Goal: Task Accomplishment & Management: Manage account settings

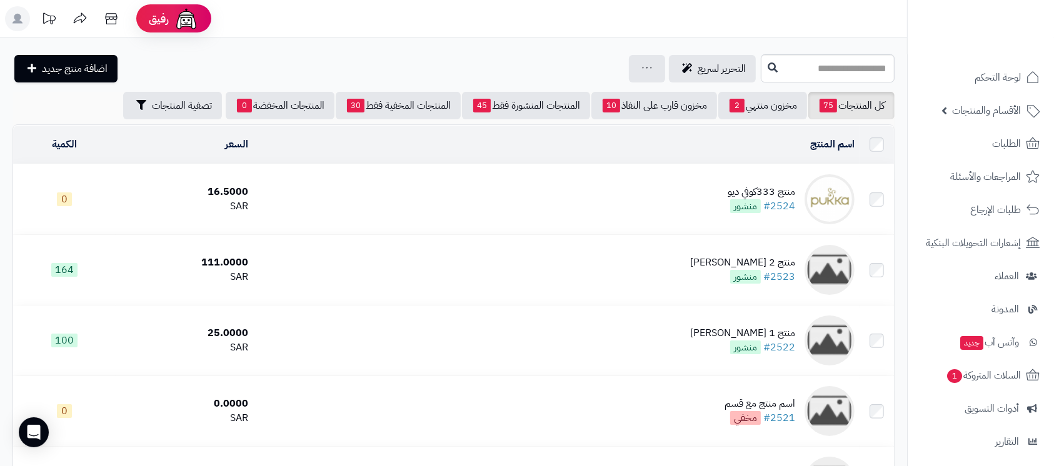
click at [20, 7] on rect at bounding box center [17, 18] width 25 height 25
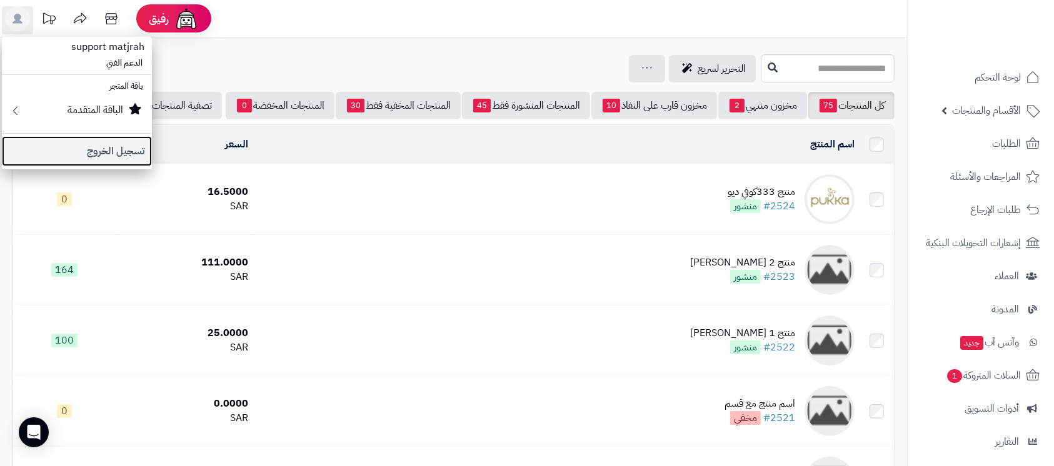
click at [94, 151] on link "تسجيل الخروج" at bounding box center [77, 151] width 150 height 30
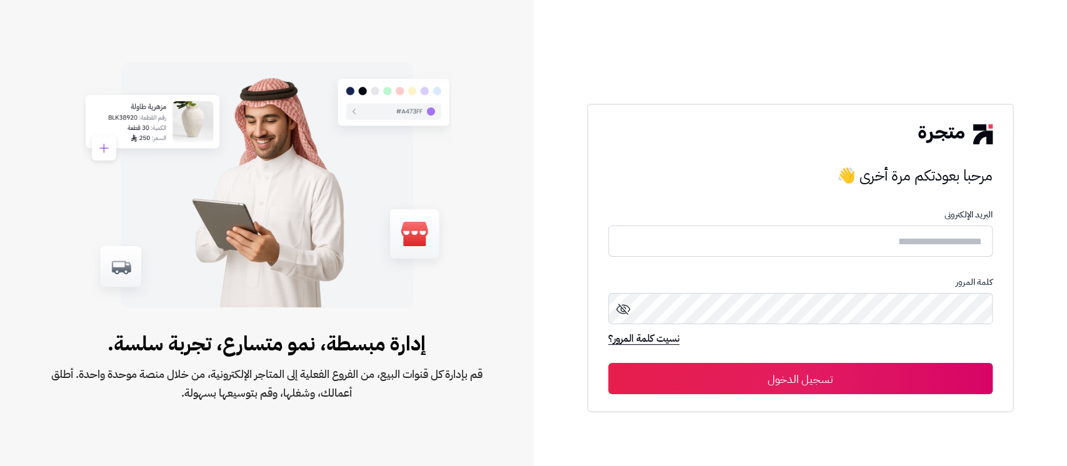
click at [776, 261] on form "البريد الإلكترونى كلمة المرور نسيت كلمة المرور؟ تسجيل الدخول" at bounding box center [800, 302] width 384 height 184
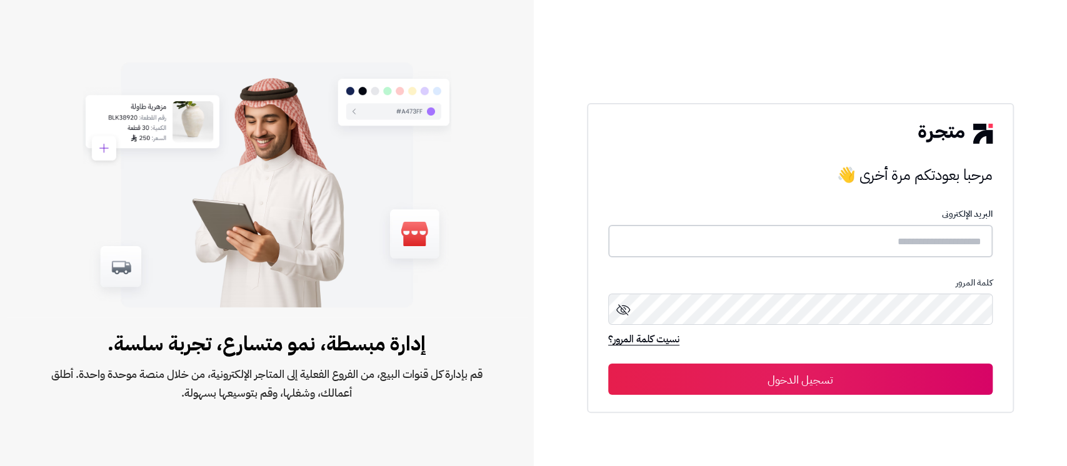
click at [791, 237] on input "text" at bounding box center [800, 241] width 384 height 33
type input "**********"
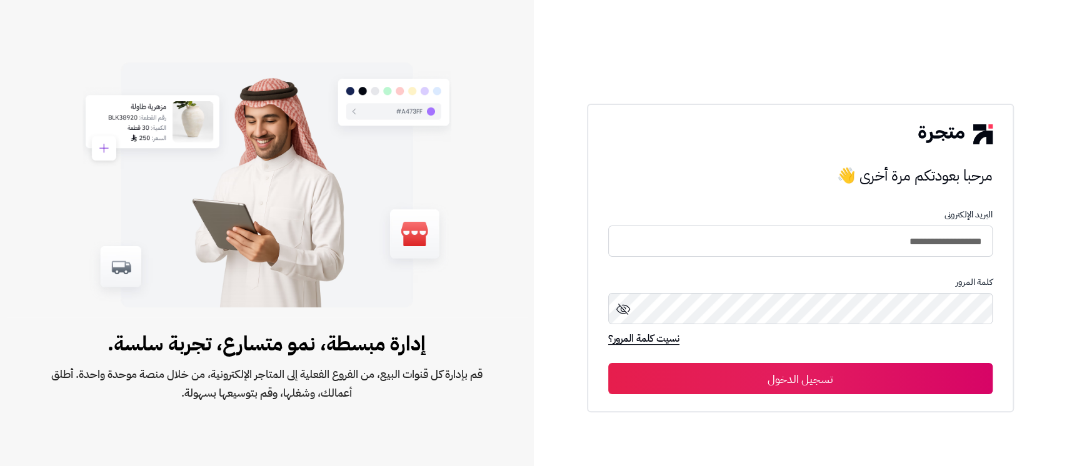
click at [787, 377] on button "تسجيل الدخول" at bounding box center [800, 378] width 384 height 31
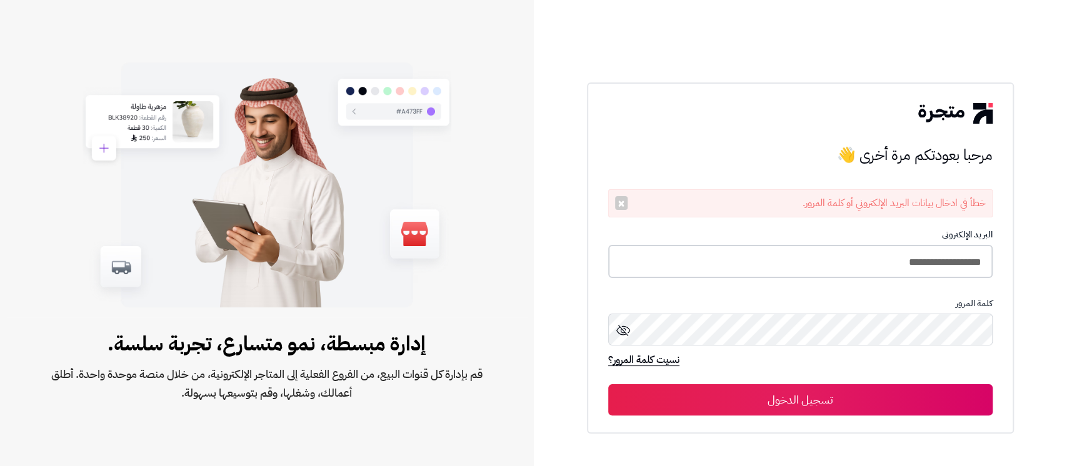
click at [820, 264] on input "**********" at bounding box center [800, 261] width 384 height 33
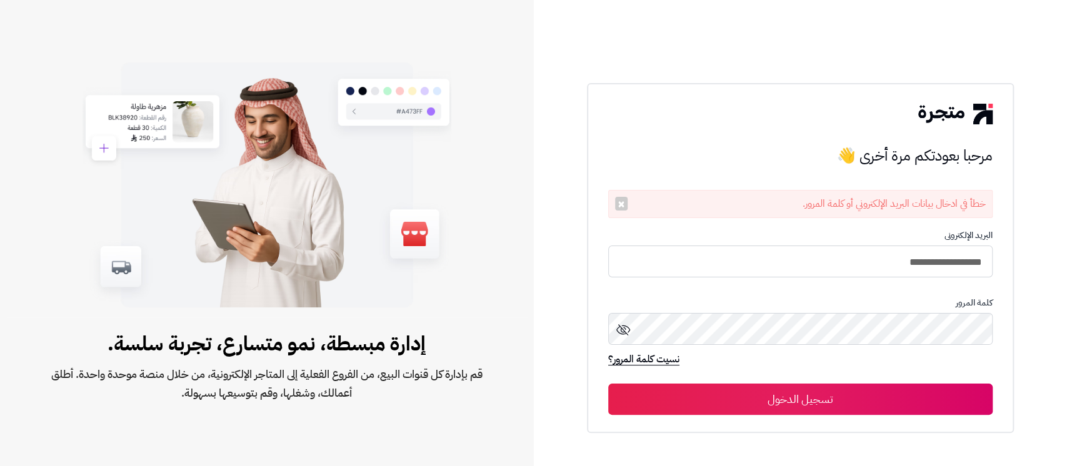
type input "**********"
click at [608, 384] on button "تسجيل الدخول" at bounding box center [800, 399] width 384 height 31
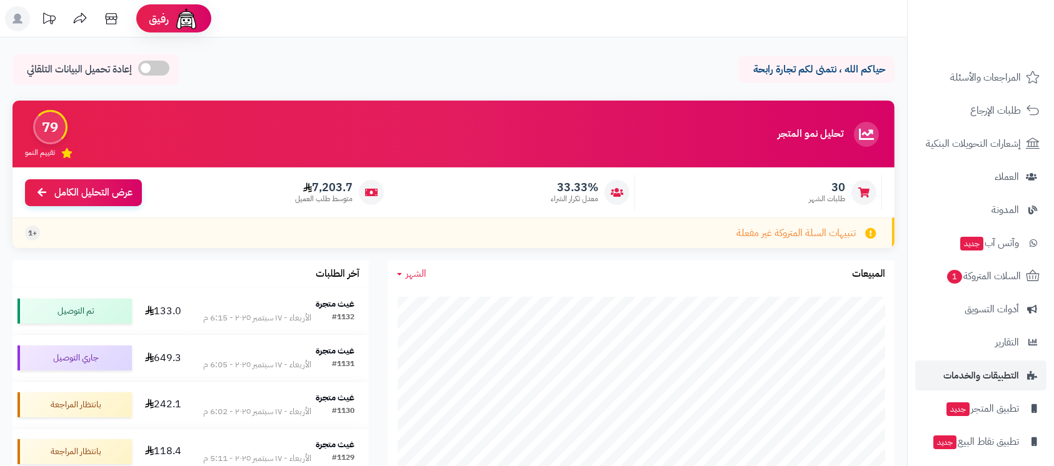
scroll to position [139, 0]
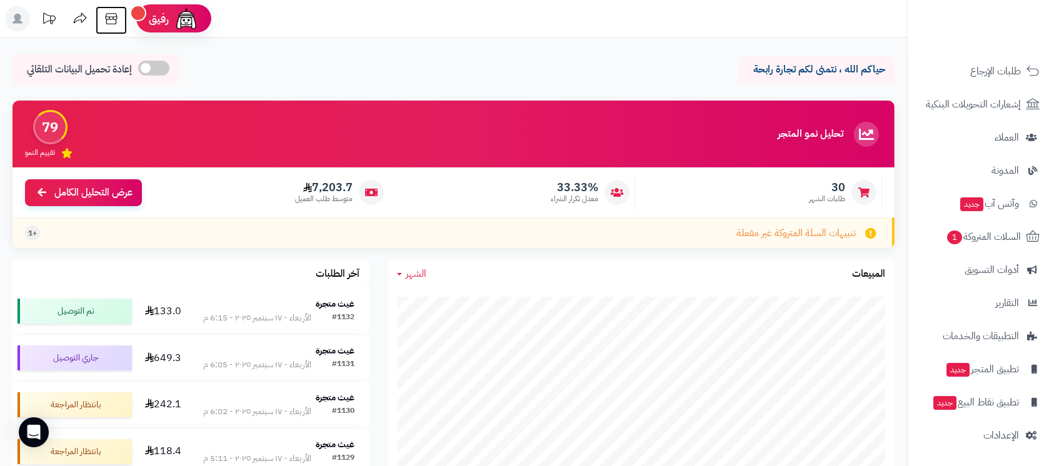
click at [110, 22] on icon at bounding box center [111, 18] width 25 height 25
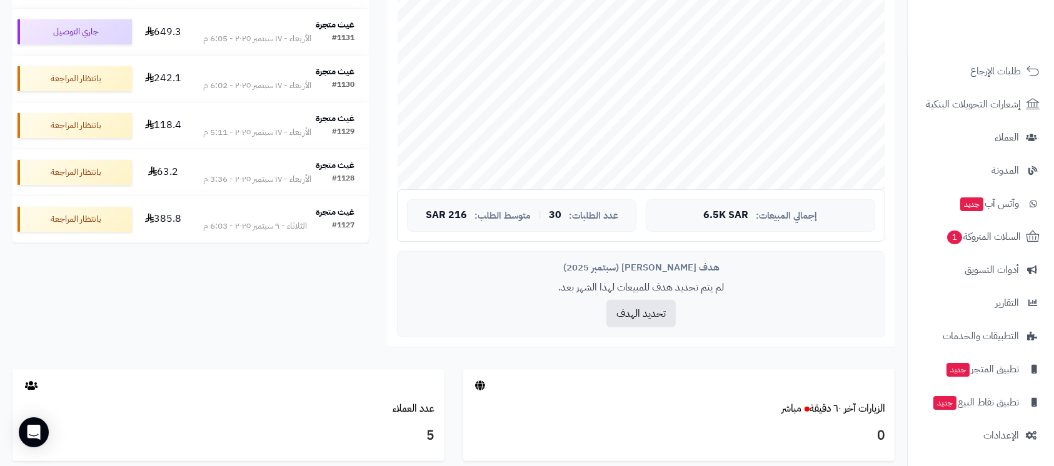
scroll to position [416, 0]
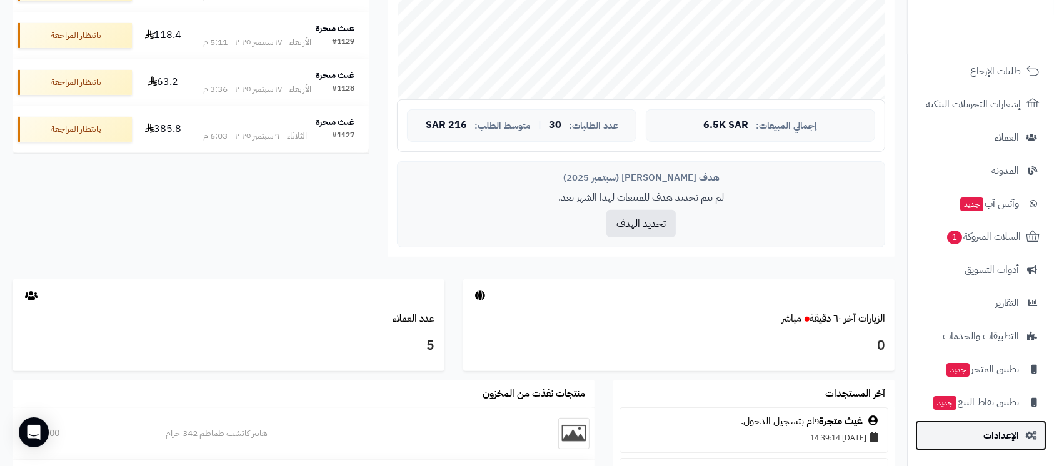
click at [1016, 435] on span "الإعدادات" at bounding box center [1001, 435] width 36 height 17
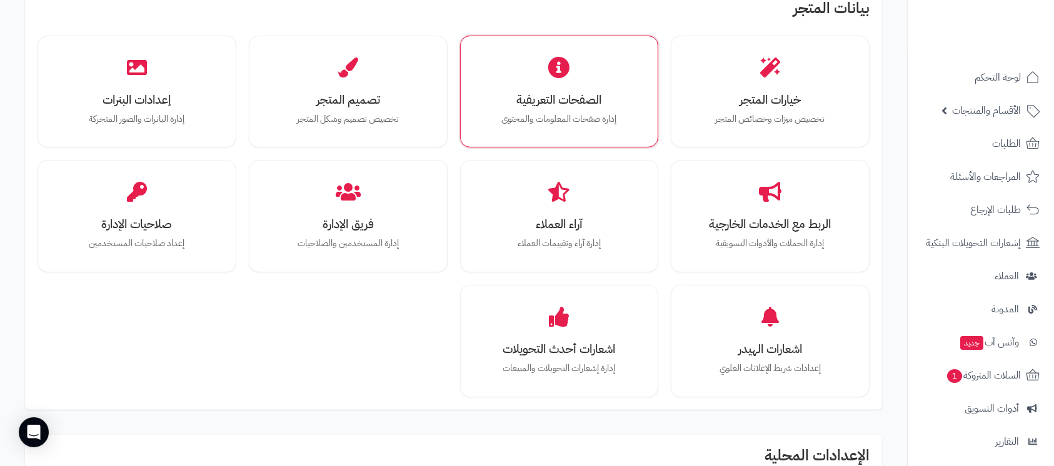
scroll to position [83, 0]
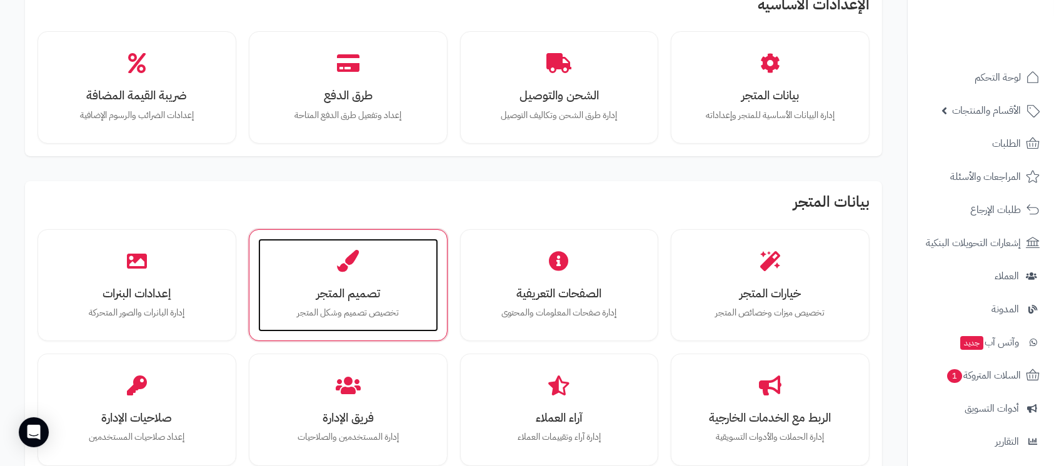
click at [370, 287] on h3 "تصميم المتجر" at bounding box center [348, 293] width 155 height 13
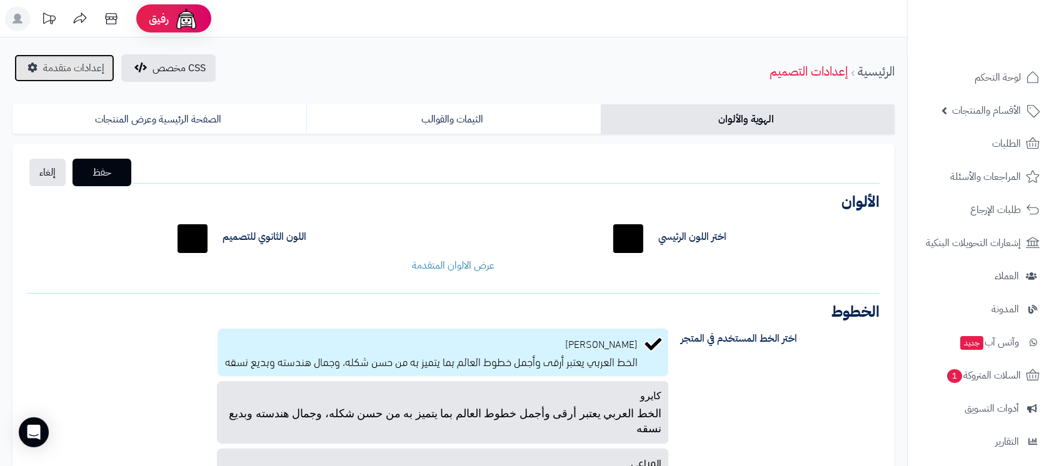
click at [66, 70] on span "إعدادات متقدمة" at bounding box center [73, 68] width 61 height 15
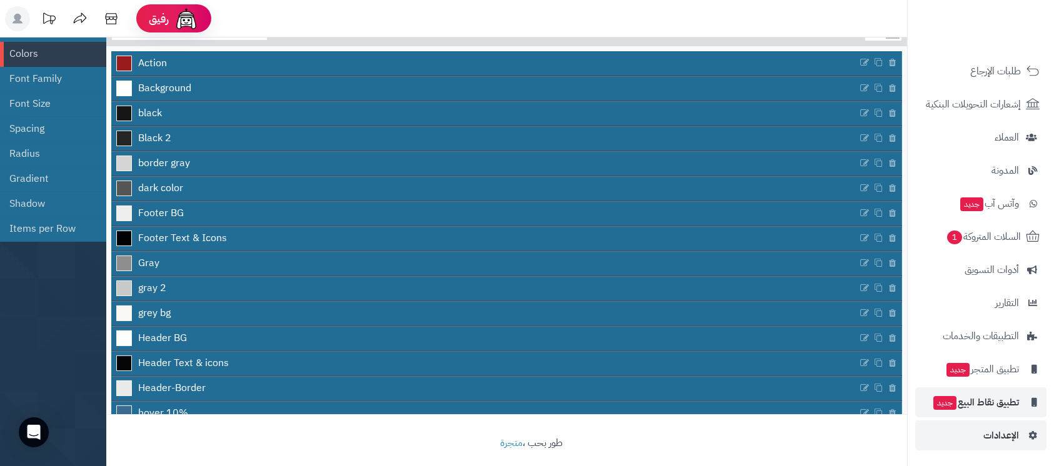
scroll to position [110, 0]
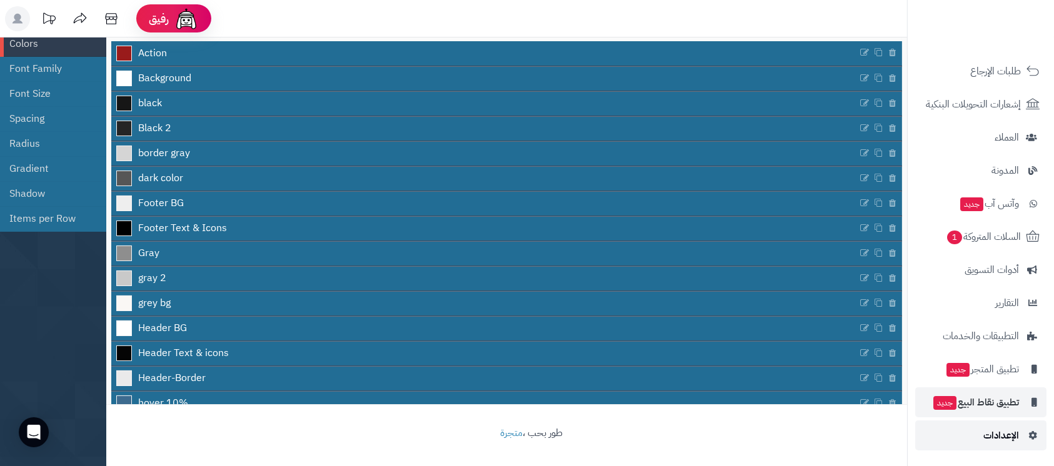
click at [1010, 432] on span "الإعدادات" at bounding box center [1001, 435] width 36 height 17
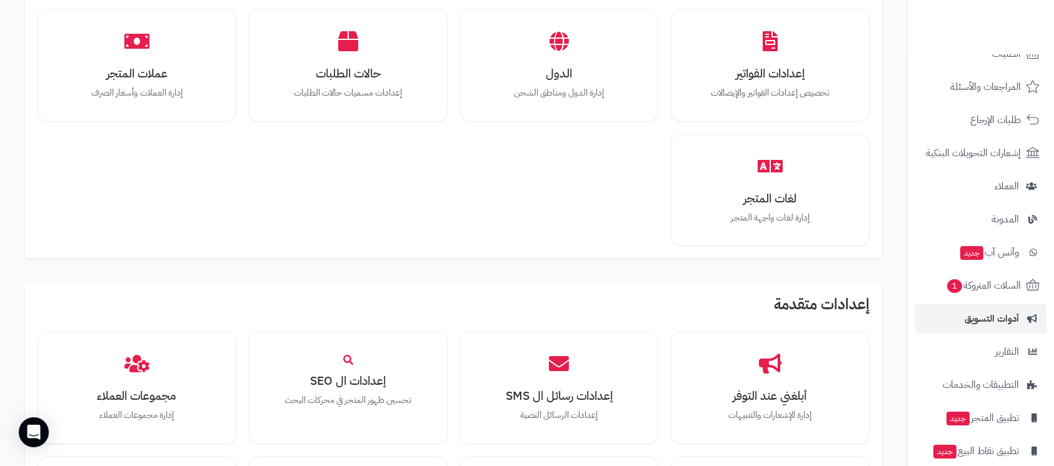
scroll to position [139, 0]
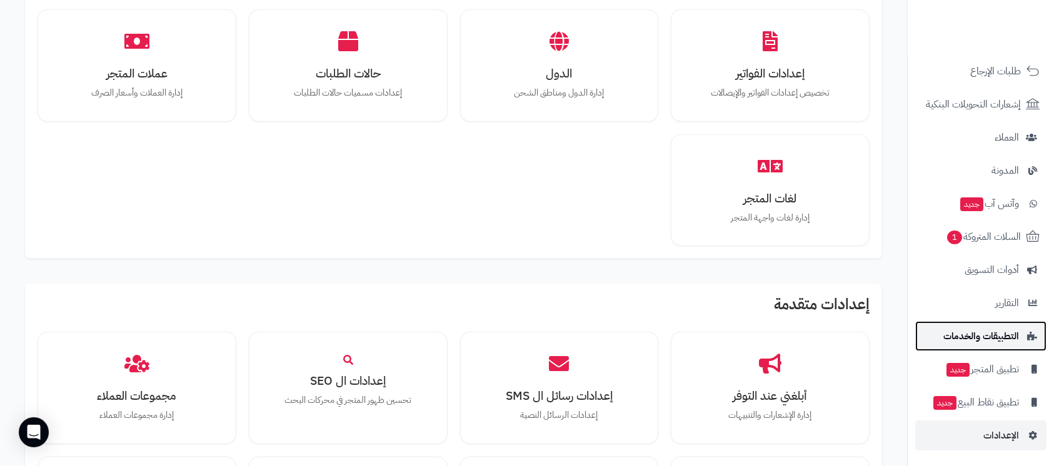
click at [979, 339] on span "التطبيقات والخدمات" at bounding box center [981, 335] width 76 height 17
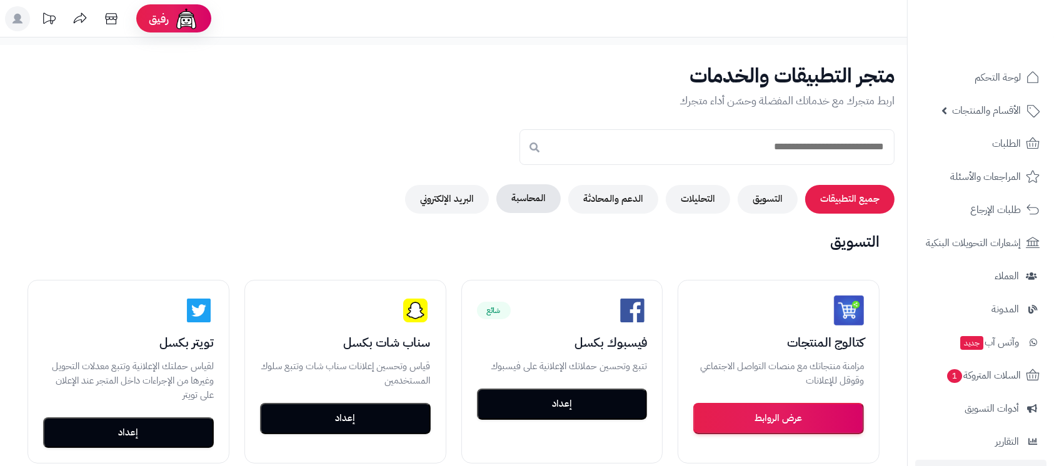
click at [526, 195] on button "المحاسبة" at bounding box center [528, 198] width 64 height 29
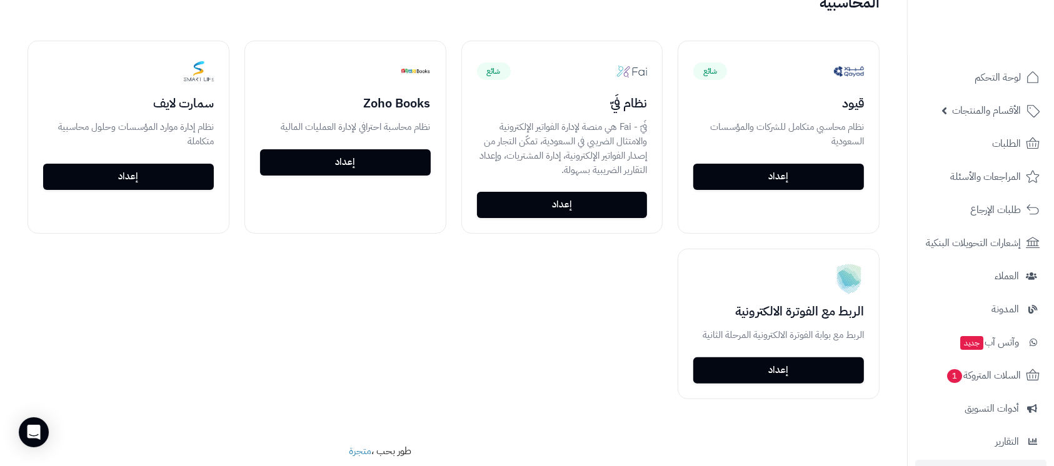
scroll to position [166, 0]
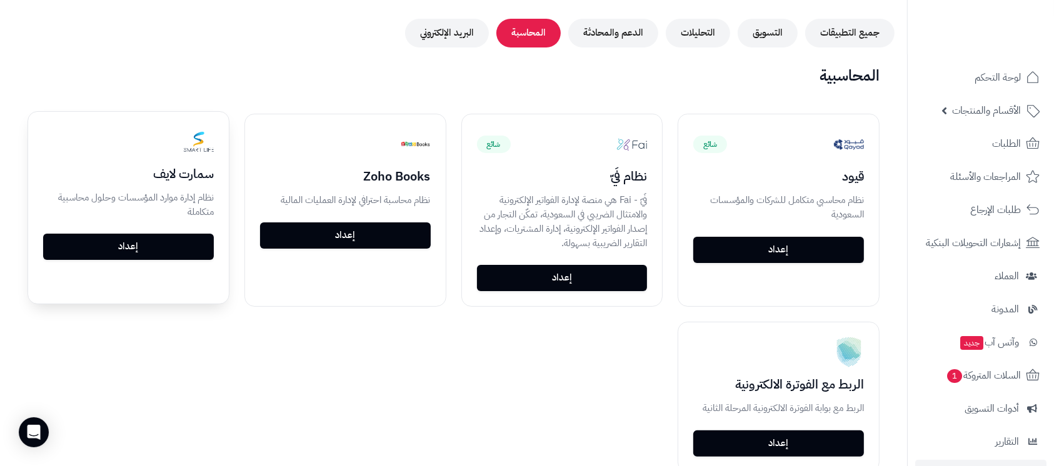
click at [131, 242] on link "إعداد" at bounding box center [128, 247] width 171 height 26
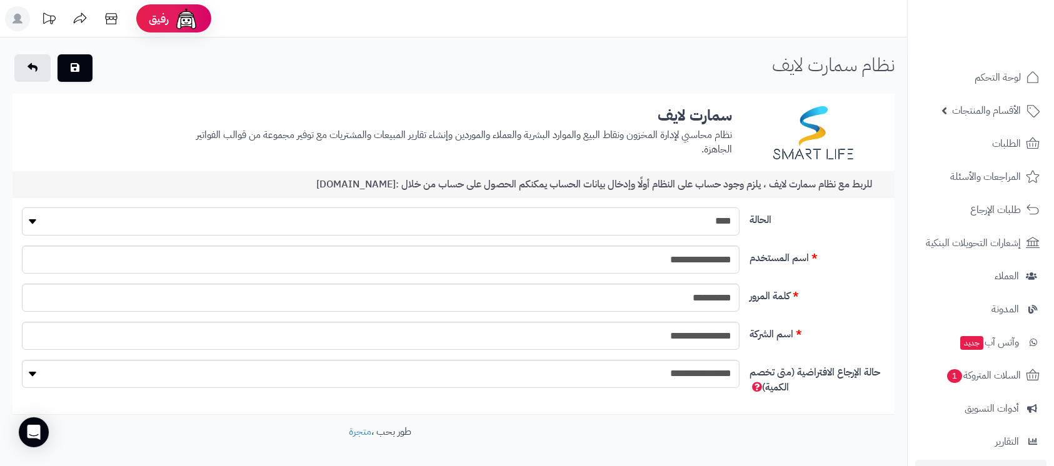
click at [702, 220] on select "**** ****" at bounding box center [380, 221] width 717 height 28
select select "*"
click at [22, 207] on select "**** ****" at bounding box center [380, 221] width 717 height 28
click at [894, 300] on div "**********" at bounding box center [453, 306] width 882 height 216
click at [82, 67] on button "button" at bounding box center [74, 67] width 35 height 27
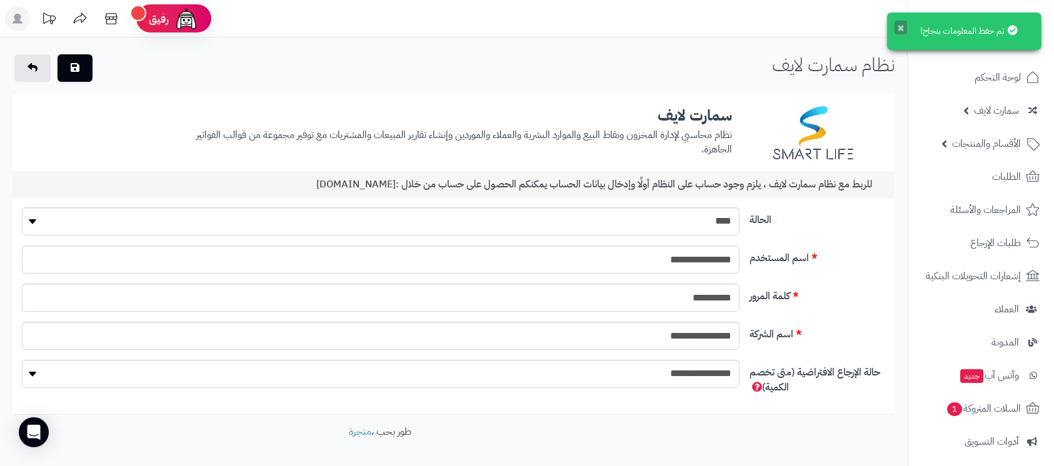
click at [899, 29] on button "×" at bounding box center [900, 28] width 12 height 14
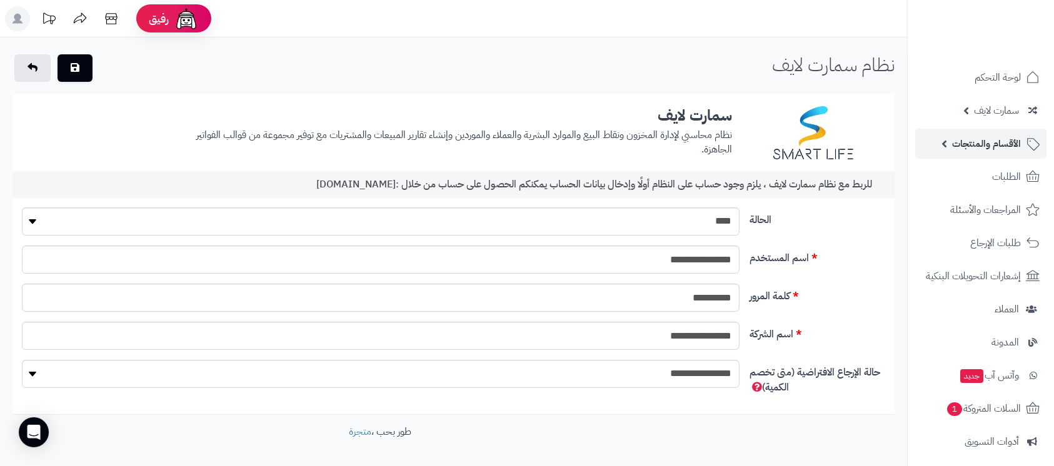
click at [992, 139] on span "الأقسام والمنتجات" at bounding box center [986, 143] width 69 height 17
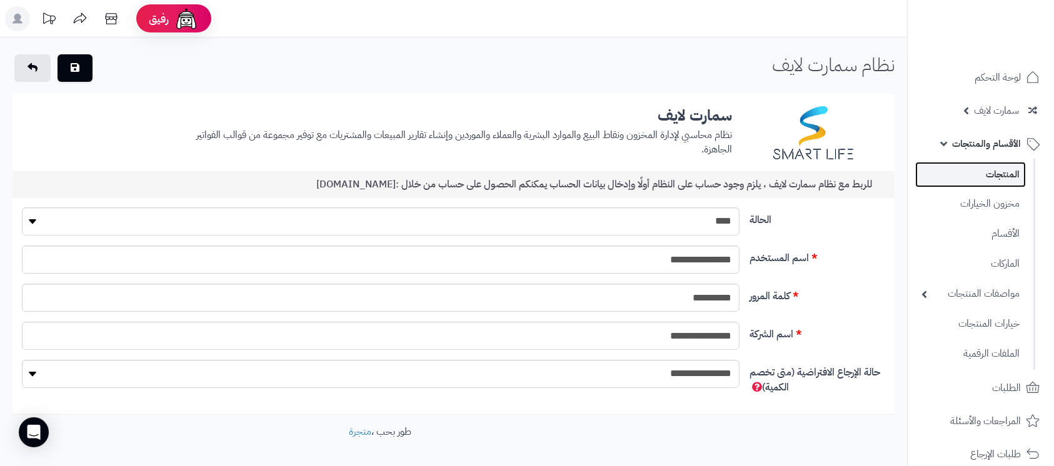
click at [992, 178] on link "المنتجات" at bounding box center [970, 175] width 111 height 26
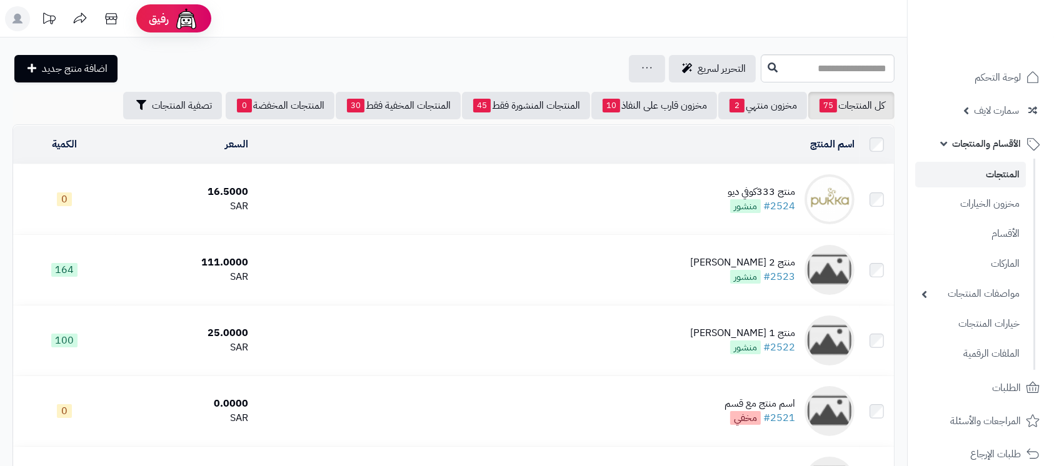
click at [714, 192] on td "منتج 333كوفي ديو #2524 منشور" at bounding box center [556, 199] width 606 height 70
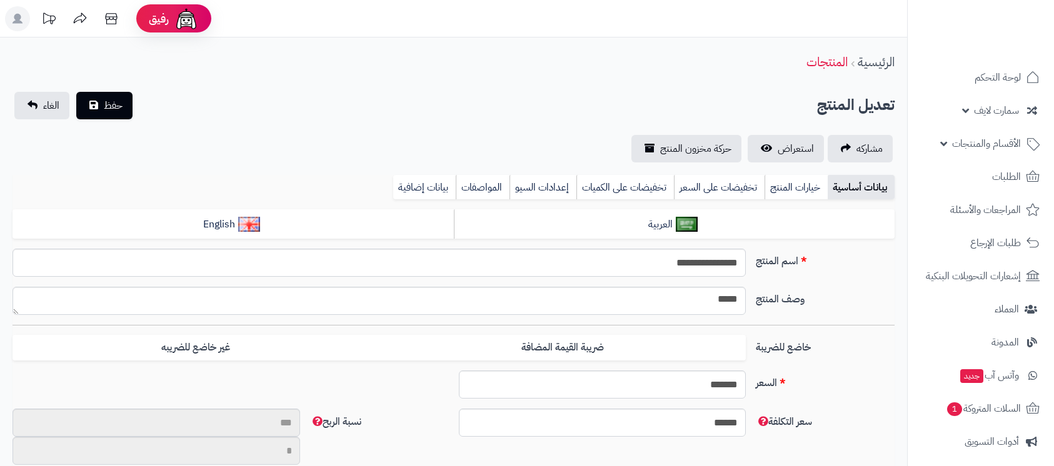
select select
type input "**"
type input "*********"
type input "*****"
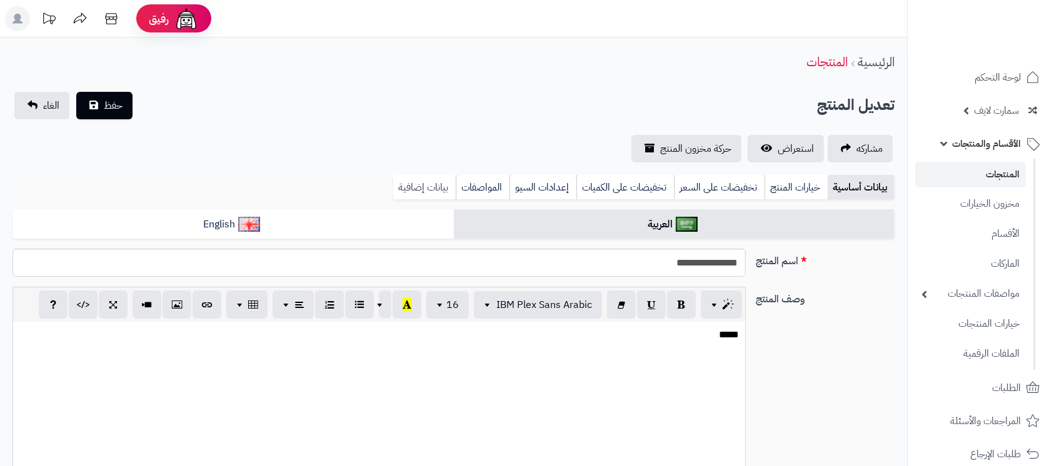
click at [434, 187] on link "بيانات إضافية" at bounding box center [424, 187] width 62 height 25
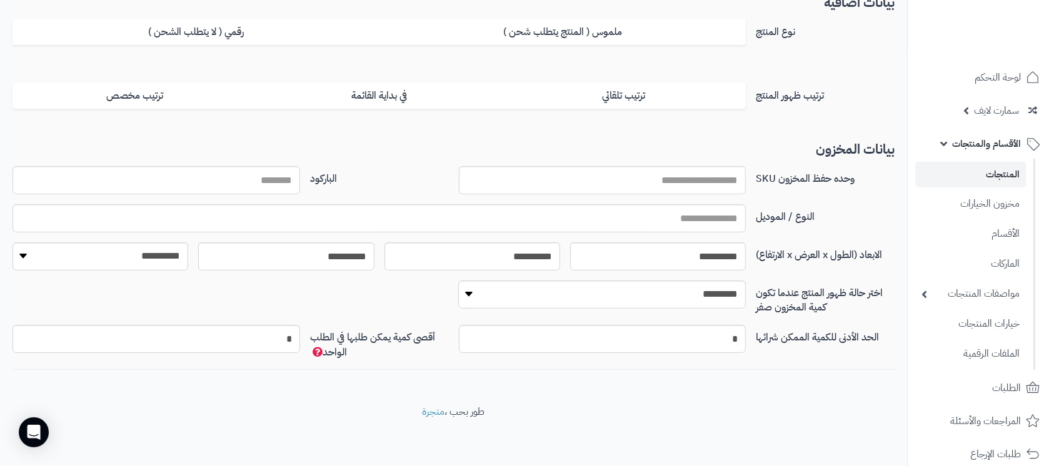
scroll to position [215, 0]
click at [279, 184] on input "الباركود" at bounding box center [155, 179] width 287 height 28
click at [279, 184] on input "********" at bounding box center [155, 179] width 287 height 28
type input "********"
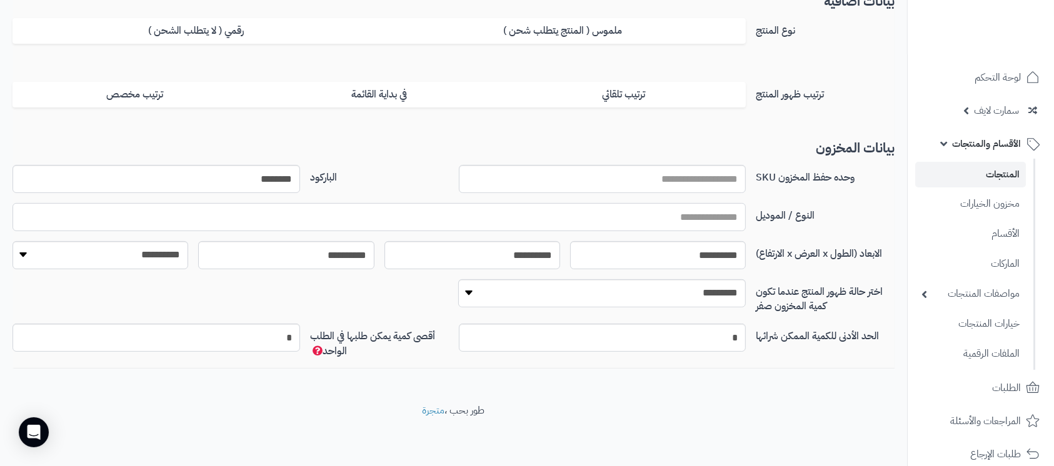
click at [617, 217] on input "text" at bounding box center [378, 217] width 733 height 28
paste input "********"
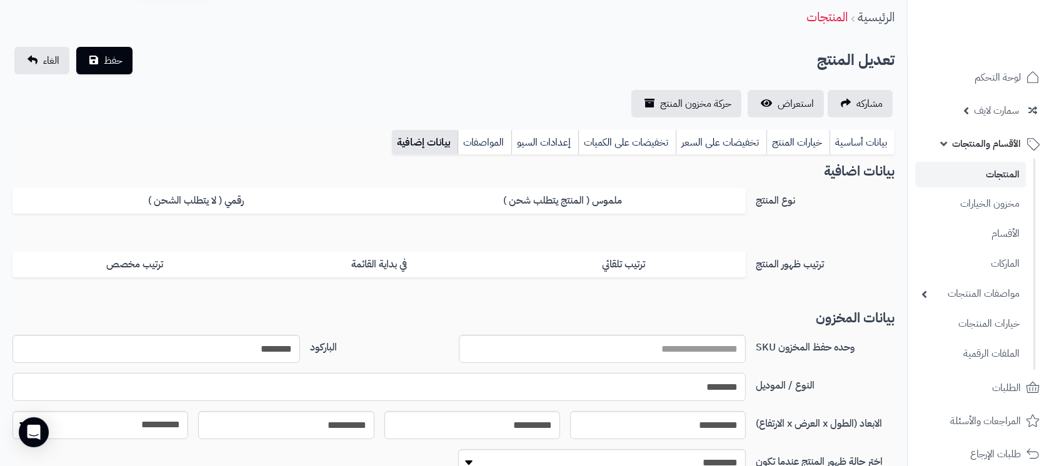
scroll to position [0, 0]
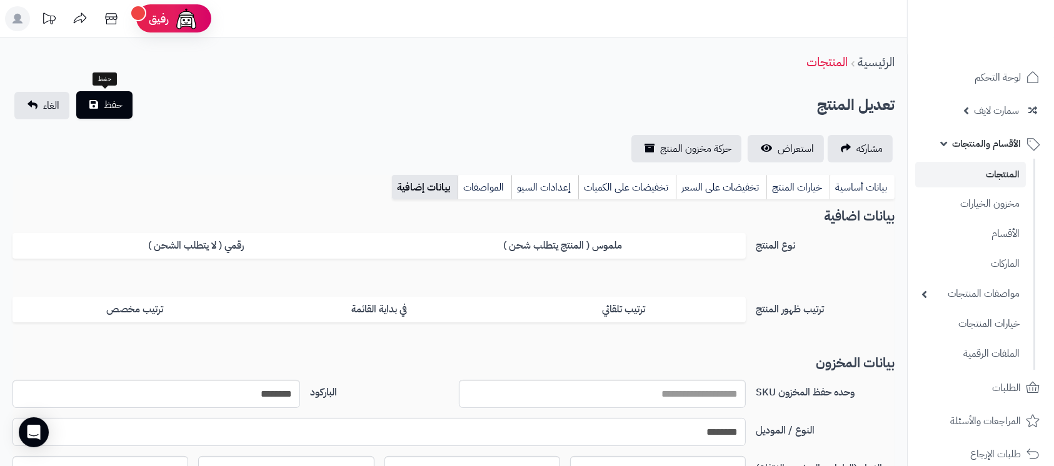
type input "********"
click at [114, 101] on span "حفظ" at bounding box center [113, 104] width 19 height 15
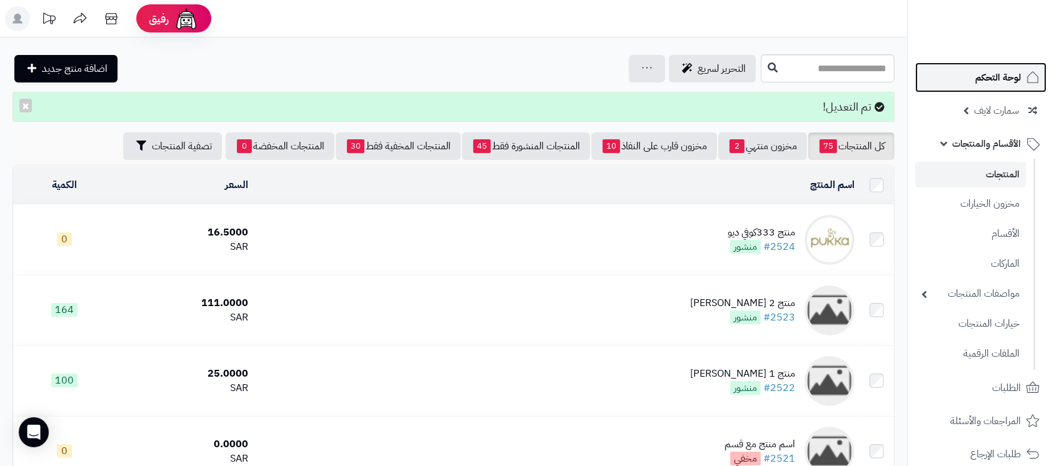
click at [1001, 82] on span "لوحة التحكم" at bounding box center [998, 77] width 46 height 17
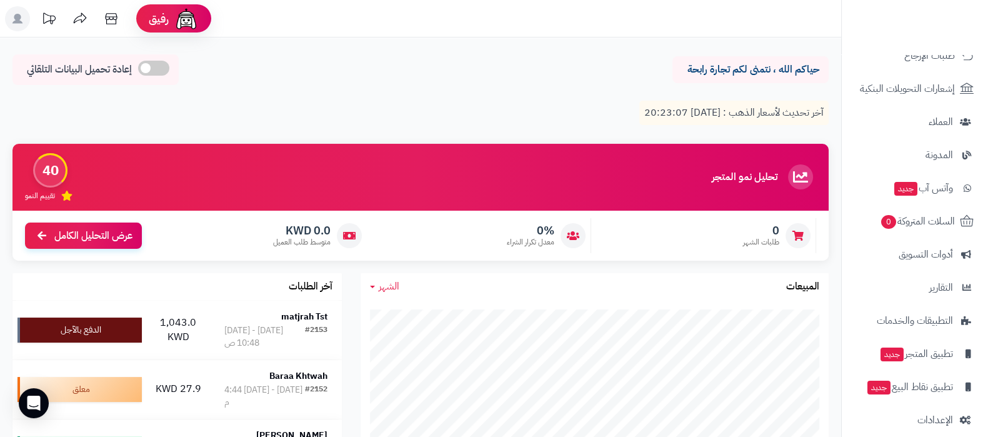
scroll to position [234, 0]
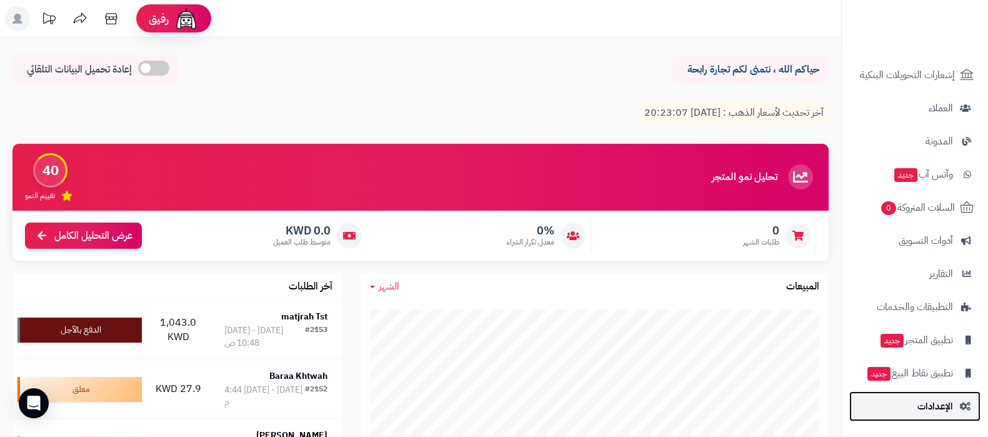
click at [942, 411] on span "الإعدادات" at bounding box center [935, 405] width 36 height 17
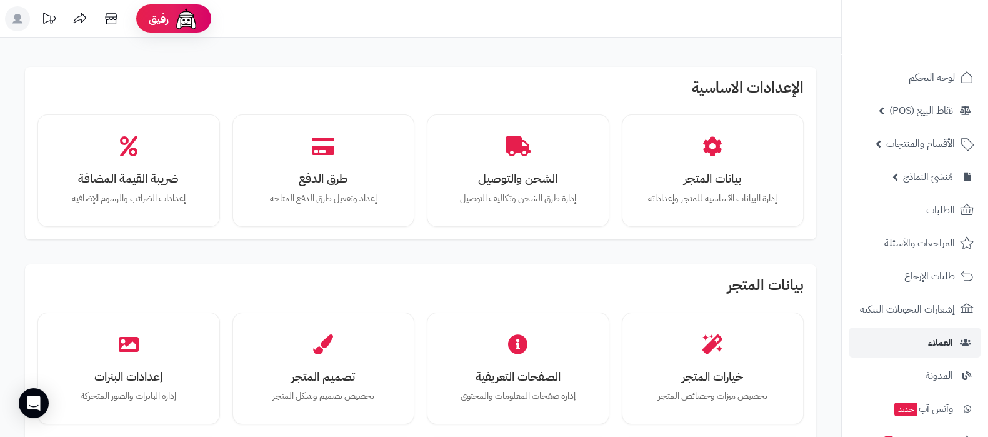
scroll to position [234, 0]
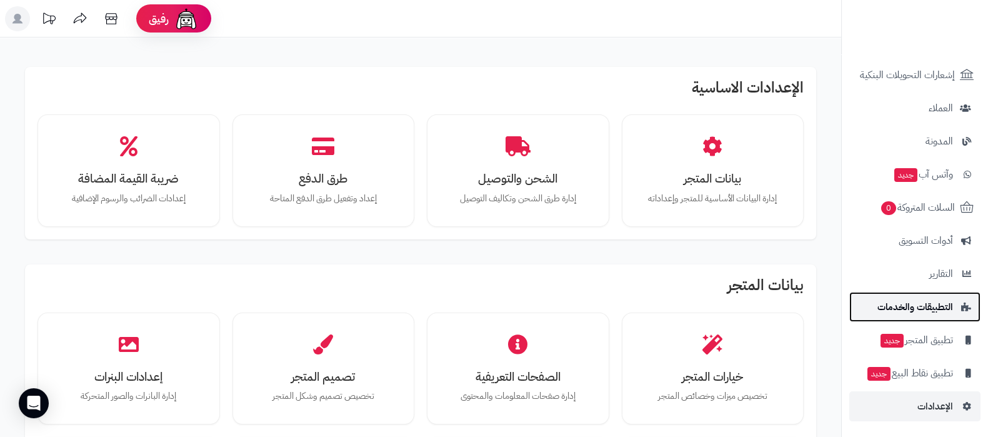
click at [925, 307] on span "التطبيقات والخدمات" at bounding box center [915, 306] width 76 height 17
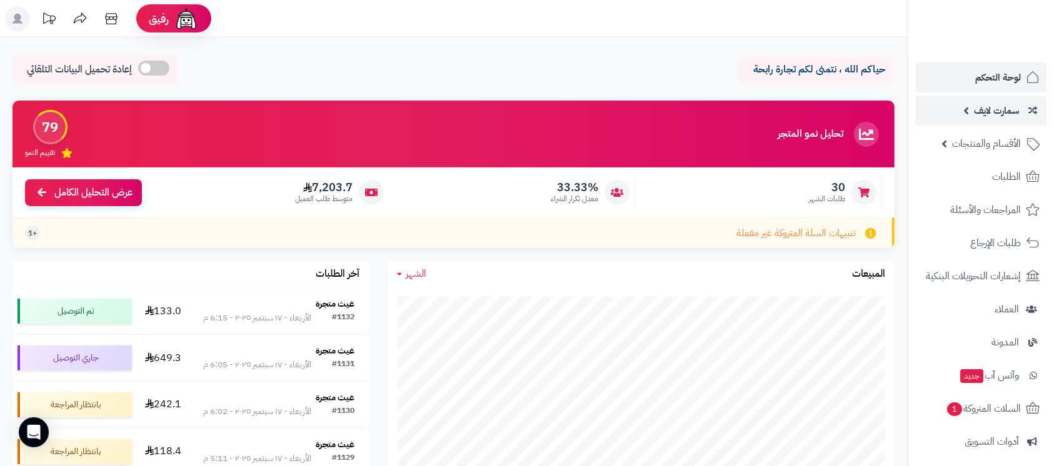
click at [1001, 106] on span "سمارت لايف" at bounding box center [996, 110] width 45 height 17
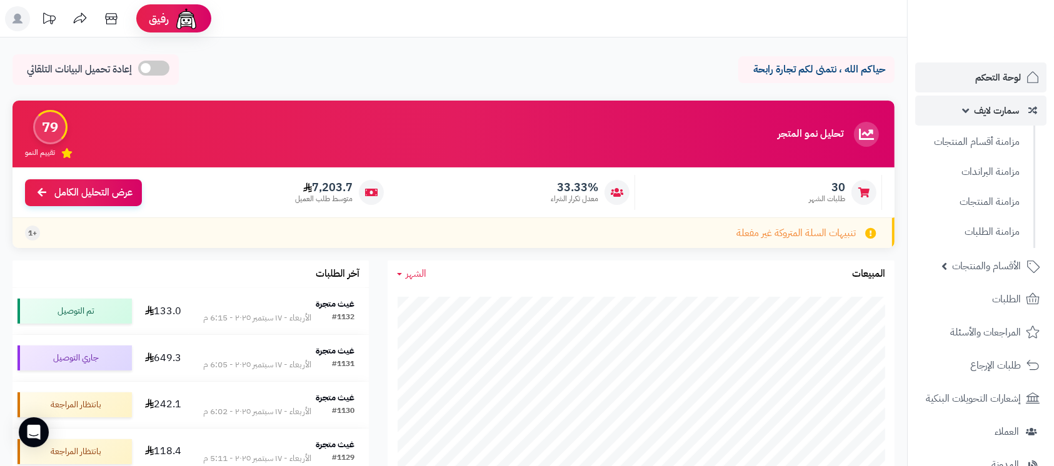
click at [979, 109] on span "سمارت لايف" at bounding box center [996, 110] width 45 height 17
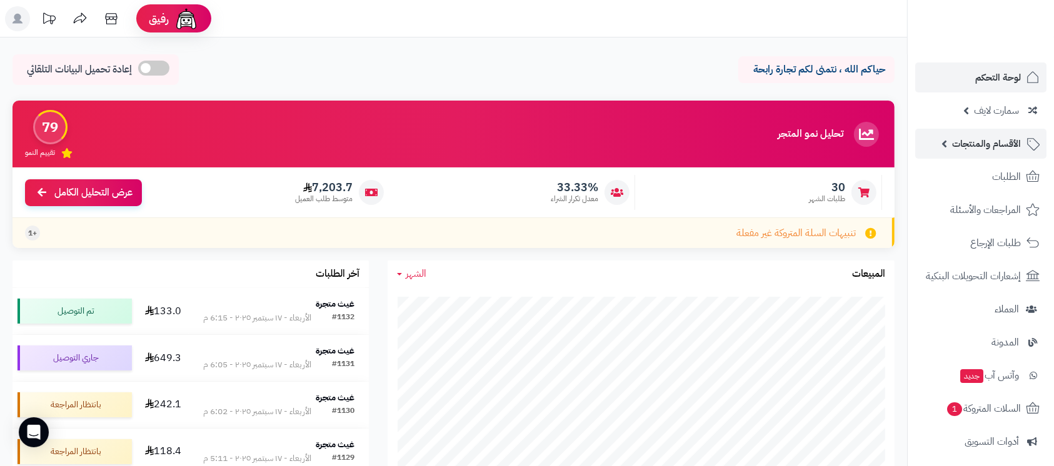
click at [974, 144] on span "الأقسام والمنتجات" at bounding box center [986, 143] width 69 height 17
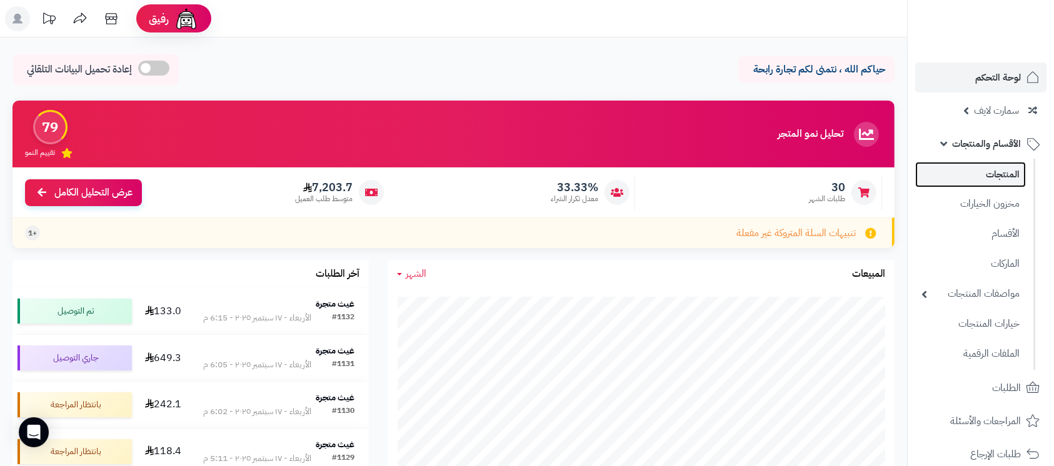
click at [979, 183] on link "المنتجات" at bounding box center [970, 175] width 111 height 26
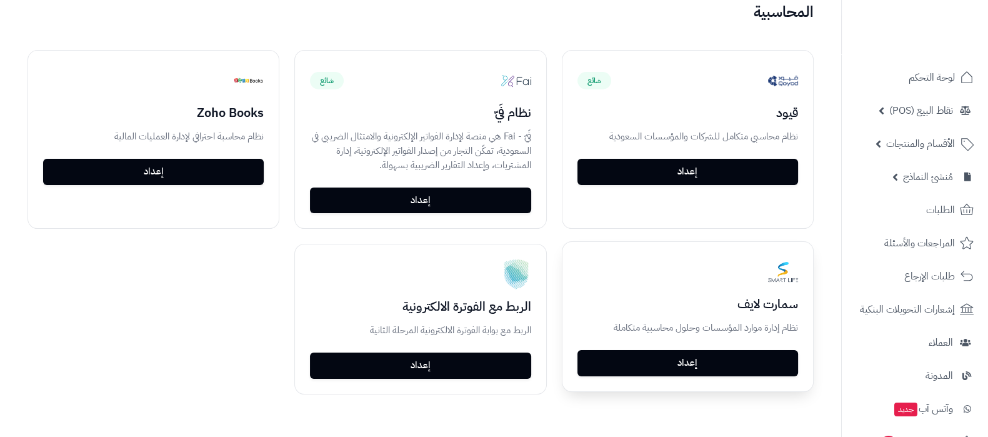
scroll to position [312, 0]
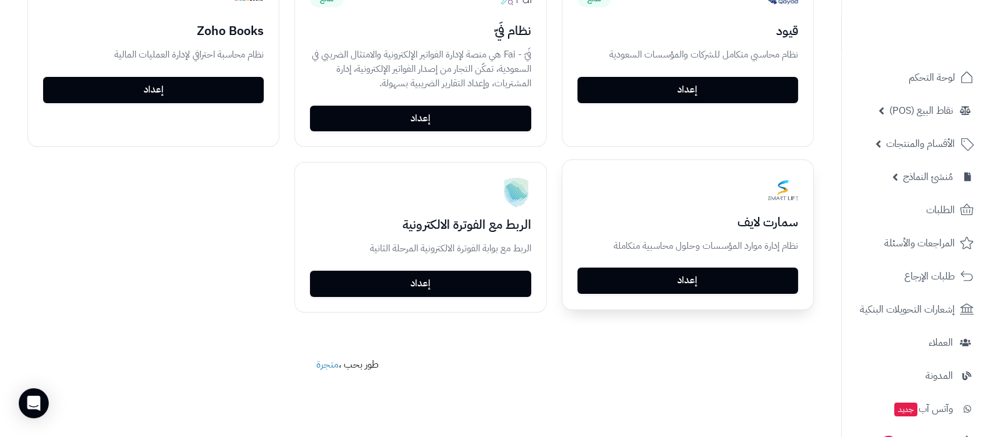
click at [727, 282] on link "إعداد" at bounding box center [687, 280] width 221 height 26
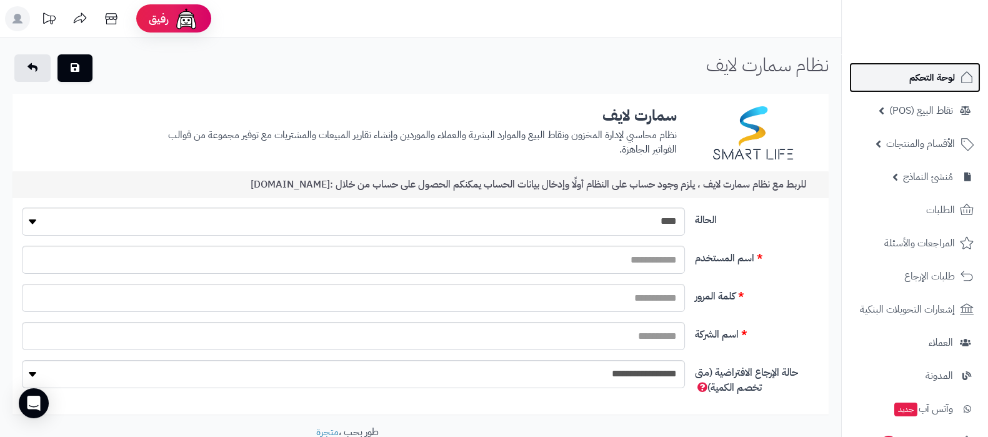
click at [929, 79] on span "لوحة التحكم" at bounding box center [932, 77] width 46 height 17
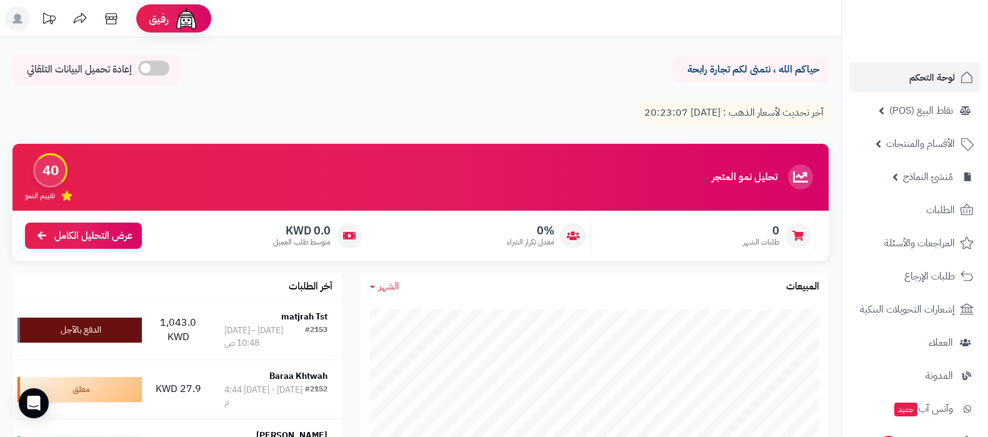
click at [571, 23] on header "رفيق ! 0 الطلبات معالجة مكتمل إرجاع المنتجات العملاء المتواجدون الان 33 عملاء م…" at bounding box center [494, 18] width 988 height 37
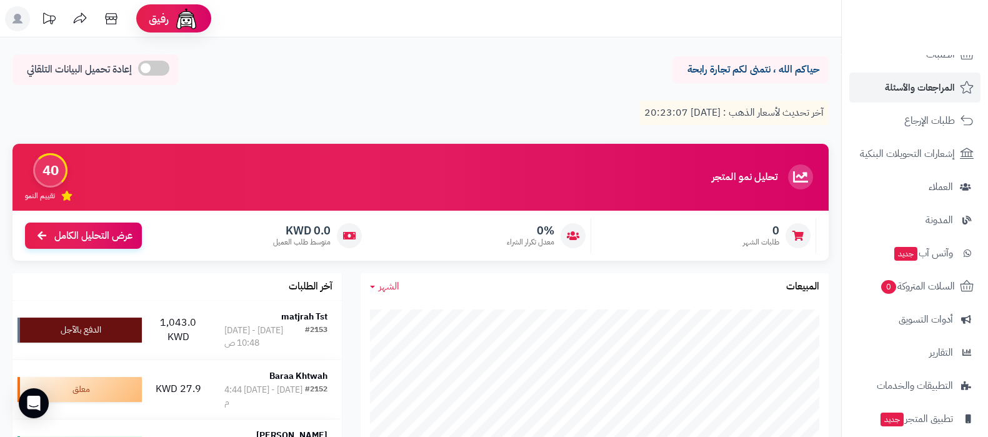
scroll to position [234, 0]
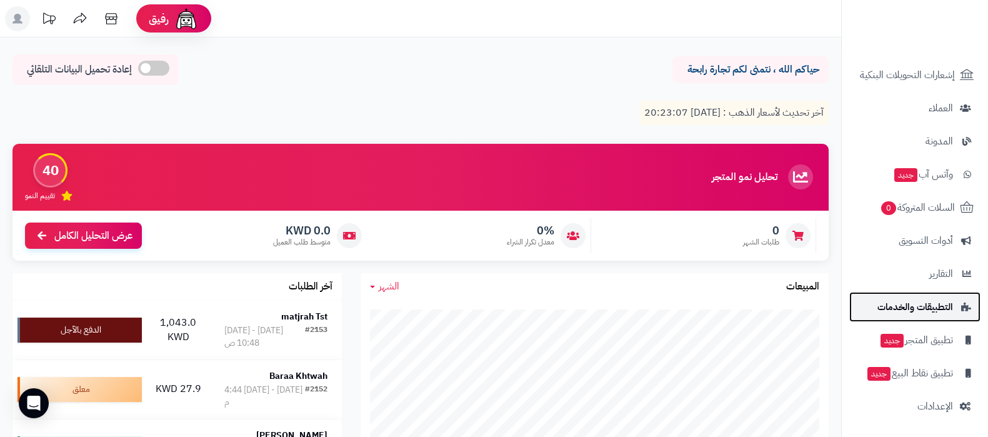
click at [914, 305] on span "التطبيقات والخدمات" at bounding box center [915, 306] width 76 height 17
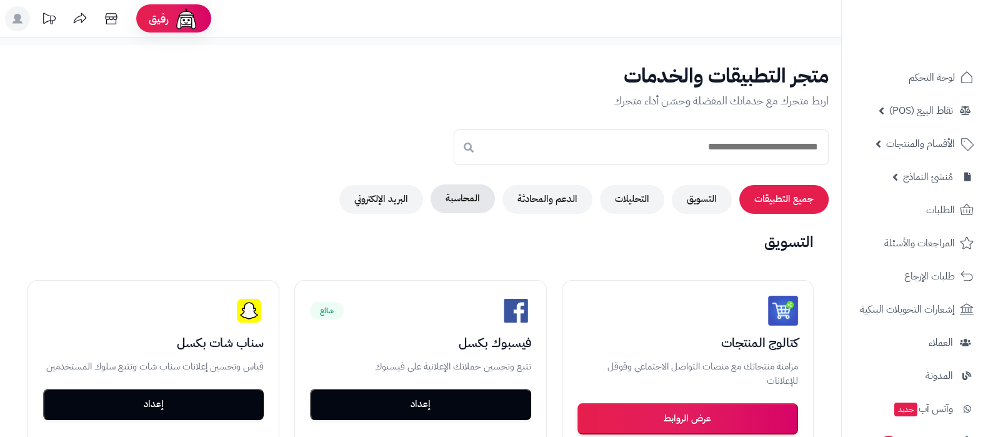
click at [463, 199] on button "المحاسبة" at bounding box center [463, 198] width 64 height 29
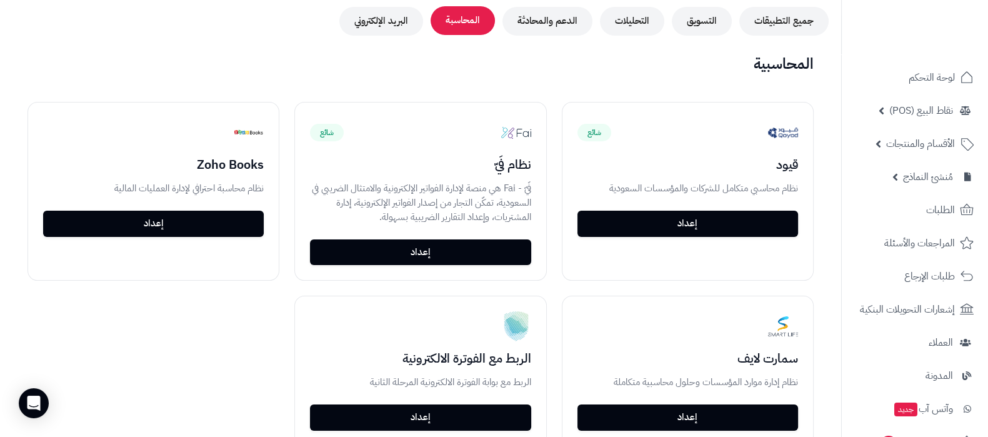
scroll to position [312, 0]
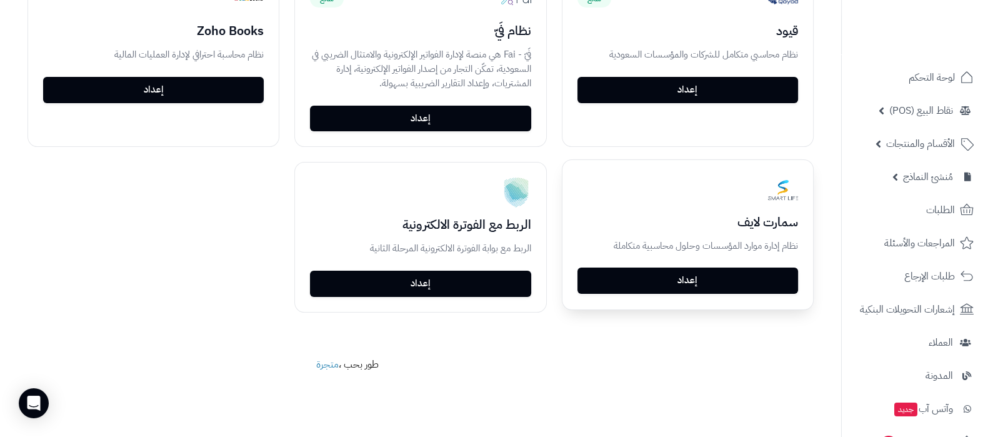
click at [690, 282] on link "إعداد" at bounding box center [687, 280] width 221 height 26
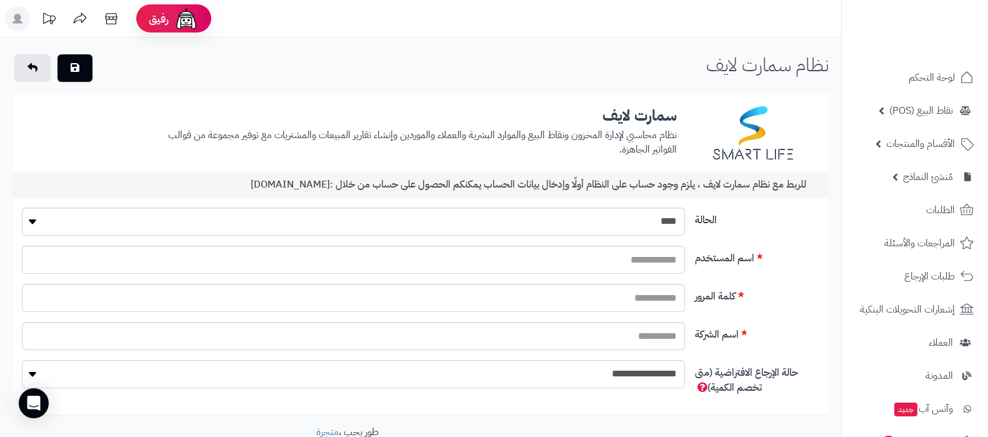
click at [794, 322] on label "اسم الشركة" at bounding box center [757, 332] width 134 height 20
click at [666, 224] on select "**** ****" at bounding box center [353, 221] width 663 height 28
select select "*"
click at [22, 207] on select "**** ****" at bounding box center [353, 221] width 663 height 28
click at [797, 282] on div "اسم المستخدم" at bounding box center [420, 265] width 807 height 38
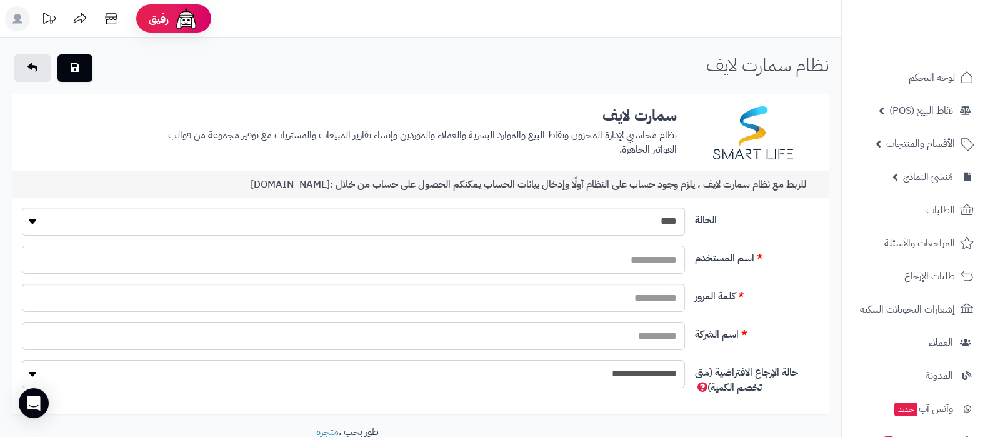
click at [649, 260] on input "text" at bounding box center [353, 260] width 663 height 28
click at [674, 304] on input "text" at bounding box center [353, 298] width 663 height 28
click at [665, 339] on input "text" at bounding box center [353, 336] width 663 height 28
click at [792, 334] on label "اسم الشركة" at bounding box center [757, 332] width 134 height 20
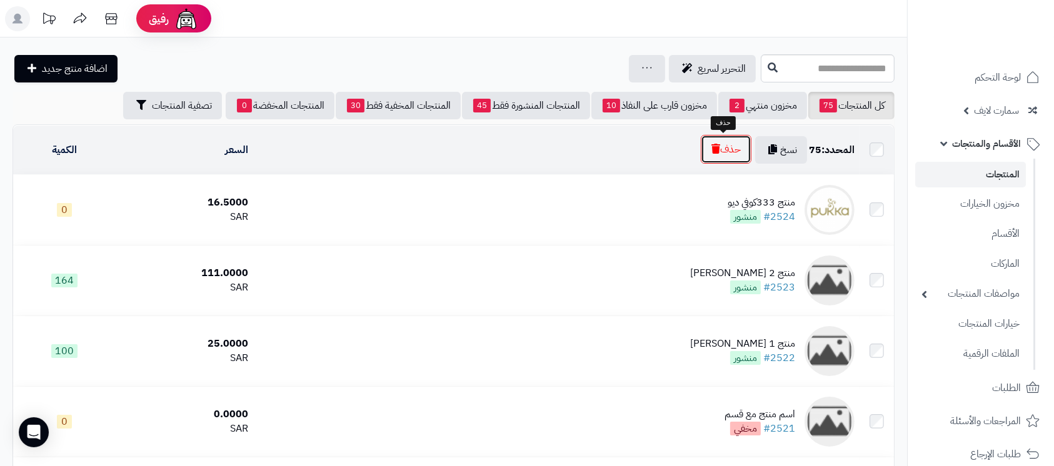
click at [732, 151] on button "حذف" at bounding box center [726, 149] width 51 height 29
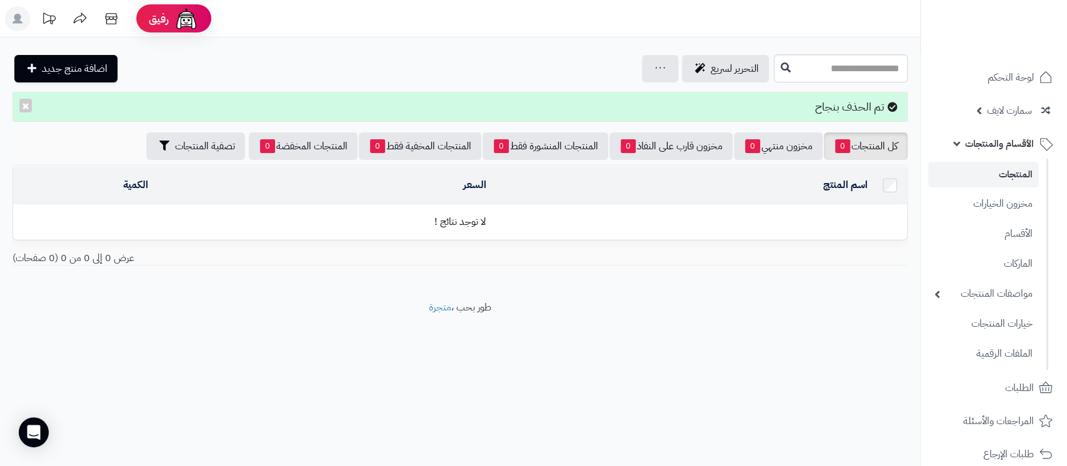
click at [671, 302] on footer "طور بحب ، متجرة" at bounding box center [460, 332] width 920 height 62
click at [21, 107] on button "×" at bounding box center [25, 105] width 12 height 14
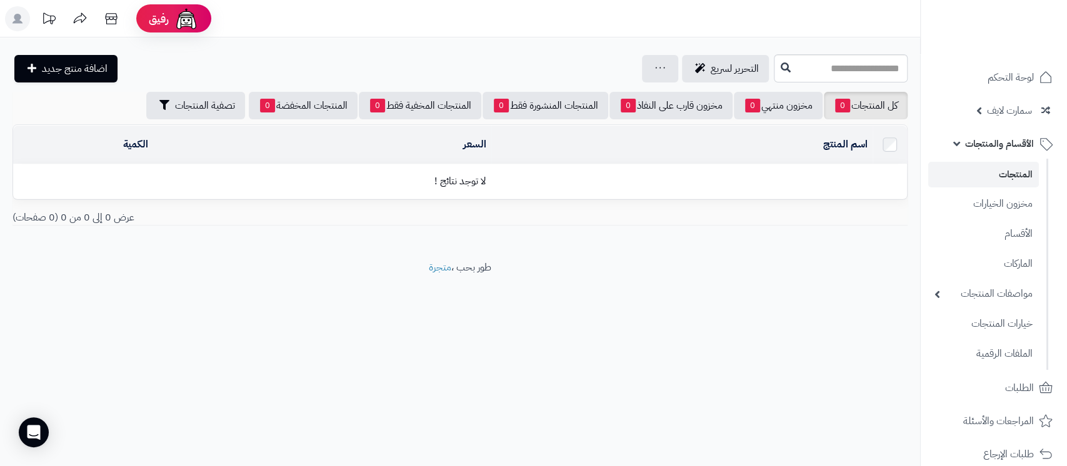
click at [646, 332] on div "رفيق ! الطلبات معالجة مكتمل إرجاع المنتجات العملاء المتواجدون الان 5 عملاء منتظ…" at bounding box center [533, 233] width 1067 height 466
click at [1025, 81] on span "لوحة التحكم" at bounding box center [1011, 77] width 46 height 17
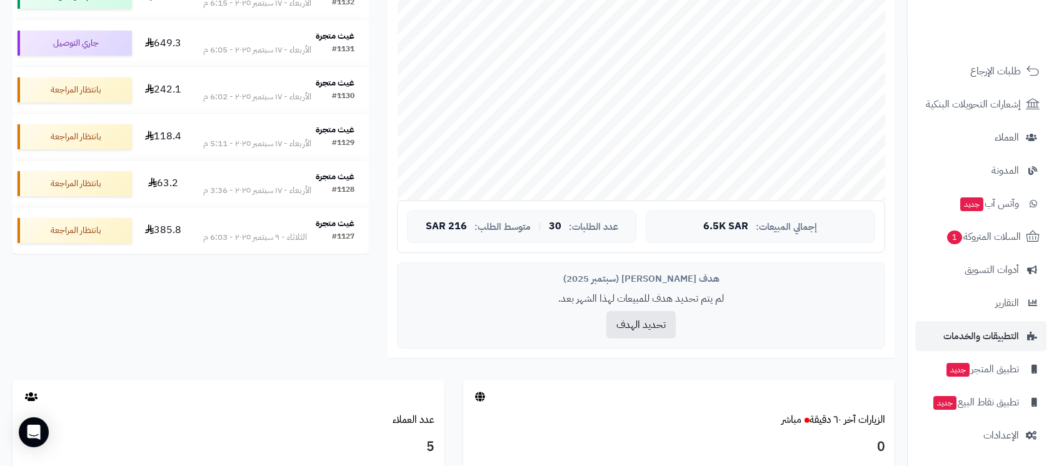
scroll to position [416, 0]
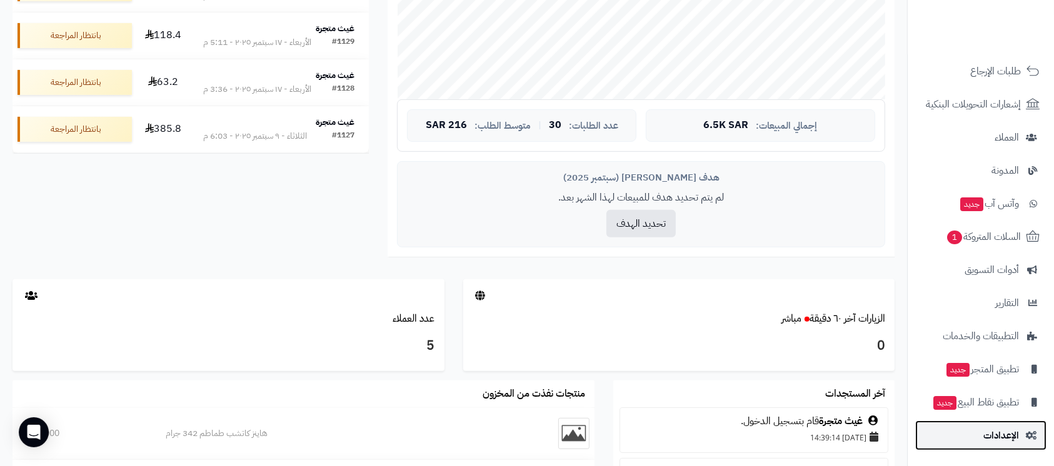
click at [999, 437] on span "الإعدادات" at bounding box center [1001, 435] width 36 height 17
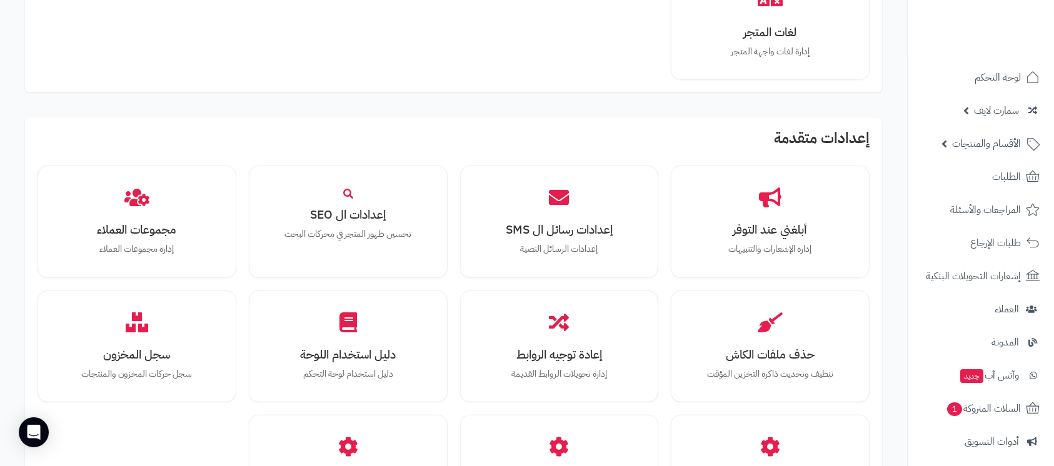
scroll to position [1127, 0]
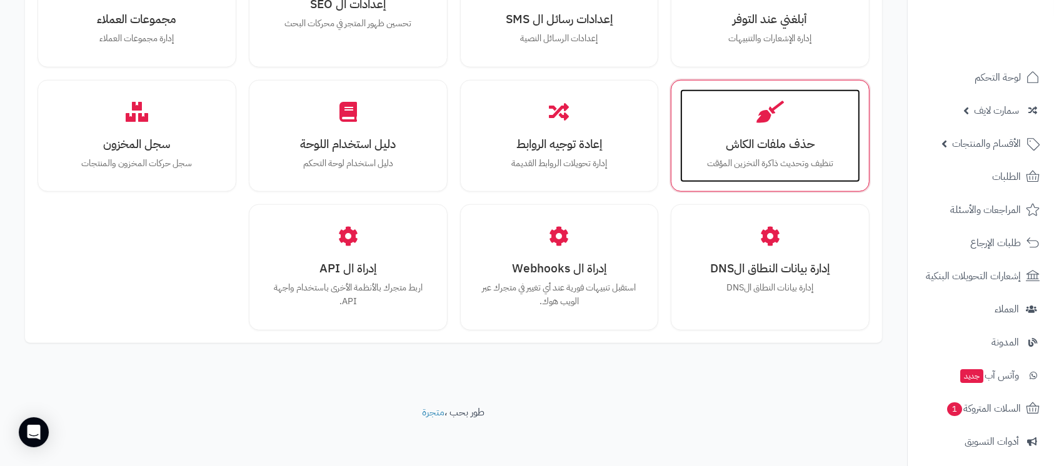
click at [785, 150] on h3 "حذف ملفات الكاش" at bounding box center [769, 143] width 155 height 13
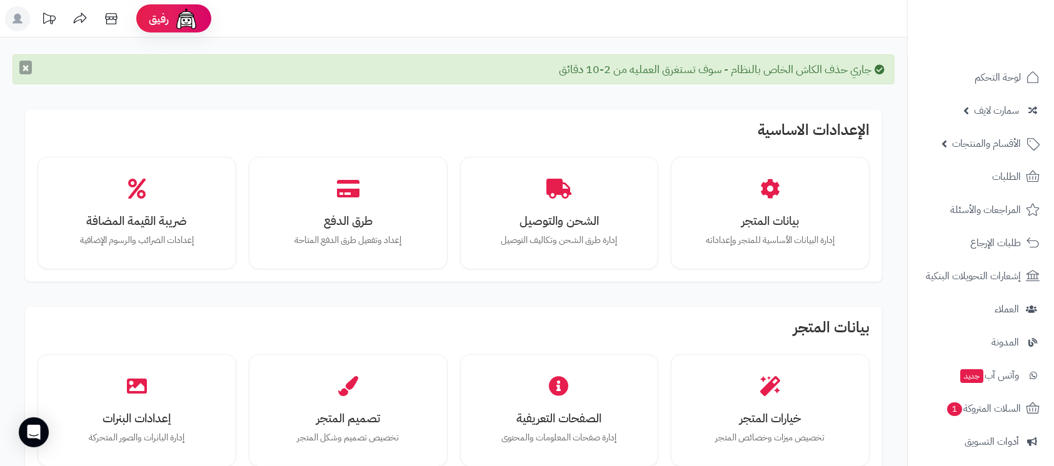
click at [21, 69] on button "×" at bounding box center [25, 68] width 12 height 14
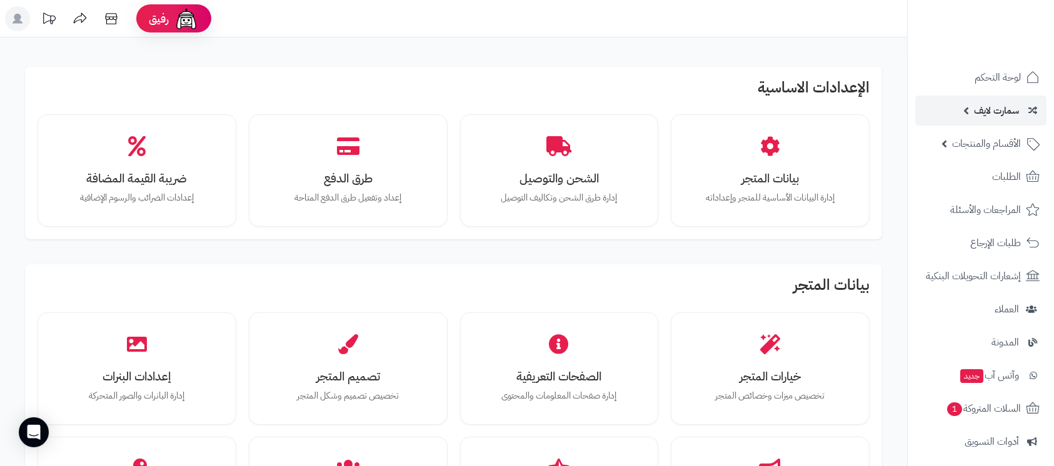
click at [974, 104] on span "سمارت لايف" at bounding box center [996, 110] width 45 height 17
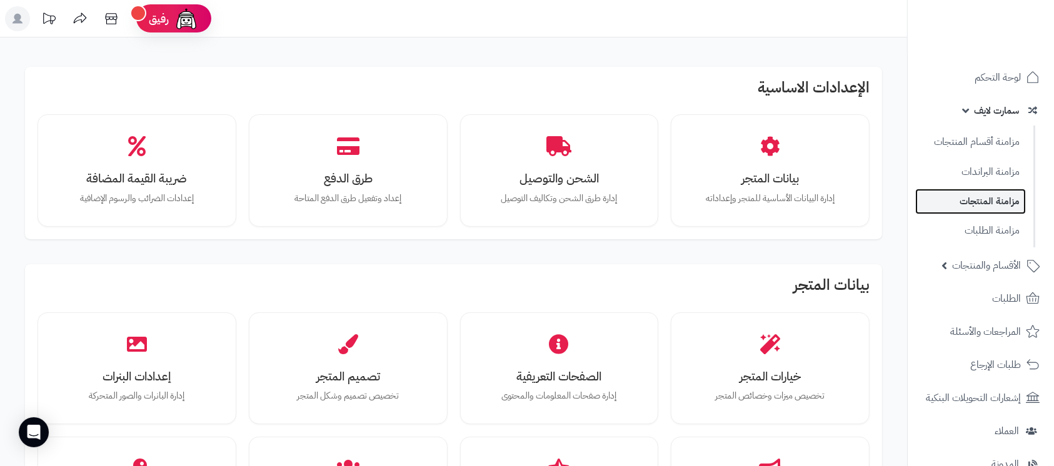
click at [992, 199] on link "مزامنة المنتجات" at bounding box center [970, 202] width 111 height 26
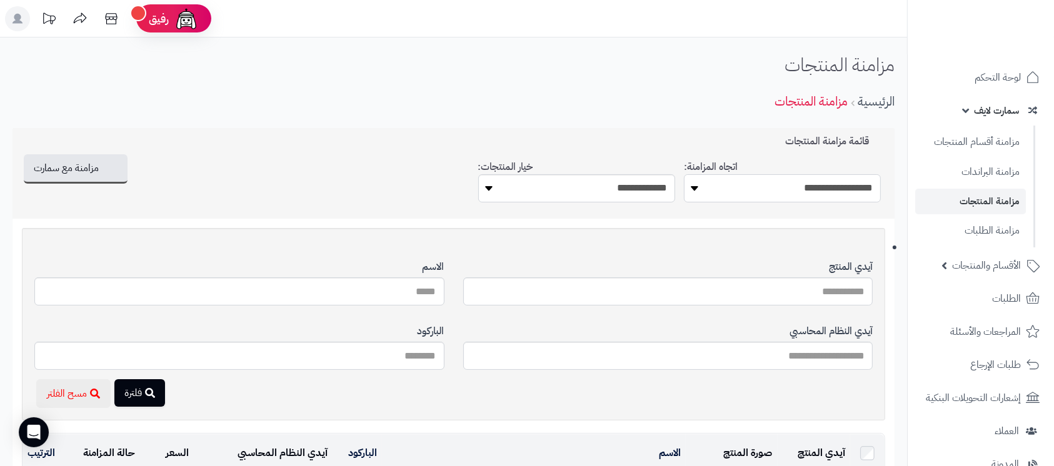
click at [800, 186] on select "**********" at bounding box center [782, 188] width 197 height 28
select select "*********"
click at [684, 174] on select "**********" at bounding box center [782, 188] width 197 height 28
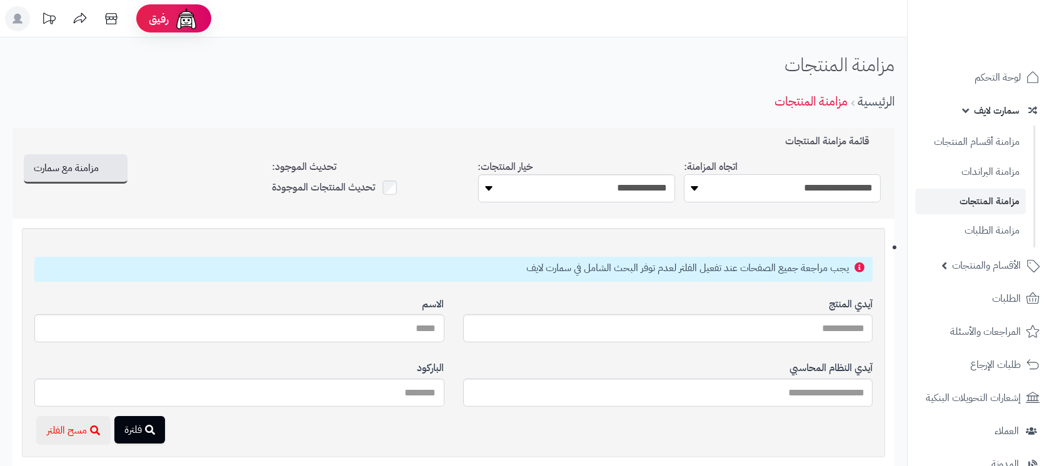
click at [805, 186] on select "**********" at bounding box center [782, 188] width 197 height 28
select select "*********"
click at [684, 174] on select "**********" at bounding box center [782, 188] width 197 height 28
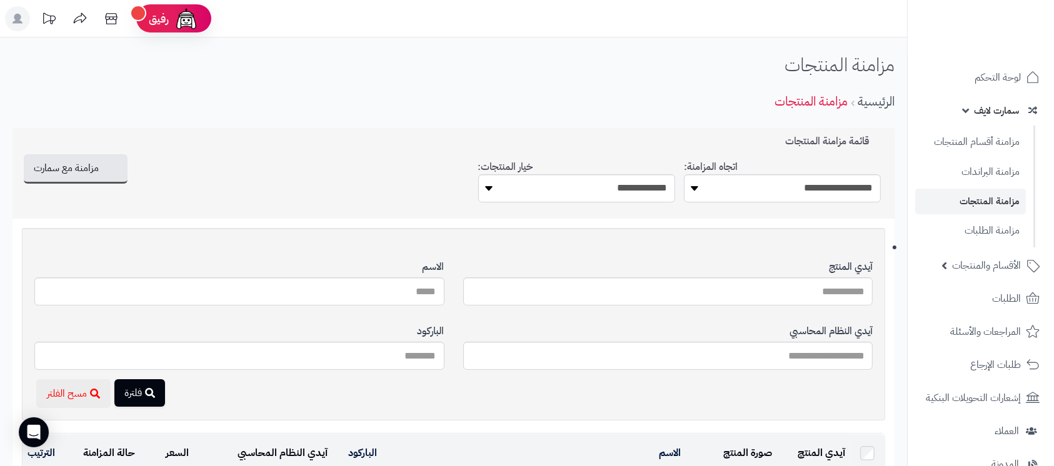
click at [979, 112] on span "سمارت لايف" at bounding box center [996, 110] width 45 height 17
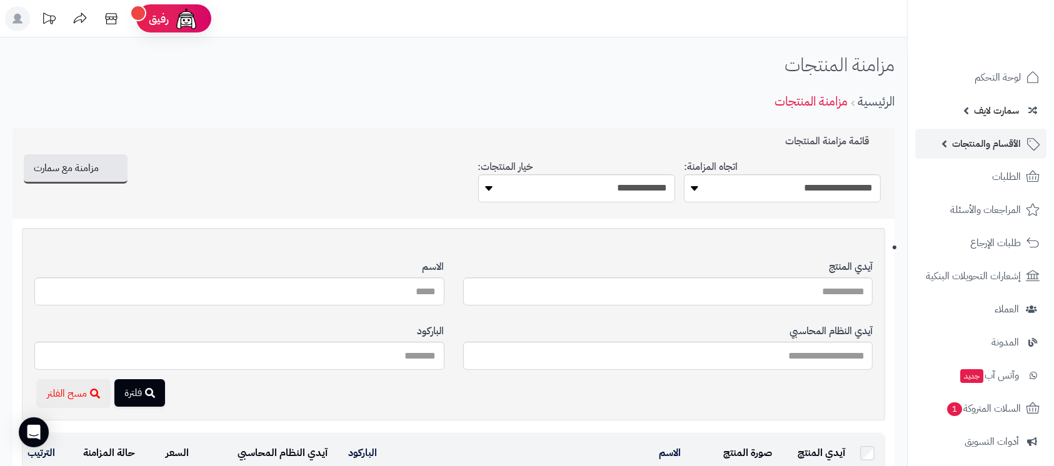
click at [984, 149] on span "الأقسام والمنتجات" at bounding box center [986, 143] width 69 height 17
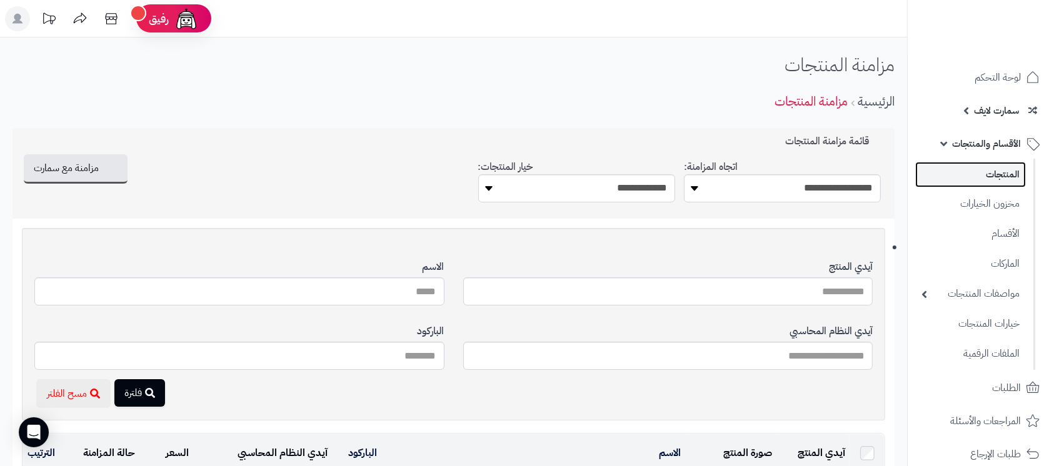
click at [984, 182] on link "المنتجات" at bounding box center [970, 175] width 111 height 26
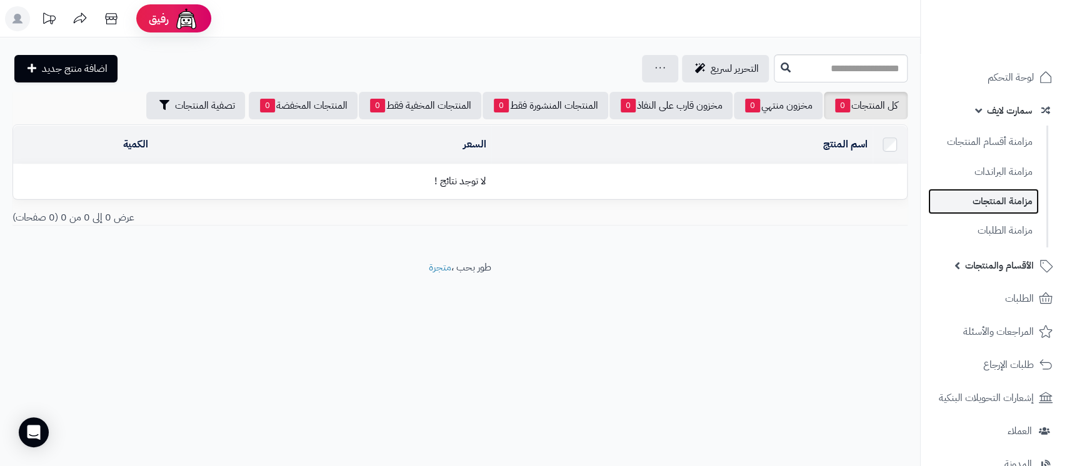
click at [996, 202] on link "مزامنة المنتجات" at bounding box center [983, 202] width 111 height 26
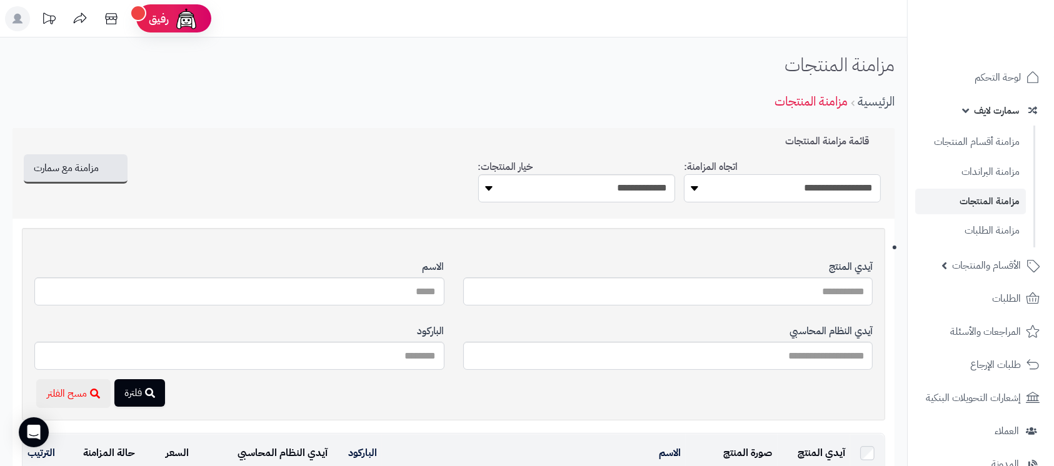
click at [759, 187] on select "**********" at bounding box center [782, 188] width 197 height 28
select select "*********"
click at [684, 174] on select "**********" at bounding box center [782, 188] width 197 height 28
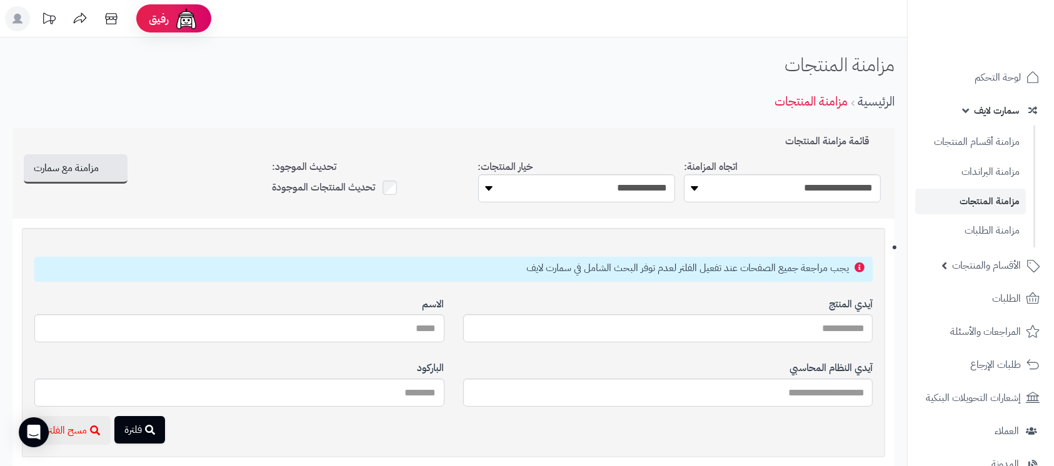
click at [974, 106] on span "سمارت لايف" at bounding box center [996, 110] width 45 height 17
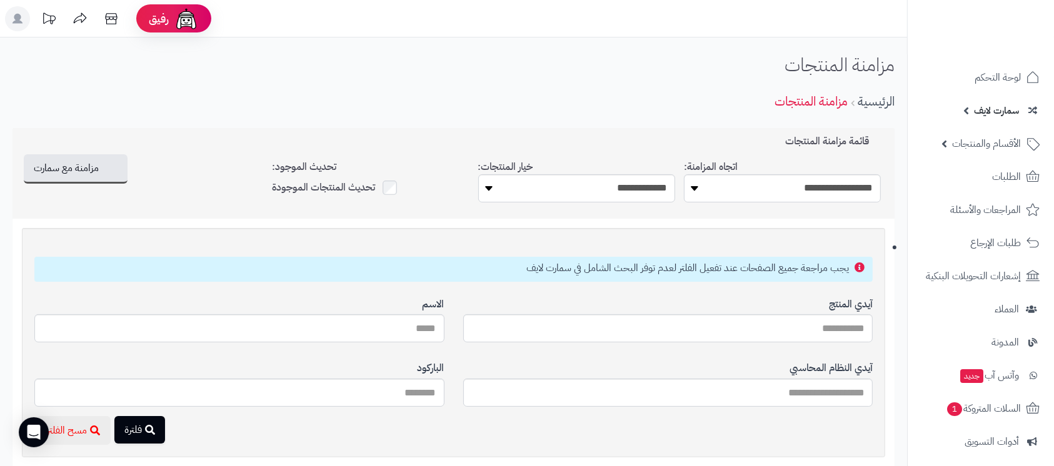
click at [971, 106] on link "سمارت لايف" at bounding box center [980, 111] width 131 height 30
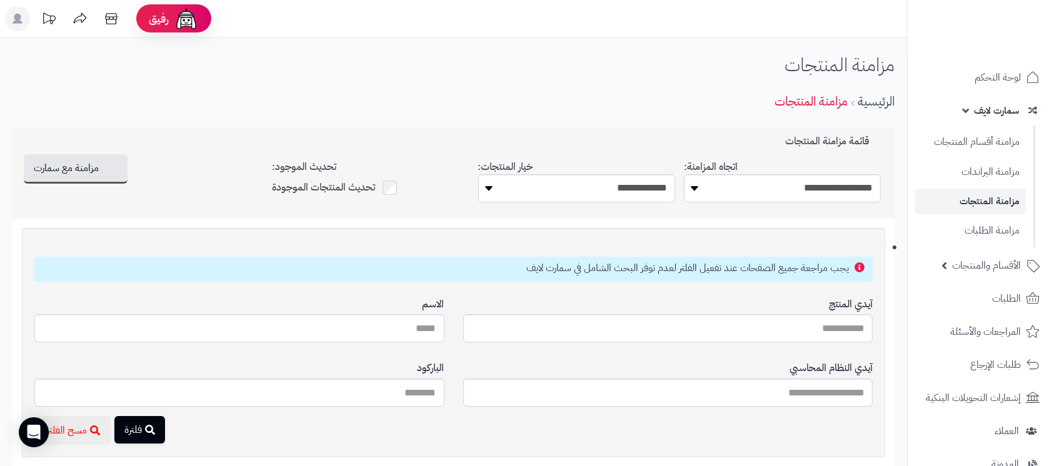
click at [983, 98] on link "سمارت لايف" at bounding box center [980, 111] width 131 height 30
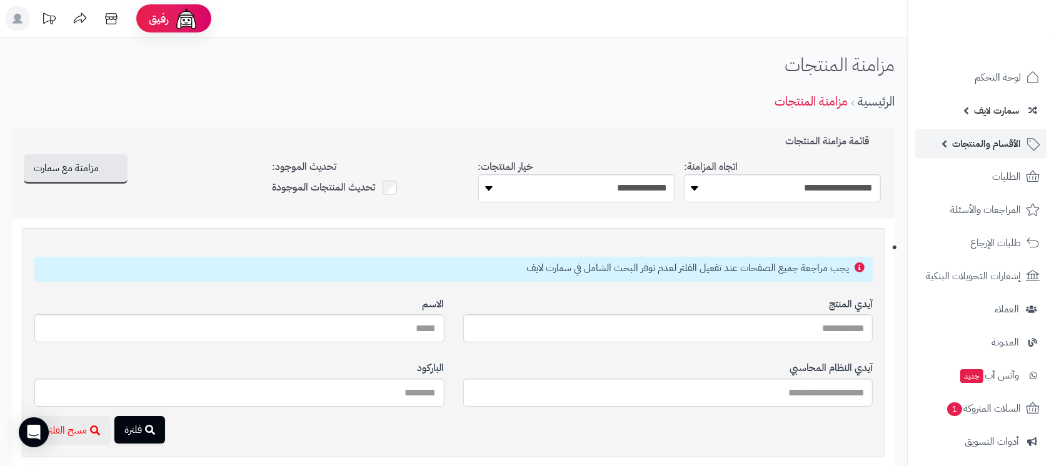
click at [967, 141] on span "الأقسام والمنتجات" at bounding box center [986, 143] width 69 height 17
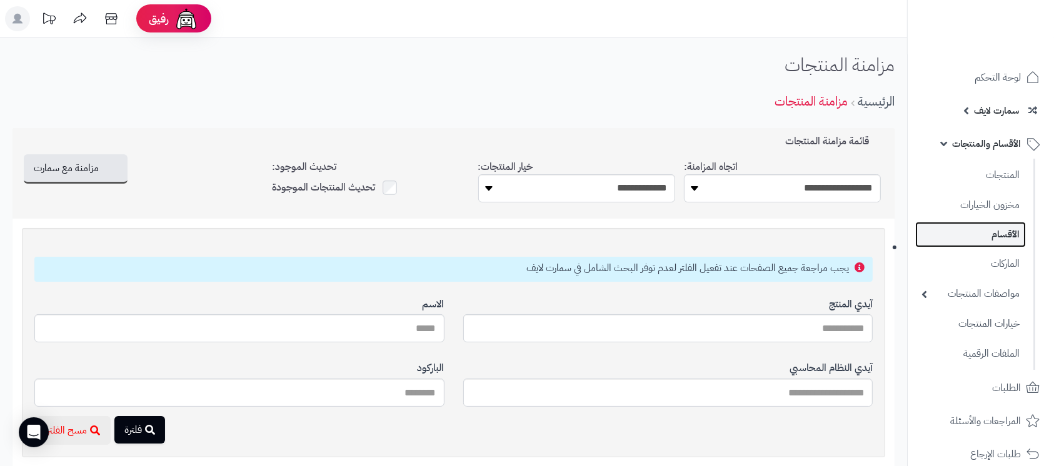
click at [994, 243] on link "الأقسام" at bounding box center [970, 235] width 111 height 26
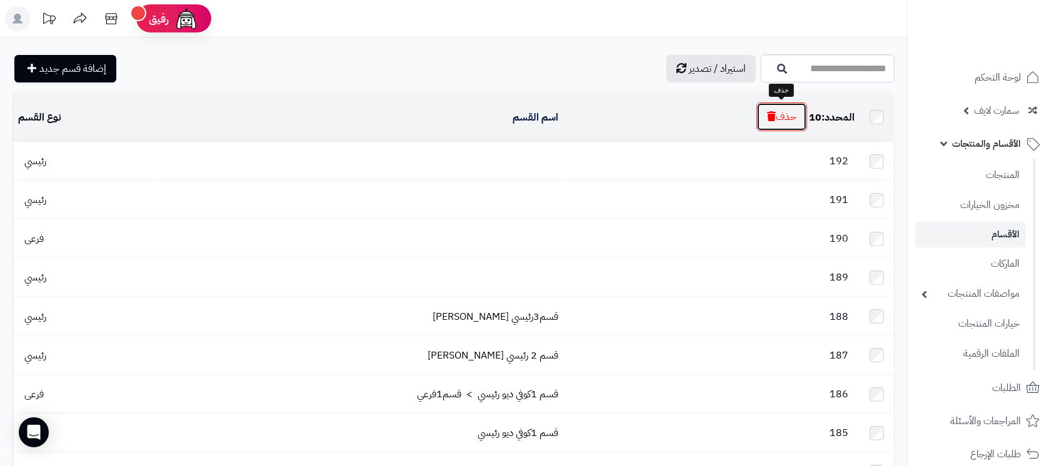
click at [769, 120] on icon "button" at bounding box center [771, 116] width 9 height 10
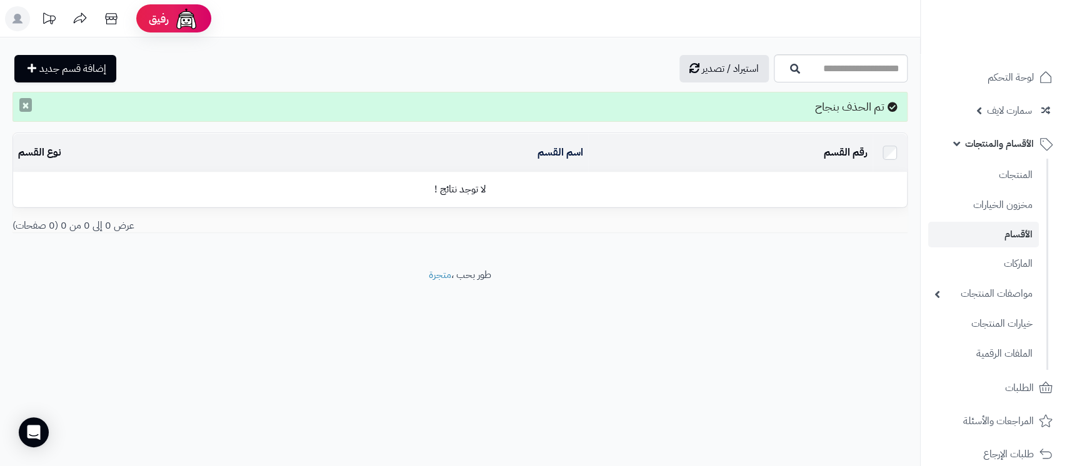
click at [26, 109] on button "×" at bounding box center [25, 105] width 12 height 14
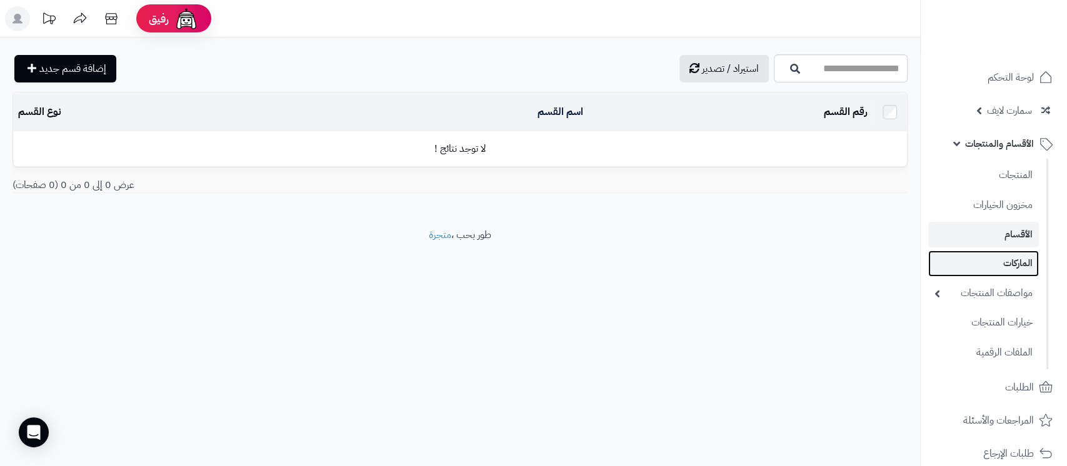
click at [1004, 271] on link "الماركات" at bounding box center [983, 264] width 111 height 26
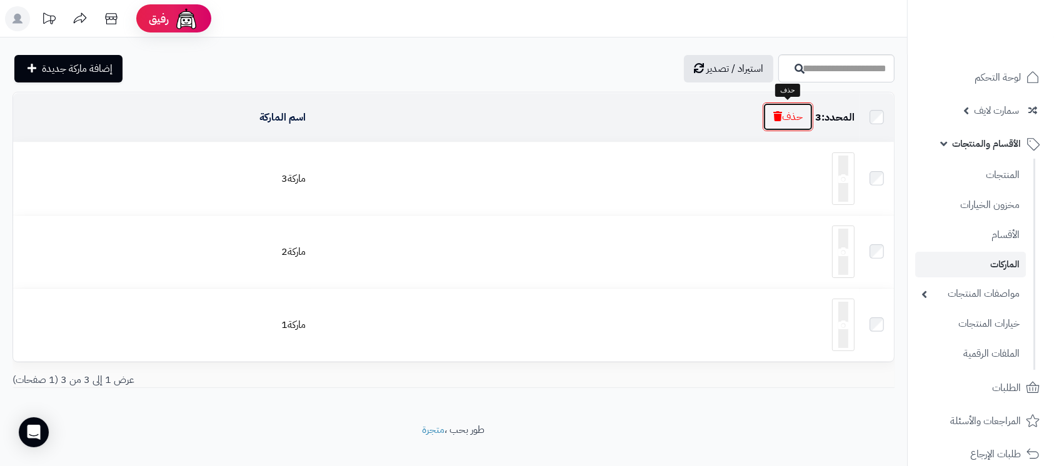
click at [780, 122] on button "حذف" at bounding box center [787, 116] width 51 height 29
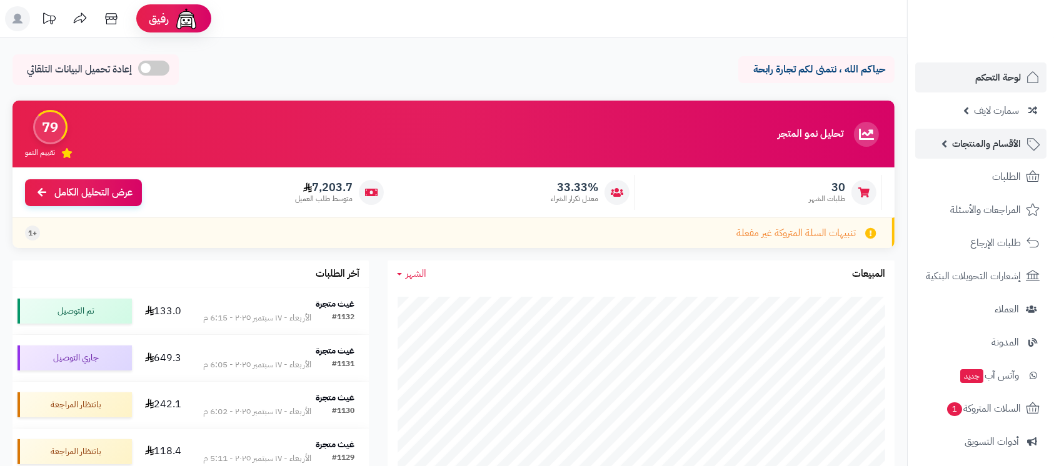
click at [974, 146] on span "الأقسام والمنتجات" at bounding box center [986, 143] width 69 height 17
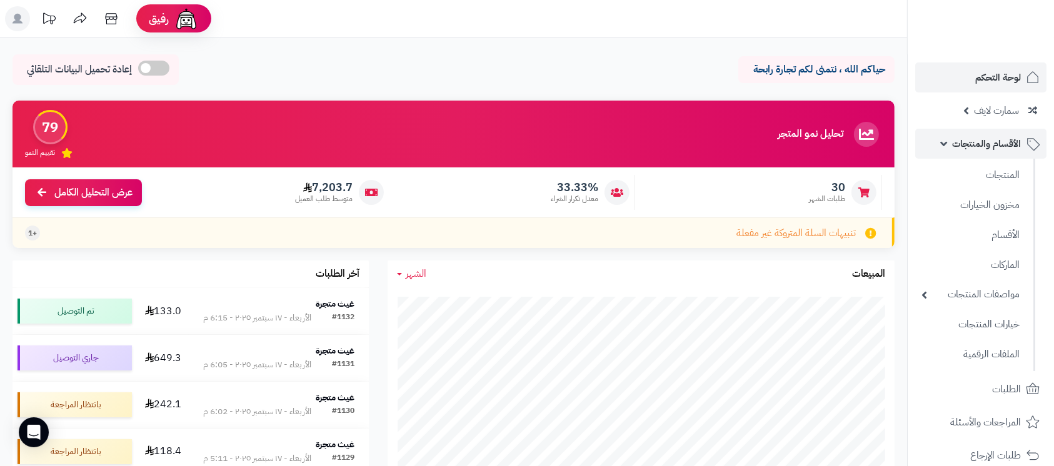
click at [974, 146] on span "الأقسام والمنتجات" at bounding box center [986, 143] width 69 height 17
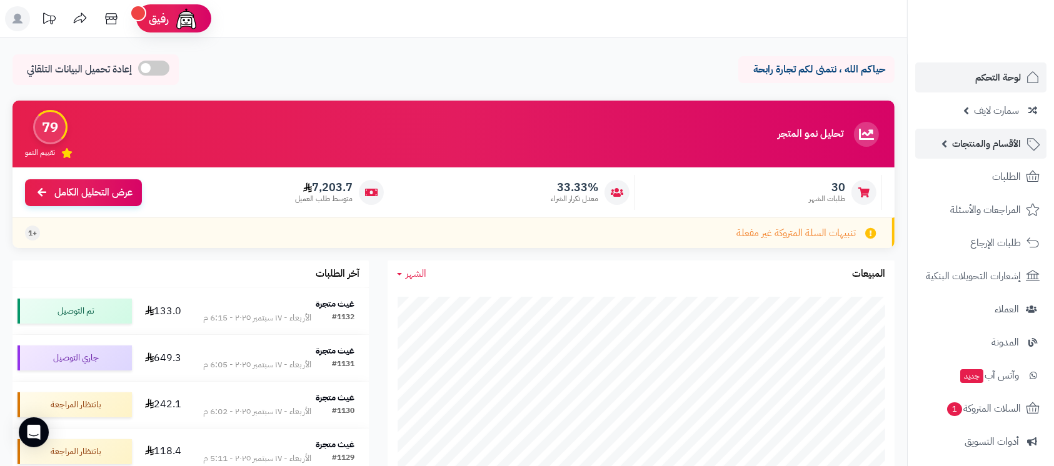
click at [995, 144] on span "الأقسام والمنتجات" at bounding box center [986, 143] width 69 height 17
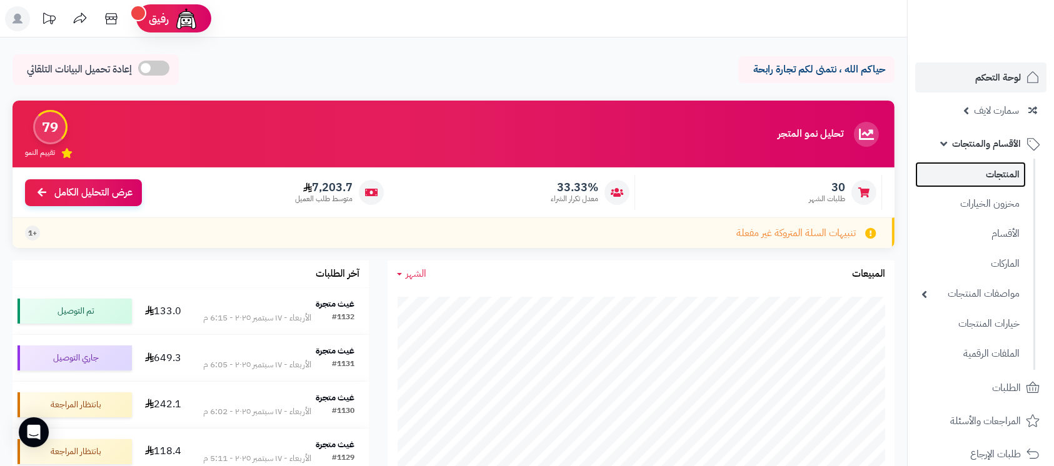
click at [987, 171] on link "المنتجات" at bounding box center [970, 175] width 111 height 26
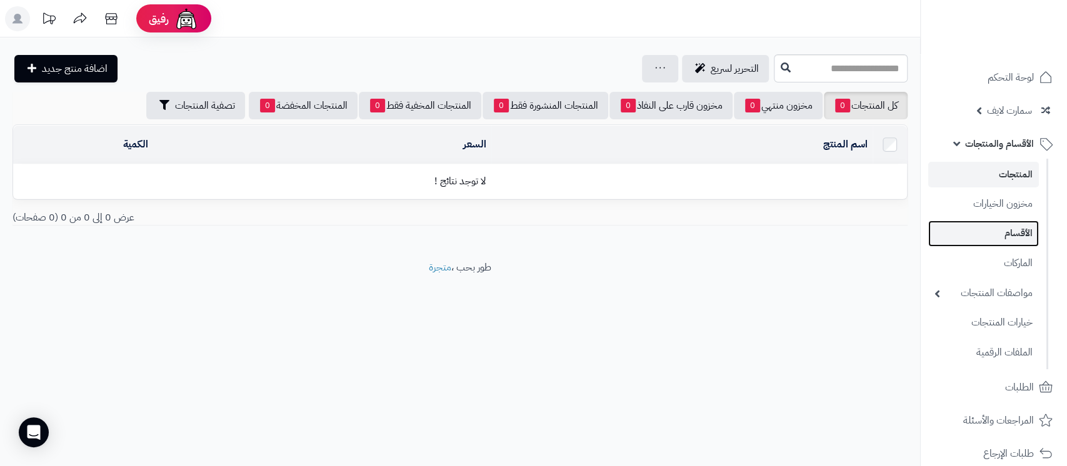
click at [996, 236] on link "الأقسام" at bounding box center [983, 234] width 111 height 26
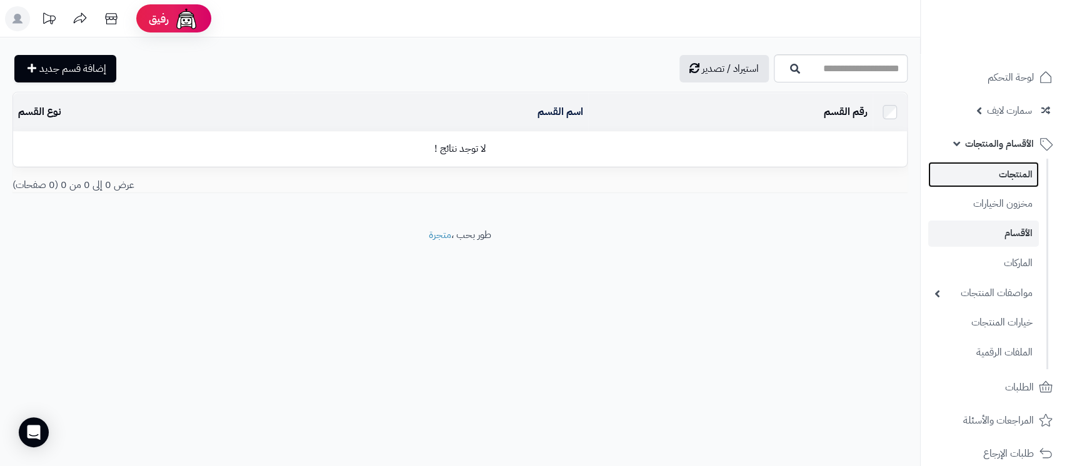
click at [1016, 167] on link "المنتجات" at bounding box center [983, 175] width 111 height 26
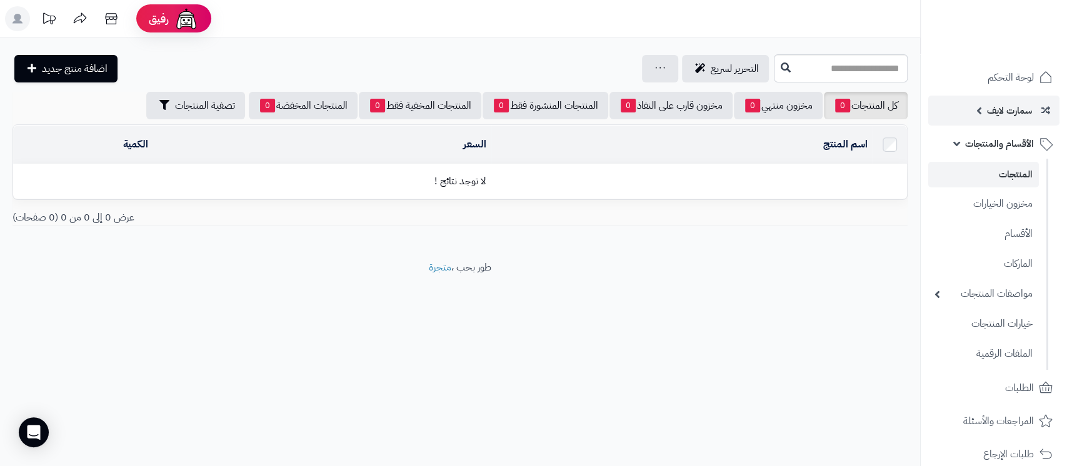
click at [999, 111] on span "سمارت لايف" at bounding box center [1009, 110] width 45 height 17
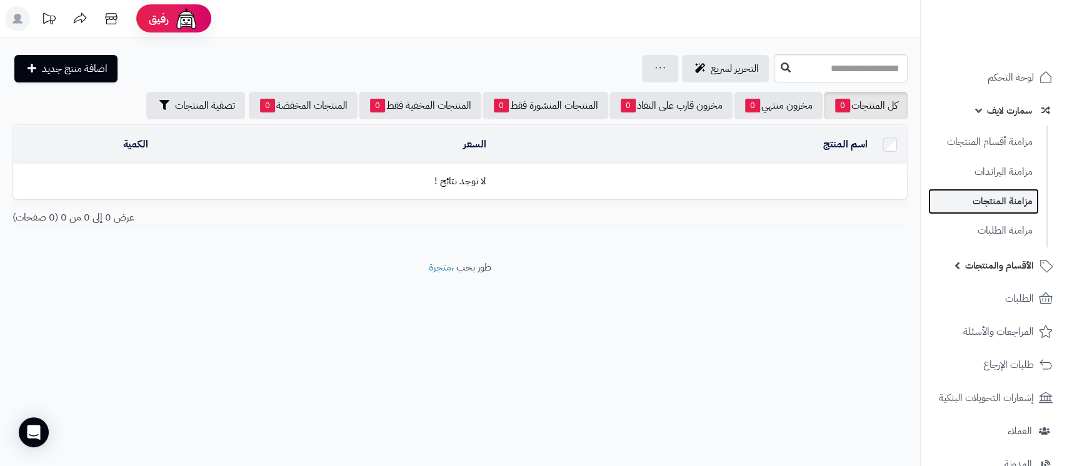
click at [1000, 202] on link "مزامنة المنتجات" at bounding box center [983, 202] width 111 height 26
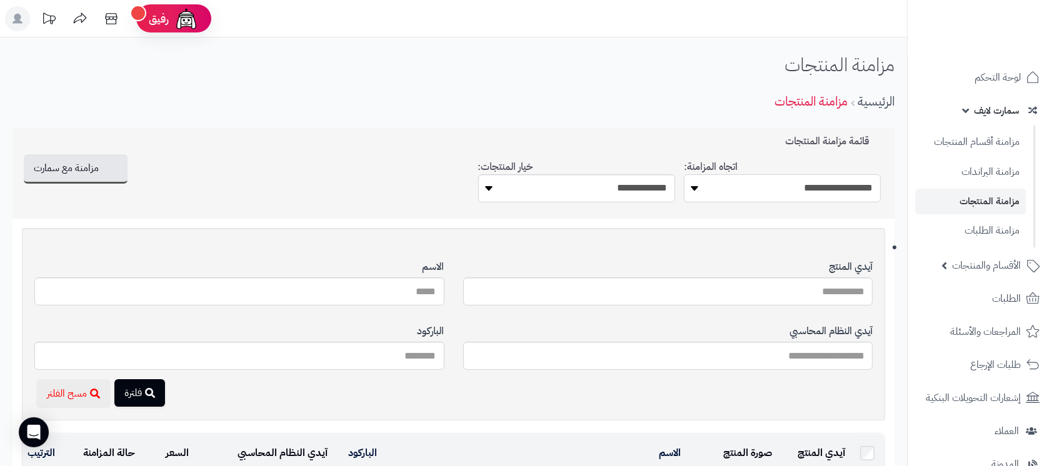
click at [835, 189] on select "**********" at bounding box center [782, 188] width 197 height 28
select select "*********"
click at [684, 174] on select "**********" at bounding box center [782, 188] width 197 height 28
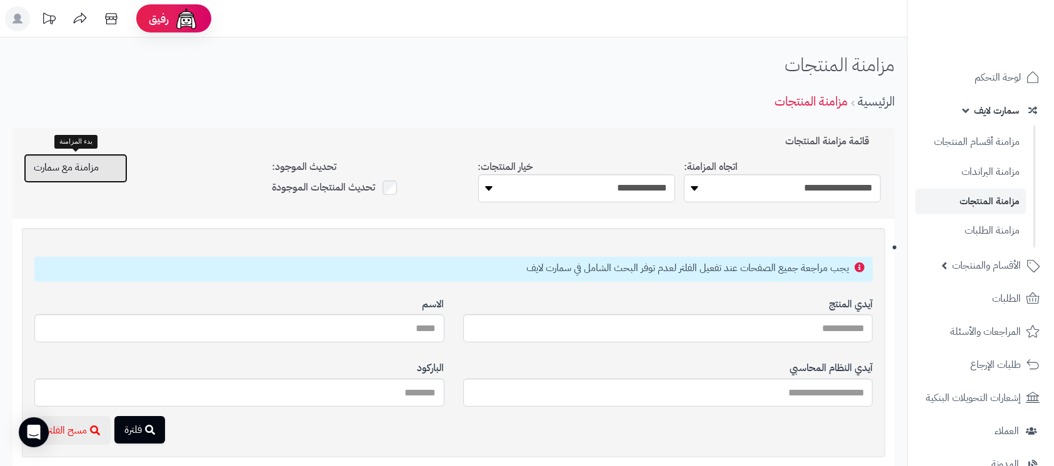
click at [79, 174] on span "مزامنة مع سمارت" at bounding box center [66, 167] width 65 height 15
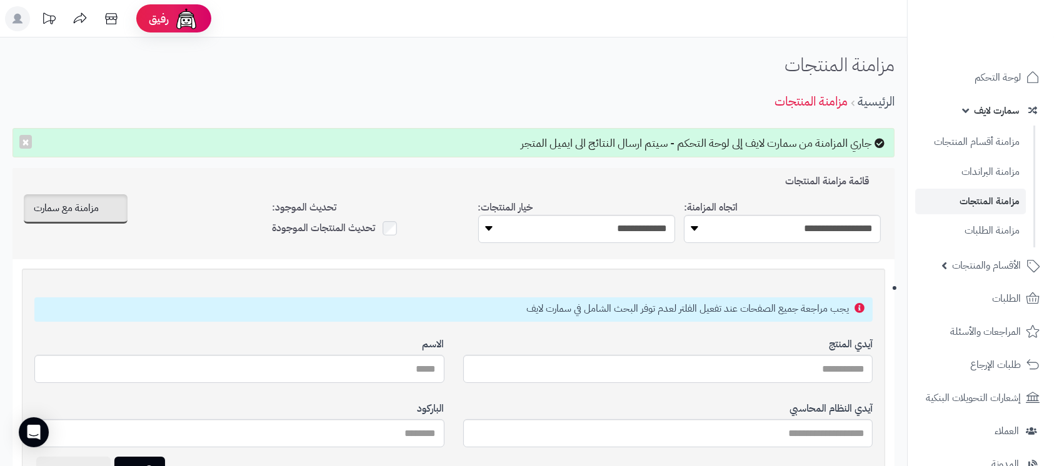
click at [959, 110] on link "سمارت لايف" at bounding box center [980, 111] width 131 height 30
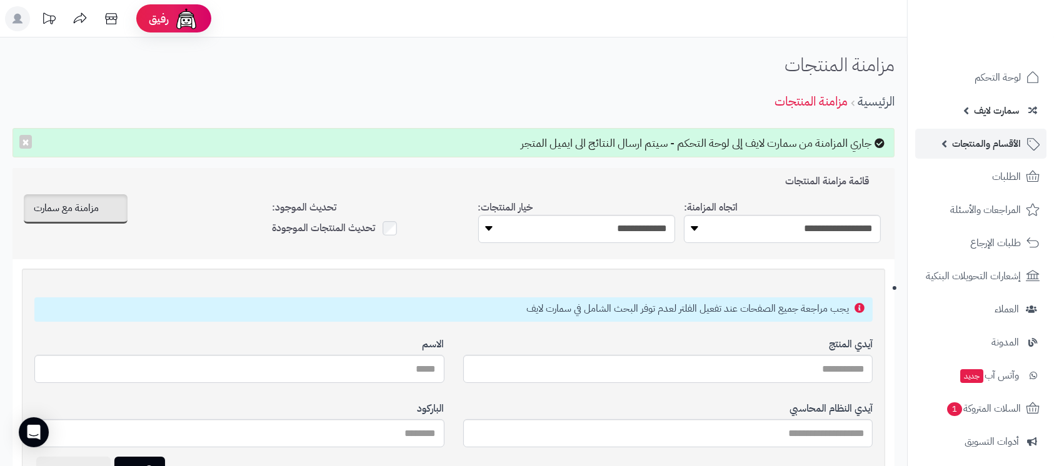
click at [967, 134] on link "الأقسام والمنتجات" at bounding box center [980, 144] width 131 height 30
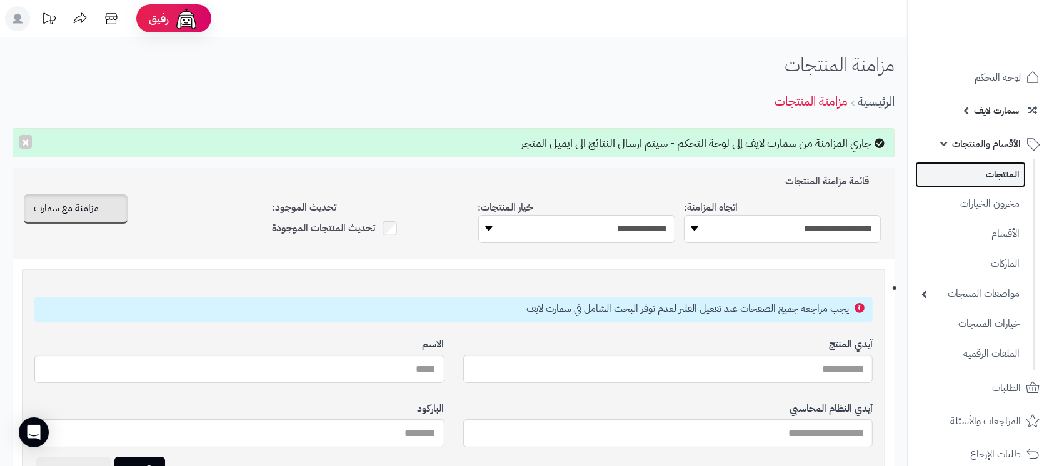
click at [976, 173] on link "المنتجات" at bounding box center [970, 175] width 111 height 26
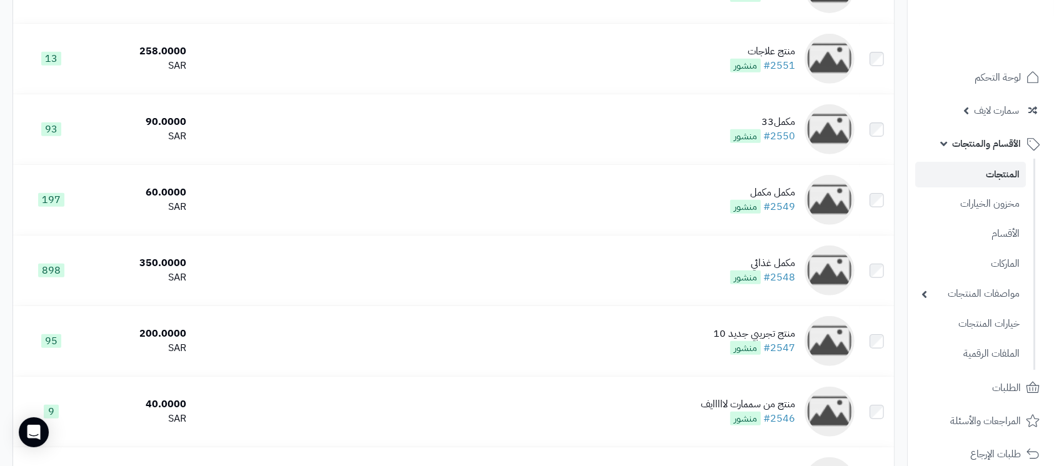
scroll to position [666, 0]
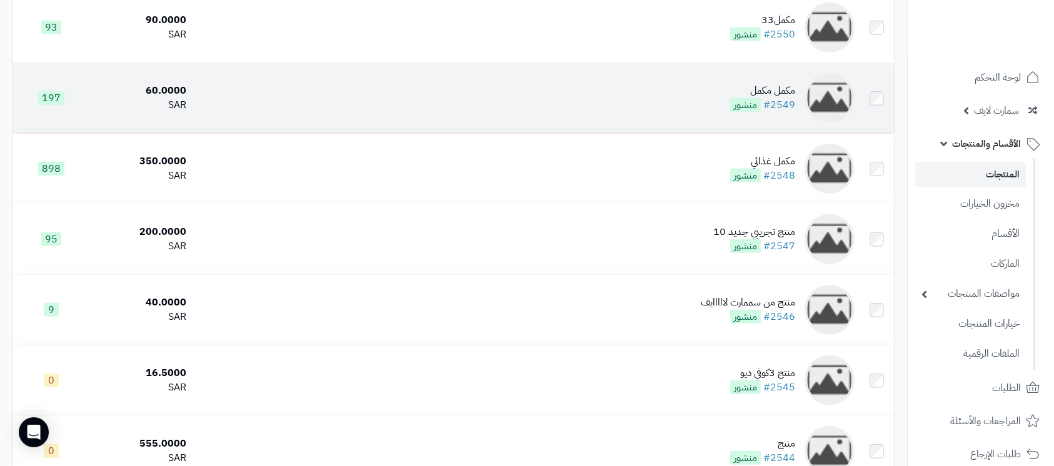
click at [761, 84] on div "مكمل مكمل" at bounding box center [762, 91] width 65 height 14
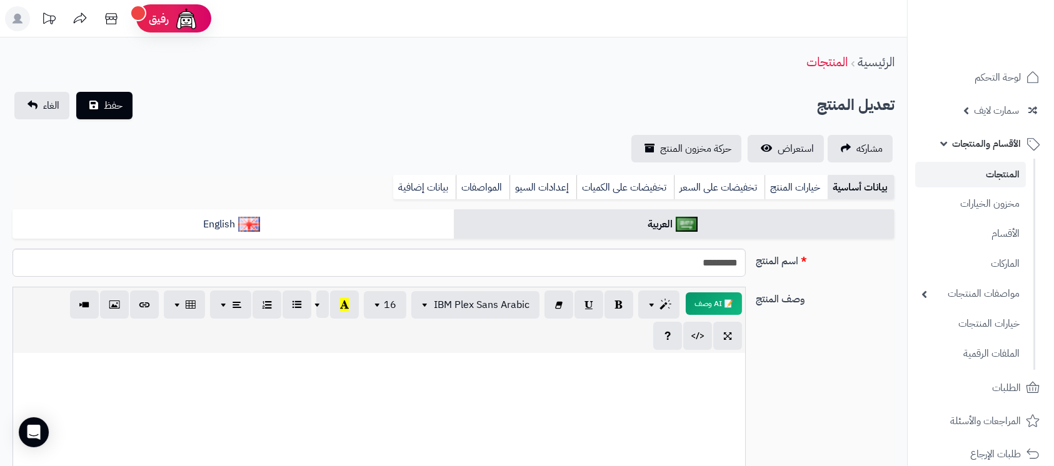
click at [1001, 171] on link "المنتجات" at bounding box center [970, 175] width 111 height 26
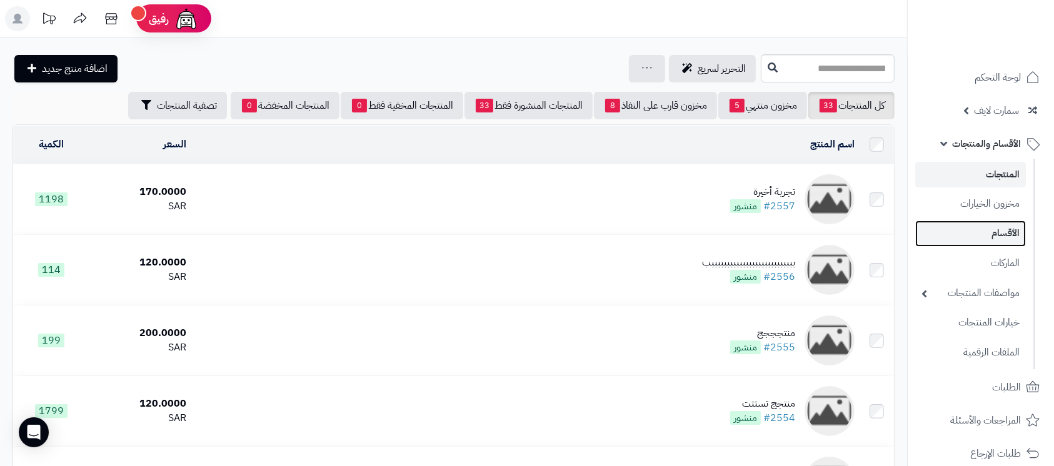
click at [997, 222] on link "الأقسام" at bounding box center [970, 234] width 111 height 26
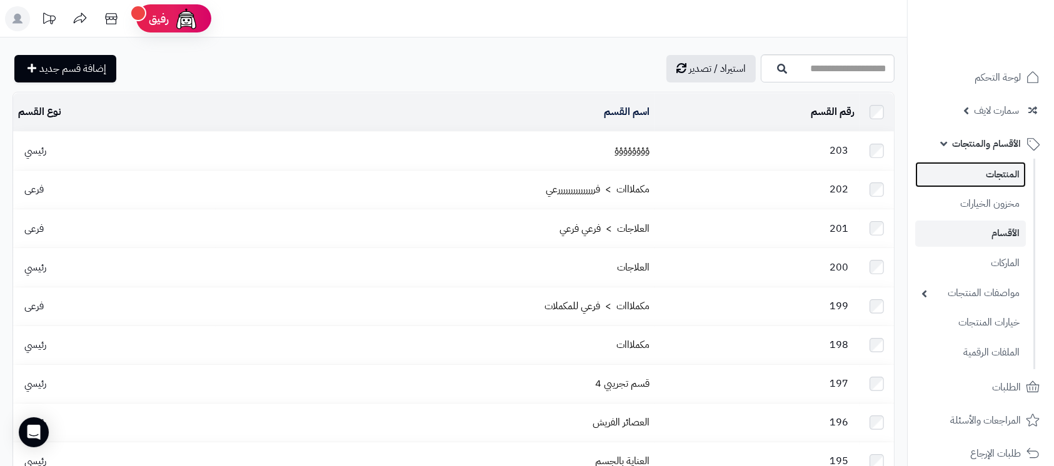
click at [996, 171] on link "المنتجات" at bounding box center [970, 175] width 111 height 26
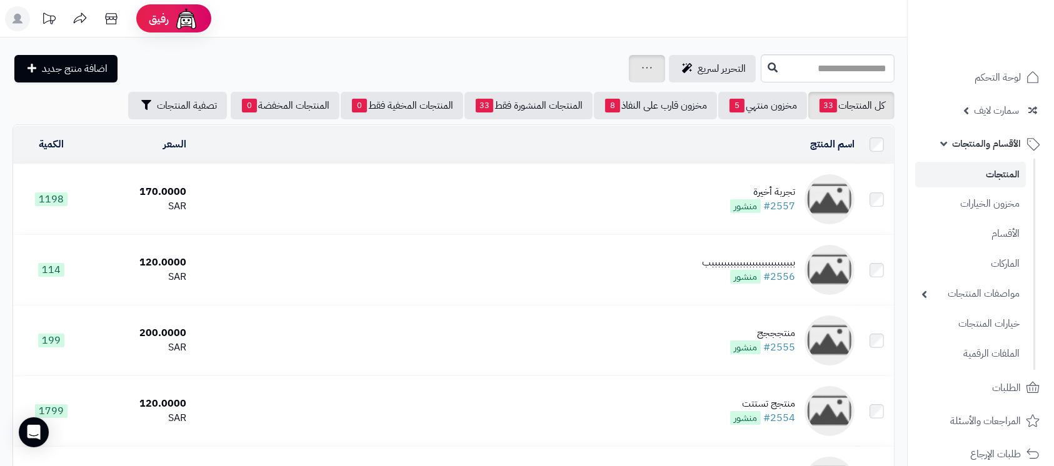
click at [642, 72] on link at bounding box center [647, 68] width 10 height 15
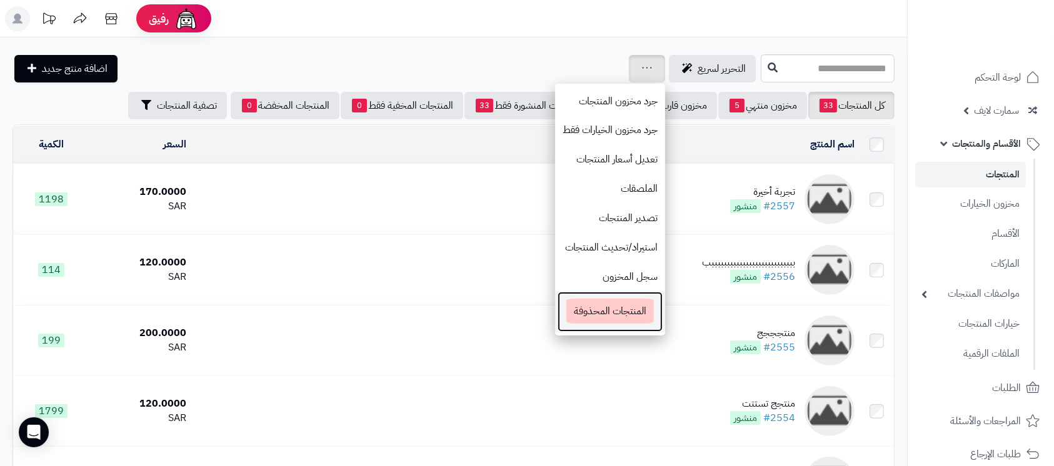
click at [566, 311] on span "المنتجات المحذوفة" at bounding box center [609, 311] width 87 height 25
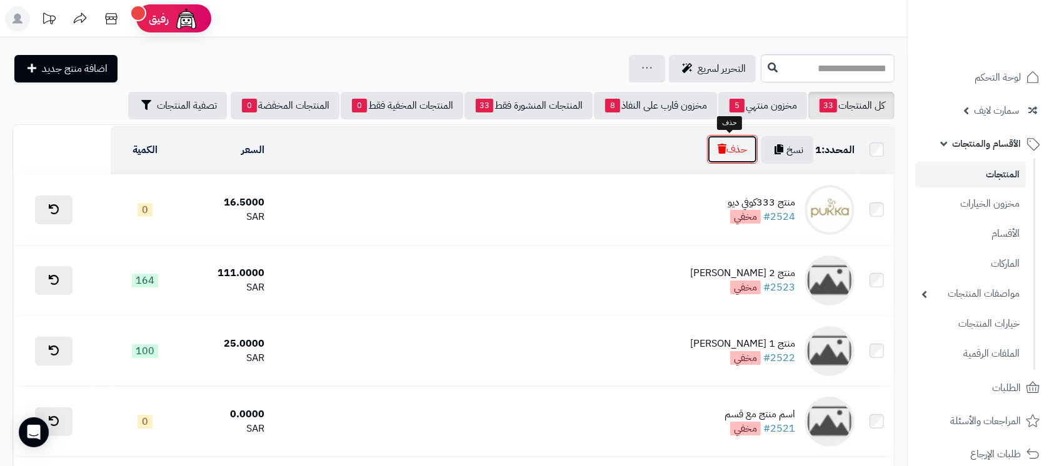
click at [740, 153] on button "حذف" at bounding box center [732, 149] width 51 height 29
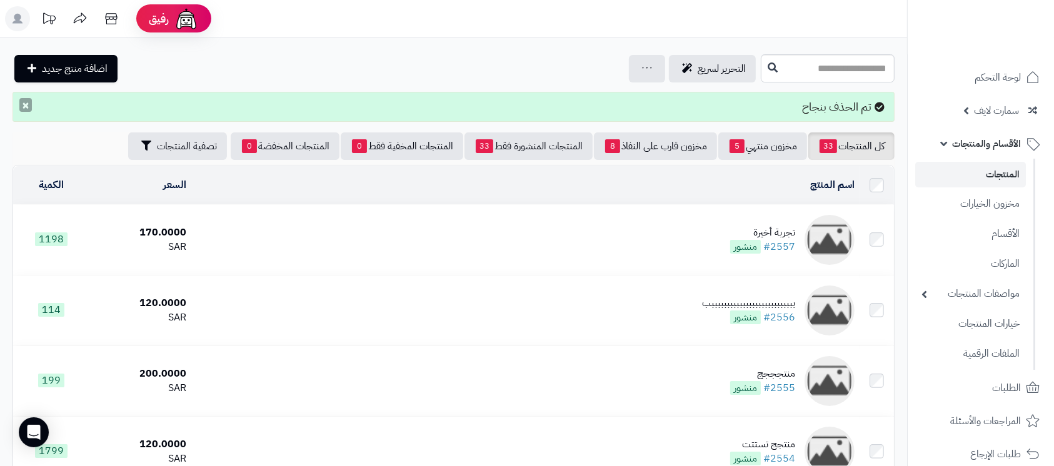
click at [24, 106] on button "×" at bounding box center [25, 105] width 12 height 14
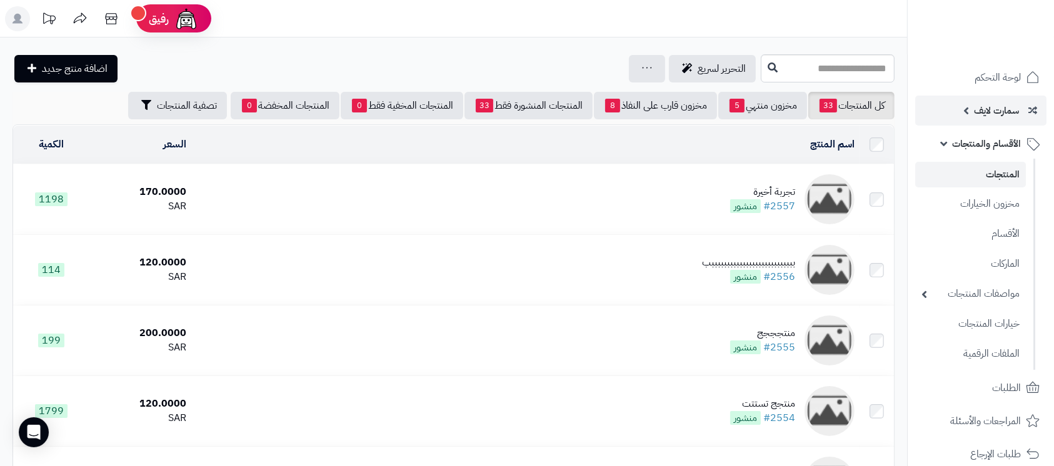
click at [980, 112] on span "سمارت لايف" at bounding box center [996, 110] width 45 height 17
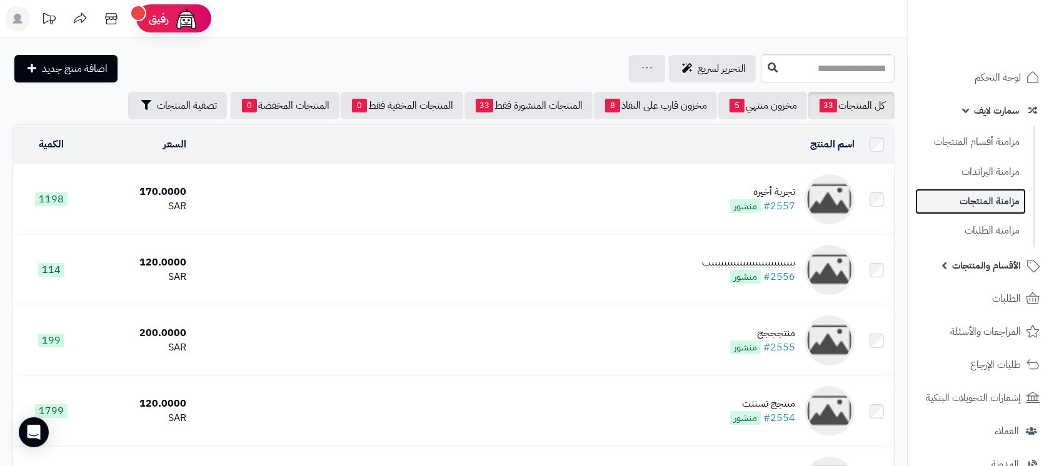
click at [979, 202] on link "مزامنة المنتجات" at bounding box center [970, 202] width 111 height 26
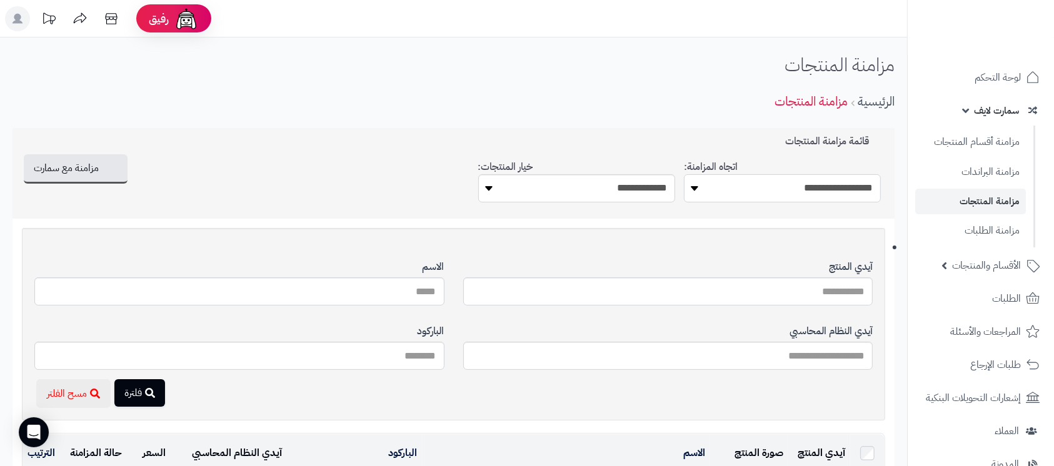
click at [812, 181] on select "**********" at bounding box center [782, 188] width 197 height 28
select select "*********"
click at [684, 174] on select "**********" at bounding box center [782, 188] width 197 height 28
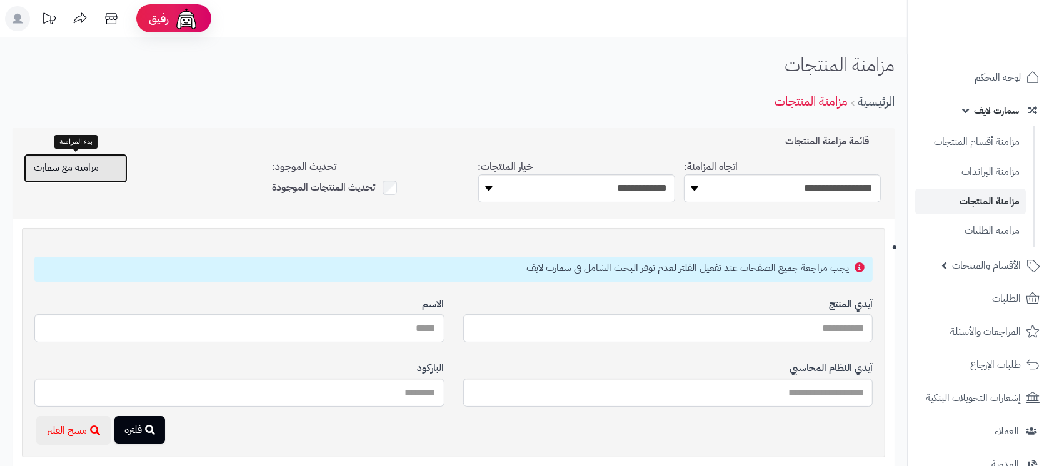
click at [95, 174] on span "مزامنة مع سمارت" at bounding box center [66, 167] width 65 height 15
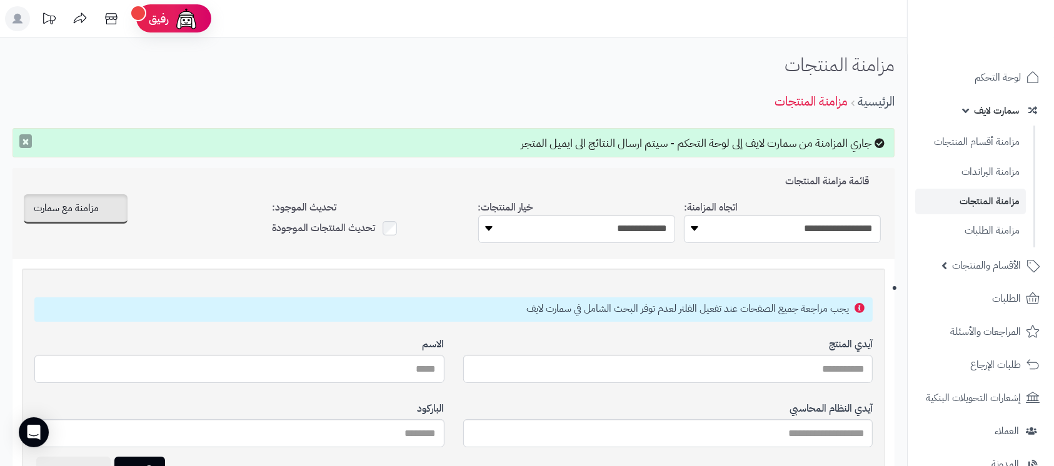
click at [21, 142] on button "×" at bounding box center [25, 141] width 12 height 14
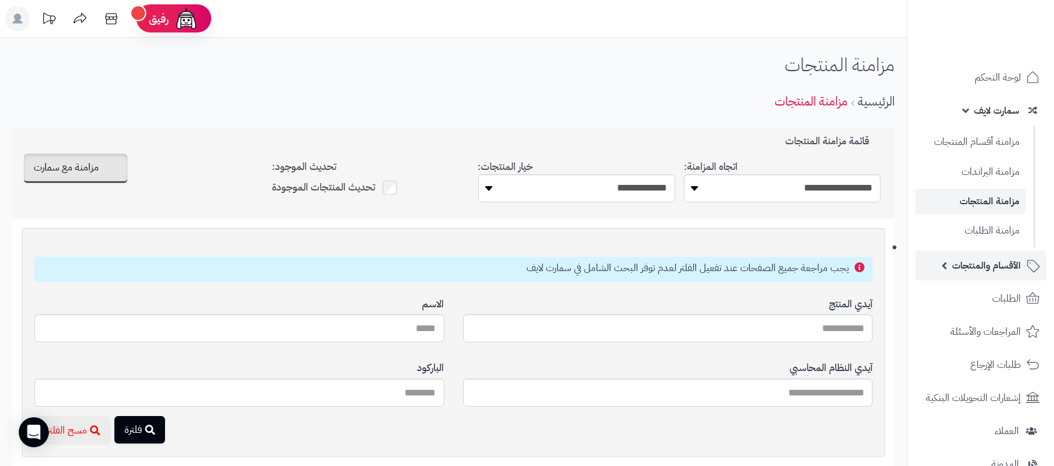
click at [979, 266] on span "الأقسام والمنتجات" at bounding box center [986, 265] width 69 height 17
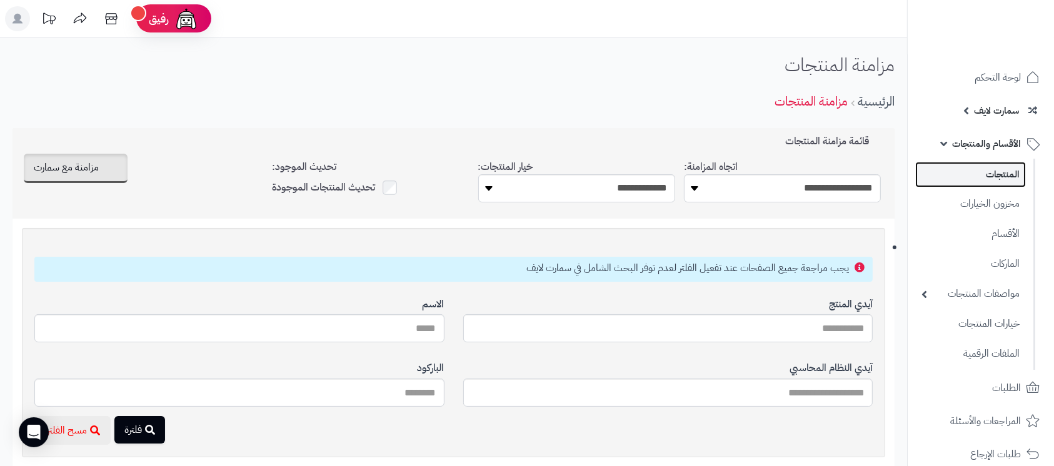
click at [995, 181] on link "المنتجات" at bounding box center [970, 175] width 111 height 26
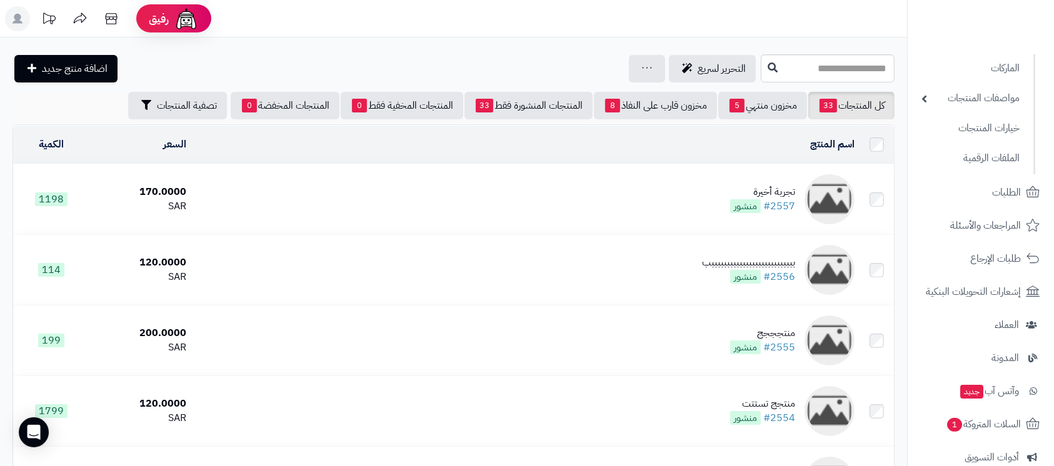
scroll to position [383, 0]
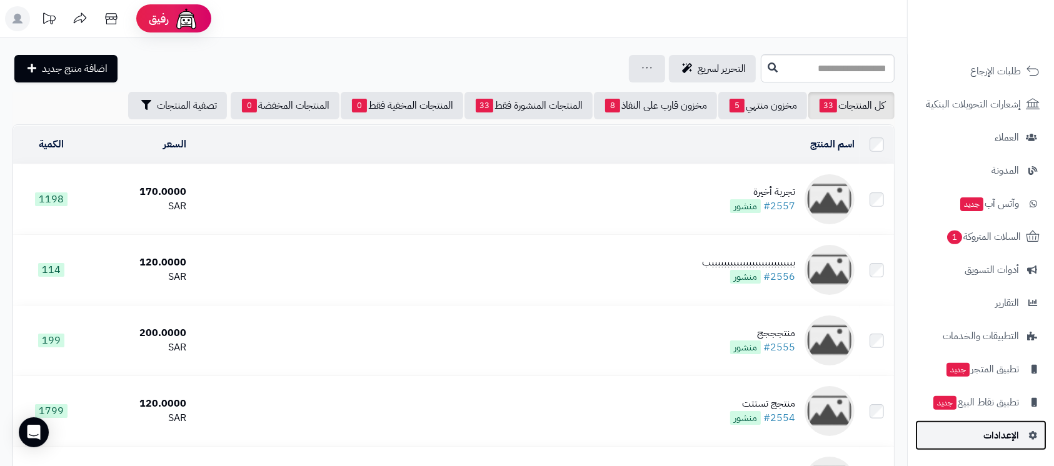
click at [984, 429] on span "الإعدادات" at bounding box center [1001, 435] width 36 height 17
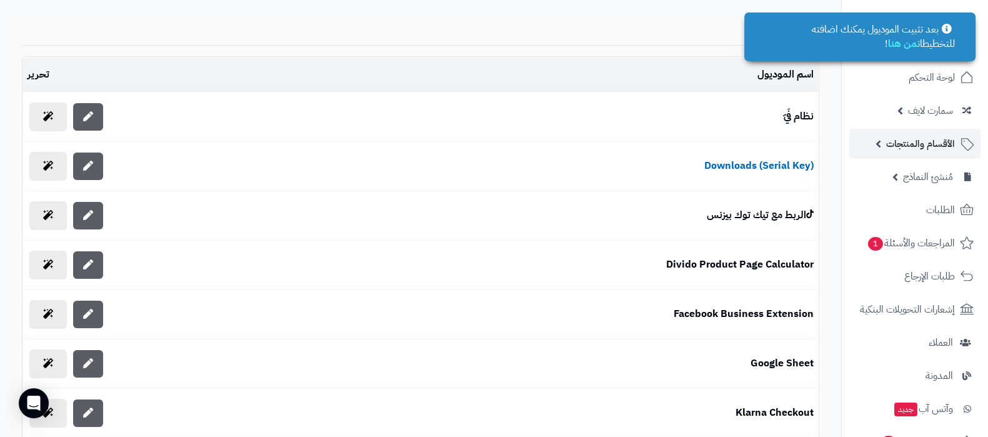
click at [914, 150] on span "الأقسام والمنتجات" at bounding box center [920, 143] width 69 height 17
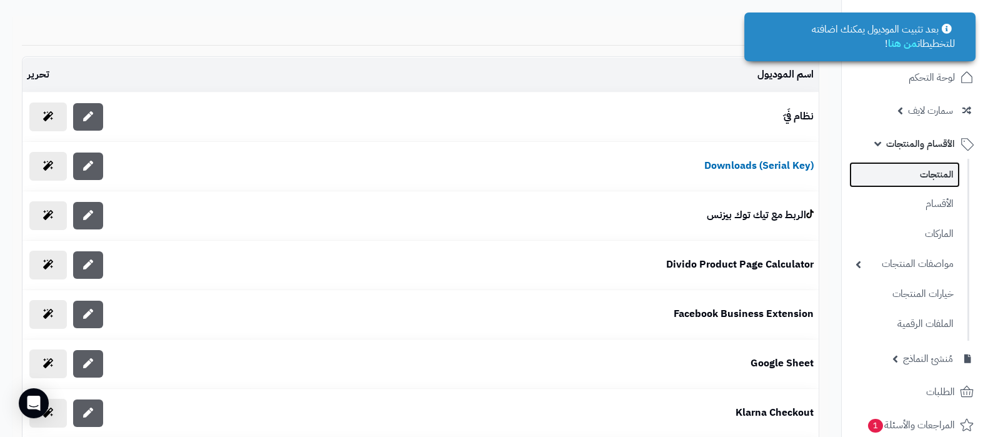
click at [920, 169] on link "المنتجات" at bounding box center [904, 175] width 111 height 26
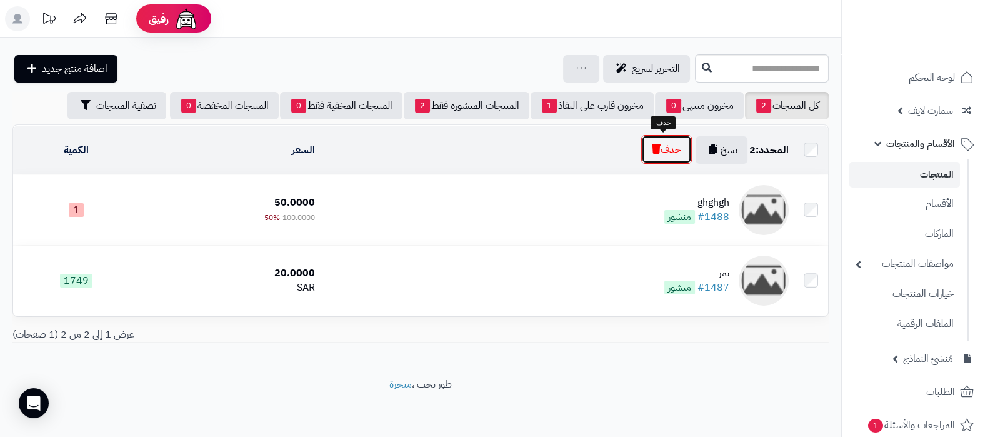
click at [659, 154] on button "حذف" at bounding box center [666, 149] width 51 height 29
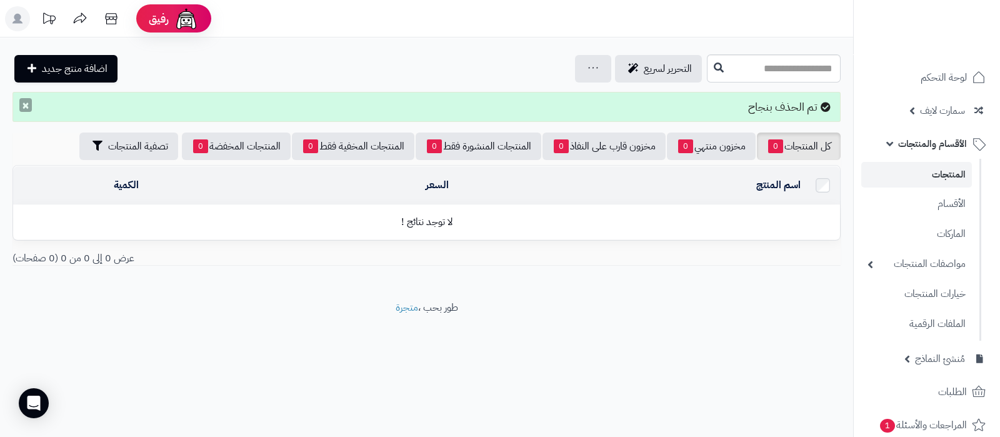
click at [29, 106] on button "×" at bounding box center [25, 105] width 12 height 14
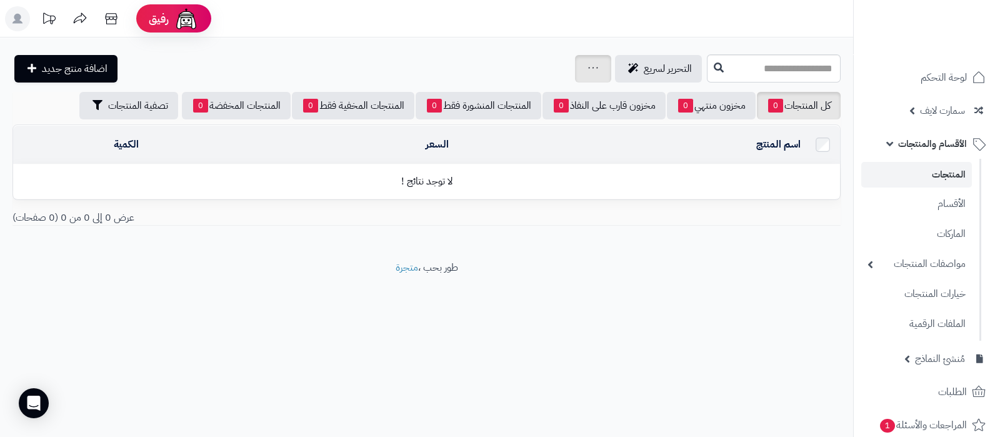
click at [575, 76] on div "جرد مخزون المنتجات جرد مخزون الخيارات فقط تعديل أسعار المنتجات الملصقات تصدير ا…" at bounding box center [593, 68] width 36 height 27
click at [588, 73] on link at bounding box center [593, 68] width 10 height 15
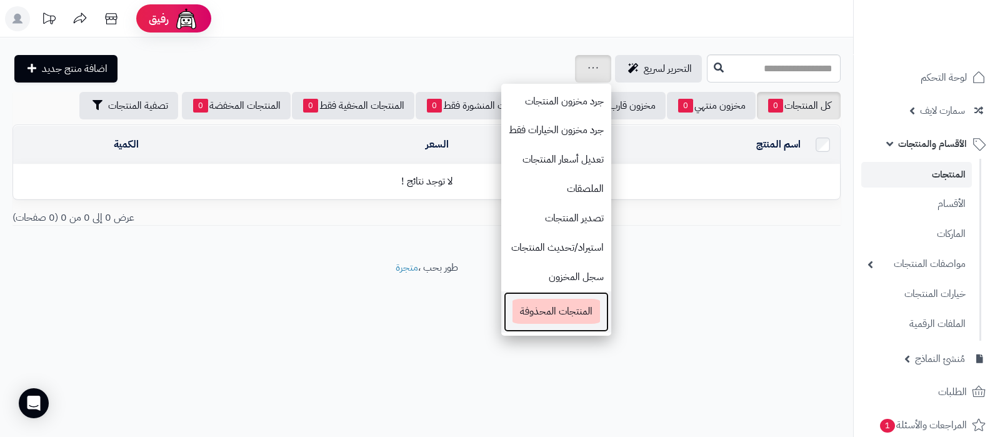
click at [512, 307] on span "المنتجات المحذوفة" at bounding box center [555, 311] width 87 height 25
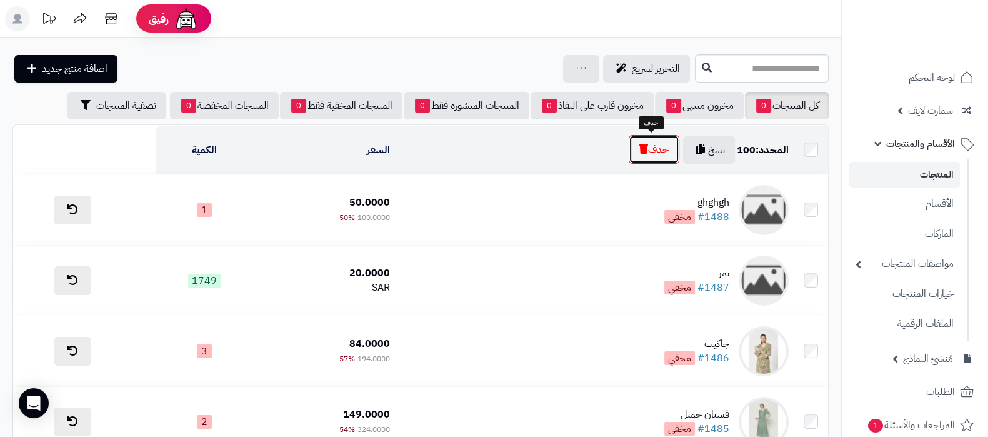
click at [651, 148] on button "حذف" at bounding box center [654, 149] width 51 height 29
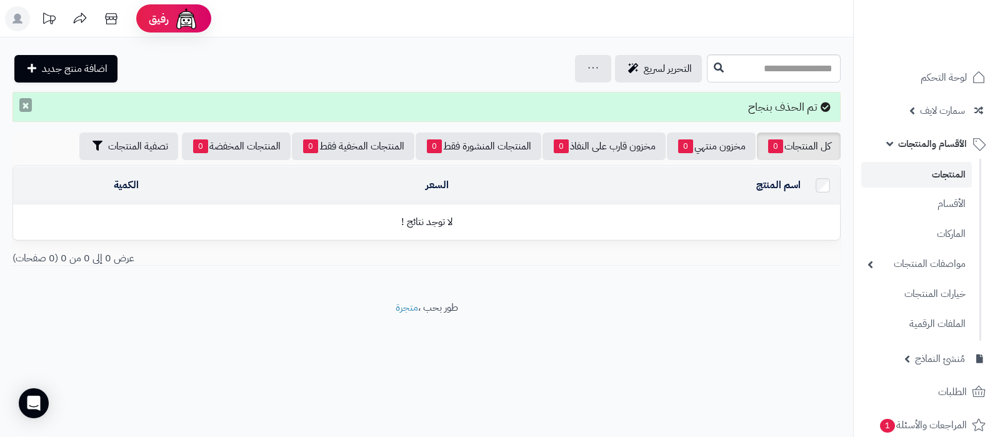
click at [24, 104] on button "×" at bounding box center [25, 105] width 12 height 14
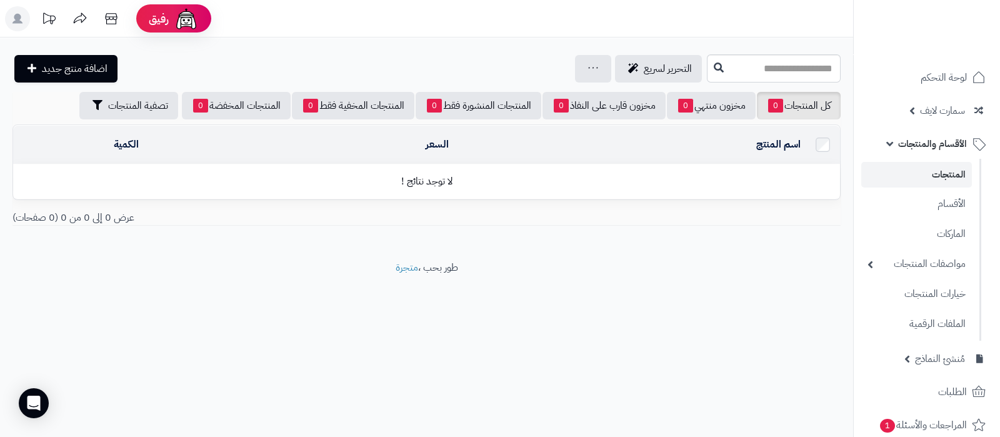
click at [937, 179] on link "المنتجات" at bounding box center [916, 175] width 111 height 26
click at [940, 171] on link "المنتجات" at bounding box center [916, 175] width 111 height 26
click at [942, 207] on link "الأقسام" at bounding box center [916, 204] width 111 height 26
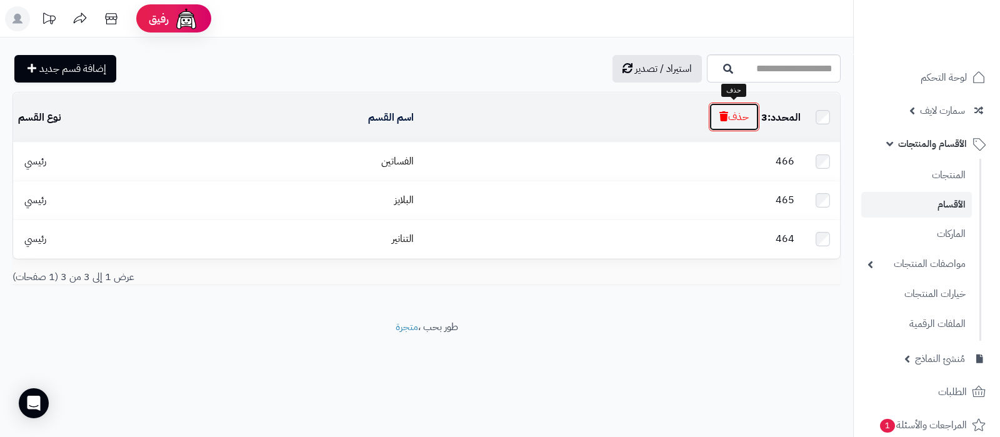
click at [727, 112] on button "حذف" at bounding box center [734, 116] width 51 height 29
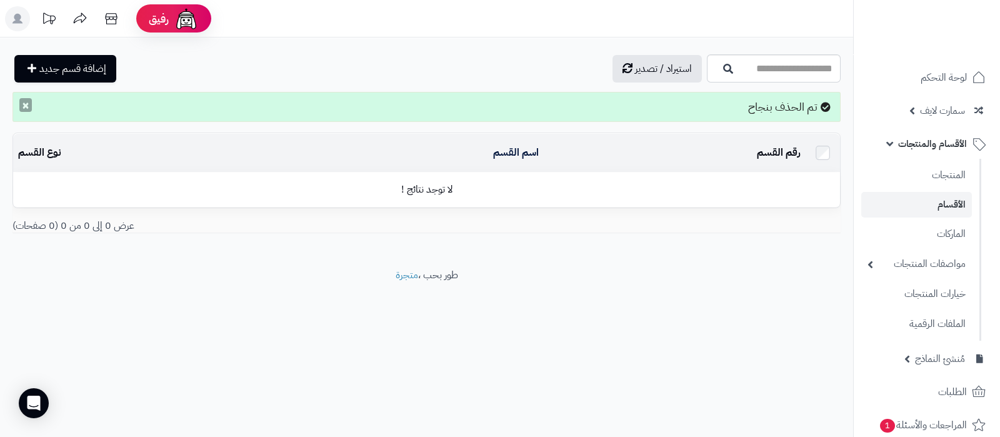
click at [22, 111] on button "×" at bounding box center [25, 105] width 12 height 14
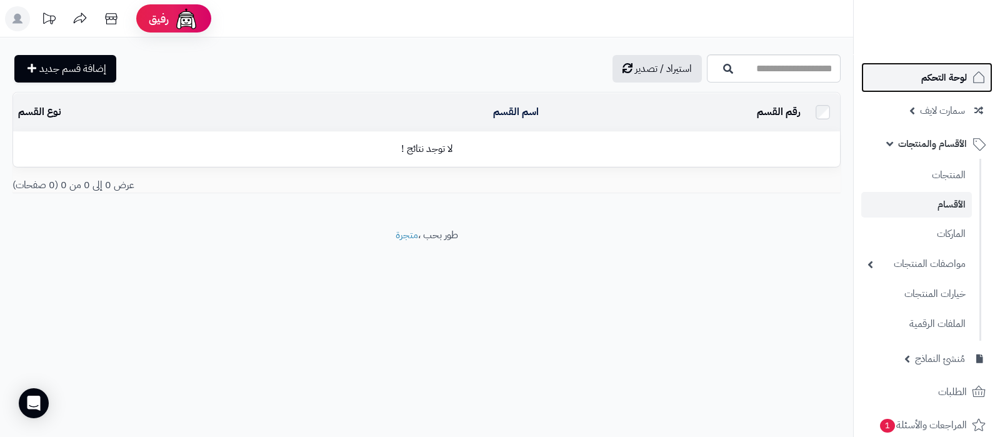
click at [943, 83] on span "لوحة التحكم" at bounding box center [944, 77] width 46 height 17
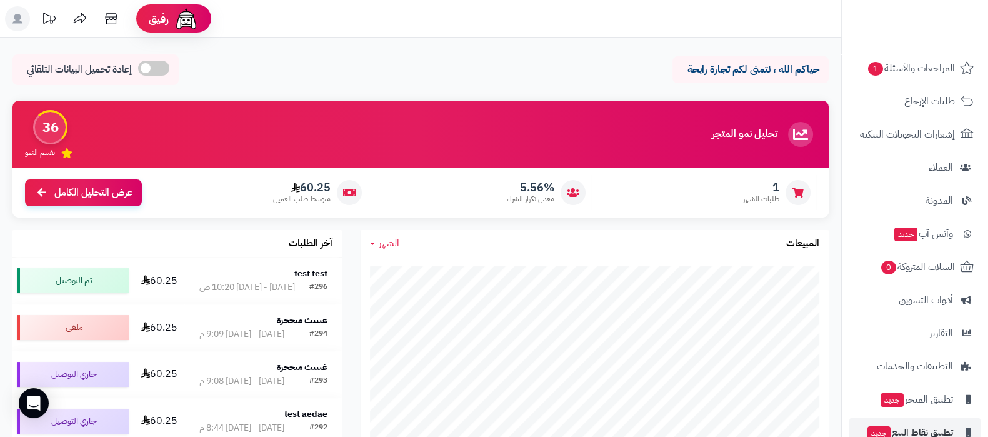
scroll to position [234, 0]
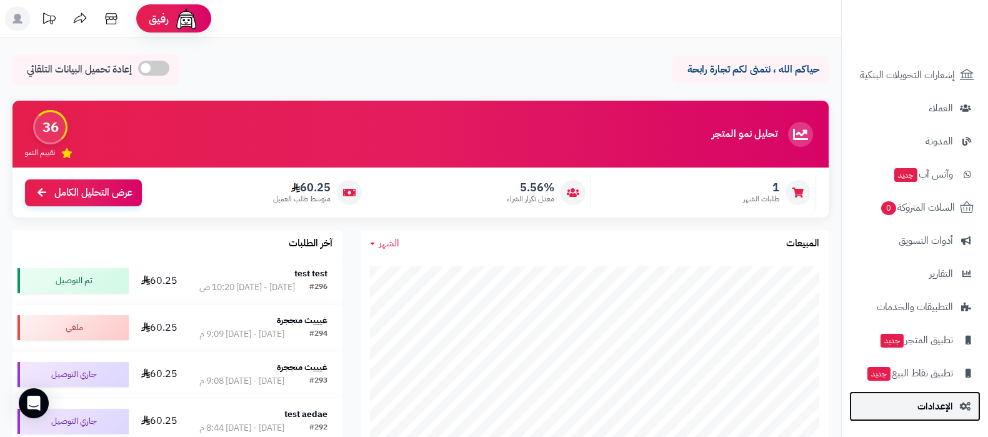
click at [936, 402] on span "الإعدادات" at bounding box center [935, 405] width 36 height 17
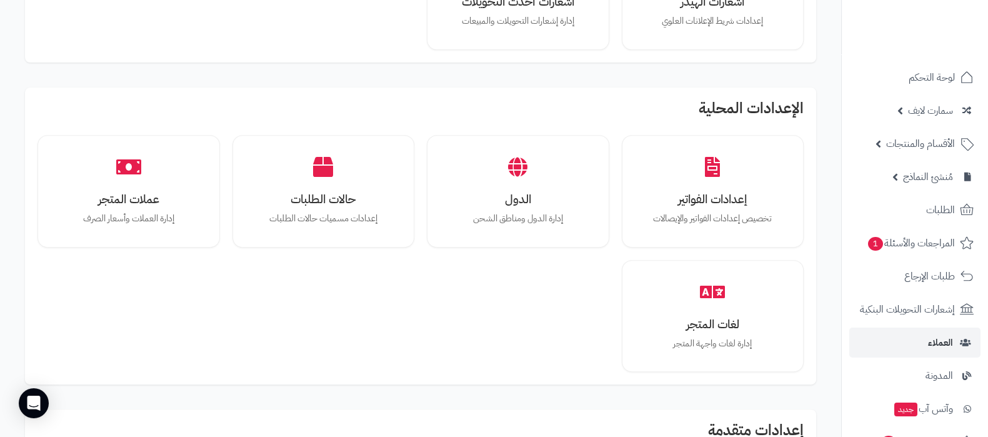
scroll to position [234, 0]
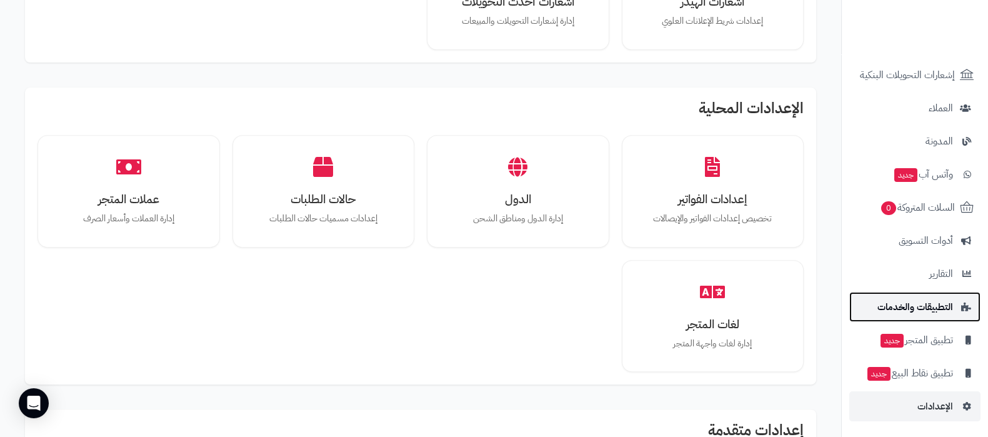
click at [924, 307] on span "التطبيقات والخدمات" at bounding box center [915, 306] width 76 height 17
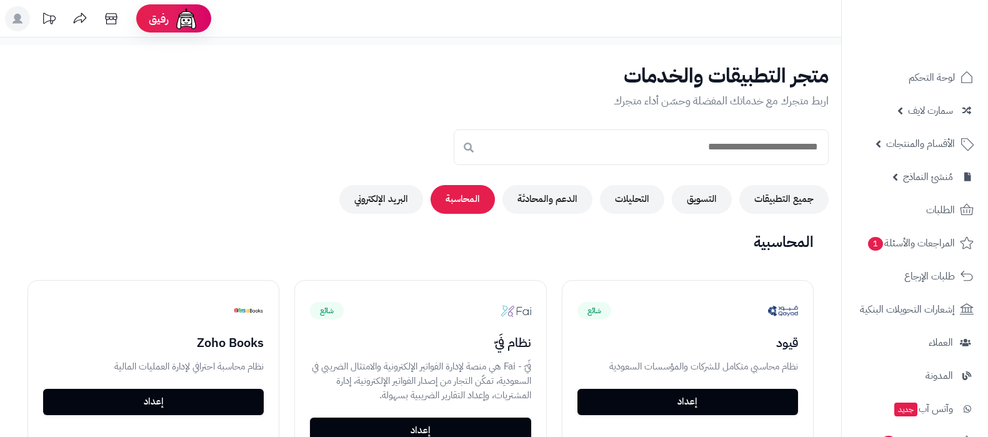
scroll to position [312, 0]
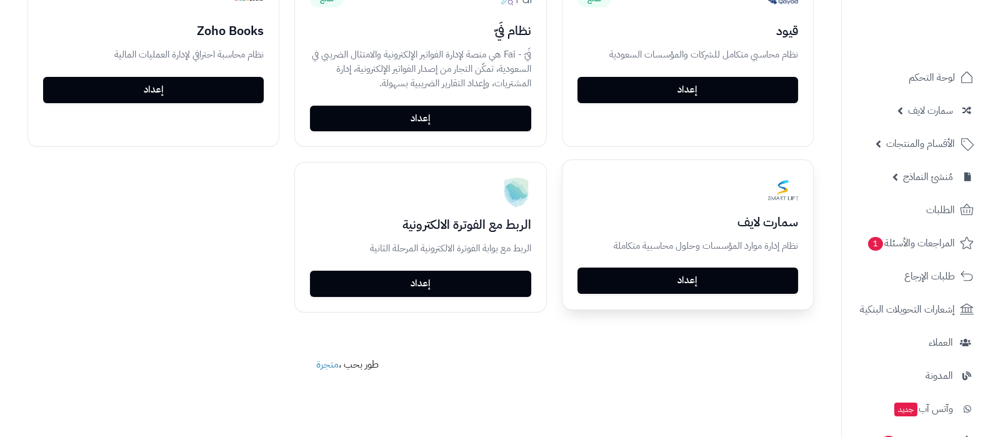
click at [718, 275] on link "إعداد" at bounding box center [687, 280] width 221 height 26
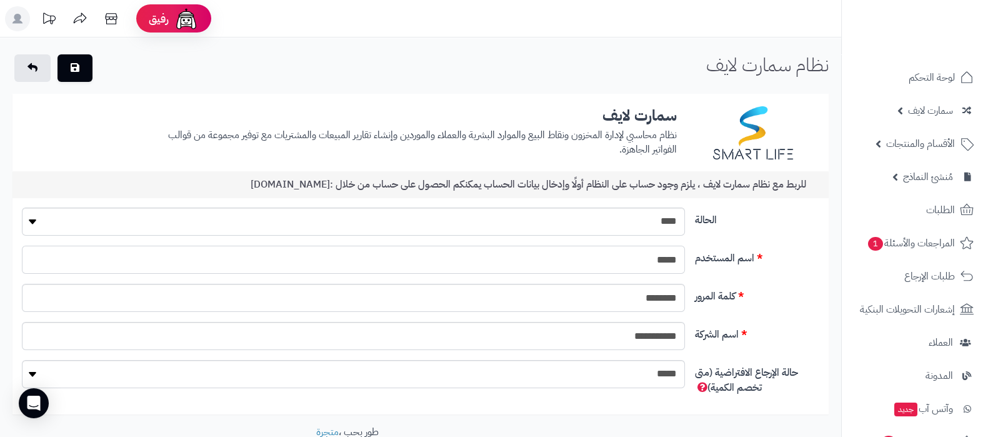
click at [656, 264] on input "*****" at bounding box center [353, 260] width 663 height 28
paste input "**********"
type input "**********"
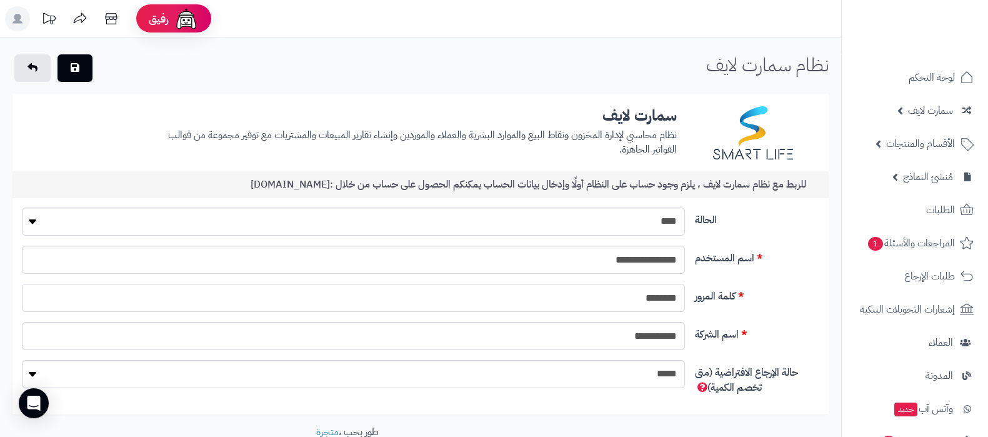
click at [660, 293] on input "********" at bounding box center [353, 298] width 663 height 28
paste input "**"
type input "**********"
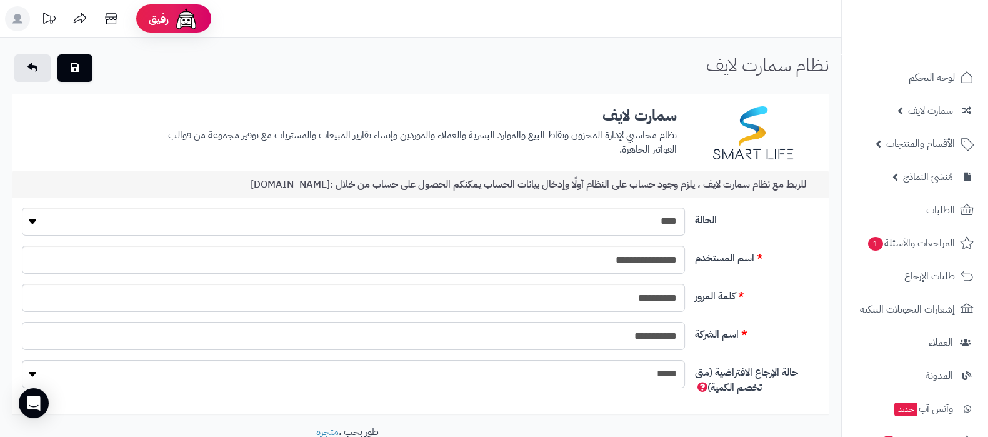
click at [662, 326] on input "**********" at bounding box center [353, 336] width 663 height 28
paste input "*****"
type input "**********"
click at [768, 317] on div "**********" at bounding box center [420, 303] width 807 height 38
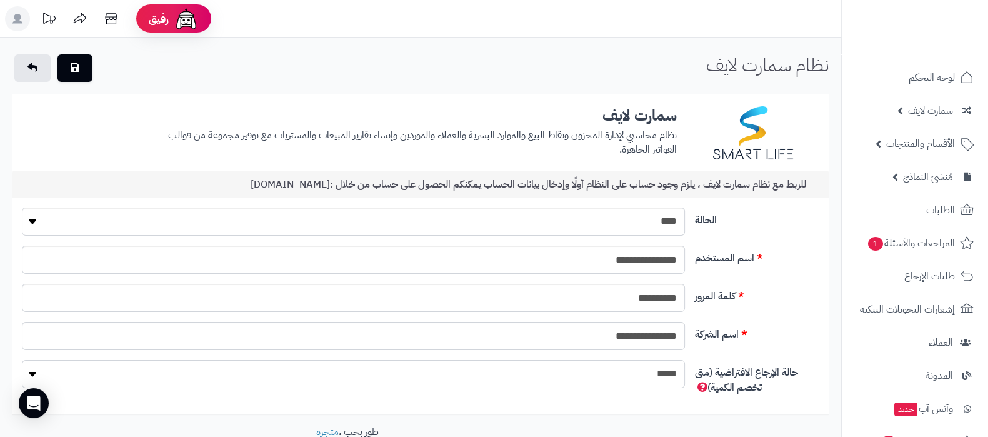
click at [671, 370] on select "**********" at bounding box center [353, 374] width 663 height 28
select select "*"
click at [22, 360] on select "**********" at bounding box center [353, 374] width 663 height 28
click at [798, 322] on label "اسم الشركة" at bounding box center [757, 332] width 134 height 20
click at [74, 58] on button "button" at bounding box center [74, 67] width 35 height 27
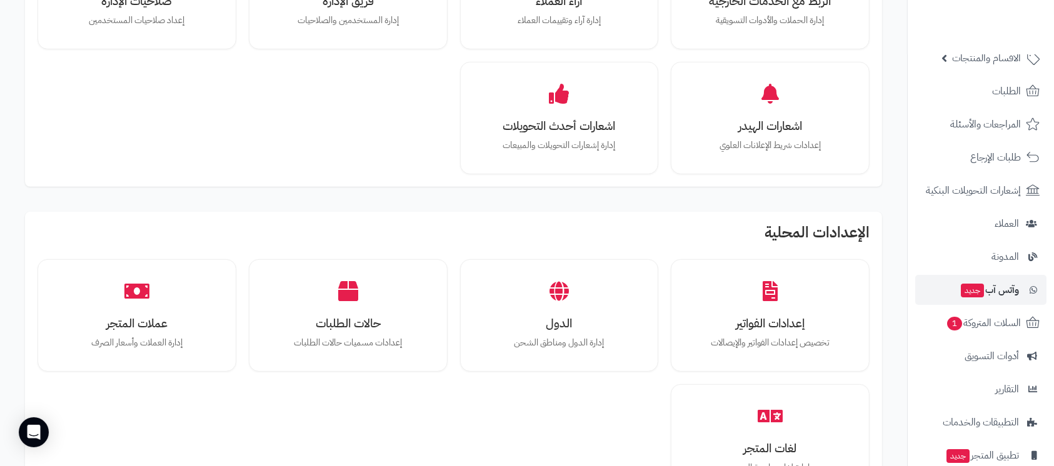
scroll to position [166, 0]
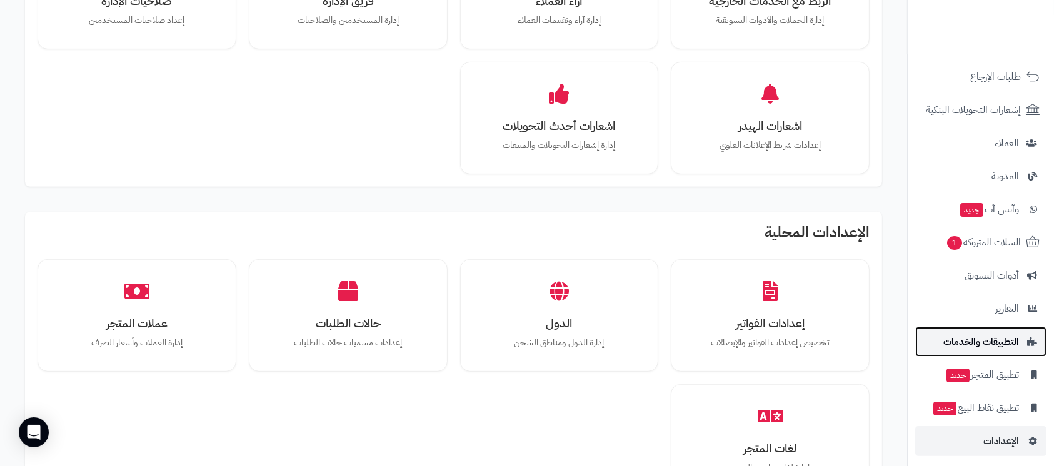
click at [966, 350] on link "التطبيقات والخدمات" at bounding box center [980, 342] width 131 height 30
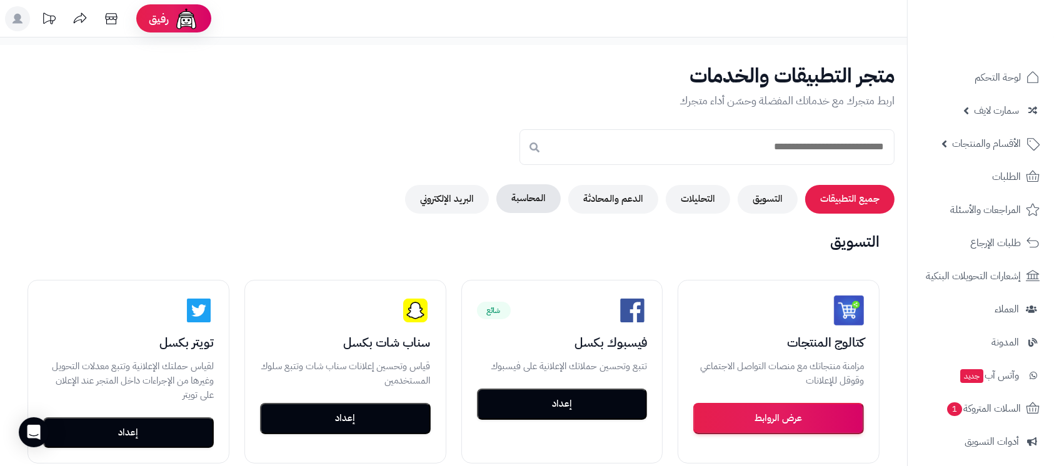
click at [522, 204] on button "المحاسبة" at bounding box center [528, 198] width 64 height 29
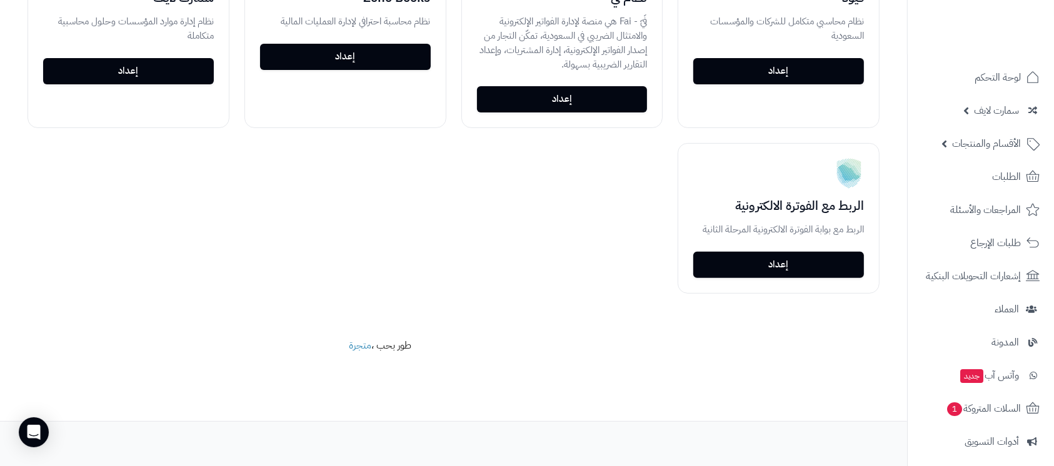
scroll to position [261, 0]
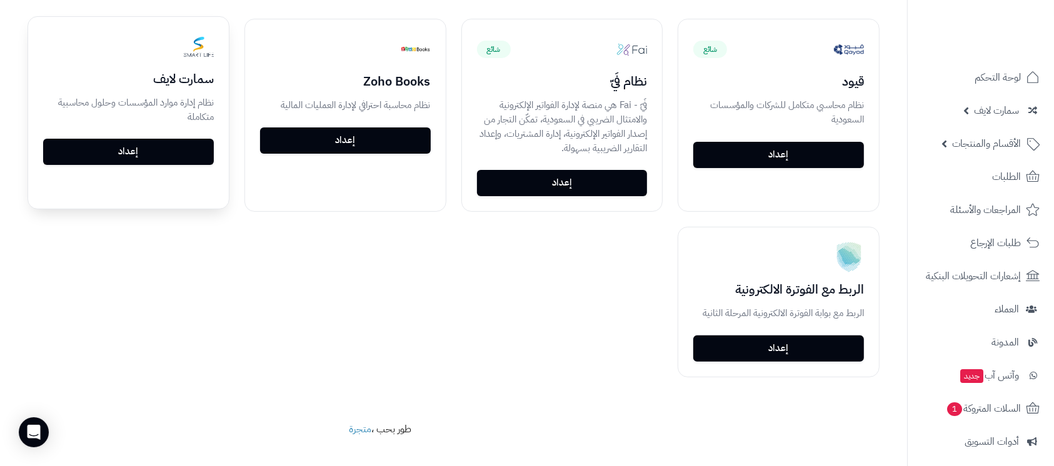
click at [166, 141] on link "إعداد" at bounding box center [128, 152] width 171 height 26
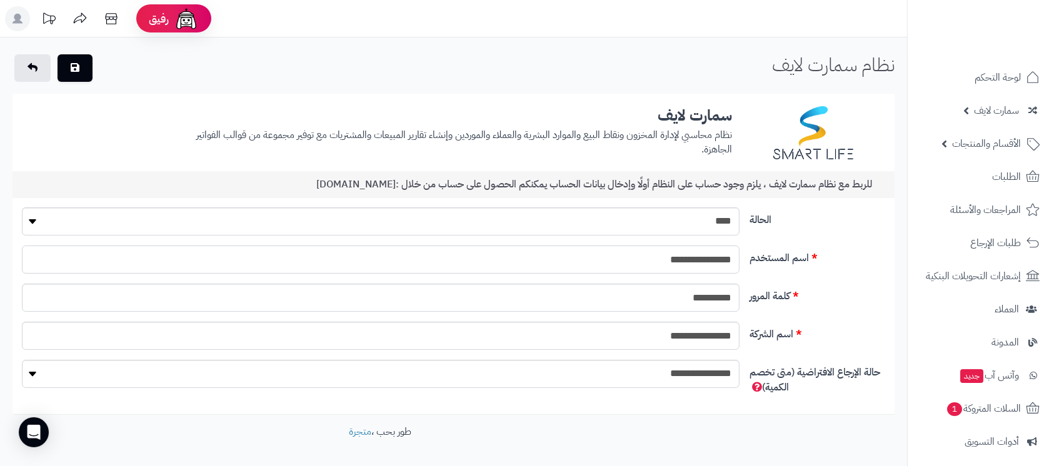
click at [701, 259] on input "**********" at bounding box center [380, 260] width 717 height 28
click at [706, 227] on select "**** ****" at bounding box center [380, 221] width 717 height 28
select select "*"
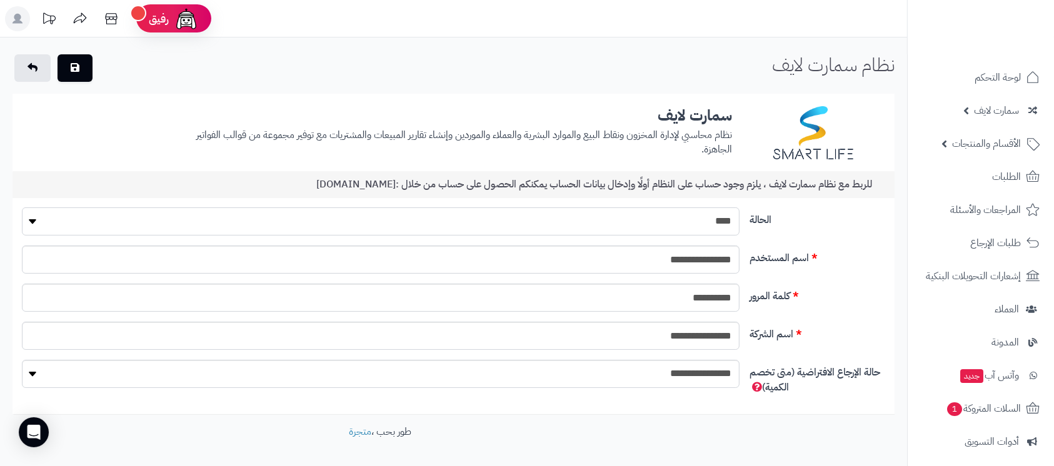
click at [22, 207] on select "**** ****" at bounding box center [380, 221] width 717 height 28
click at [702, 301] on input "**********" at bounding box center [380, 298] width 717 height 28
click at [715, 337] on input "**********" at bounding box center [380, 336] width 717 height 28
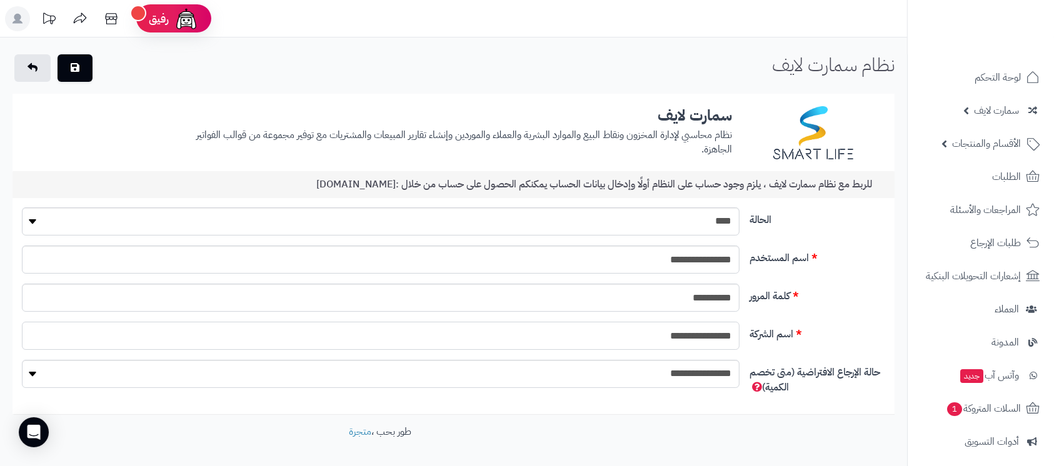
click at [715, 337] on input "**********" at bounding box center [380, 336] width 717 height 28
click at [78, 66] on icon "button" at bounding box center [75, 67] width 9 height 10
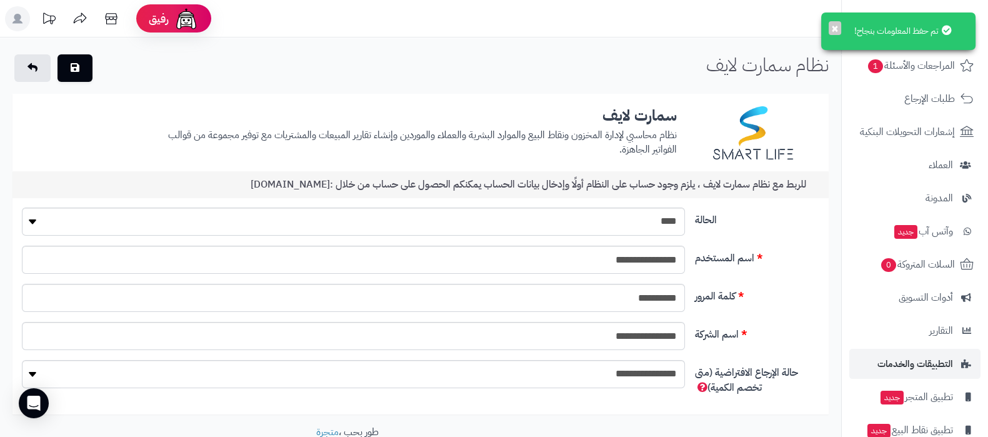
scroll to position [234, 0]
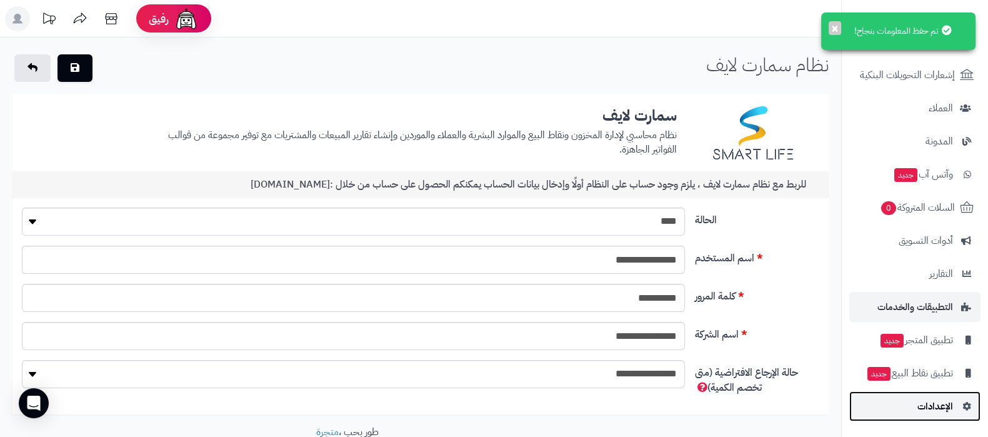
click at [922, 402] on span "الإعدادات" at bounding box center [935, 405] width 36 height 17
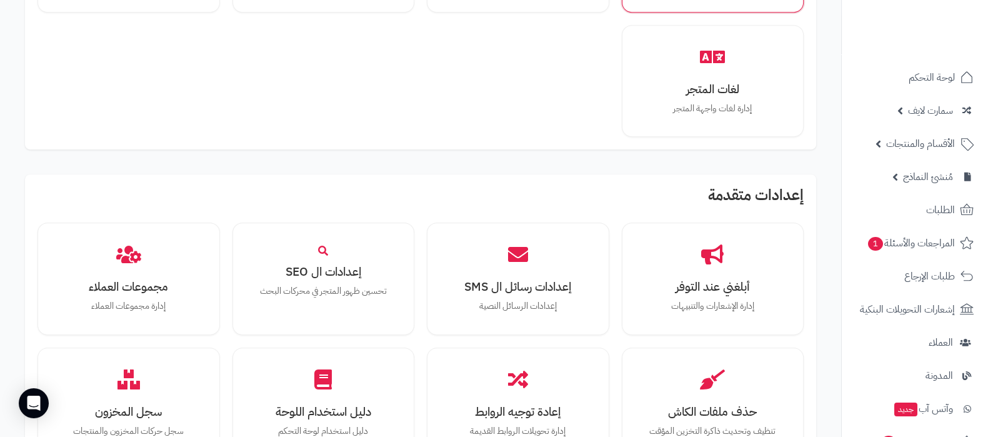
scroll to position [1156, 0]
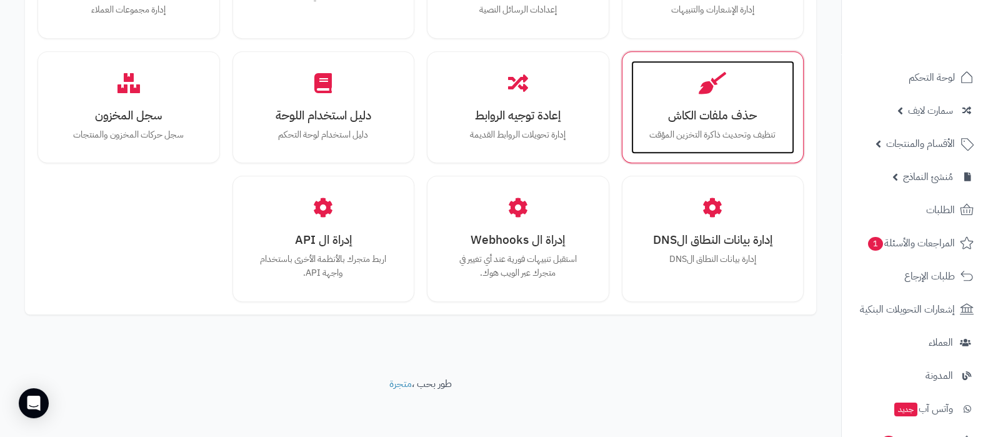
click at [721, 117] on h3 "حذف ملفات الكاش" at bounding box center [713, 115] width 139 height 13
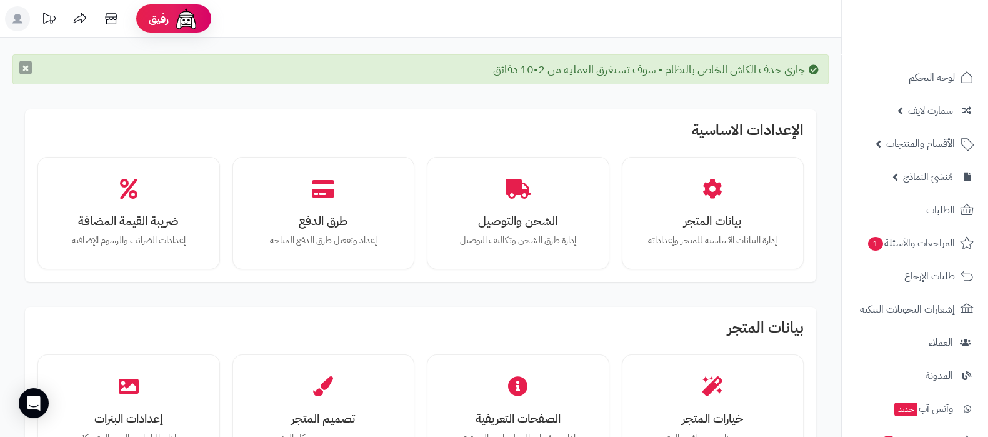
click at [28, 67] on button "×" at bounding box center [25, 68] width 12 height 14
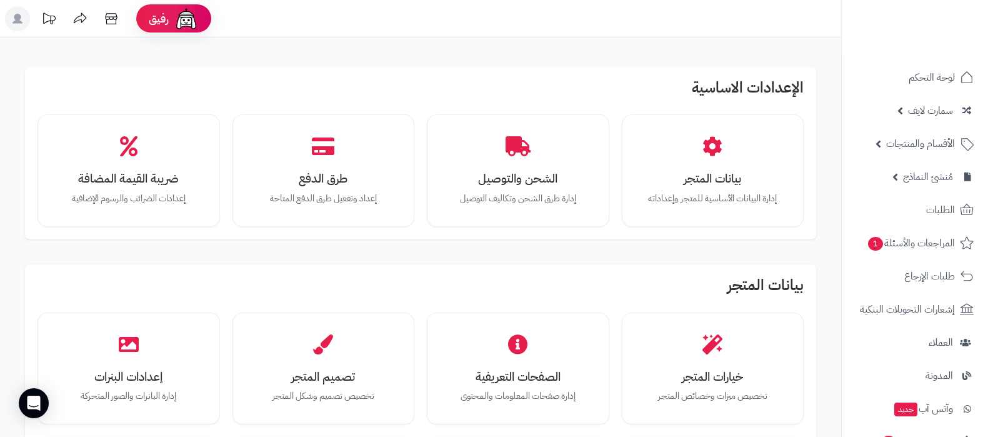
click at [17, 20] on icon at bounding box center [17, 19] width 10 height 10
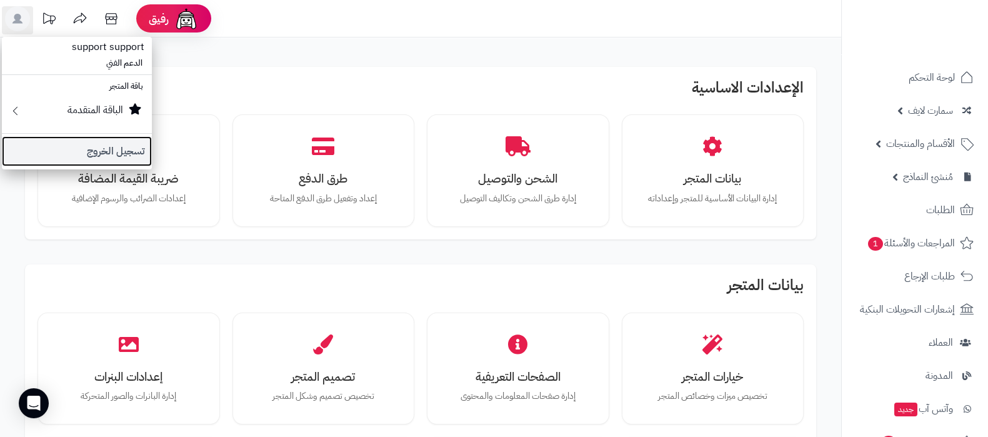
click at [82, 154] on link "تسجيل الخروج" at bounding box center [77, 151] width 150 height 30
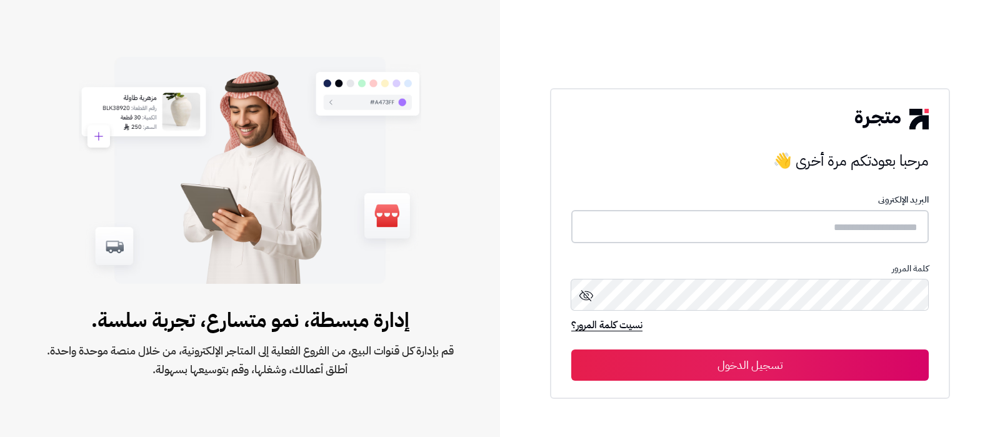
type input "**********"
drag, startPoint x: 791, startPoint y: 234, endPoint x: 720, endPoint y: 226, distance: 71.6
click at [791, 234] on input "**********" at bounding box center [749, 226] width 357 height 33
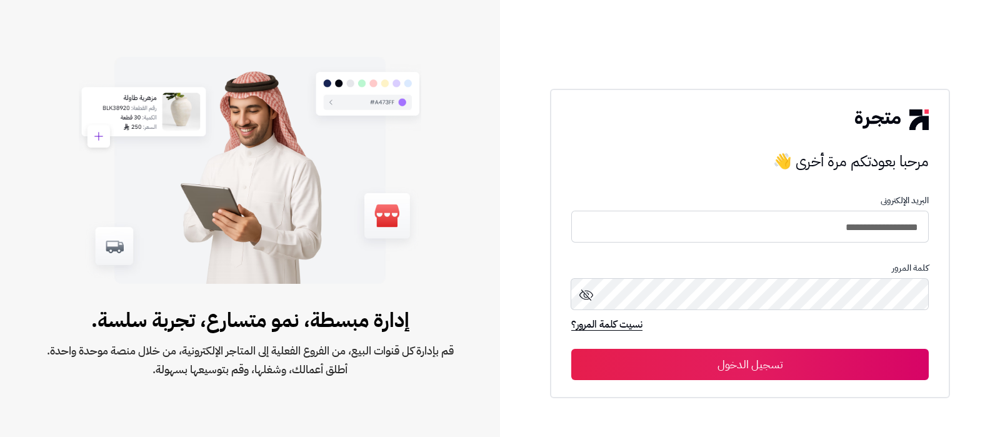
click at [748, 357] on button "تسجيل الدخول" at bounding box center [749, 364] width 357 height 31
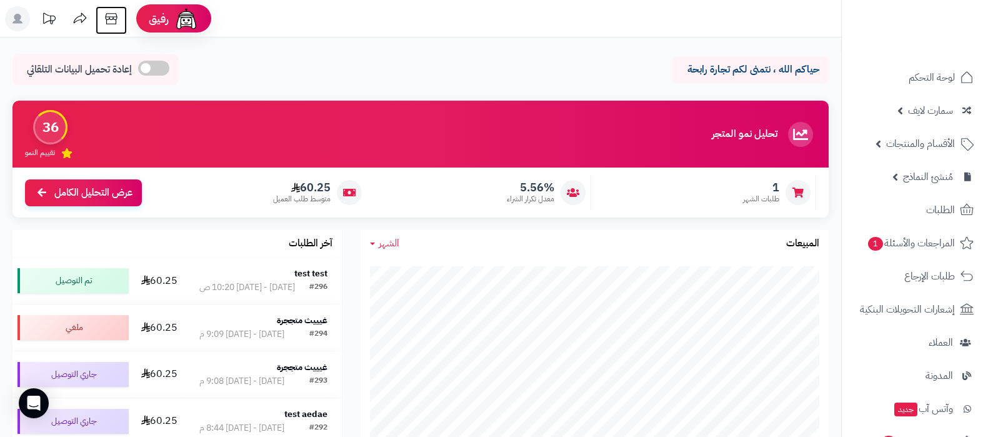
click at [119, 16] on icon at bounding box center [111, 18] width 25 height 25
click at [931, 154] on link "الأقسام والمنتجات" at bounding box center [914, 144] width 131 height 30
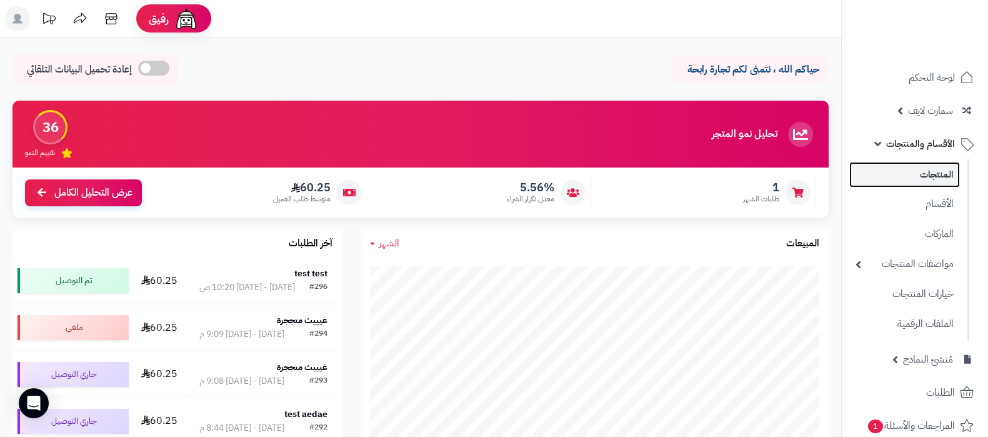
click at [929, 176] on link "المنتجات" at bounding box center [904, 175] width 111 height 26
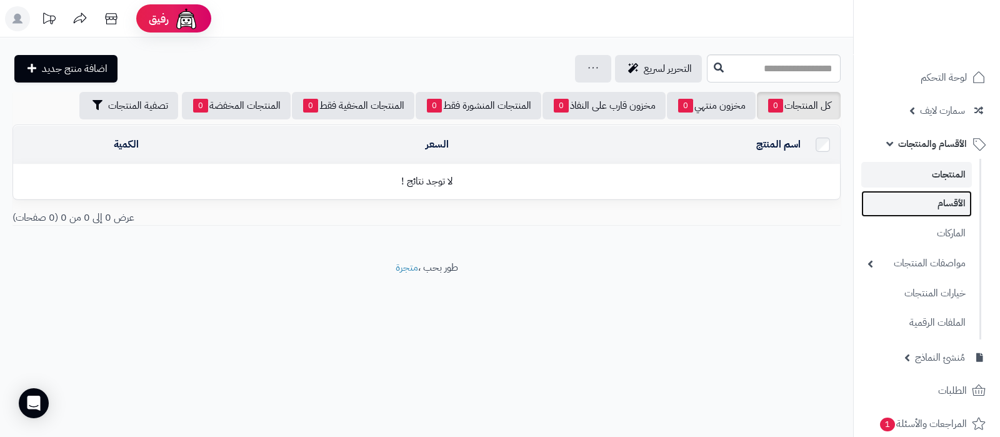
click at [936, 208] on link "الأقسام" at bounding box center [916, 204] width 111 height 26
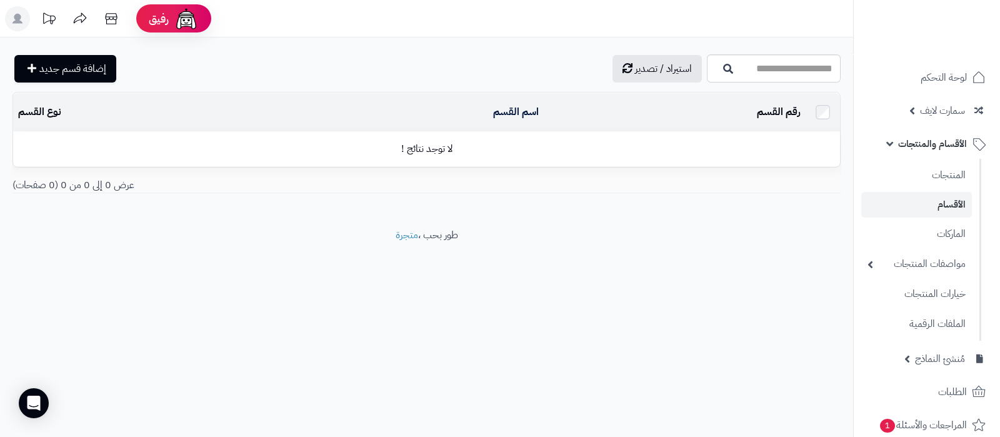
click at [897, 141] on link "الأقسام والمنتجات" at bounding box center [926, 144] width 131 height 30
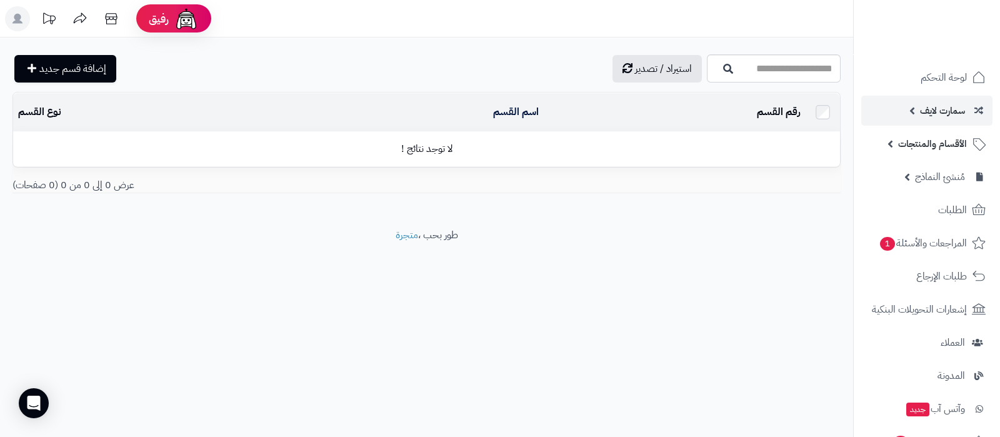
click at [926, 109] on span "سمارت لايف" at bounding box center [942, 110] width 45 height 17
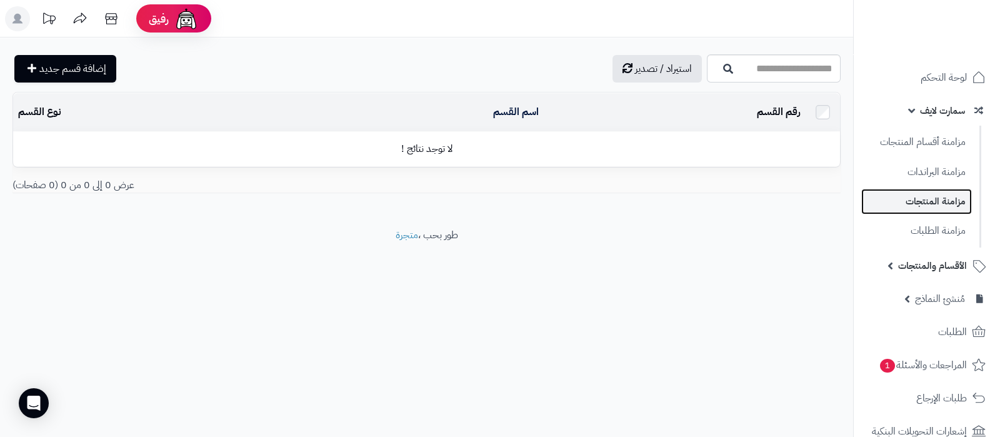
click at [921, 197] on link "مزامنة المنتجات" at bounding box center [916, 202] width 111 height 26
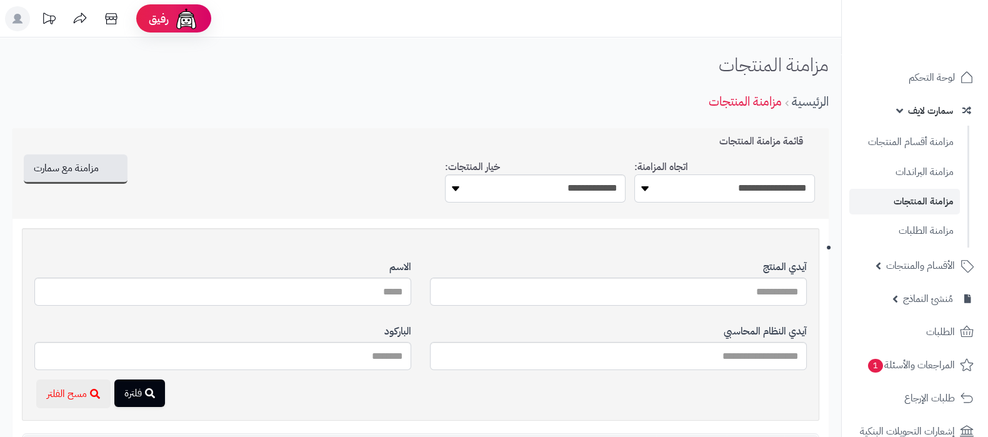
click at [768, 191] on select "**********" at bounding box center [724, 188] width 181 height 28
select select "*********"
click at [634, 174] on select "**********" at bounding box center [724, 188] width 181 height 28
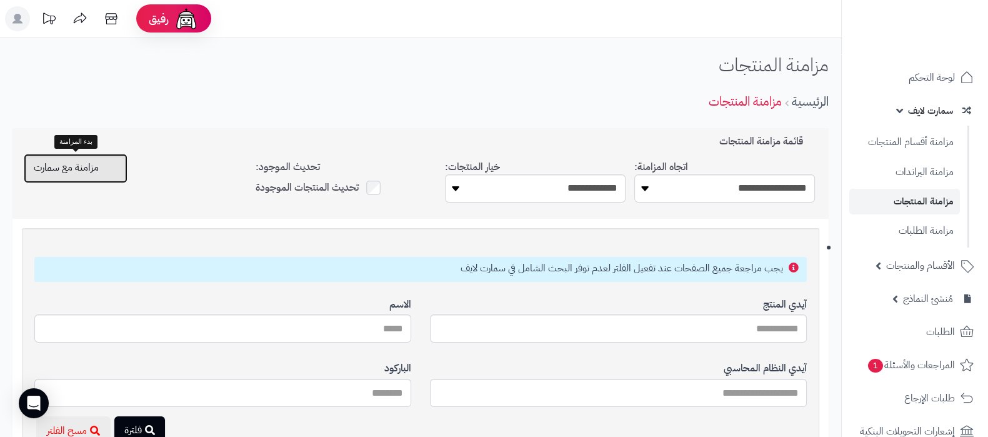
click at [86, 164] on span "مزامنة مع سمارت" at bounding box center [66, 167] width 65 height 15
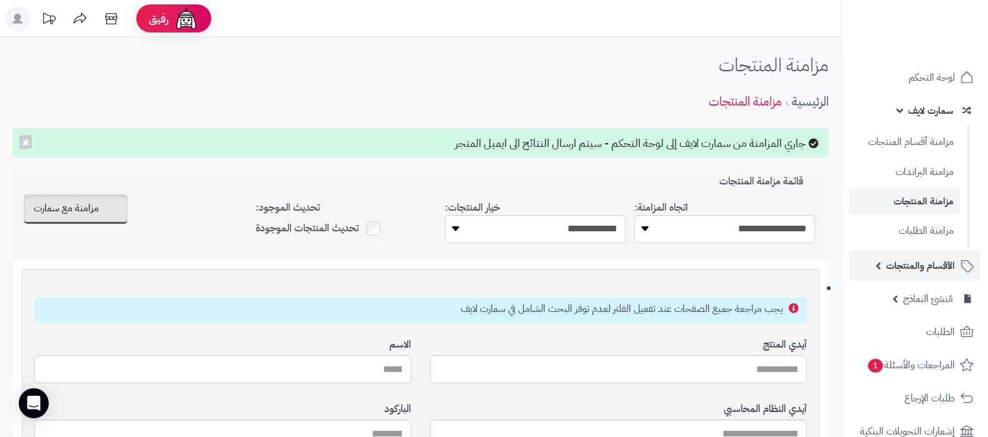
click at [910, 273] on span "الأقسام والمنتجات" at bounding box center [920, 265] width 69 height 17
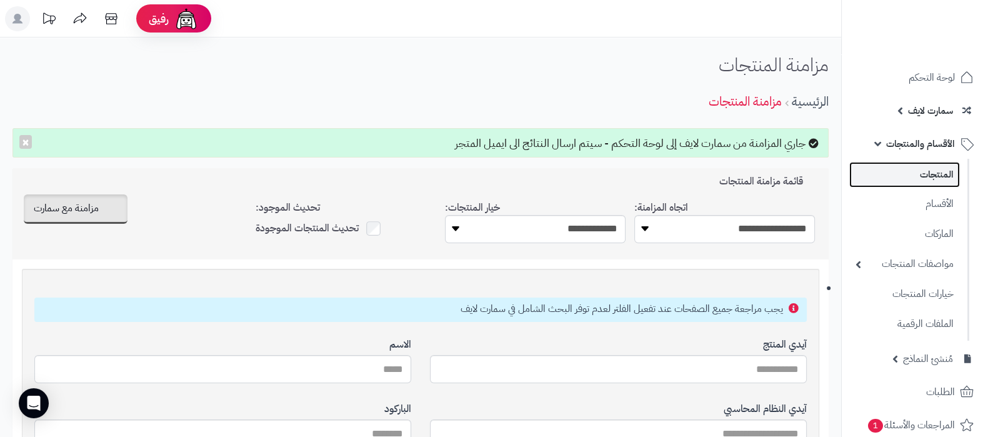
click at [931, 186] on link "المنتجات" at bounding box center [904, 175] width 111 height 26
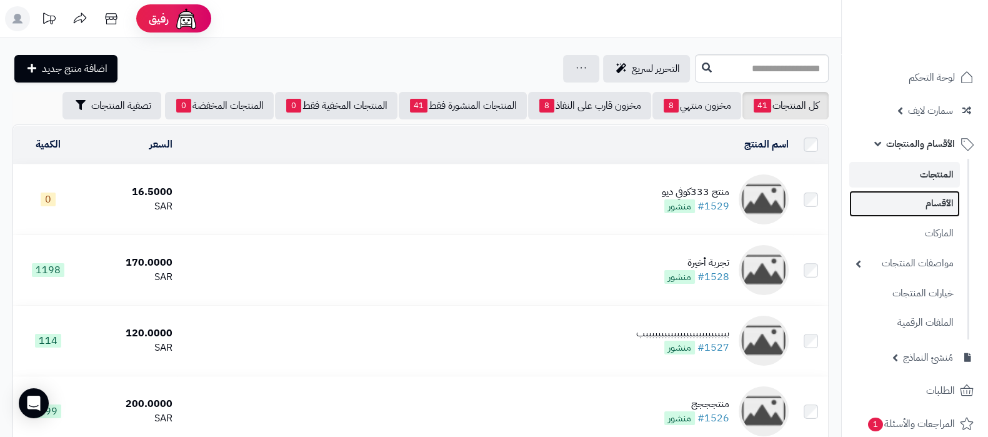
click at [920, 196] on link "الأقسام" at bounding box center [904, 204] width 111 height 26
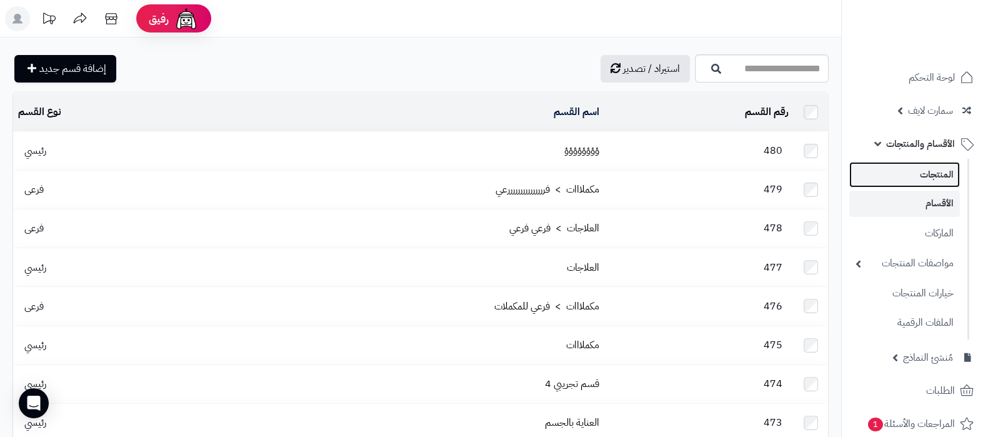
click at [926, 178] on link "المنتجات" at bounding box center [904, 175] width 111 height 26
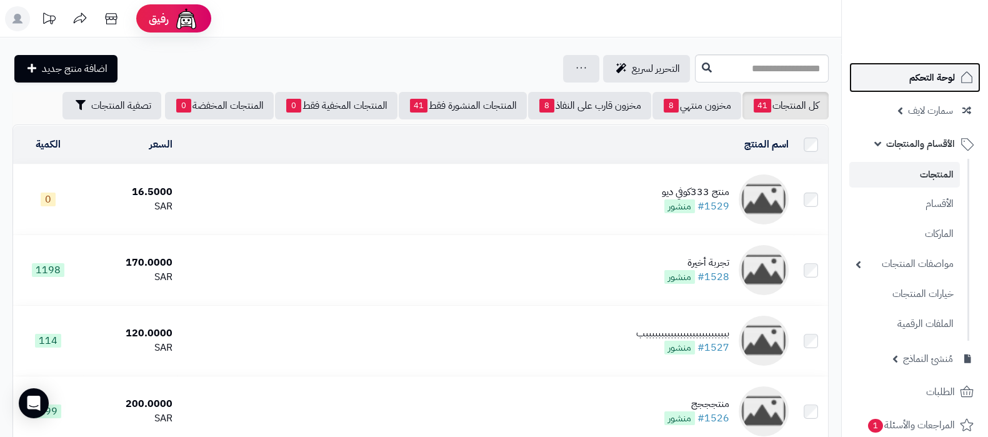
click at [930, 78] on span "لوحة التحكم" at bounding box center [932, 77] width 46 height 17
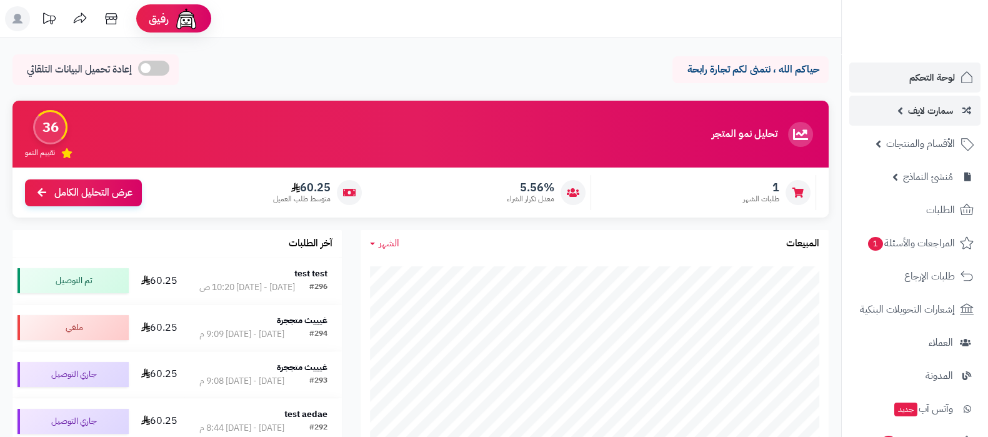
click at [923, 104] on span "سمارت لايف" at bounding box center [930, 110] width 45 height 17
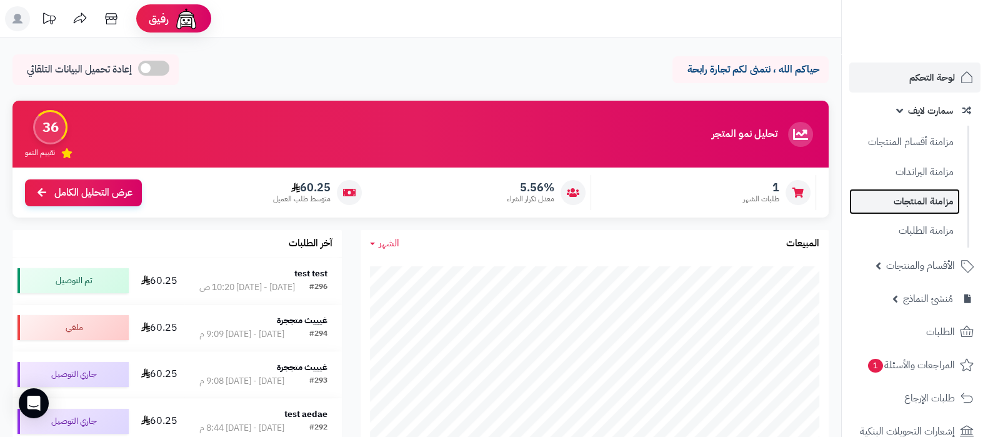
click at [923, 201] on link "مزامنة المنتجات" at bounding box center [904, 202] width 111 height 26
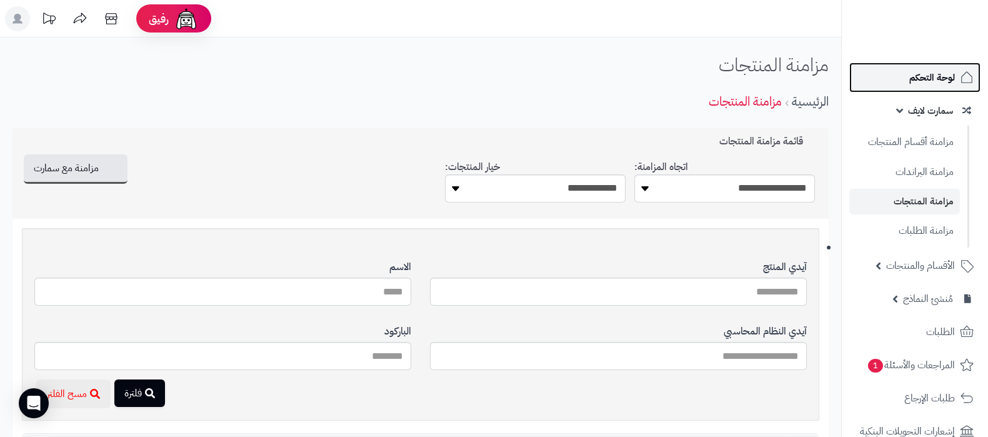
click at [928, 74] on span "لوحة التحكم" at bounding box center [932, 77] width 46 height 17
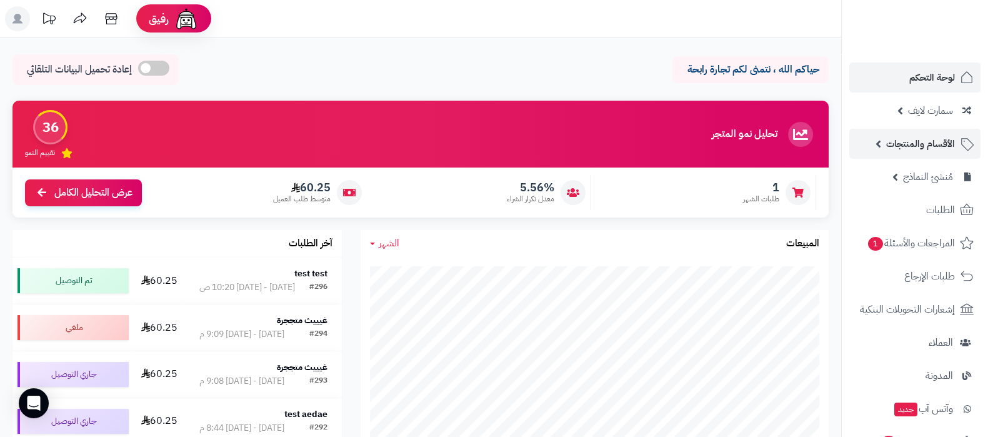
click at [914, 142] on span "الأقسام والمنتجات" at bounding box center [920, 143] width 69 height 17
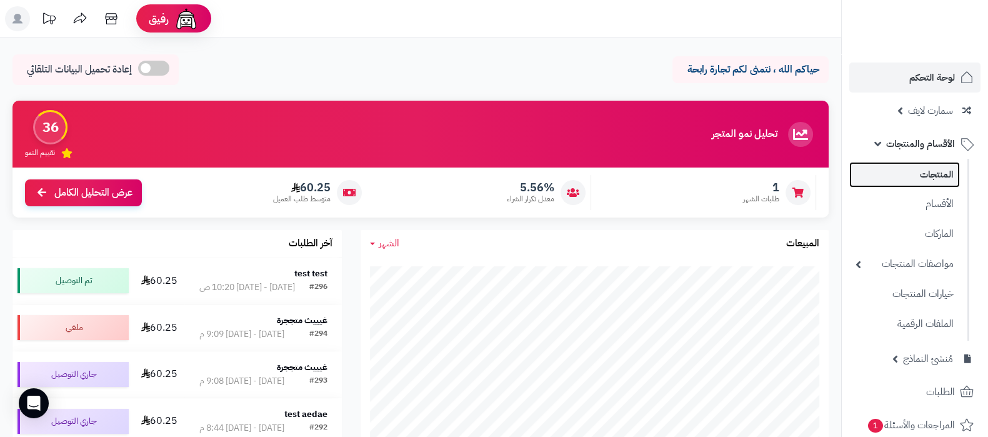
click at [928, 177] on link "المنتجات" at bounding box center [904, 175] width 111 height 26
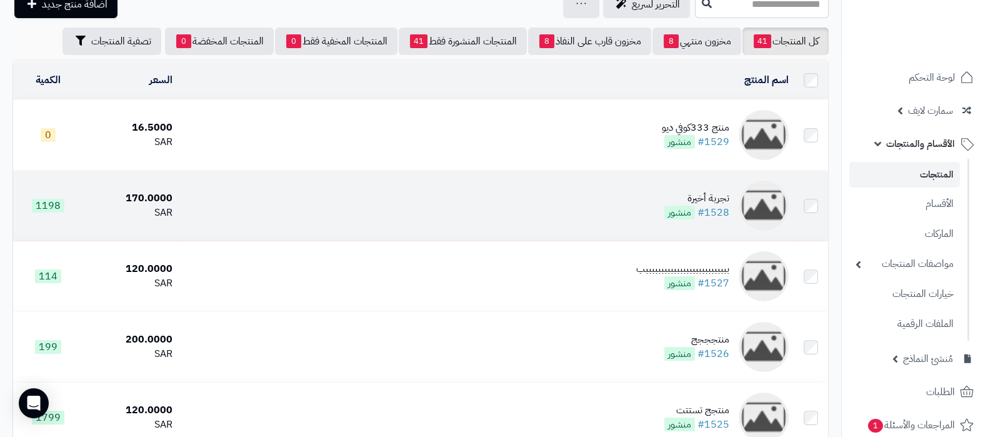
scroll to position [77, 0]
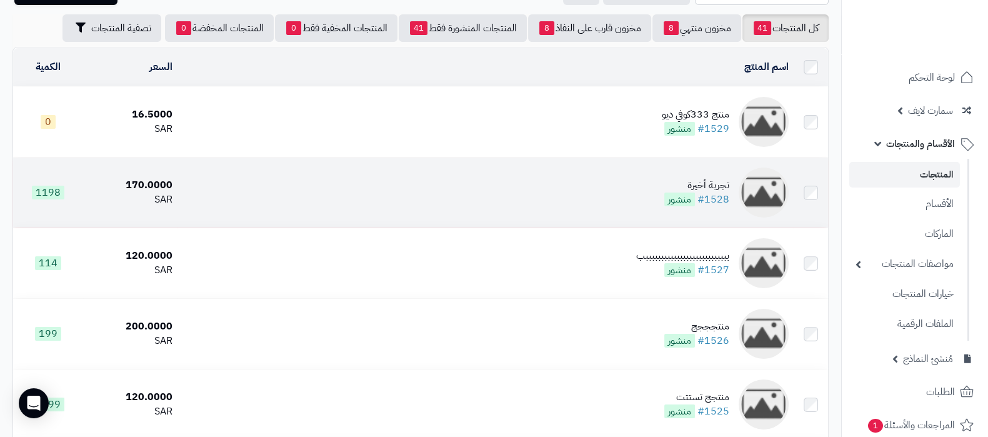
click at [682, 179] on div "تجربة أخيرة" at bounding box center [696, 185] width 65 height 14
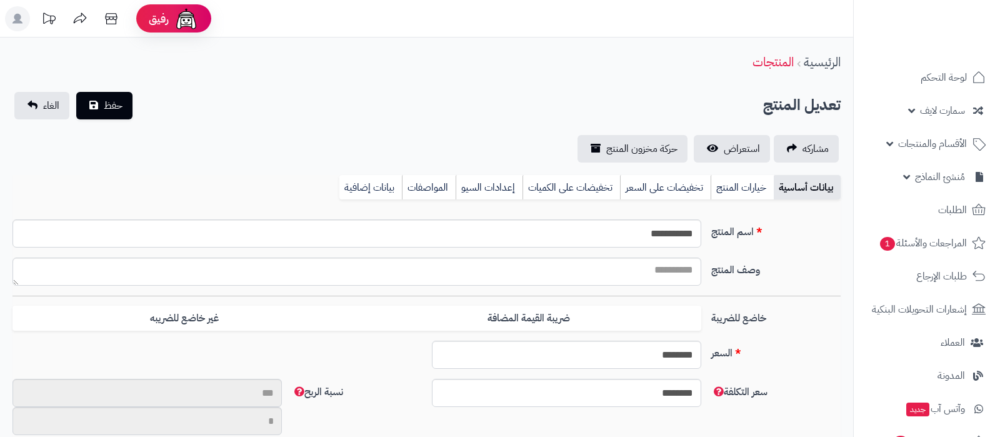
type input "******"
type input "*********"
type input "******"
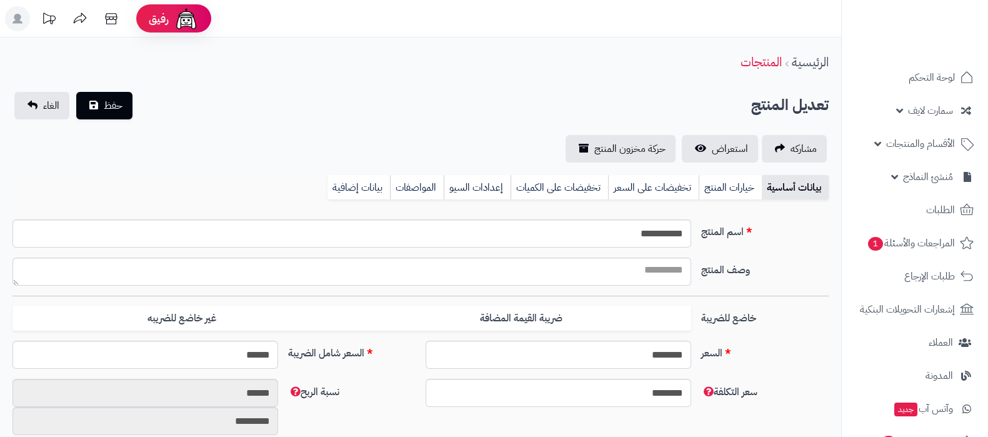
type input "******"
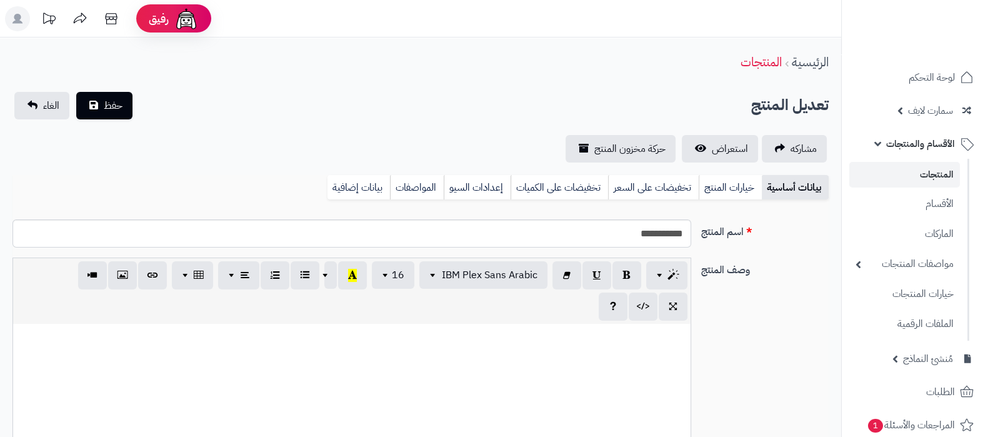
scroll to position [9, 0]
click at [364, 182] on link "بيانات إضافية" at bounding box center [358, 187] width 62 height 25
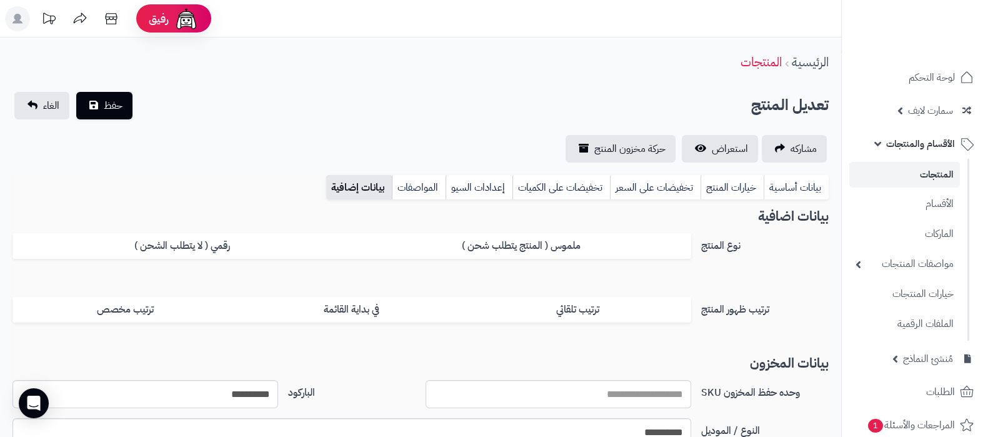
scroll to position [77, 0]
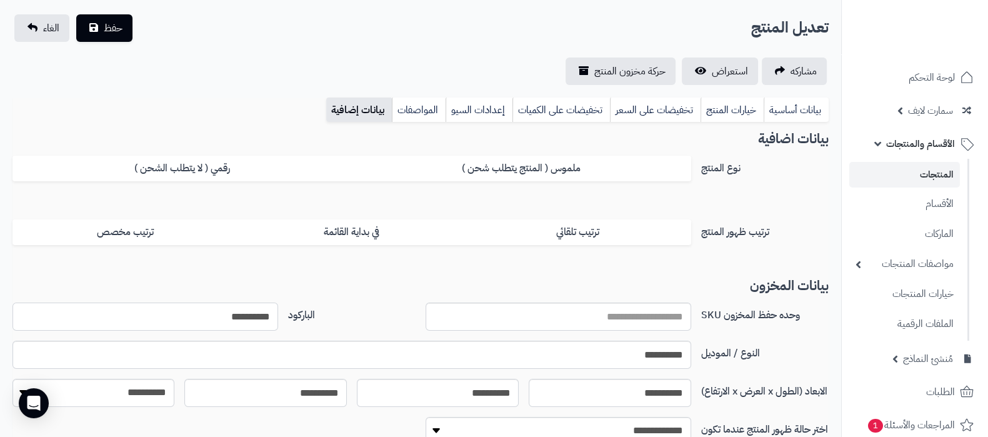
click at [226, 317] on input "**********" at bounding box center [145, 316] width 266 height 28
click at [641, 349] on input "**********" at bounding box center [351, 355] width 679 height 28
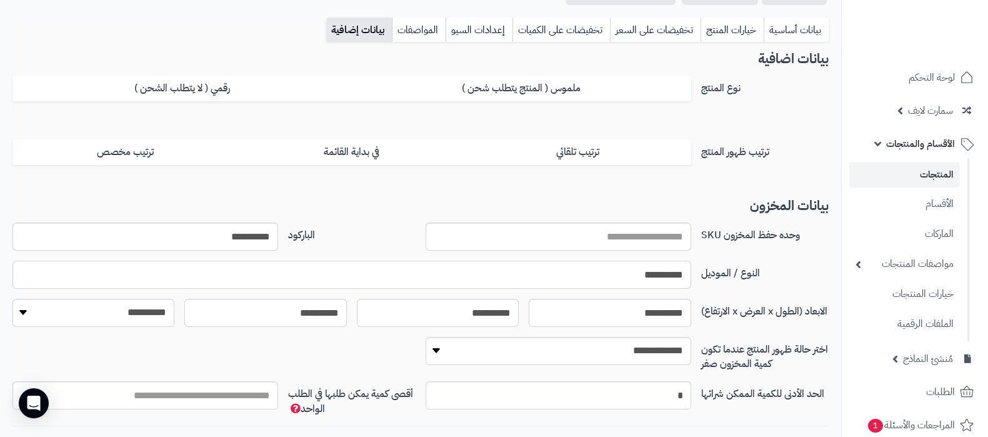
scroll to position [234, 0]
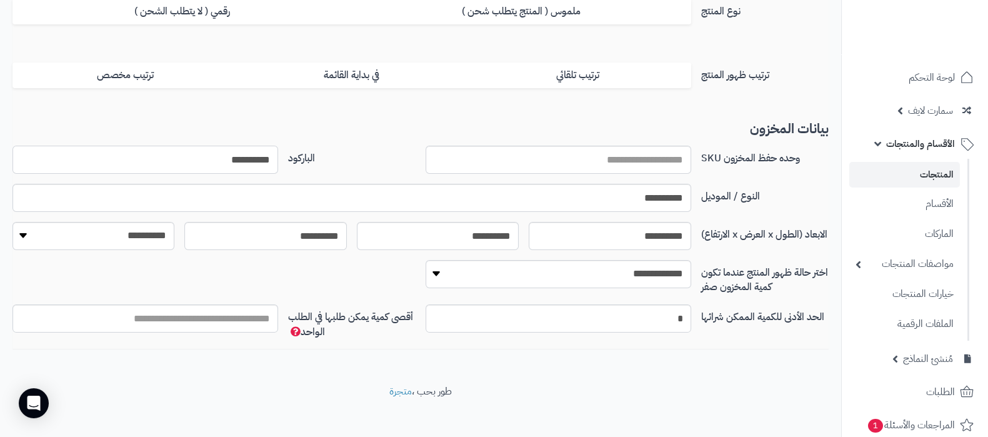
click at [242, 154] on input "**********" at bounding box center [145, 160] width 266 height 28
click at [669, 190] on input "**********" at bounding box center [351, 198] width 679 height 28
click at [669, 193] on input "**********" at bounding box center [351, 198] width 679 height 28
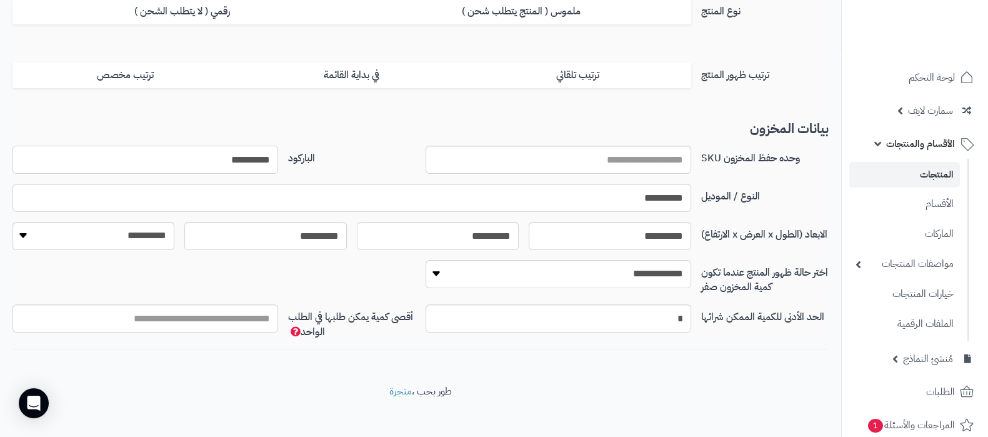
click at [239, 158] on input "**********" at bounding box center [145, 160] width 266 height 28
click at [656, 194] on input "**********" at bounding box center [351, 198] width 679 height 28
click at [243, 161] on input "**********" at bounding box center [145, 160] width 266 height 28
click at [656, 211] on input "**********" at bounding box center [351, 198] width 679 height 28
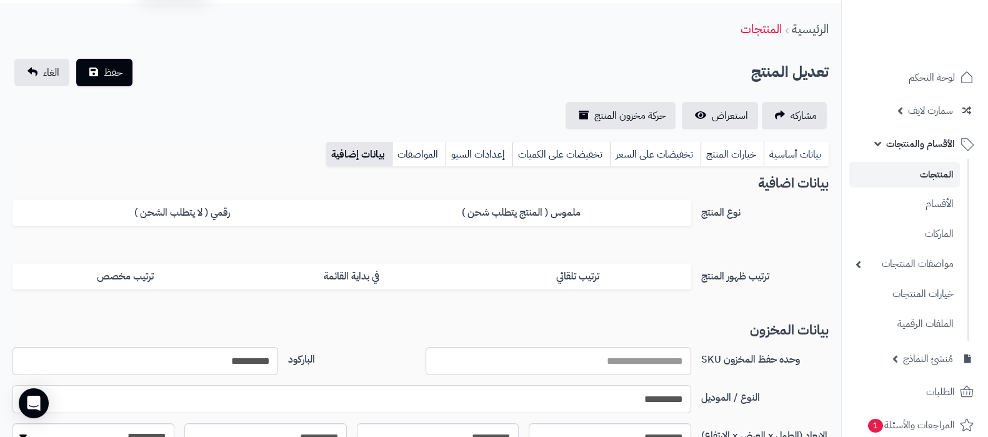
scroll to position [0, 0]
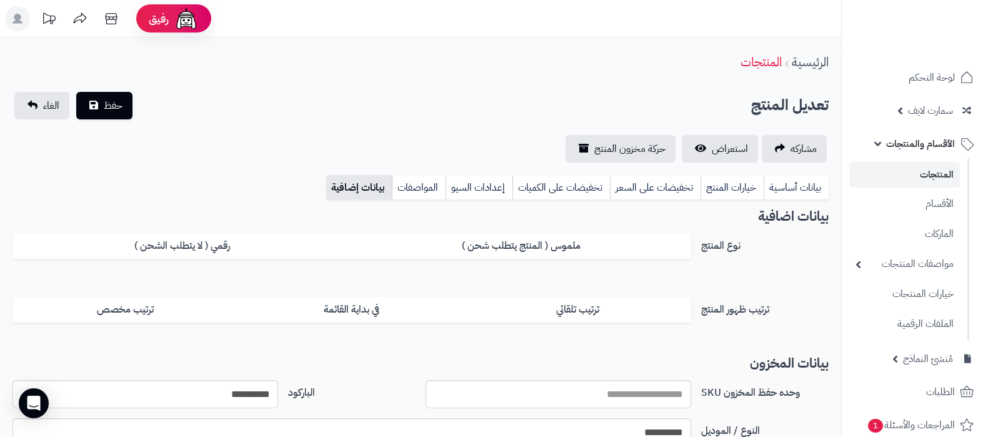
click at [937, 164] on link "المنتجات" at bounding box center [904, 175] width 111 height 26
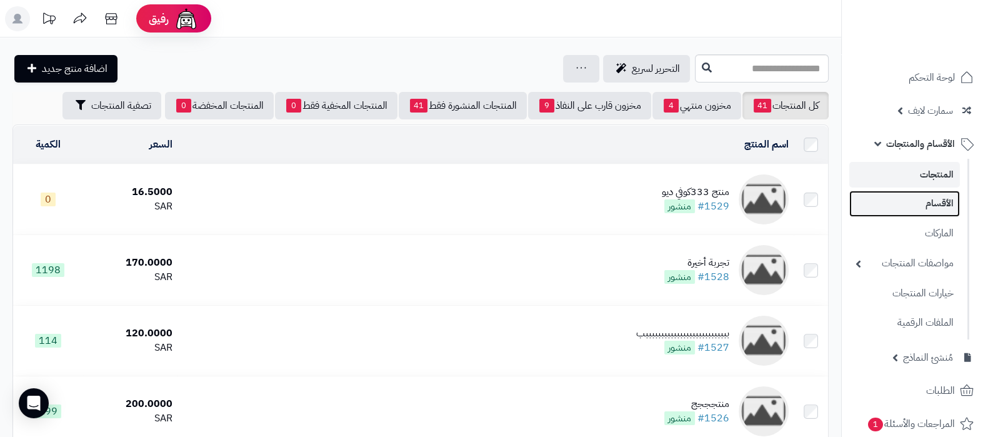
click at [934, 203] on link "الأقسام" at bounding box center [904, 204] width 111 height 26
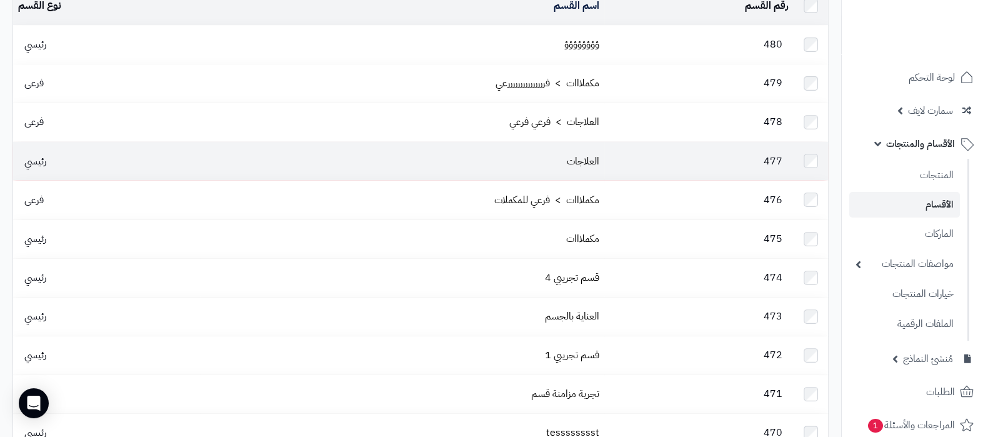
scroll to position [156, 0]
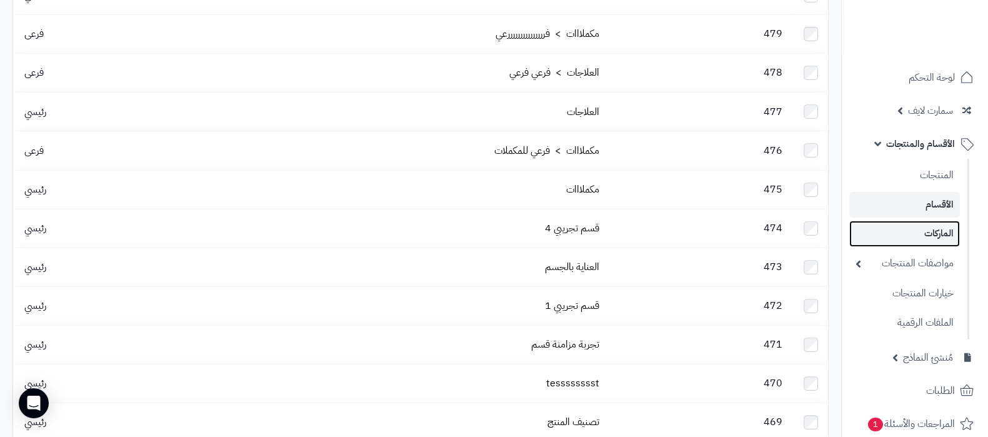
click at [952, 229] on link "الماركات" at bounding box center [904, 234] width 111 height 26
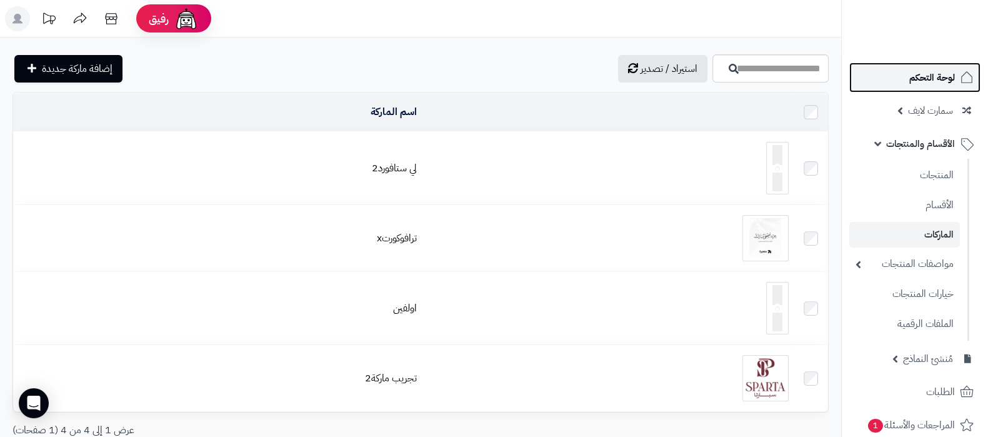
click at [913, 88] on link "لوحة التحكم" at bounding box center [914, 77] width 131 height 30
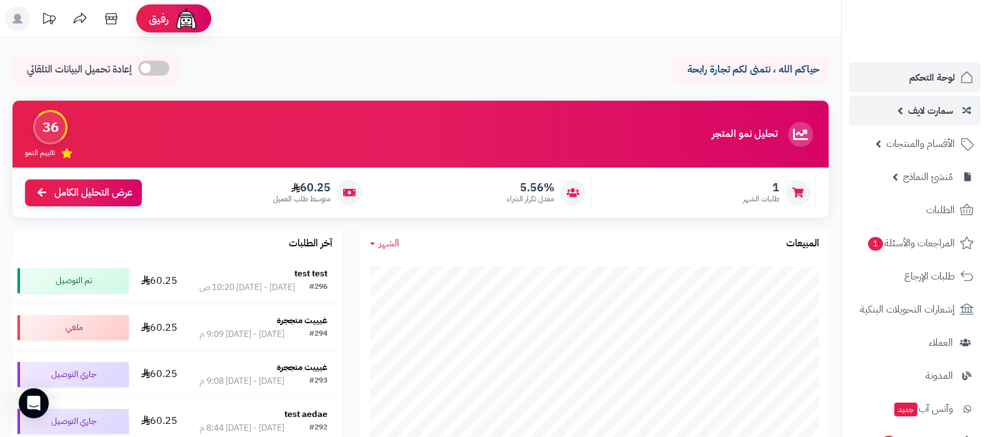
click at [918, 107] on span "سمارت لايف" at bounding box center [930, 110] width 45 height 17
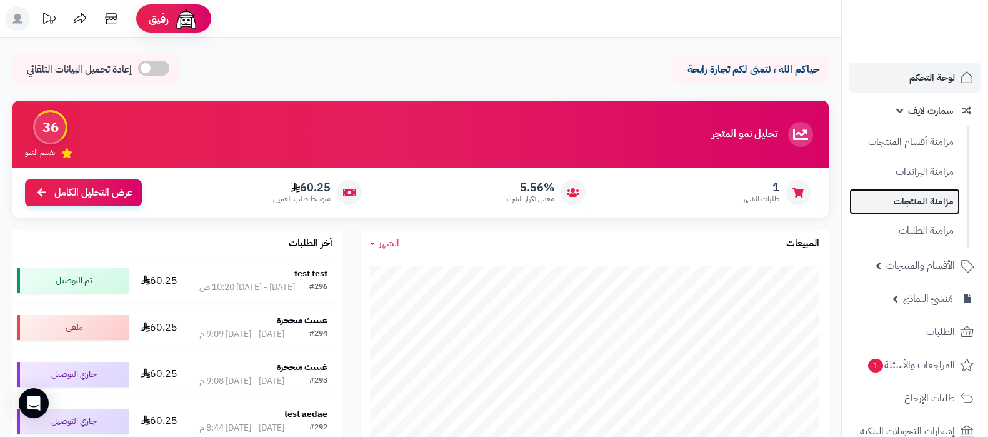
click at [919, 200] on link "مزامنة المنتجات" at bounding box center [904, 202] width 111 height 26
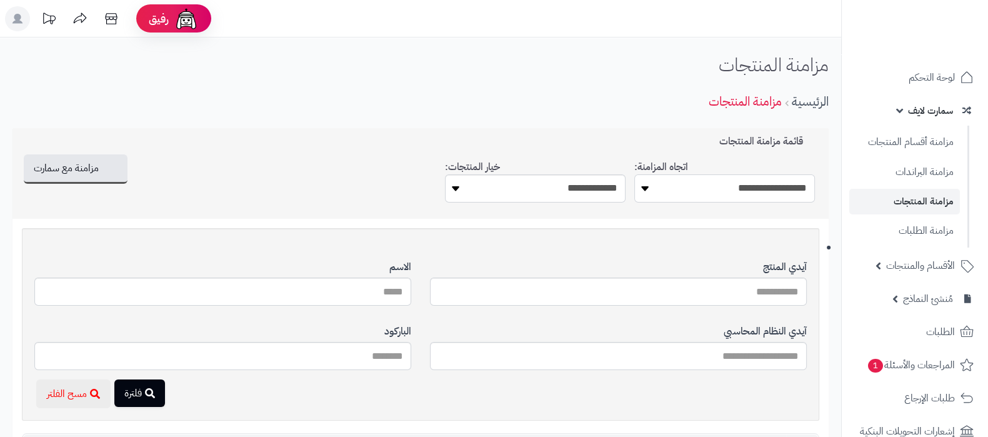
click at [752, 189] on select "**********" at bounding box center [724, 188] width 181 height 28
select select "*********"
click at [634, 174] on select "**********" at bounding box center [724, 188] width 181 height 28
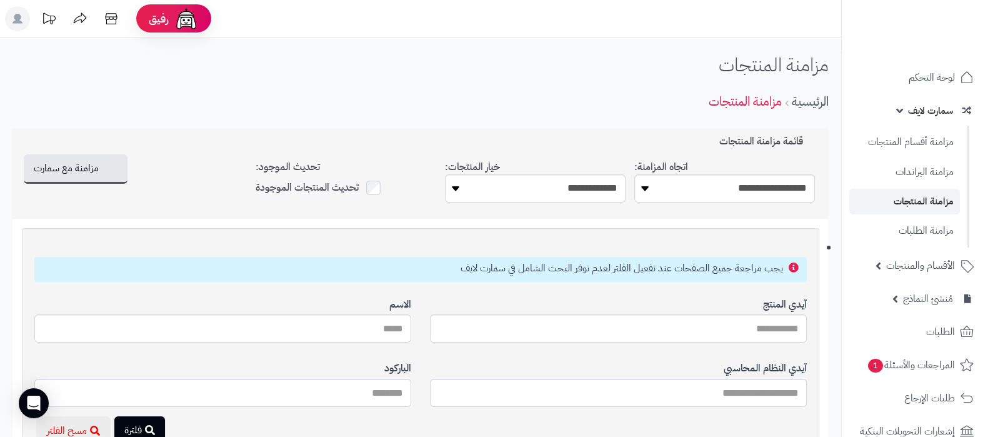
scroll to position [156, 0]
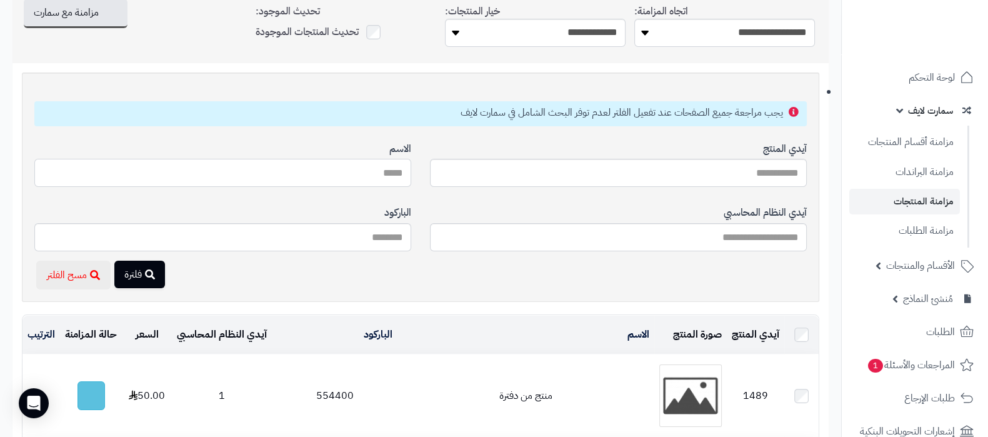
click at [385, 172] on input "آيدي المنتج" at bounding box center [222, 173] width 377 height 28
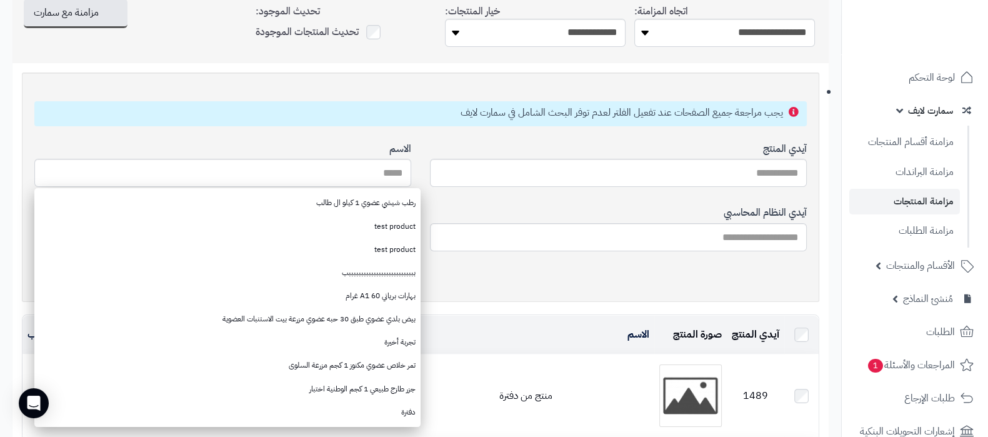
click at [362, 129] on div "يجب مراجعة جميع الصفحات عند تفعيل الفلتر لعدم توفر البحث الشامل في سمارت لايف" at bounding box center [420, 113] width 791 height 37
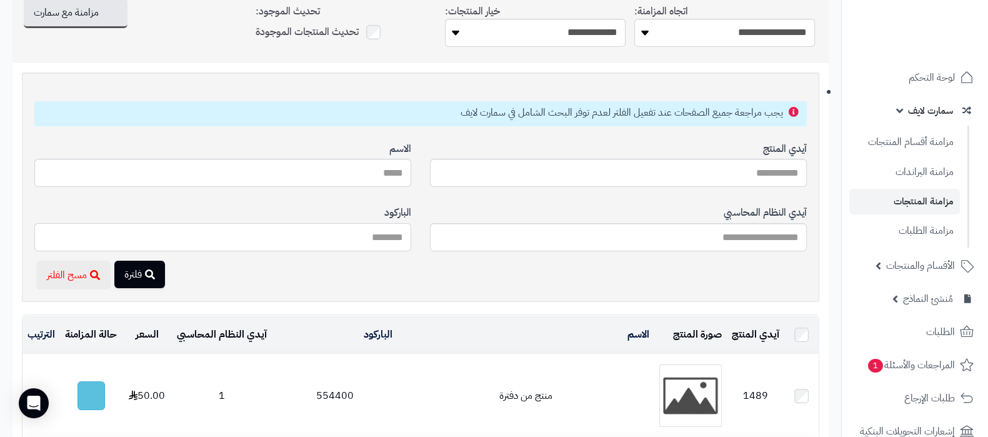
click at [384, 241] on input "آيدي المنتج" at bounding box center [222, 237] width 377 height 28
click at [382, 166] on input "آيدي المنتج" at bounding box center [222, 173] width 377 height 28
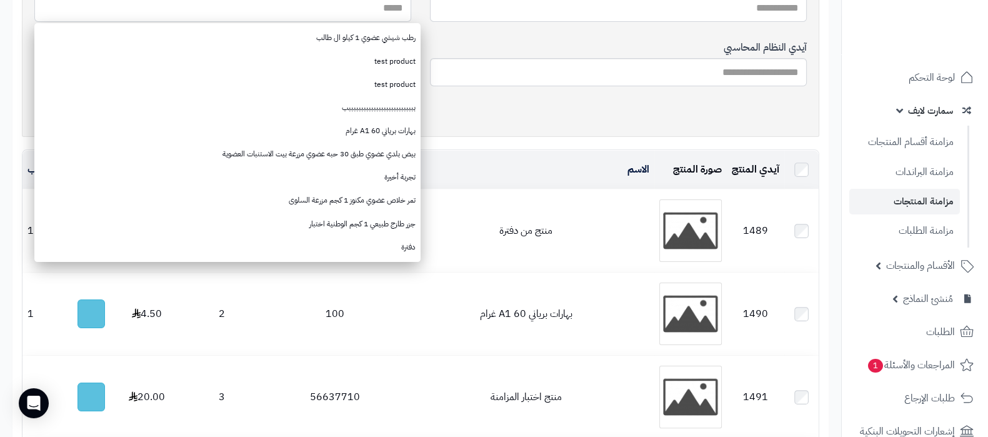
scroll to position [234, 0]
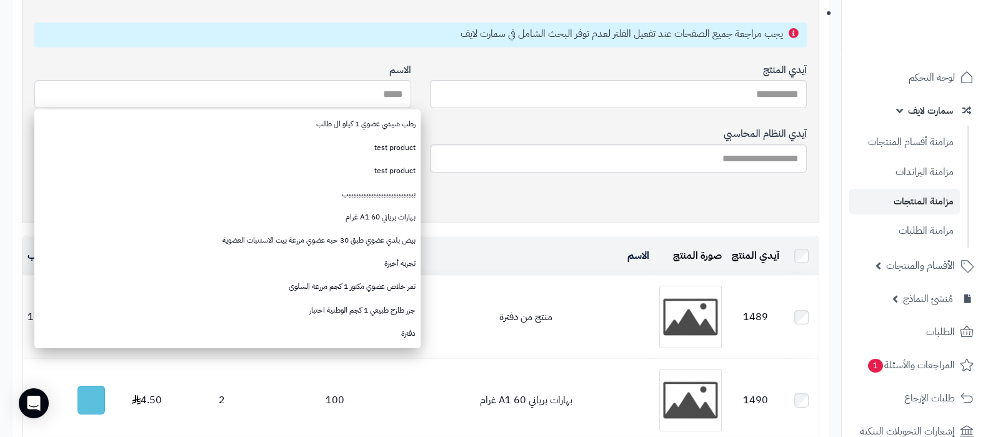
click at [488, 70] on div "آيدي المنتج" at bounding box center [618, 86] width 377 height 64
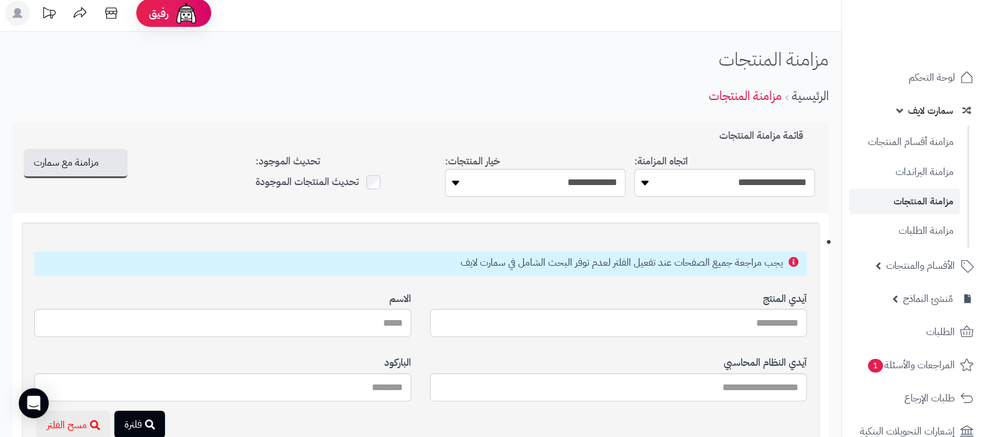
scroll to position [0, 0]
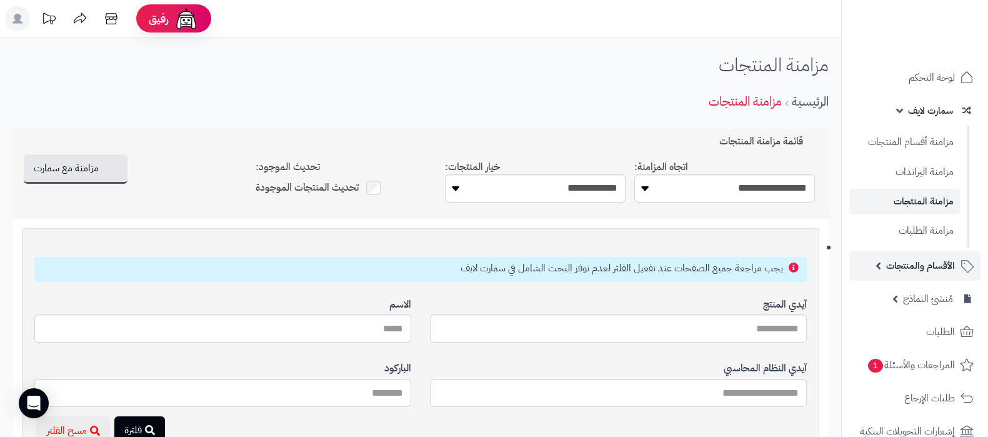
click at [924, 264] on span "الأقسام والمنتجات" at bounding box center [920, 265] width 69 height 17
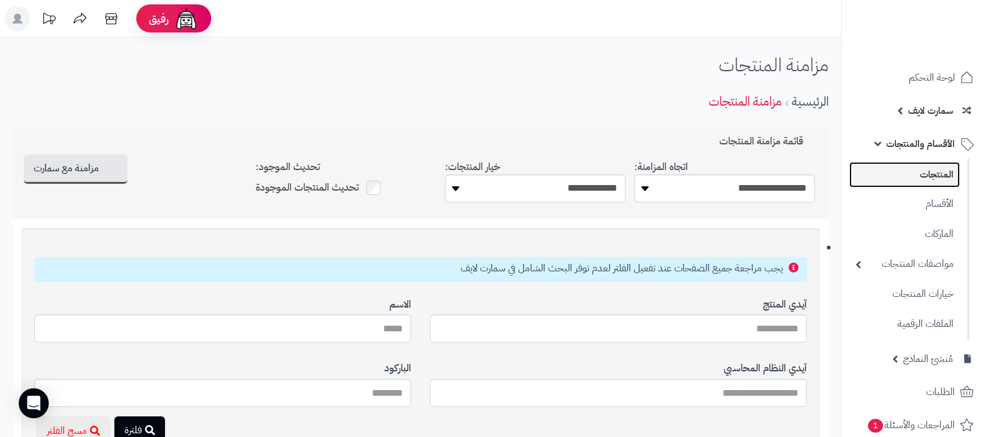
click at [934, 181] on link "المنتجات" at bounding box center [904, 175] width 111 height 26
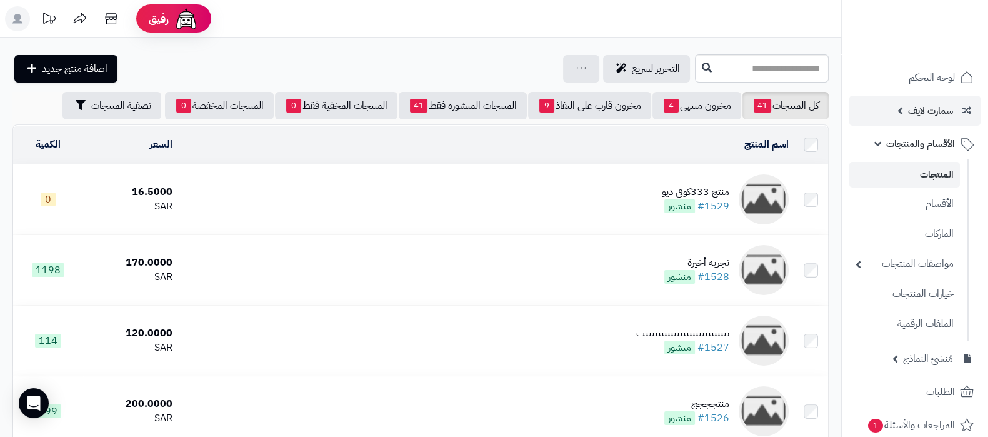
click at [921, 107] on span "سمارت لايف" at bounding box center [930, 110] width 45 height 17
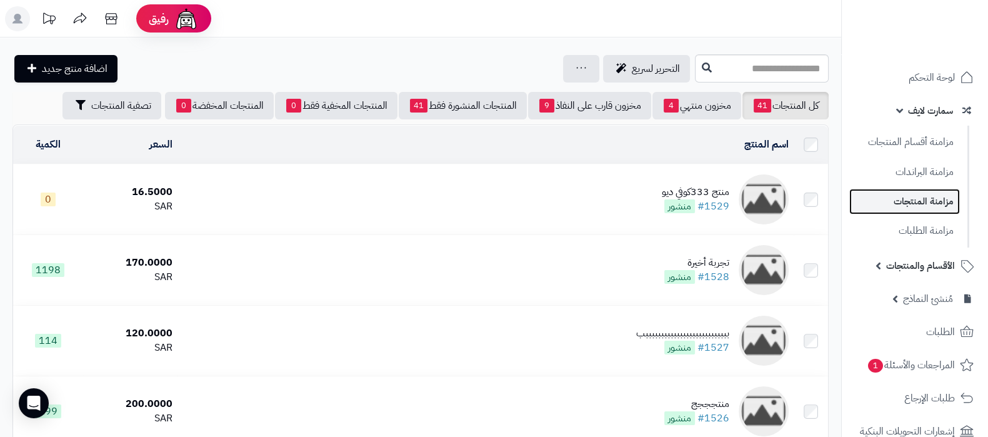
click at [914, 199] on link "مزامنة المنتجات" at bounding box center [904, 202] width 111 height 26
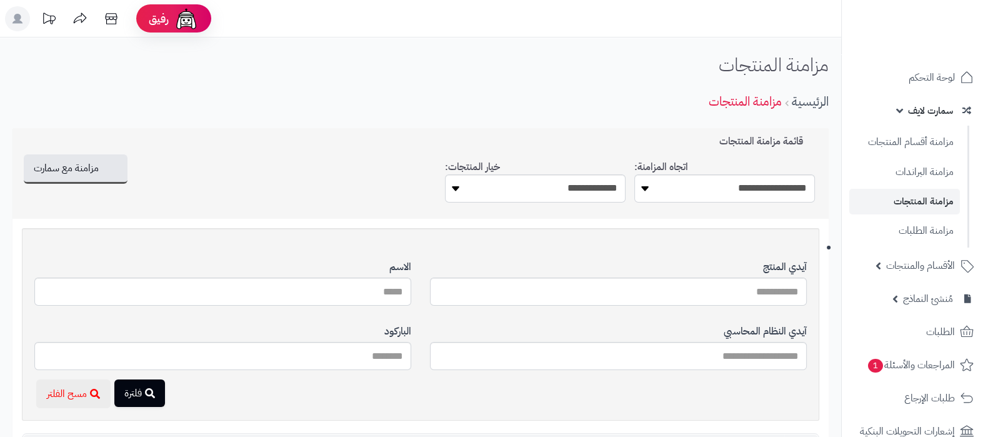
select select "*********"
click at [634, 174] on select "**********" at bounding box center [724, 188] width 181 height 28
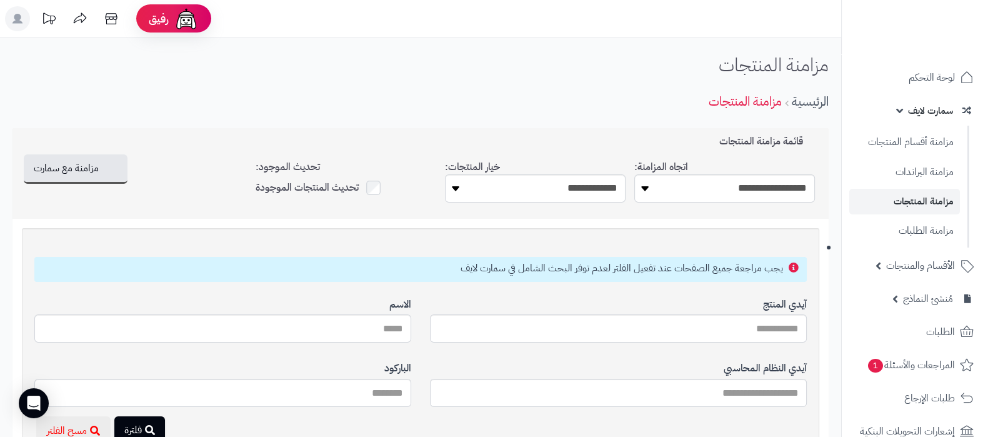
click at [915, 112] on span "سمارت لايف" at bounding box center [930, 110] width 45 height 17
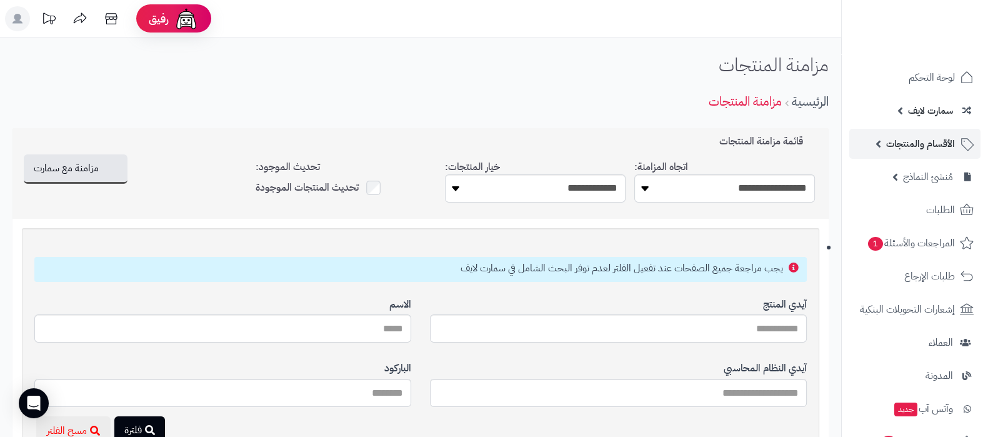
click at [922, 144] on span "الأقسام والمنتجات" at bounding box center [920, 143] width 69 height 17
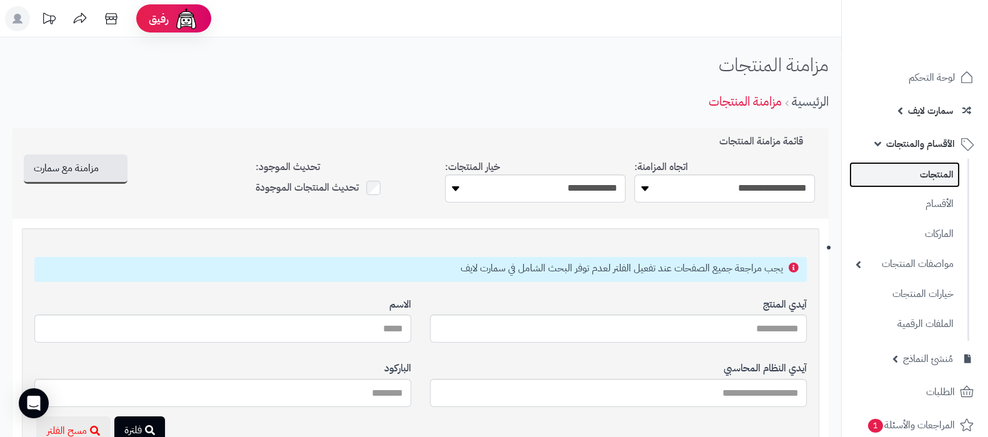
click at [926, 176] on link "المنتجات" at bounding box center [904, 175] width 111 height 26
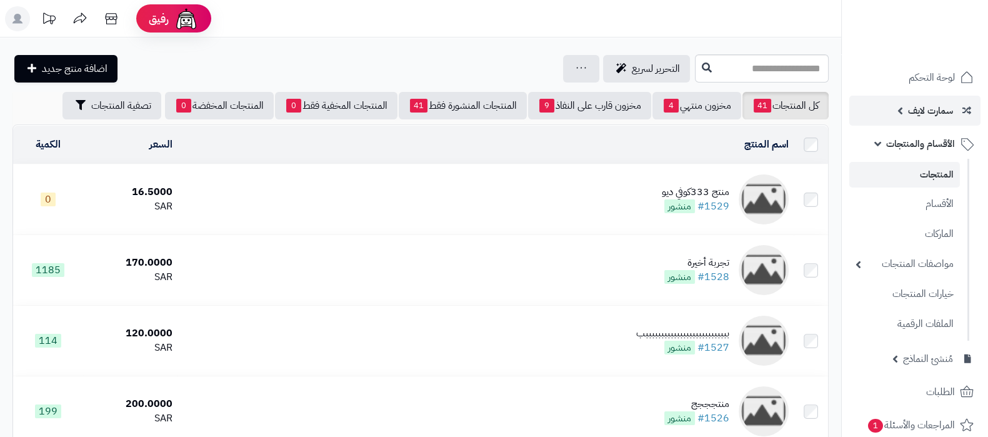
click at [923, 113] on span "سمارت لايف" at bounding box center [930, 110] width 45 height 17
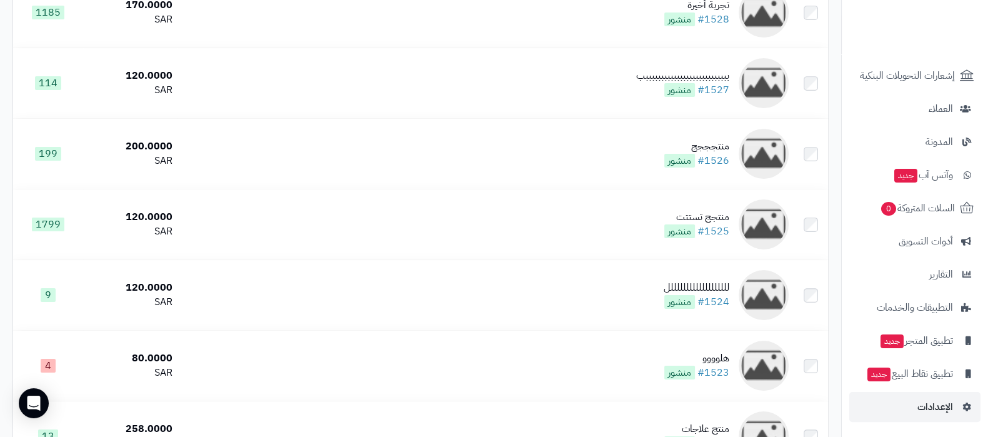
scroll to position [312, 0]
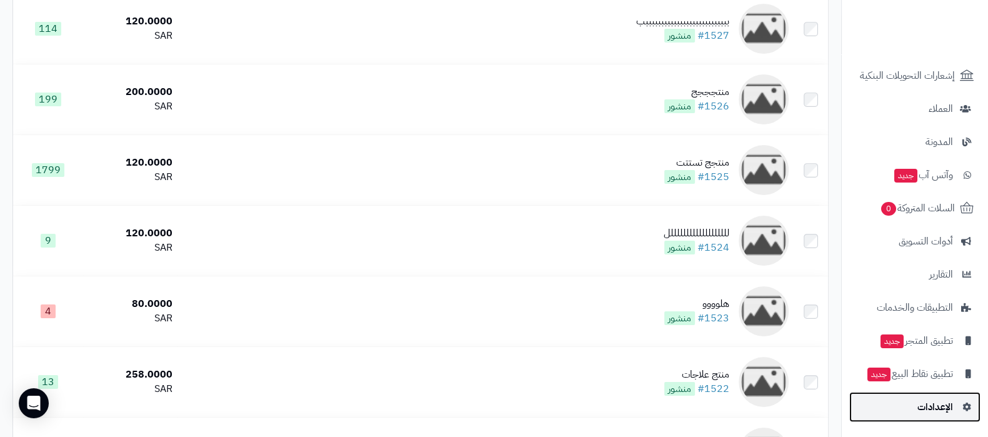
click at [929, 404] on span "الإعدادات" at bounding box center [935, 406] width 36 height 17
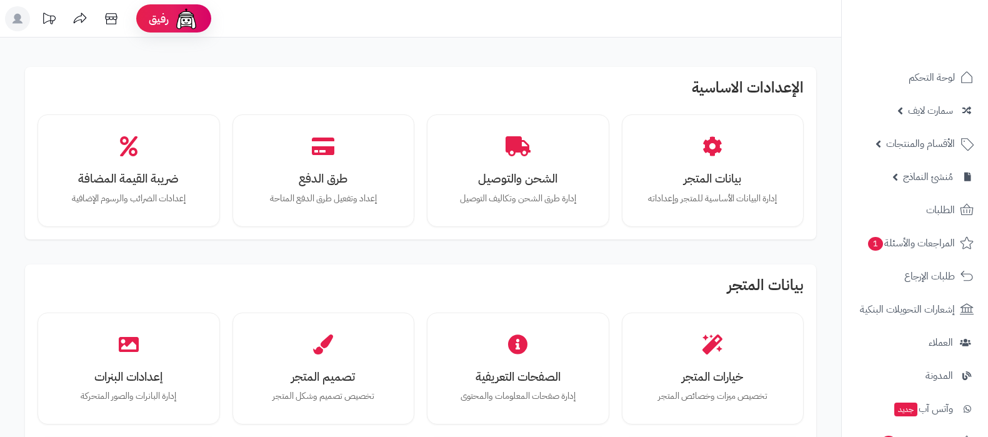
scroll to position [781, 0]
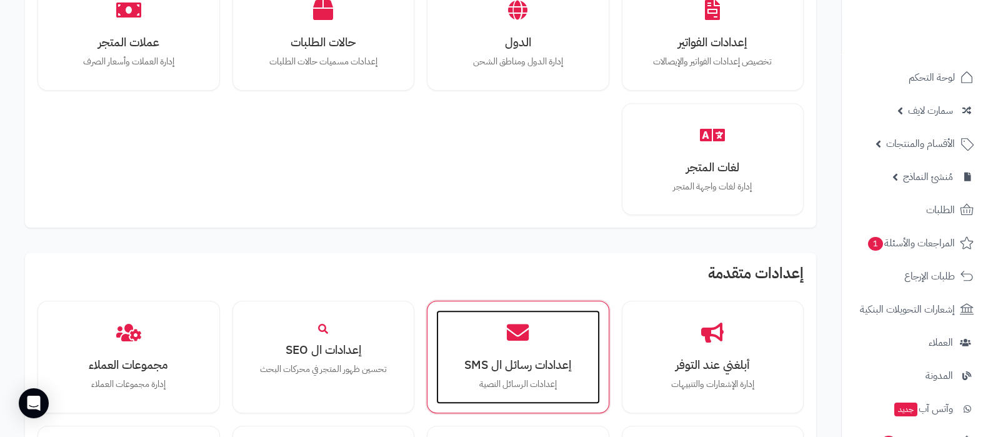
click at [513, 347] on div "إعدادات رسائل ال SMS إعدادات الرسائل النصية" at bounding box center [518, 357] width 164 height 94
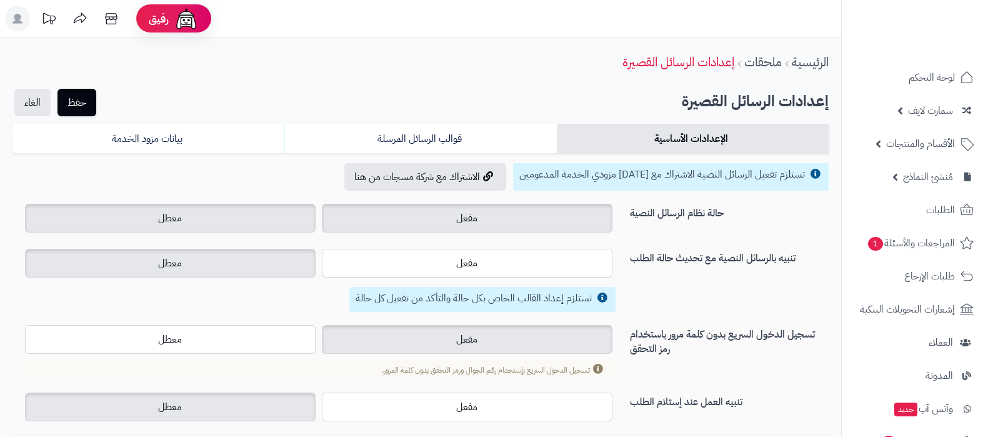
click at [249, 229] on label "معطل" at bounding box center [170, 218] width 291 height 29
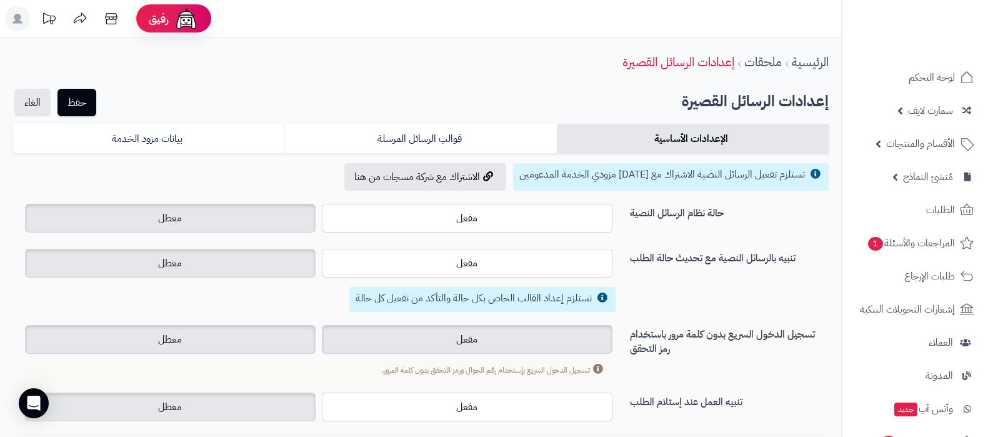
click at [238, 346] on label "معطل" at bounding box center [170, 339] width 291 height 29
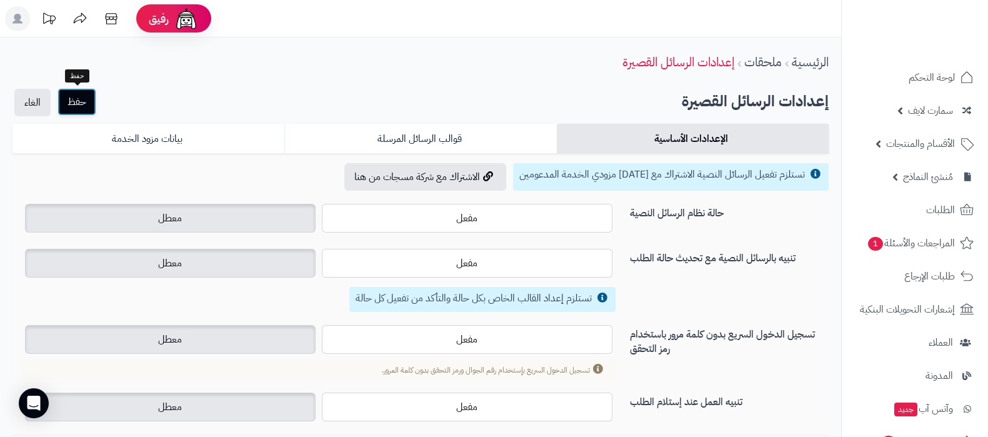
click at [70, 111] on button "حفظ" at bounding box center [76, 101] width 39 height 27
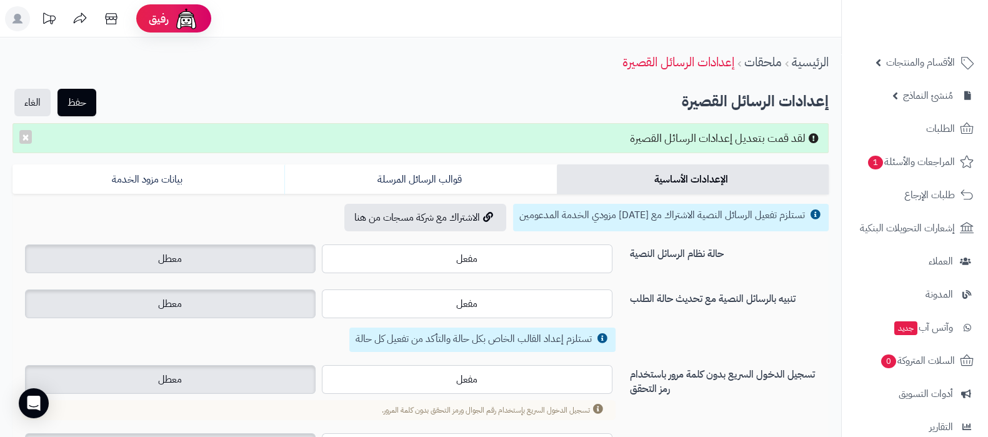
scroll to position [234, 0]
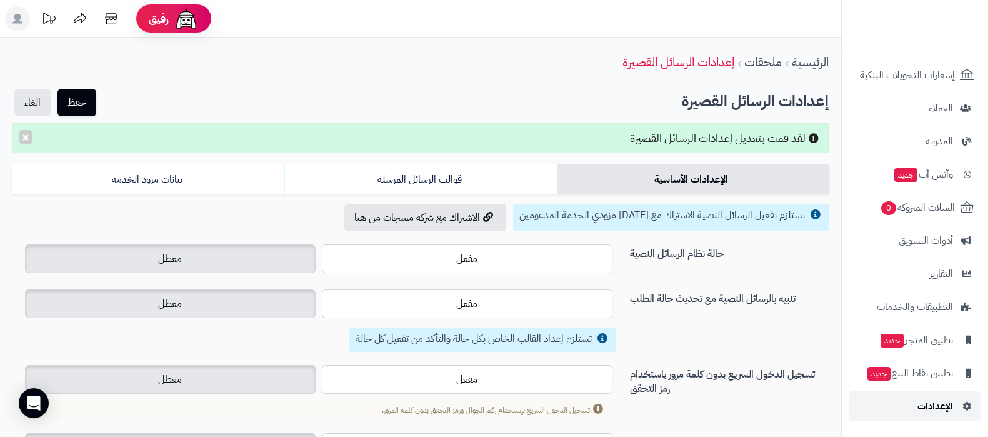
click at [926, 407] on span "الإعدادات" at bounding box center [935, 405] width 36 height 17
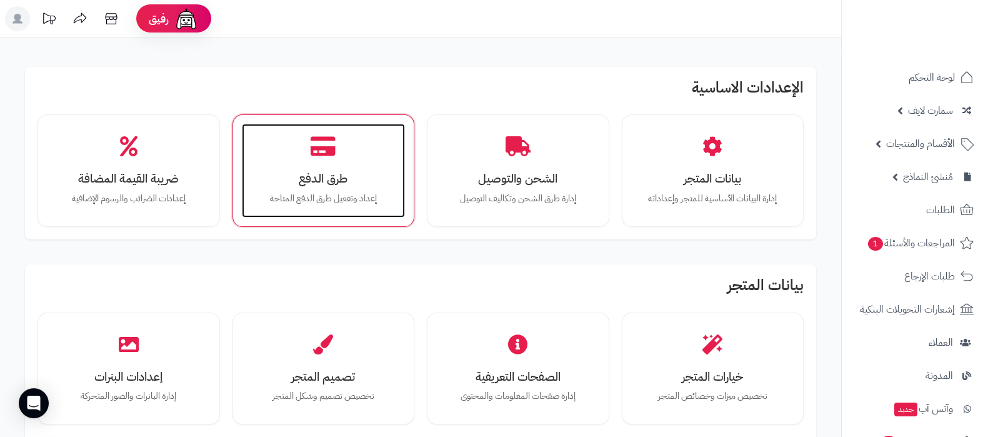
click at [352, 161] on div "طرق الدفع إعداد وتفعيل طرق الدفع المتاحة" at bounding box center [324, 171] width 164 height 94
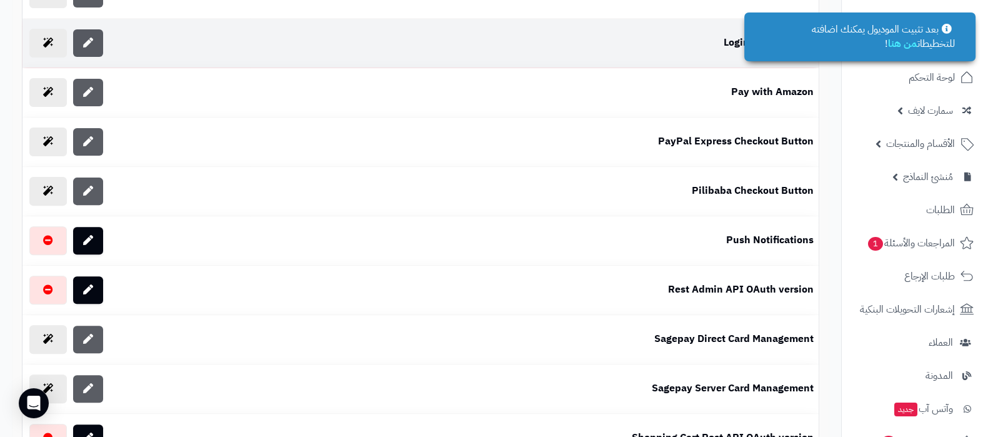
scroll to position [781, 0]
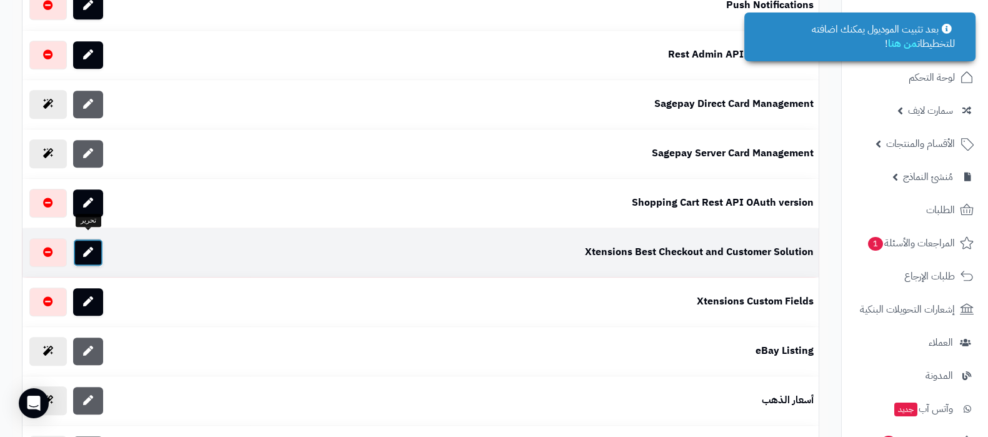
click at [89, 247] on icon at bounding box center [88, 252] width 10 height 10
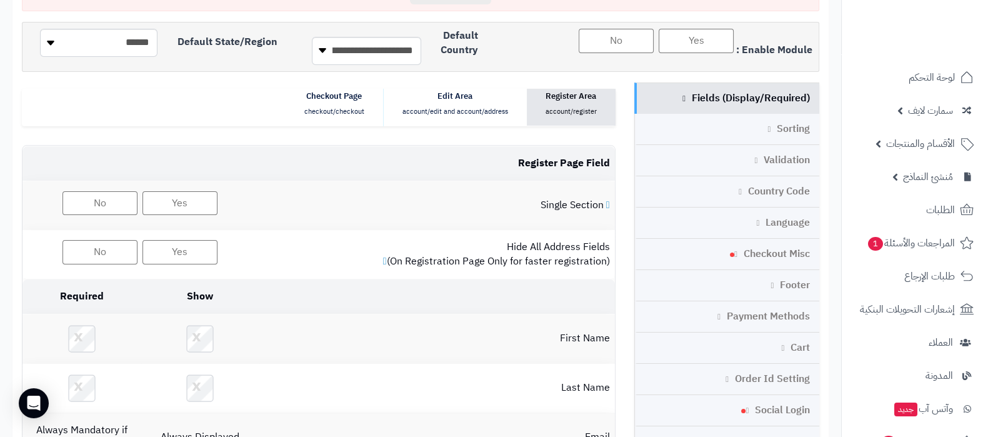
scroll to position [191, 0]
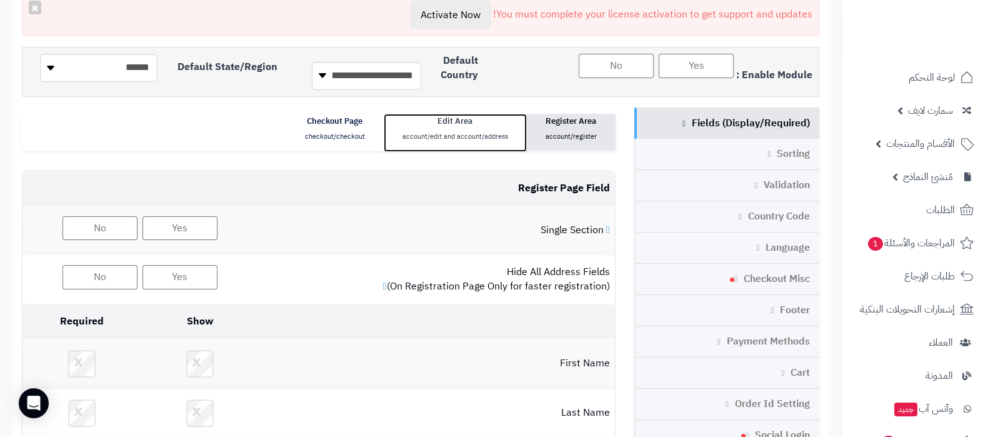
click at [453, 146] on link "Edit Area account/edit and account/address" at bounding box center [455, 133] width 143 height 38
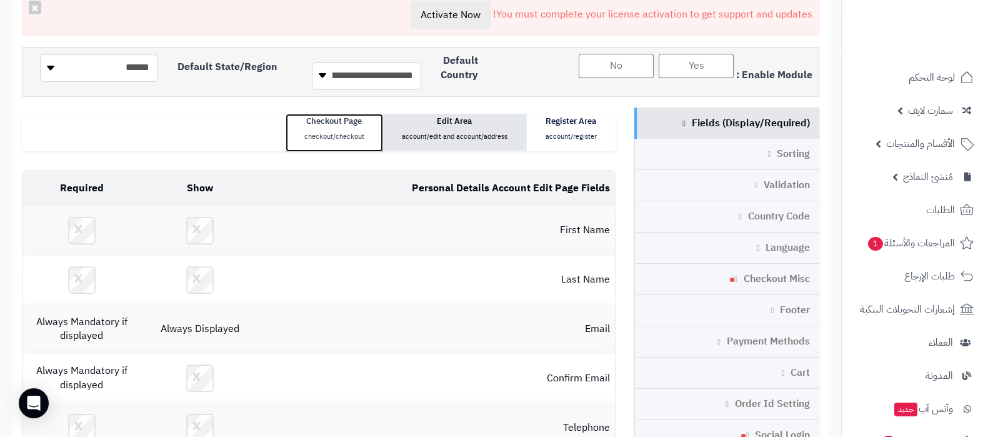
click at [358, 137] on small "checkout/checkout" at bounding box center [334, 136] width 60 height 11
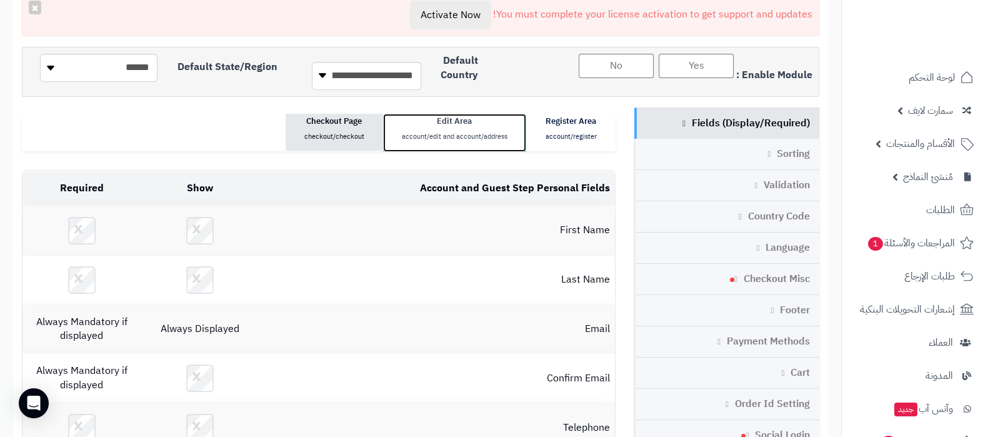
click at [432, 142] on link "Edit Area account/edit and account/address" at bounding box center [454, 133] width 143 height 38
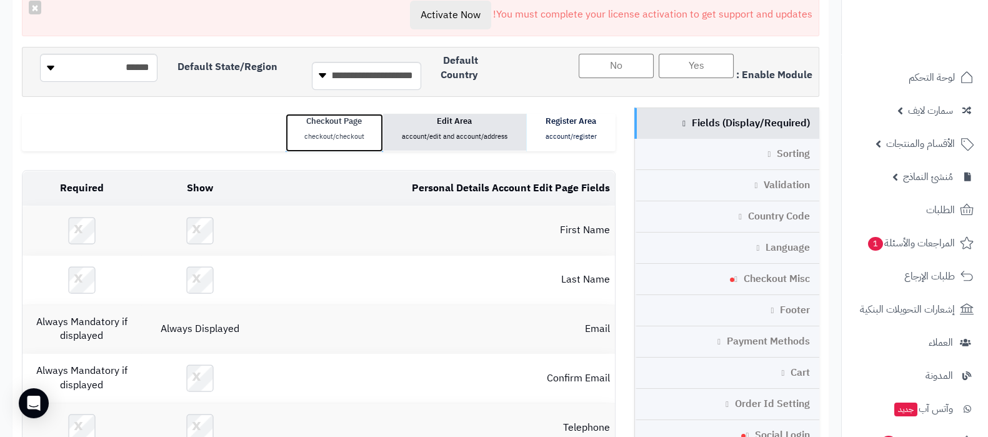
click at [344, 122] on link "Checkout Page checkout/checkout" at bounding box center [334, 133] width 97 height 38
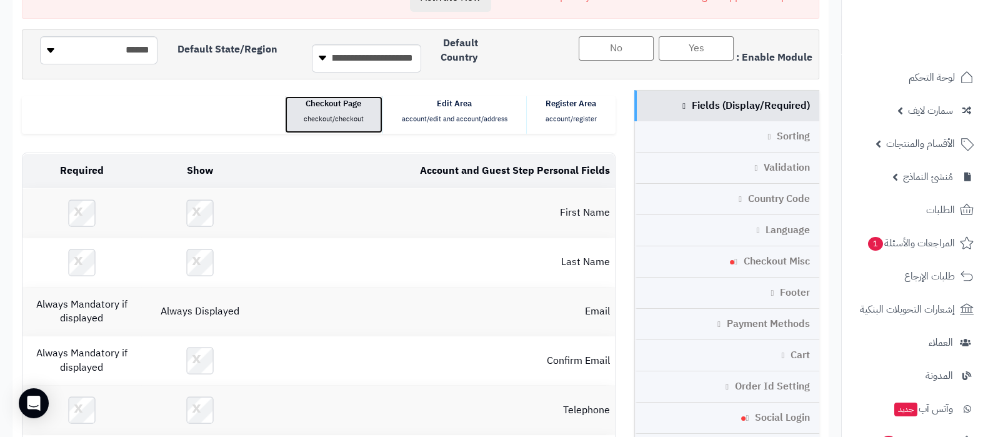
scroll to position [197, 0]
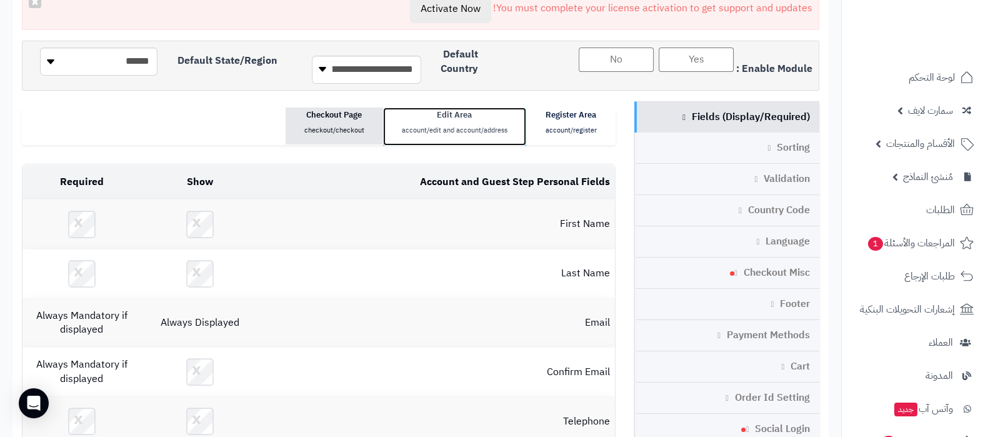
click at [477, 133] on link "Edit Area account/edit and account/address" at bounding box center [454, 126] width 143 height 38
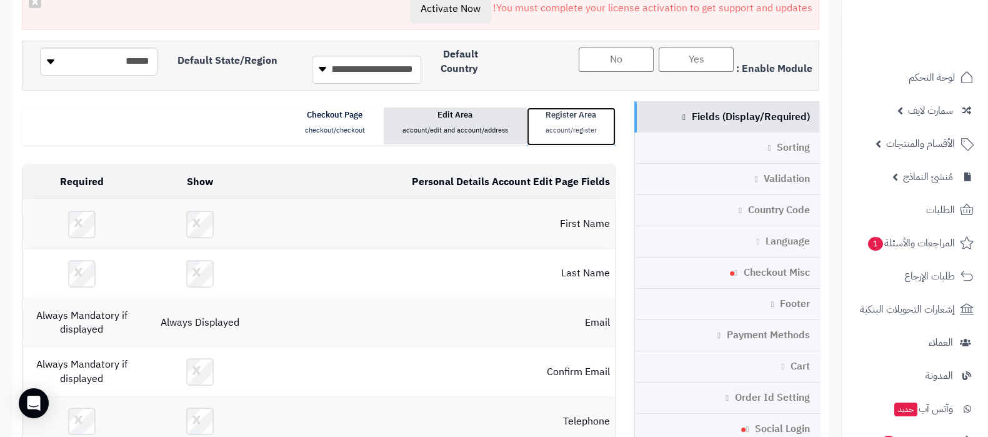
click at [566, 135] on link "Register Area account/register" at bounding box center [571, 126] width 89 height 38
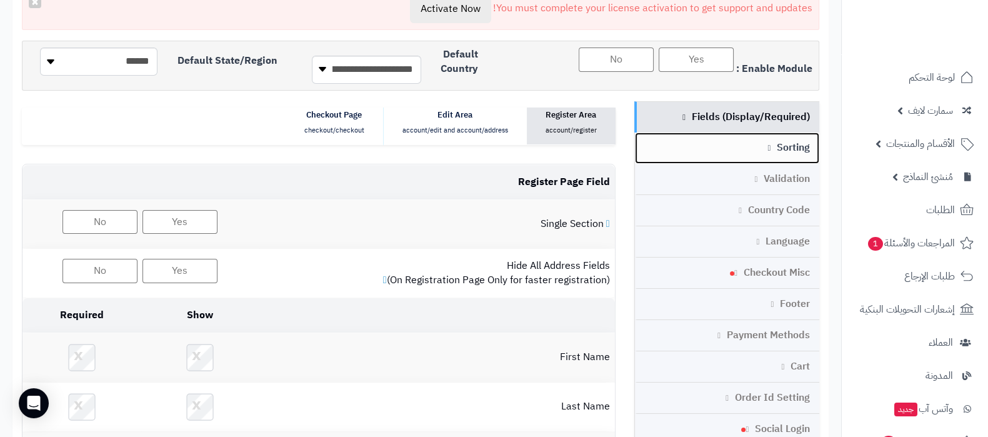
click at [779, 145] on link "Sorting" at bounding box center [727, 147] width 185 height 31
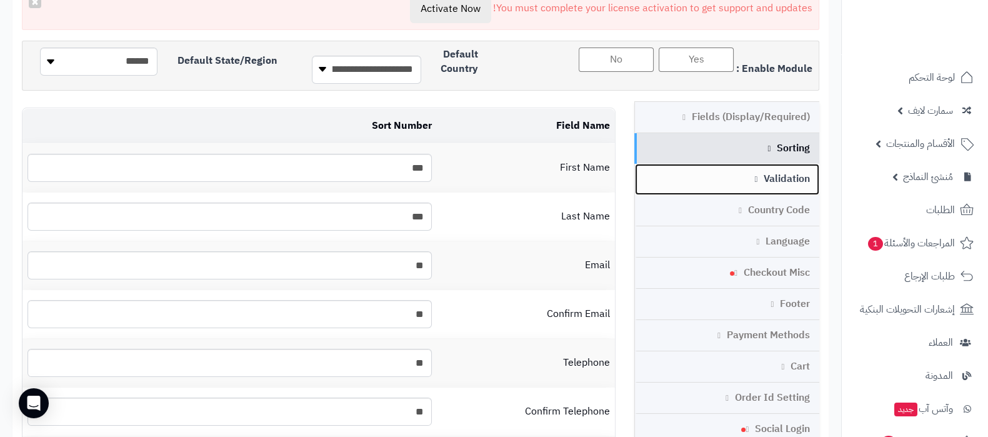
click at [771, 179] on link "Validation" at bounding box center [727, 179] width 185 height 31
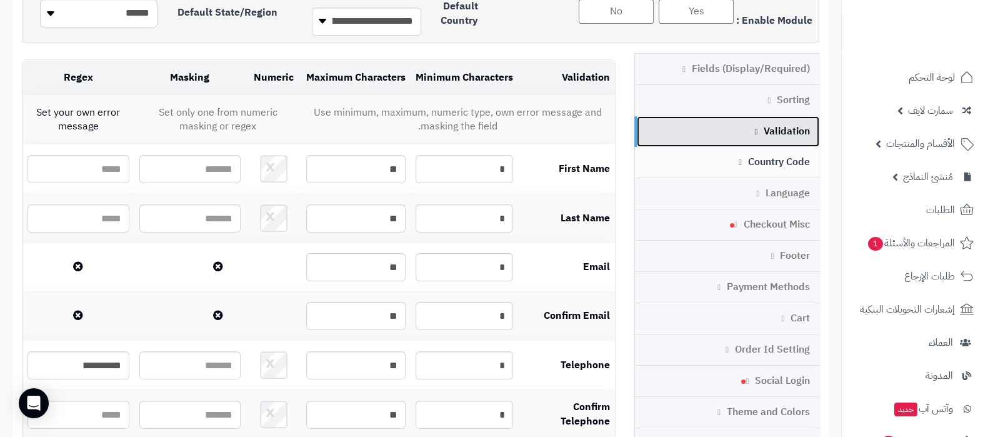
scroll to position [126, 0]
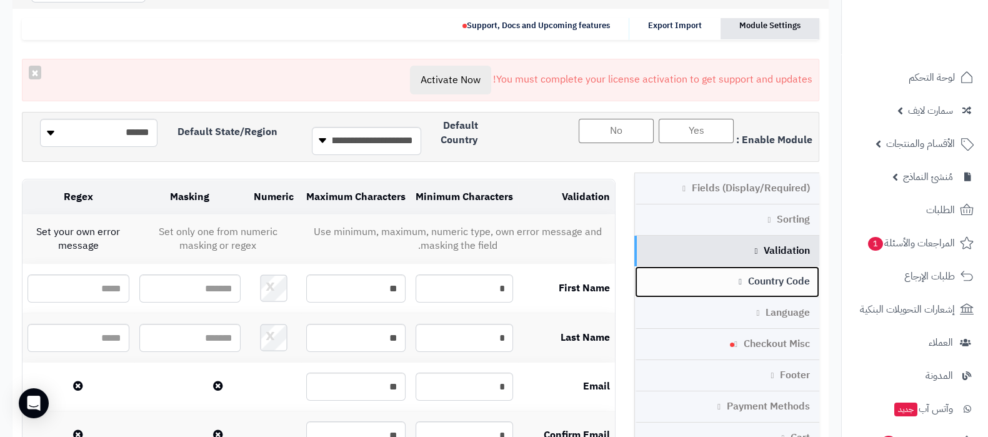
click at [769, 277] on link "Country Code" at bounding box center [727, 281] width 185 height 31
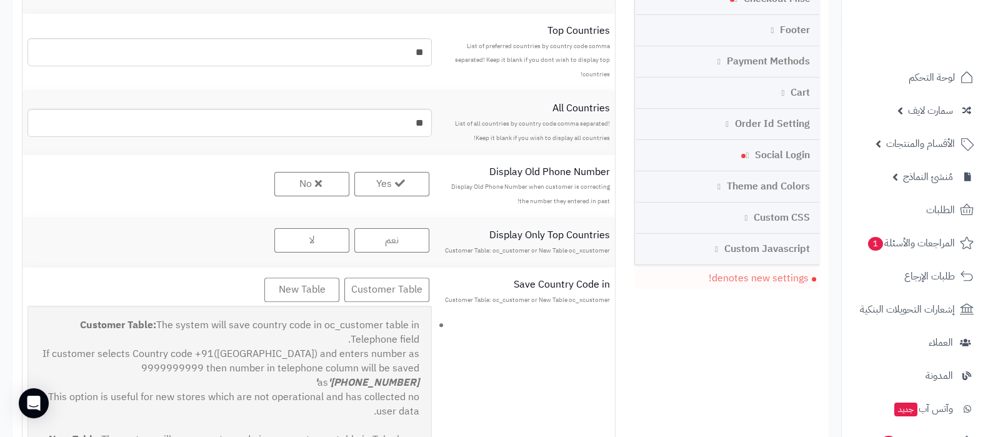
scroll to position [338, 0]
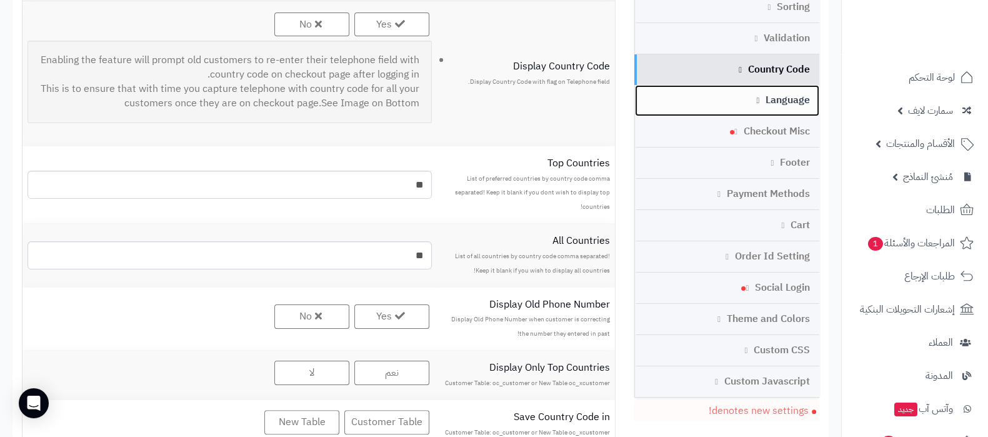
click at [778, 98] on link "Language" at bounding box center [727, 100] width 185 height 31
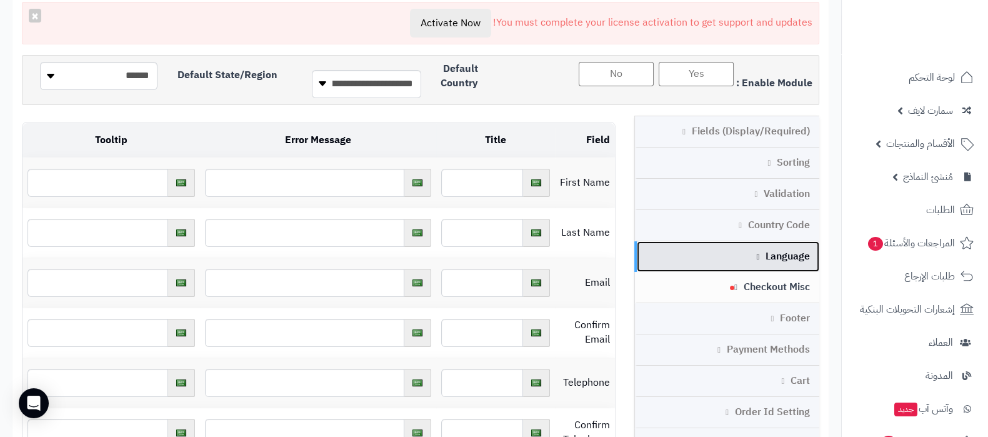
scroll to position [339, 0]
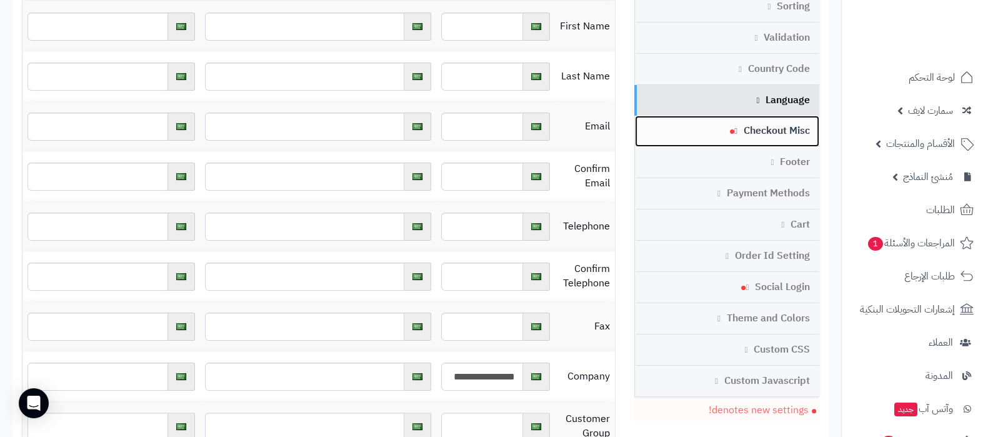
click at [689, 131] on link "Checkout Misc" at bounding box center [727, 131] width 185 height 31
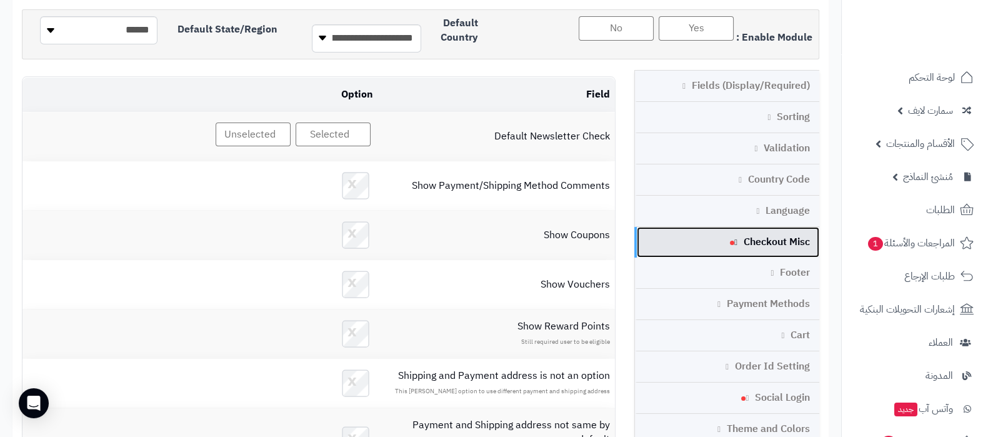
scroll to position [213, 0]
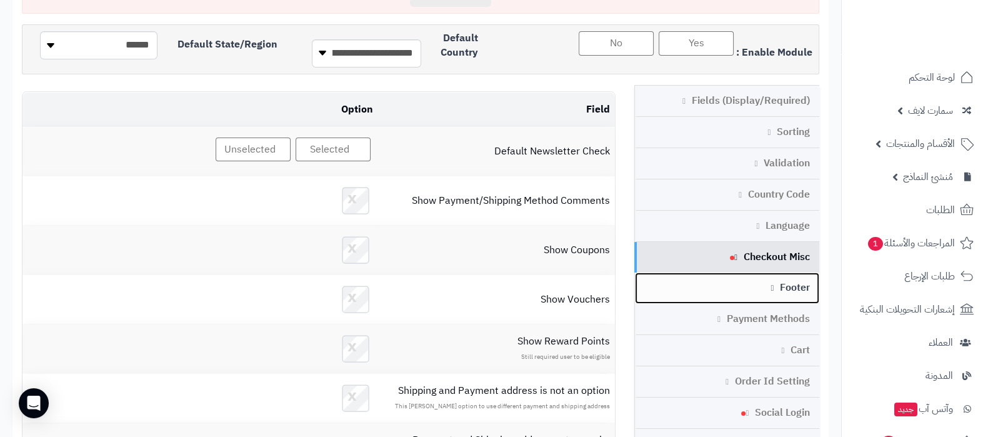
click at [766, 289] on link "Footer" at bounding box center [727, 287] width 185 height 31
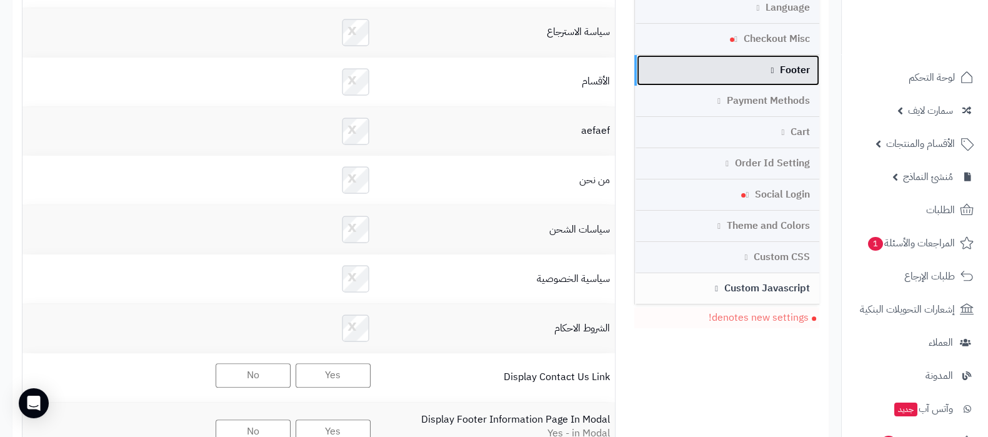
scroll to position [469, 0]
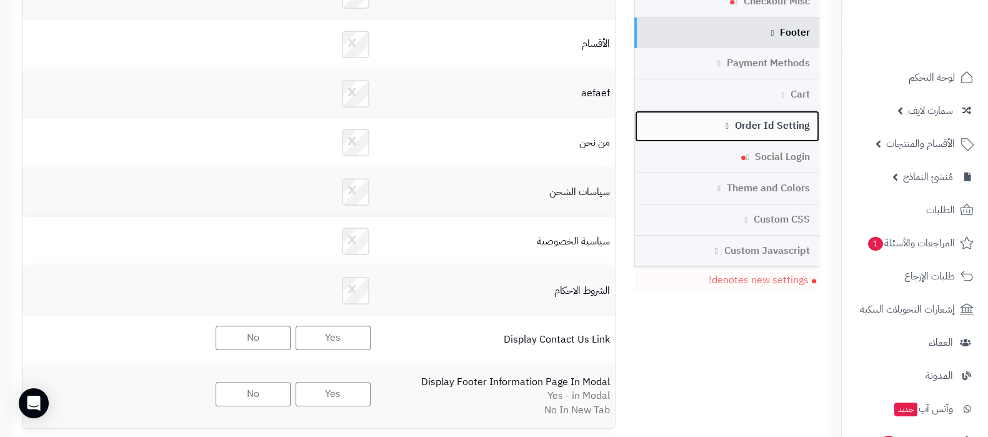
click at [697, 117] on link "Order Id Setting" at bounding box center [727, 126] width 185 height 31
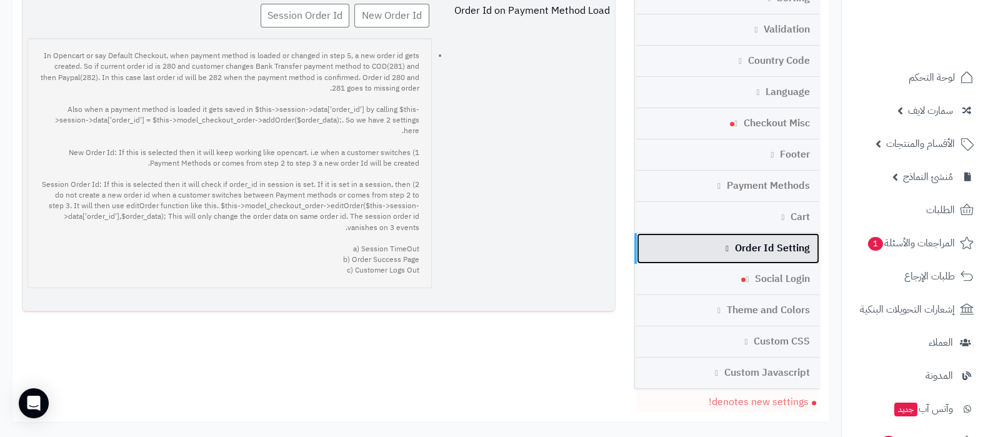
scroll to position [425, 0]
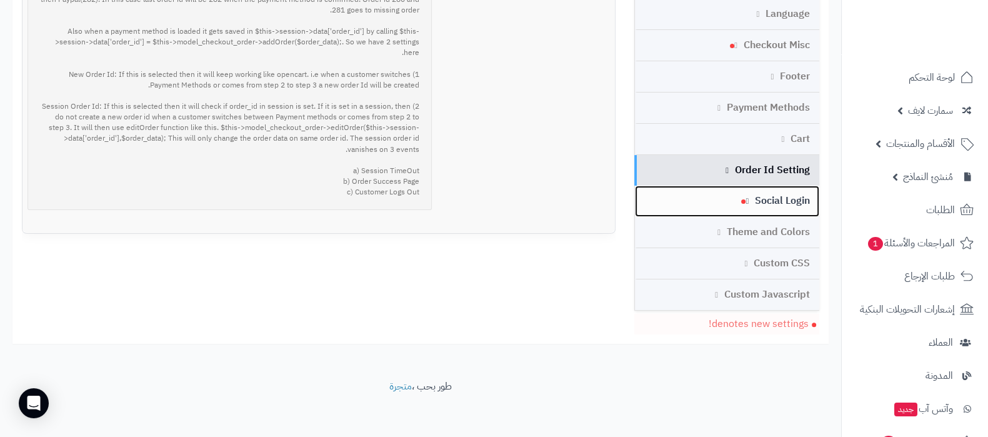
click at [719, 194] on link "Social Login" at bounding box center [727, 201] width 185 height 31
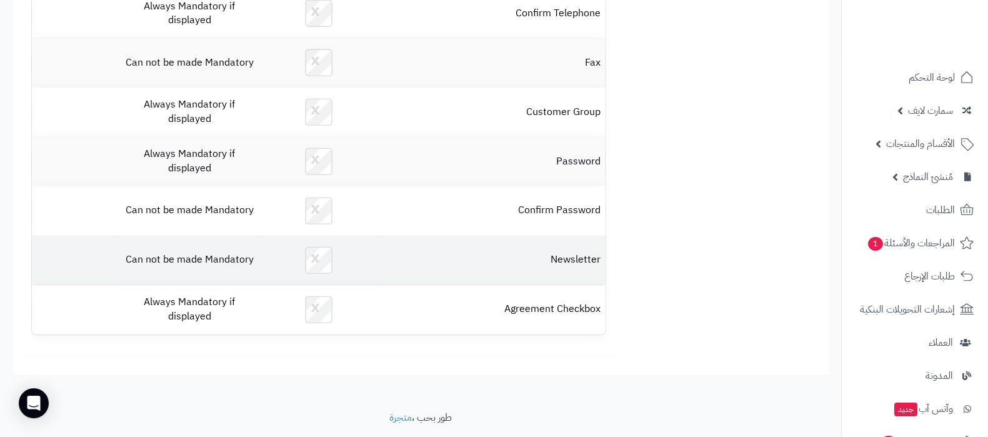
scroll to position [1134, 0]
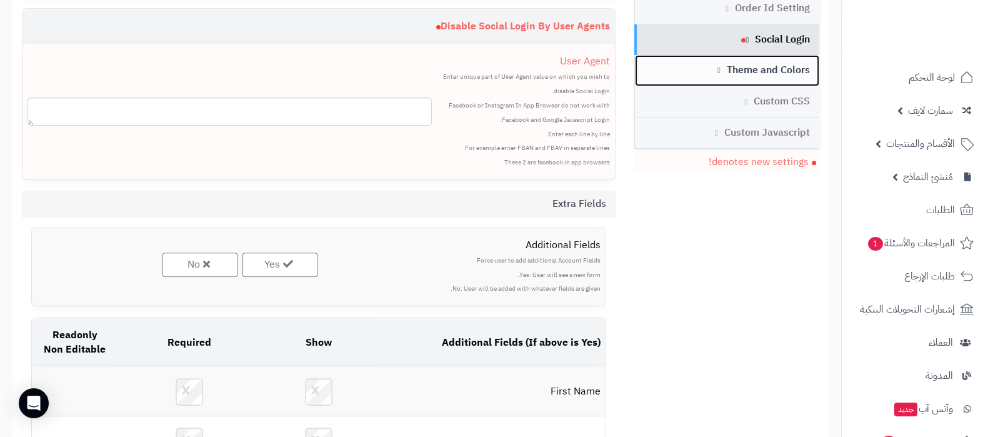
click at [750, 71] on link "Theme and Colors" at bounding box center [727, 70] width 185 height 31
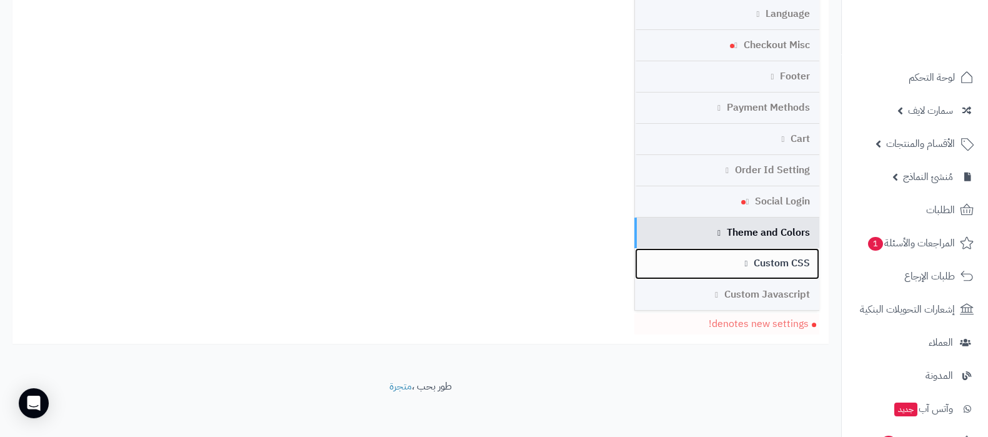
click at [767, 254] on link "Custom CSS" at bounding box center [727, 263] width 185 height 31
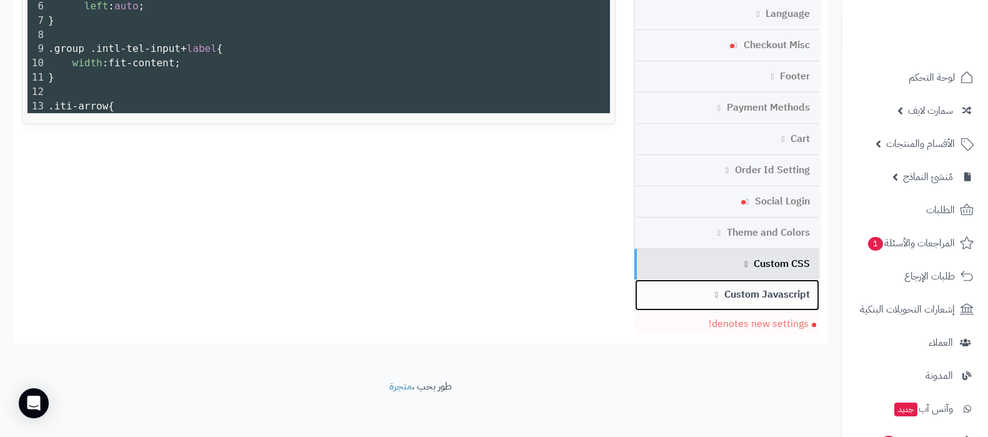
click at [771, 295] on link "Custom Javascript" at bounding box center [727, 294] width 185 height 31
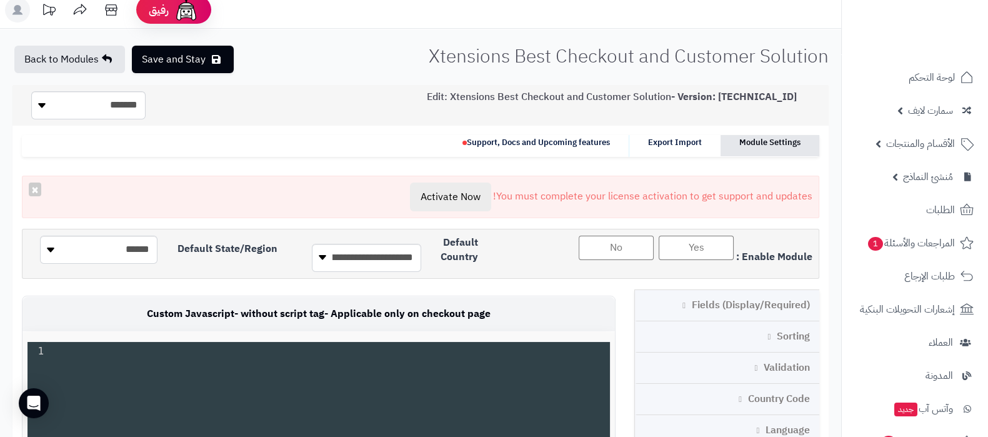
scroll to position [0, 0]
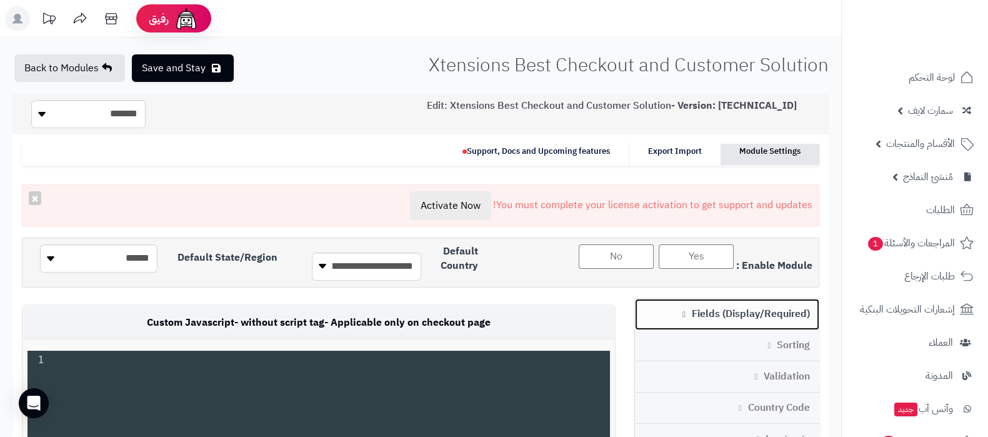
click at [741, 312] on link "Fields (Display/Required)" at bounding box center [727, 314] width 185 height 31
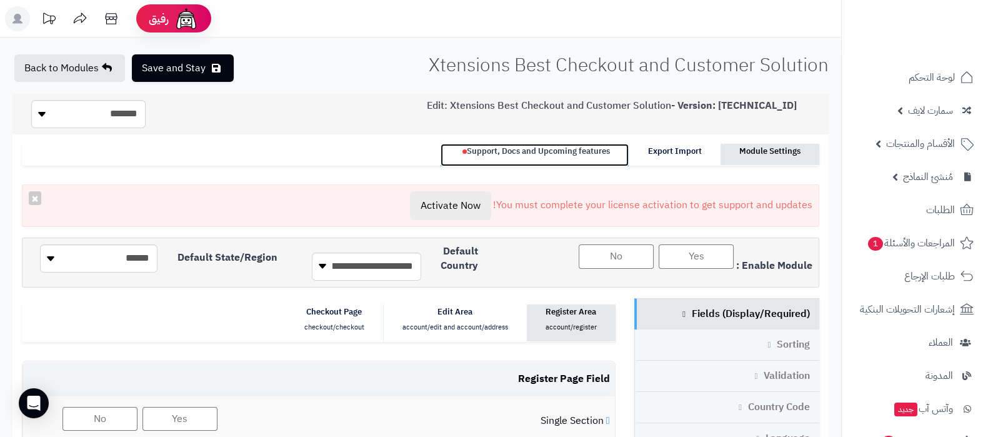
click at [557, 156] on link "Support, Docs and Upcoming features" at bounding box center [535, 155] width 188 height 22
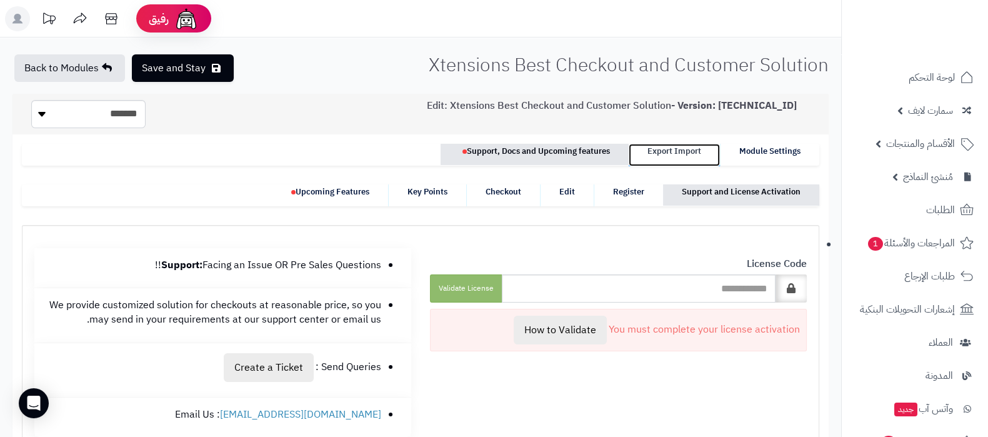
click at [662, 146] on link "Export Import" at bounding box center [674, 155] width 91 height 22
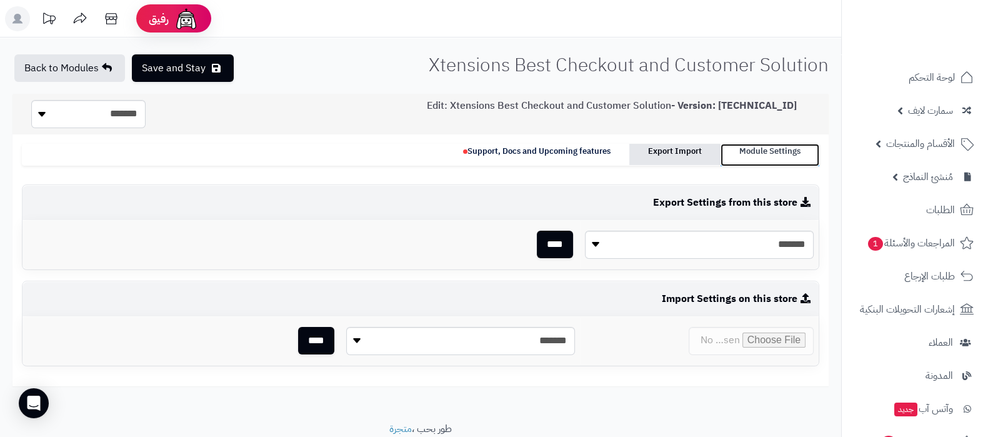
click at [780, 157] on link "Module Settings" at bounding box center [770, 155] width 99 height 22
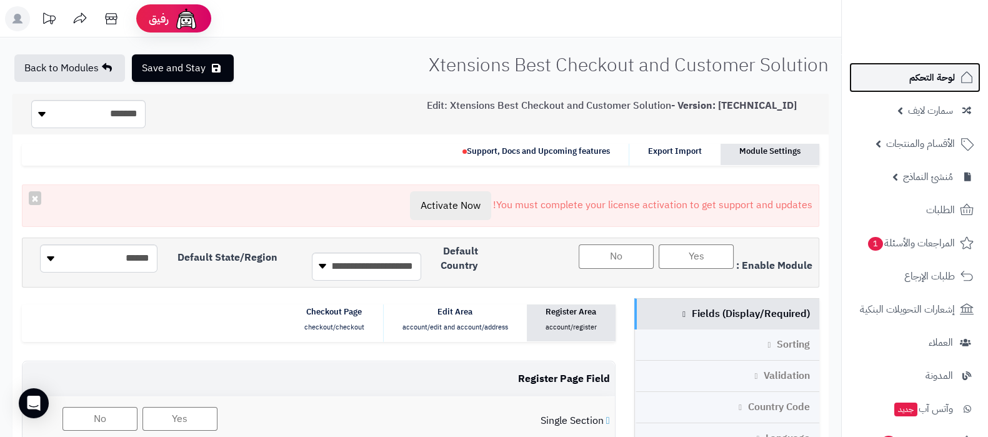
click at [901, 86] on link "لوحة التحكم" at bounding box center [914, 77] width 131 height 30
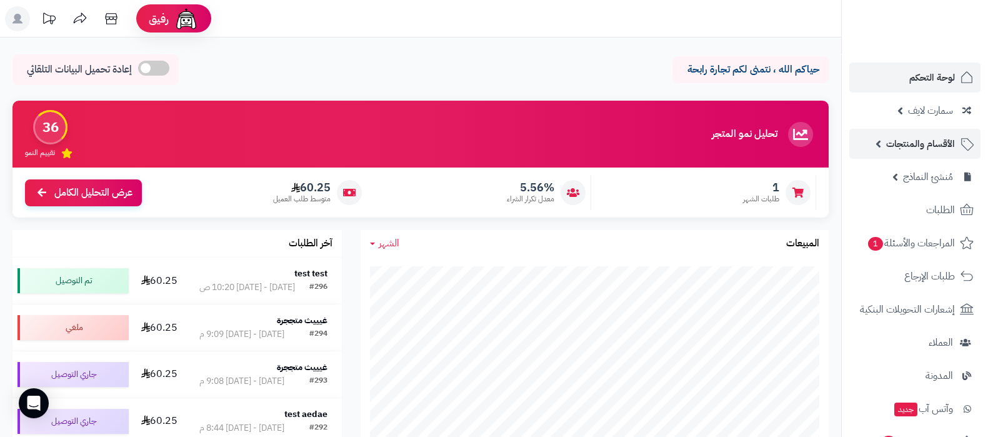
click at [910, 139] on span "الأقسام والمنتجات" at bounding box center [920, 143] width 69 height 17
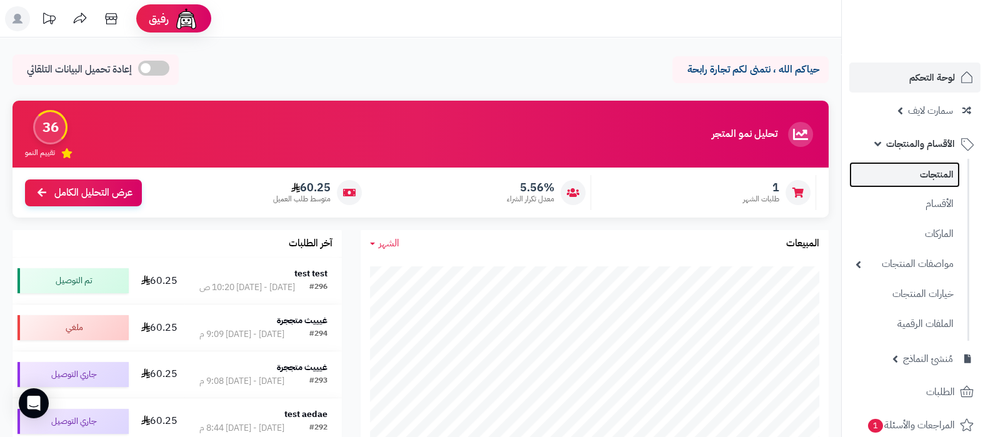
click at [918, 174] on link "المنتجات" at bounding box center [904, 175] width 111 height 26
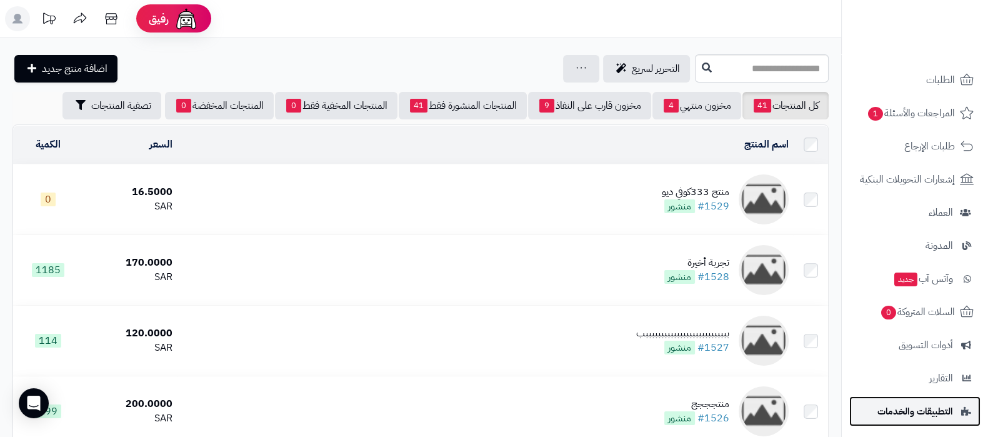
click at [926, 410] on span "التطبيقات والخدمات" at bounding box center [915, 410] width 76 height 17
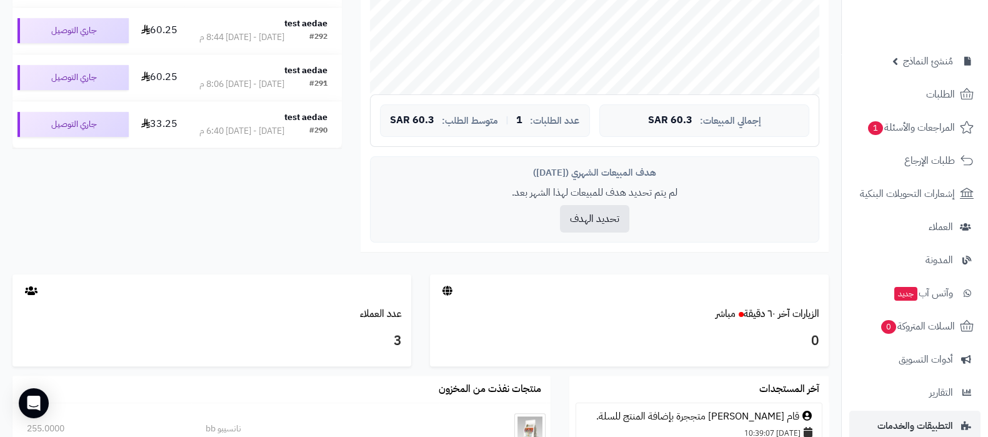
scroll to position [234, 0]
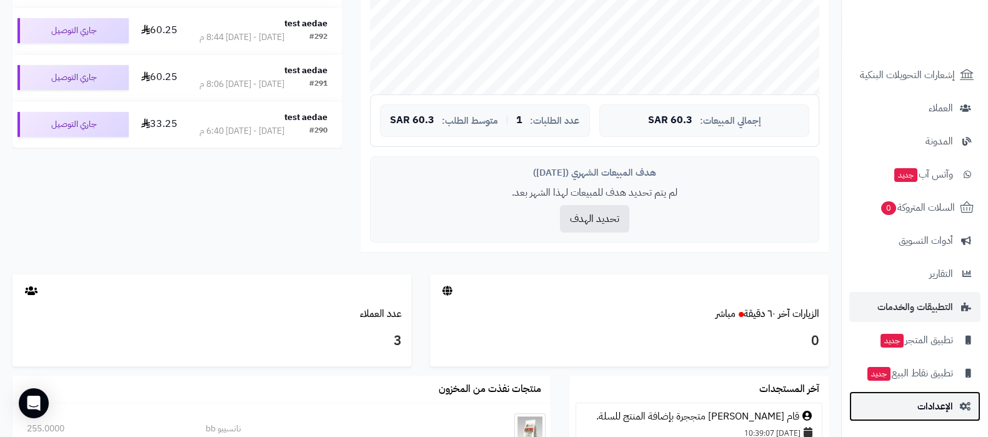
click at [921, 402] on span "الإعدادات" at bounding box center [935, 405] width 36 height 17
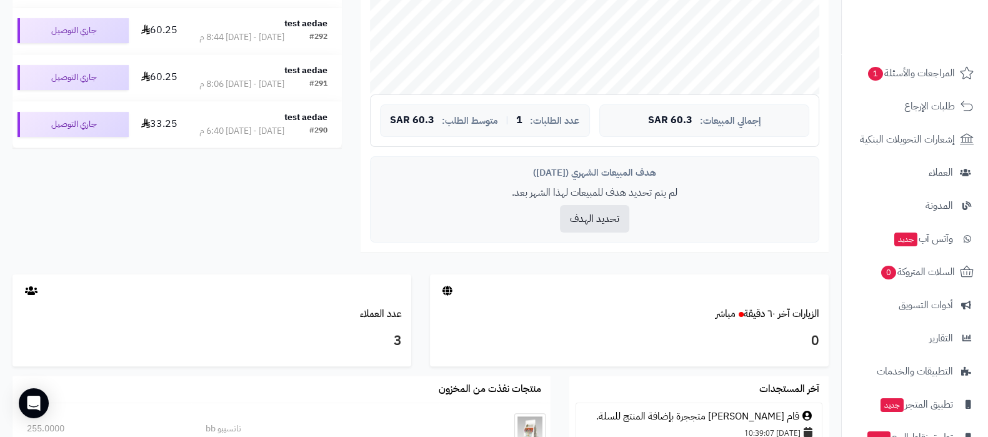
scroll to position [234, 0]
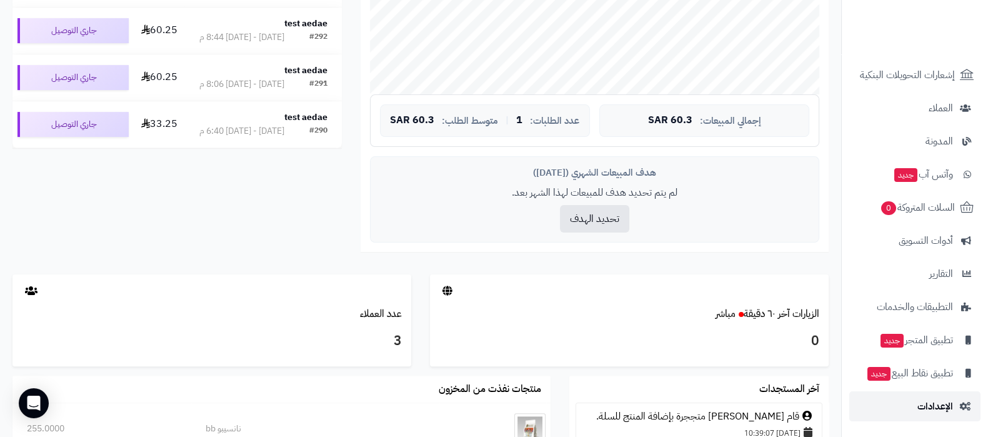
click at [942, 407] on span "الإعدادات" at bounding box center [935, 405] width 36 height 17
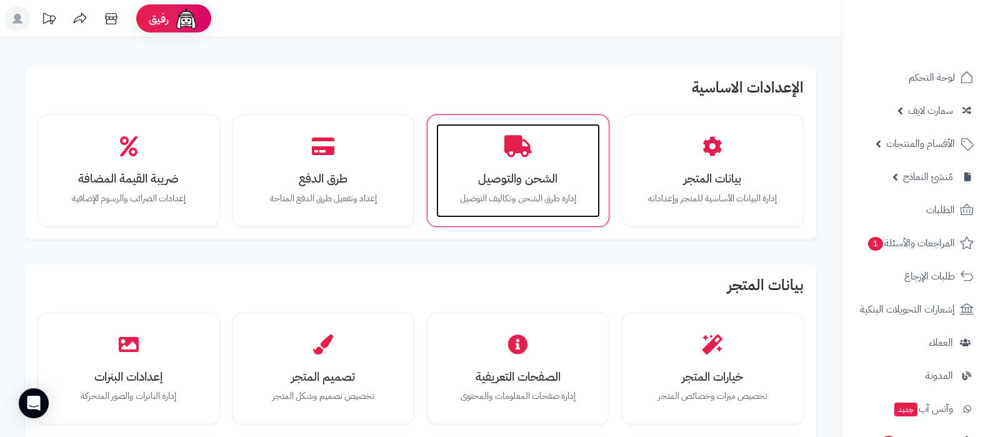
click at [525, 185] on h3 "الشحن والتوصيل" at bounding box center [518, 178] width 139 height 13
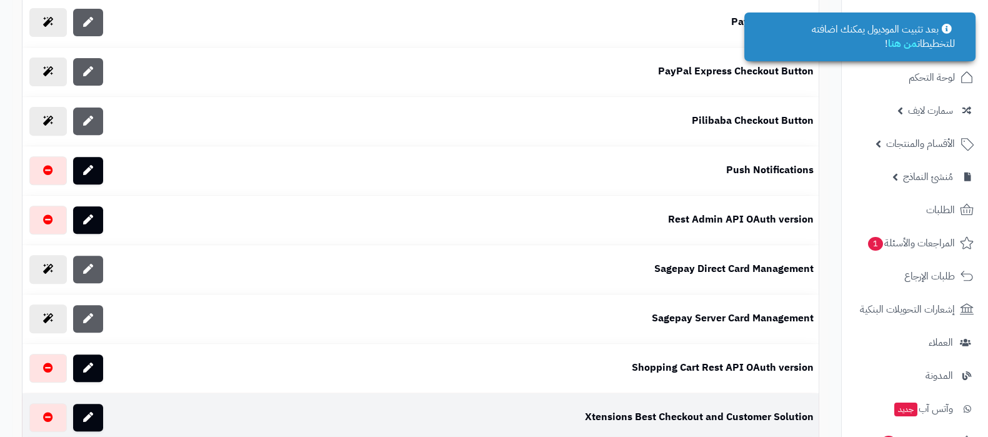
scroll to position [859, 0]
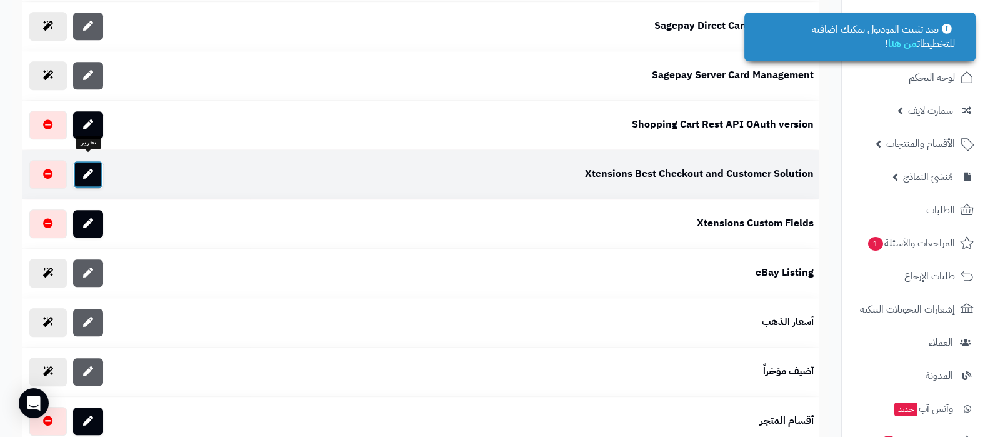
click at [88, 169] on icon at bounding box center [88, 174] width 10 height 10
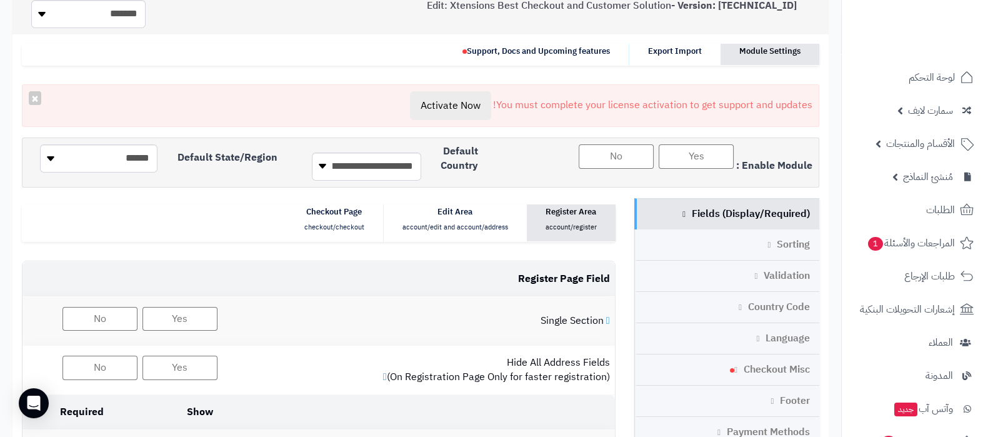
scroll to position [156, 0]
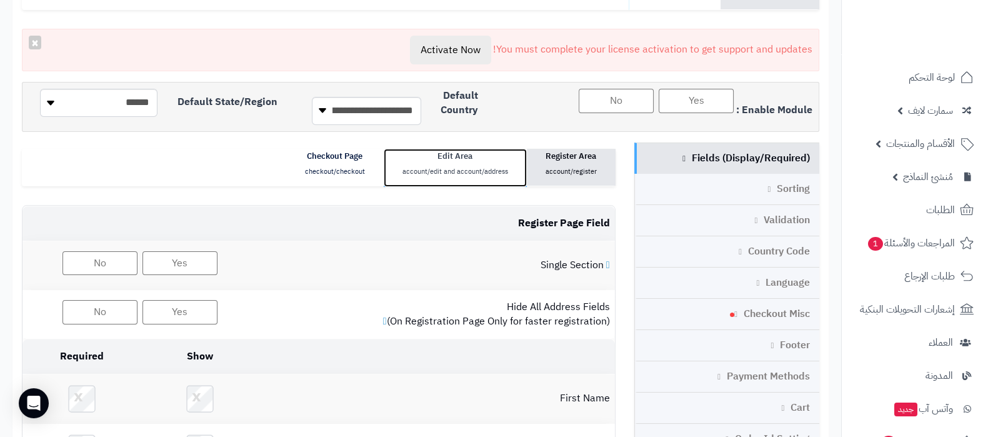
click at [456, 158] on link "Edit Area account/edit and account/address" at bounding box center [455, 168] width 143 height 38
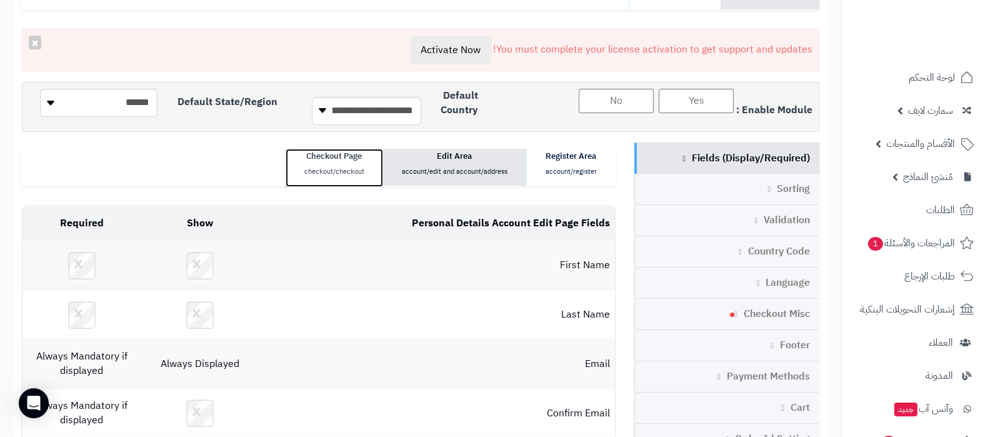
click at [346, 167] on small "checkout/checkout" at bounding box center [334, 171] width 60 height 11
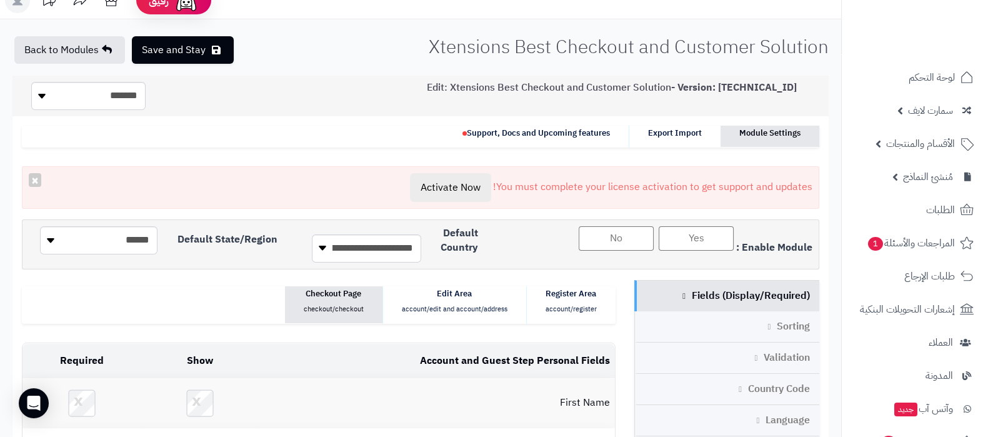
scroll to position [0, 0]
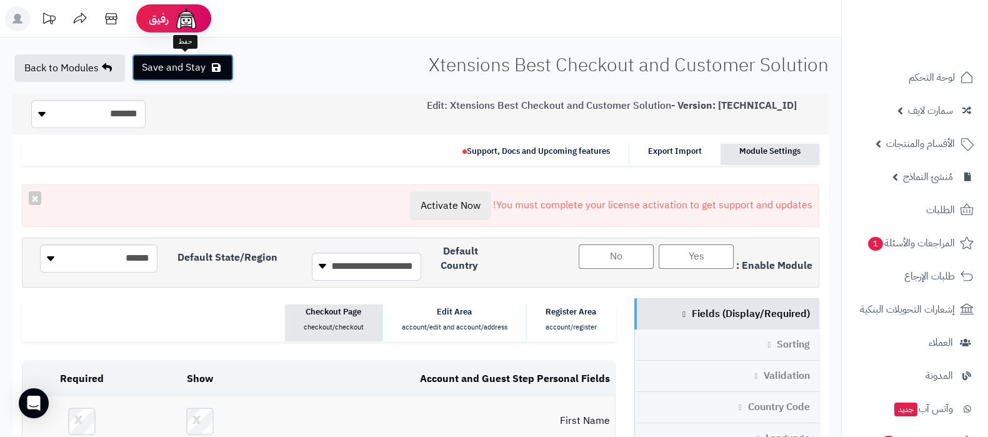
click at [182, 68] on button "Save and Stay" at bounding box center [183, 67] width 102 height 27
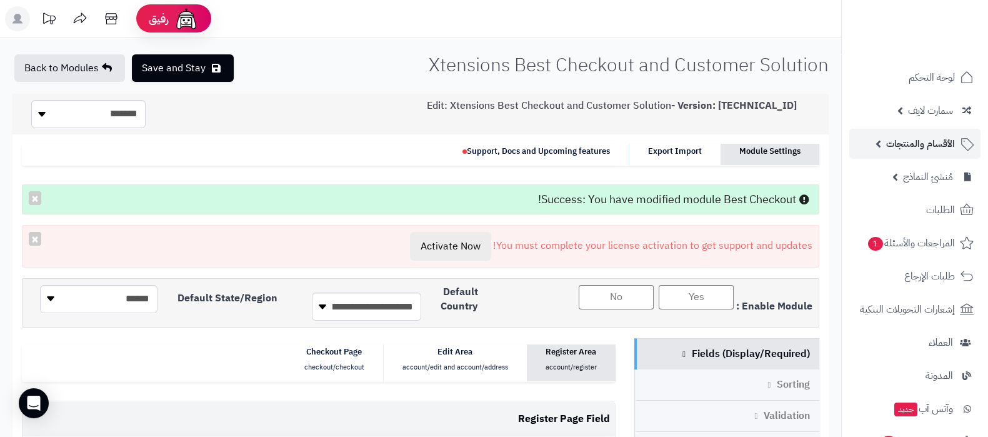
click at [915, 149] on span "الأقسام والمنتجات" at bounding box center [920, 143] width 69 height 17
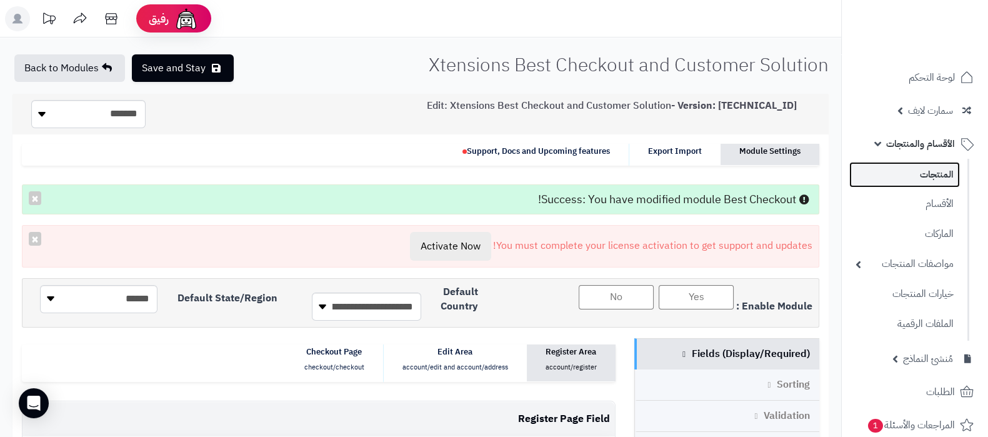
click at [915, 169] on link "المنتجات" at bounding box center [904, 175] width 111 height 26
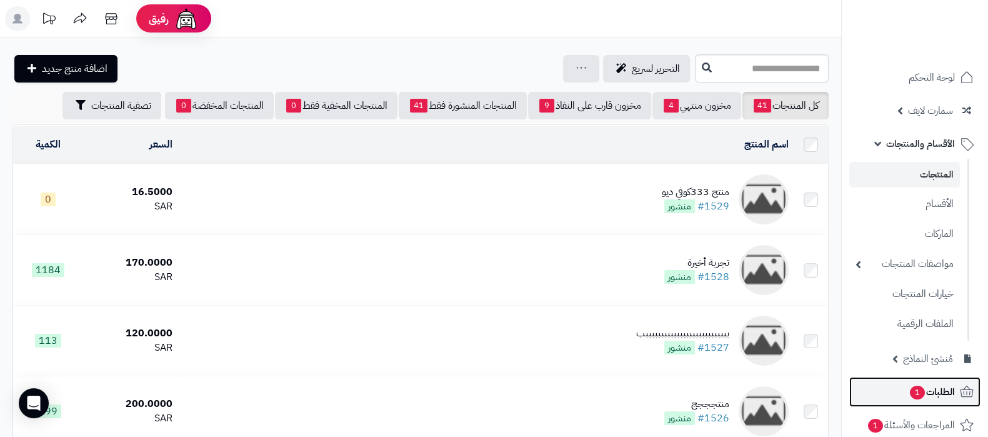
click at [916, 388] on span "1" at bounding box center [917, 393] width 15 height 14
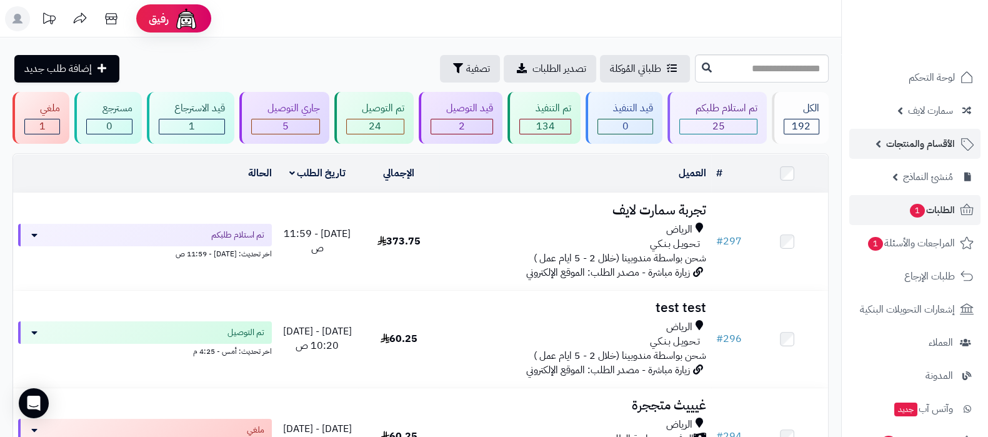
click at [921, 148] on span "الأقسام والمنتجات" at bounding box center [920, 143] width 69 height 17
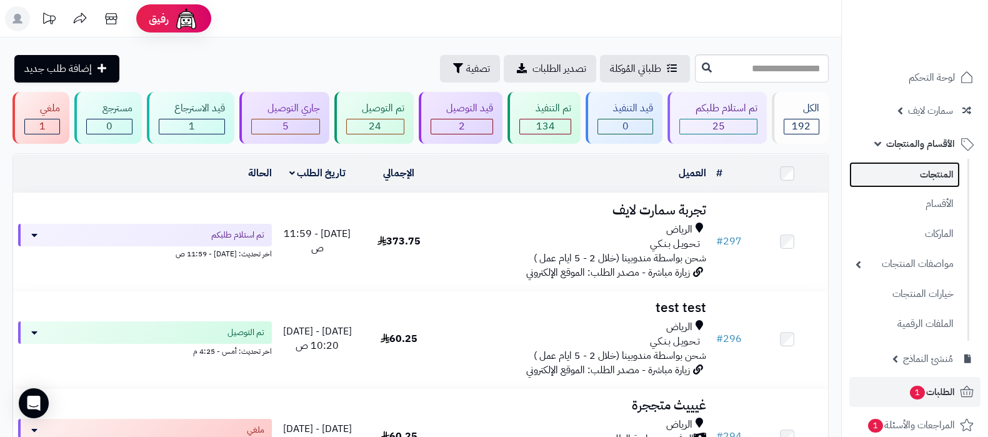
click at [926, 178] on link "المنتجات" at bounding box center [904, 175] width 111 height 26
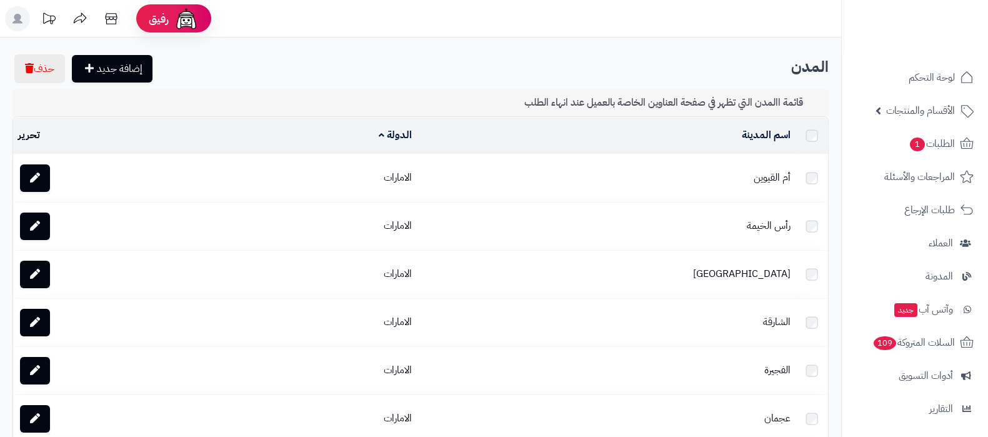
scroll to position [134, 0]
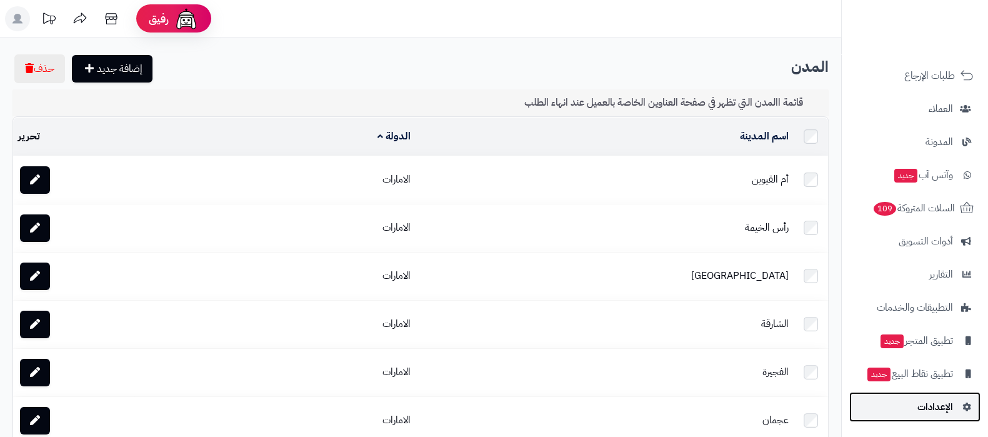
click at [925, 399] on span "الإعدادات" at bounding box center [935, 406] width 36 height 17
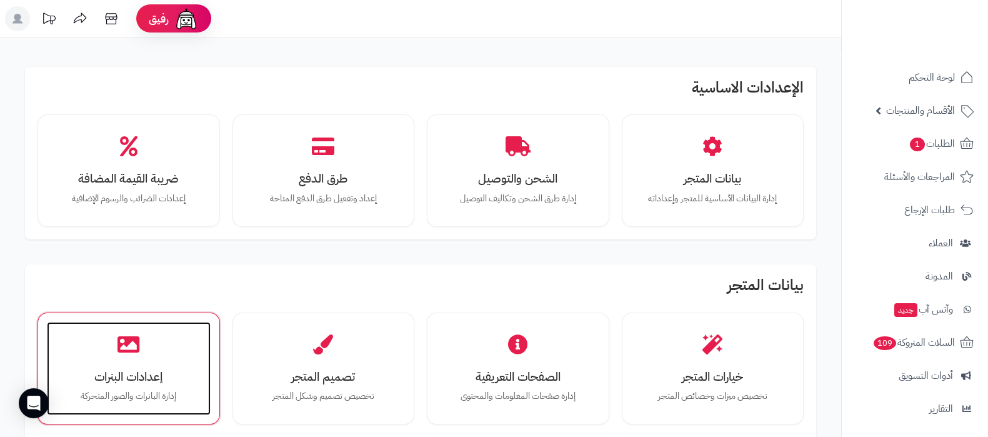
click at [162, 341] on div "إعدادات البنرات إدارة البانرات والصور المتحركة" at bounding box center [129, 369] width 164 height 94
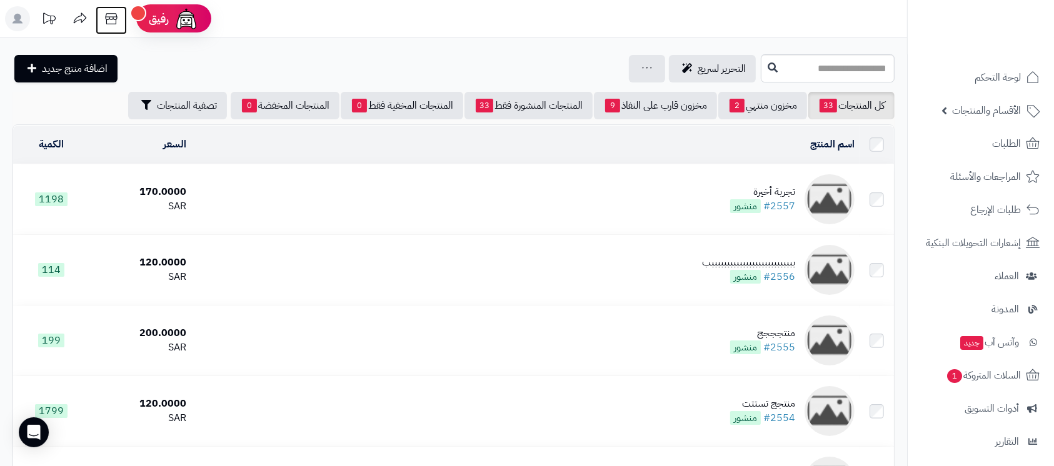
click at [113, 23] on icon at bounding box center [111, 18] width 12 height 11
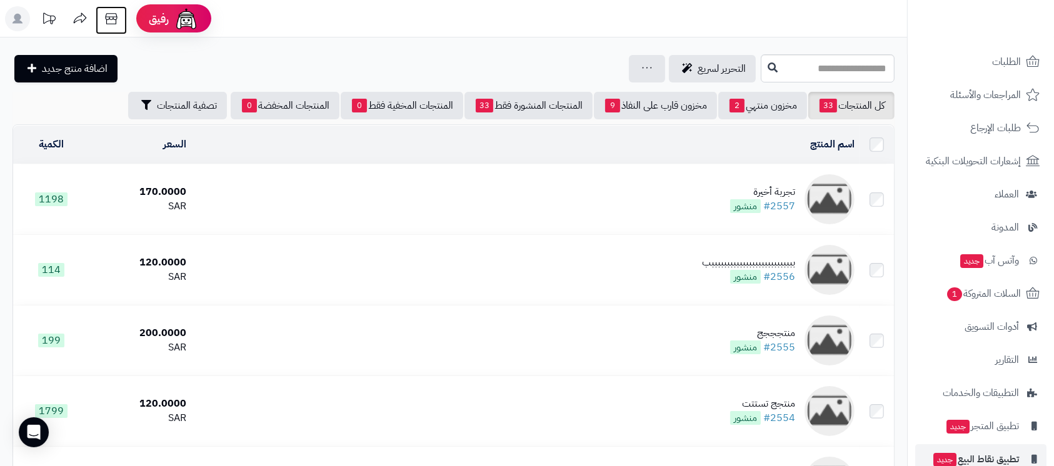
scroll to position [139, 0]
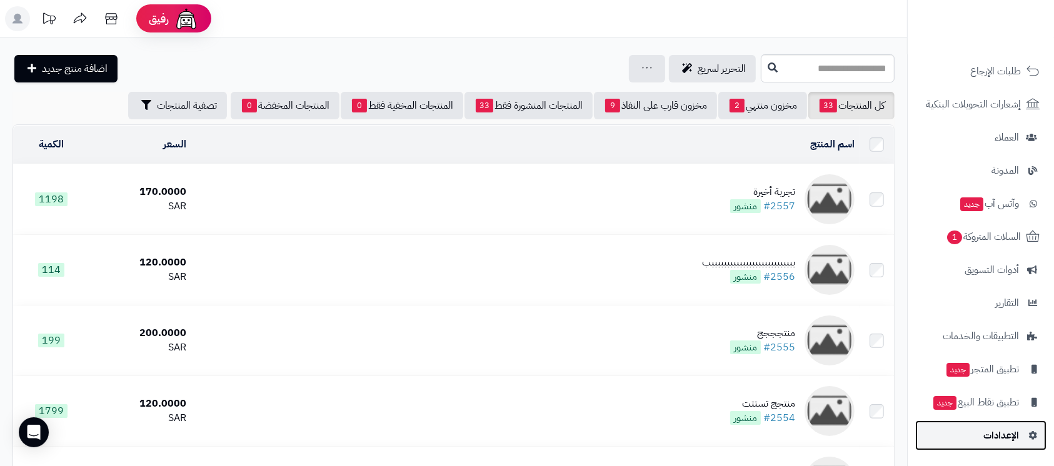
click at [979, 441] on link "الإعدادات" at bounding box center [980, 436] width 131 height 30
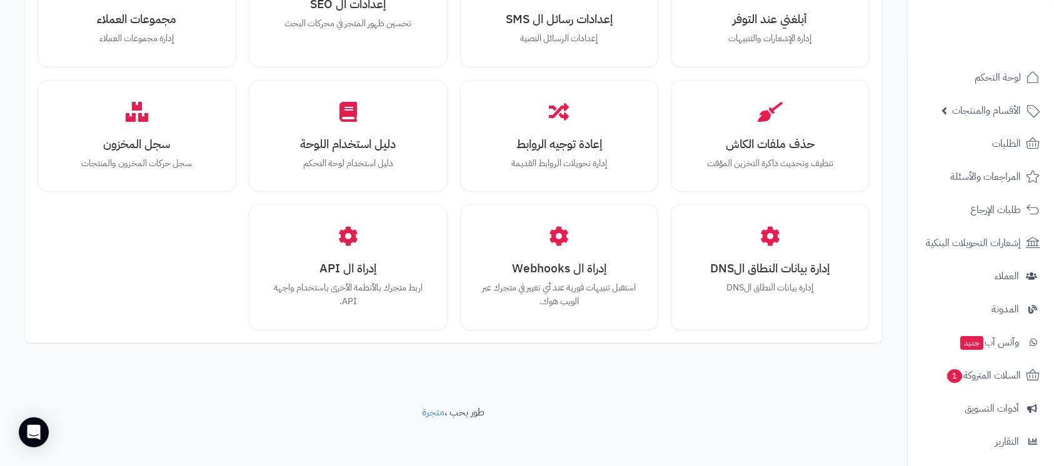
scroll to position [139, 0]
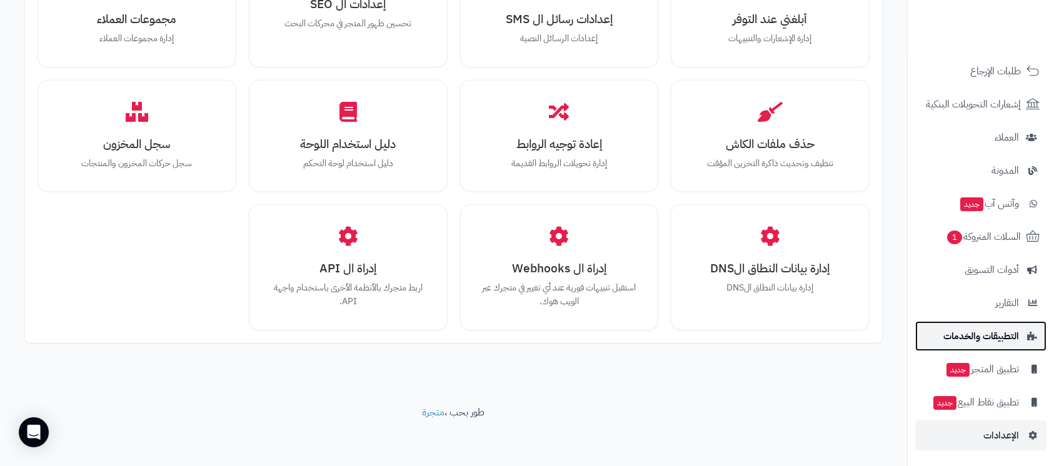
click at [994, 334] on span "التطبيقات والخدمات" at bounding box center [981, 335] width 76 height 17
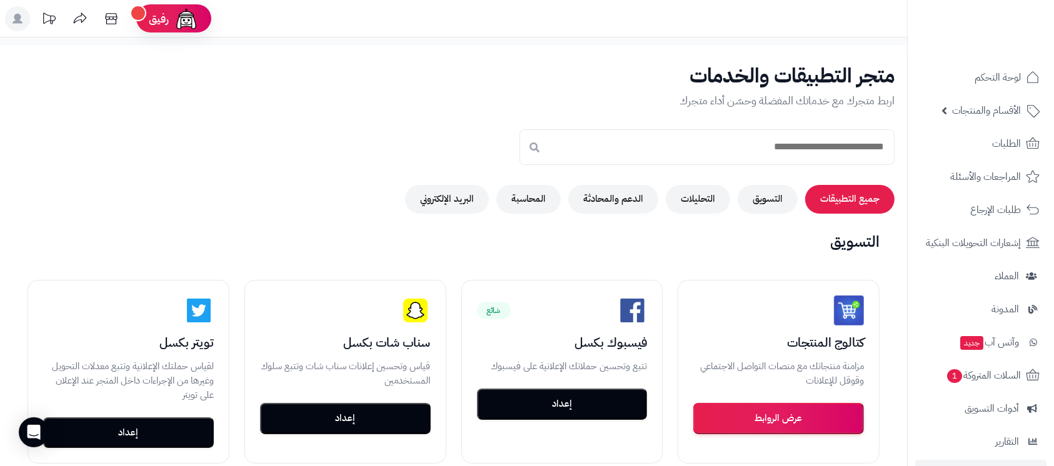
click at [505, 185] on div "جميع التطبيقات التسويق التحليلات الدعم والمحادثة المحاسبة البريد الإلكتروني" at bounding box center [453, 199] width 882 height 29
click at [512, 193] on button "المحاسبة" at bounding box center [528, 198] width 64 height 29
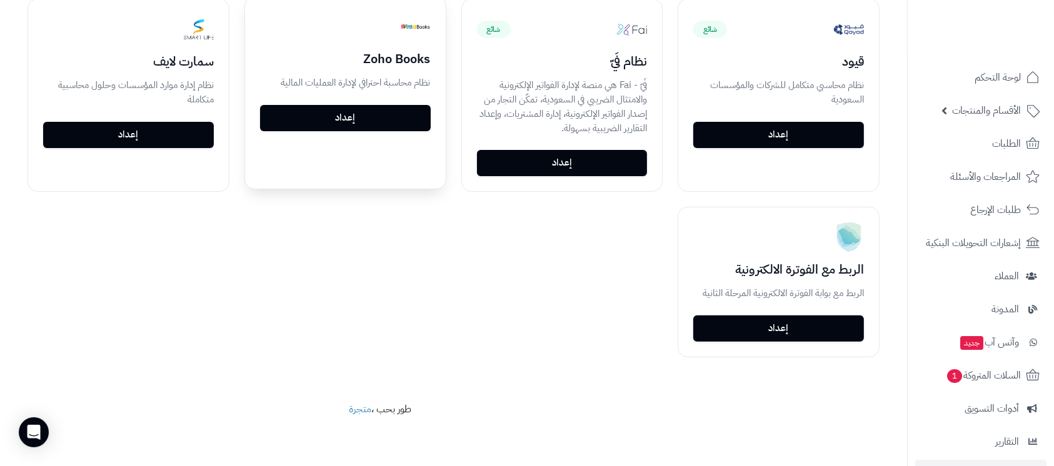
scroll to position [166, 0]
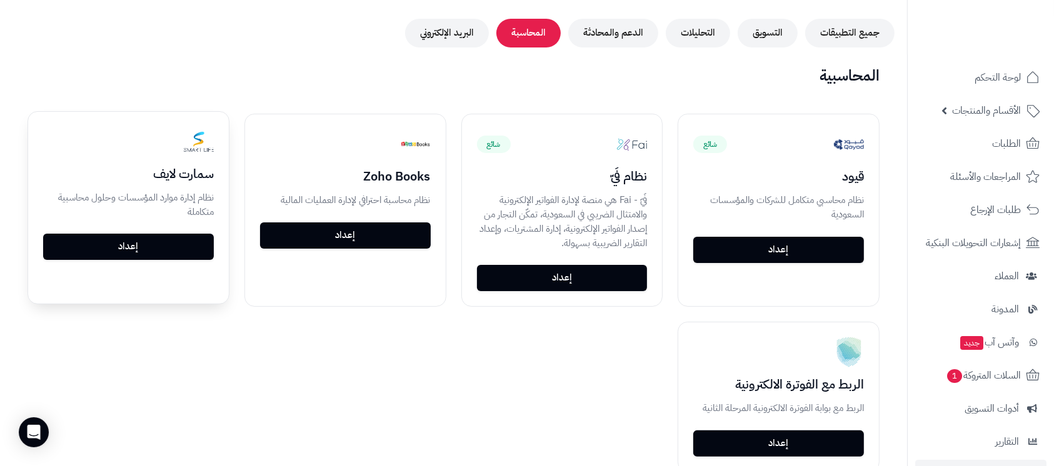
click at [164, 246] on link "إعداد" at bounding box center [128, 247] width 171 height 26
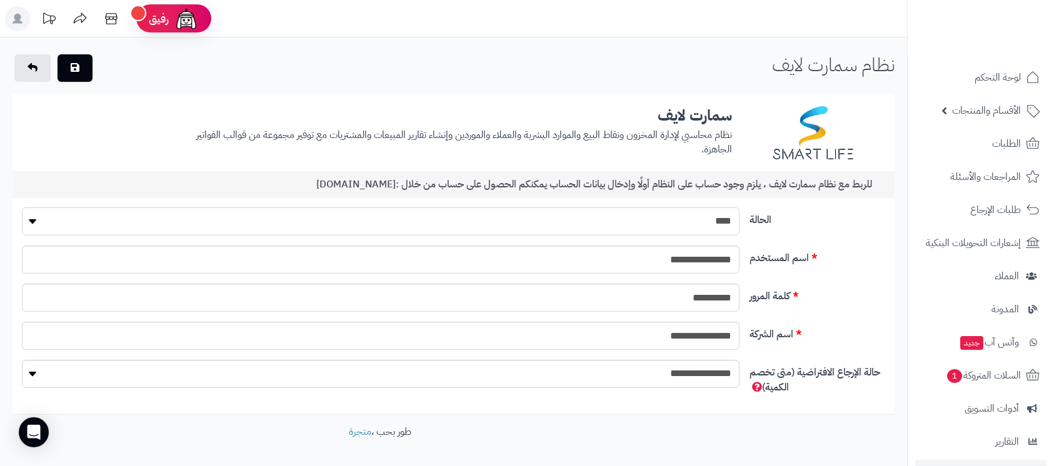
click at [712, 226] on select "**** ****" at bounding box center [380, 221] width 717 height 28
select select "*"
click at [22, 207] on select "**** ****" at bounding box center [380, 221] width 717 height 28
click at [80, 77] on button "button" at bounding box center [74, 67] width 35 height 27
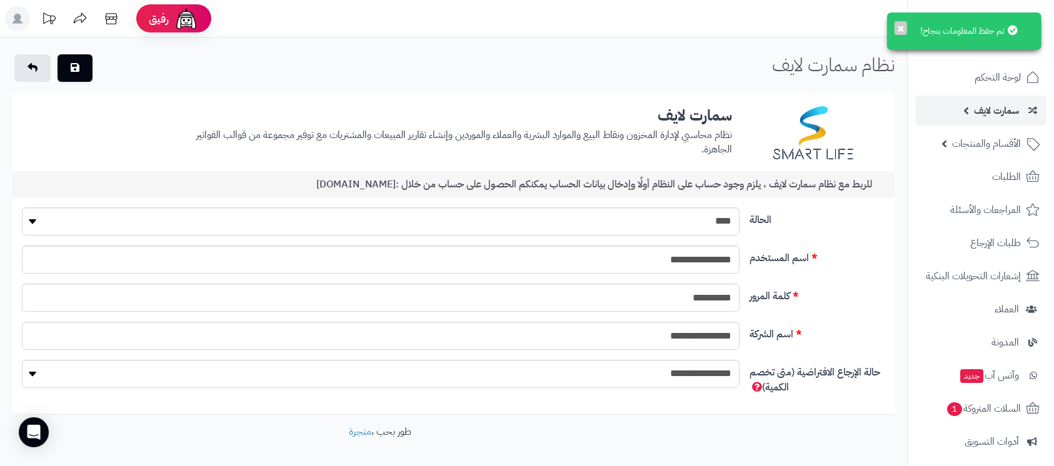
click at [992, 116] on span "سمارت لايف" at bounding box center [996, 110] width 45 height 17
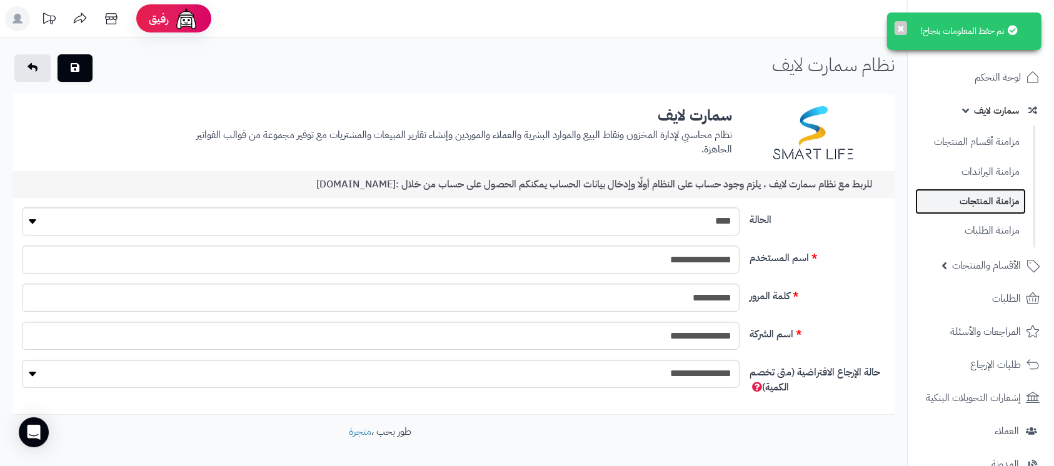
click at [987, 204] on link "مزامنة المنتجات" at bounding box center [970, 202] width 111 height 26
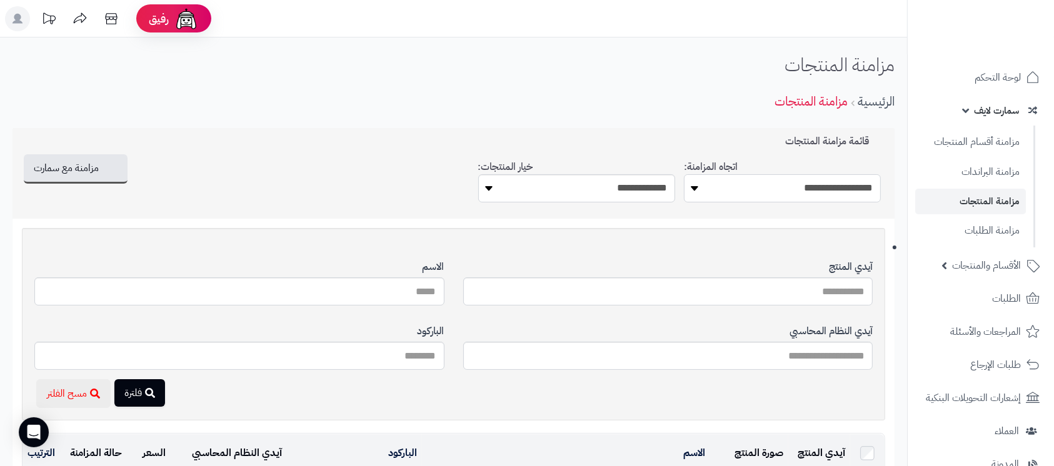
click at [787, 176] on select "**********" at bounding box center [782, 188] width 197 height 28
select select "*********"
click at [684, 174] on select "**********" at bounding box center [782, 188] width 197 height 28
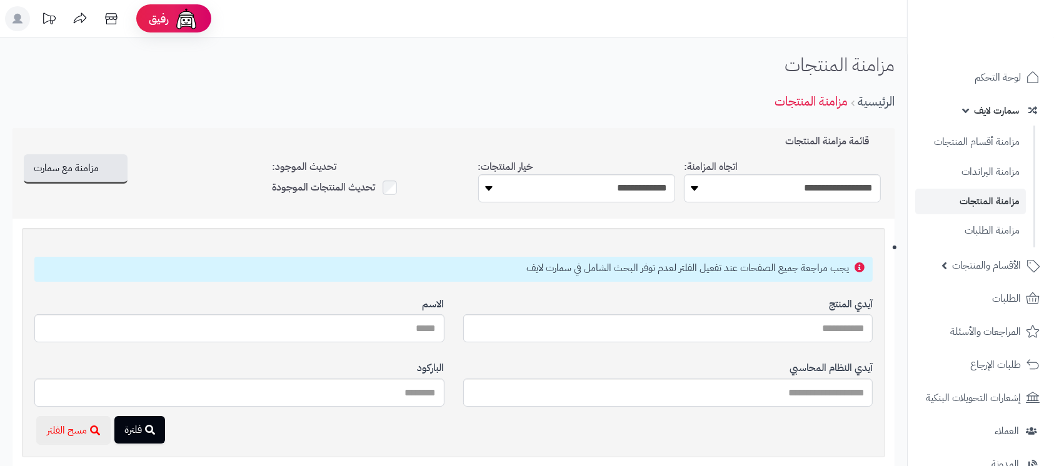
click at [379, 190] on div "تحديث المنتجات الموجودة" at bounding box center [370, 188] width 197 height 19
click at [49, 169] on span "مزامنة مع سمارت" at bounding box center [66, 167] width 65 height 15
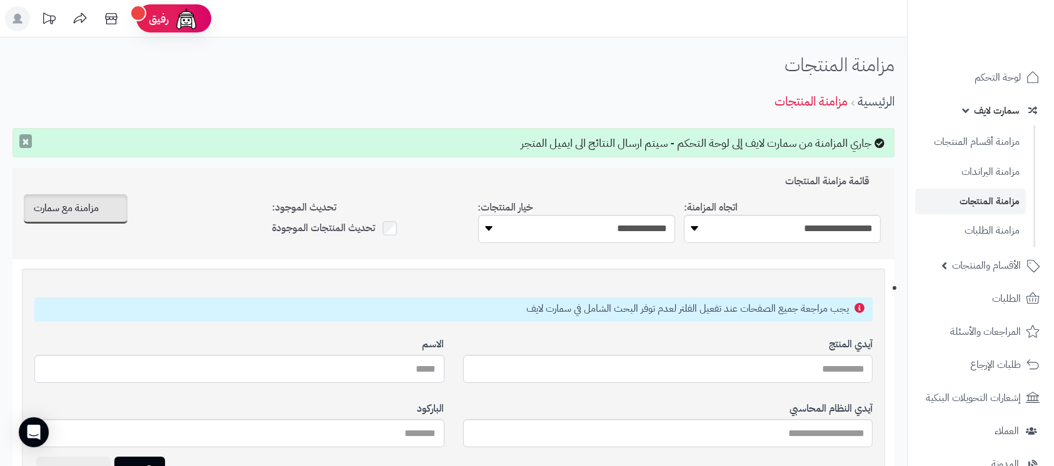
click at [28, 138] on button "×" at bounding box center [25, 141] width 12 height 14
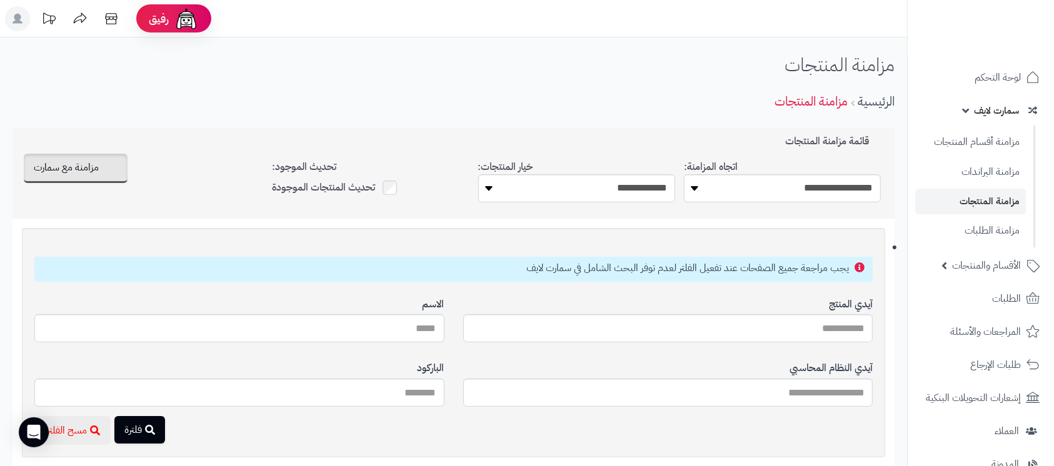
click at [976, 119] on link "سمارت لايف" at bounding box center [980, 111] width 131 height 30
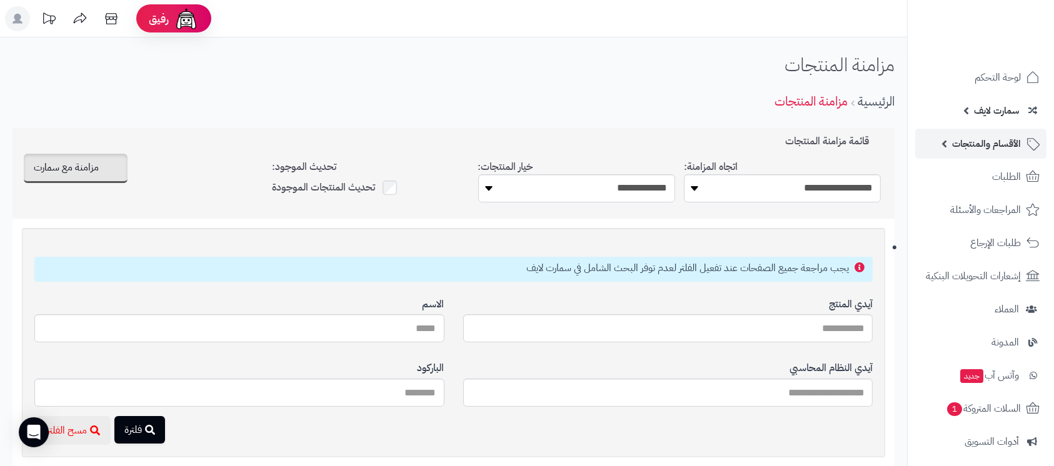
click at [990, 151] on span "الأقسام والمنتجات" at bounding box center [986, 143] width 69 height 17
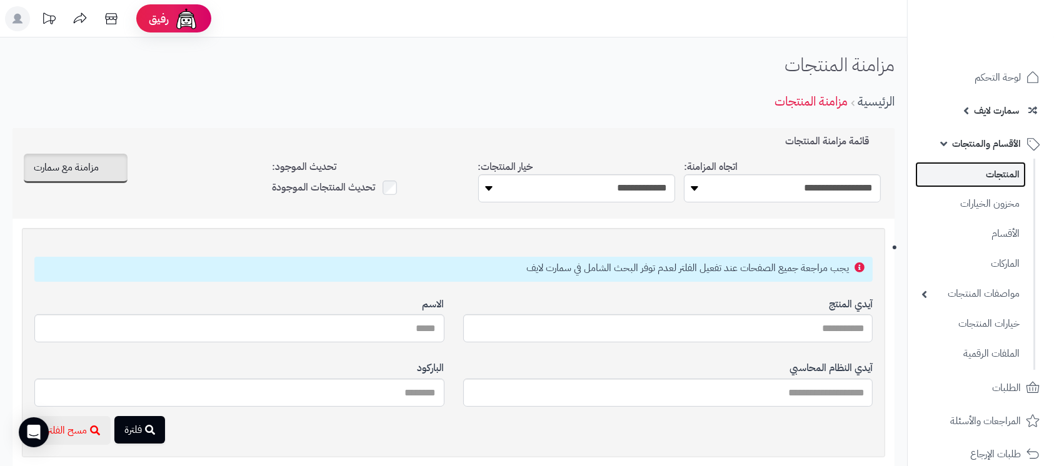
click at [994, 187] on link "المنتجات" at bounding box center [970, 175] width 111 height 26
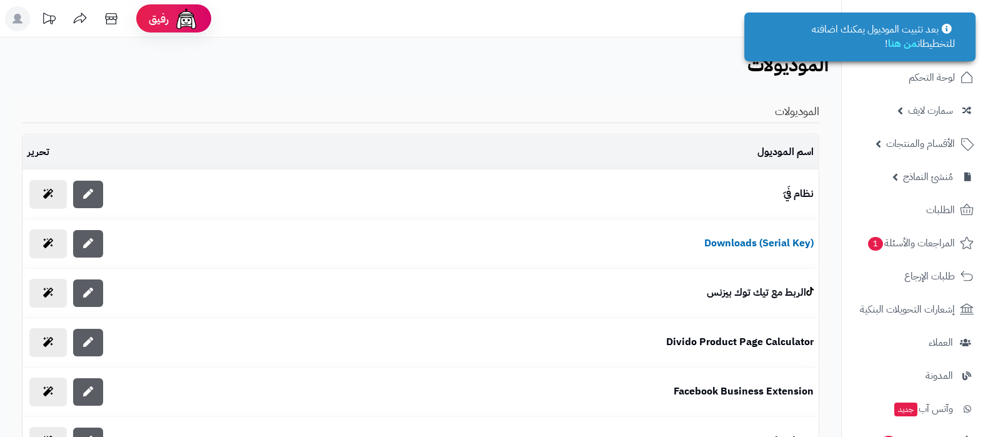
click at [15, 17] on icon at bounding box center [17, 19] width 10 height 10
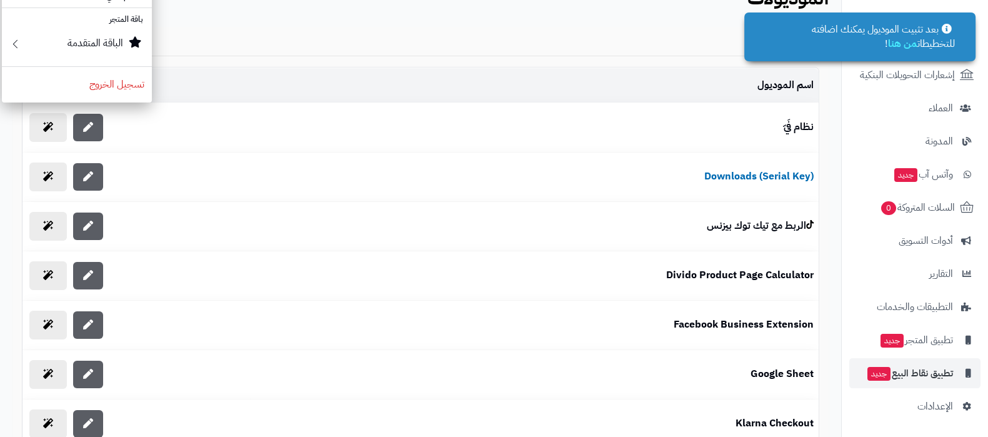
scroll to position [234, 0]
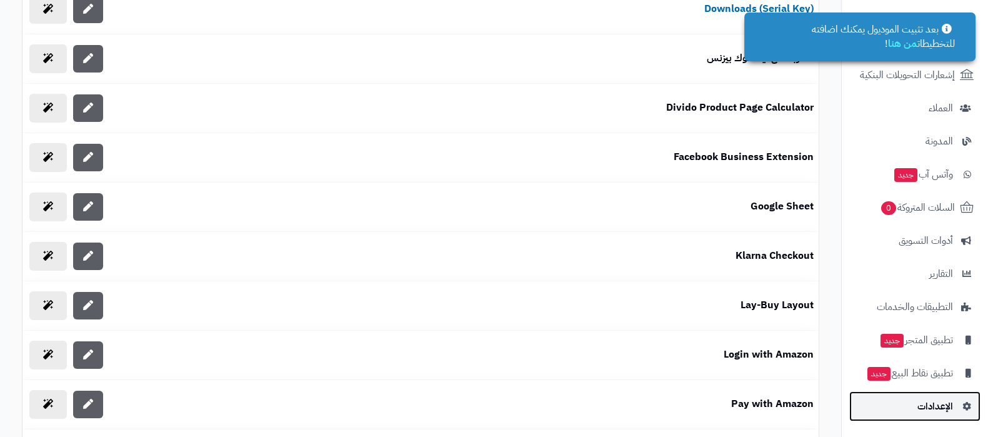
click at [927, 408] on span "الإعدادات" at bounding box center [935, 405] width 36 height 17
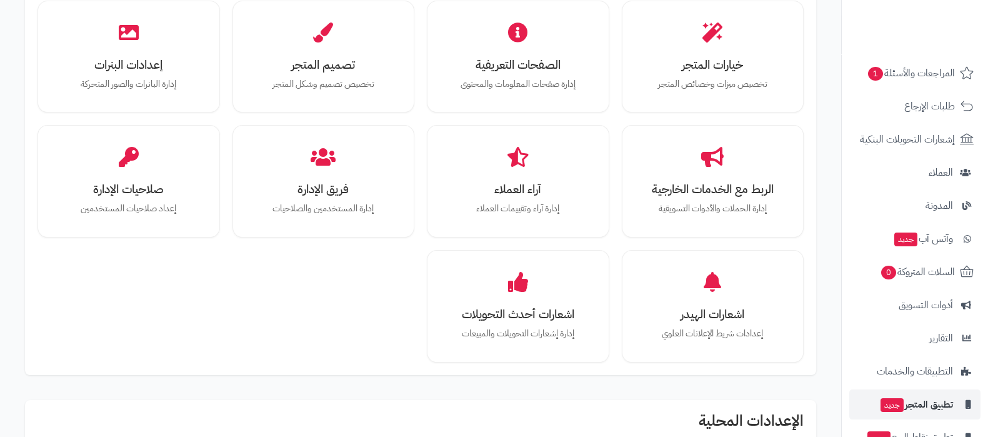
scroll to position [234, 0]
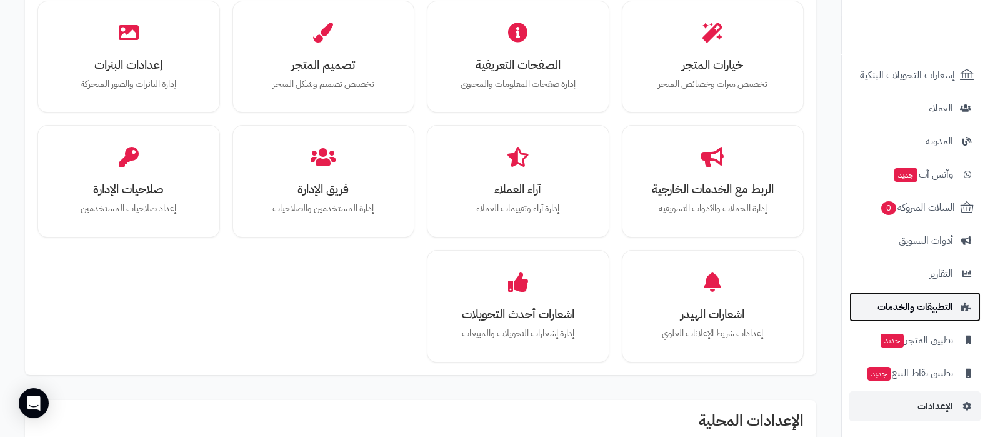
click at [917, 312] on span "التطبيقات والخدمات" at bounding box center [915, 306] width 76 height 17
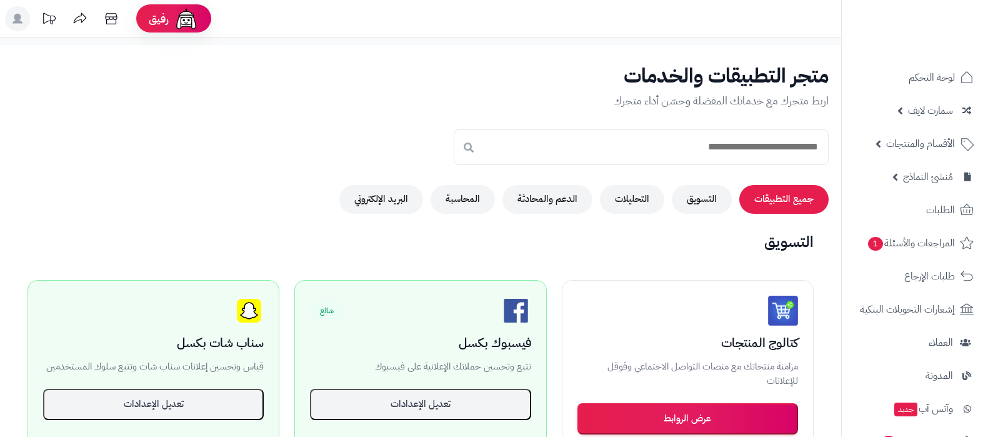
scroll to position [77, 0]
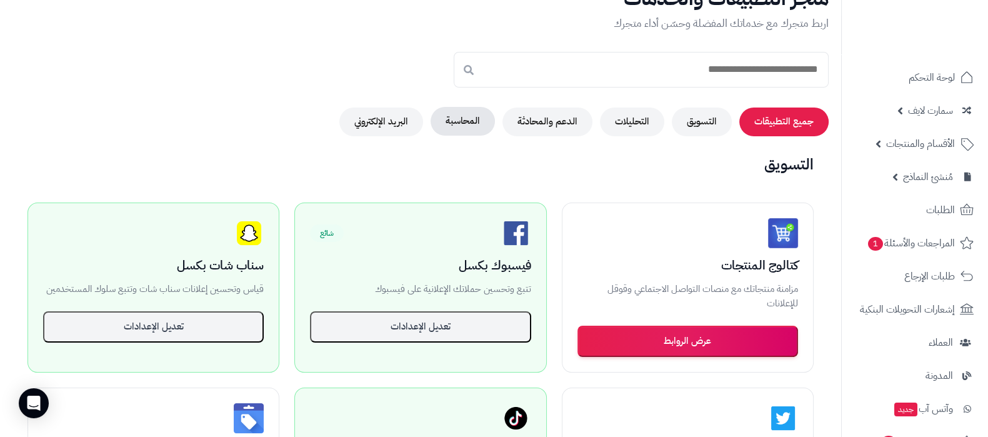
click at [469, 128] on button "المحاسبة" at bounding box center [463, 121] width 64 height 29
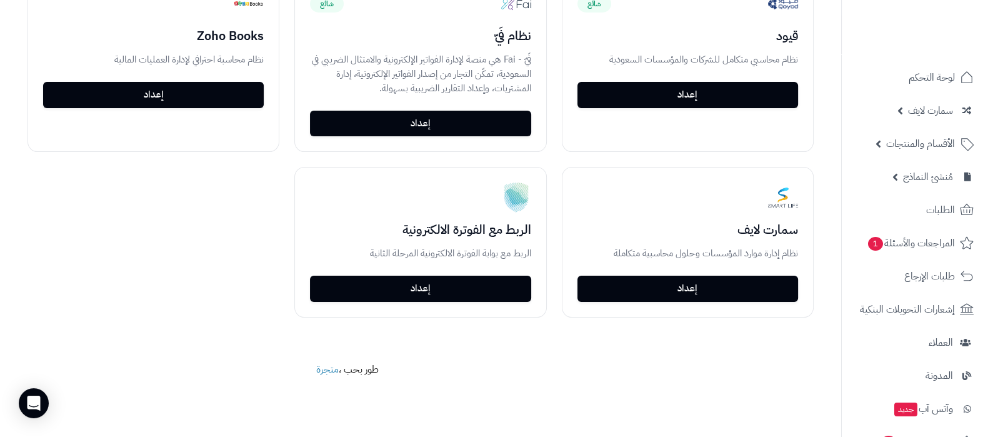
scroll to position [359, 0]
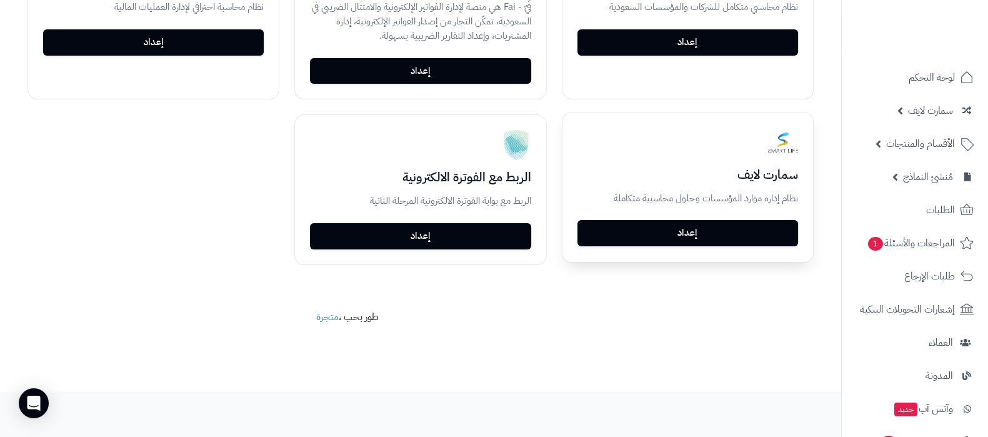
click at [736, 239] on link "إعداد" at bounding box center [687, 233] width 221 height 26
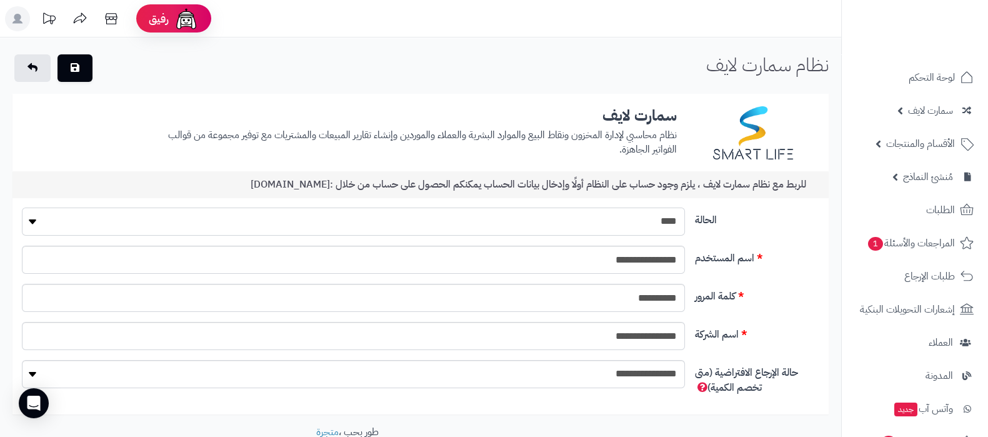
click at [637, 219] on select "**** ****" at bounding box center [353, 221] width 663 height 28
select select "*"
click at [22, 207] on select "**** ****" at bounding box center [353, 221] width 663 height 28
click at [78, 65] on icon "button" at bounding box center [75, 67] width 9 height 10
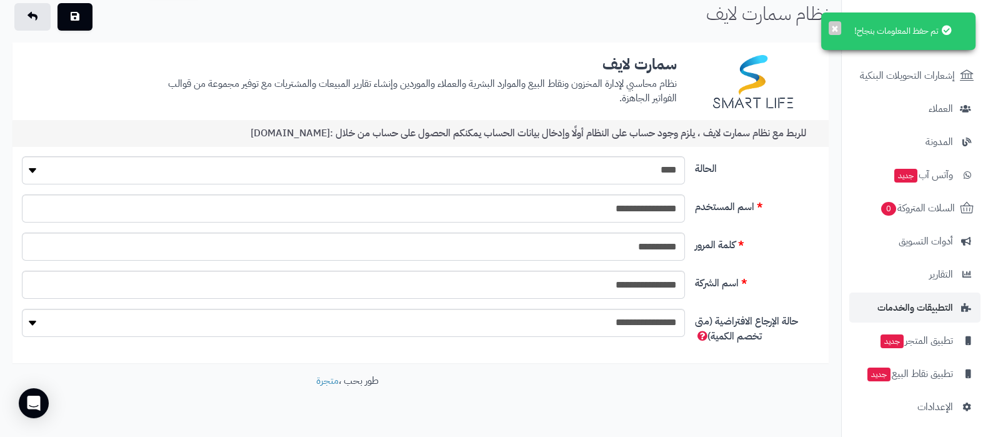
scroll to position [74, 0]
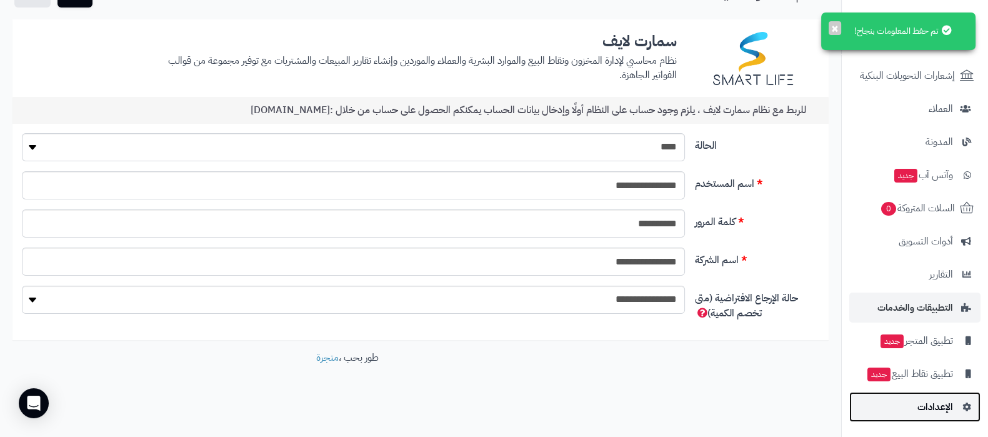
click at [910, 404] on link "الإعدادات" at bounding box center [914, 407] width 131 height 30
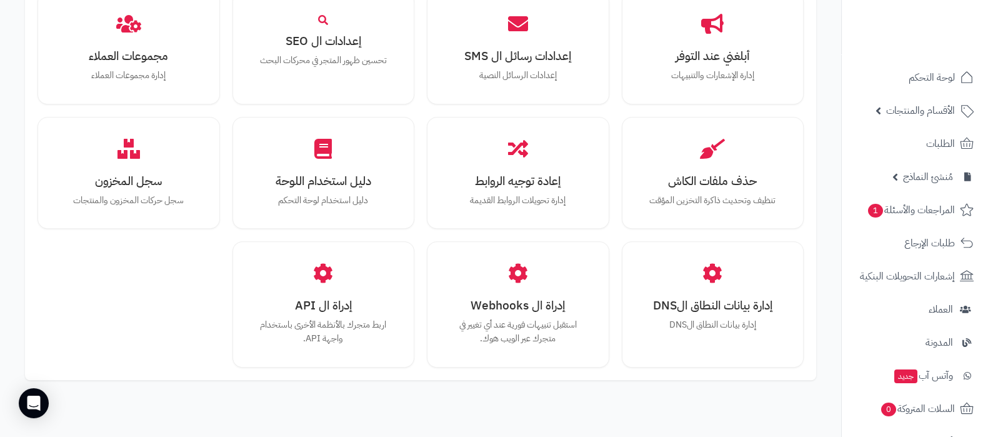
scroll to position [1156, 0]
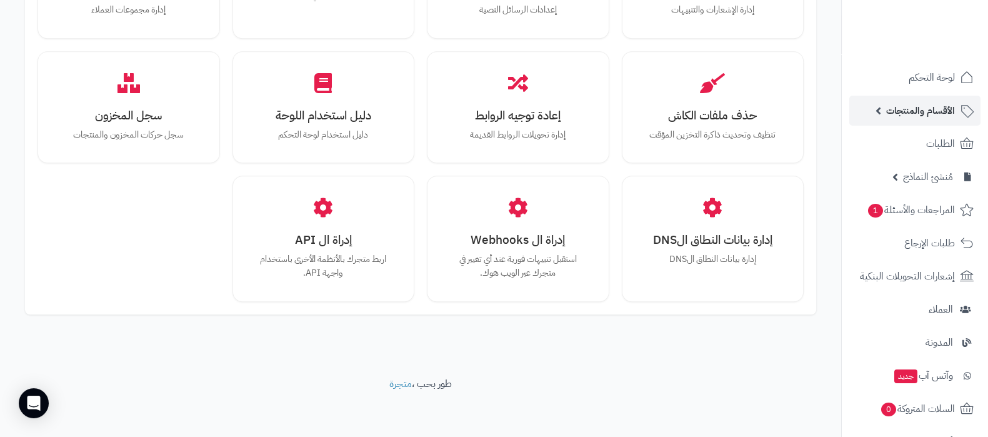
click at [910, 116] on span "الأقسام والمنتجات" at bounding box center [920, 110] width 69 height 17
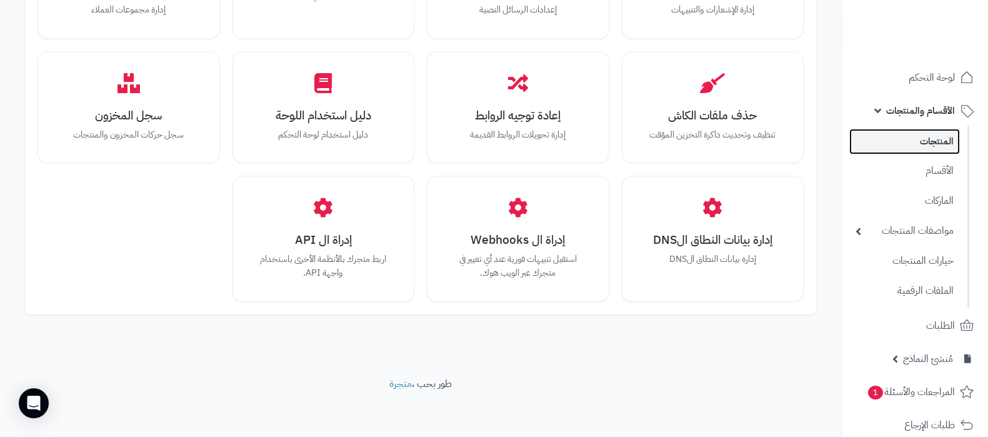
click at [931, 138] on link "المنتجات" at bounding box center [904, 142] width 111 height 26
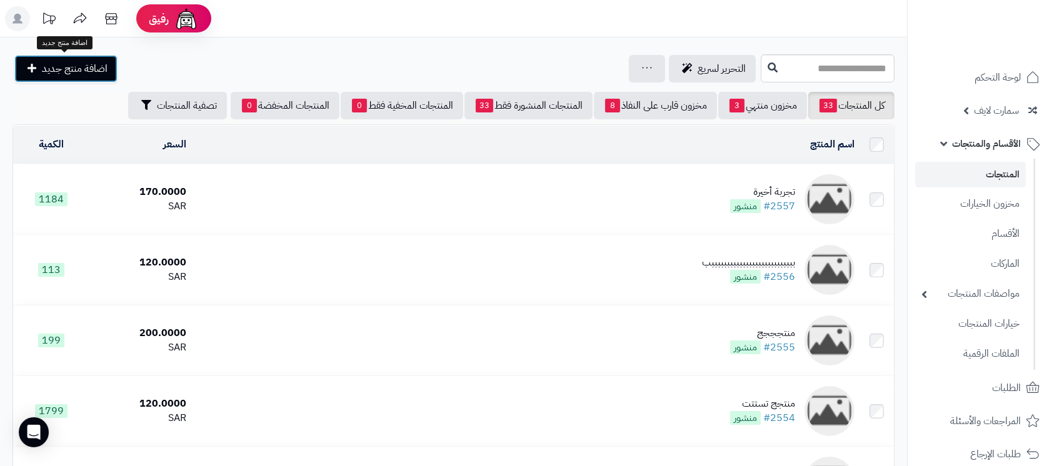
click at [75, 69] on span "اضافة منتج جديد" at bounding box center [75, 68] width 66 height 15
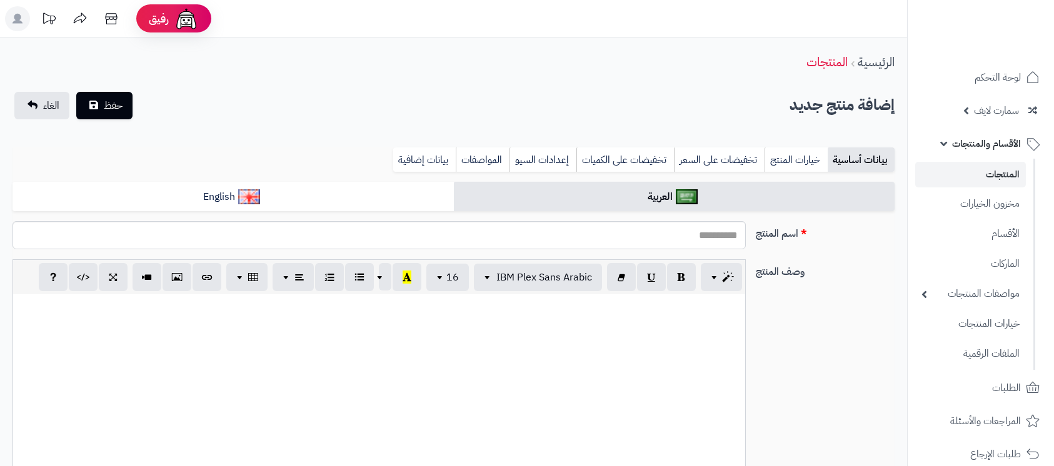
select select
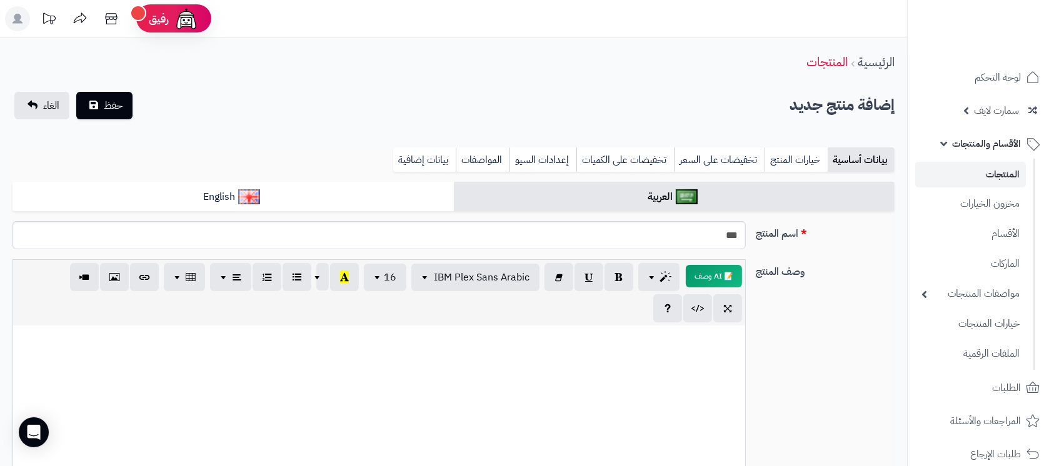
click at [716, 236] on input "***" at bounding box center [378, 235] width 733 height 28
click at [687, 235] on input "***" at bounding box center [378, 235] width 733 height 28
type input "**********"
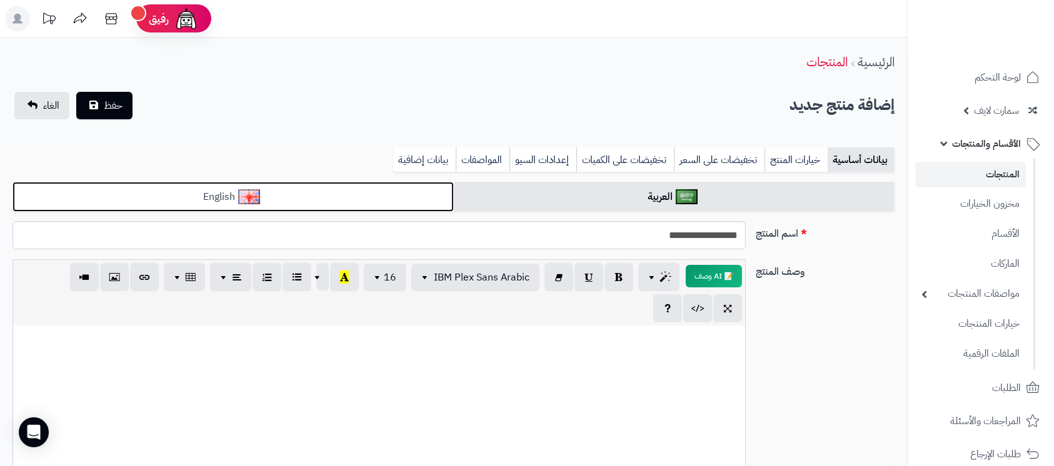
click at [355, 207] on link "English" at bounding box center [232, 197] width 441 height 31
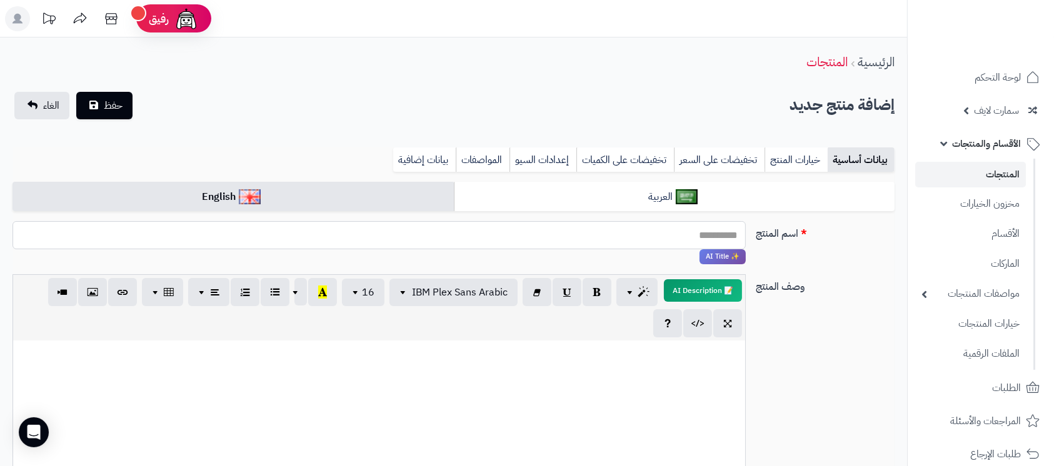
click at [479, 237] on input "اسم المنتج" at bounding box center [378, 235] width 733 height 28
paste input "***"
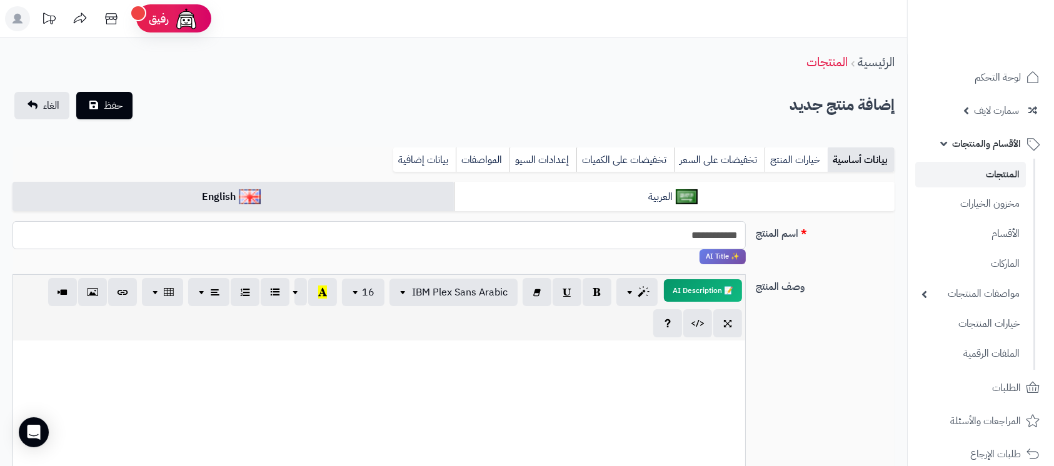
paste input "***"
type input "**********"
click at [836, 343] on div "وصف المنتج 📝 AI Description p blockquote pre h1 h2 h3 h4 h5 h6 IBM Plex Sans Ar…" at bounding box center [453, 408] width 892 height 269
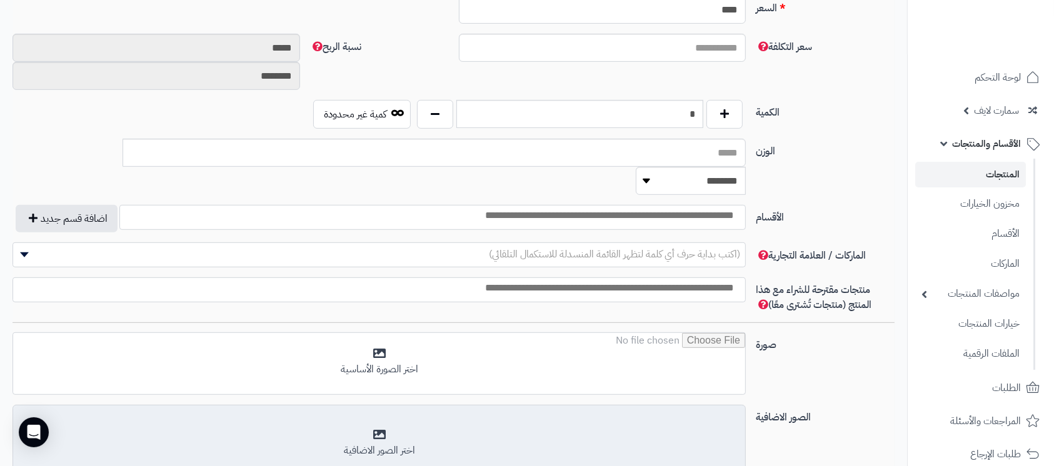
scroll to position [666, 0]
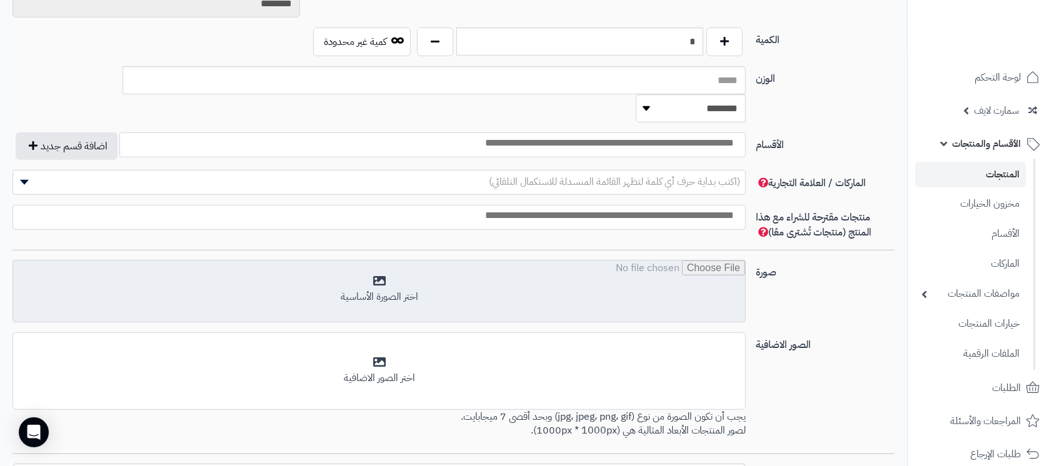
click at [472, 279] on input "file" at bounding box center [379, 292] width 732 height 62
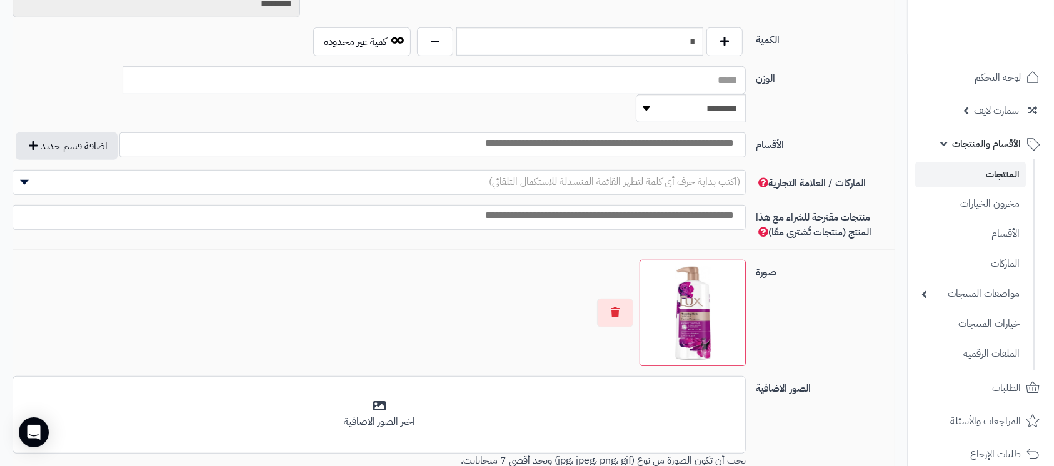
click at [710, 136] on input "search" at bounding box center [602, 143] width 280 height 14
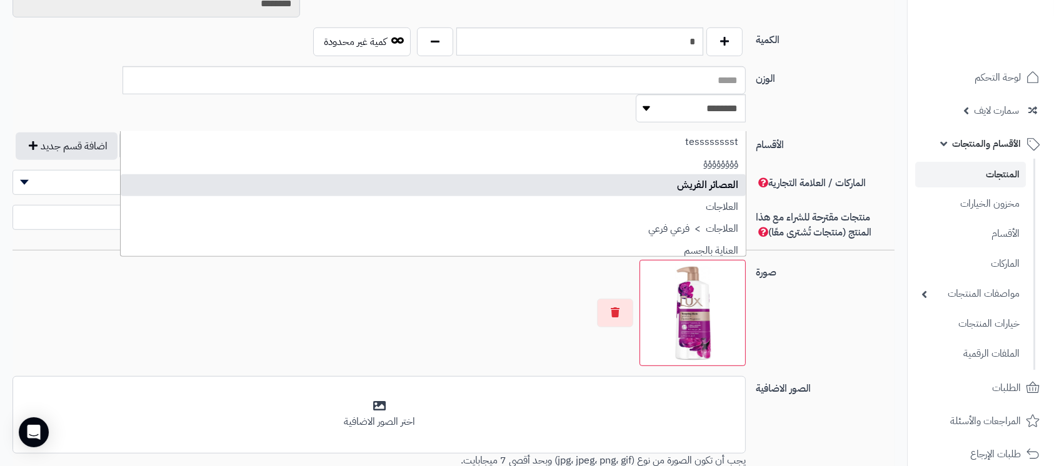
select select "***"
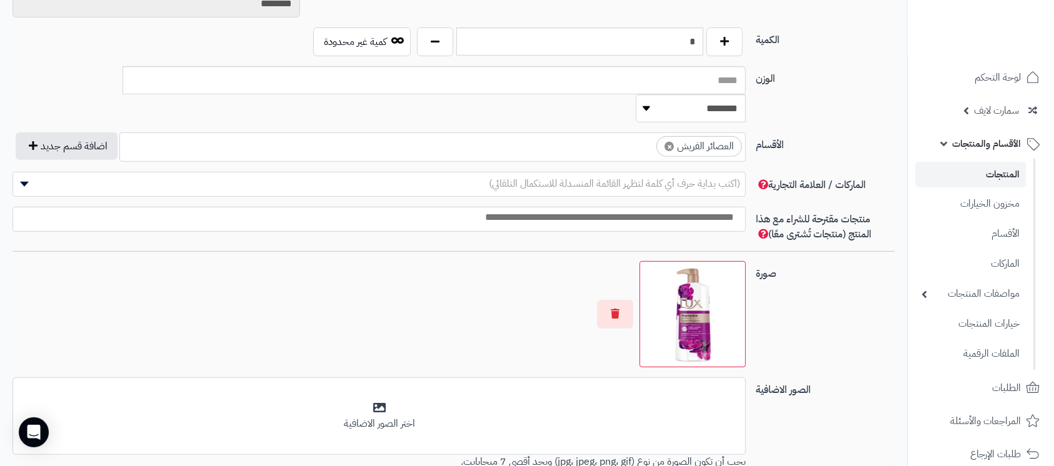
scroll to position [31, 0]
click at [864, 311] on div "صورة اختر الصورة الأساسية" at bounding box center [453, 319] width 892 height 116
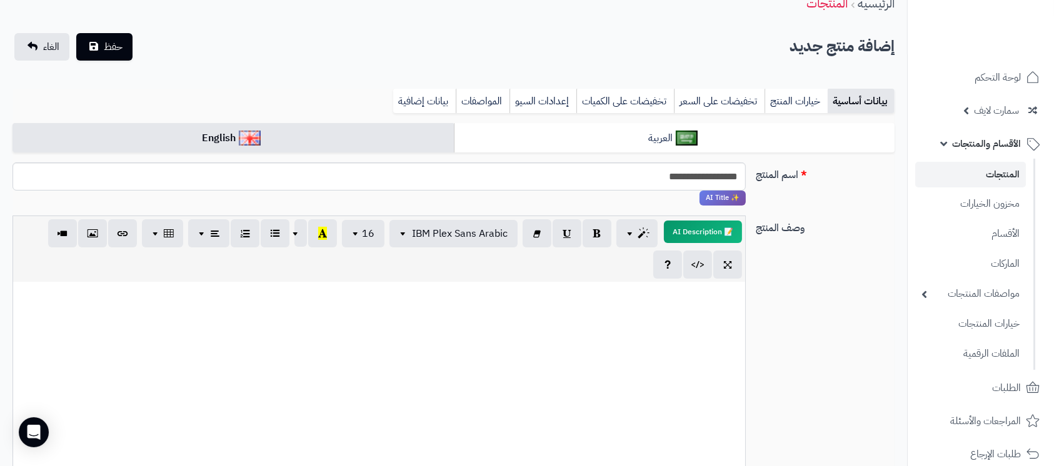
scroll to position [0, 0]
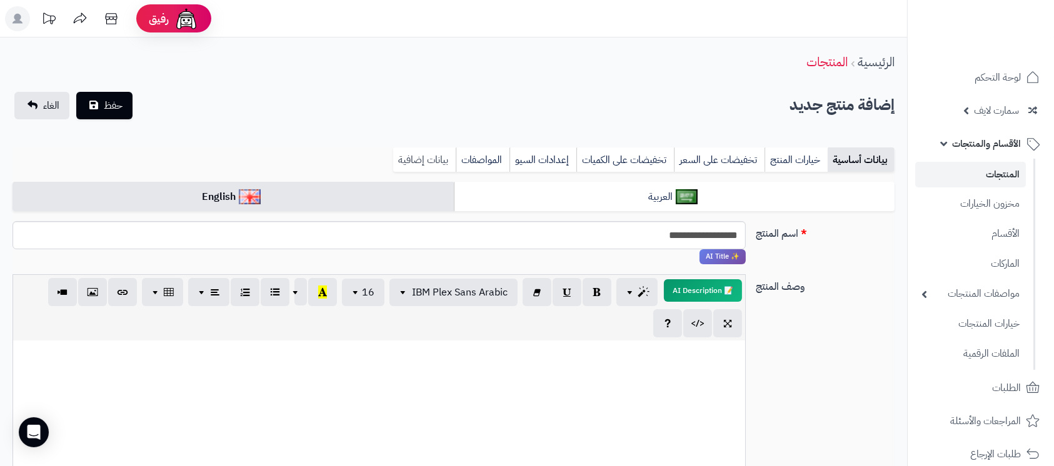
click at [411, 157] on link "بيانات إضافية" at bounding box center [424, 159] width 62 height 25
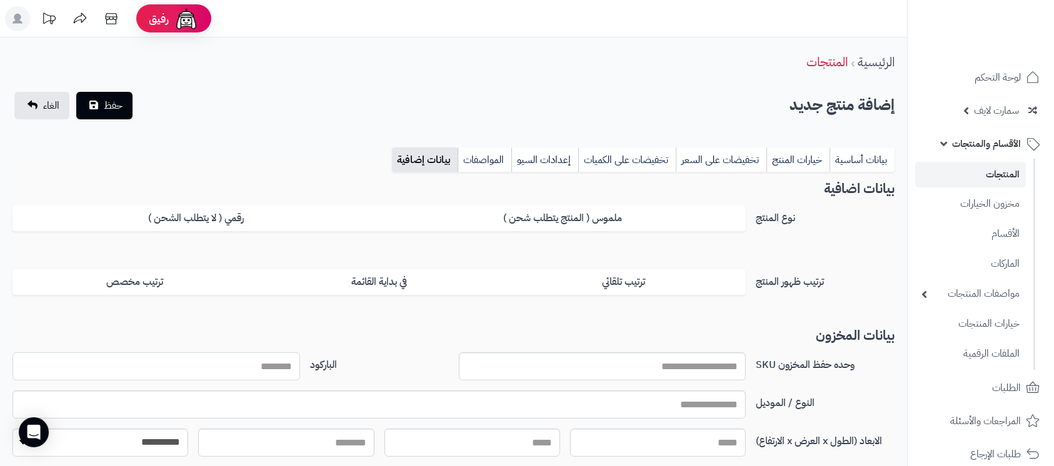
click at [275, 367] on input "الباركود" at bounding box center [155, 366] width 287 height 28
click at [276, 365] on input "*******" at bounding box center [155, 366] width 287 height 28
click at [272, 369] on input "**********" at bounding box center [155, 366] width 287 height 28
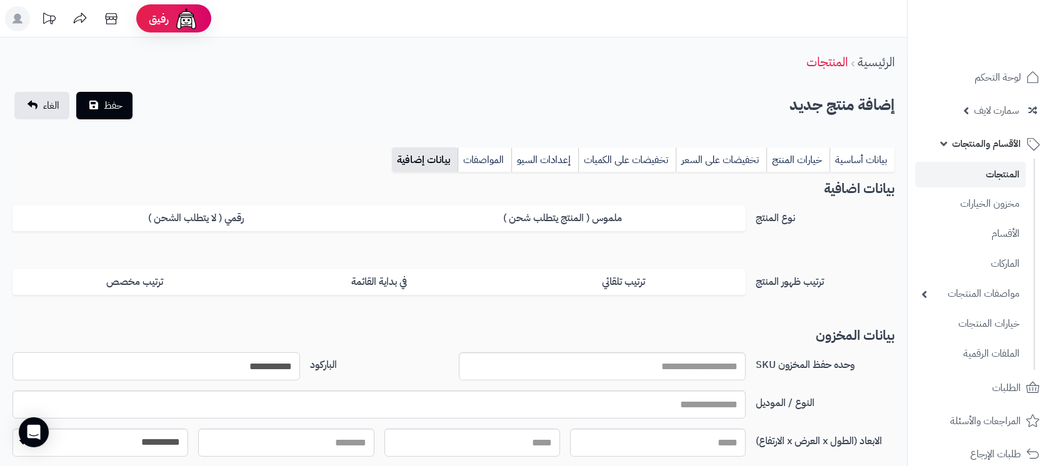
click at [272, 369] on input "**********" at bounding box center [155, 366] width 287 height 28
type input "**********"
click at [697, 403] on input "text" at bounding box center [378, 405] width 733 height 28
paste input "**********"
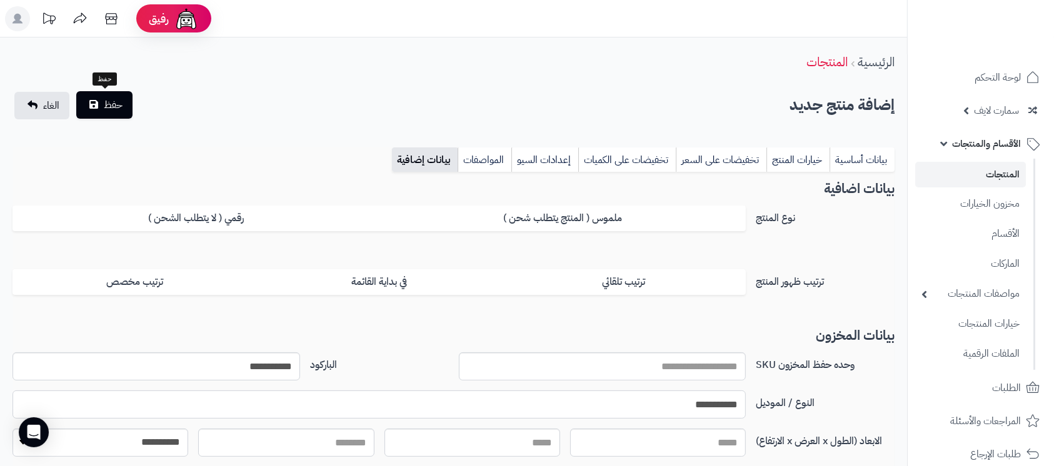
type input "**********"
click at [90, 102] on button "حفظ" at bounding box center [104, 104] width 56 height 27
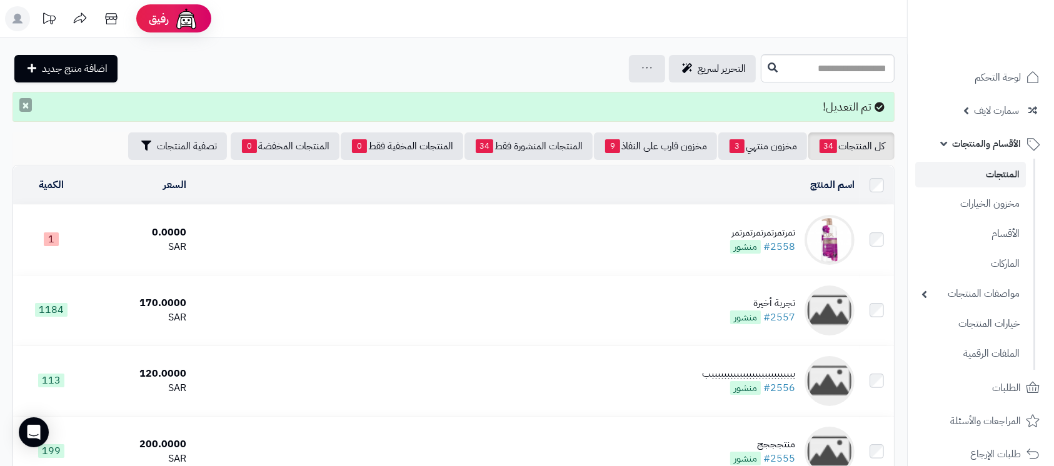
click at [22, 106] on button "×" at bounding box center [25, 105] width 12 height 14
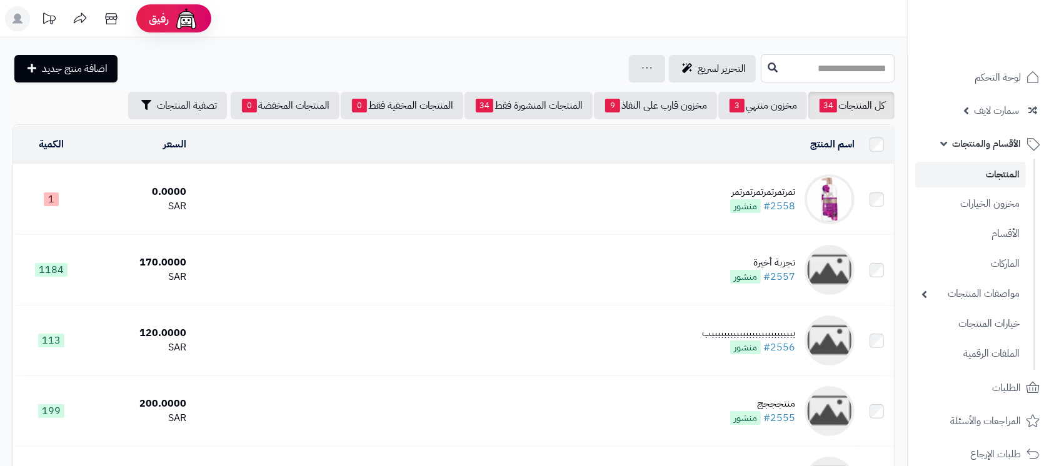
click at [798, 69] on input "text" at bounding box center [828, 68] width 134 height 28
type input "****"
click at [767, 72] on icon at bounding box center [772, 67] width 10 height 10
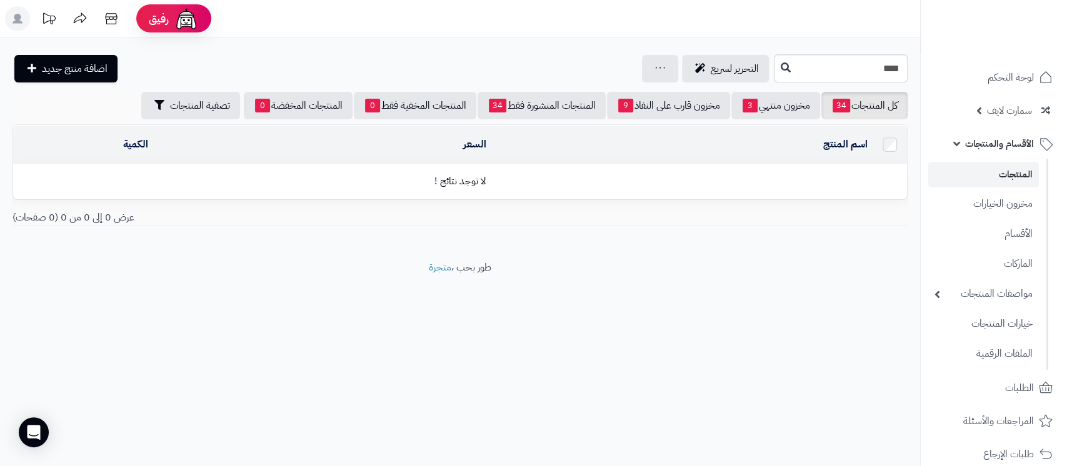
click at [987, 171] on link "المنتجات" at bounding box center [983, 175] width 111 height 26
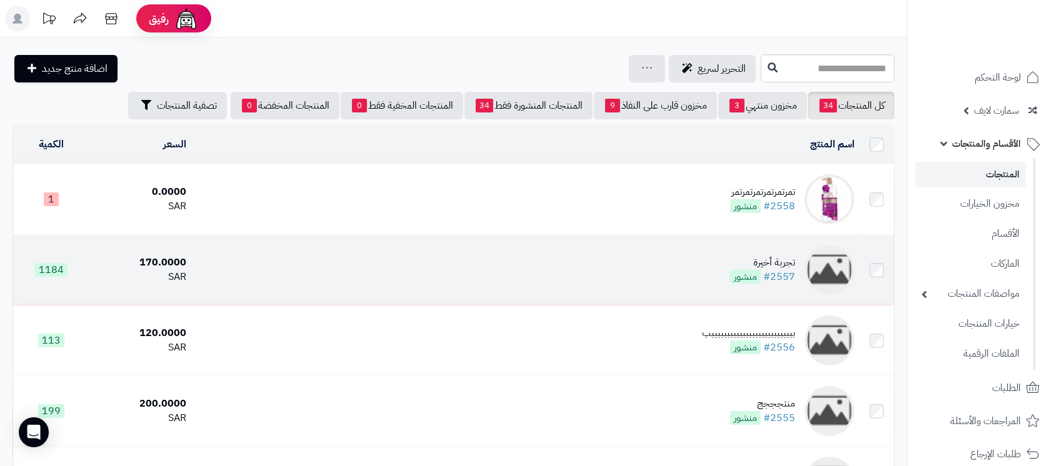
click at [774, 262] on div "تجربة أخيرة" at bounding box center [762, 263] width 65 height 14
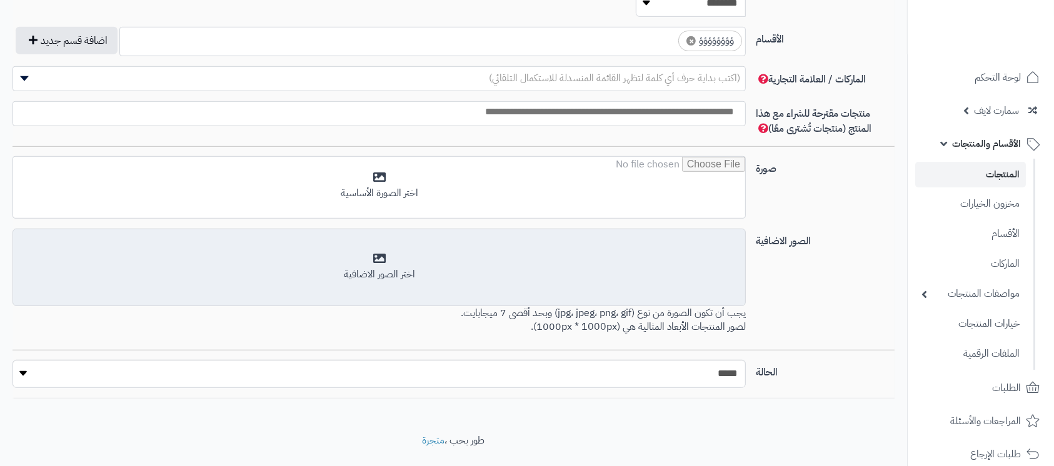
scroll to position [9, 0]
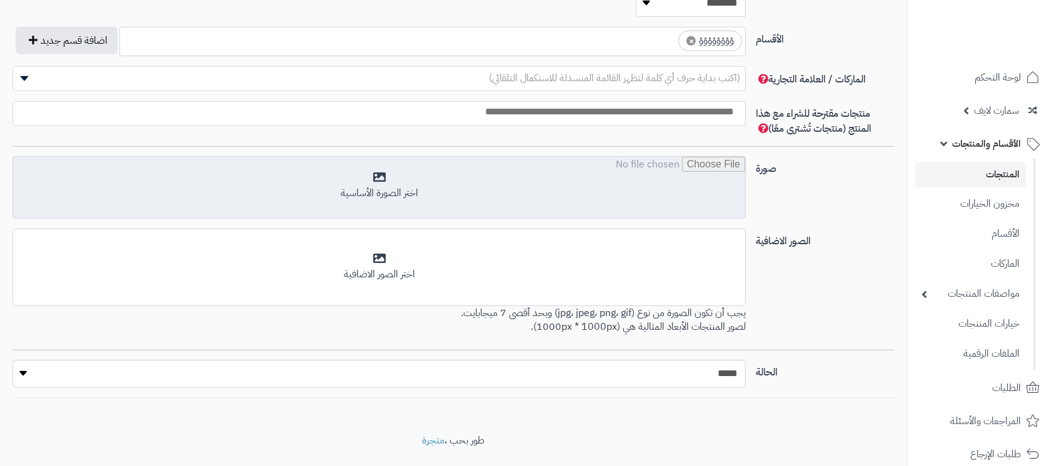
click at [394, 157] on input "file" at bounding box center [379, 188] width 732 height 62
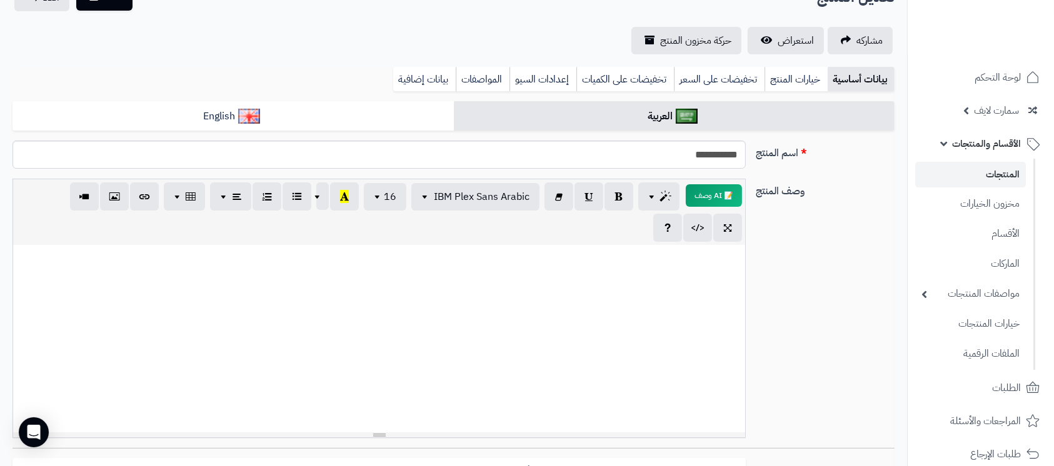
scroll to position [0, 0]
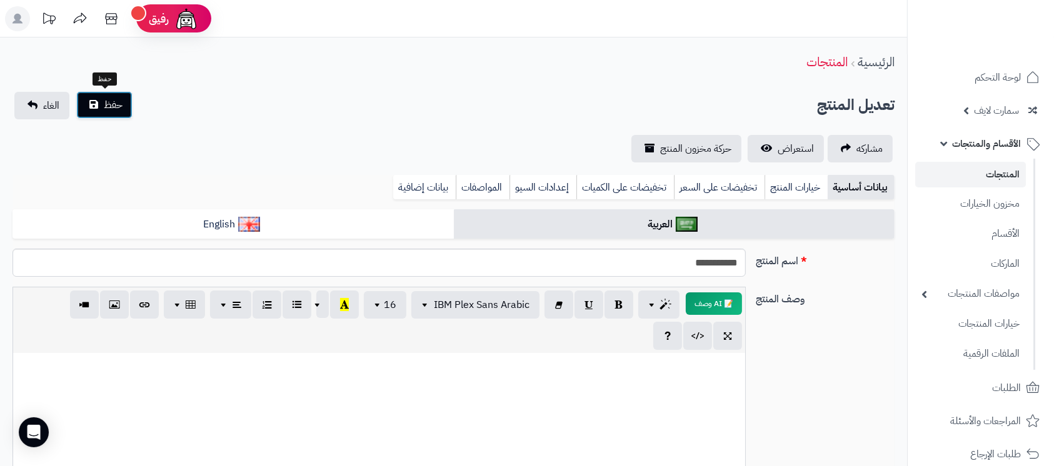
click at [112, 105] on span "حفظ" at bounding box center [113, 104] width 19 height 15
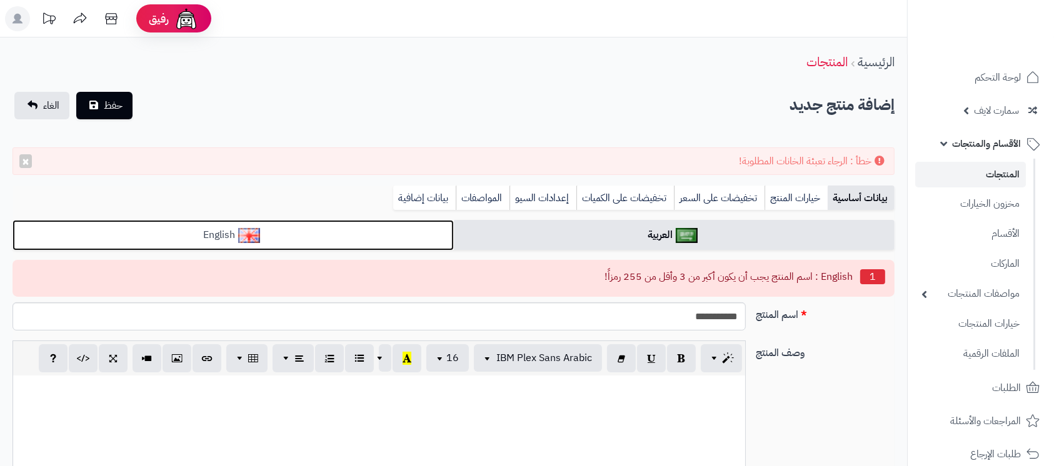
click at [371, 244] on link "English" at bounding box center [232, 235] width 441 height 31
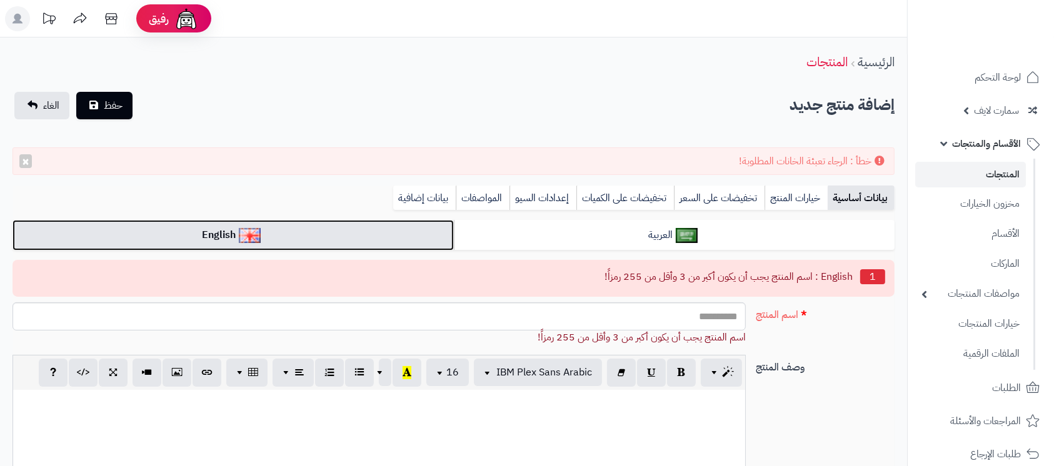
scroll to position [9, 0]
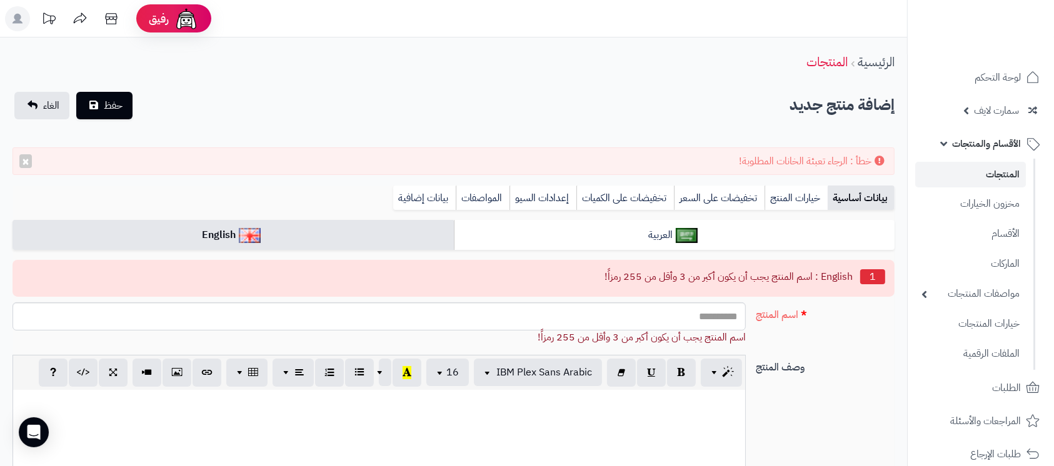
click at [574, 319] on input "اسم المنتج" at bounding box center [378, 316] width 733 height 28
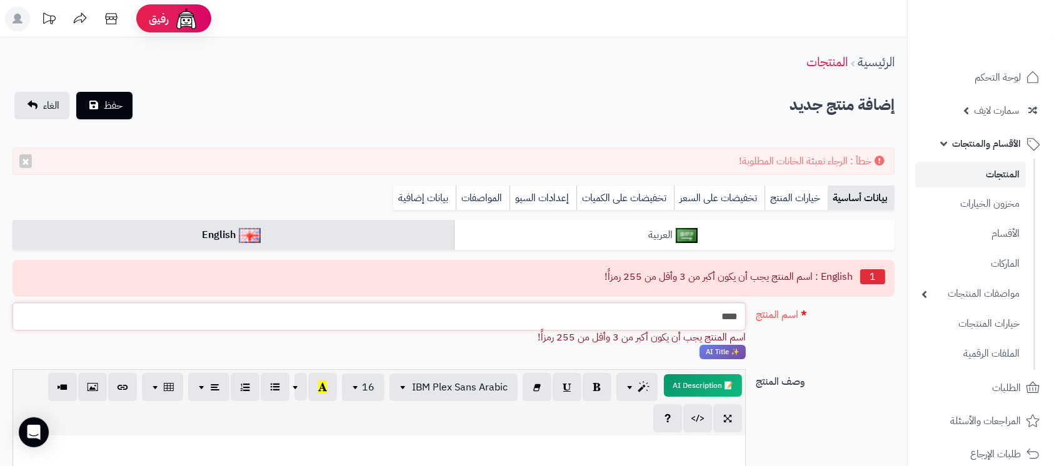
type input "****"
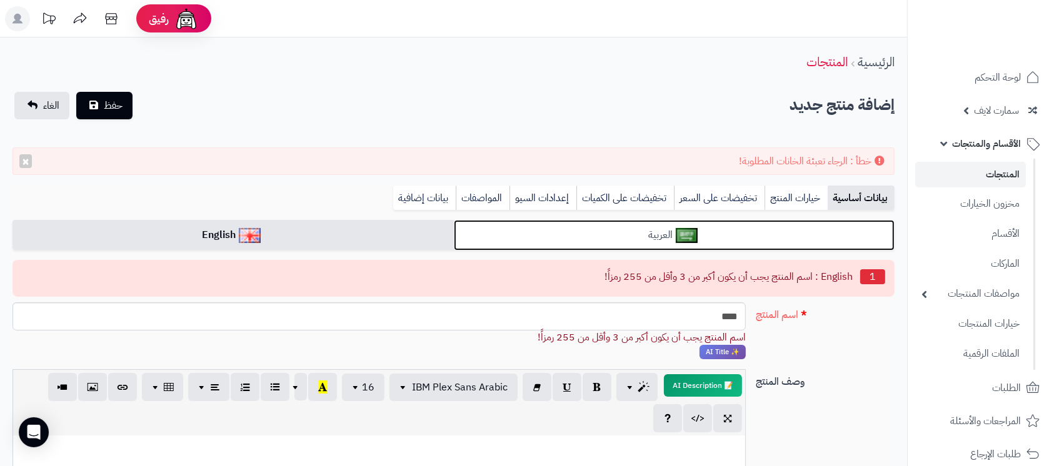
click at [756, 236] on link "العربية" at bounding box center [674, 235] width 441 height 31
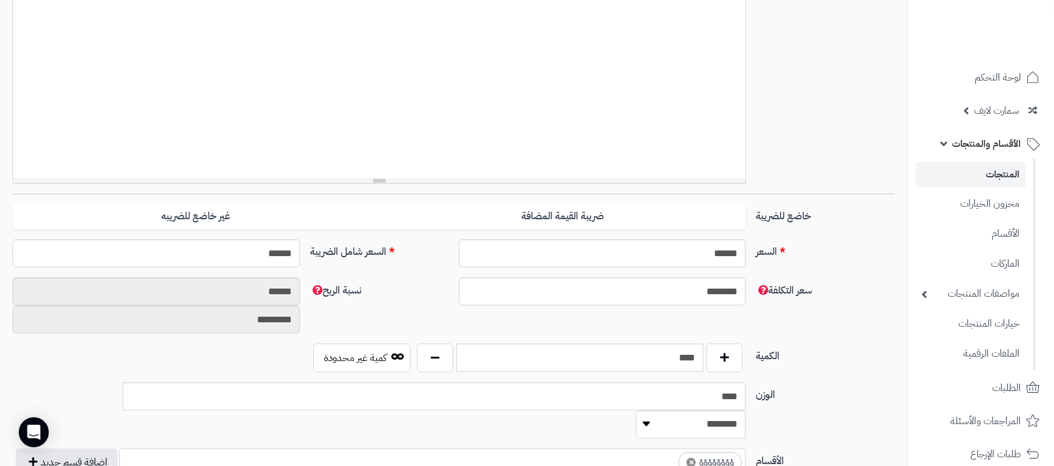
scroll to position [666, 0]
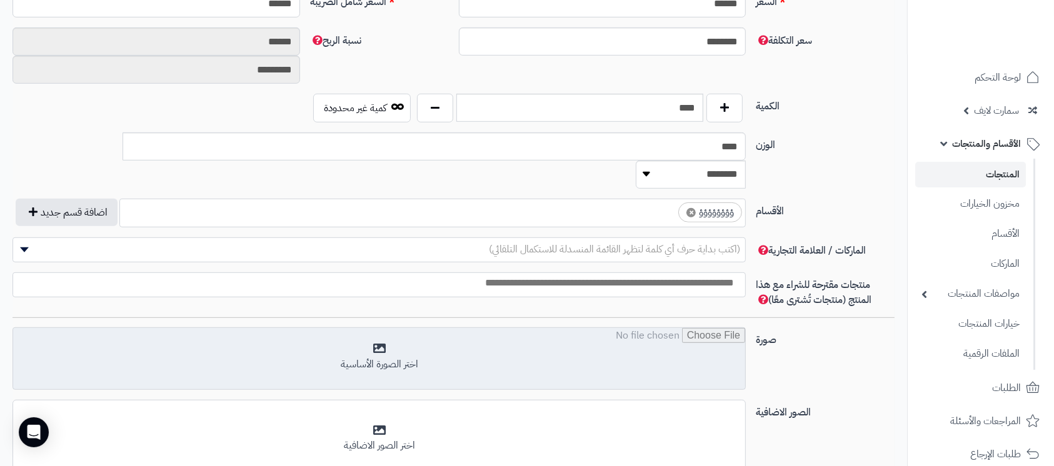
click at [597, 328] on input "file" at bounding box center [379, 359] width 732 height 62
type input "**********"
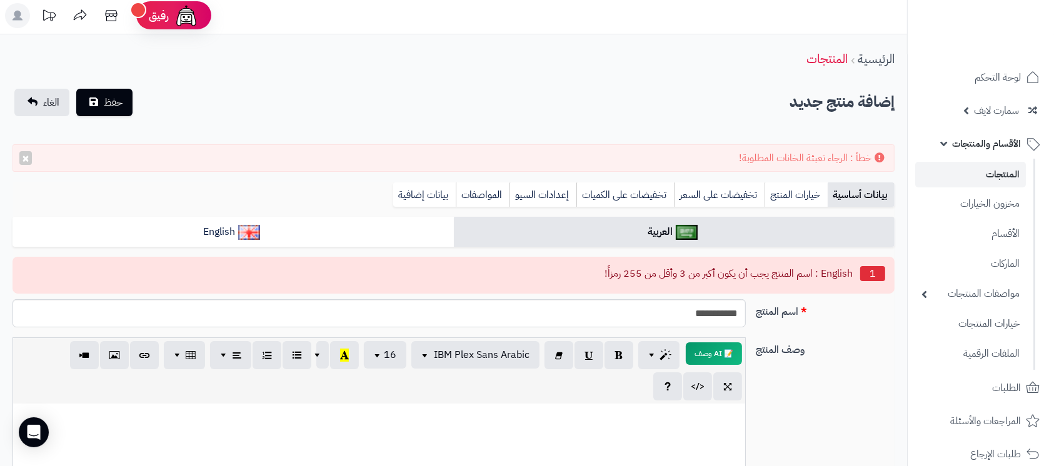
scroll to position [0, 0]
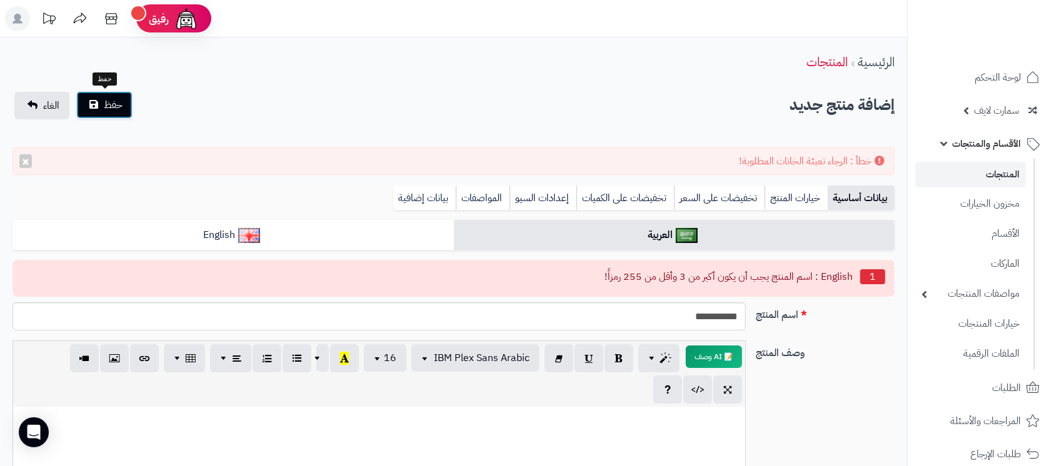
click at [97, 107] on button "حفظ" at bounding box center [104, 104] width 56 height 27
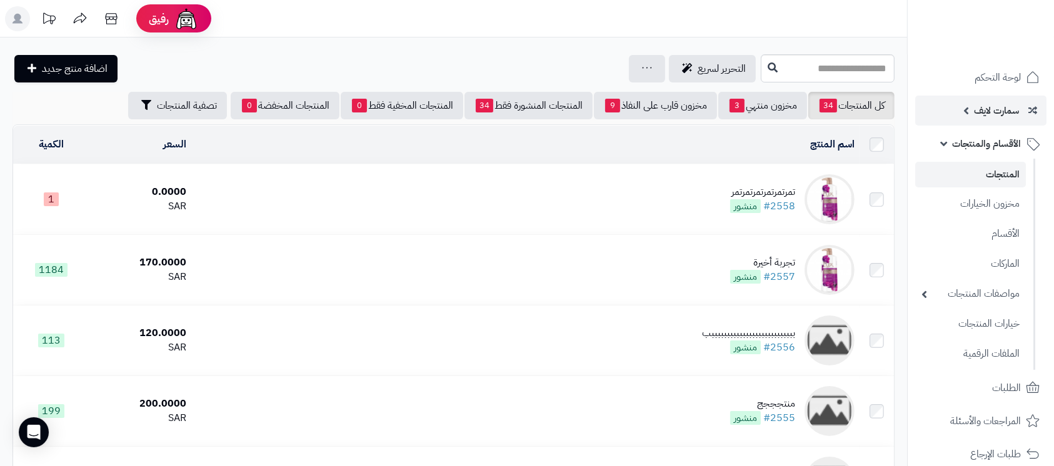
click at [987, 115] on span "سمارت لايف" at bounding box center [996, 110] width 45 height 17
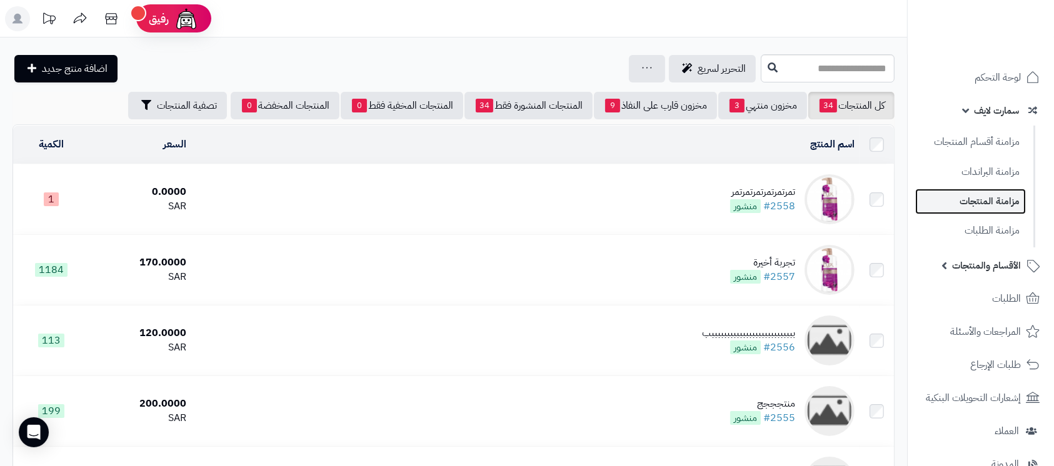
click at [992, 203] on link "مزامنة المنتجات" at bounding box center [970, 202] width 111 height 26
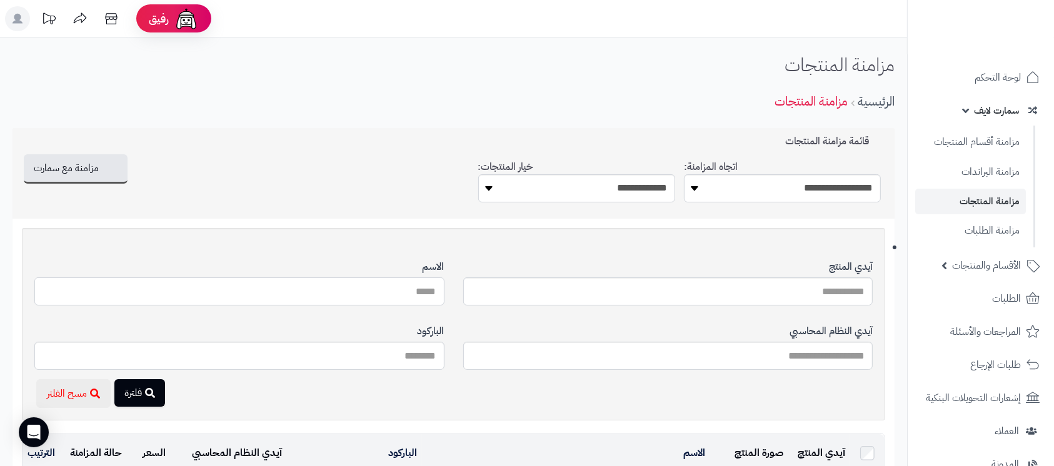
click at [407, 292] on input "آيدي المنتج" at bounding box center [239, 291] width 410 height 28
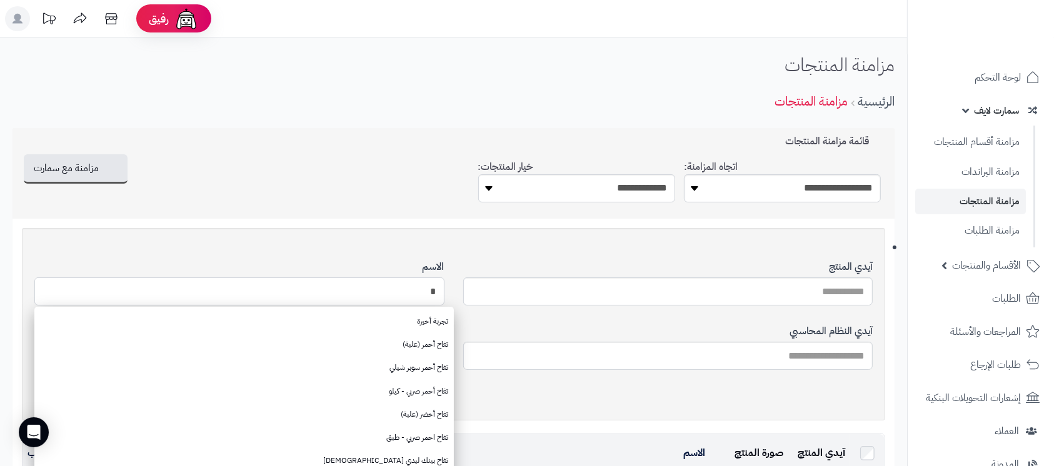
type input "*"
click at [767, 194] on select "**********" at bounding box center [782, 188] width 197 height 28
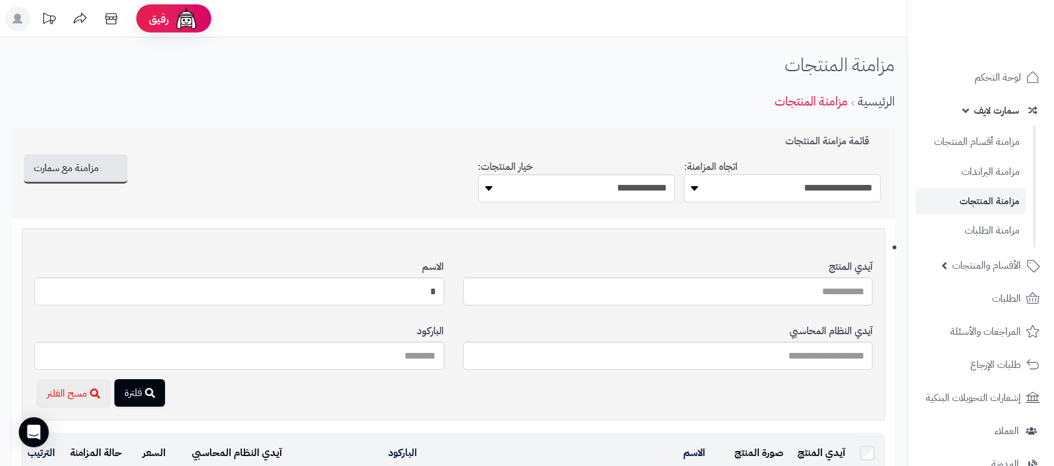
select select "*********"
click at [684, 174] on select "**********" at bounding box center [782, 188] width 197 height 28
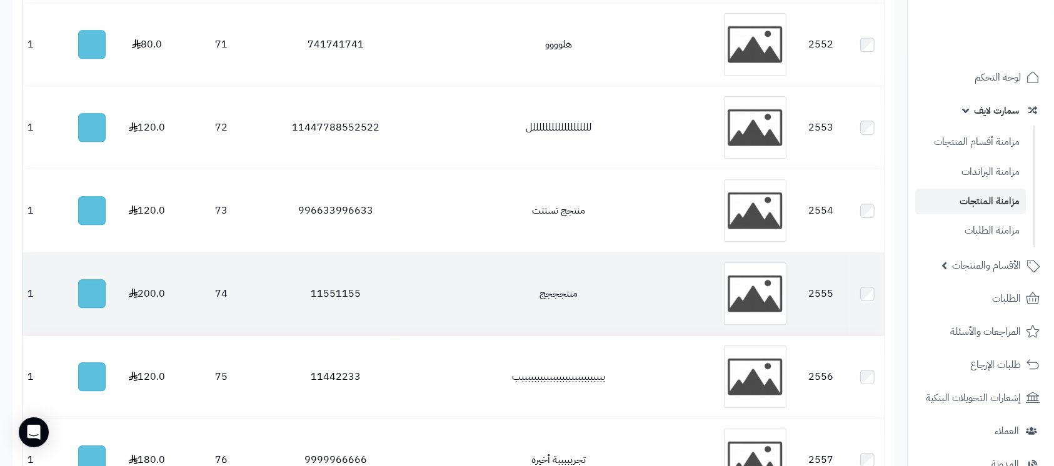
scroll to position [3500, 0]
click at [96, 287] on button "button" at bounding box center [91, 292] width 27 height 29
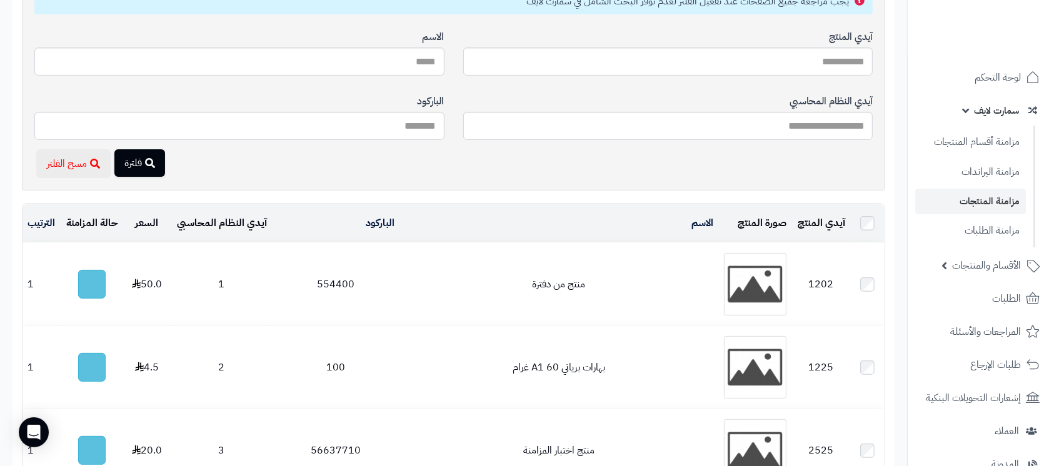
scroll to position [0, 0]
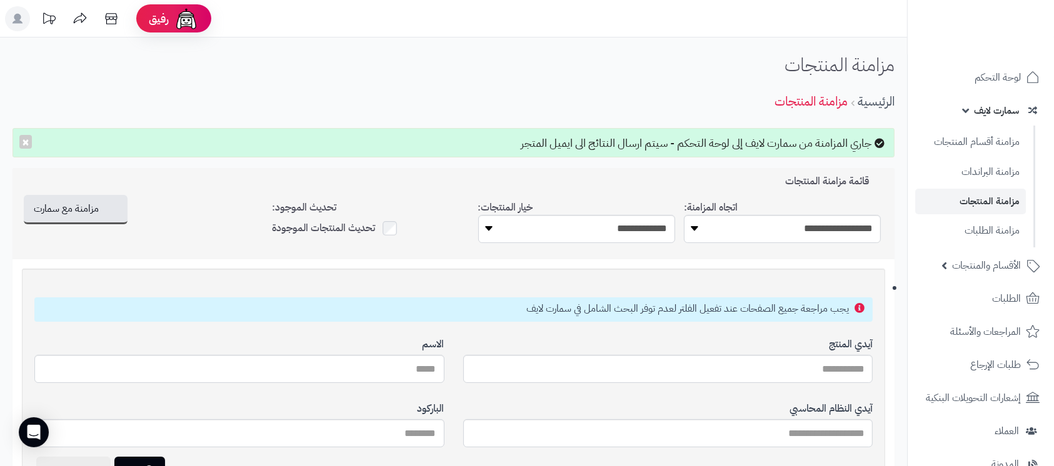
click at [990, 112] on span "سمارت لايف" at bounding box center [996, 110] width 45 height 17
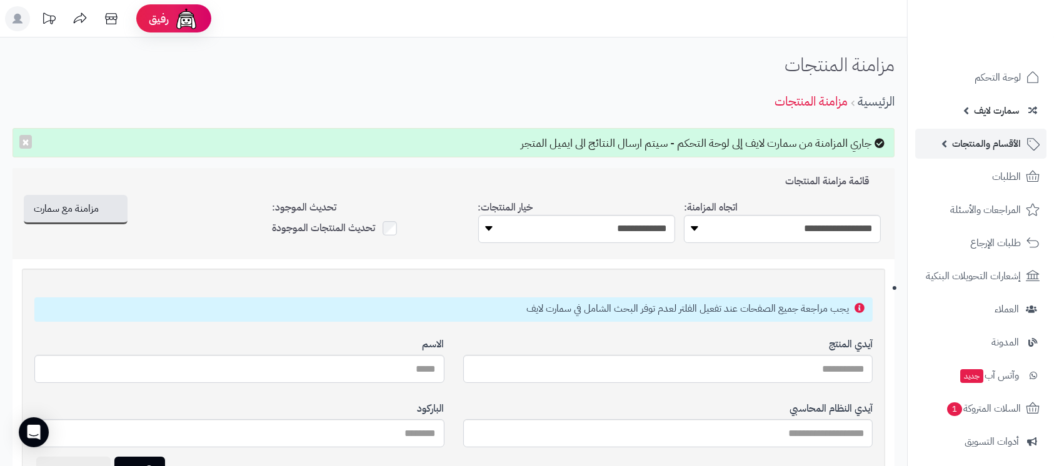
click at [990, 157] on link "الأقسام والمنتجات" at bounding box center [980, 144] width 131 height 30
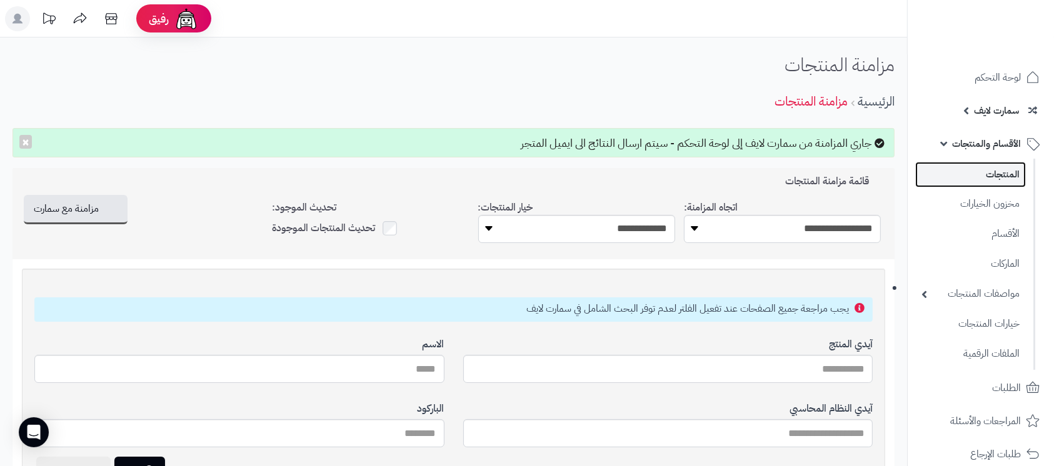
click at [990, 182] on link "المنتجات" at bounding box center [970, 175] width 111 height 26
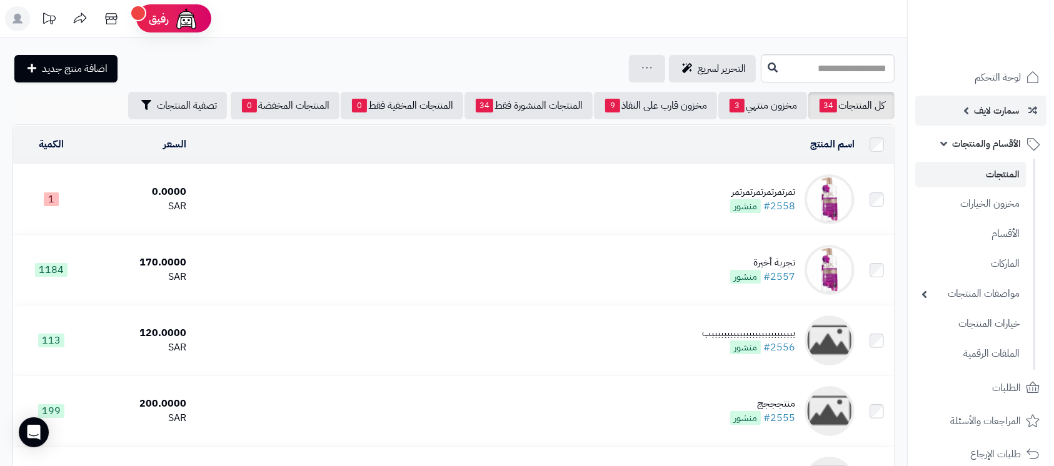
click at [980, 112] on span "سمارت لايف" at bounding box center [996, 110] width 45 height 17
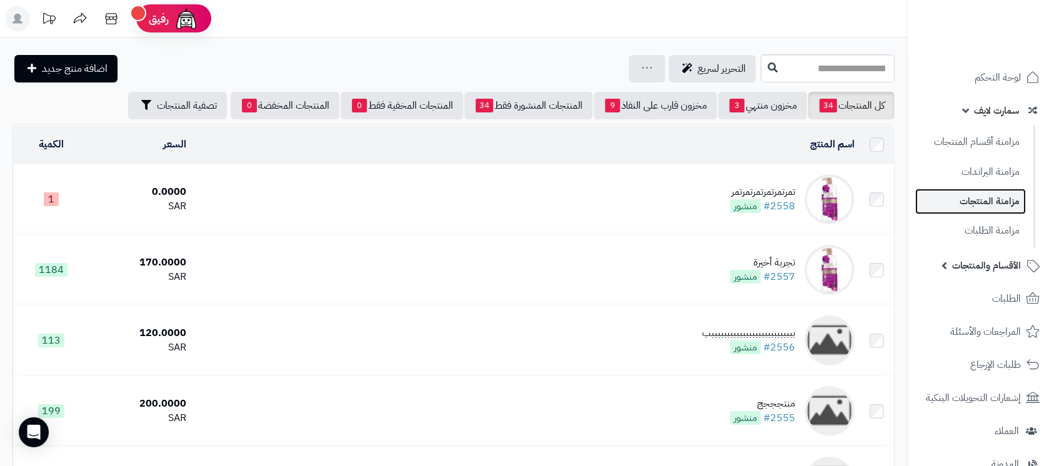
click at [989, 197] on link "مزامنة المنتجات" at bounding box center [970, 202] width 111 height 26
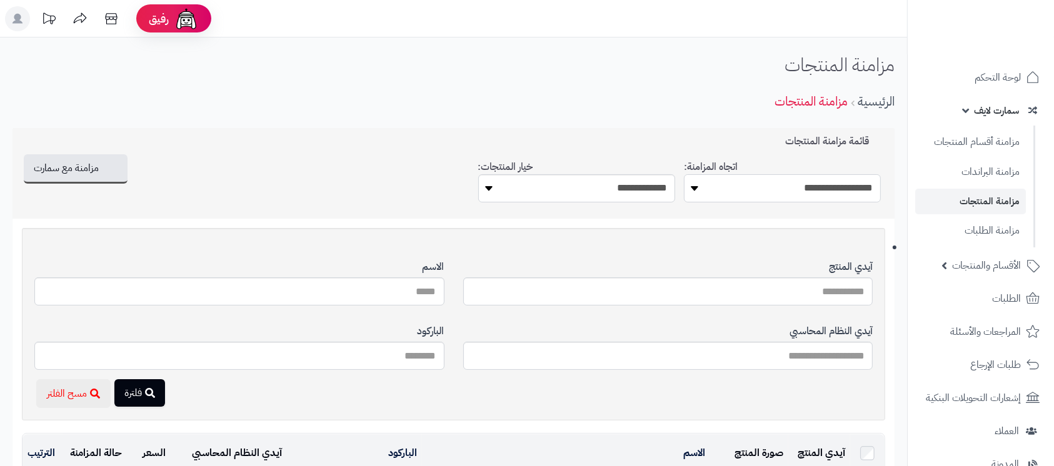
click at [768, 192] on select "**********" at bounding box center [782, 188] width 197 height 28
select select "*********"
click at [684, 174] on select "**********" at bounding box center [782, 188] width 197 height 28
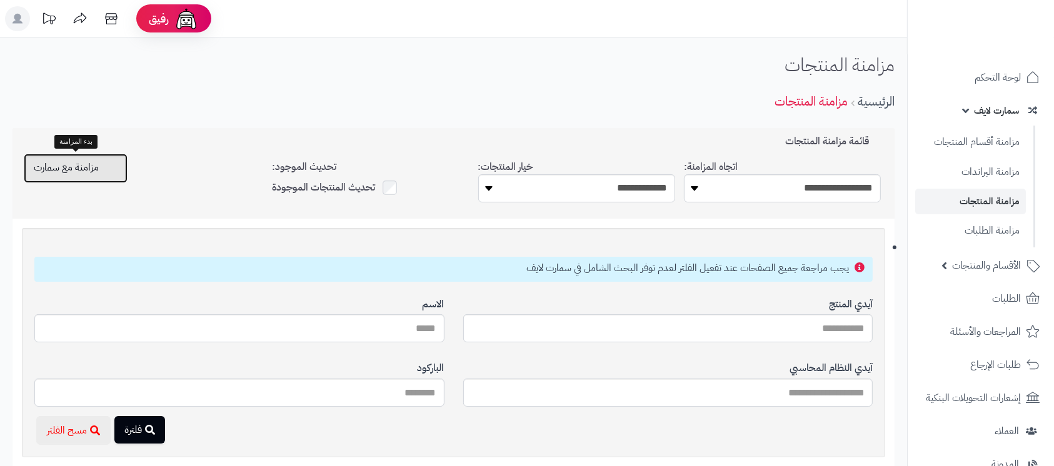
click at [111, 163] on icon "button" at bounding box center [109, 167] width 10 height 10
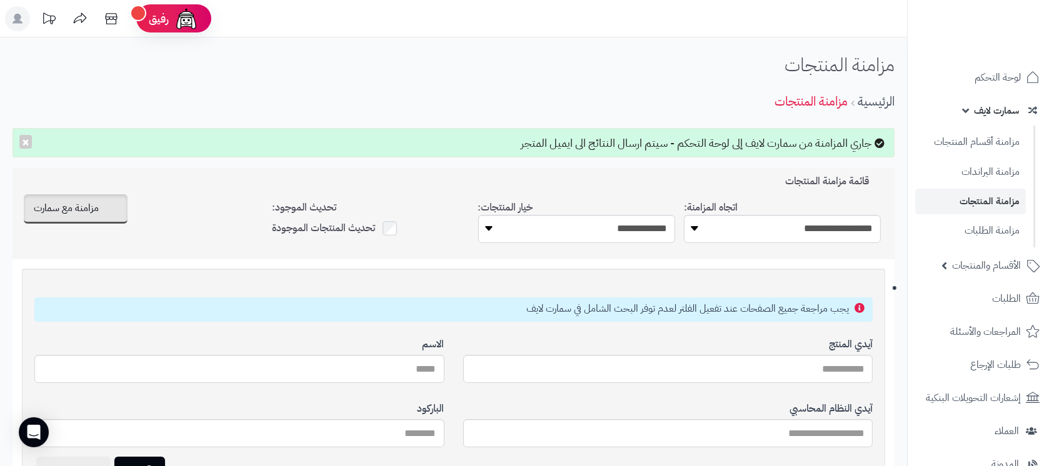
click at [998, 116] on span "سمارت لايف" at bounding box center [996, 110] width 45 height 17
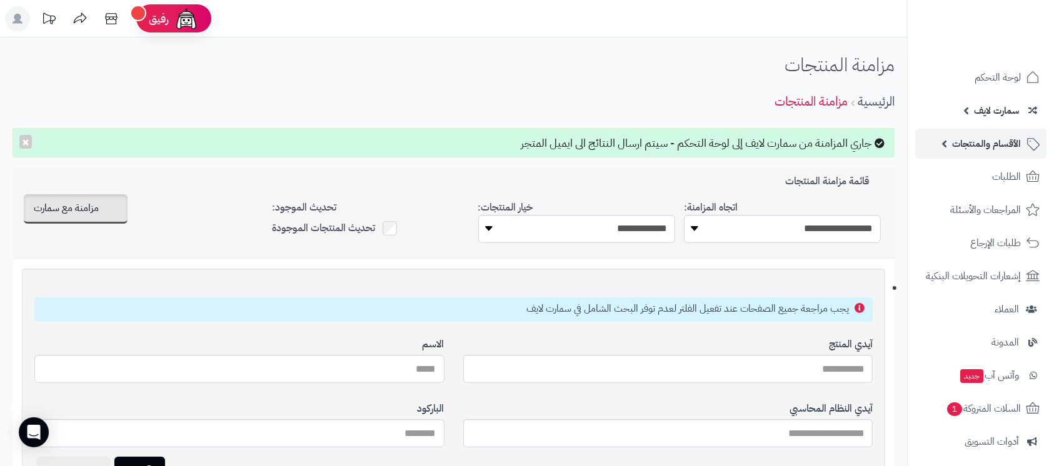
click at [977, 146] on span "الأقسام والمنتجات" at bounding box center [986, 143] width 69 height 17
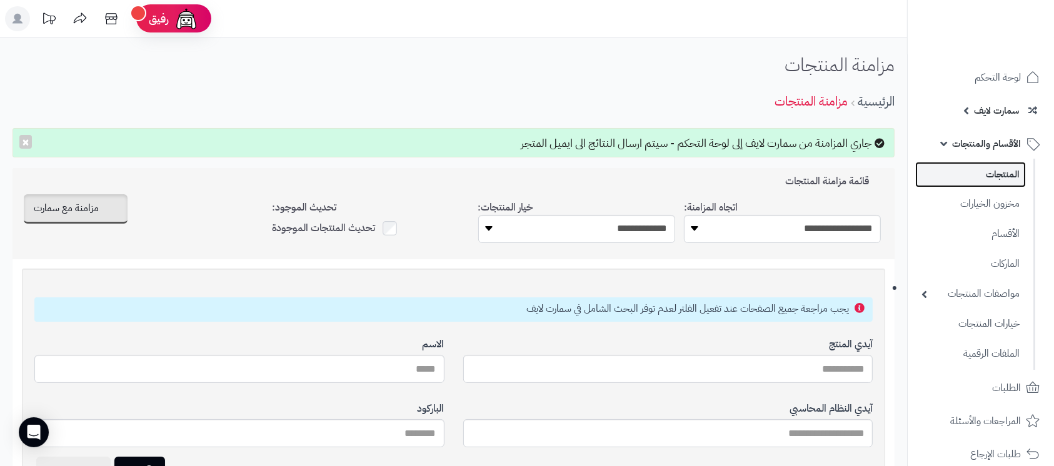
click at [985, 177] on link "المنتجات" at bounding box center [970, 175] width 111 height 26
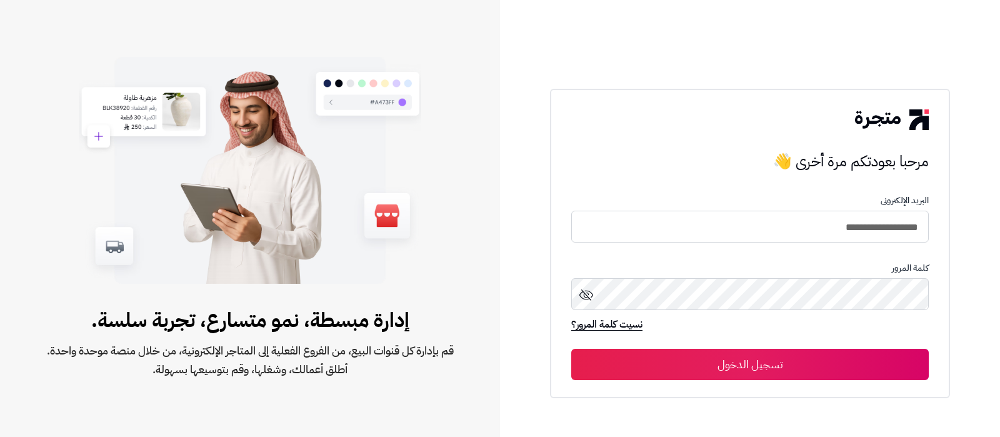
click at [764, 360] on button "تسجيل الدخول" at bounding box center [749, 364] width 357 height 31
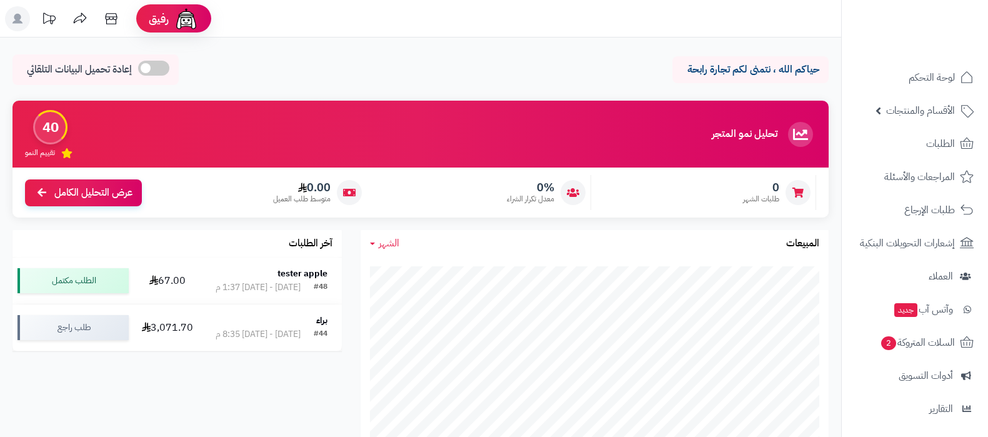
click at [917, 124] on link "الأقسام والمنتجات" at bounding box center [914, 111] width 131 height 30
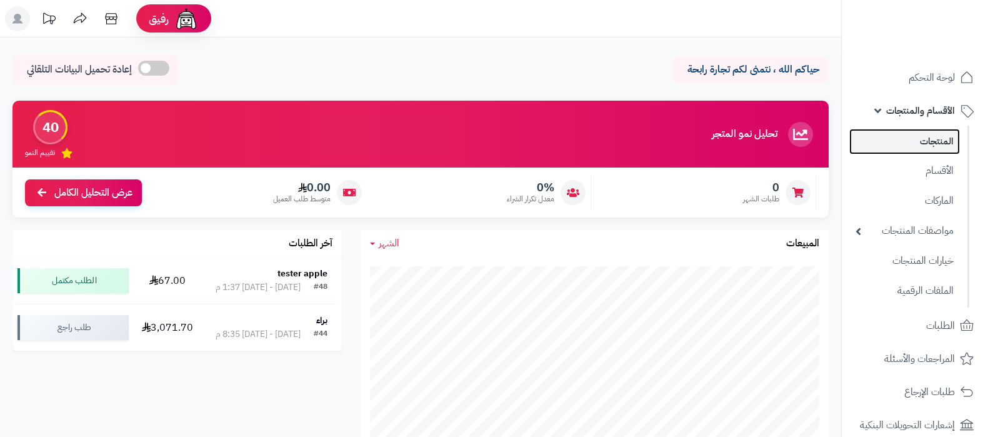
click at [916, 140] on link "المنتجات" at bounding box center [904, 142] width 111 height 26
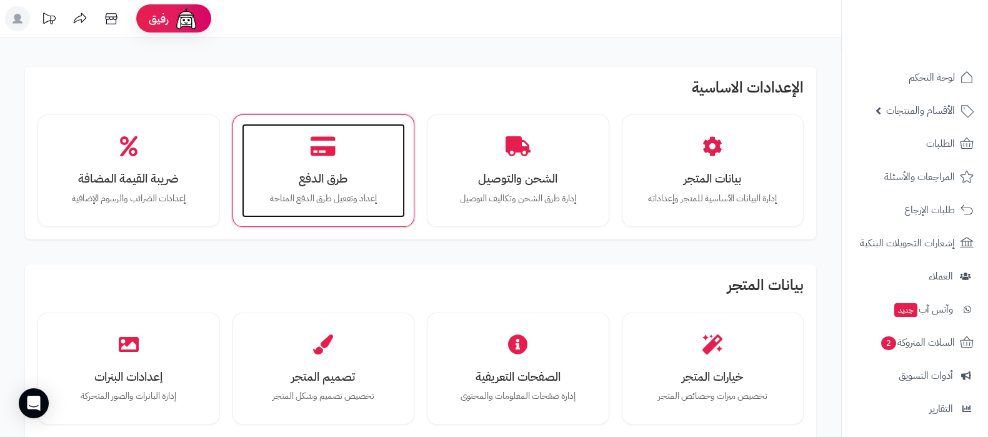
click at [364, 171] on div "طرق الدفع إعداد وتفعيل طرق الدفع المتاحة" at bounding box center [324, 171] width 164 height 94
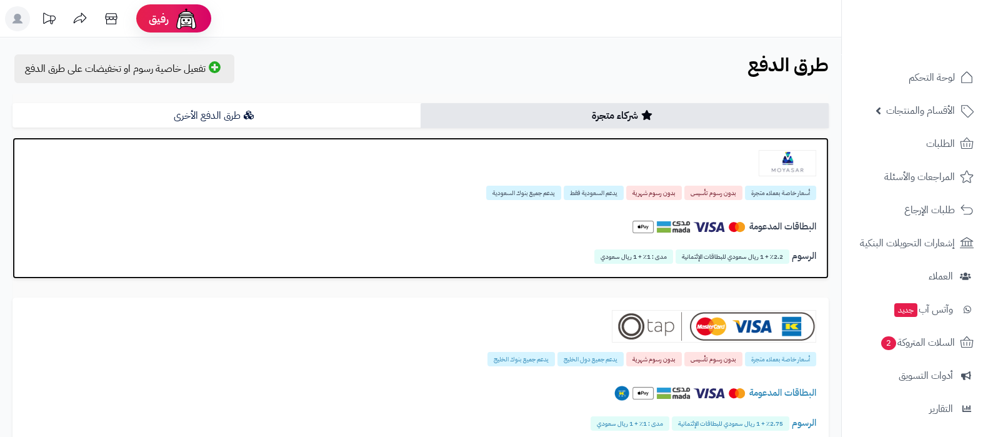
click at [775, 167] on img at bounding box center [787, 163] width 57 height 26
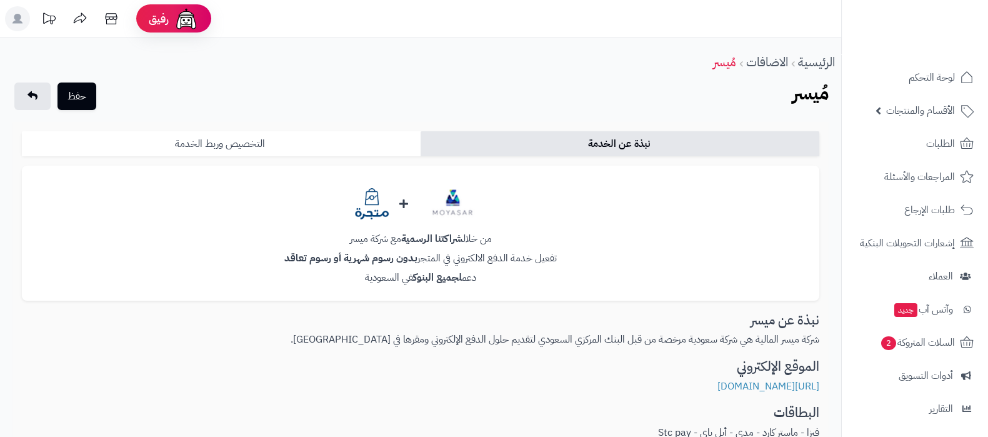
click at [242, 139] on link "التخصيص وربط الخدمة" at bounding box center [221, 143] width 399 height 25
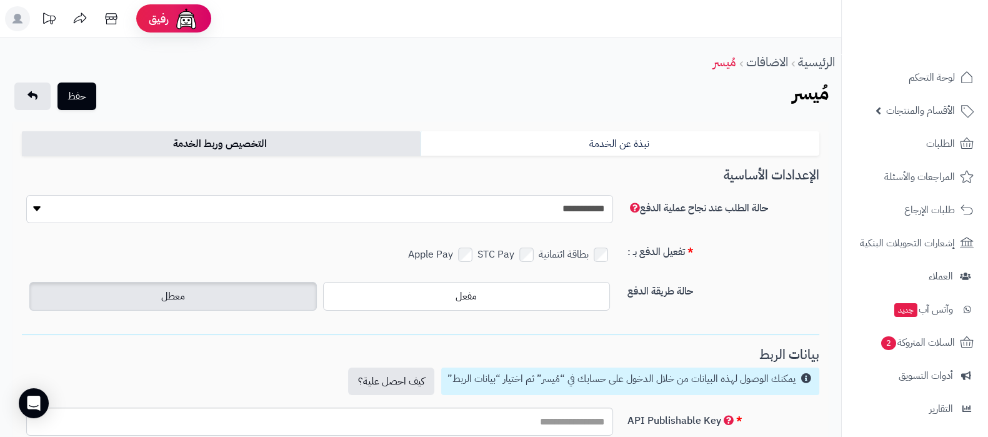
click at [563, 216] on select "**********" at bounding box center [319, 209] width 587 height 28
select select "**"
click at [26, 195] on select "**********" at bounding box center [319, 209] width 587 height 28
click at [776, 282] on label "حالة طريقة الدفع" at bounding box center [723, 289] width 202 height 20
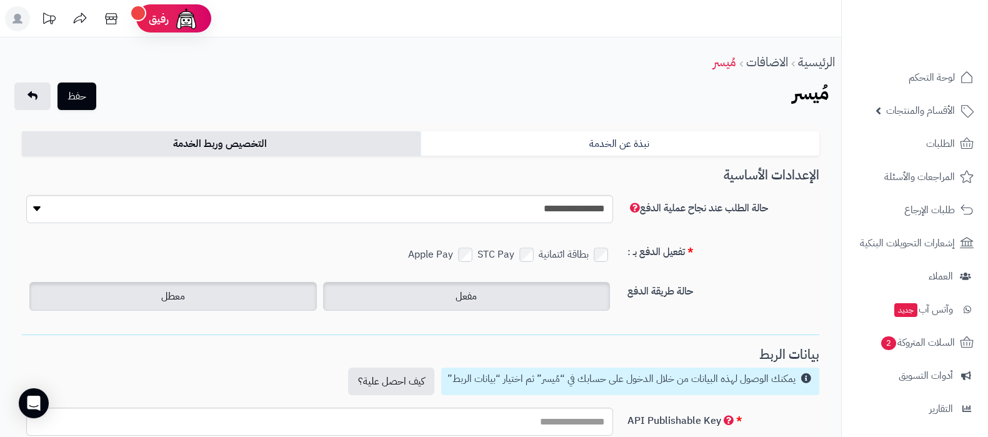
click at [459, 289] on span "مفعل" at bounding box center [466, 296] width 21 height 15
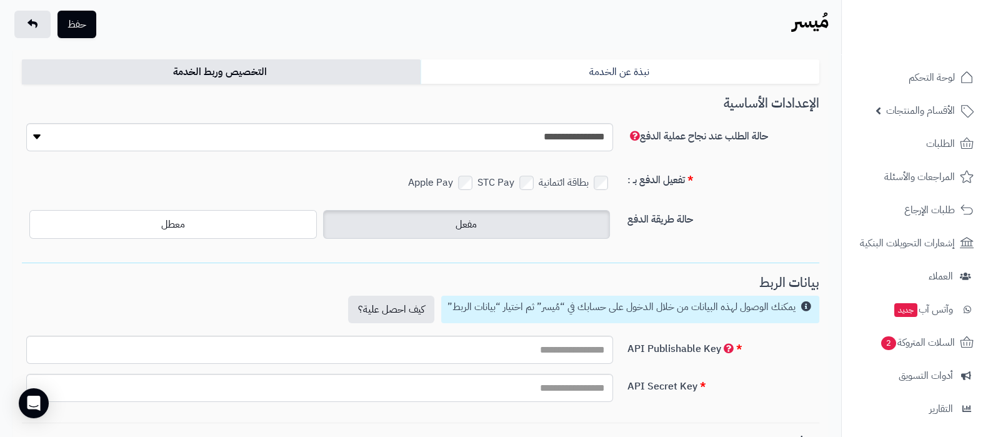
scroll to position [156, 0]
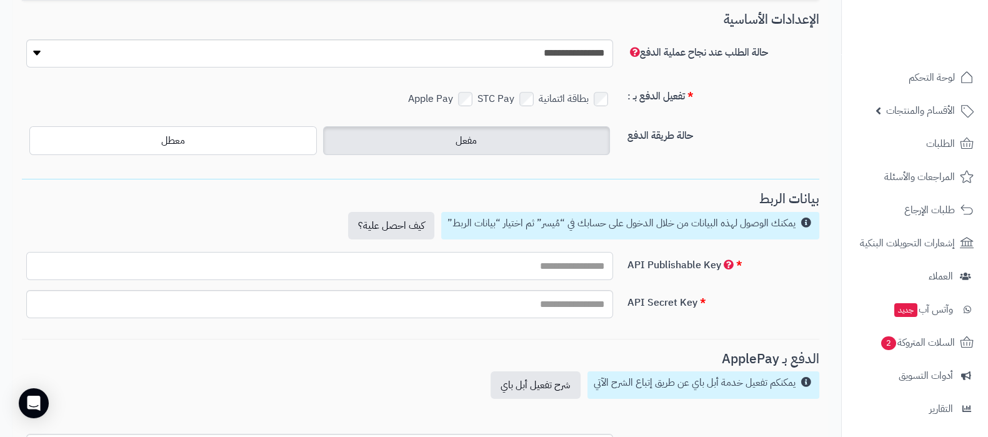
click at [565, 261] on input "text" at bounding box center [319, 266] width 587 height 28
paste input "**********"
type input "**********"
click at [526, 298] on input "text" at bounding box center [319, 304] width 587 height 28
paste input "**********"
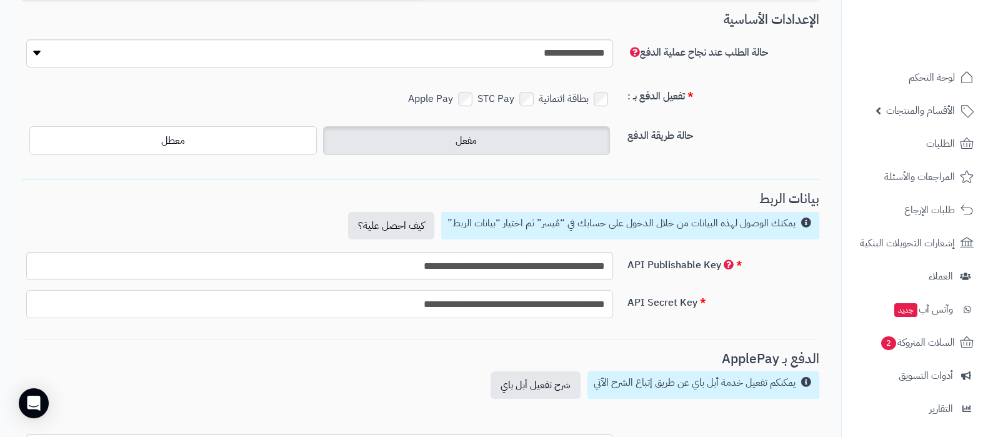
type input "**********"
click at [366, 362] on h3 "الدفع بـ ApplePay" at bounding box center [420, 359] width 797 height 14
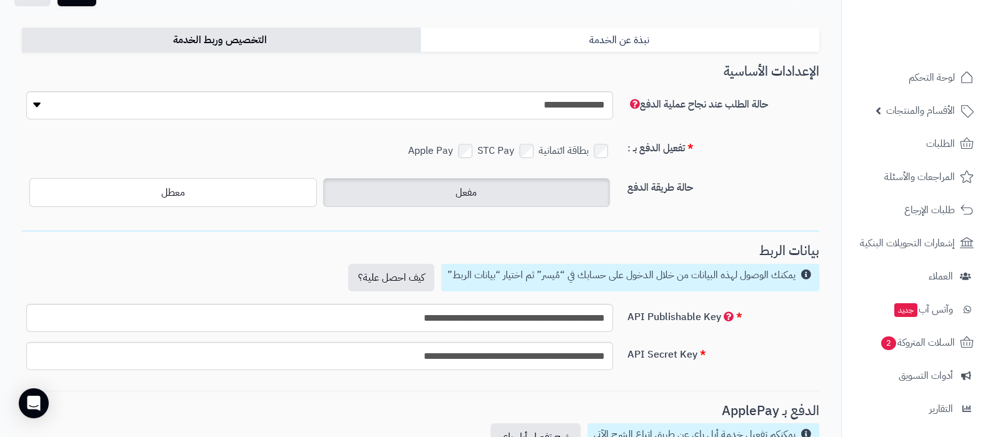
scroll to position [0, 0]
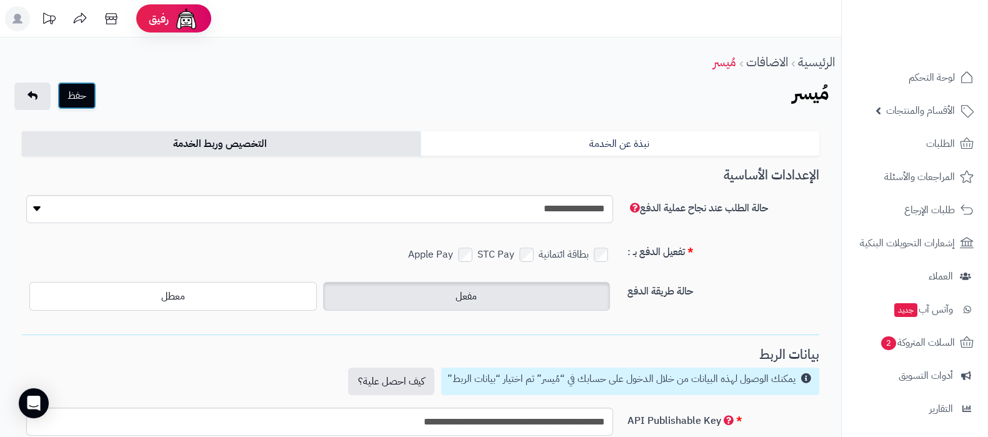
click at [85, 91] on button "حفظ" at bounding box center [76, 95] width 39 height 27
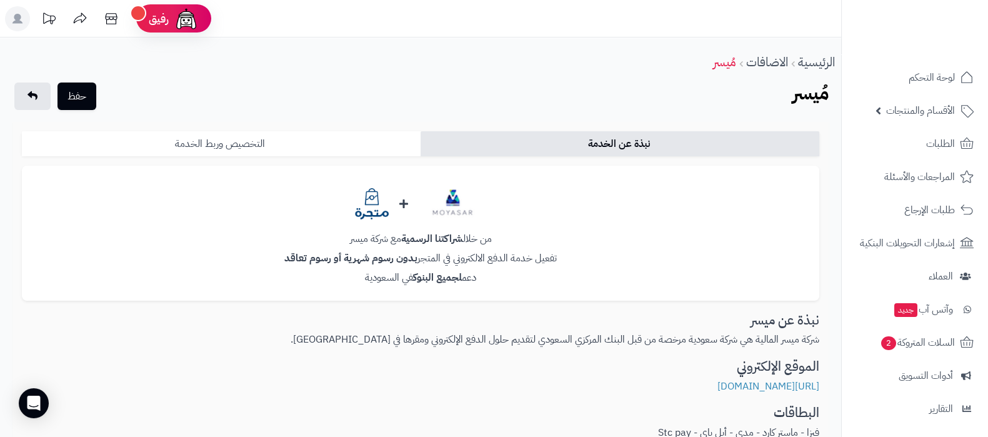
click at [297, 149] on link "التخصيص وربط الخدمة" at bounding box center [221, 143] width 399 height 25
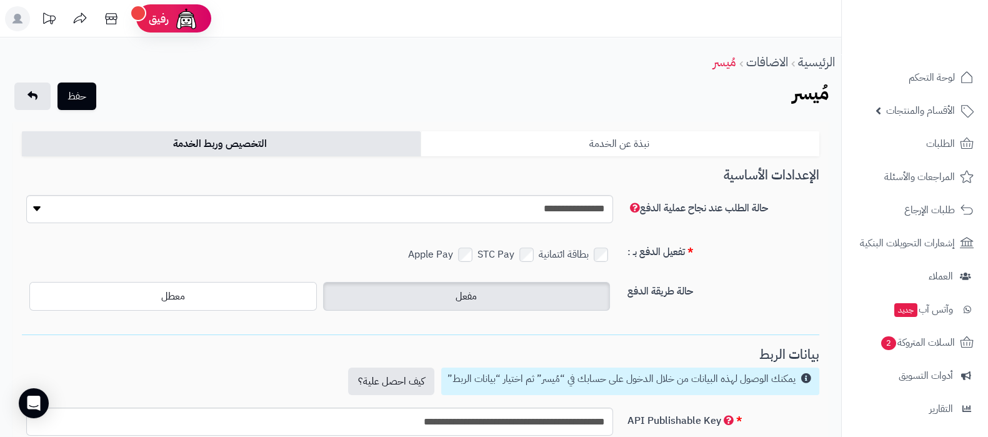
click at [584, 149] on link "نبذة عن الخدمة" at bounding box center [620, 143] width 399 height 25
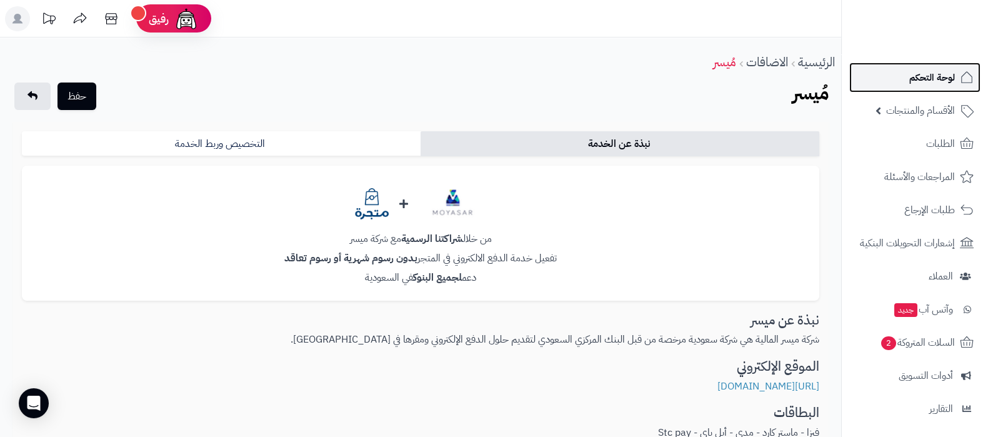
click at [932, 79] on span "لوحة التحكم" at bounding box center [932, 77] width 46 height 17
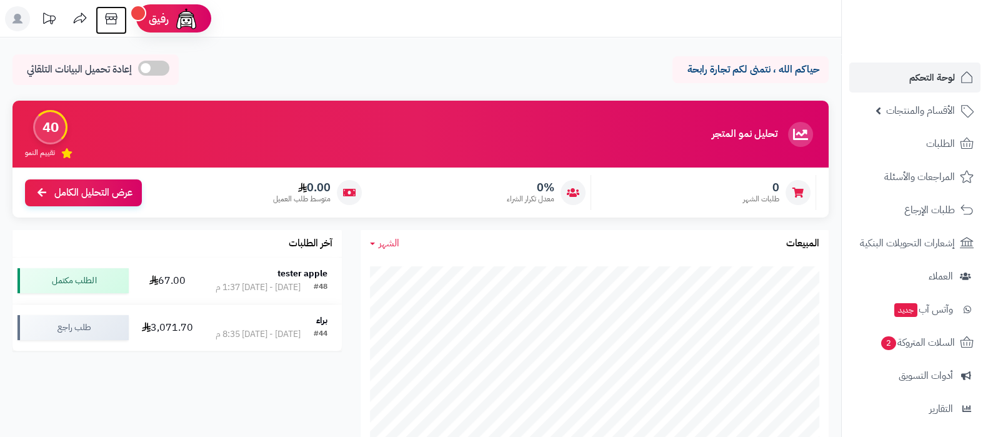
click at [111, 22] on icon at bounding box center [111, 18] width 25 height 25
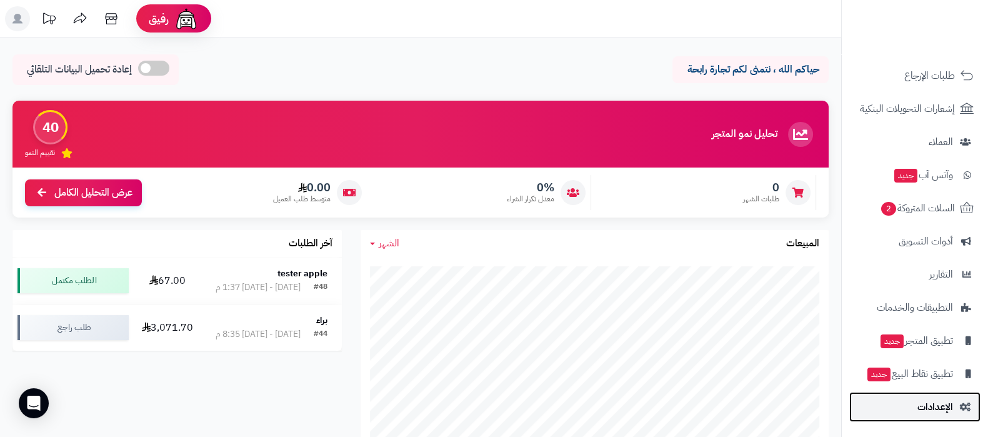
click at [934, 417] on link "الإعدادات" at bounding box center [914, 407] width 131 height 30
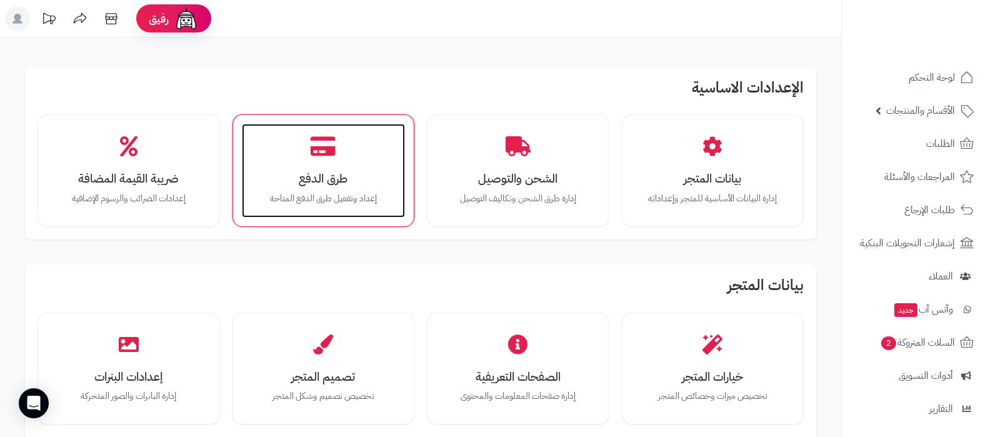
click at [348, 175] on h3 "طرق الدفع" at bounding box center [323, 178] width 139 height 13
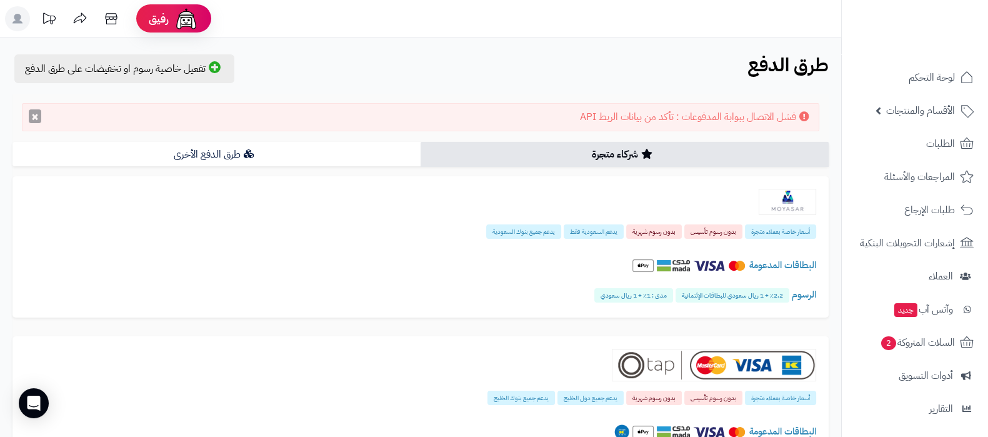
click at [37, 115] on button "×" at bounding box center [35, 116] width 12 height 14
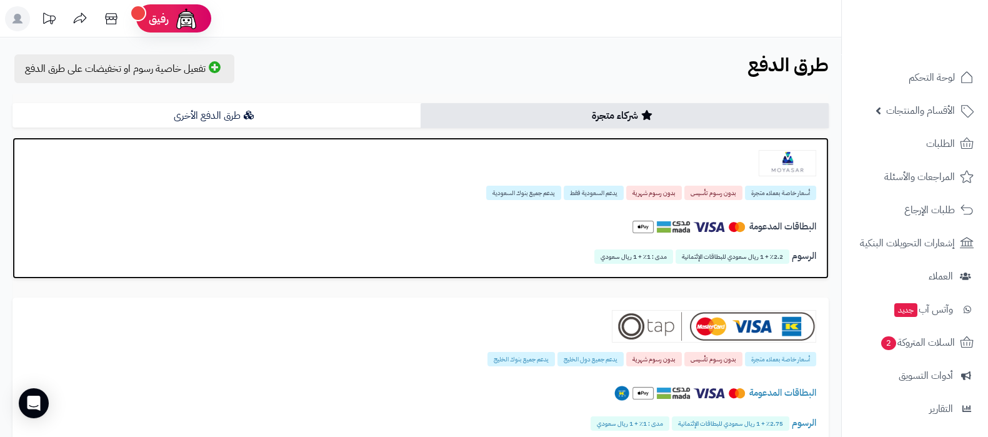
click at [794, 165] on img at bounding box center [787, 163] width 57 height 26
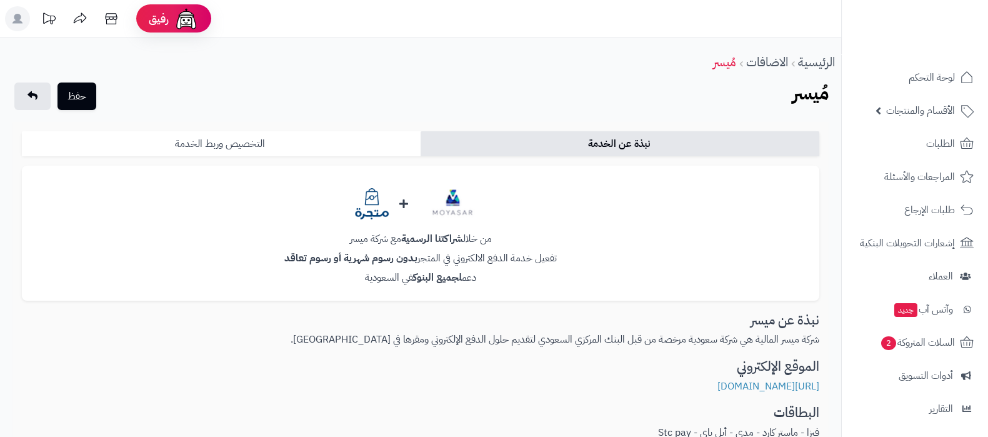
click at [314, 137] on link "التخصيص وربط الخدمة" at bounding box center [221, 143] width 399 height 25
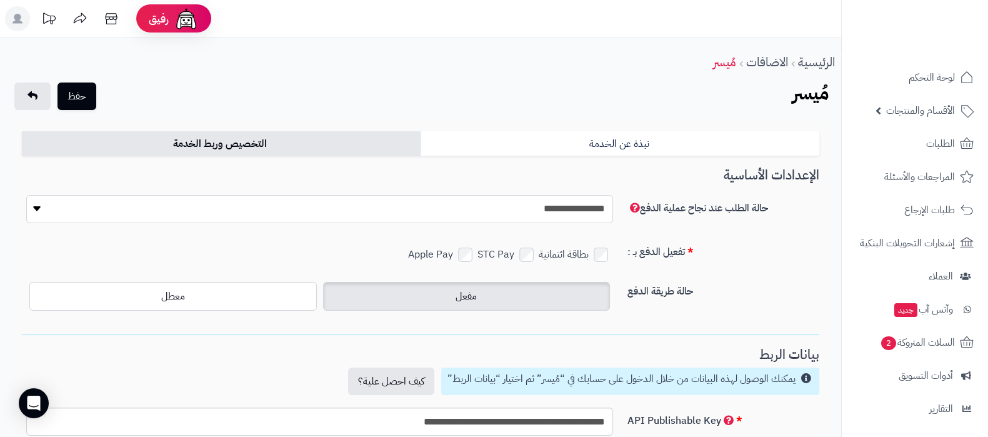
click at [553, 214] on select "**********" at bounding box center [319, 209] width 587 height 28
select select "*"
click at [26, 195] on select "**********" at bounding box center [319, 209] width 587 height 28
click at [809, 279] on label "حالة طريقة الدفع" at bounding box center [723, 289] width 202 height 20
click at [69, 90] on button "حفظ" at bounding box center [76, 95] width 39 height 27
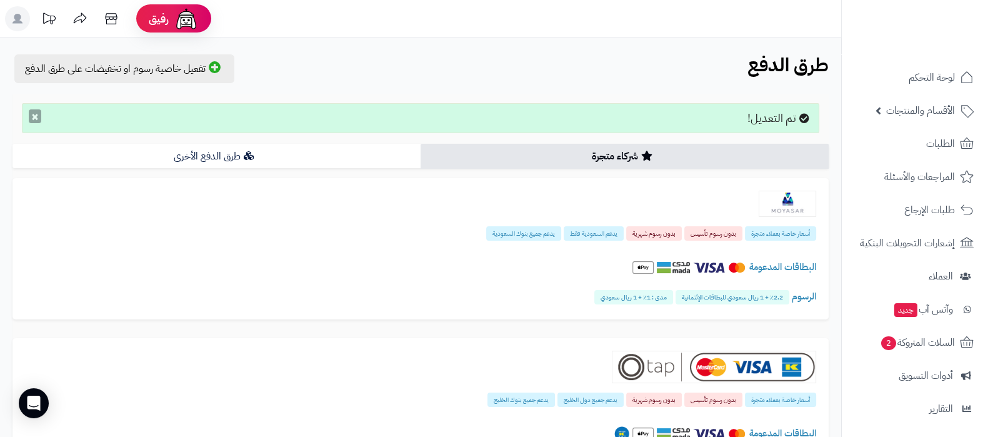
click at [32, 111] on button "×" at bounding box center [35, 116] width 12 height 14
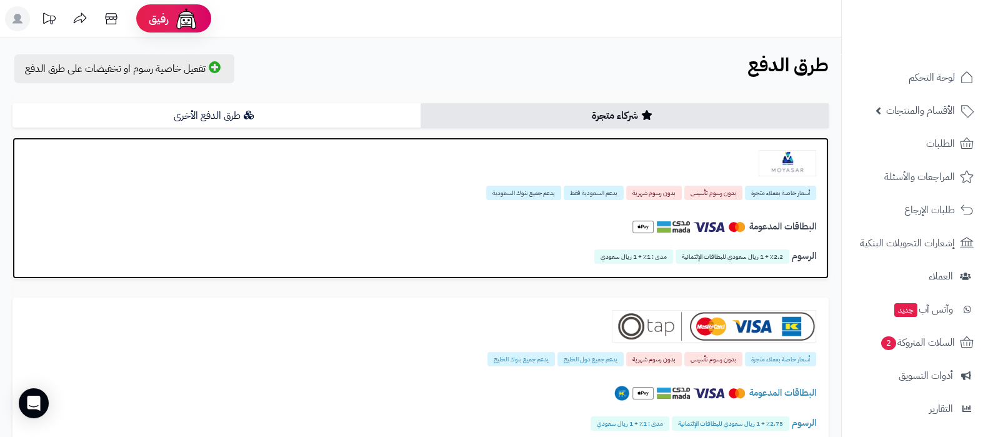
click at [236, 254] on h4 "الرسوم 2.2٪ + 1 ريال سعودي للبطاقات الإئتمانية مدى : 1٪ + 1 ريال سعودي" at bounding box center [420, 256] width 791 height 11
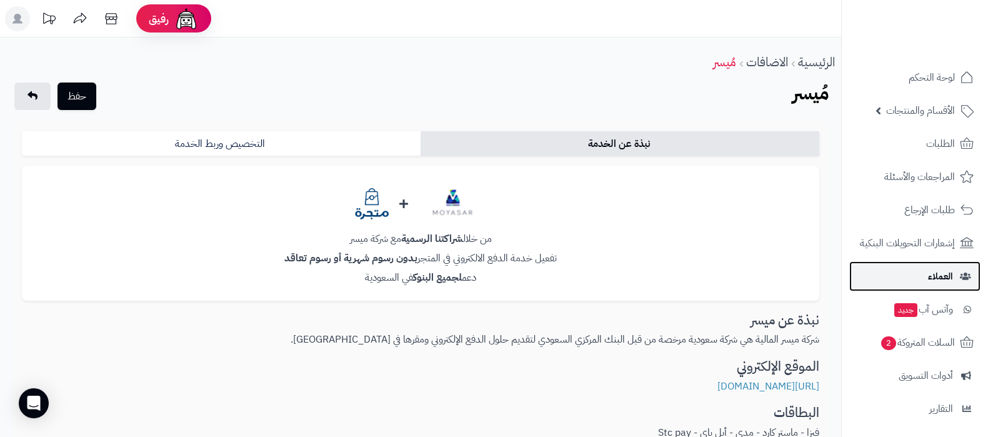
click at [933, 276] on span "العملاء" at bounding box center [940, 275] width 25 height 17
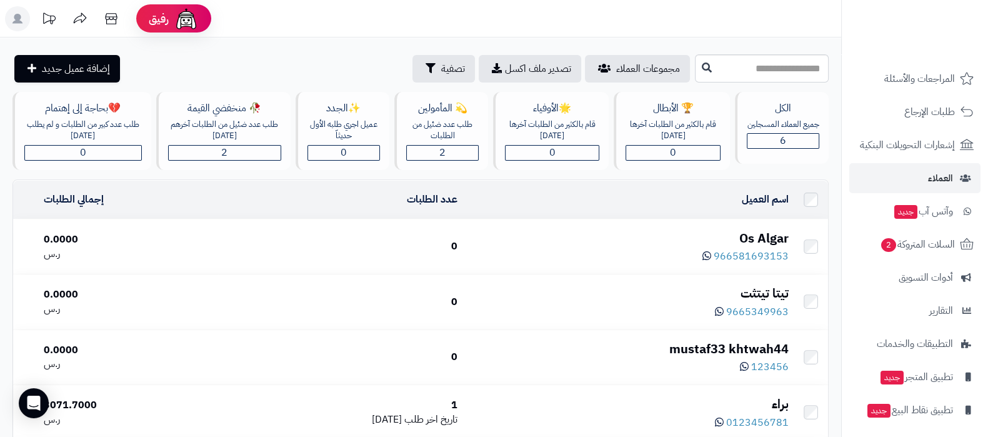
scroll to position [134, 0]
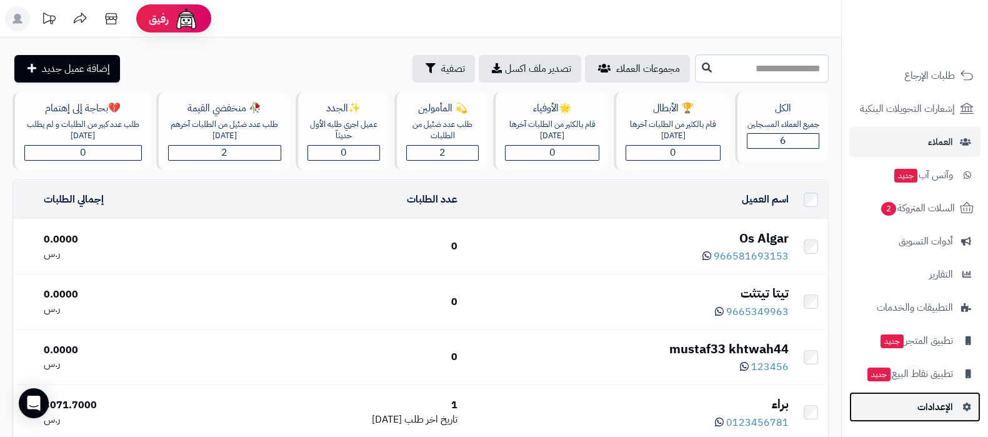
click at [923, 406] on span "الإعدادات" at bounding box center [935, 406] width 36 height 17
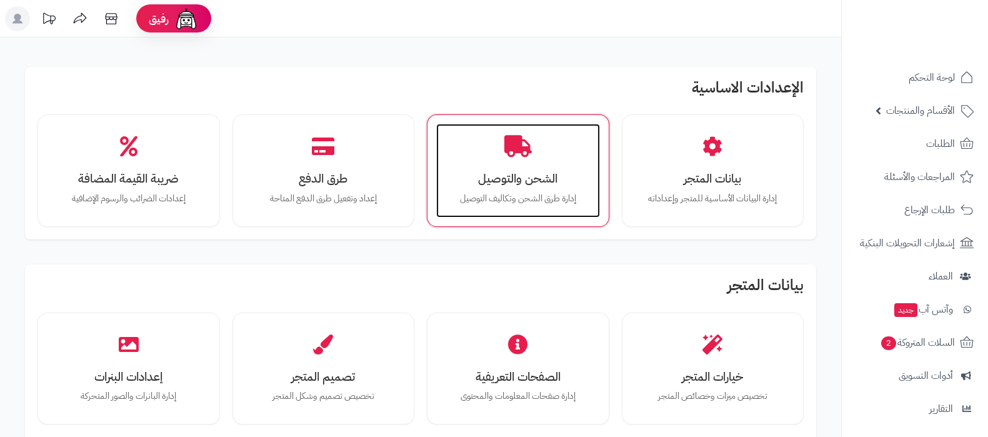
click at [544, 174] on h3 "الشحن والتوصيل" at bounding box center [518, 178] width 139 height 13
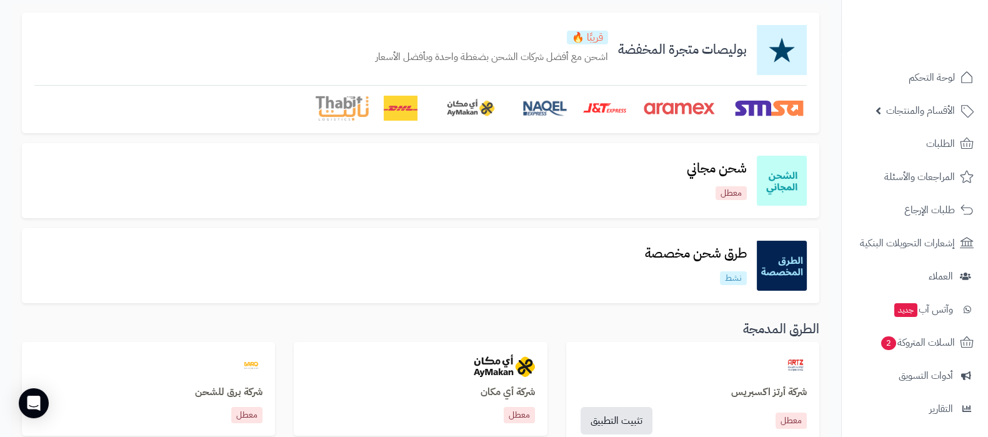
scroll to position [156, 0]
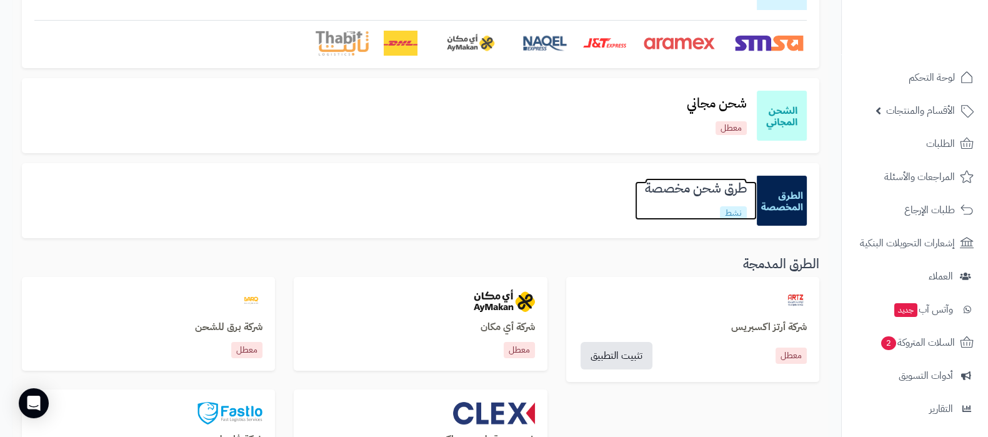
click at [691, 189] on h3 "طرق شحن مخصصة" at bounding box center [696, 188] width 122 height 14
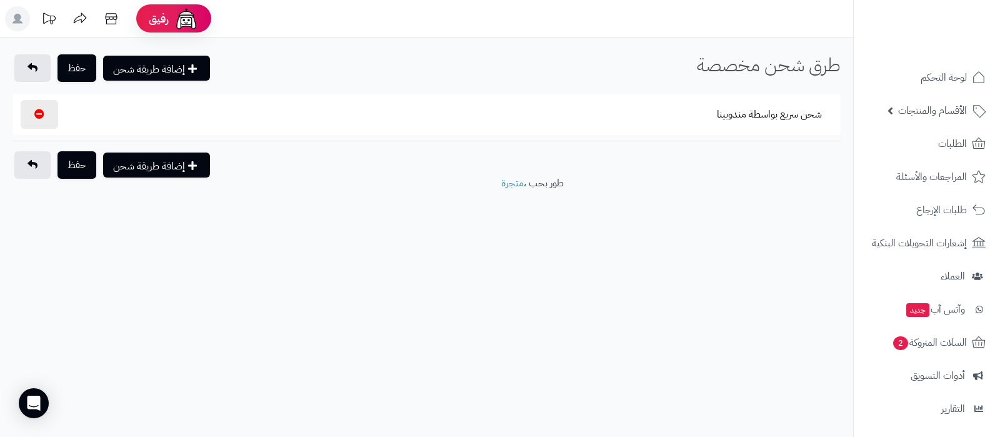
select select
click at [776, 116] on button "شحن سريع بواسطة مندوبينا" at bounding box center [769, 113] width 126 height 29
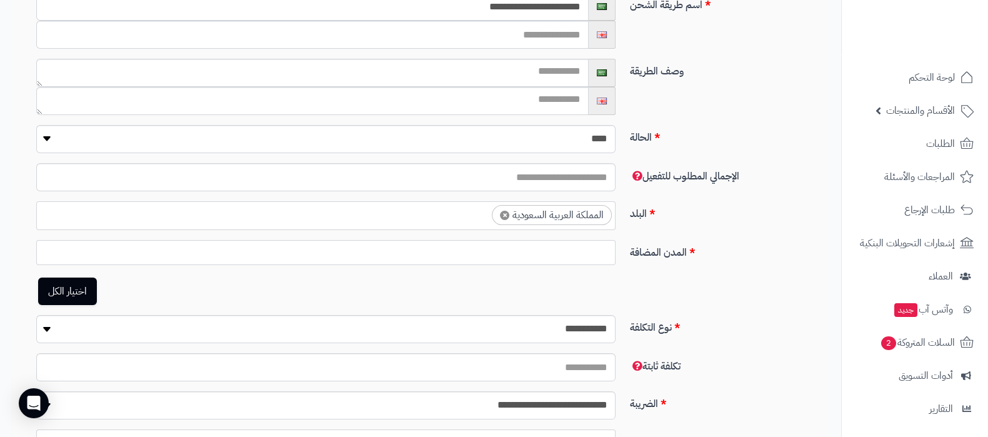
scroll to position [131, 0]
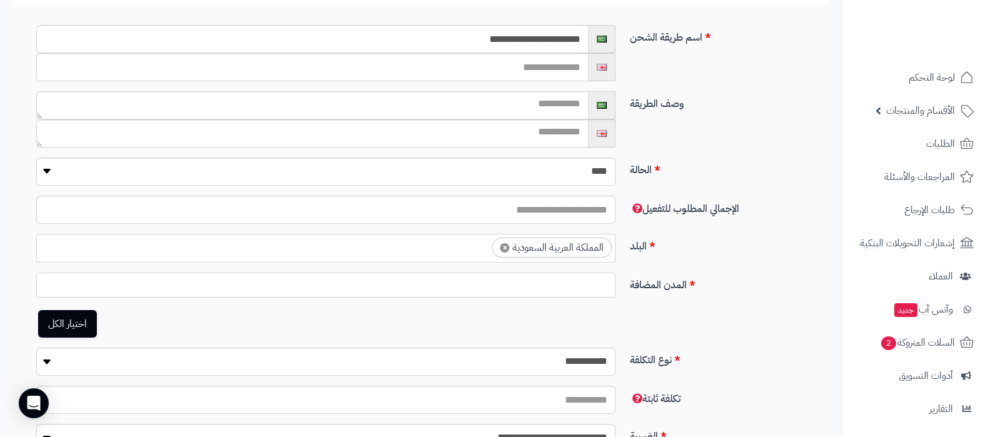
click at [79, 323] on link "اختيار الكل" at bounding box center [67, 323] width 59 height 27
select select "*"
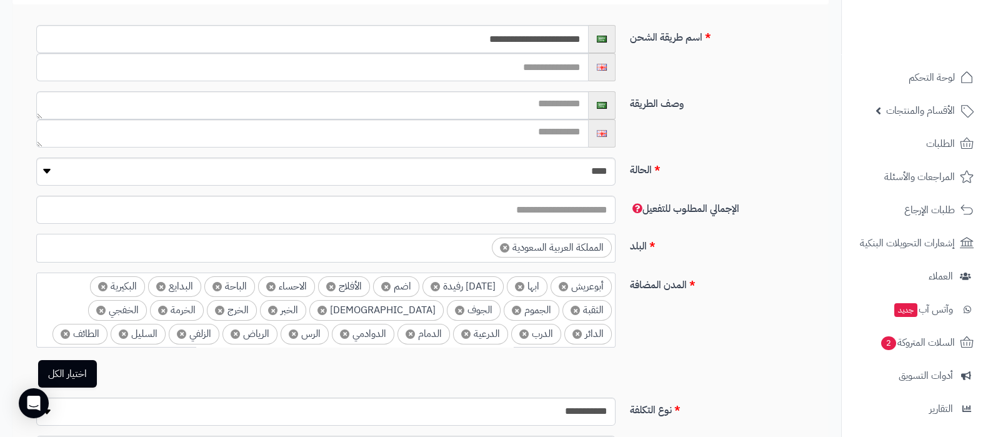
scroll to position [0, 0]
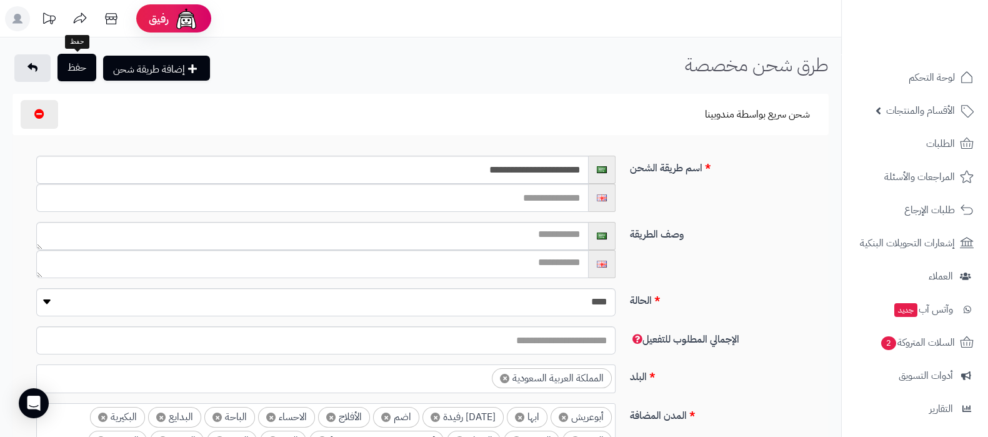
click at [64, 69] on button "حفظ" at bounding box center [76, 67] width 39 height 27
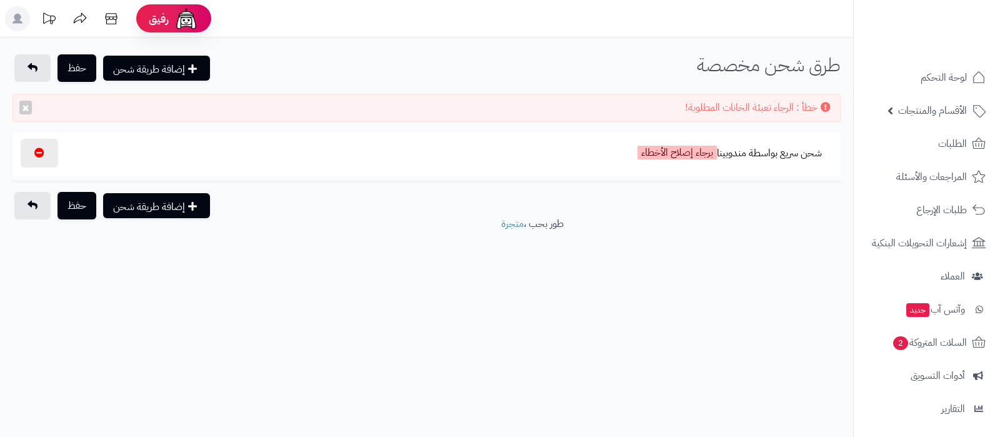
select select
click at [777, 161] on button "شحن سريع بواسطة مندوبينا برجاء إصلاح الأخطاء" at bounding box center [730, 153] width 206 height 31
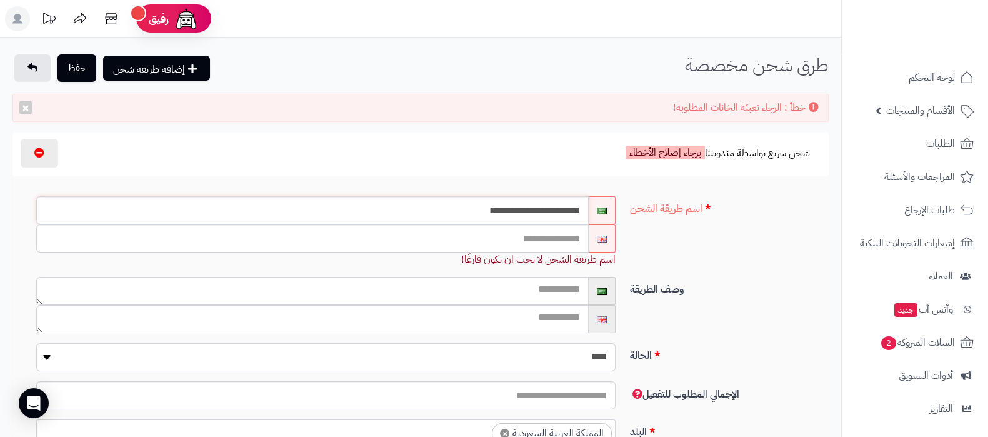
click at [520, 209] on input "**********" at bounding box center [312, 210] width 552 height 28
click at [519, 237] on input "text" at bounding box center [312, 238] width 552 height 28
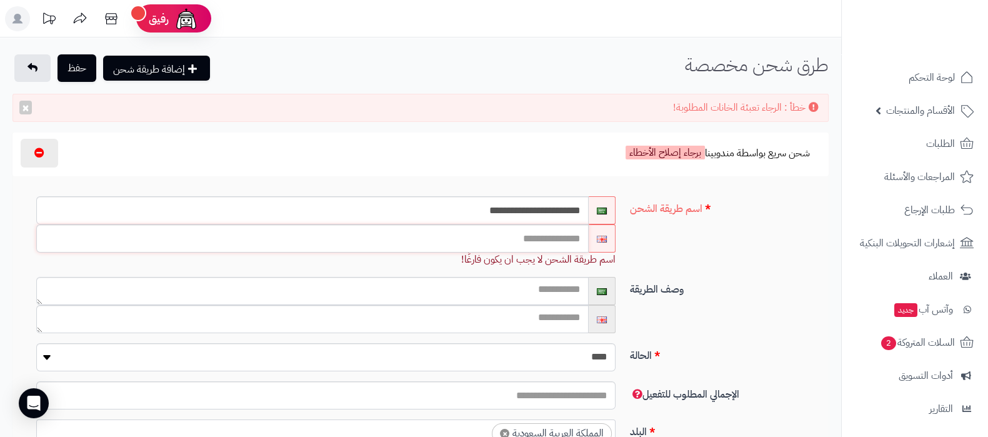
paste input "**********"
type input "**********"
click at [69, 58] on button "حفظ" at bounding box center [76, 67] width 39 height 27
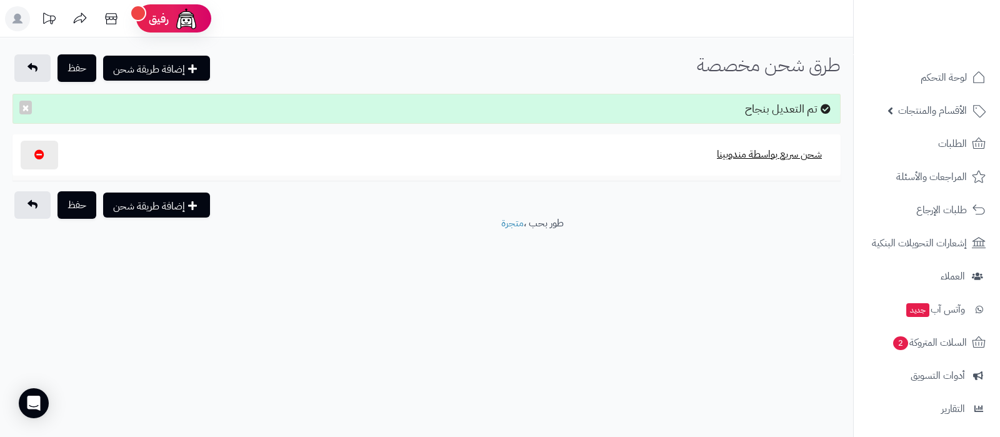
click at [756, 159] on button "شحن سريع بواسطة مندوبينا" at bounding box center [769, 154] width 126 height 29
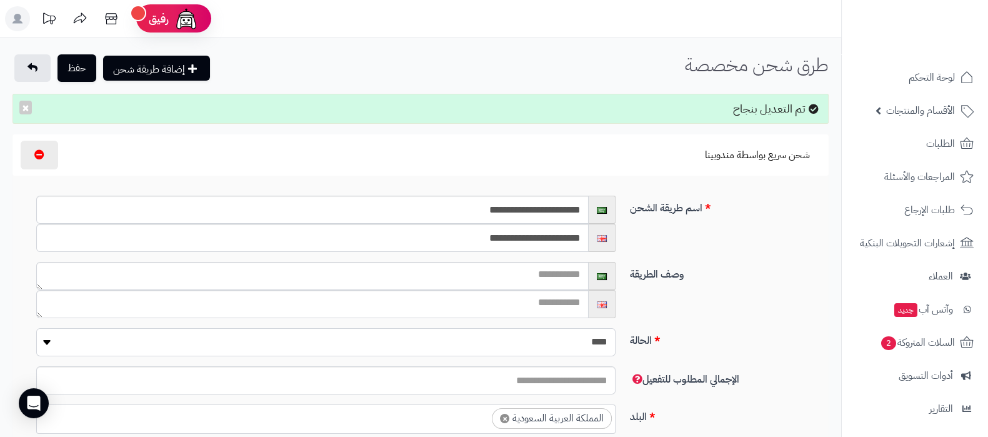
click at [594, 353] on select "**** ****" at bounding box center [325, 342] width 579 height 28
select select "*"
click at [36, 328] on select "**** ****" at bounding box center [325, 342] width 579 height 28
click at [66, 60] on button "حفظ" at bounding box center [76, 67] width 39 height 27
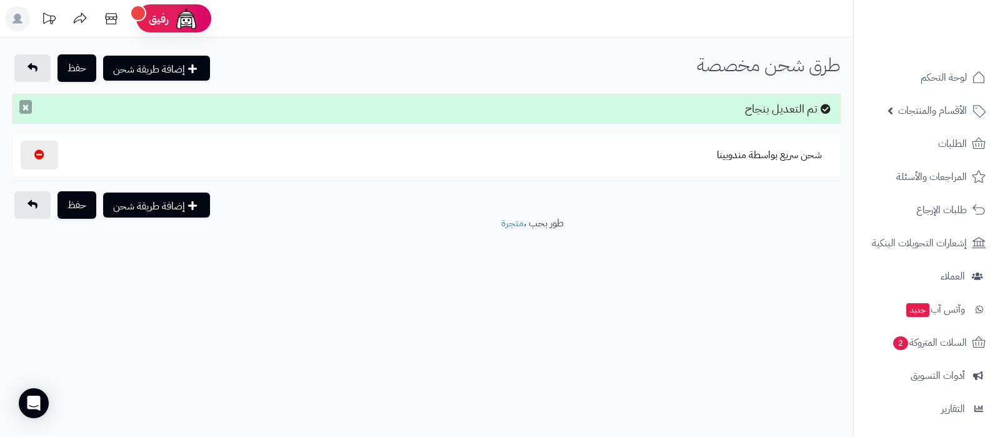
click at [22, 107] on button "×" at bounding box center [25, 107] width 12 height 14
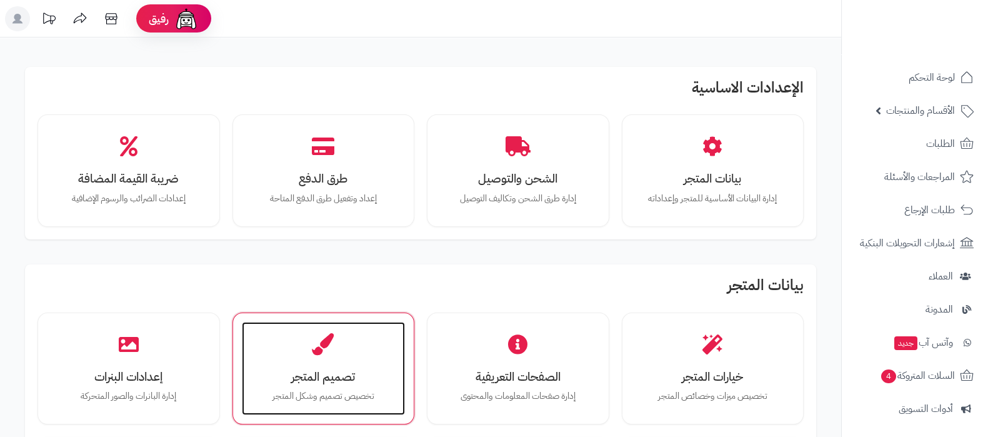
click at [351, 347] on div "تصميم المتجر تخصيص تصميم وشكل المتجر" at bounding box center [324, 369] width 164 height 94
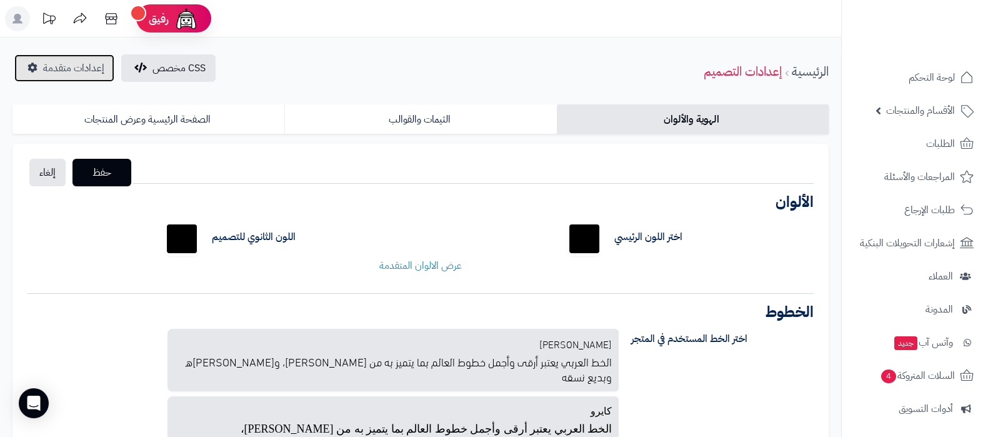
click at [54, 67] on span "إعدادات متقدمة" at bounding box center [73, 68] width 61 height 15
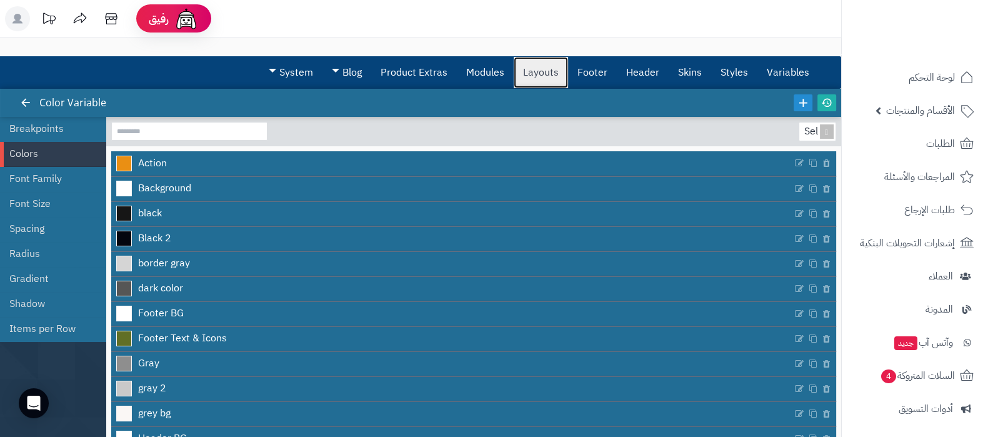
click at [530, 73] on link "Layouts" at bounding box center [541, 72] width 54 height 31
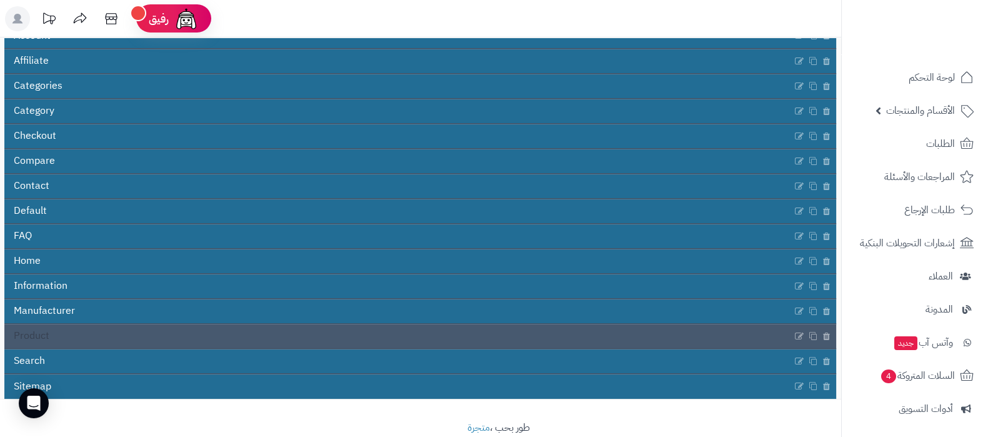
scroll to position [151, 0]
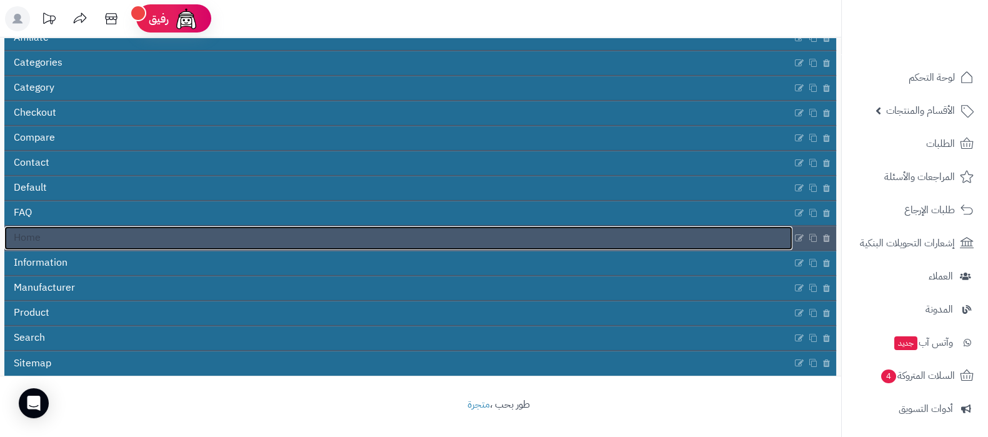
click at [347, 241] on link "Home" at bounding box center [398, 238] width 788 height 24
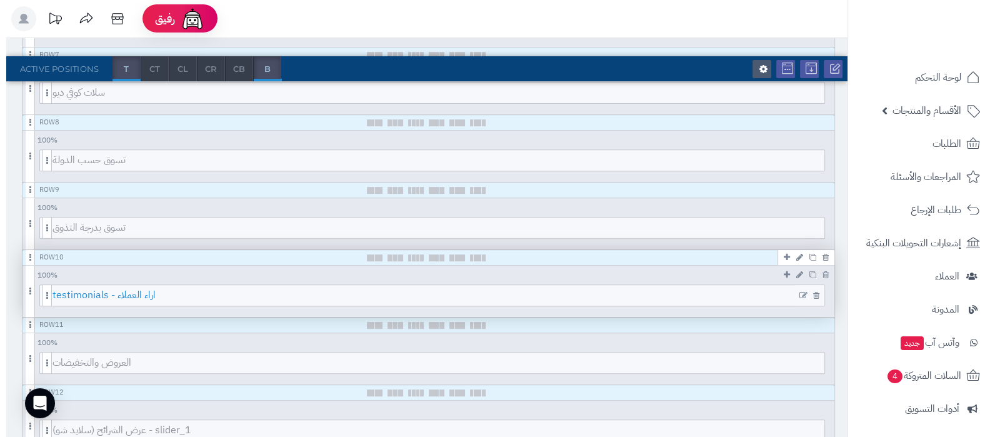
scroll to position [628, 0]
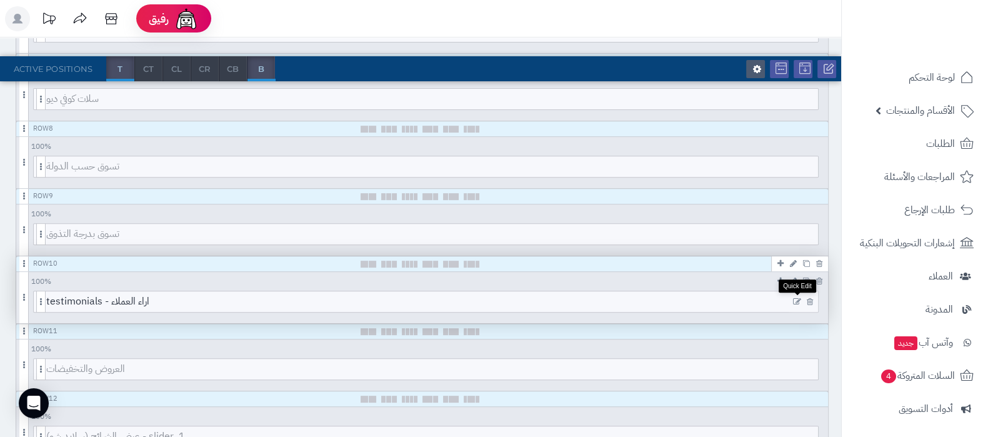
click at [794, 298] on icon at bounding box center [797, 301] width 8 height 9
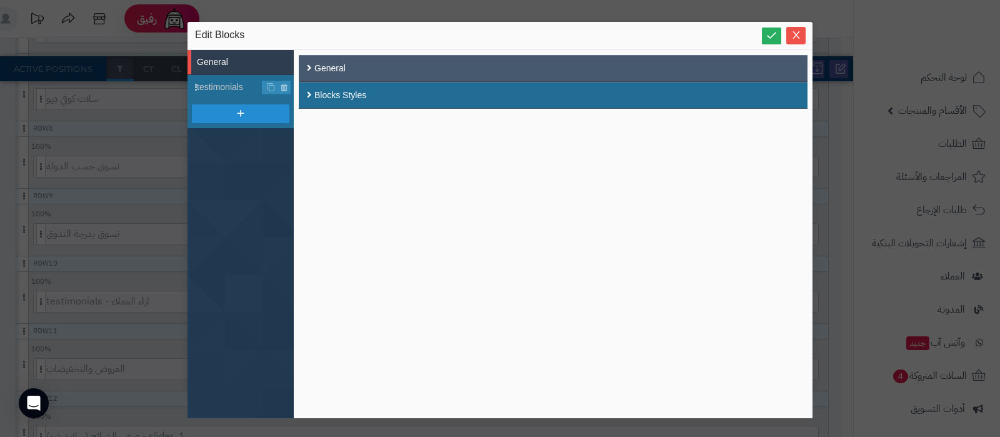
click at [417, 66] on div "General" at bounding box center [553, 68] width 509 height 27
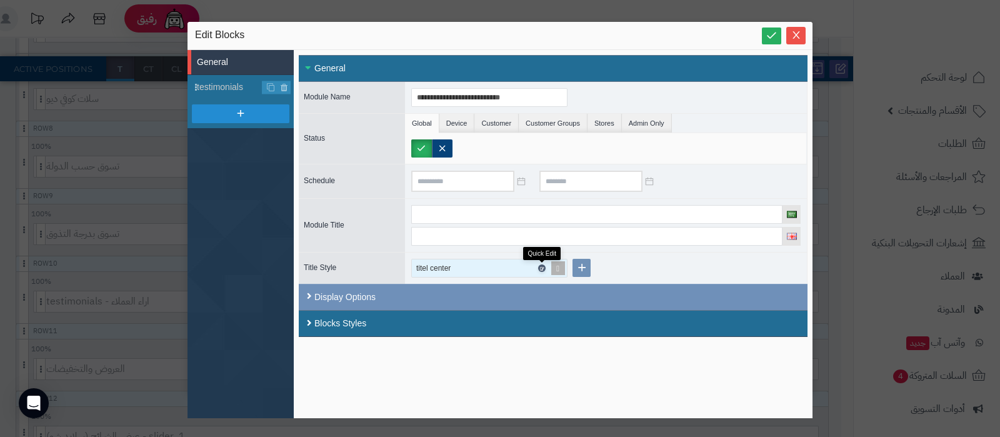
click at [541, 266] on icon at bounding box center [541, 269] width 4 height 6
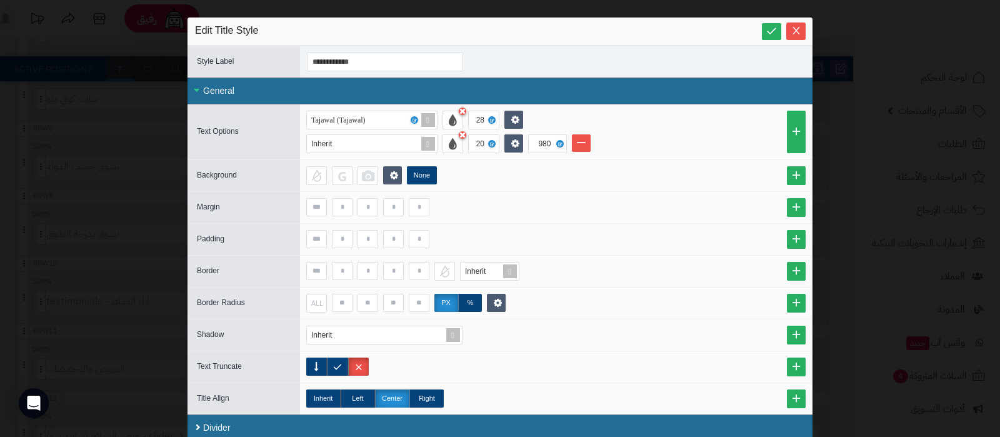
scroll to position [6, 0]
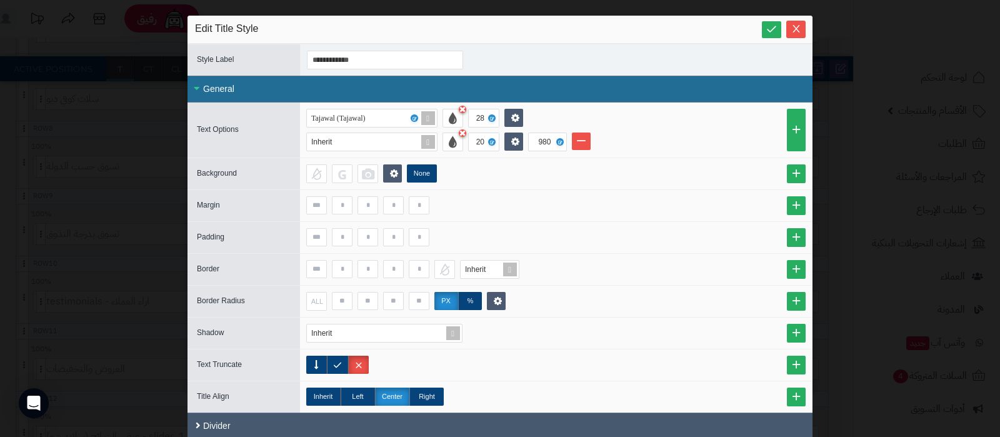
click at [487, 420] on div "Divider" at bounding box center [499, 425] width 625 height 27
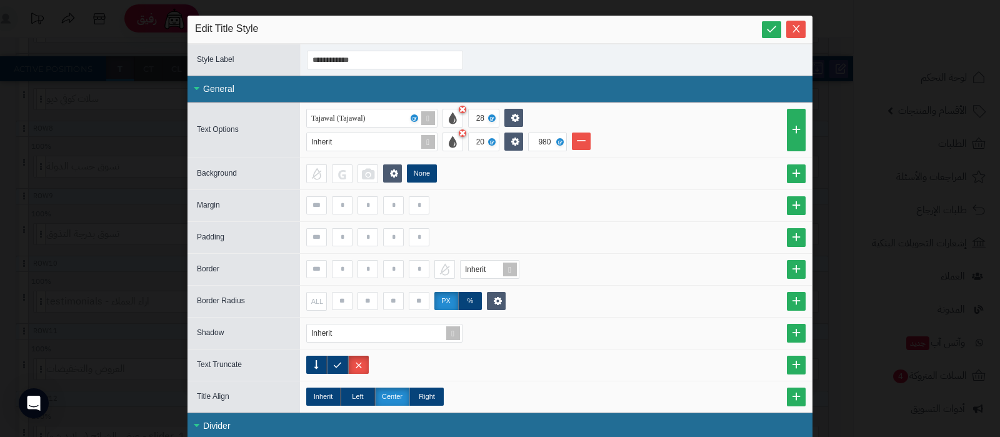
scroll to position [132, 0]
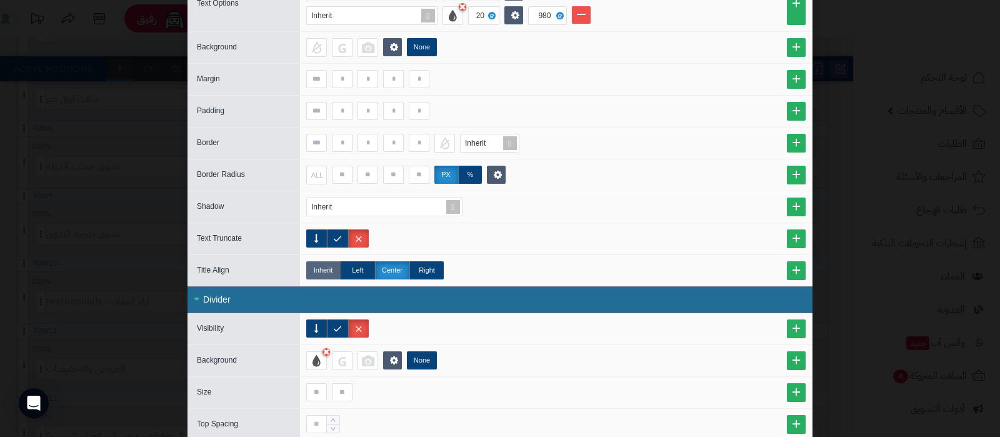
click at [327, 267] on label "Inherit" at bounding box center [323, 270] width 34 height 18
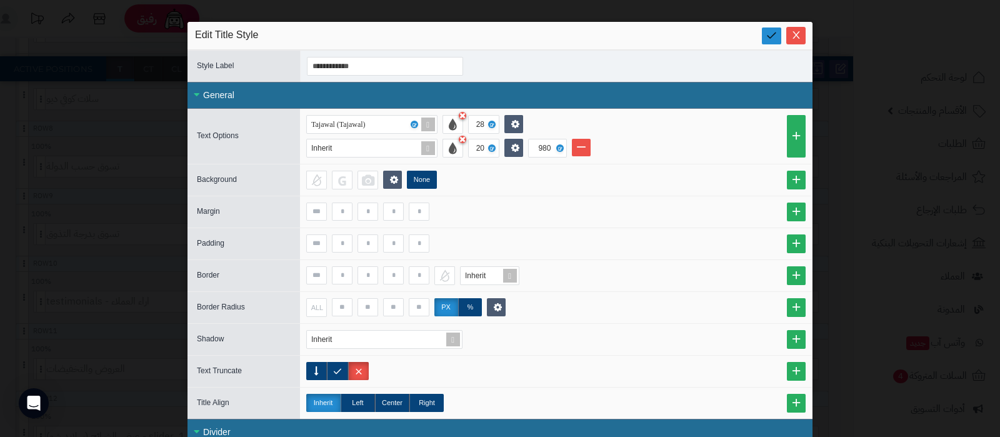
click at [772, 36] on icon at bounding box center [772, 35] width 12 height 12
click at [801, 32] on icon "Close" at bounding box center [796, 34] width 10 height 10
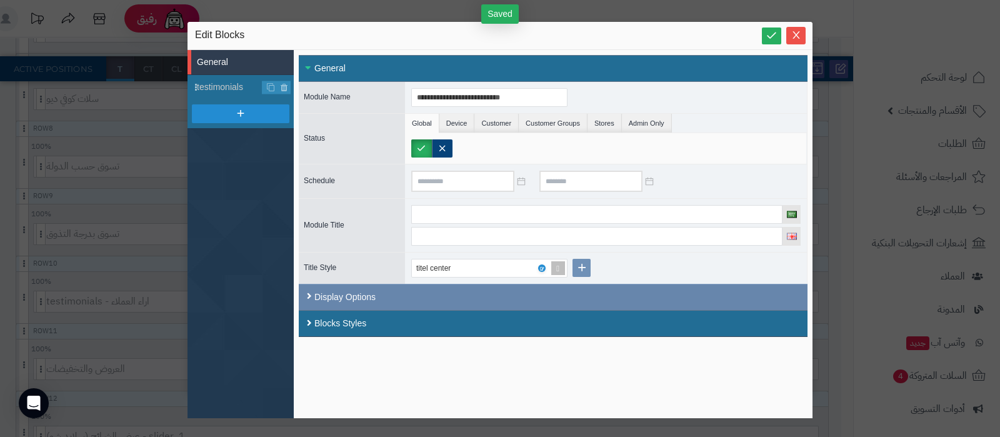
click at [442, 295] on div "Display Options" at bounding box center [553, 297] width 509 height 26
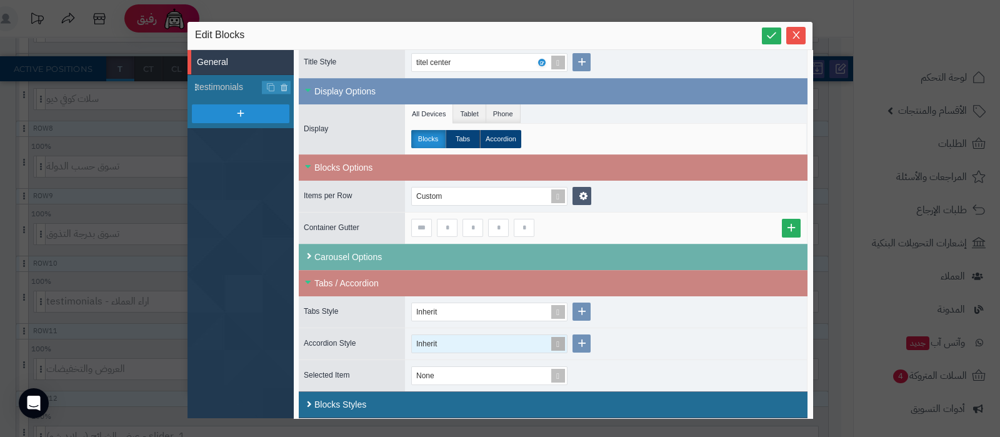
scroll to position [208, 0]
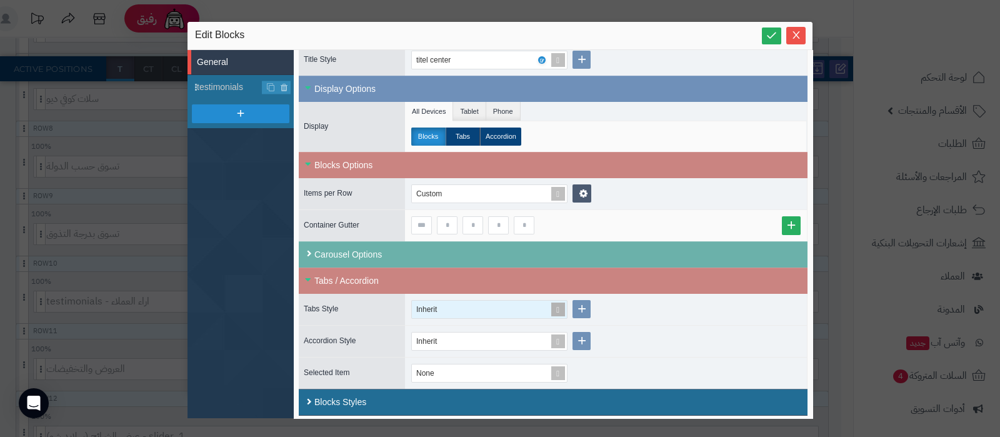
click at [556, 307] on span at bounding box center [557, 309] width 17 height 17
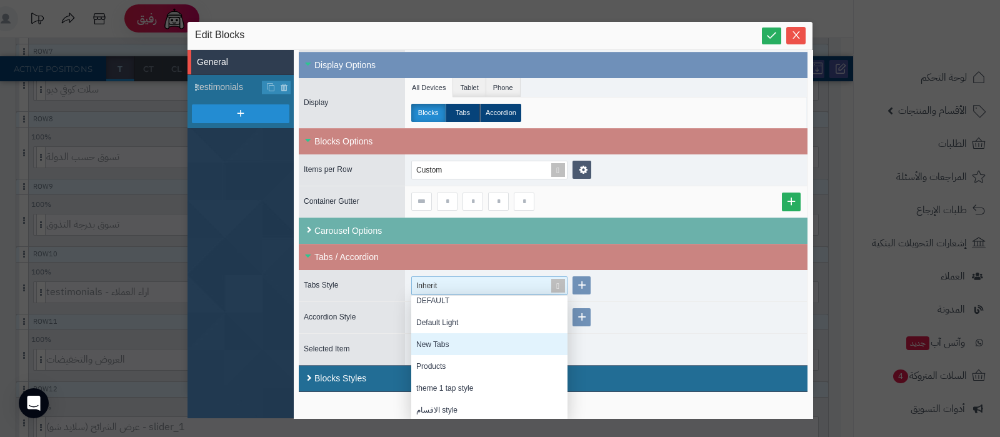
scroll to position [0, 0]
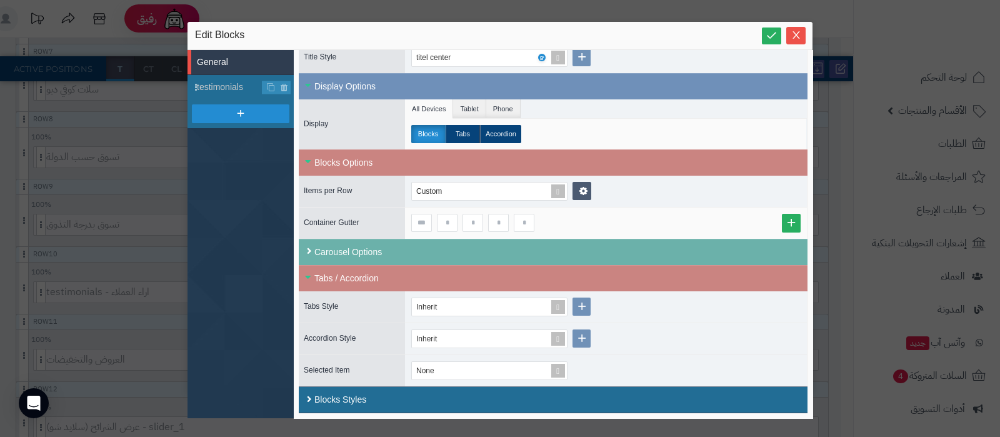
click at [703, 302] on div "Tabs Style Inherit Accordion Style Inherit Selected Item None" at bounding box center [553, 338] width 509 height 95
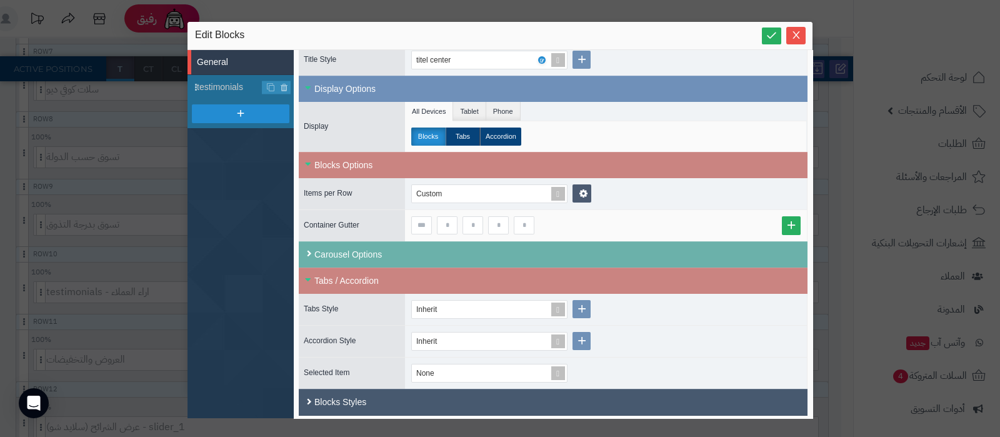
click at [438, 396] on div "Blocks Styles" at bounding box center [552, 402] width 477 height 13
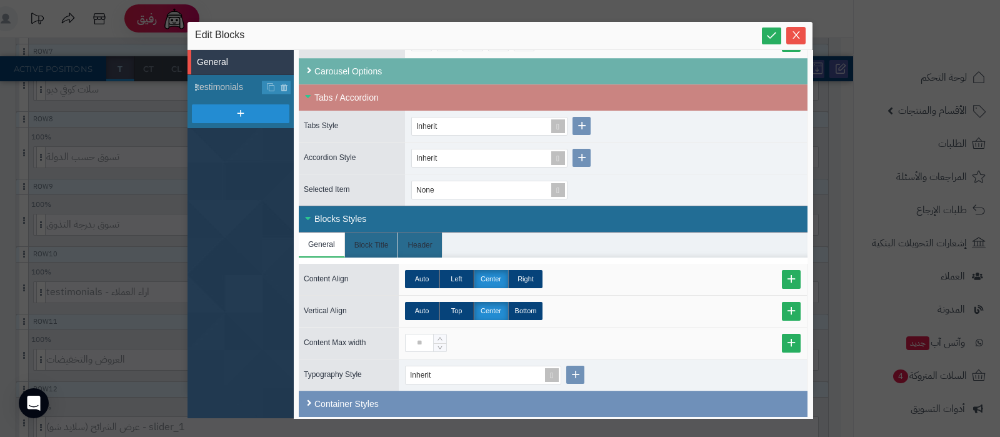
scroll to position [392, 0]
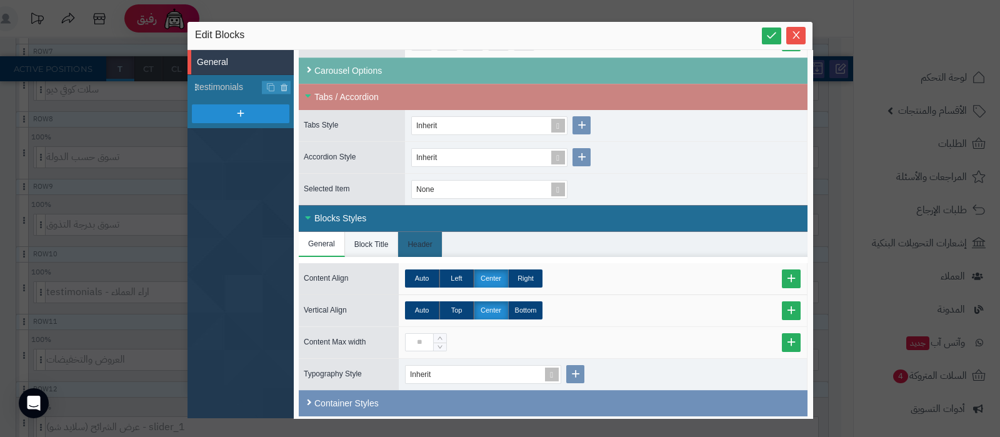
click at [368, 236] on li "Block Title" at bounding box center [372, 244] width 54 height 25
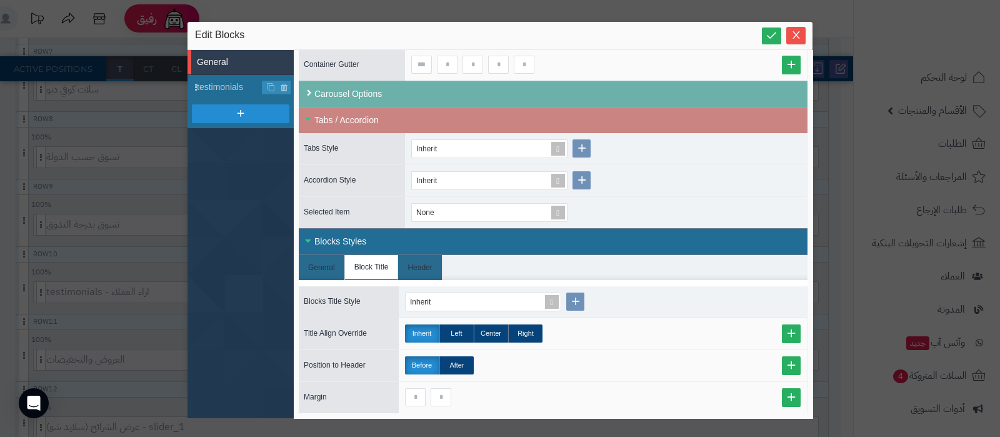
scroll to position [366, 0]
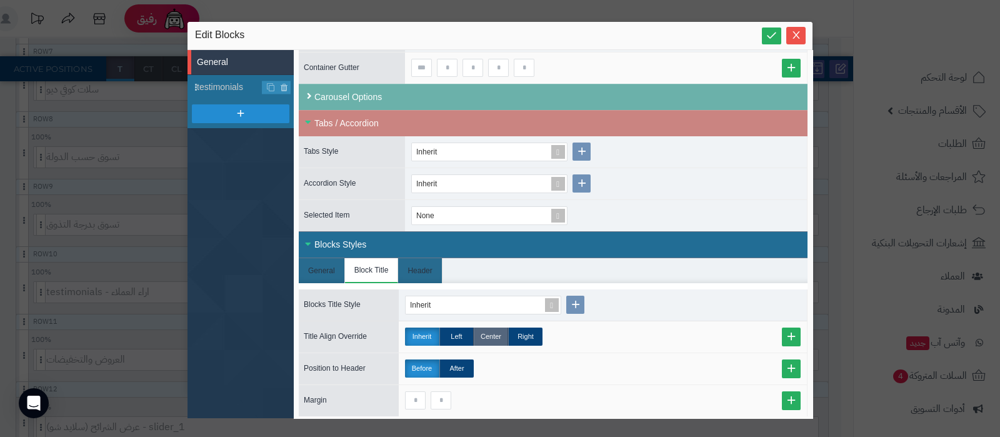
click at [492, 337] on label "Center" at bounding box center [491, 336] width 34 height 18
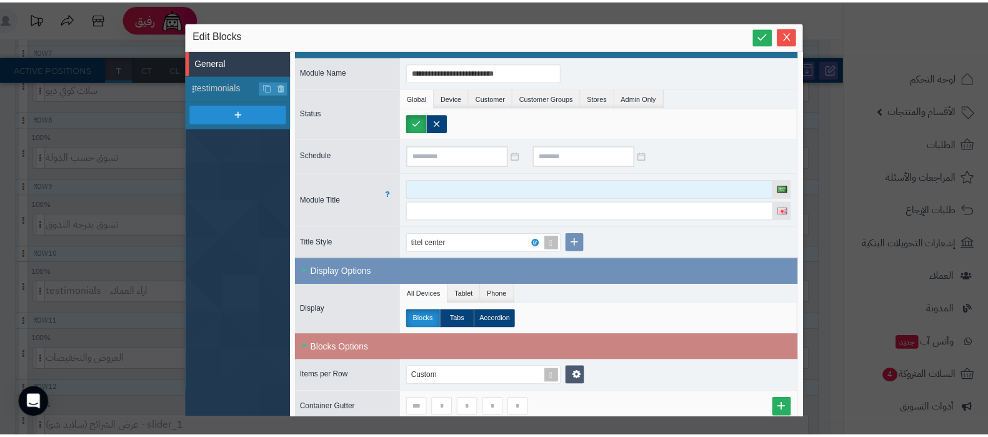
scroll to position [0, 0]
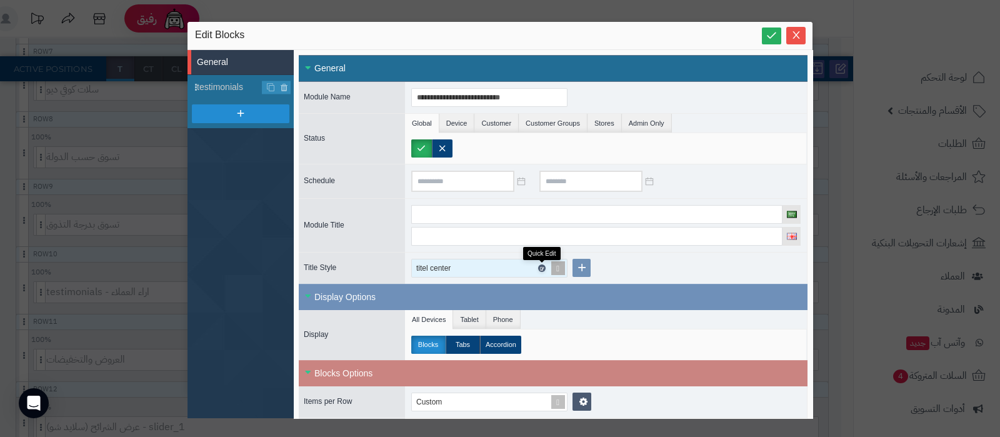
click at [541, 266] on icon at bounding box center [541, 269] width 4 height 6
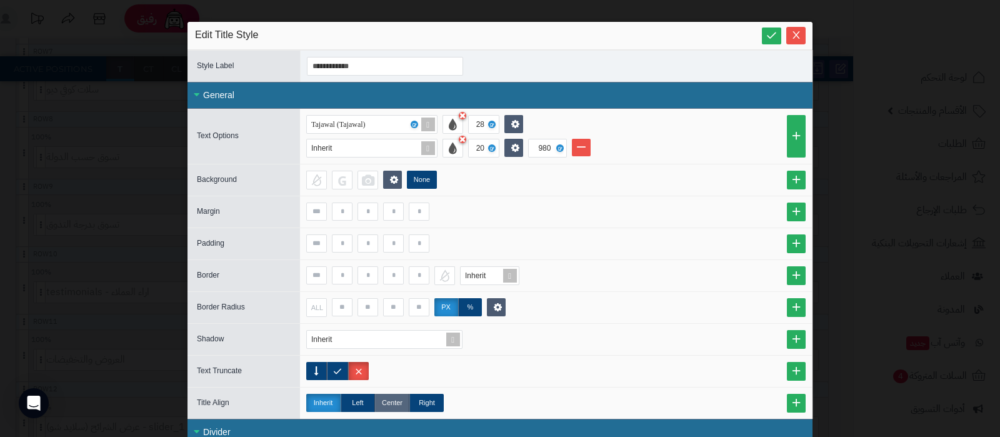
click at [396, 402] on label "Center" at bounding box center [392, 403] width 34 height 18
click at [775, 35] on icon at bounding box center [772, 35] width 12 height 12
click at [801, 36] on icon "Close" at bounding box center [796, 34] width 10 height 10
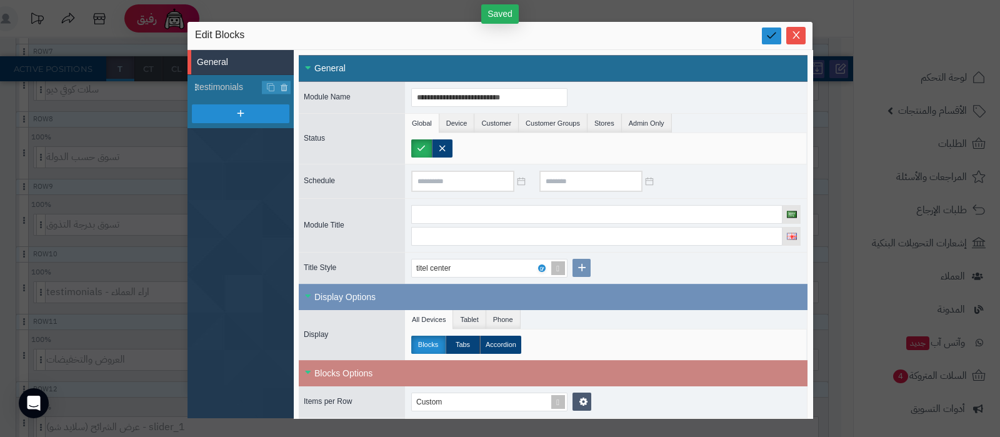
click at [767, 35] on icon at bounding box center [772, 35] width 12 height 12
click at [796, 37] on icon "Close" at bounding box center [796, 34] width 10 height 10
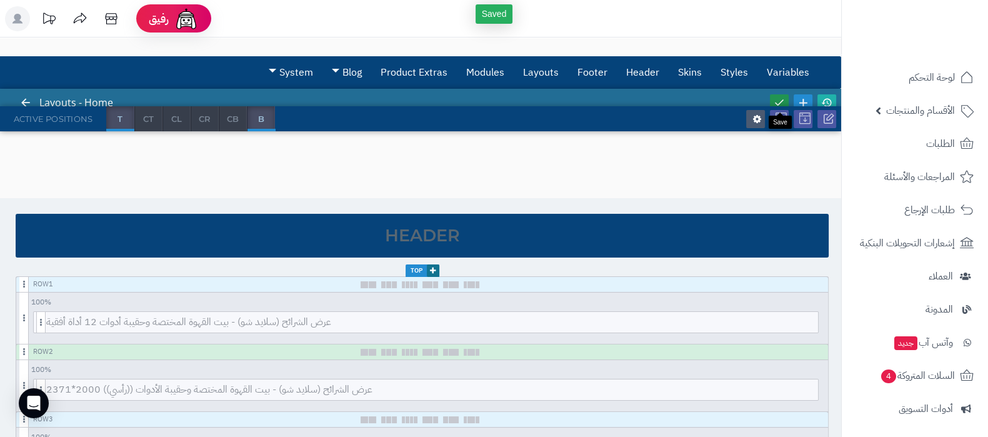
click at [784, 104] on icon at bounding box center [779, 102] width 11 height 11
click at [825, 99] on icon at bounding box center [826, 102] width 11 height 11
click at [689, 67] on link "Skins" at bounding box center [690, 72] width 42 height 31
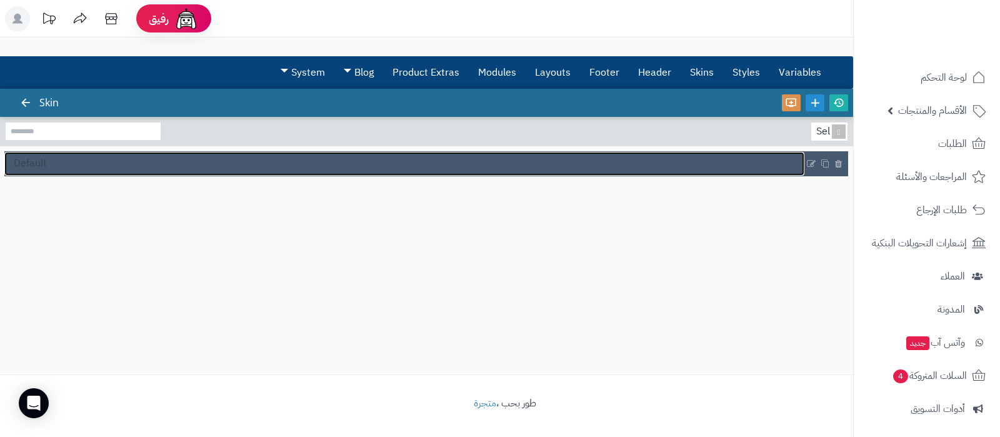
click at [139, 159] on link "Default" at bounding box center [404, 164] width 800 height 24
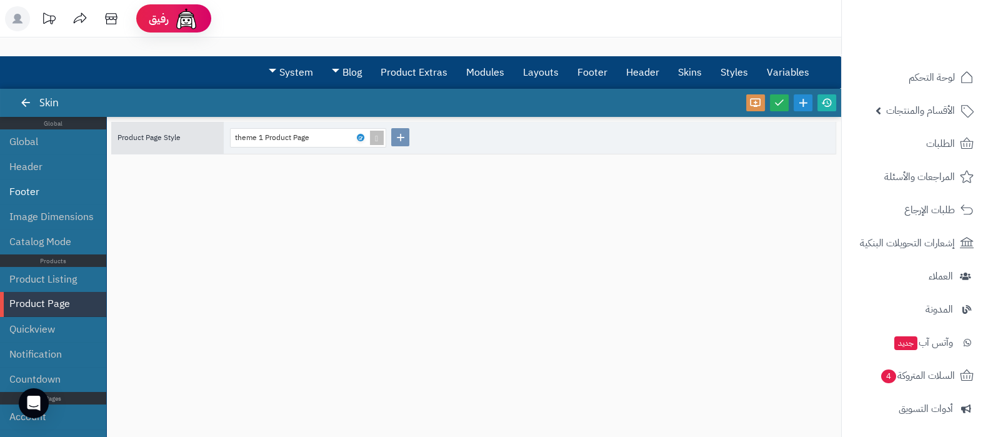
click at [37, 191] on li "Footer" at bounding box center [53, 191] width 106 height 25
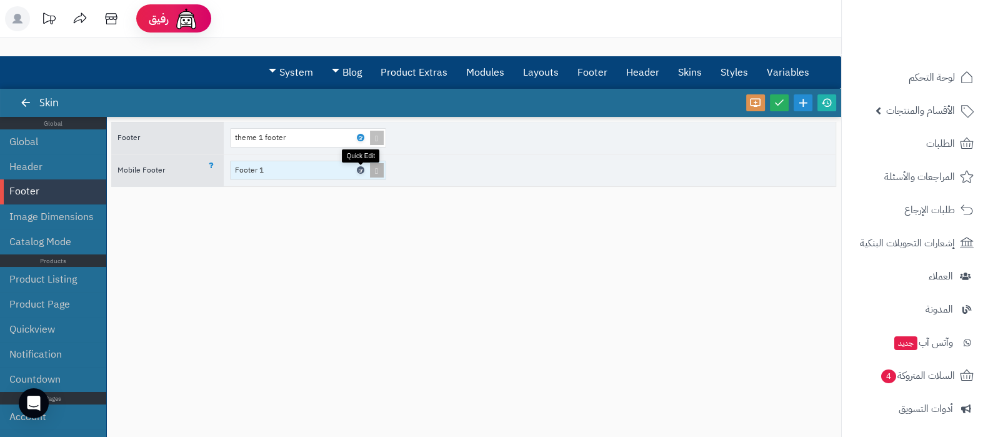
click at [359, 169] on icon at bounding box center [360, 170] width 4 height 6
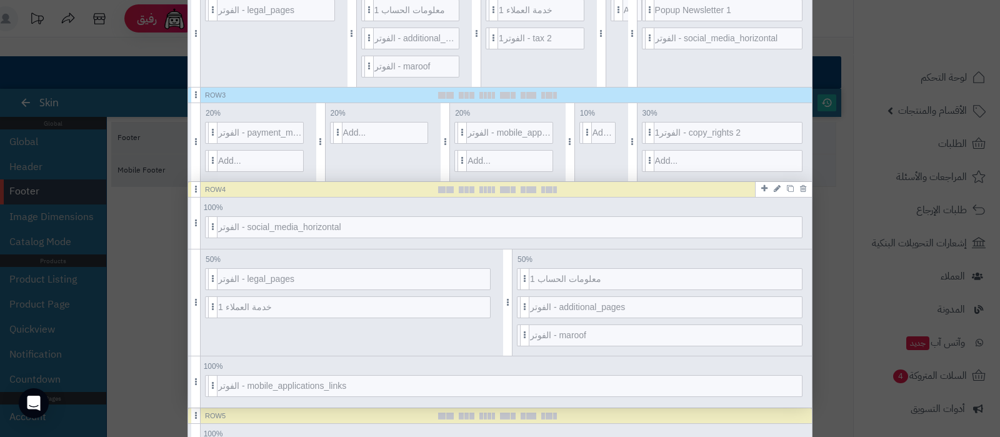
scroll to position [469, 0]
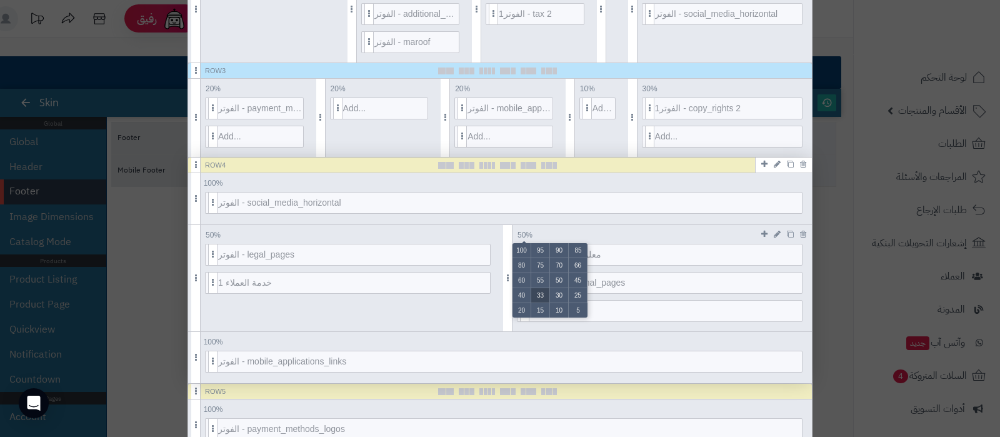
click at [546, 292] on li "33" at bounding box center [540, 295] width 19 height 15
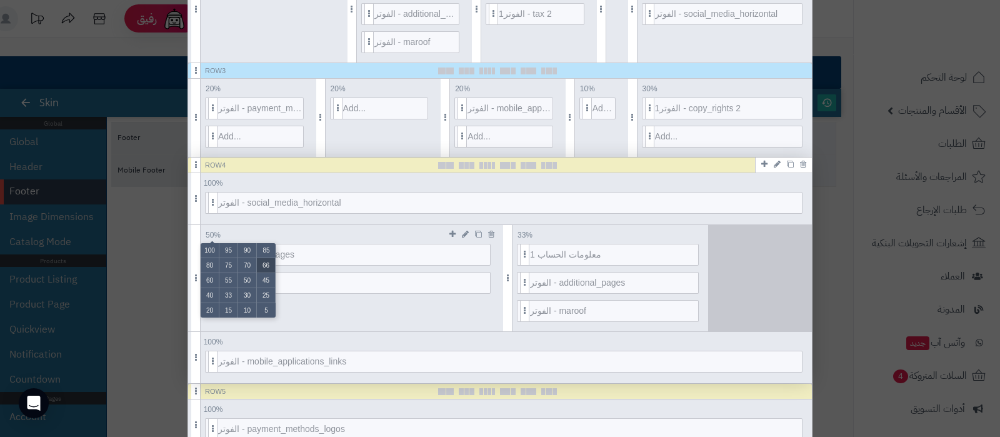
click at [274, 269] on li "66" at bounding box center [266, 265] width 19 height 15
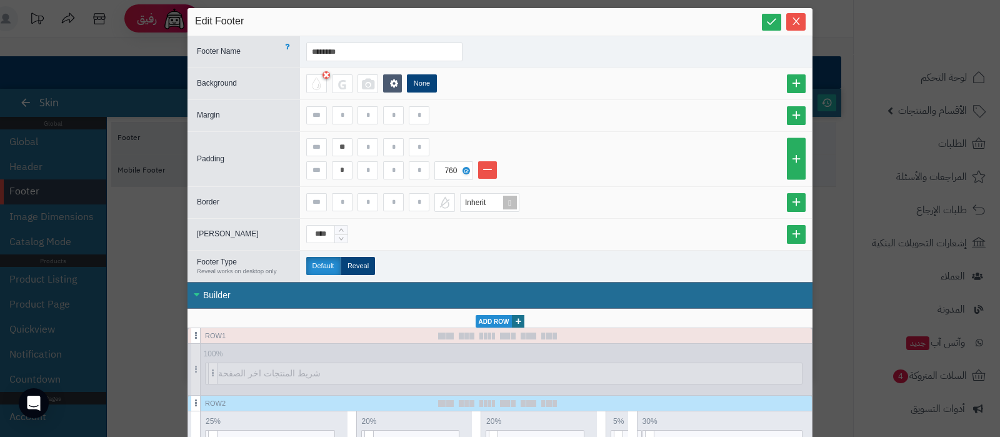
scroll to position [0, 0]
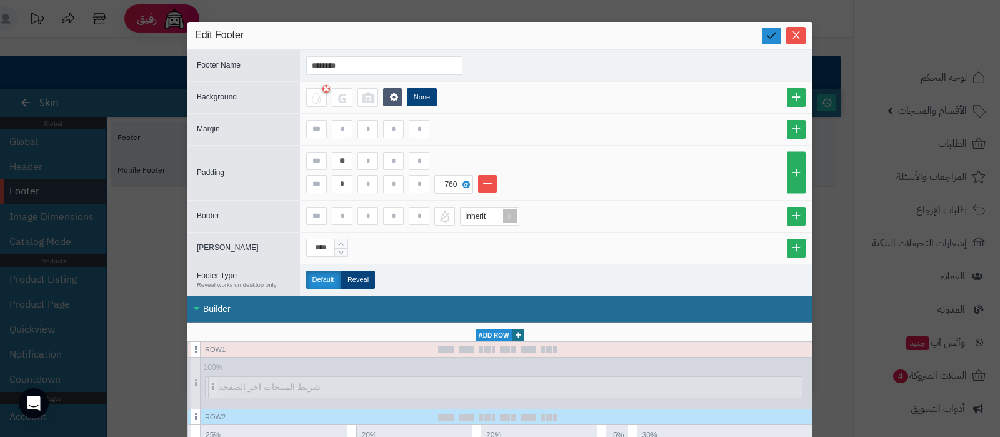
click at [777, 39] on icon at bounding box center [772, 35] width 12 height 12
click at [794, 36] on span "Close" at bounding box center [795, 34] width 19 height 11
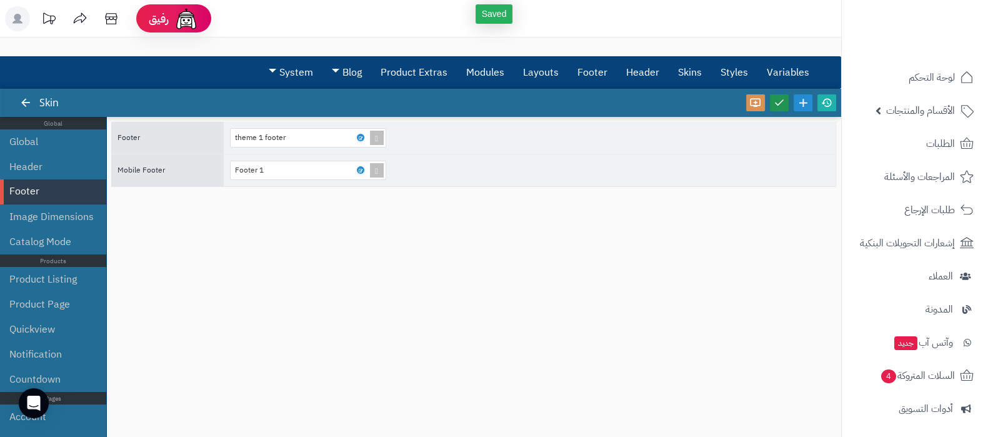
click at [782, 97] on icon at bounding box center [779, 102] width 11 height 11
click at [824, 104] on icon at bounding box center [826, 102] width 11 height 11
click at [361, 167] on icon at bounding box center [360, 170] width 4 height 6
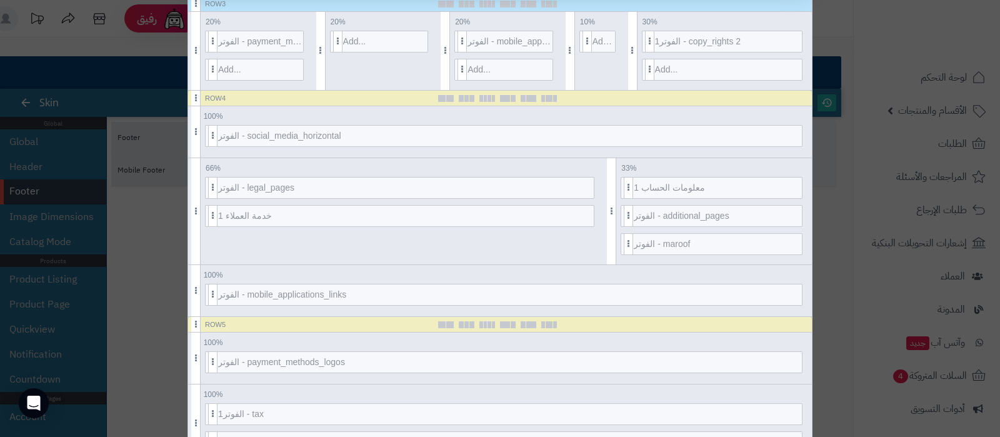
scroll to position [546, 0]
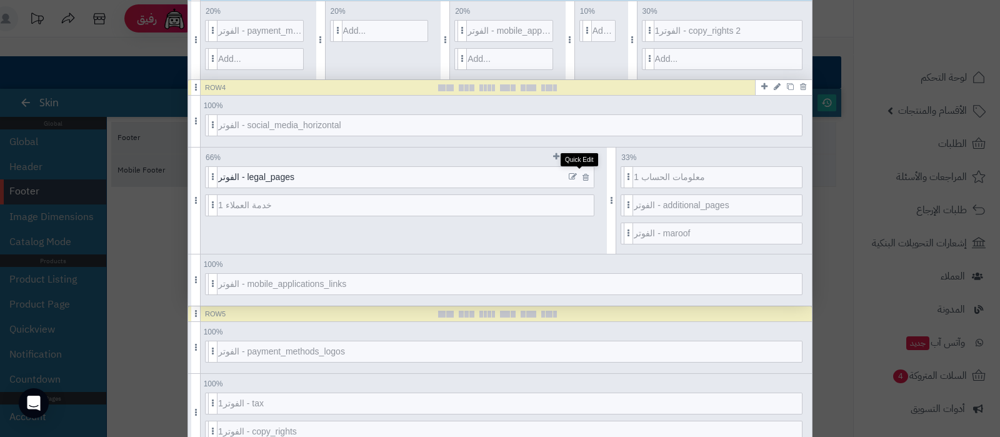
click at [577, 174] on icon at bounding box center [573, 176] width 8 height 9
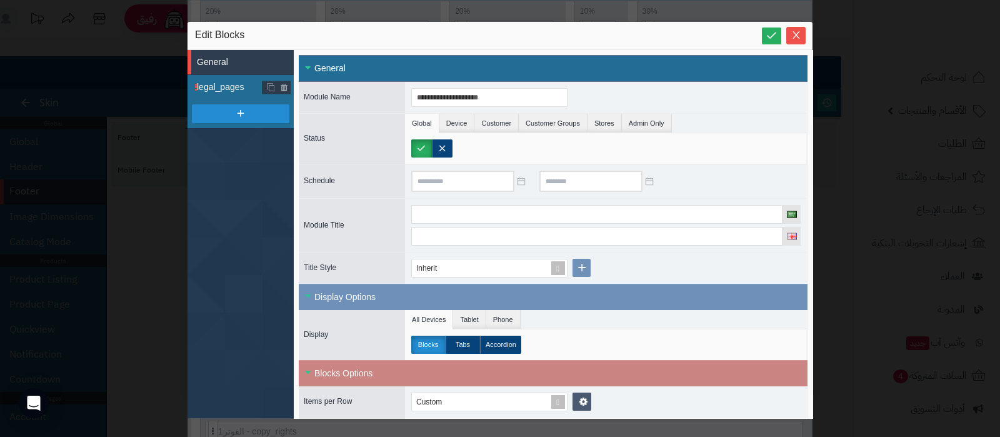
click at [218, 91] on span "legal_pages" at bounding box center [245, 87] width 97 height 13
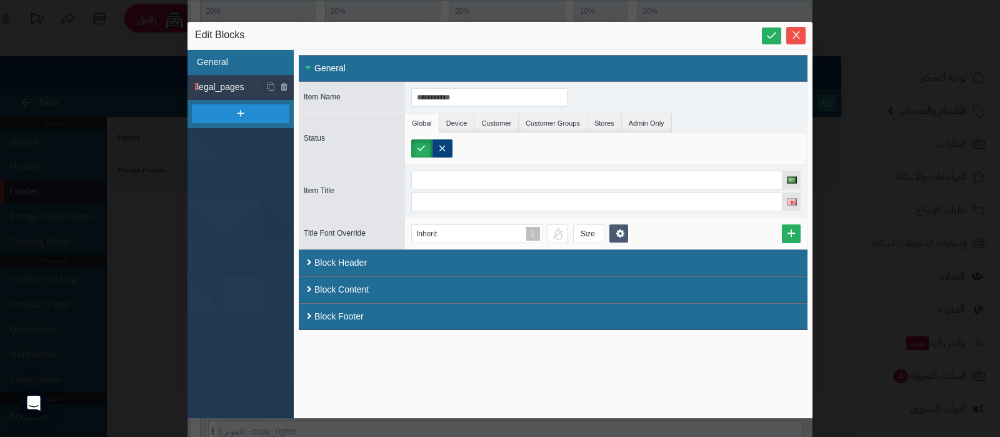
click at [227, 66] on li "General" at bounding box center [240, 62] width 106 height 25
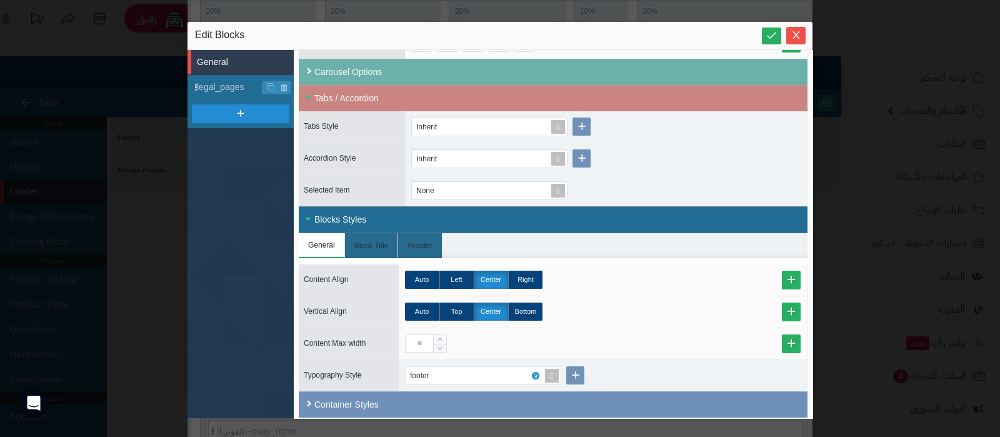
scroll to position [392, 0]
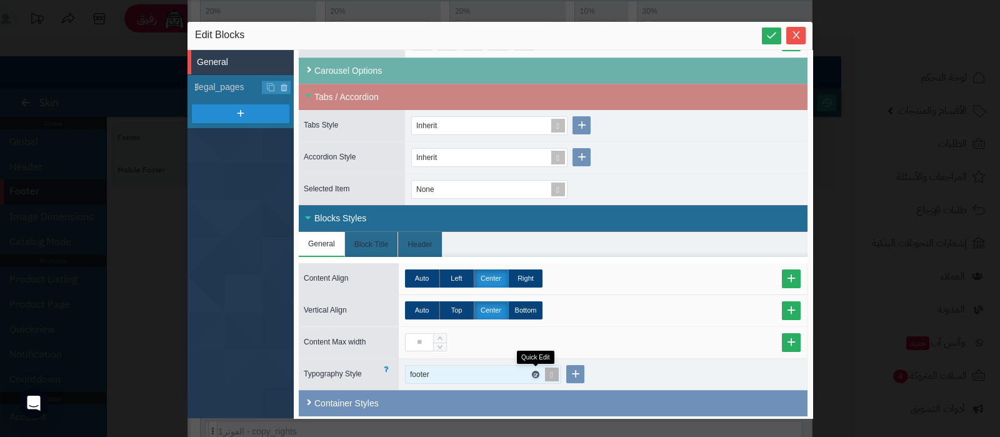
click at [536, 372] on icon at bounding box center [535, 375] width 4 height 6
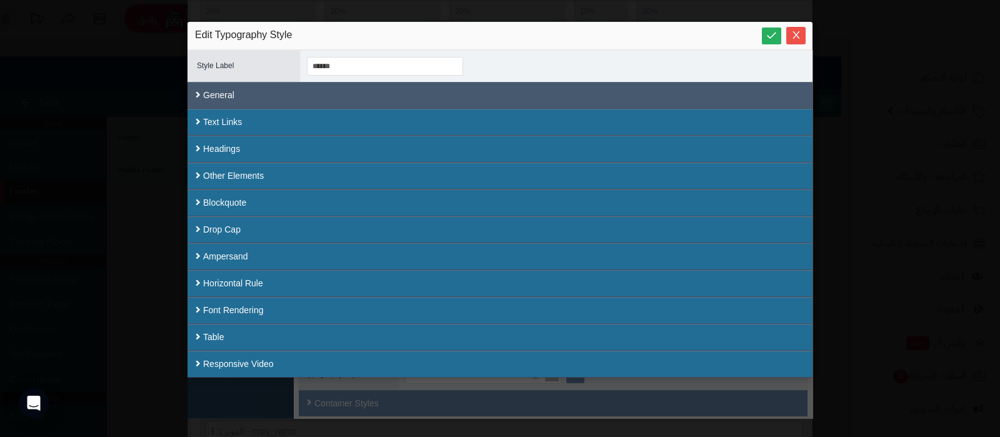
click at [307, 95] on div "General" at bounding box center [499, 95] width 625 height 27
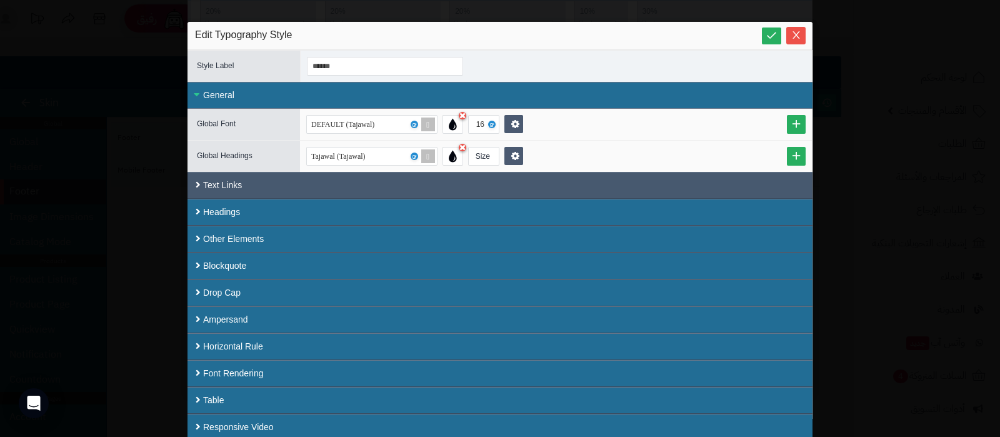
click at [301, 189] on div "Text Links" at bounding box center [499, 185] width 625 height 27
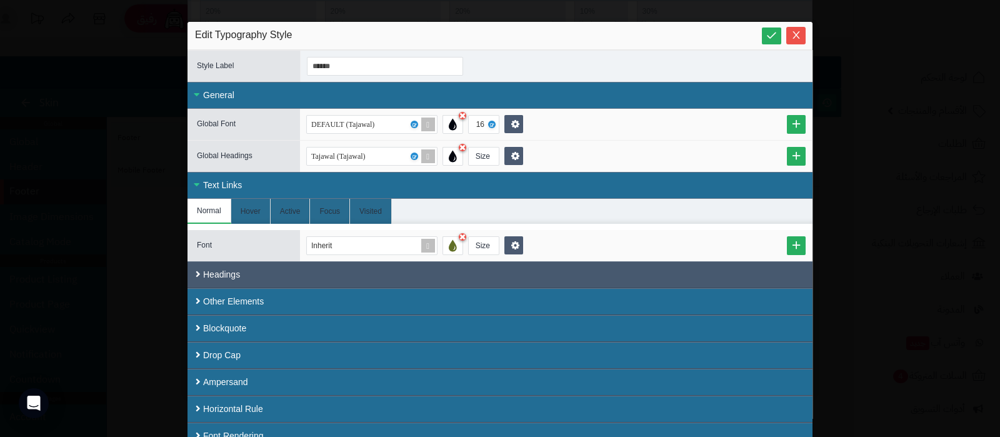
click at [291, 279] on div "Headings" at bounding box center [499, 274] width 625 height 27
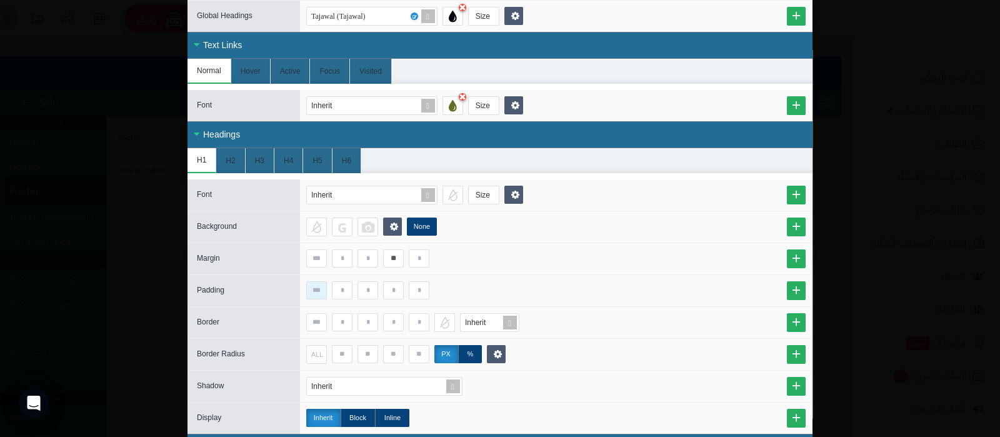
scroll to position [347, 0]
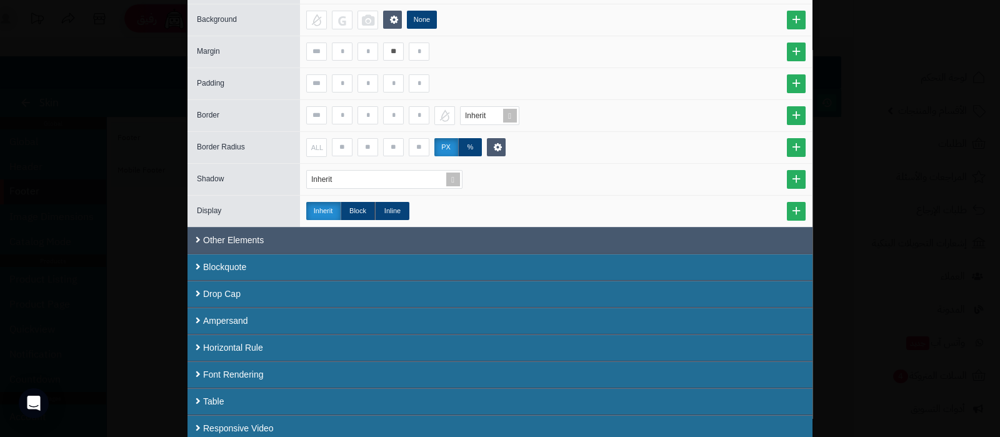
click at [350, 245] on div "Other Elements" at bounding box center [499, 240] width 625 height 27
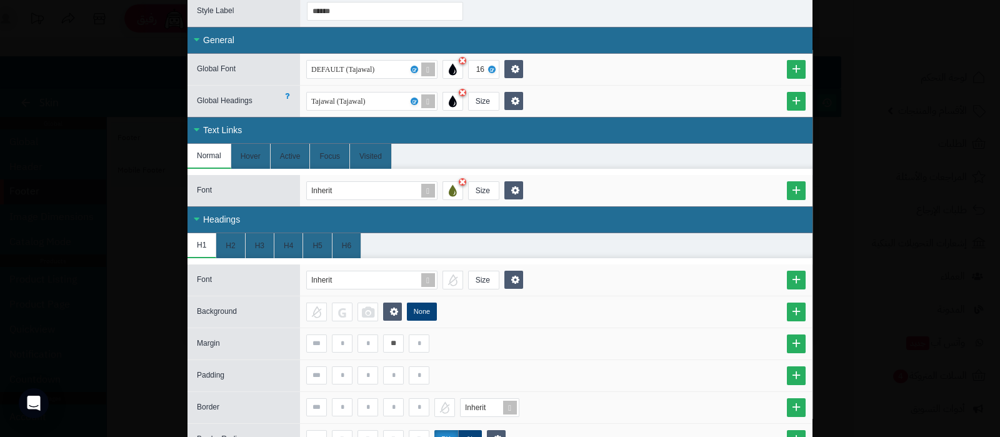
scroll to position [0, 0]
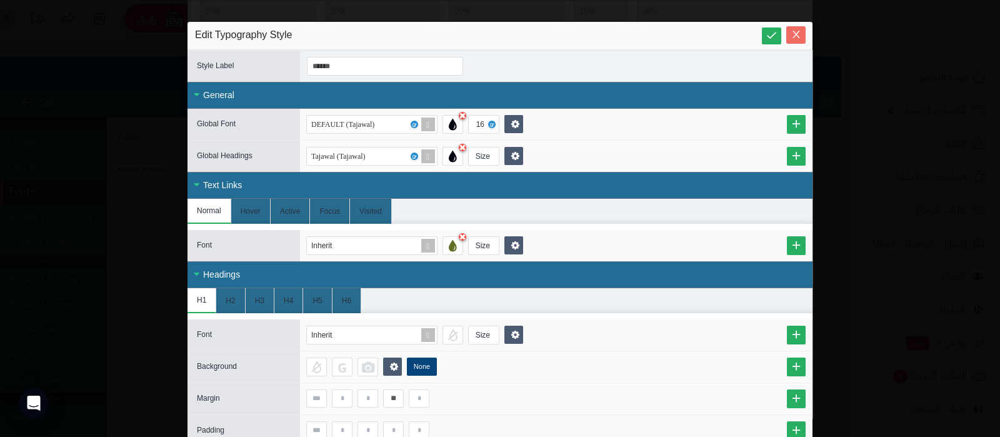
click at [801, 37] on icon "Close" at bounding box center [796, 34] width 10 height 10
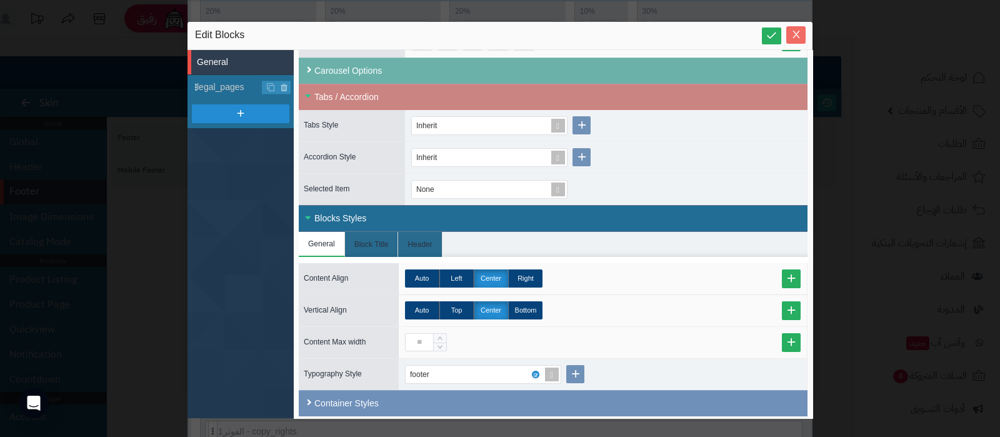
click at [794, 41] on button "Close" at bounding box center [795, 34] width 19 height 17
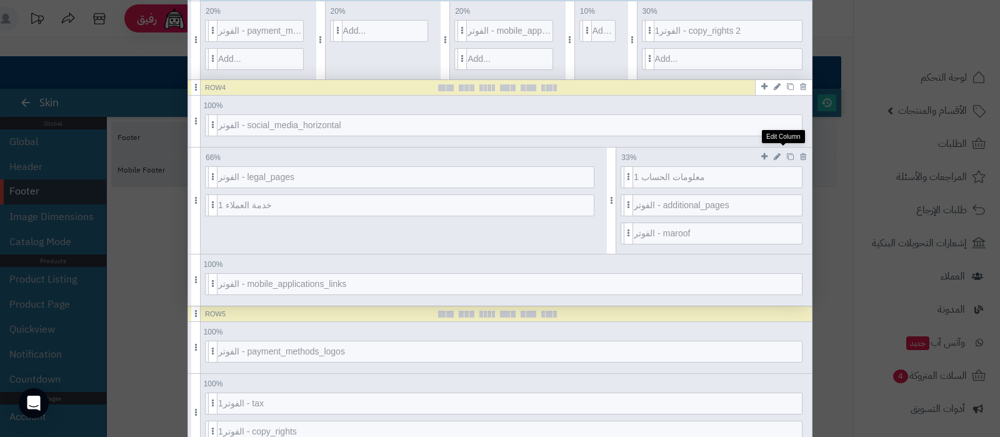
click at [784, 156] on link at bounding box center [777, 156] width 13 height 14
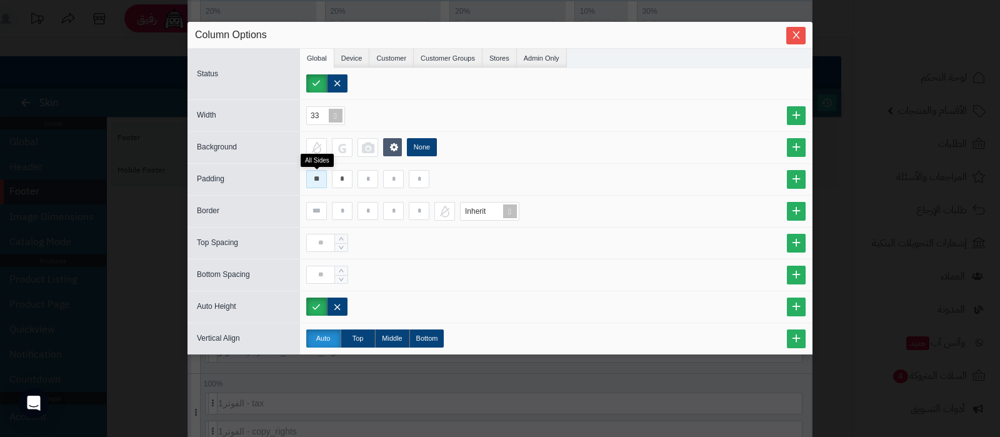
click at [319, 181] on input "**" at bounding box center [316, 179] width 21 height 18
type input "**"
click at [796, 37] on icon "Close" at bounding box center [796, 34] width 10 height 10
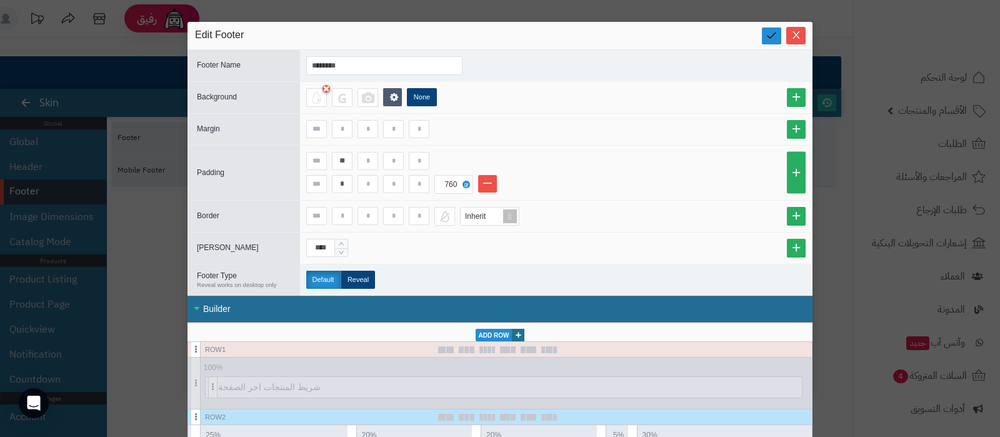
click at [777, 42] on link at bounding box center [771, 35] width 19 height 17
click at [800, 41] on button "Close" at bounding box center [795, 34] width 19 height 17
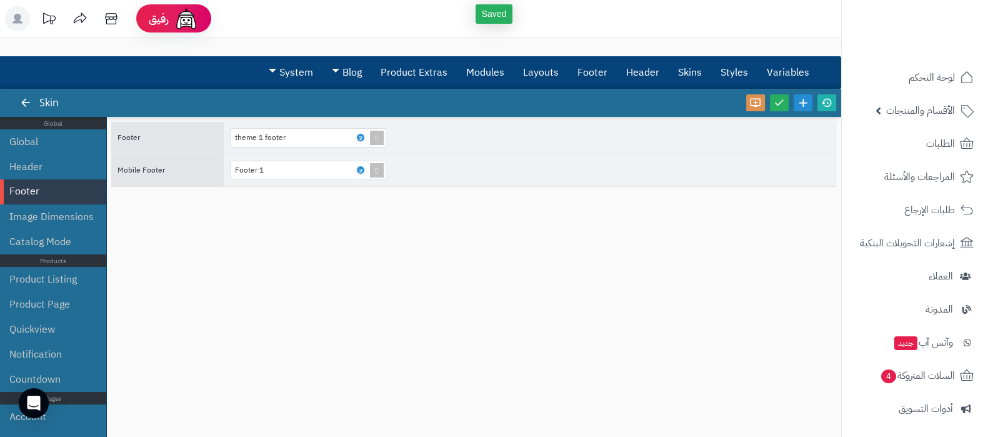
click at [779, 112] on div at bounding box center [791, 103] width 95 height 28
click at [779, 103] on icon at bounding box center [779, 102] width 11 height 11
click at [831, 102] on icon at bounding box center [826, 102] width 11 height 11
click at [361, 170] on icon at bounding box center [360, 170] width 4 height 6
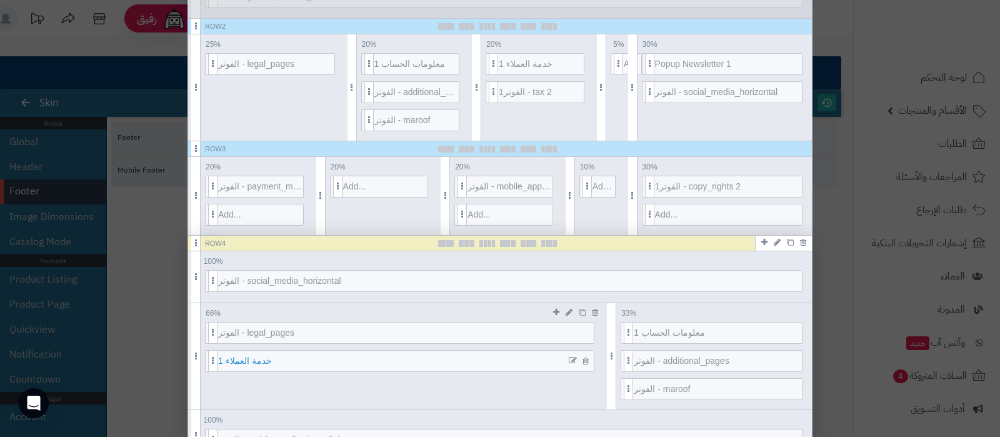
scroll to position [469, 0]
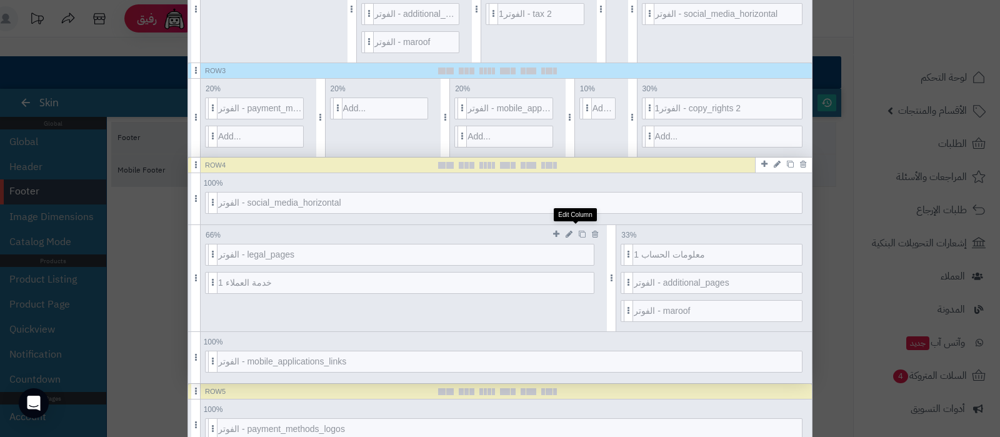
click at [572, 234] on icon at bounding box center [569, 234] width 7 height 8
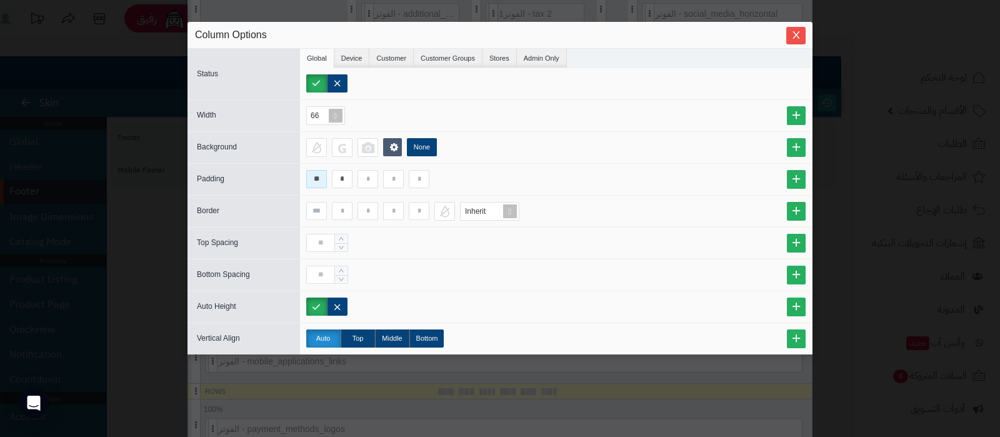
click at [319, 180] on input "**" at bounding box center [316, 179] width 21 height 18
type input "**"
click at [791, 35] on icon "Close" at bounding box center [796, 34] width 10 height 10
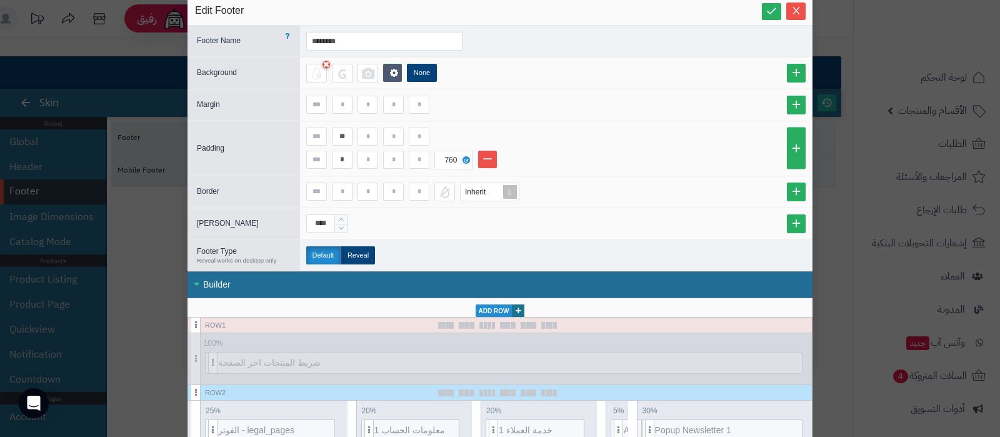
scroll to position [0, 0]
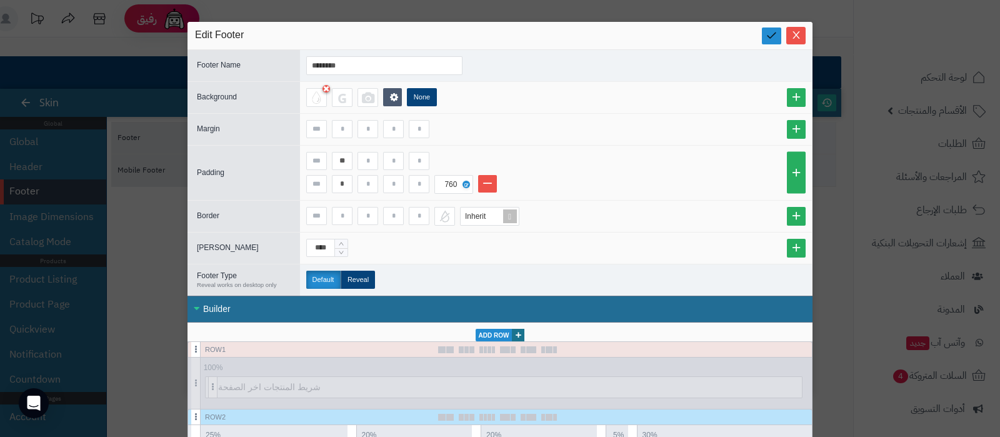
click at [776, 39] on icon at bounding box center [772, 35] width 12 height 12
click at [806, 34] on span "Close" at bounding box center [795, 34] width 19 height 11
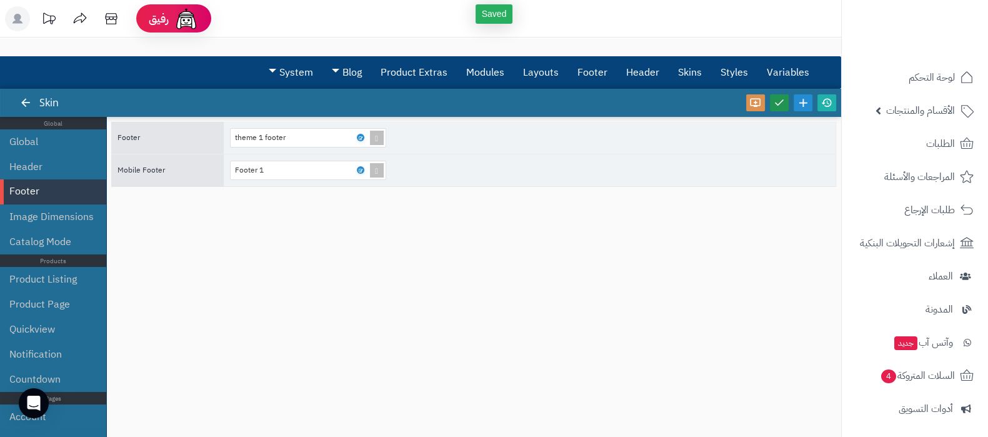
click at [776, 104] on icon at bounding box center [779, 102] width 11 height 11
click at [828, 104] on icon at bounding box center [826, 102] width 11 height 11
click at [362, 167] on icon at bounding box center [360, 170] width 4 height 6
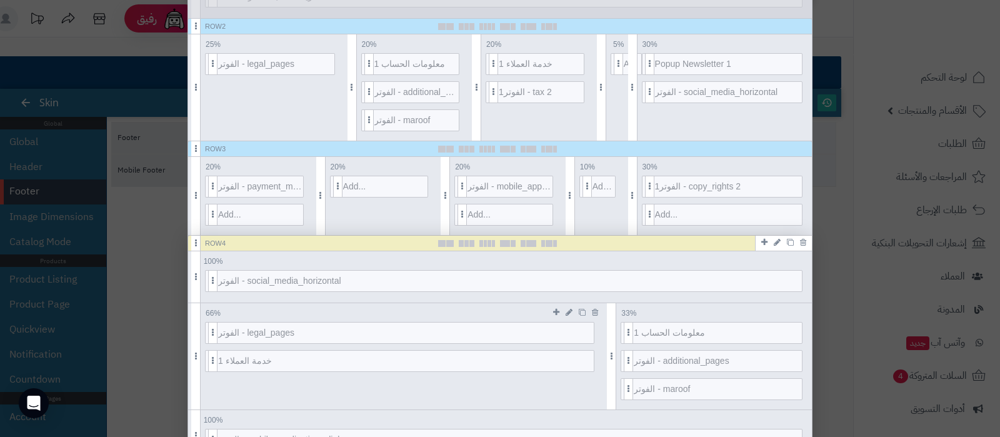
scroll to position [469, 0]
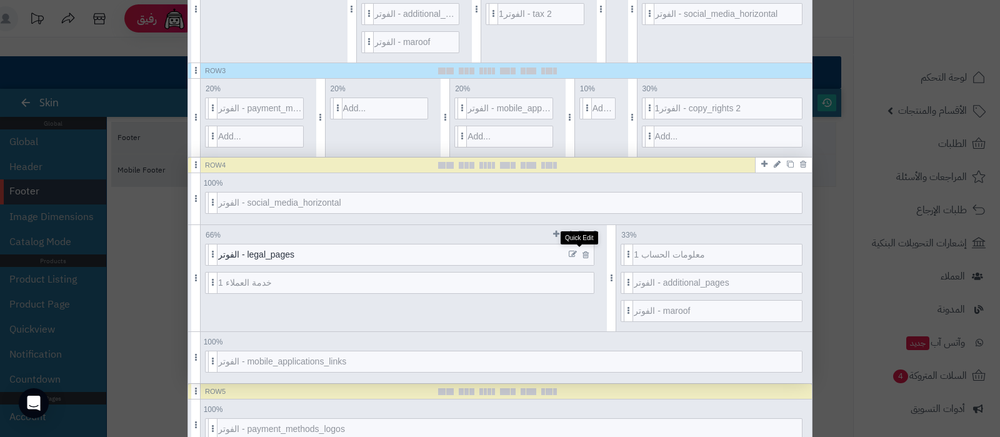
click at [577, 252] on icon at bounding box center [573, 254] width 8 height 9
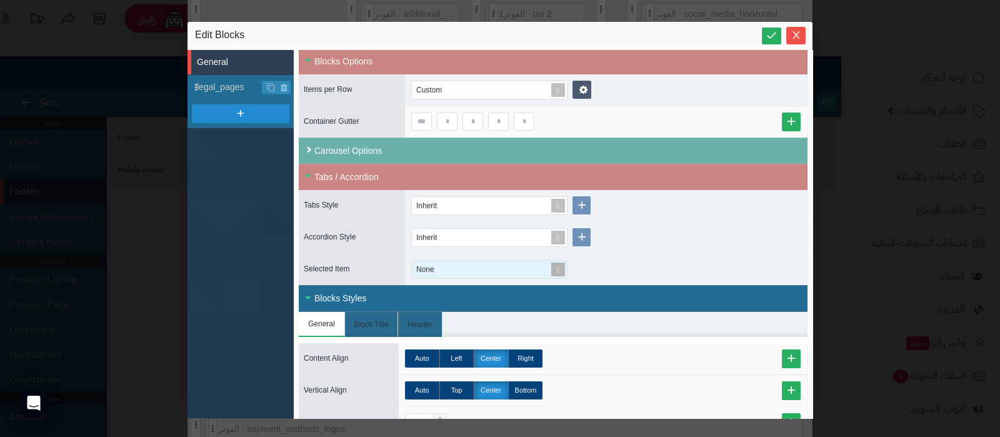
scroll to position [392, 0]
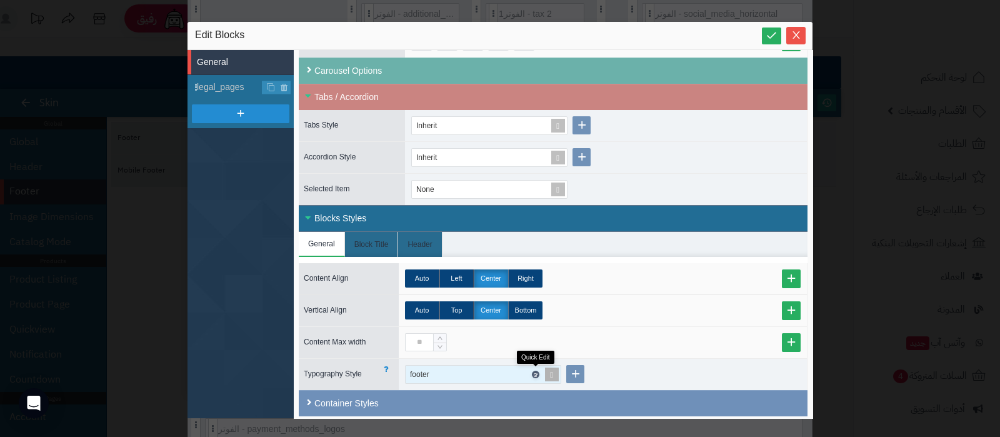
click at [534, 372] on icon at bounding box center [535, 375] width 4 height 6
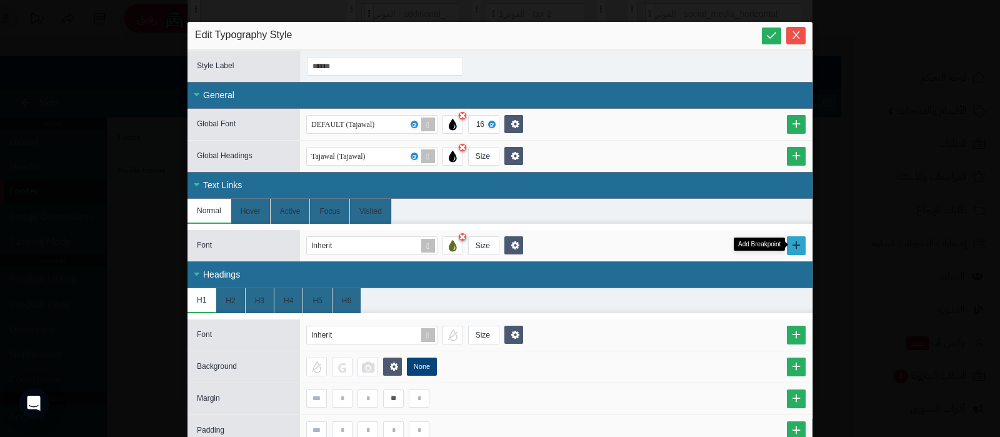
click at [806, 245] on link at bounding box center [796, 245] width 19 height 19
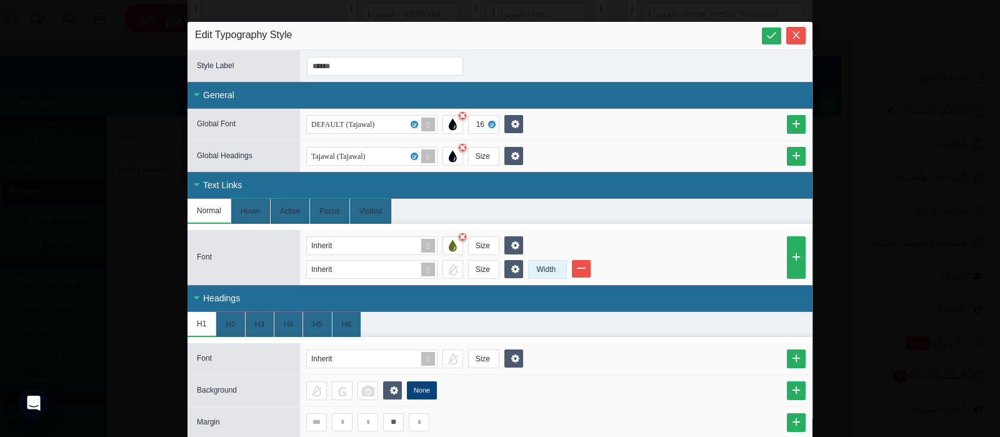
click at [559, 269] on div "Width" at bounding box center [546, 269] width 35 height 17
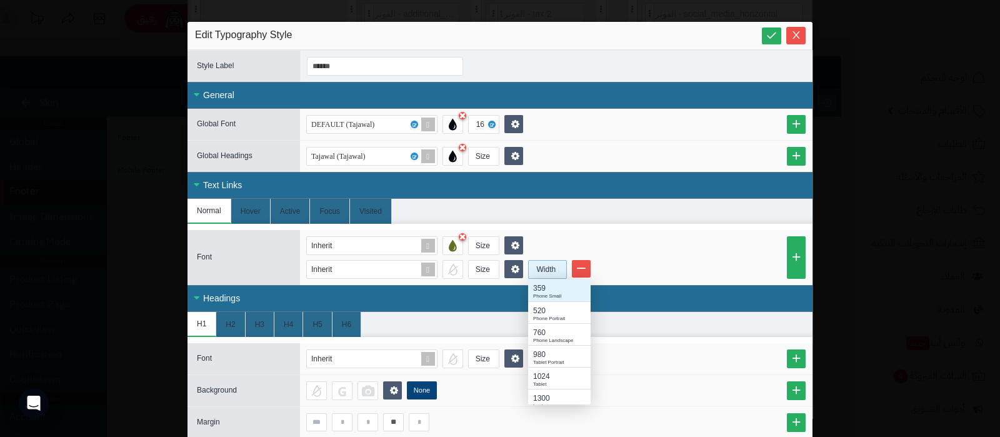
scroll to position [112, 50]
click at [553, 351] on div "980" at bounding box center [559, 354] width 52 height 11
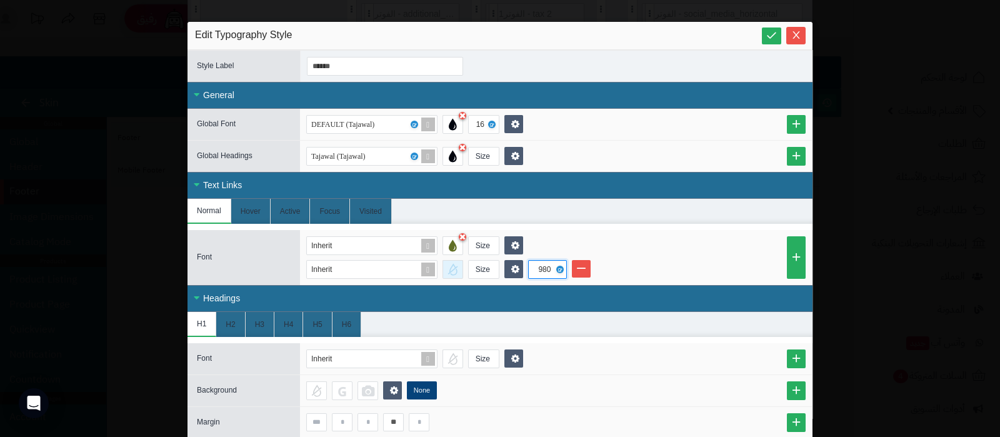
click at [462, 267] on div at bounding box center [452, 269] width 21 height 19
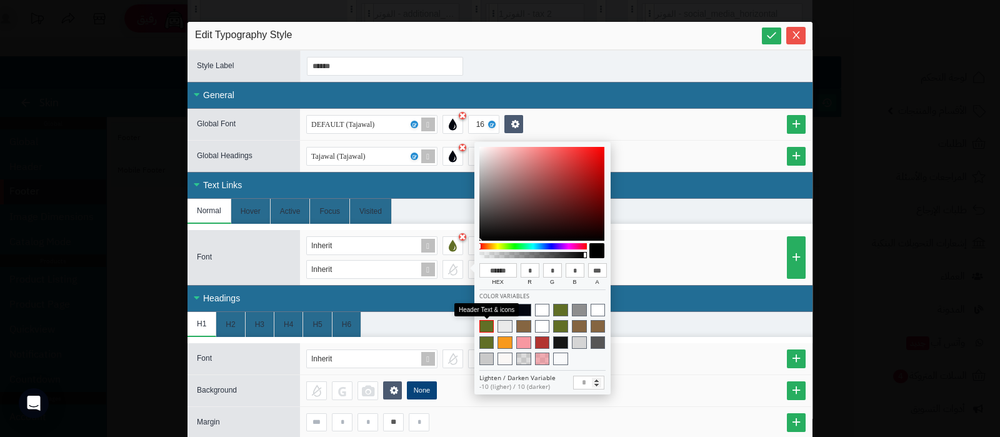
click at [487, 325] on span at bounding box center [486, 326] width 15 height 12
type input "******"
type input "**"
type input "***"
type input "**"
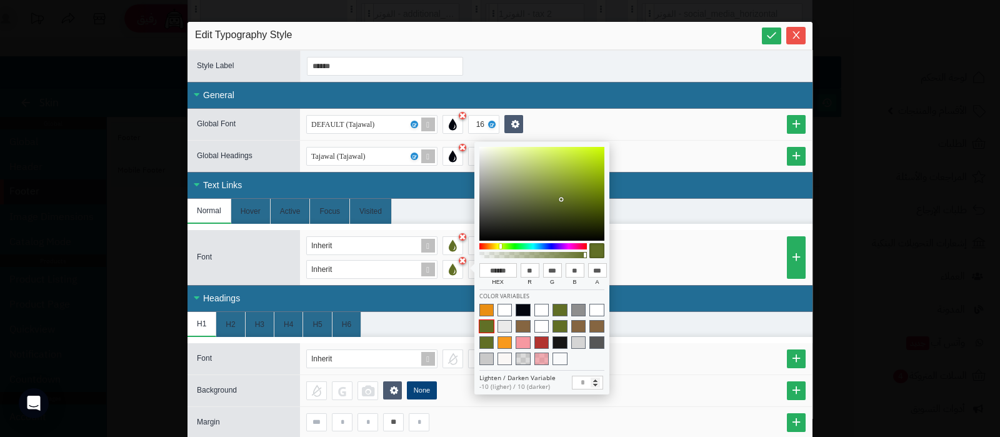
click at [674, 242] on div "Inherit Size" at bounding box center [555, 245] width 499 height 19
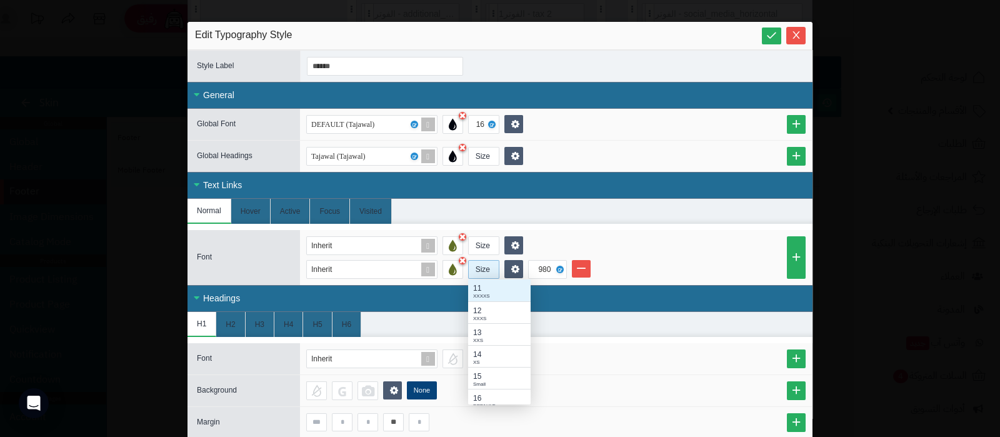
click at [487, 264] on div "Size" at bounding box center [483, 269] width 28 height 17
click at [498, 371] on div "15" at bounding box center [499, 376] width 52 height 11
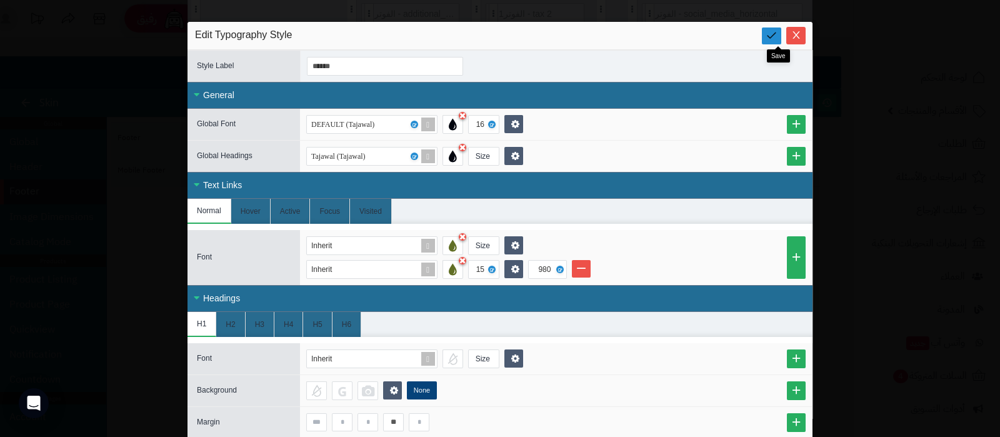
click at [777, 36] on icon at bounding box center [772, 35] width 12 height 12
click at [801, 34] on icon "Close" at bounding box center [796, 34] width 10 height 10
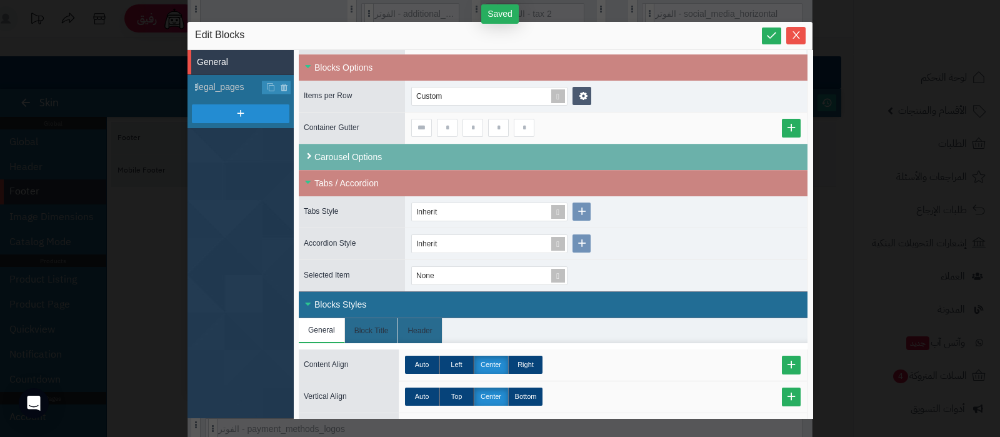
scroll to position [236, 0]
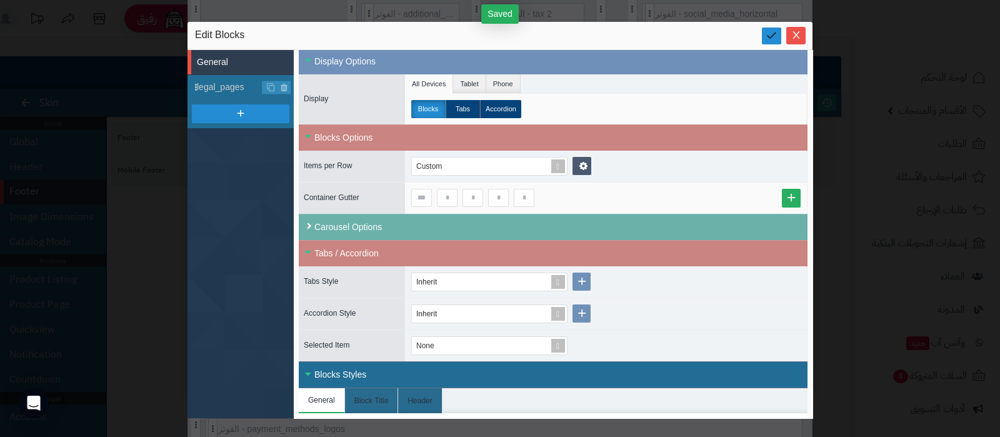
click at [772, 36] on icon at bounding box center [772, 35] width 12 height 12
click at [799, 36] on icon "Close" at bounding box center [796, 34] width 10 height 10
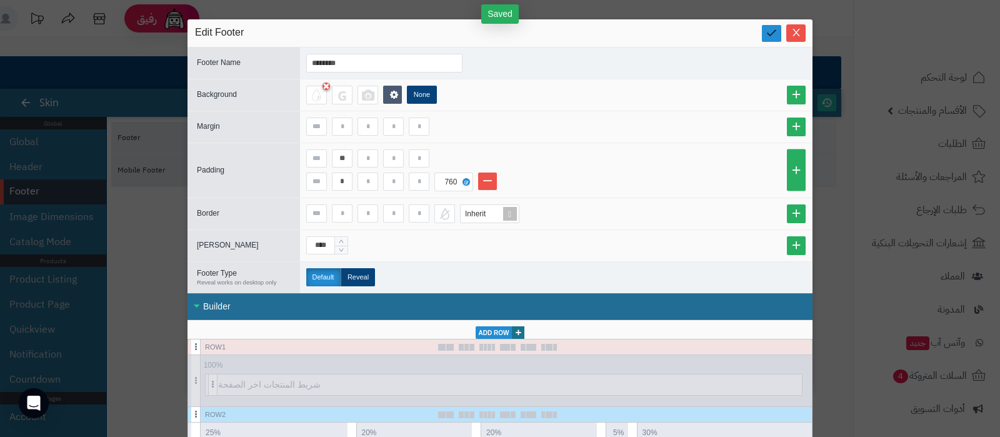
scroll to position [0, 0]
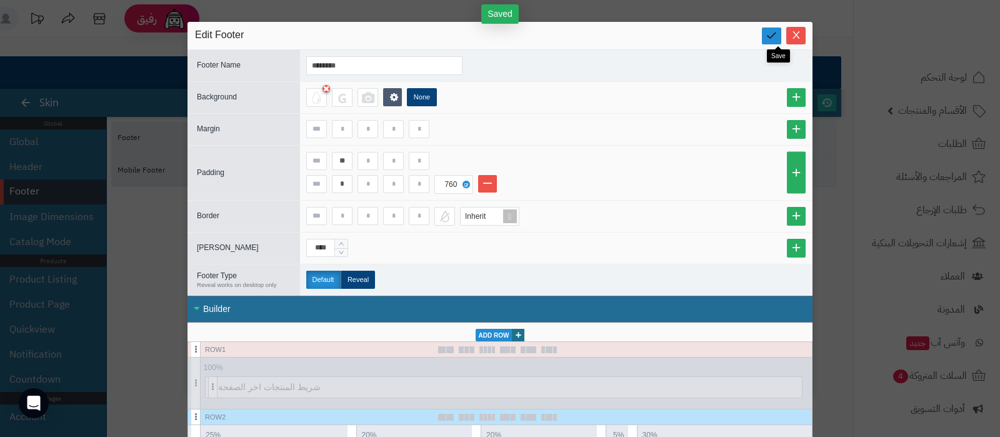
click at [771, 33] on link at bounding box center [771, 35] width 19 height 17
click at [801, 34] on icon "Close" at bounding box center [796, 34] width 10 height 10
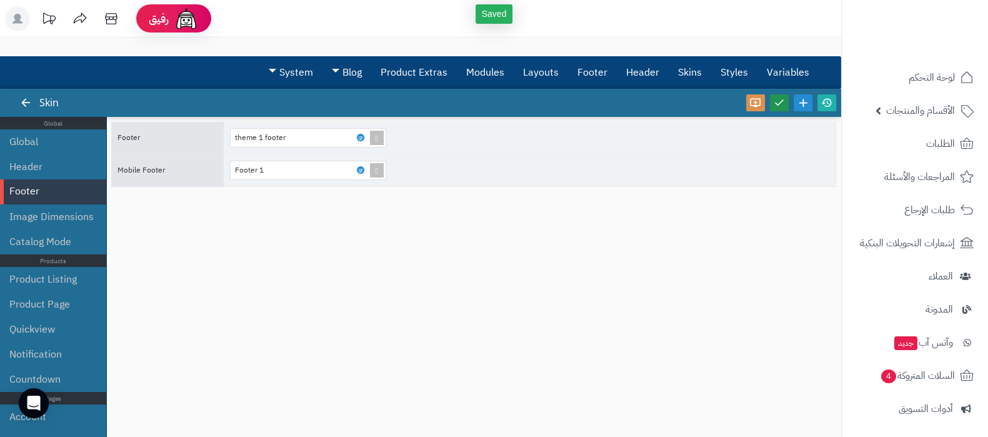
click at [778, 98] on icon at bounding box center [779, 102] width 11 height 11
click at [829, 101] on icon at bounding box center [826, 102] width 11 height 11
click at [361, 169] on icon at bounding box center [360, 170] width 4 height 6
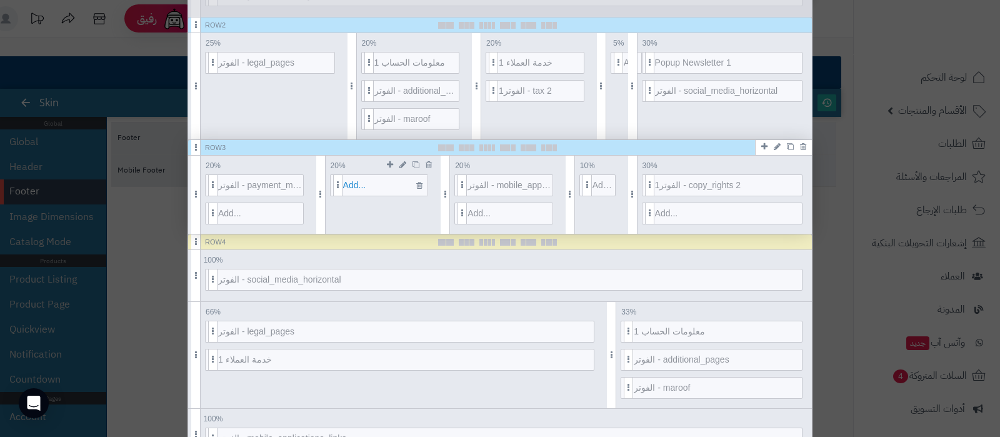
scroll to position [469, 0]
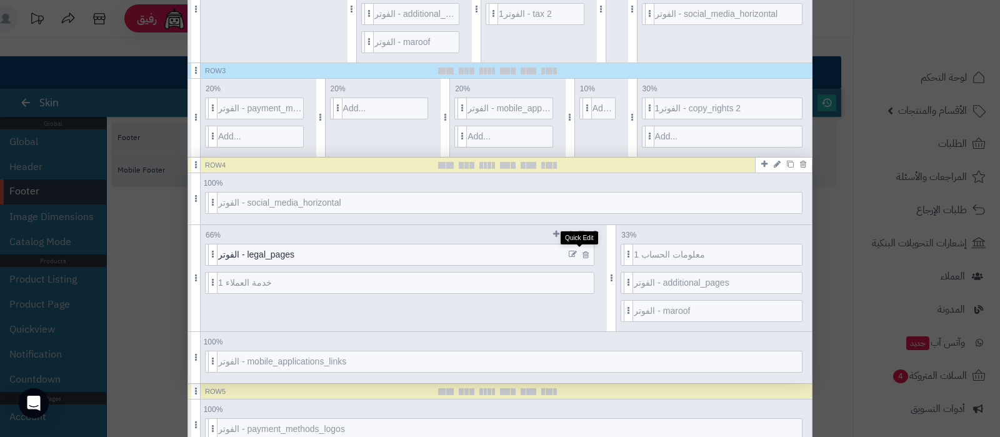
click at [577, 254] on icon at bounding box center [573, 254] width 8 height 9
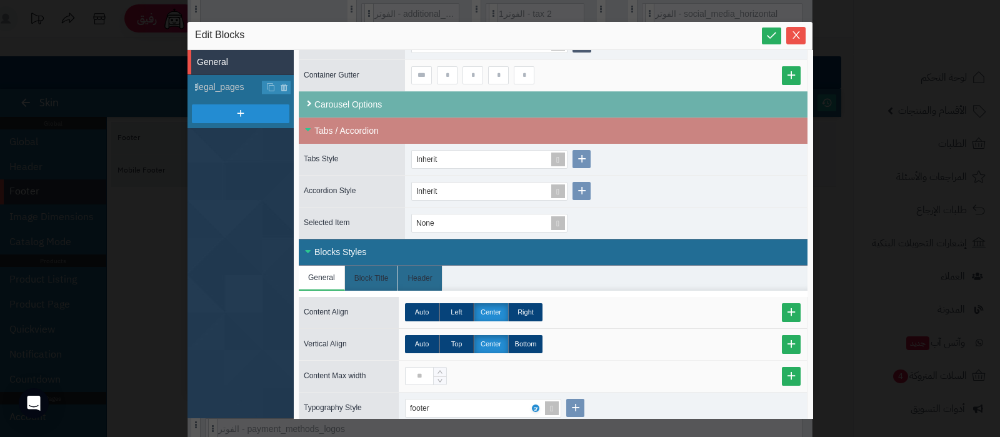
scroll to position [392, 0]
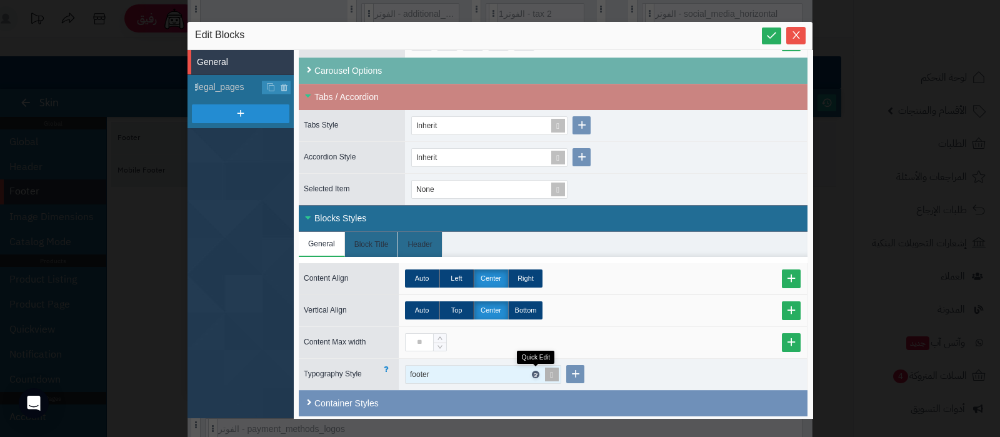
click at [536, 372] on icon at bounding box center [535, 375] width 4 height 6
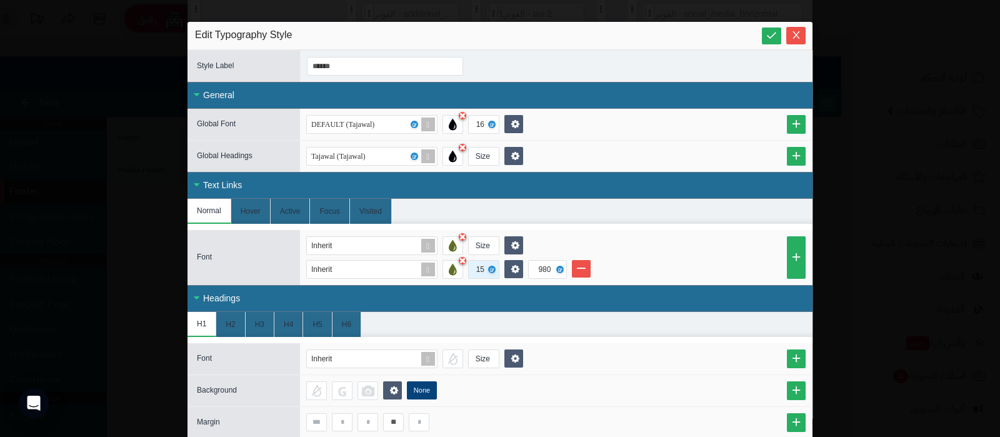
click at [481, 273] on div "15" at bounding box center [482, 269] width 13 height 17
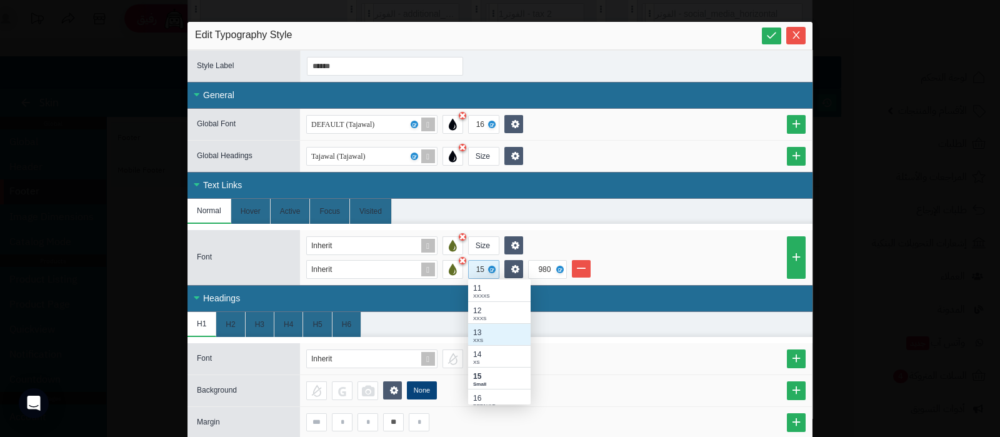
scroll to position [77, 0]
click at [500, 326] on div "DEFAULT" at bounding box center [499, 328] width 52 height 7
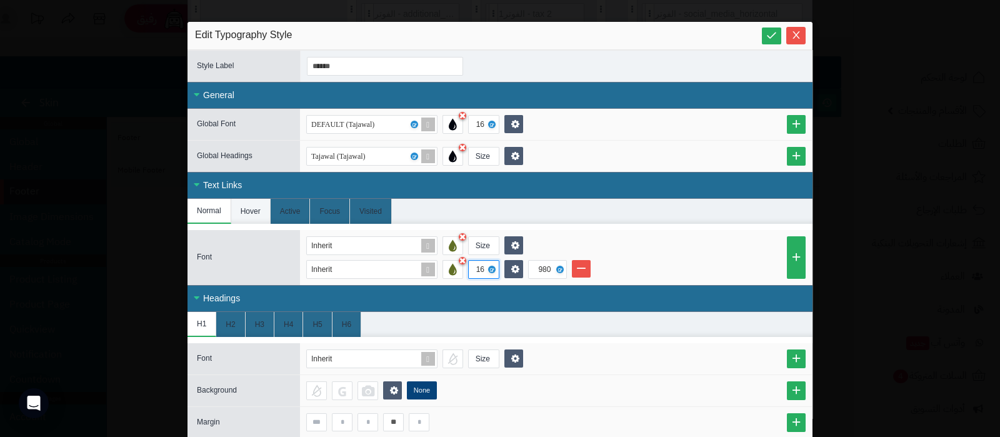
click at [254, 211] on li "Hover" at bounding box center [250, 211] width 39 height 25
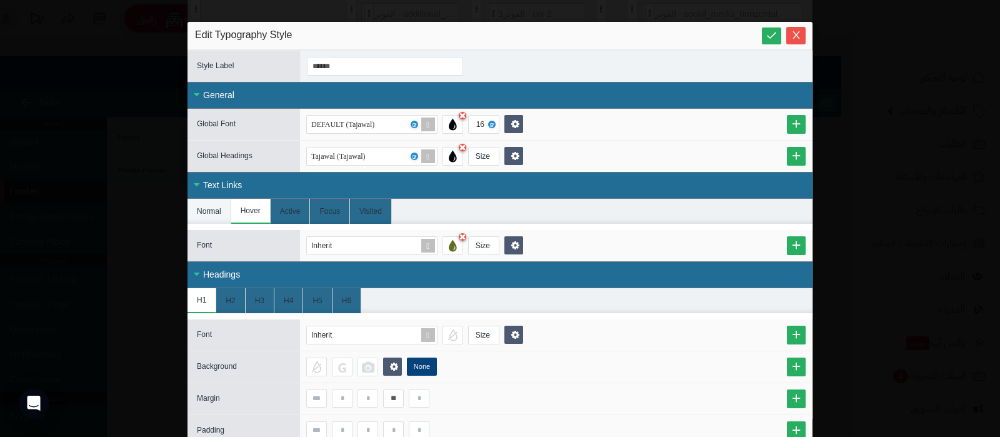
click at [221, 211] on li "Normal" at bounding box center [209, 211] width 44 height 25
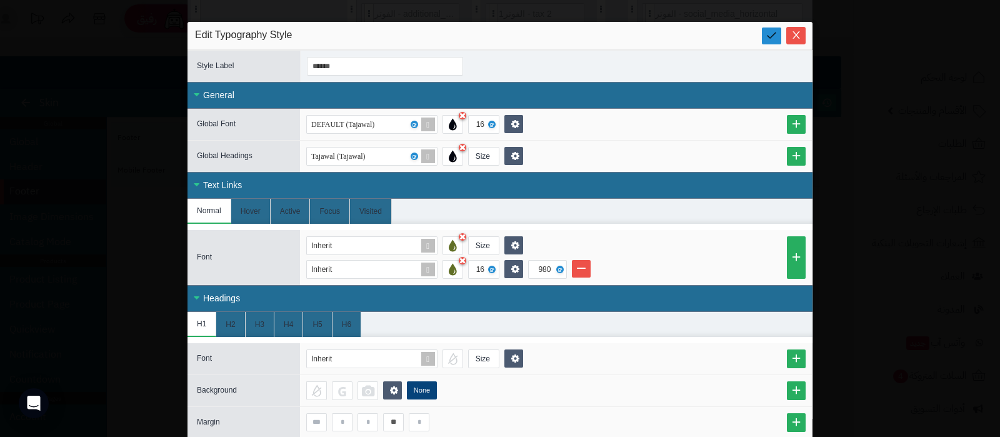
click at [775, 31] on icon at bounding box center [772, 35] width 12 height 12
click at [799, 35] on icon "Close" at bounding box center [795, 34] width 7 height 7
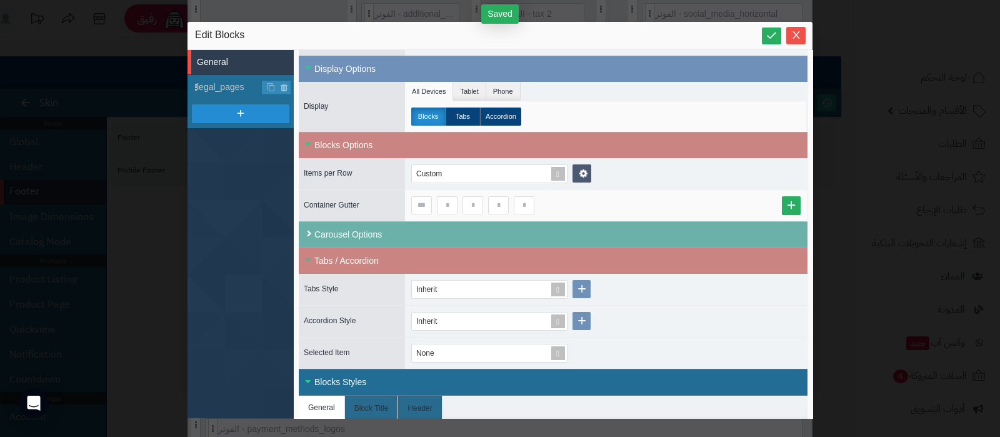
scroll to position [79, 0]
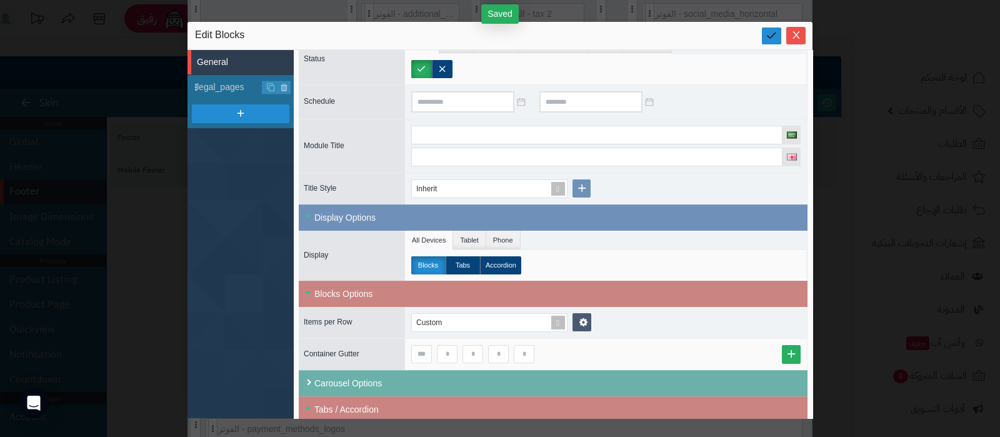
click at [771, 36] on icon at bounding box center [772, 35] width 12 height 12
click at [792, 38] on icon "Close" at bounding box center [796, 34] width 10 height 10
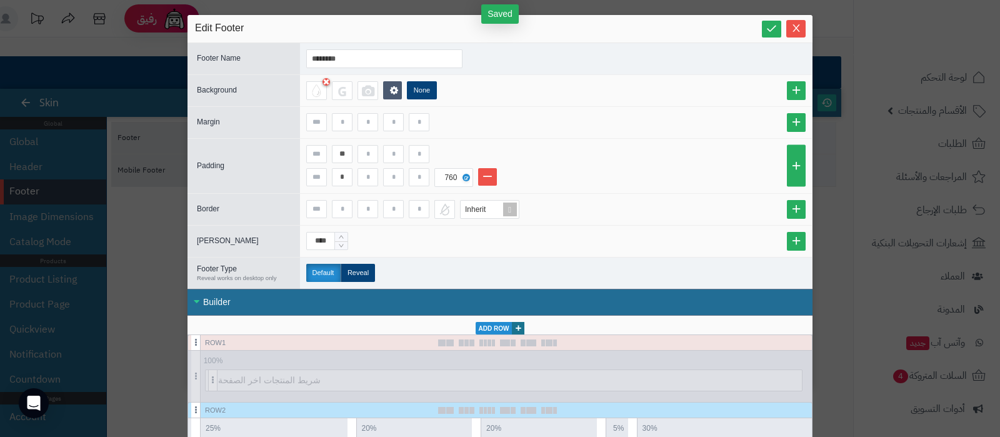
scroll to position [0, 0]
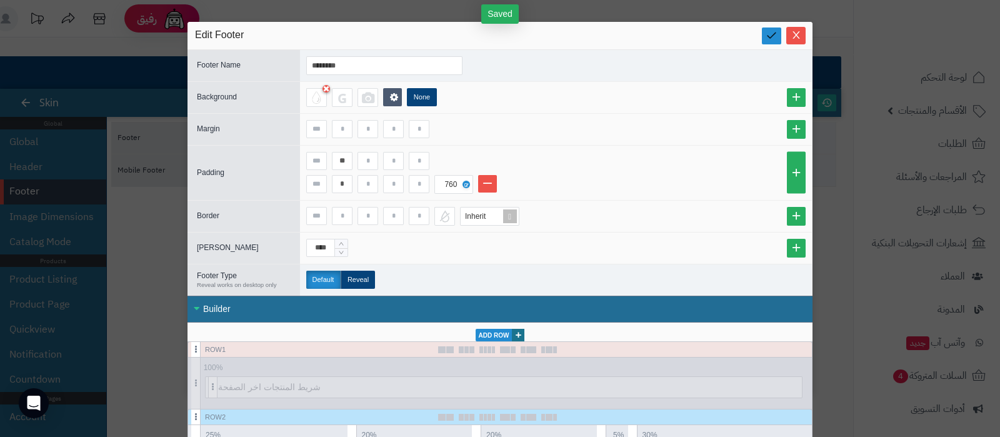
click at [775, 39] on icon at bounding box center [772, 35] width 12 height 12
click at [799, 39] on icon "Close" at bounding box center [796, 34] width 10 height 10
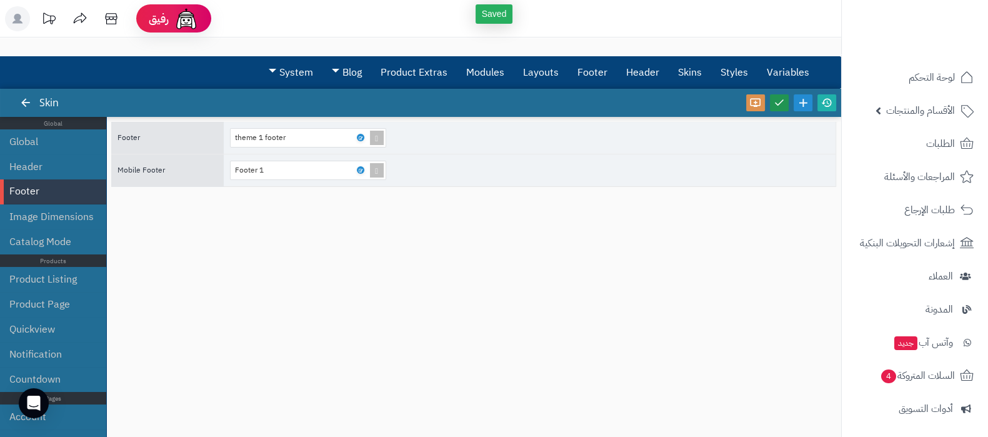
click at [785, 104] on link at bounding box center [779, 102] width 19 height 17
click at [826, 103] on icon at bounding box center [826, 102] width 11 height 11
click at [359, 167] on icon at bounding box center [360, 170] width 4 height 6
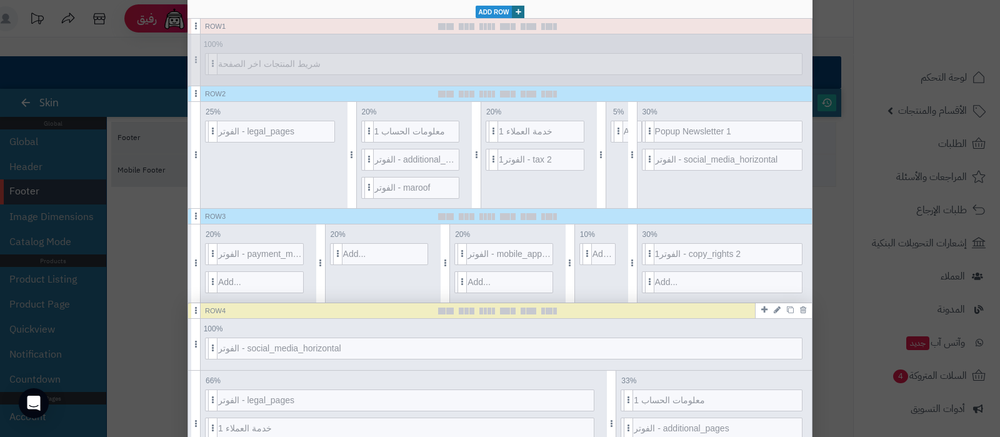
scroll to position [469, 0]
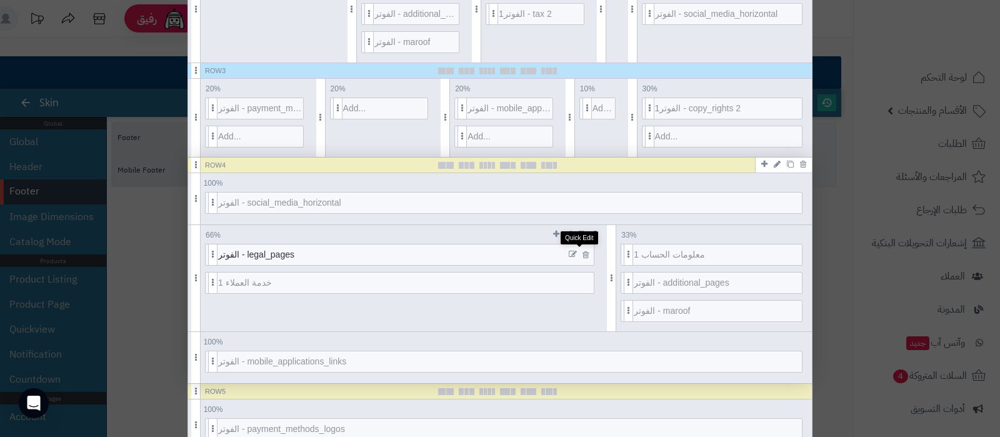
click at [577, 251] on icon at bounding box center [573, 254] width 8 height 9
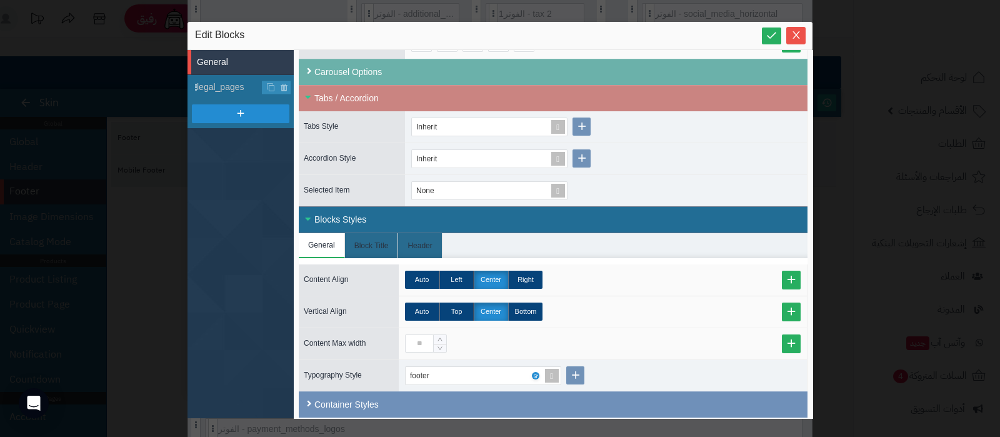
scroll to position [392, 0]
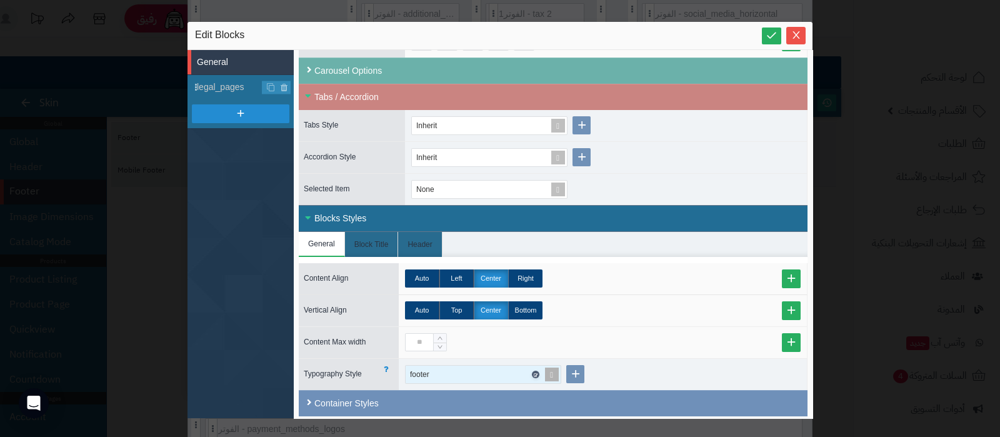
click at [534, 372] on icon at bounding box center [535, 375] width 4 height 6
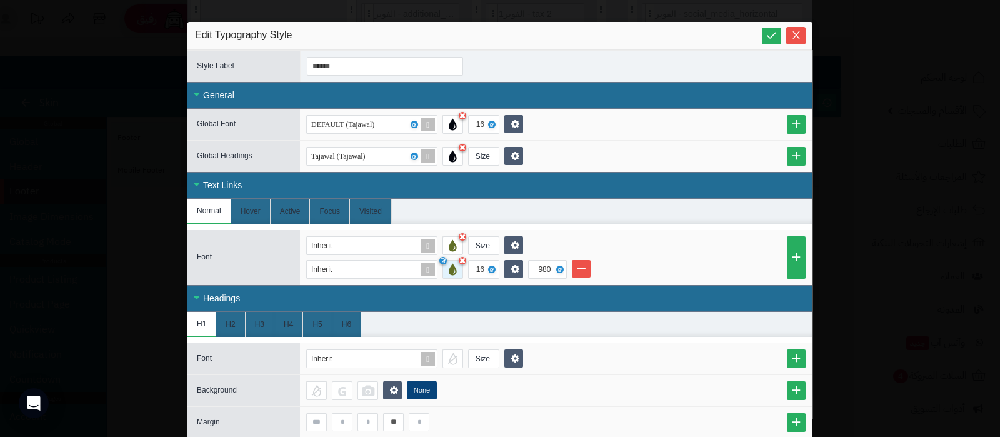
click at [456, 272] on div at bounding box center [452, 269] width 21 height 19
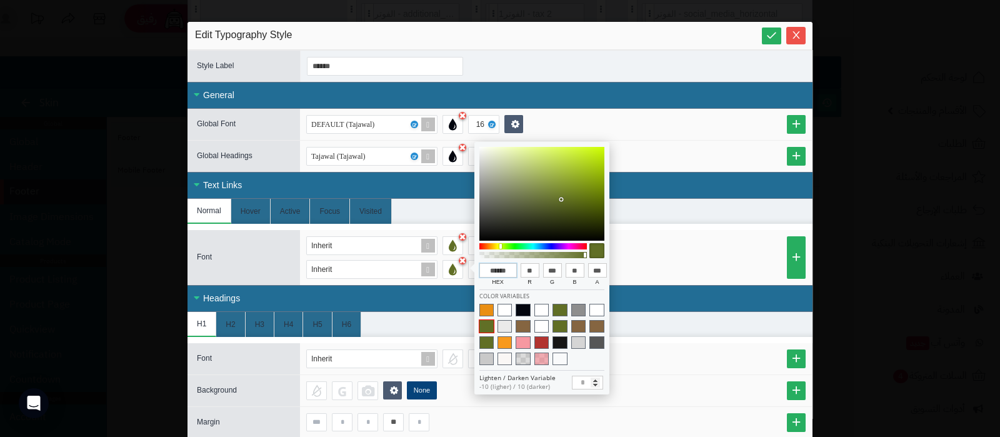
click at [501, 267] on input "******" at bounding box center [497, 270] width 37 height 15
click at [700, 260] on li "Inherit 16 980" at bounding box center [555, 269] width 499 height 19
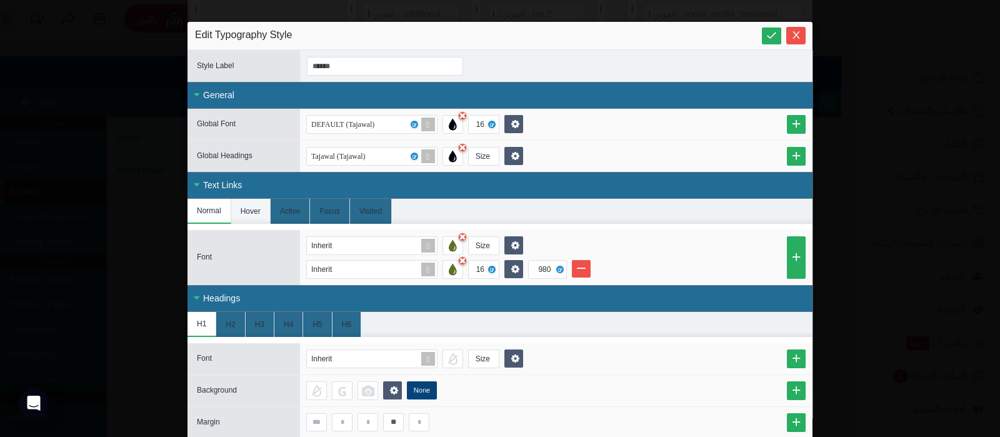
click at [267, 209] on li "Hover" at bounding box center [250, 211] width 39 height 25
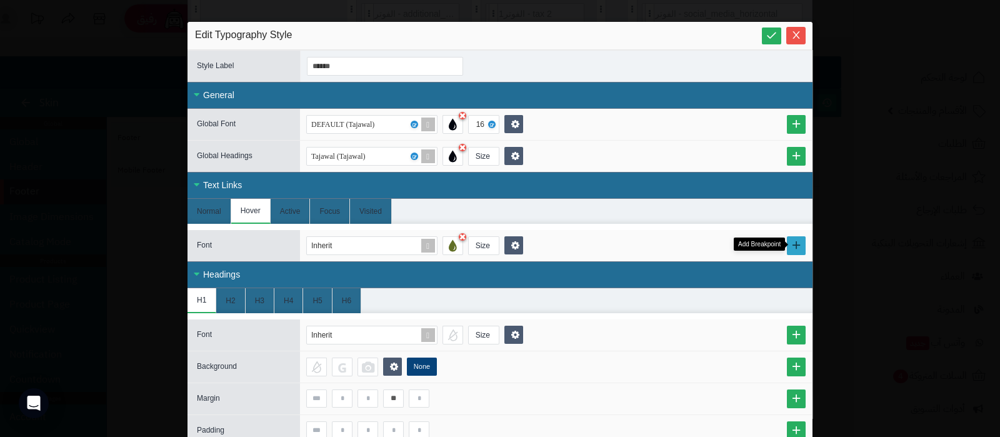
click at [799, 243] on link at bounding box center [796, 245] width 19 height 19
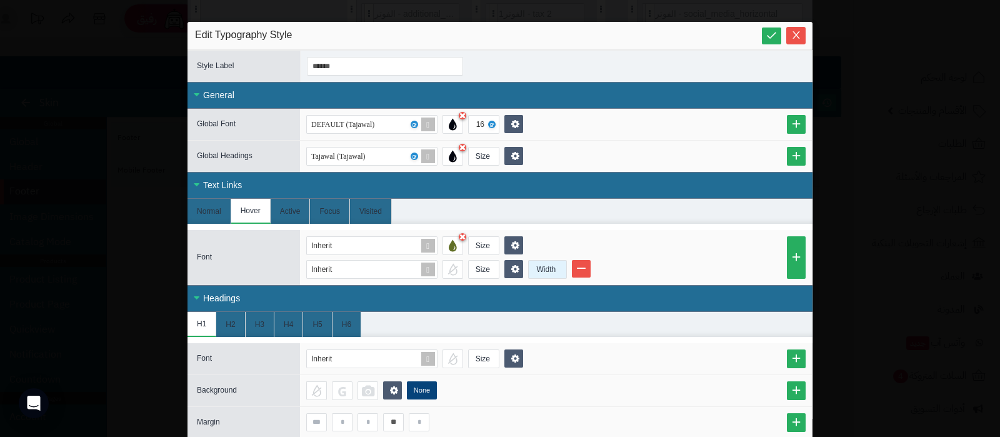
click at [551, 269] on div "Width" at bounding box center [546, 269] width 35 height 17
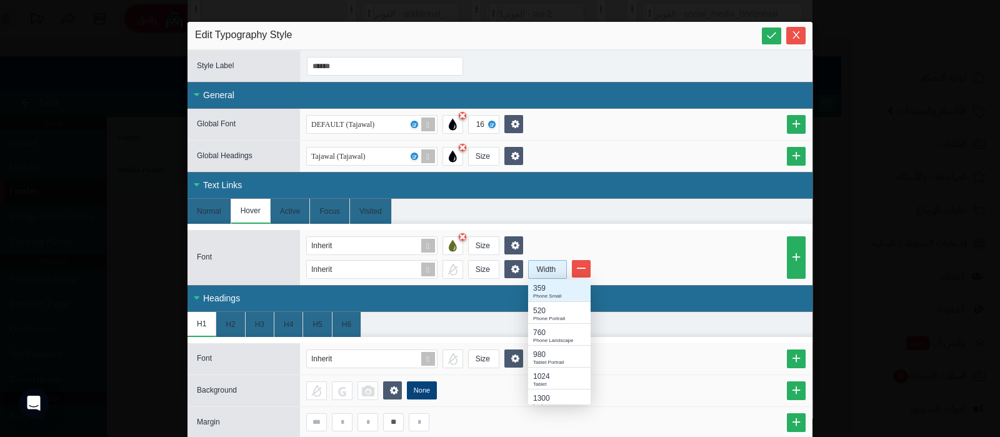
scroll to position [112, 50]
click at [554, 354] on div "980" at bounding box center [559, 354] width 52 height 11
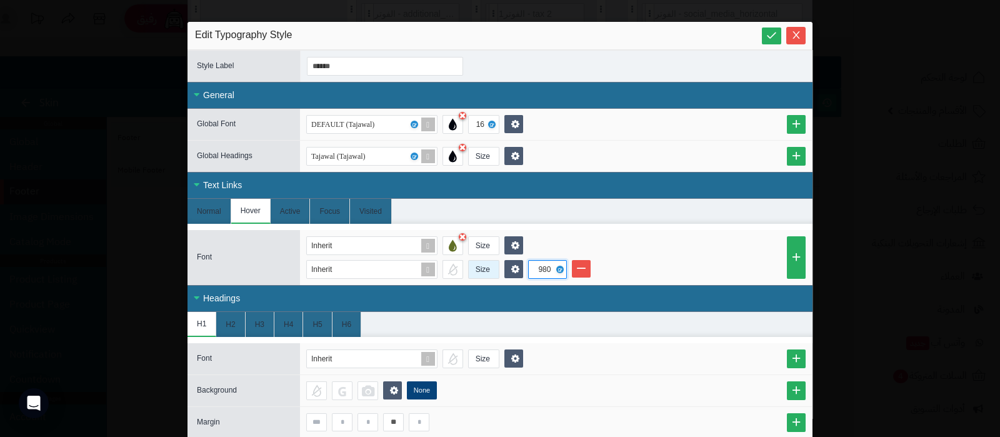
click at [488, 268] on div "Size" at bounding box center [483, 269] width 28 height 17
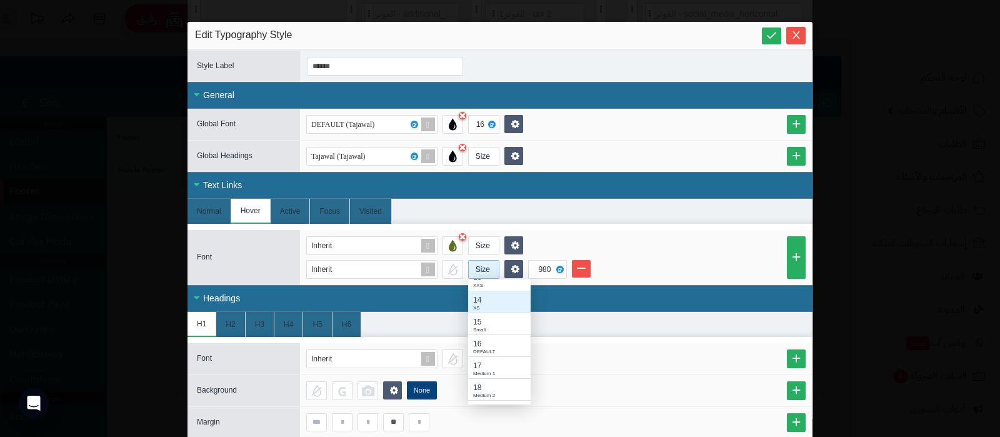
scroll to position [77, 0]
click at [497, 321] on div "16" at bounding box center [499, 320] width 52 height 11
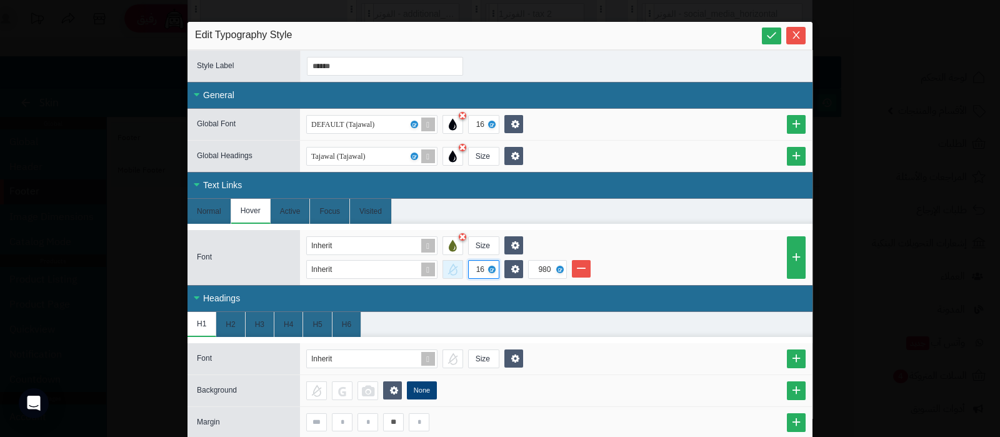
click at [462, 263] on div at bounding box center [452, 269] width 21 height 19
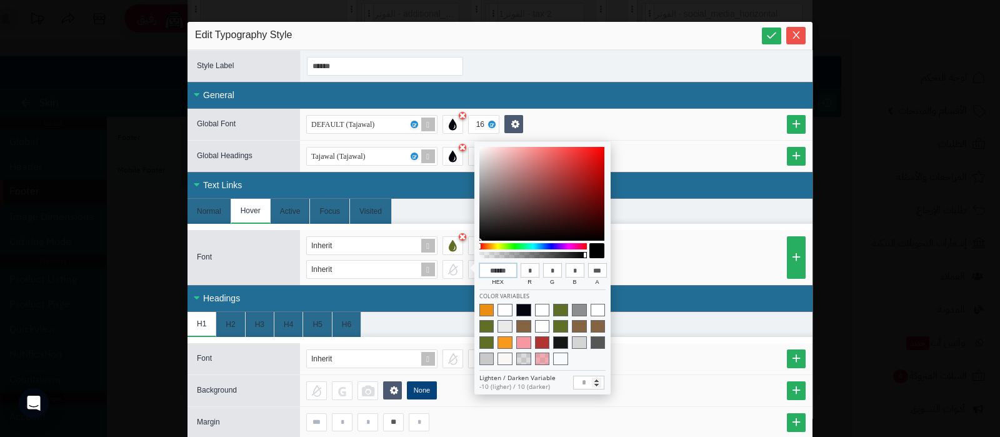
click at [500, 269] on input "******" at bounding box center [497, 270] width 37 height 15
paste input
type input "******"
type input "**"
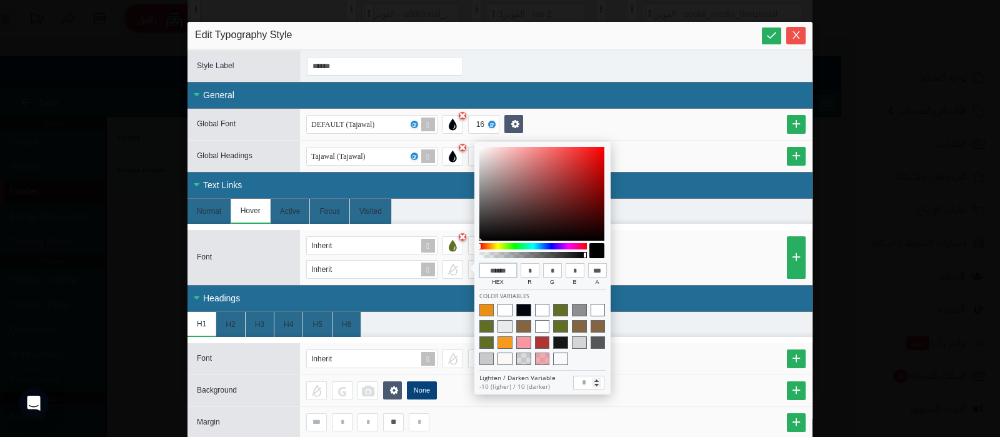
type input "***"
type input "**"
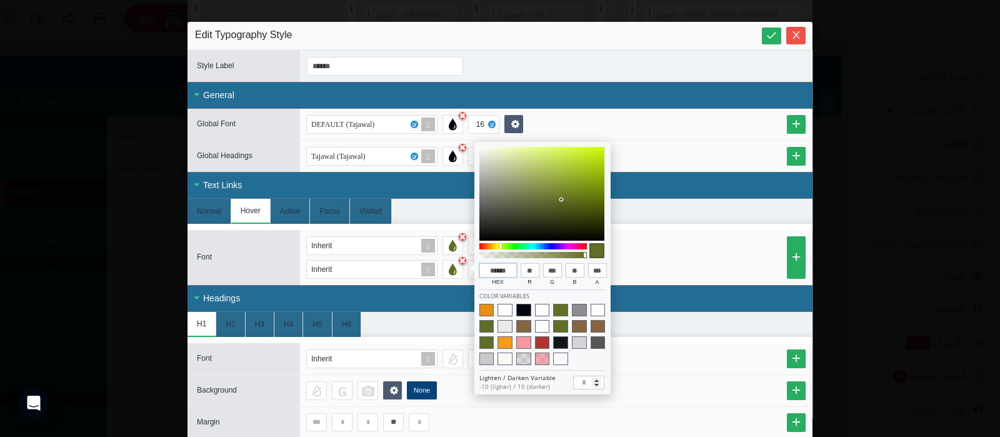
type input "******"
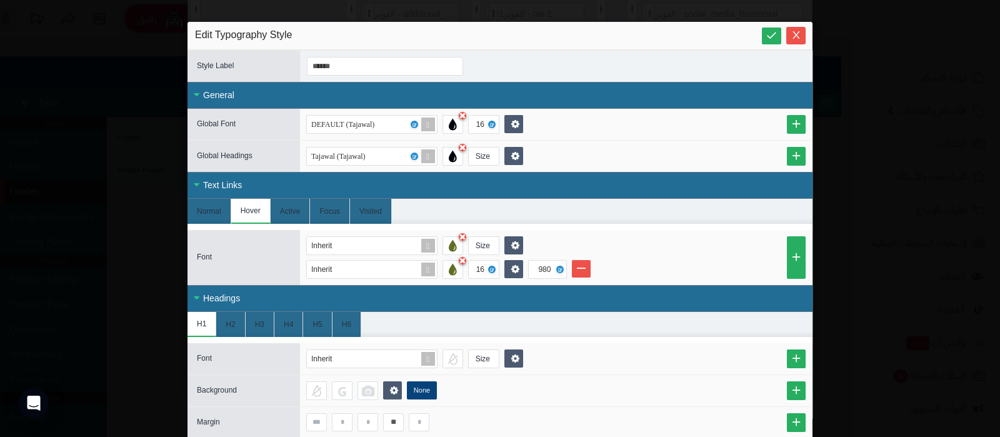
click at [669, 262] on li "Inherit 16 980" at bounding box center [555, 269] width 499 height 19
click at [297, 212] on li "Active" at bounding box center [291, 211] width 40 height 25
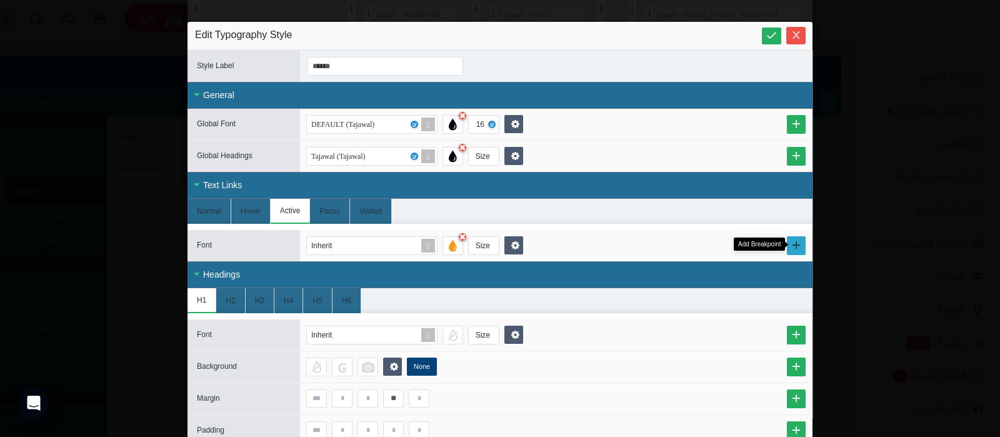
click at [806, 245] on link at bounding box center [796, 245] width 19 height 19
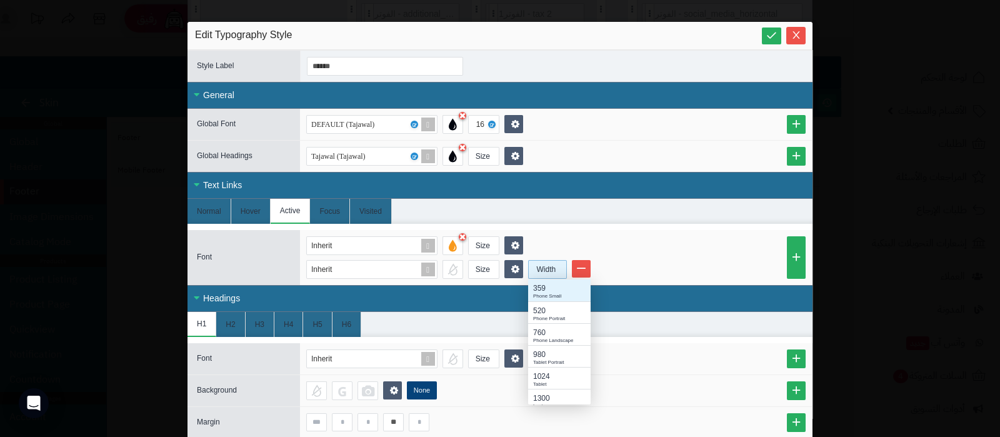
click at [553, 270] on div "Width" at bounding box center [546, 269] width 35 height 17
click at [558, 359] on div "Tablet Portrait" at bounding box center [559, 362] width 52 height 7
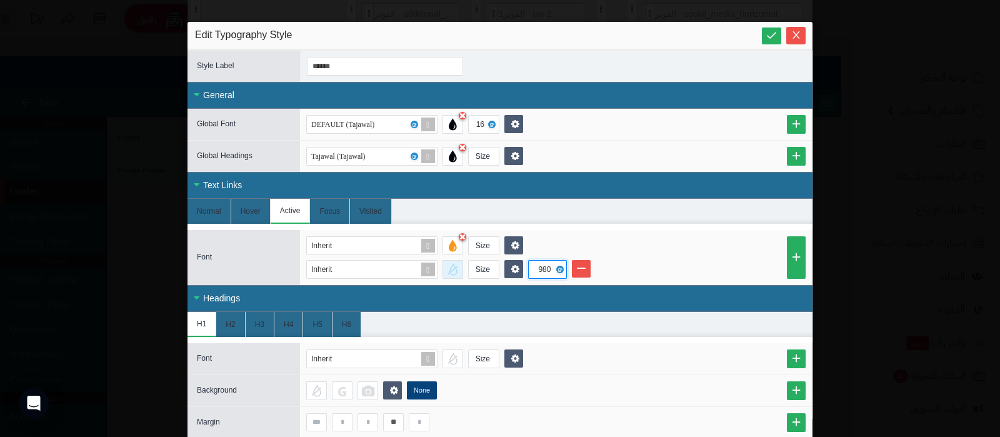
click at [455, 270] on div at bounding box center [452, 269] width 21 height 19
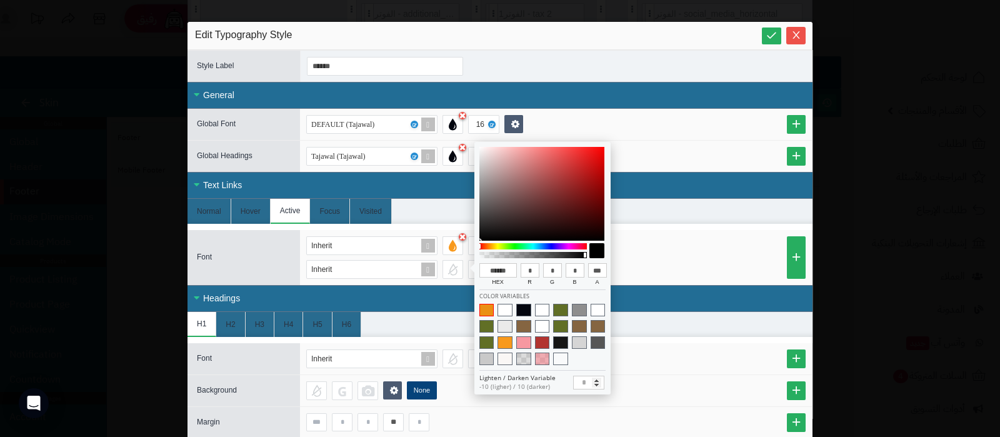
click at [481, 310] on span at bounding box center [486, 310] width 15 height 12
type input "******"
type input "***"
type input "**"
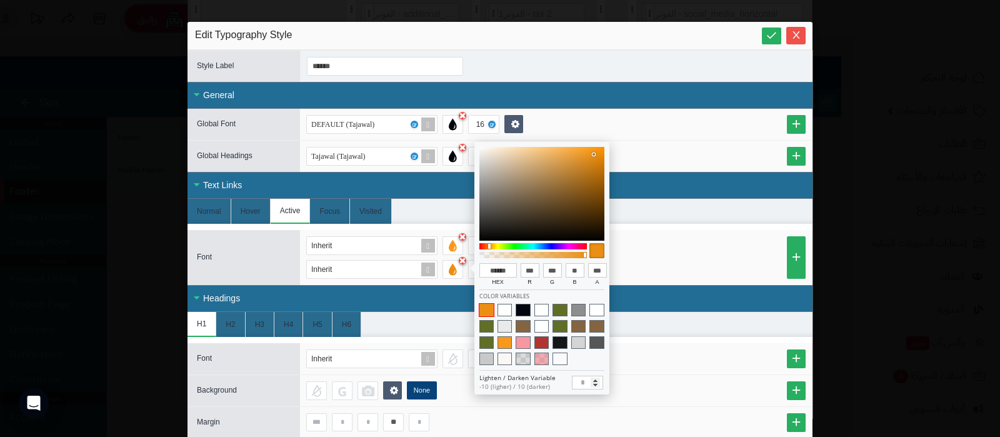
click at [712, 262] on li "Inherit Size 980" at bounding box center [555, 269] width 499 height 19
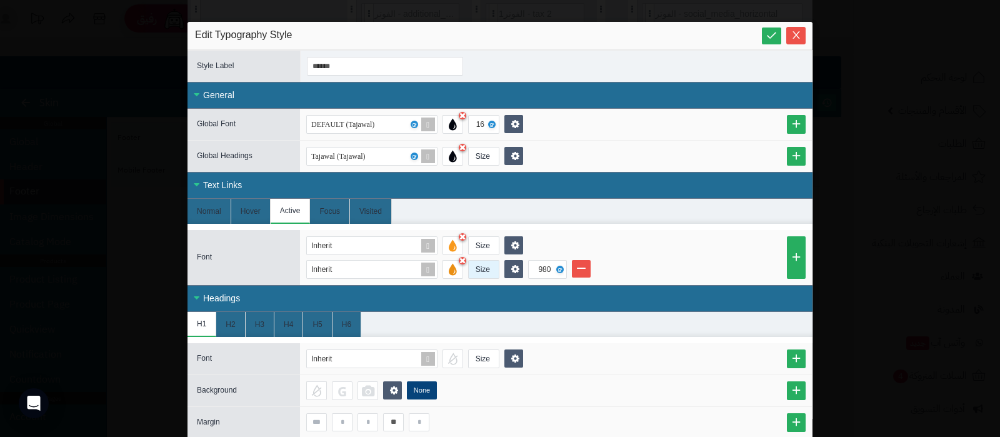
click at [494, 273] on div "Size" at bounding box center [483, 269] width 28 height 17
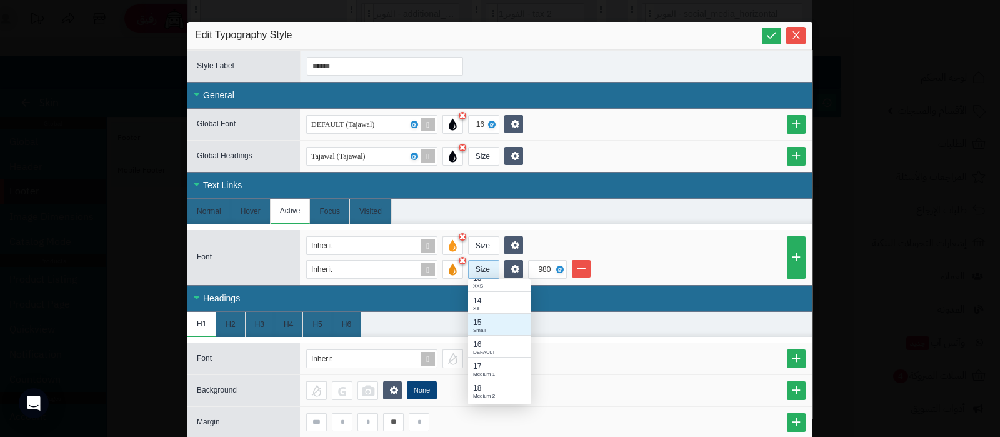
scroll to position [77, 0]
click at [501, 326] on div "DEFAULT" at bounding box center [499, 328] width 52 height 7
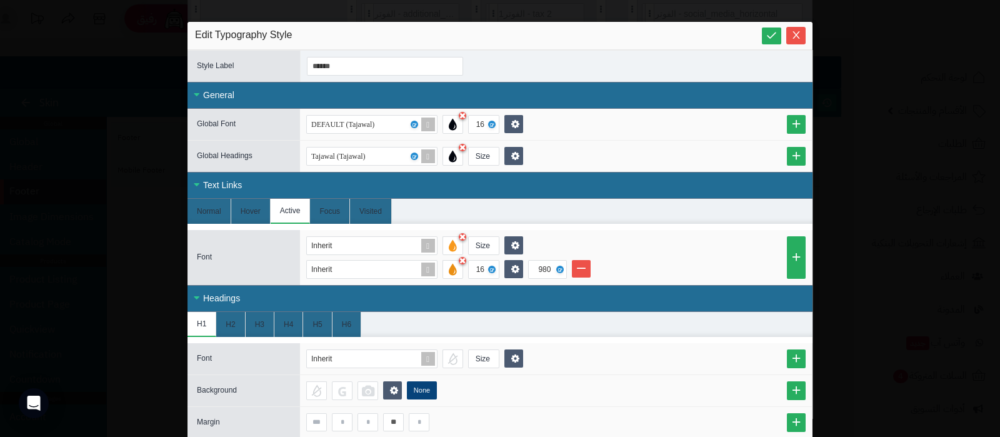
click at [674, 242] on div "Inherit Size" at bounding box center [555, 245] width 499 height 19
click at [341, 207] on li "Focus" at bounding box center [330, 211] width 40 height 25
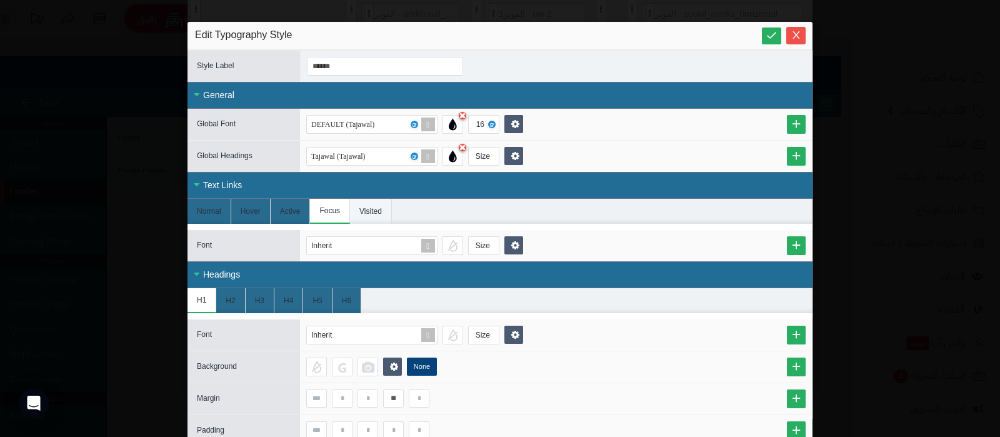
click at [371, 211] on li "Visited" at bounding box center [371, 211] width 42 height 25
click at [486, 247] on div "Size" at bounding box center [483, 245] width 28 height 17
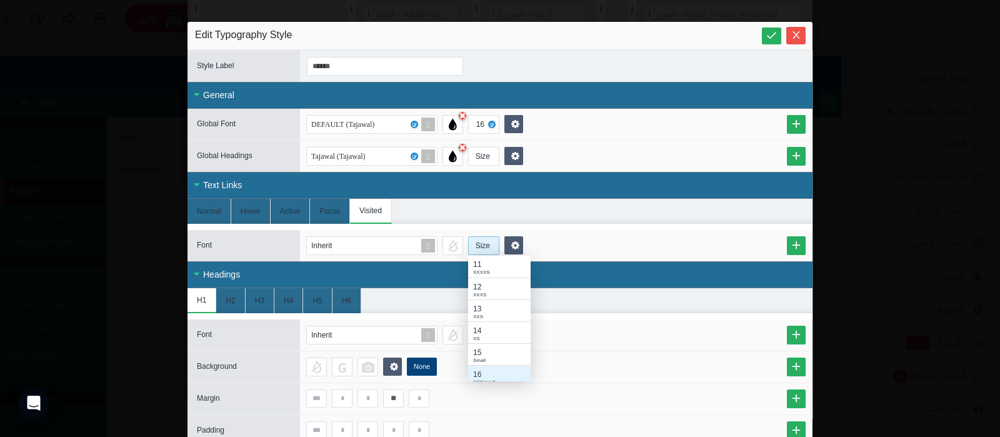
scroll to position [6, 0]
click at [628, 250] on div "Inherit Size 11 XXXXS 12 XXXS 13 XXS 14 XS 15 Small 16 DEFAULT 17 Medium 1 18 M…" at bounding box center [555, 245] width 499 height 19
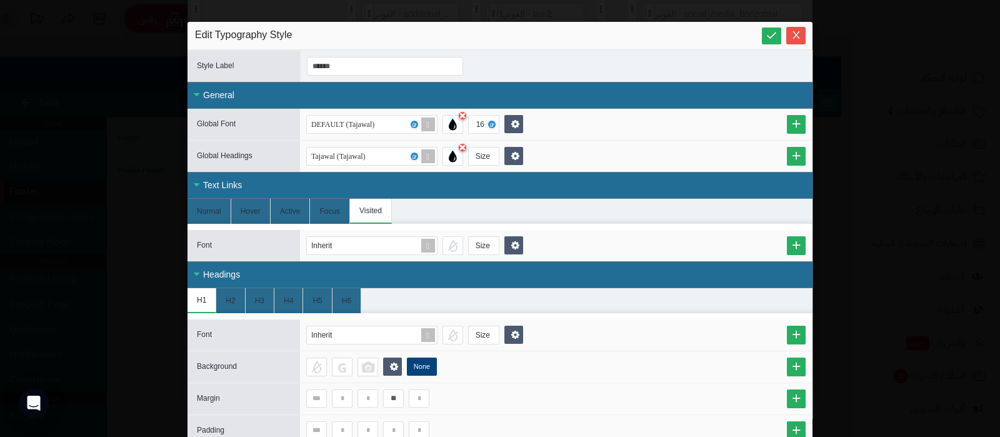
click at [812, 244] on div "Inherit Size" at bounding box center [556, 245] width 512 height 31
click at [806, 244] on link at bounding box center [796, 245] width 19 height 19
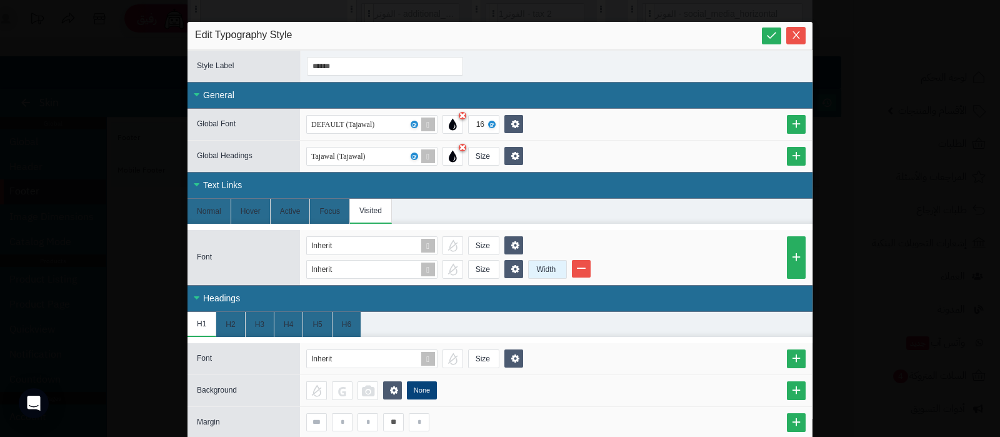
click at [542, 271] on div "Width" at bounding box center [546, 269] width 35 height 17
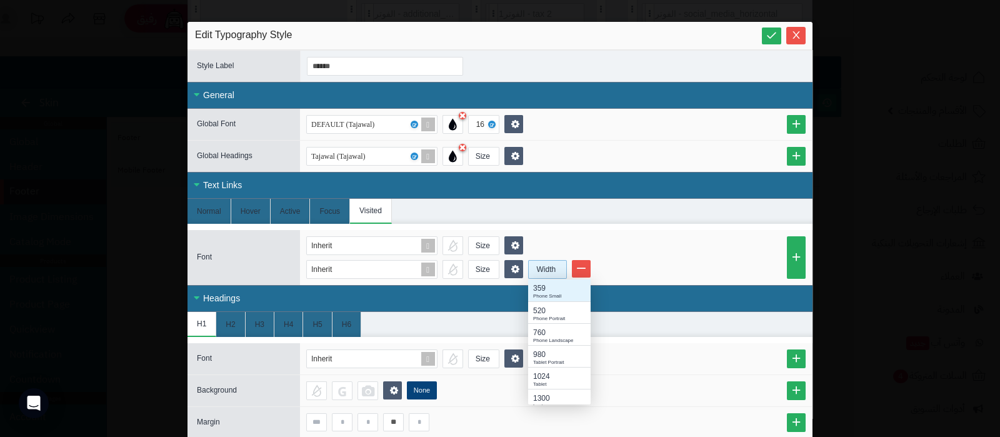
scroll to position [112, 50]
click at [555, 356] on div "980" at bounding box center [559, 354] width 52 height 11
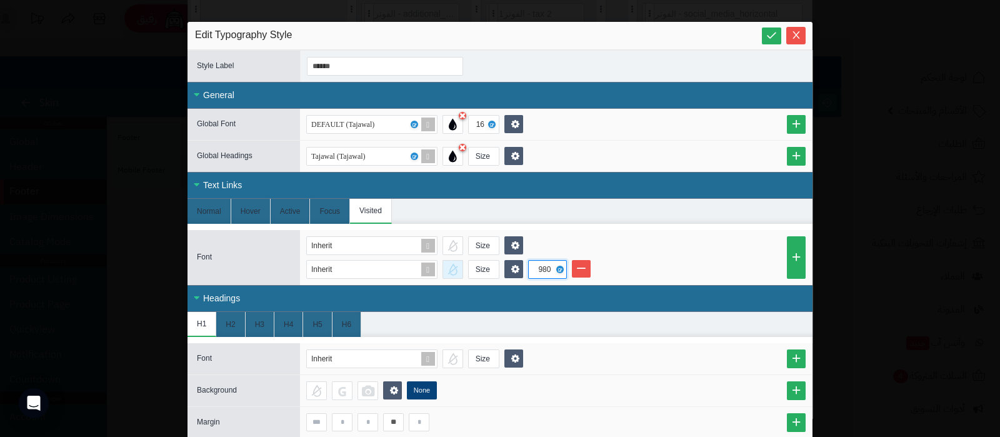
click at [456, 270] on div at bounding box center [452, 269] width 21 height 19
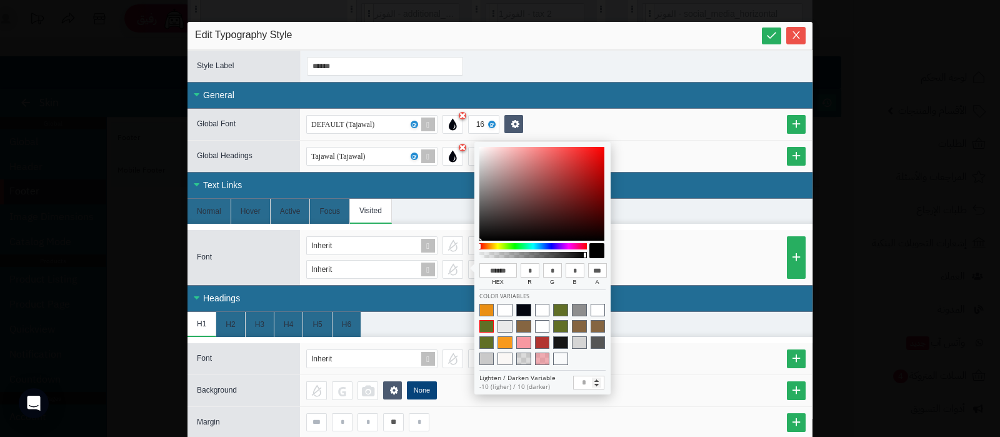
click at [486, 326] on span at bounding box center [486, 326] width 15 height 12
type input "******"
type input "**"
type input "***"
type input "**"
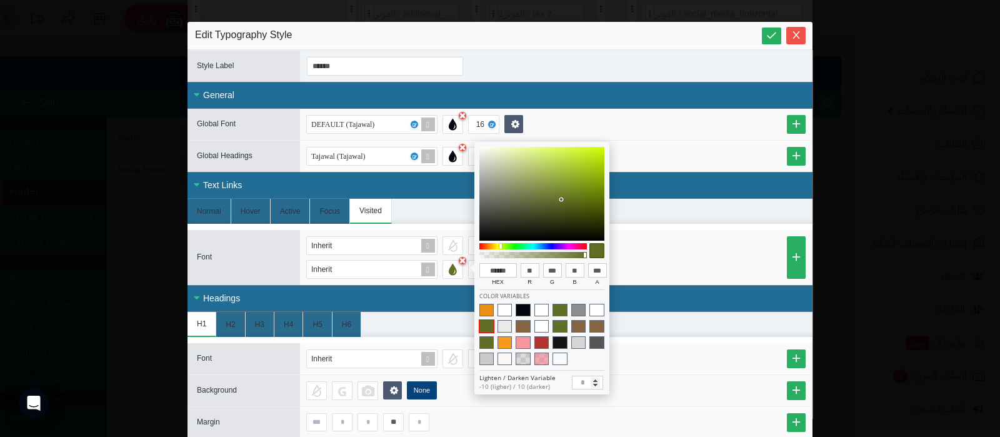
click at [643, 252] on div "Inherit Size" at bounding box center [555, 245] width 499 height 19
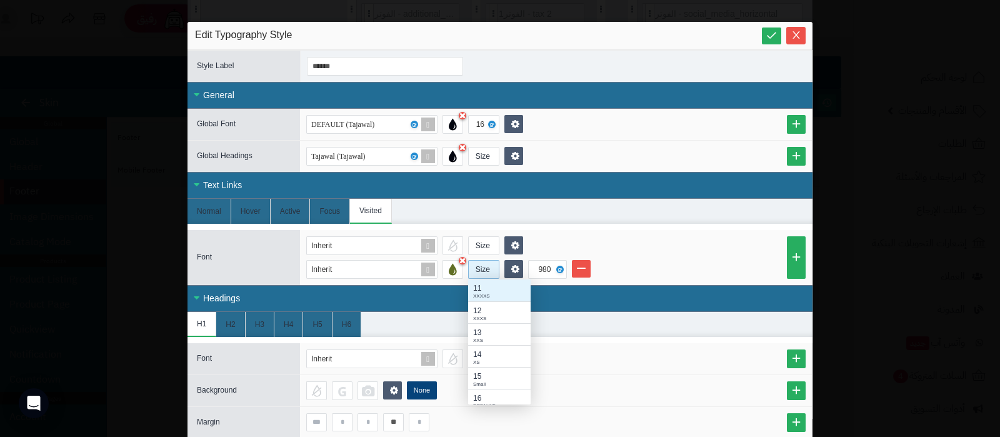
click at [487, 269] on div "Size" at bounding box center [483, 269] width 28 height 17
click at [494, 396] on div "DEFAULT" at bounding box center [499, 399] width 52 height 7
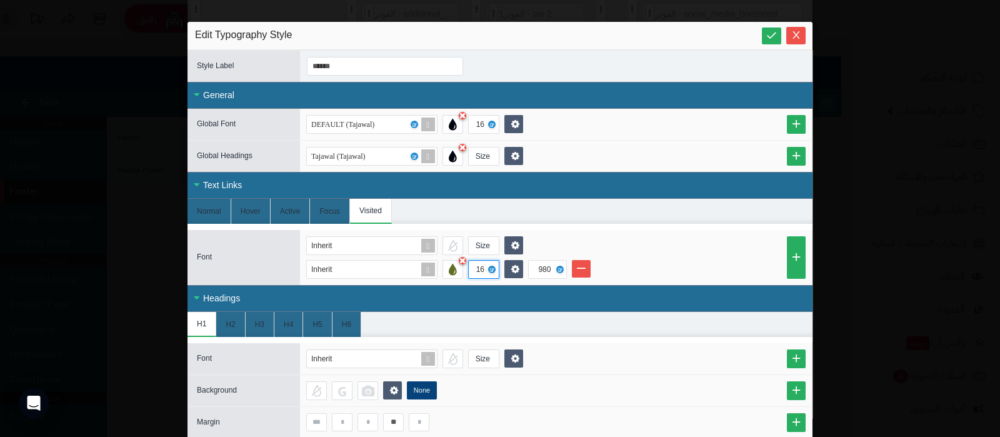
click at [667, 245] on div "Inherit Size" at bounding box center [555, 245] width 499 height 19
click at [777, 36] on icon at bounding box center [772, 35] width 12 height 12
click at [799, 34] on icon "Close" at bounding box center [795, 34] width 7 height 7
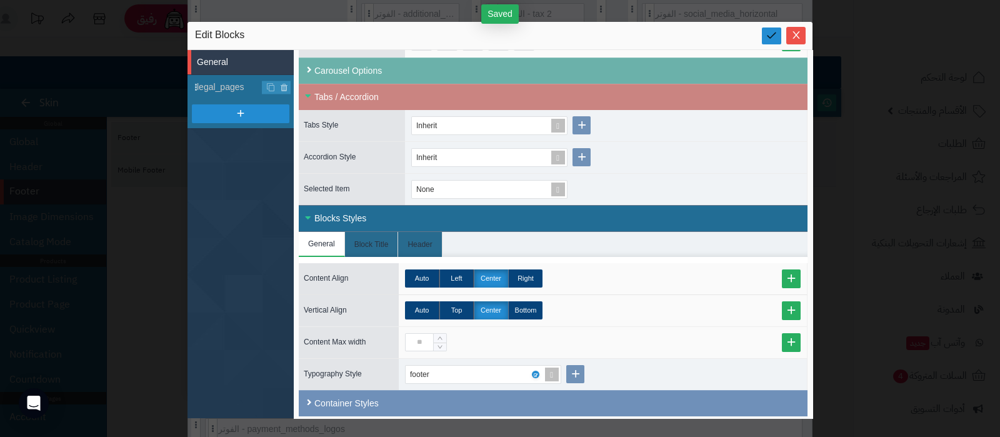
click at [775, 37] on icon at bounding box center [772, 35] width 12 height 12
click at [799, 36] on icon "Close" at bounding box center [796, 34] width 10 height 10
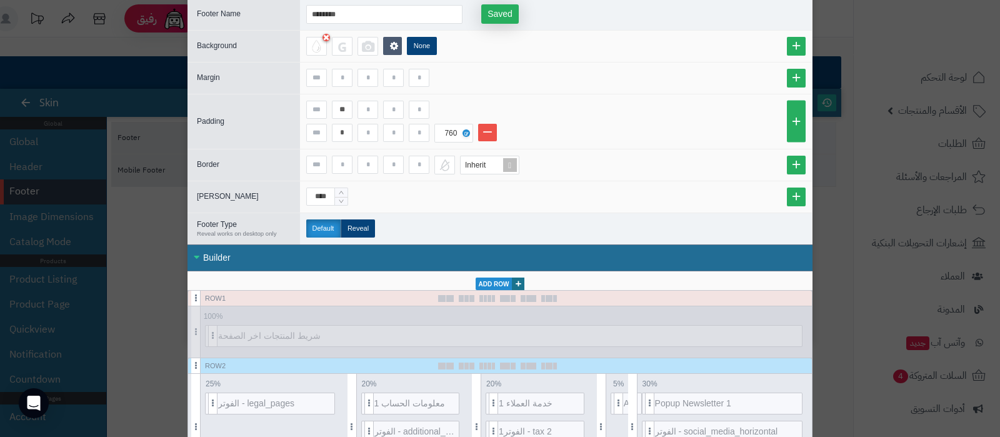
scroll to position [0, 0]
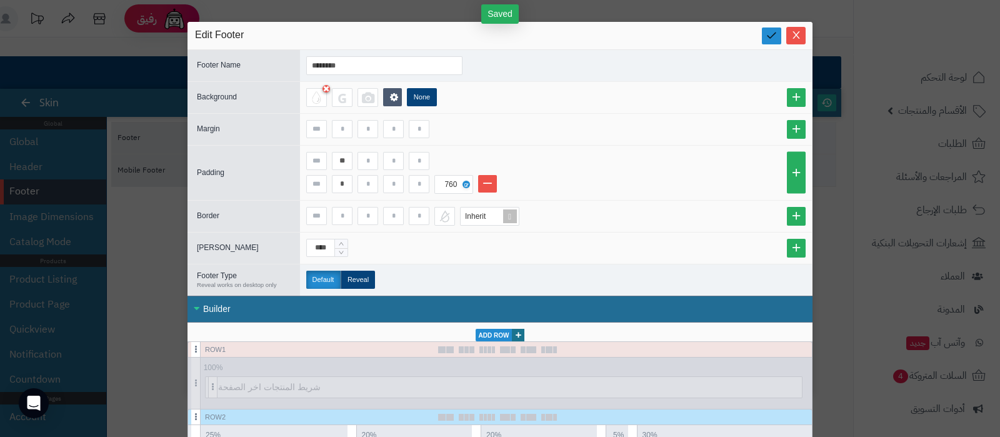
click at [771, 36] on link at bounding box center [771, 35] width 19 height 17
click at [801, 39] on icon "Close" at bounding box center [796, 34] width 10 height 10
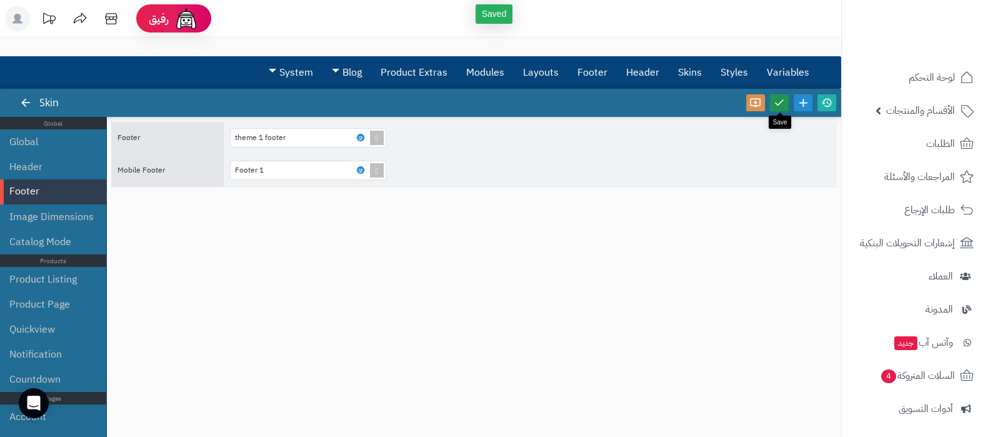
click at [784, 104] on icon at bounding box center [779, 102] width 11 height 11
click at [829, 104] on icon at bounding box center [826, 102] width 11 height 11
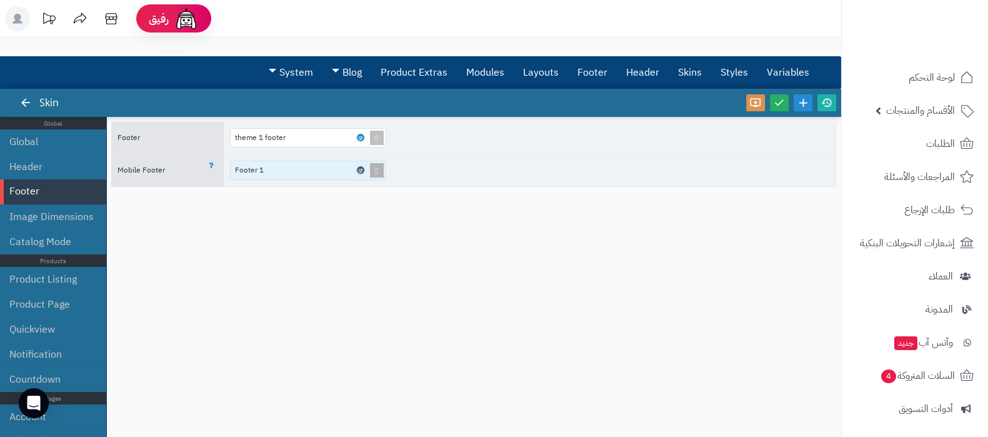
click at [361, 169] on icon at bounding box center [360, 170] width 4 height 6
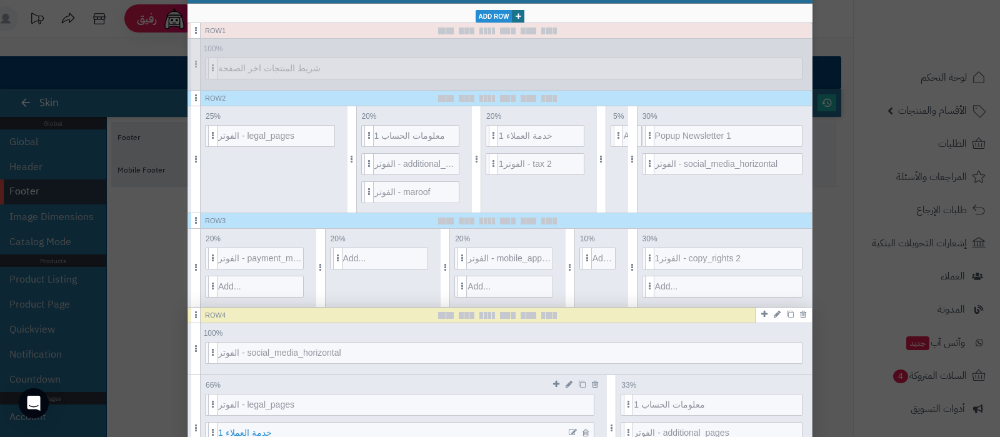
scroll to position [391, 0]
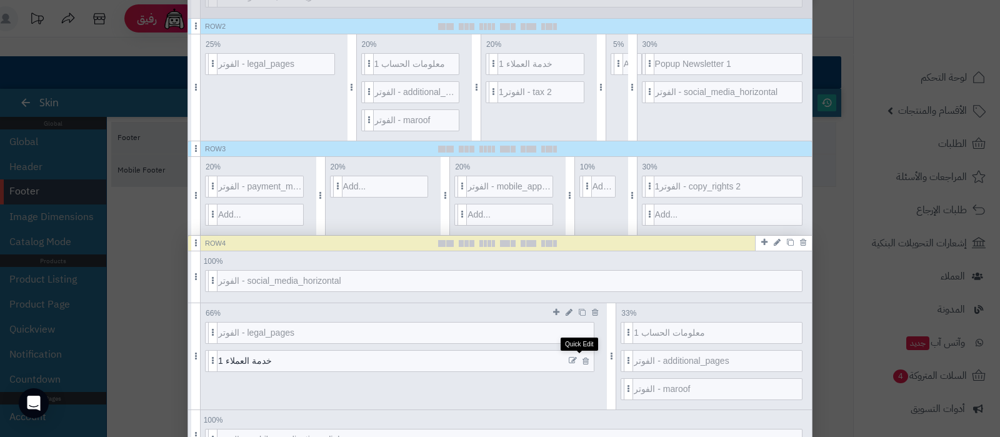
click at [577, 357] on icon at bounding box center [573, 360] width 8 height 9
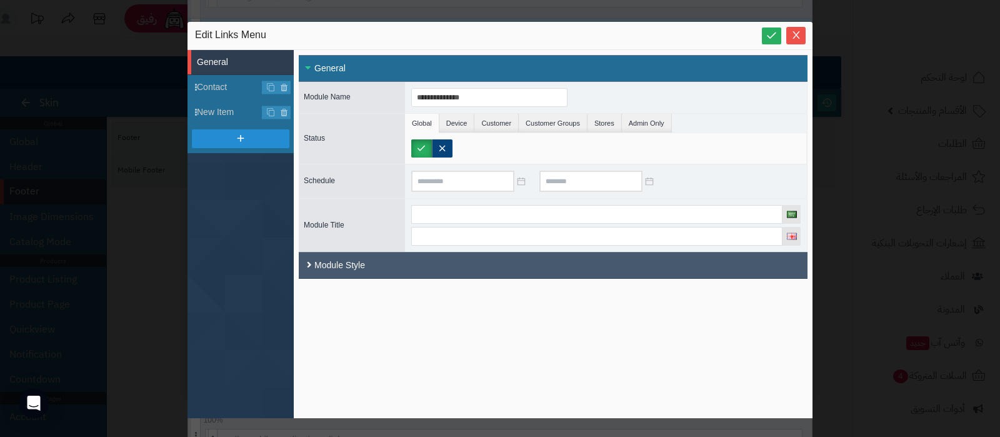
click at [447, 267] on div "Module Style" at bounding box center [553, 265] width 509 height 27
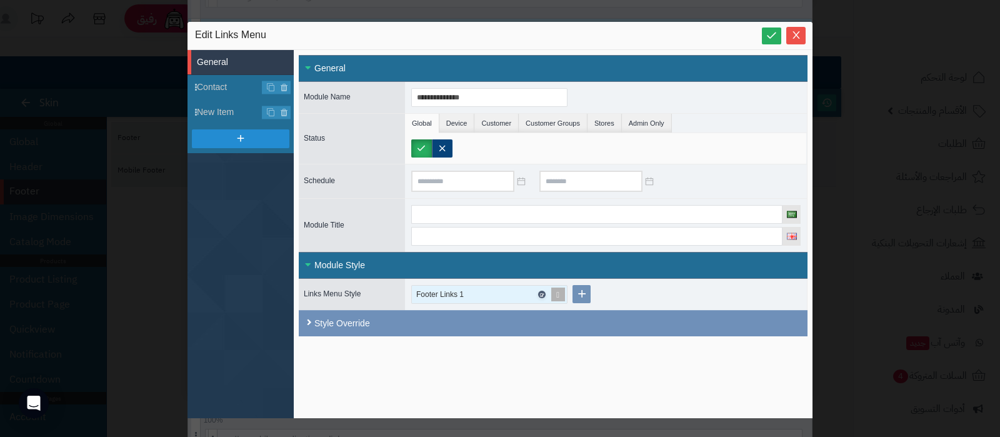
click at [539, 292] on icon at bounding box center [541, 295] width 4 height 6
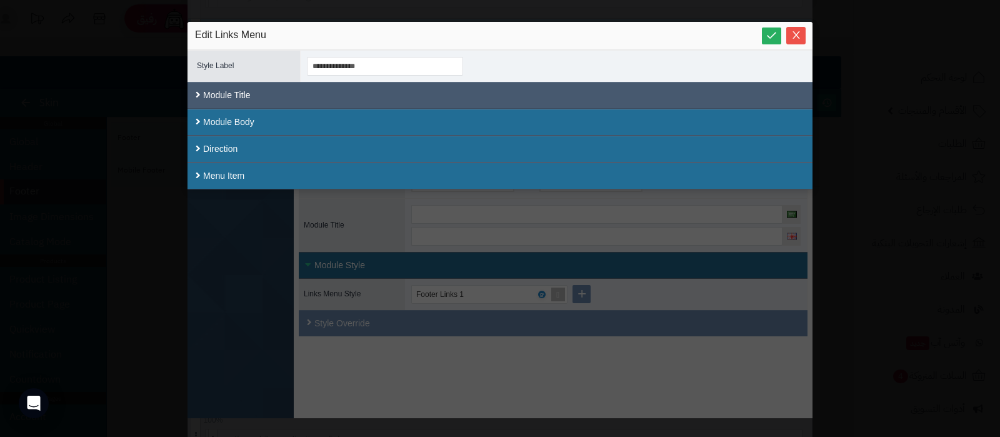
click at [325, 91] on div "Module Title" at bounding box center [499, 95] width 625 height 27
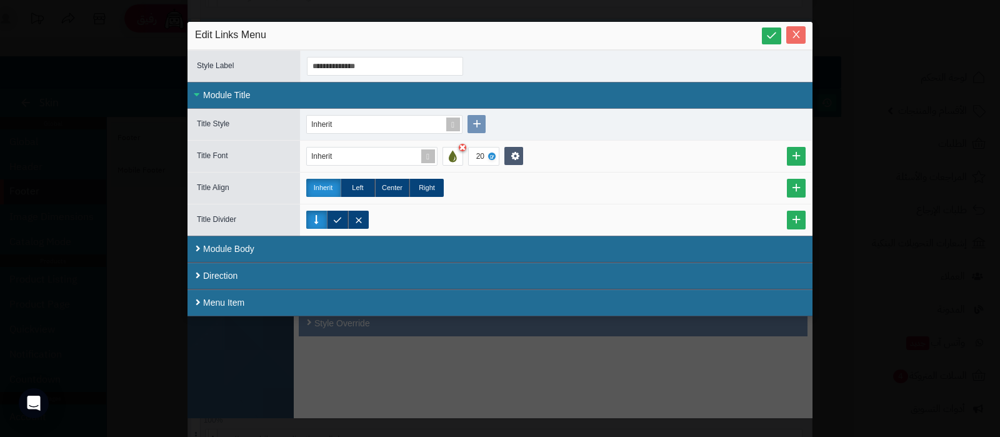
click at [794, 41] on button "Close" at bounding box center [795, 34] width 19 height 17
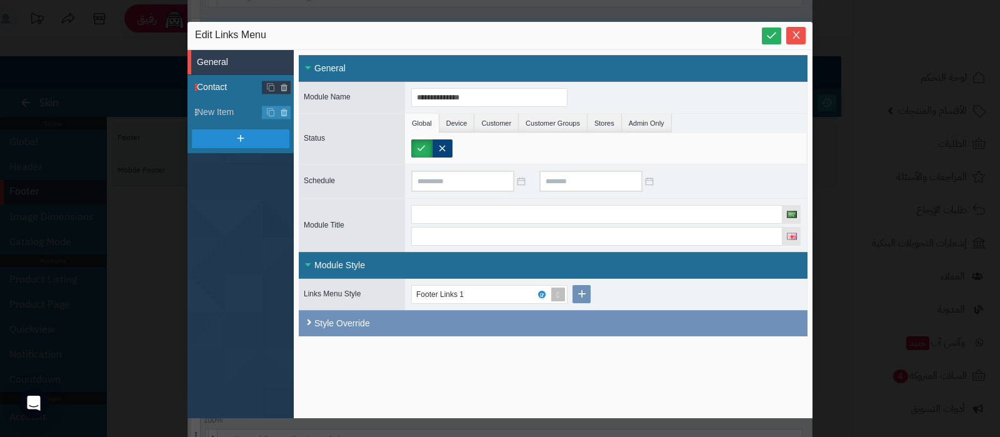
click at [218, 89] on span "Contact" at bounding box center [245, 87] width 97 height 13
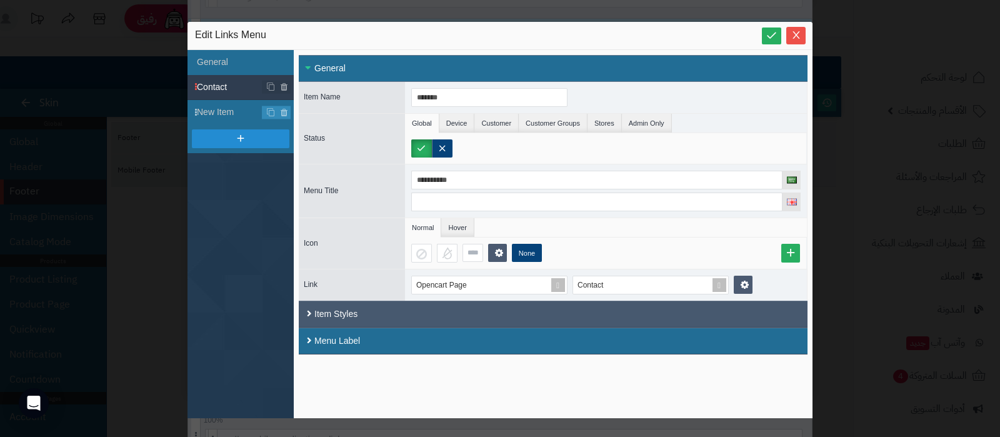
click at [378, 312] on div "Item Styles" at bounding box center [553, 314] width 509 height 27
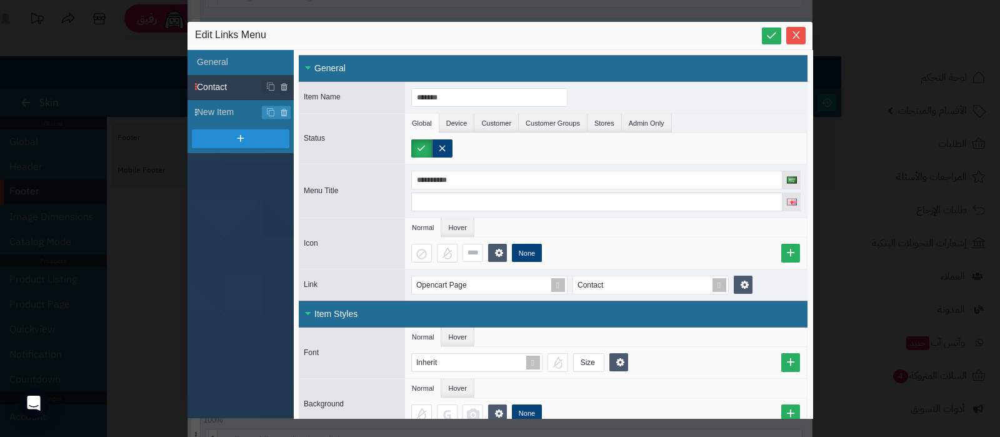
scroll to position [73, 0]
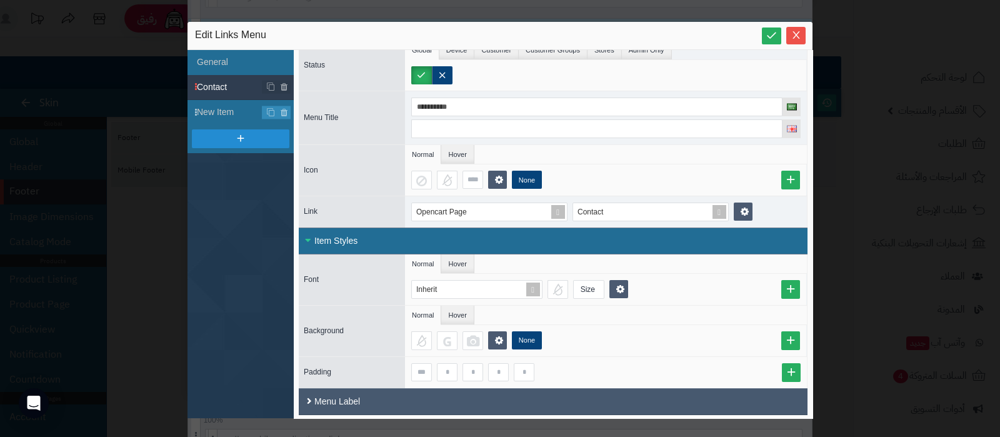
click at [486, 401] on div "Menu Label" at bounding box center [553, 401] width 509 height 27
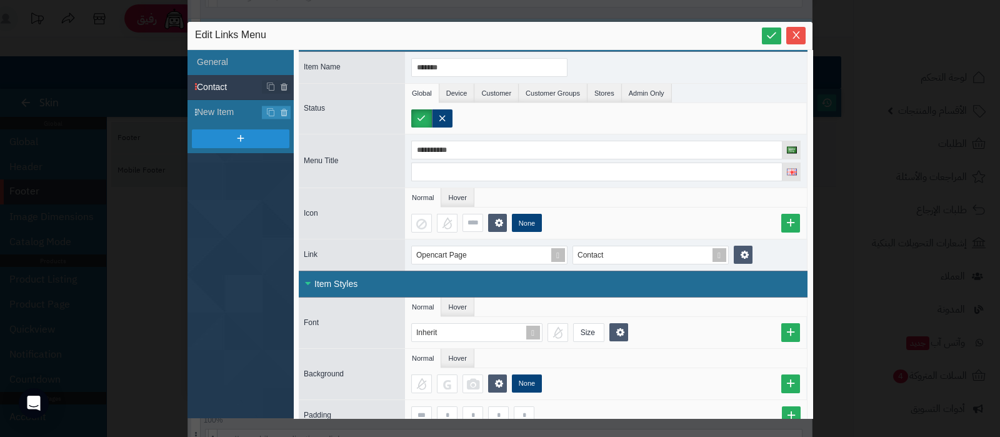
scroll to position [0, 0]
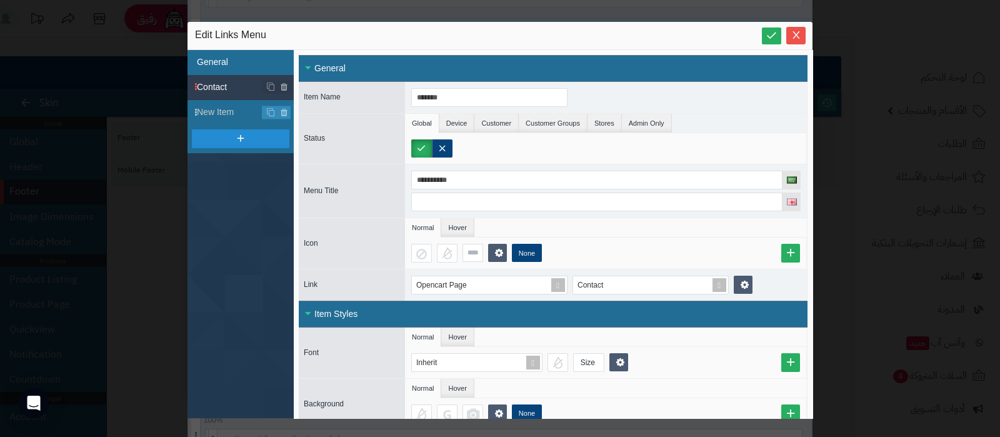
click at [219, 69] on li "General" at bounding box center [240, 62] width 106 height 25
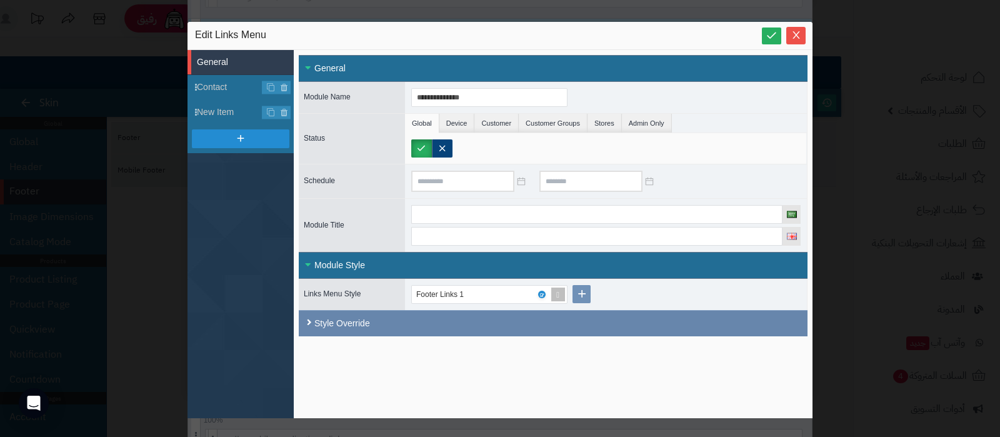
click at [481, 324] on div "Style Override" at bounding box center [553, 323] width 509 height 26
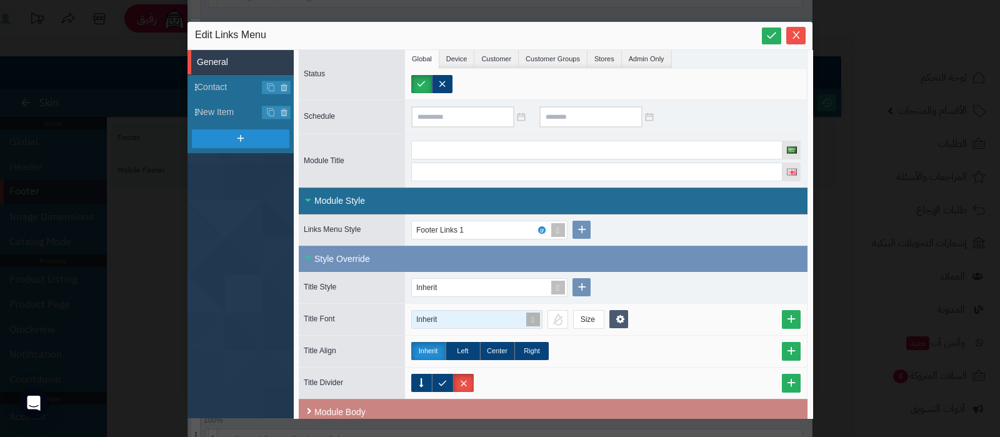
scroll to position [126, 0]
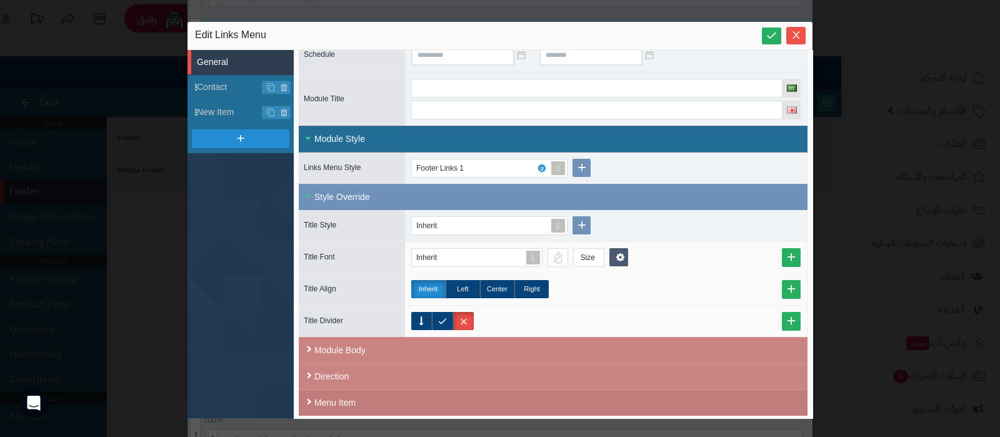
click at [496, 391] on div "Menu Item" at bounding box center [553, 402] width 509 height 26
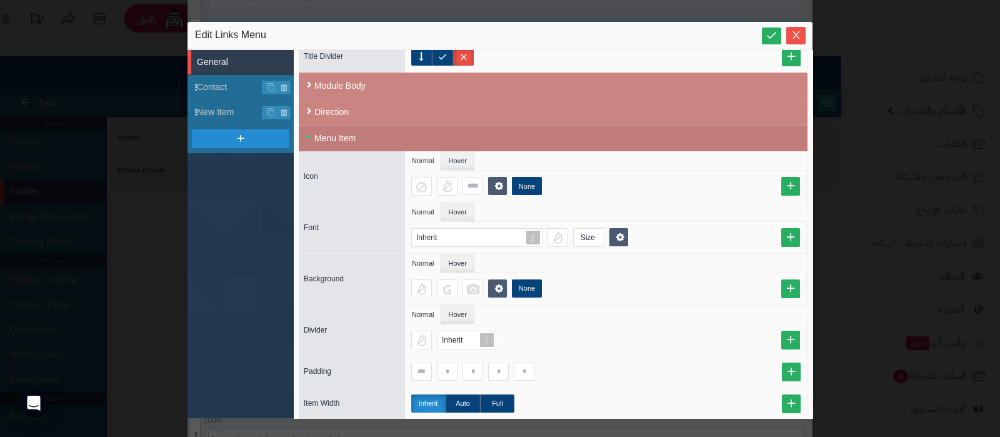
scroll to position [419, 0]
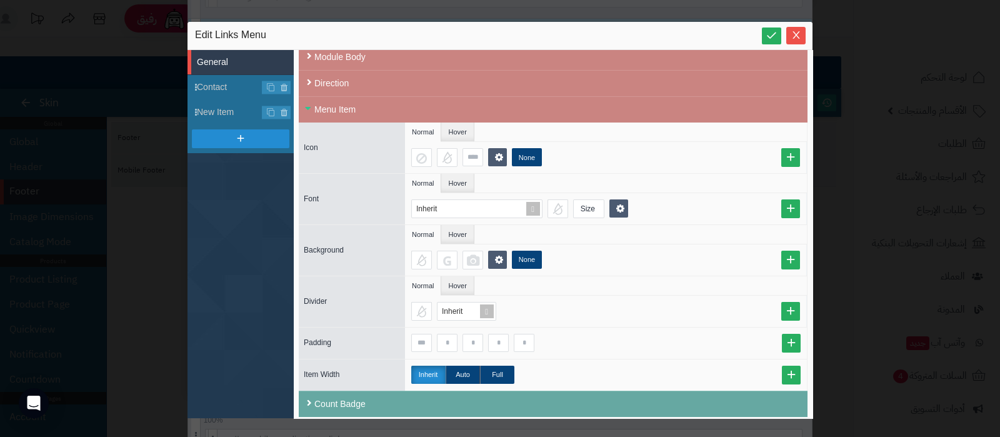
click at [524, 396] on div "Count Badge" at bounding box center [553, 404] width 509 height 26
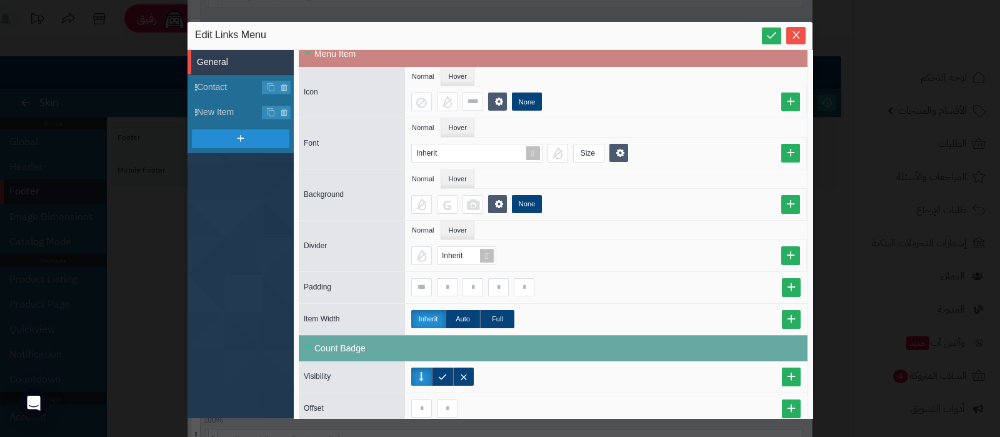
scroll to position [514, 0]
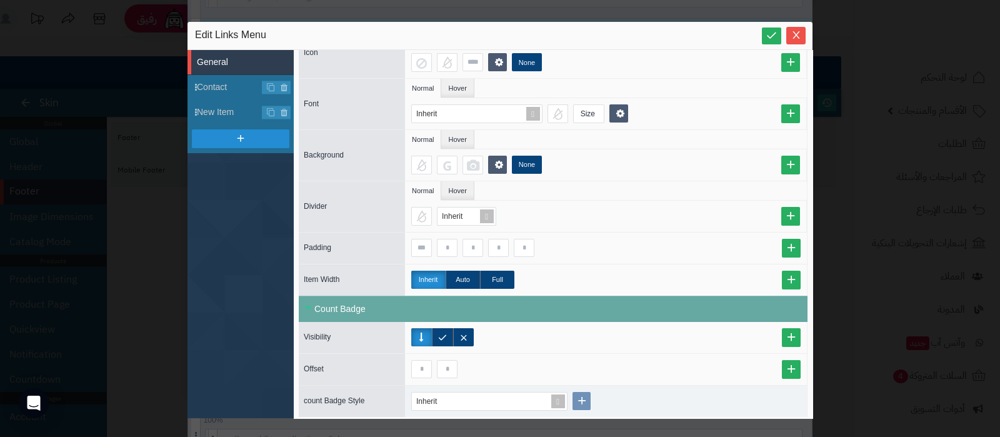
click at [542, 306] on div "Count Badge" at bounding box center [553, 309] width 509 height 26
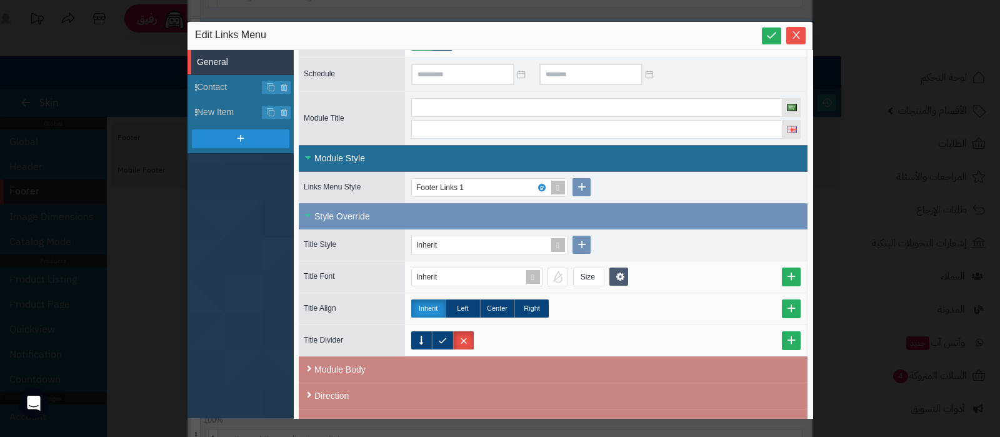
scroll to position [263, 0]
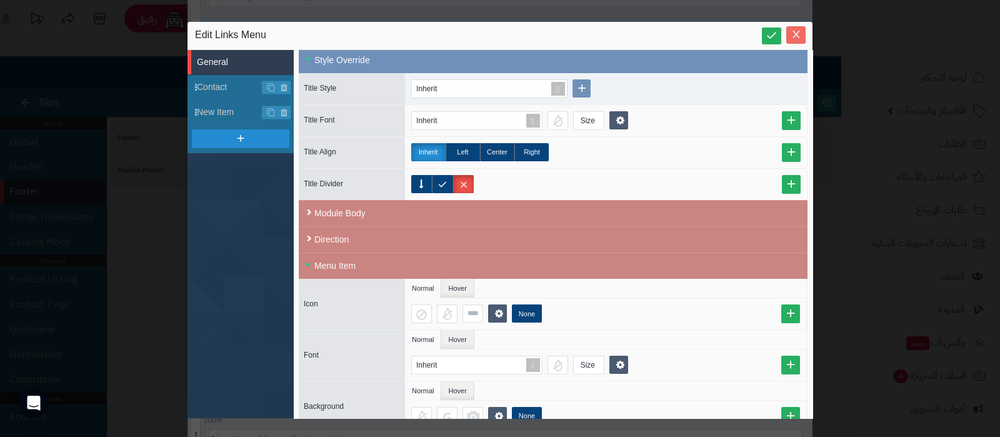
click at [796, 36] on icon "Close" at bounding box center [795, 34] width 7 height 7
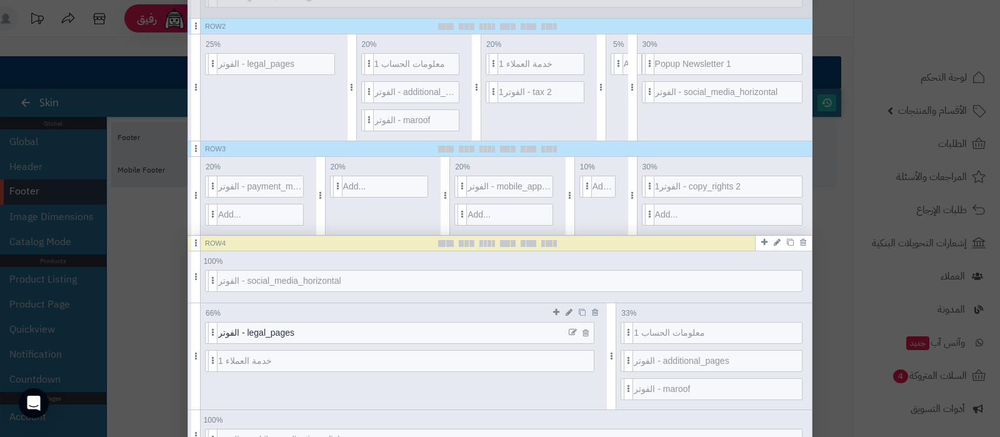
click at [577, 330] on icon at bounding box center [573, 332] width 8 height 9
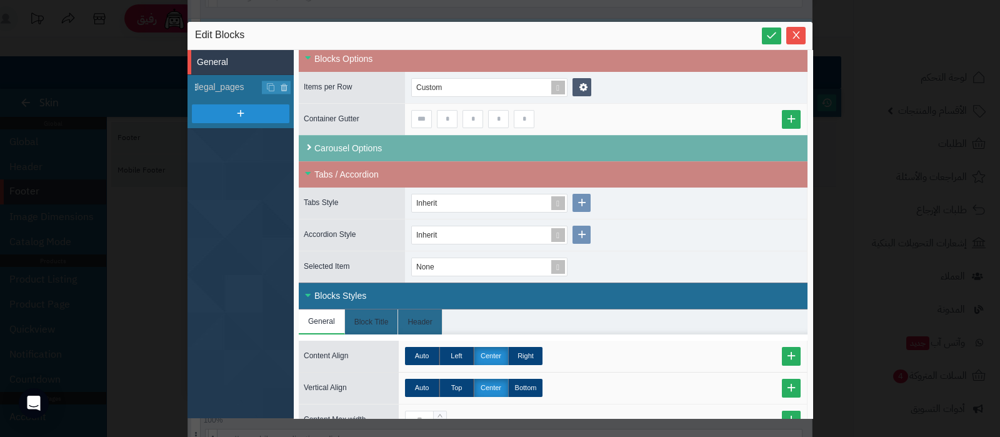
scroll to position [392, 0]
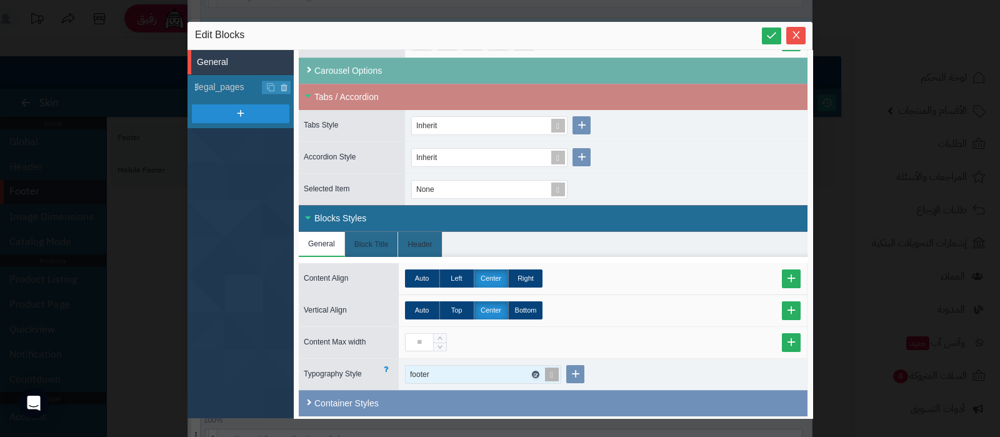
click at [534, 372] on icon at bounding box center [535, 375] width 4 height 6
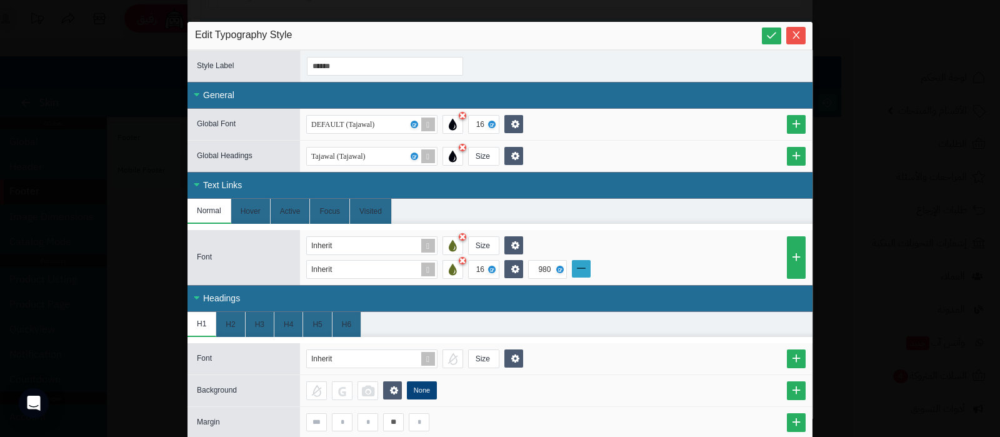
click at [589, 269] on link at bounding box center [581, 268] width 19 height 17
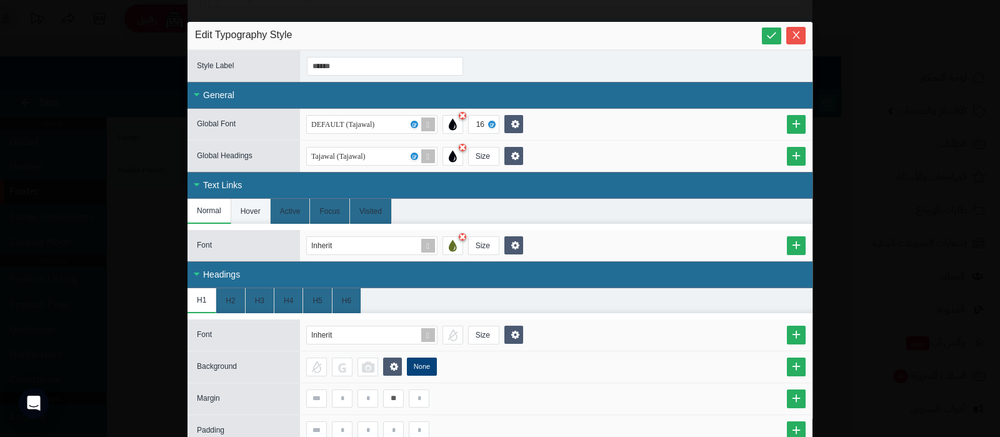
click at [253, 208] on li "Hover" at bounding box center [250, 211] width 39 height 25
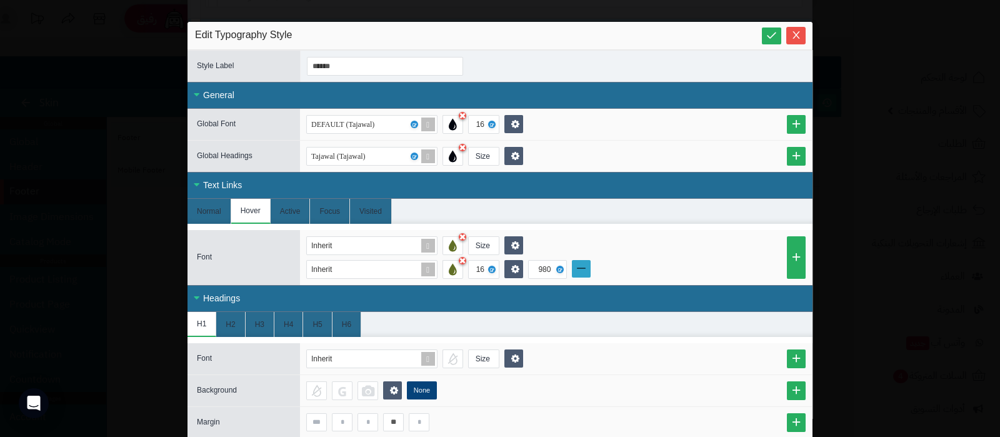
click at [591, 270] on link at bounding box center [581, 268] width 19 height 17
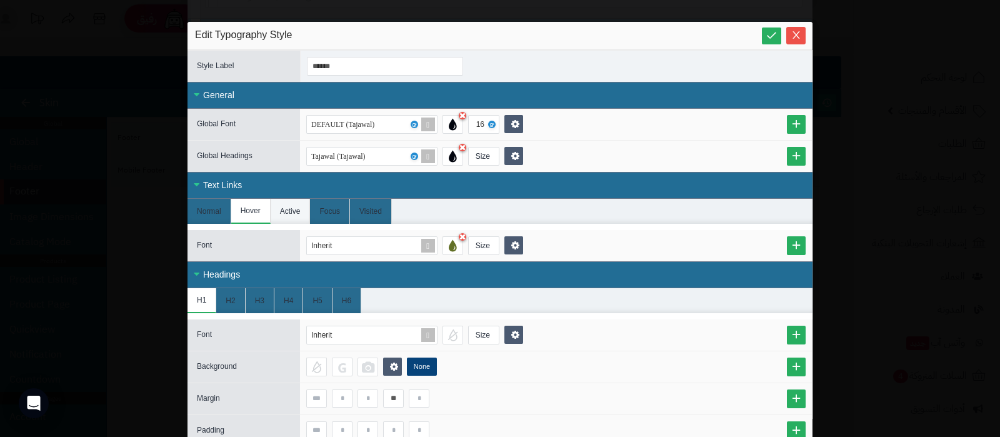
click at [303, 212] on li "Active" at bounding box center [291, 211] width 40 height 25
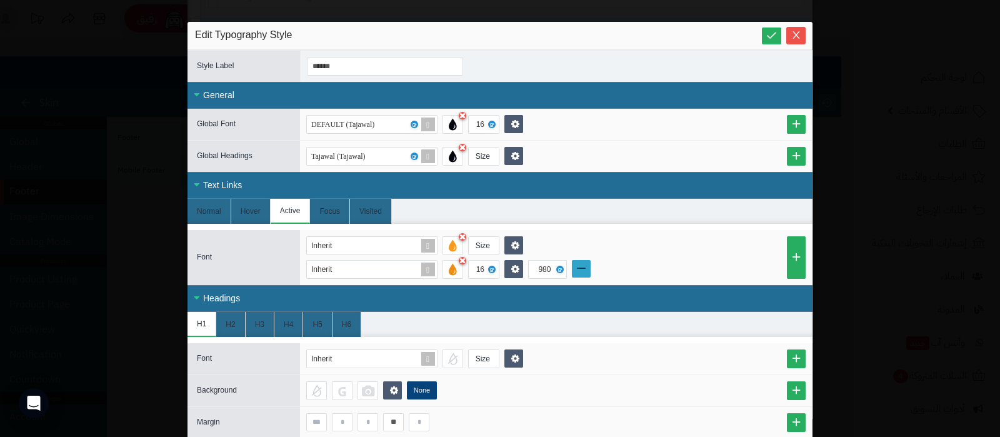
click at [591, 270] on link at bounding box center [581, 268] width 19 height 17
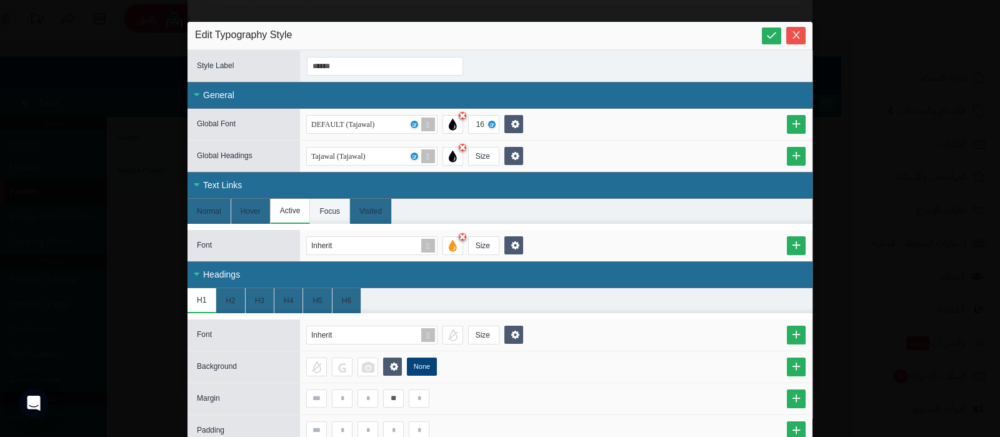
click at [331, 204] on li "Focus" at bounding box center [330, 211] width 40 height 25
click at [370, 209] on li "Visited" at bounding box center [371, 211] width 42 height 25
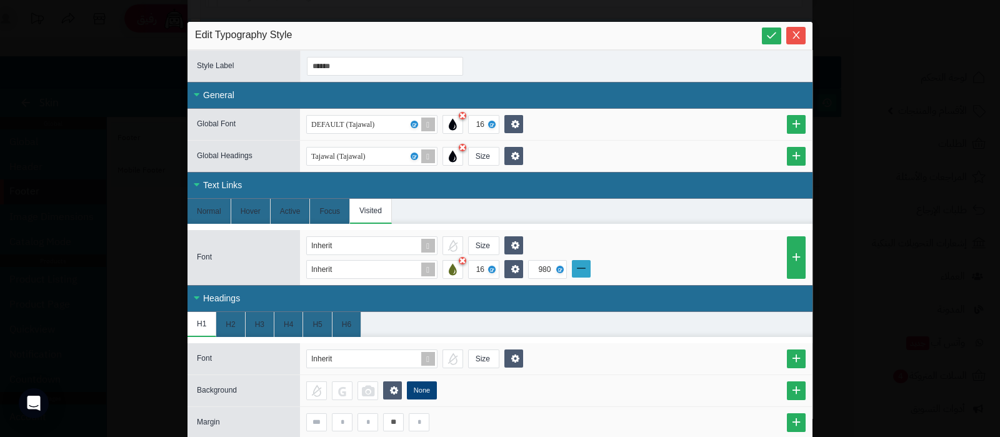
click at [586, 266] on link at bounding box center [581, 268] width 19 height 17
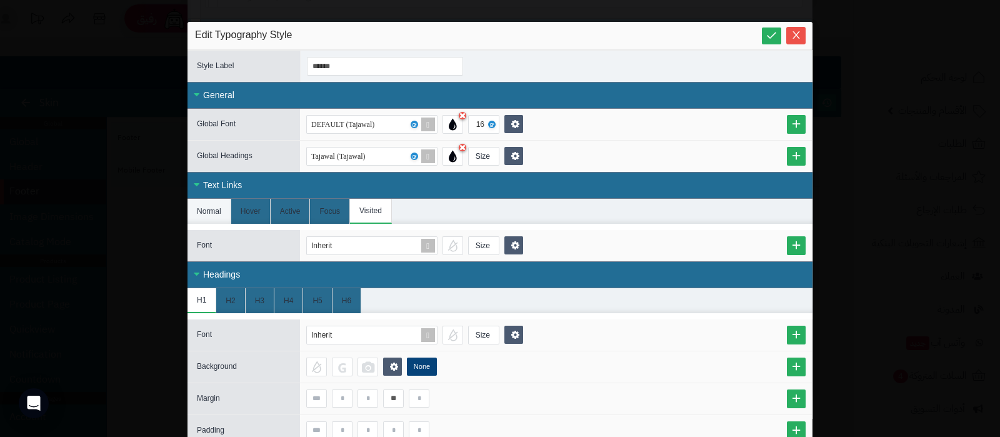
click at [204, 210] on li "Normal" at bounding box center [209, 211] width 44 height 25
click at [772, 39] on icon at bounding box center [772, 35] width 12 height 12
click at [800, 36] on icon "Close" at bounding box center [796, 34] width 10 height 10
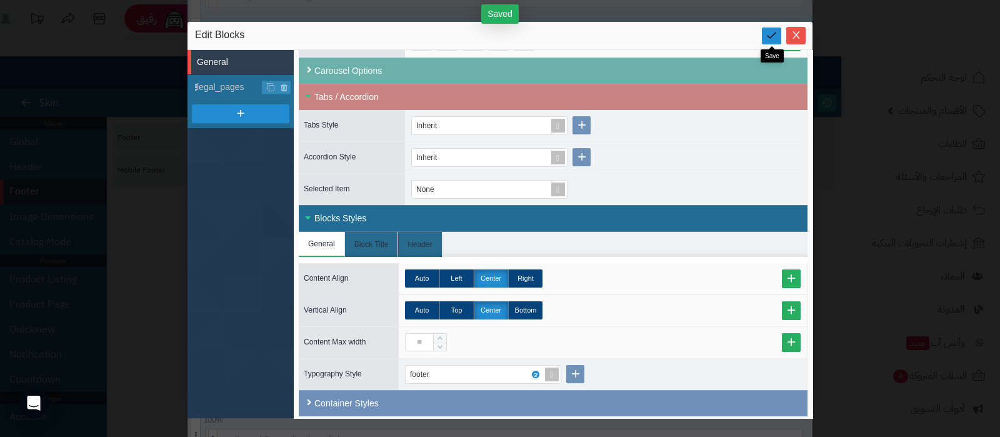
click at [771, 36] on icon at bounding box center [772, 35] width 12 height 12
click at [794, 39] on icon "Close" at bounding box center [796, 34] width 10 height 10
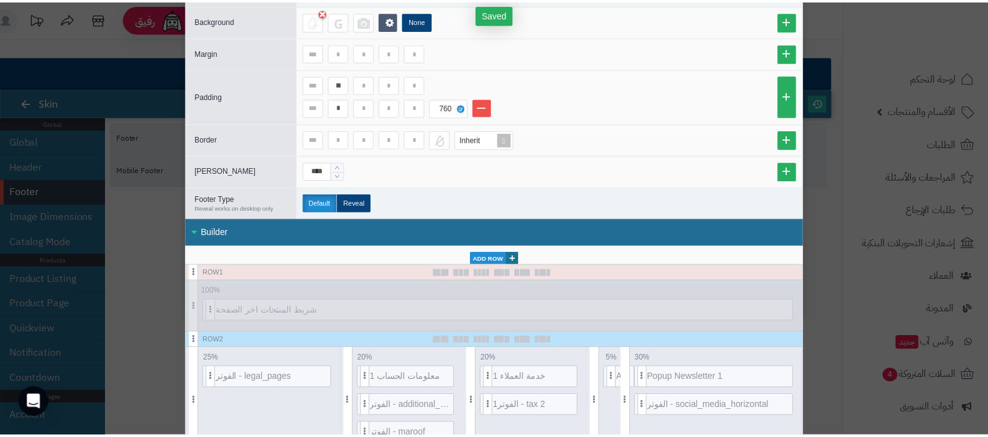
scroll to position [0, 0]
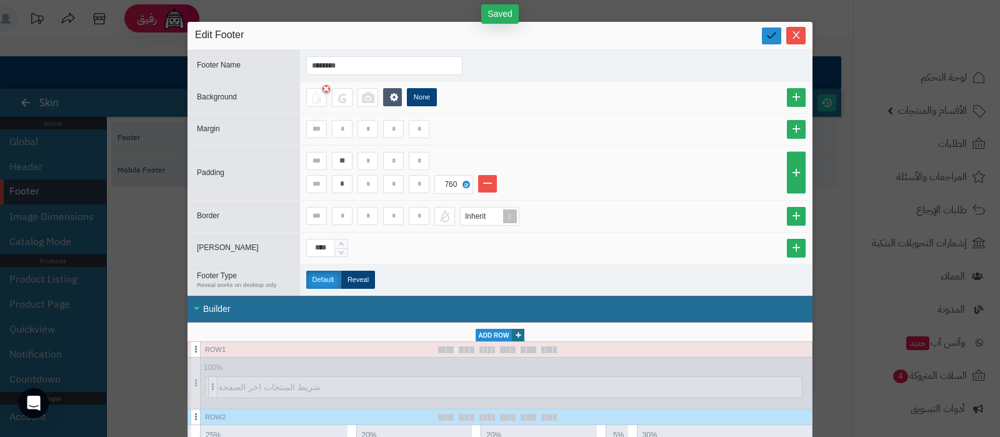
click at [777, 34] on icon at bounding box center [772, 35] width 12 height 12
click at [801, 37] on icon "Close" at bounding box center [796, 34] width 10 height 10
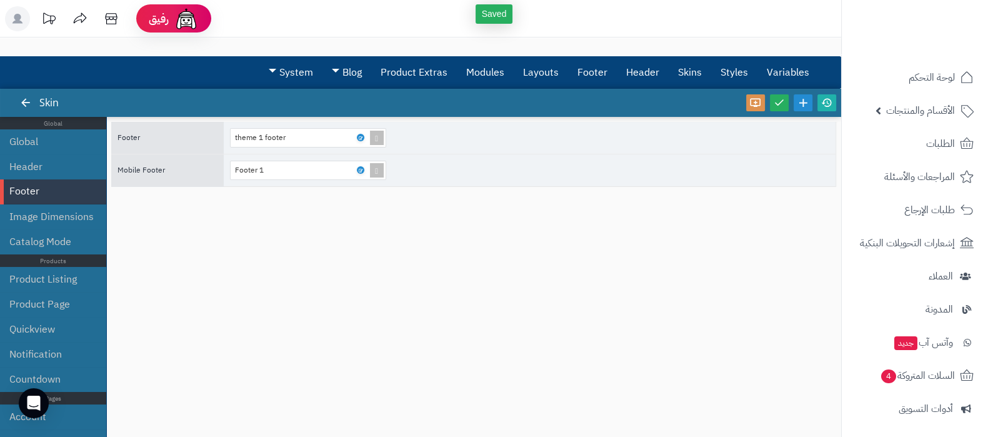
click at [786, 93] on div at bounding box center [791, 103] width 95 height 28
click at [782, 99] on icon at bounding box center [779, 102] width 11 height 11
click at [827, 107] on icon at bounding box center [826, 102] width 11 height 11
click at [272, 69] on span at bounding box center [272, 71] width 7 height 4
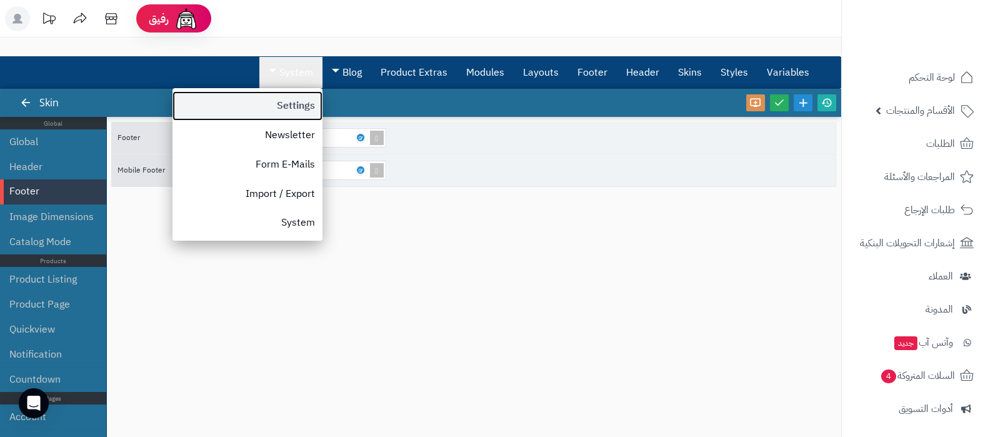
click at [292, 99] on link "Settings" at bounding box center [247, 105] width 150 height 29
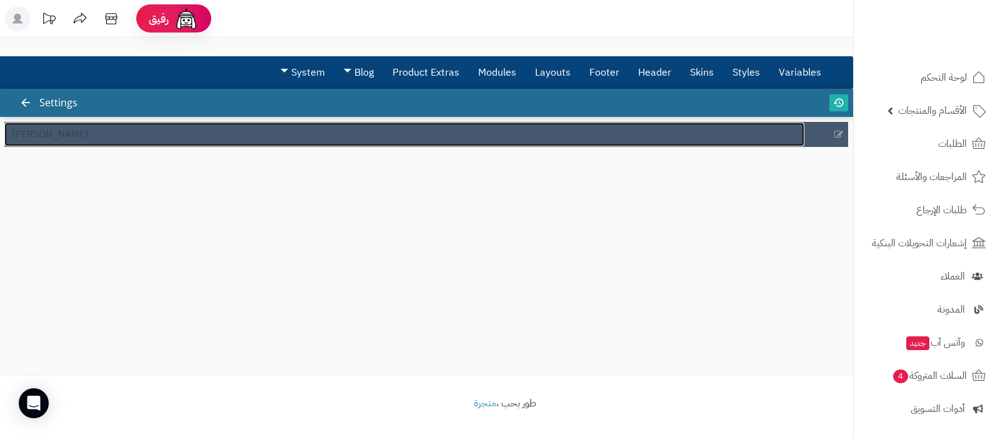
click at [200, 134] on link "كوفي ديو" at bounding box center [404, 134] width 800 height 24
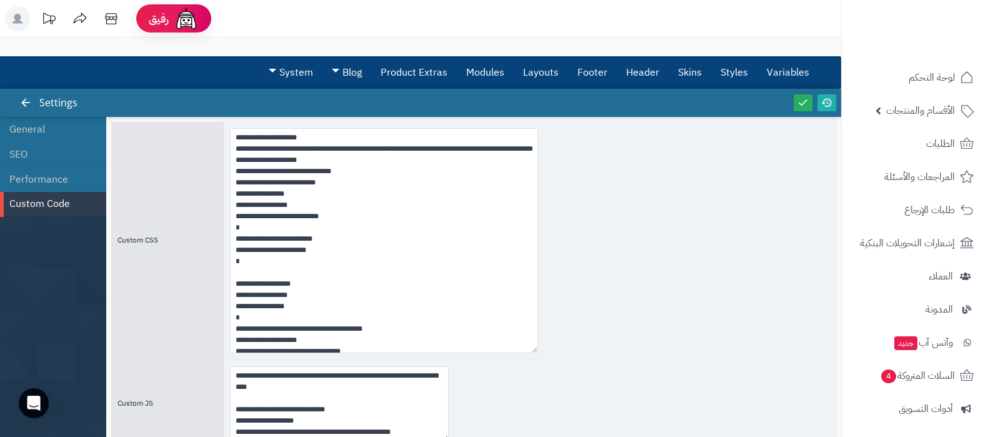
drag, startPoint x: 442, startPoint y: 201, endPoint x: 572, endPoint y: 435, distance: 267.1
click at [538, 353] on textarea at bounding box center [384, 240] width 308 height 225
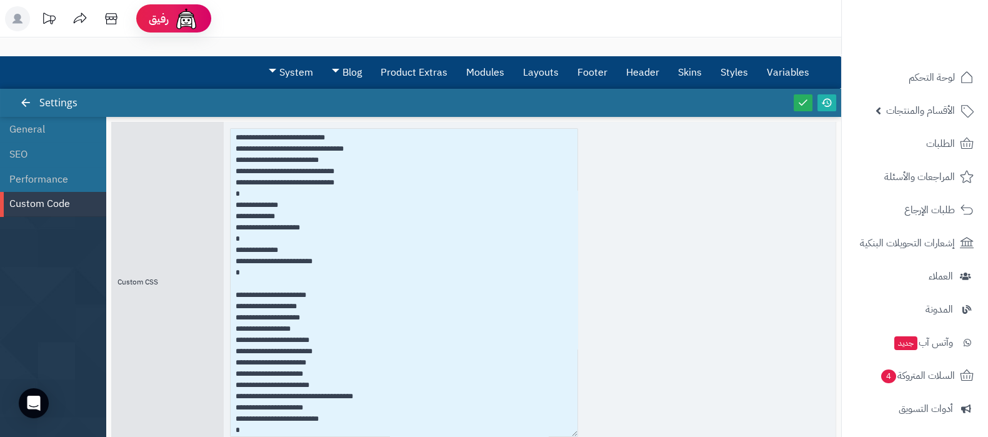
scroll to position [652, 0]
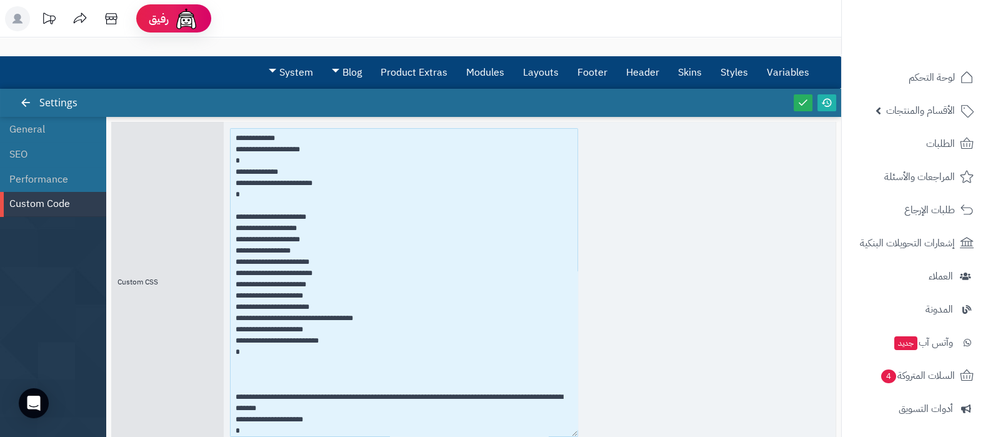
drag, startPoint x: 246, startPoint y: 356, endPoint x: 236, endPoint y: 216, distance: 140.3
click at [236, 216] on textarea at bounding box center [404, 282] width 348 height 309
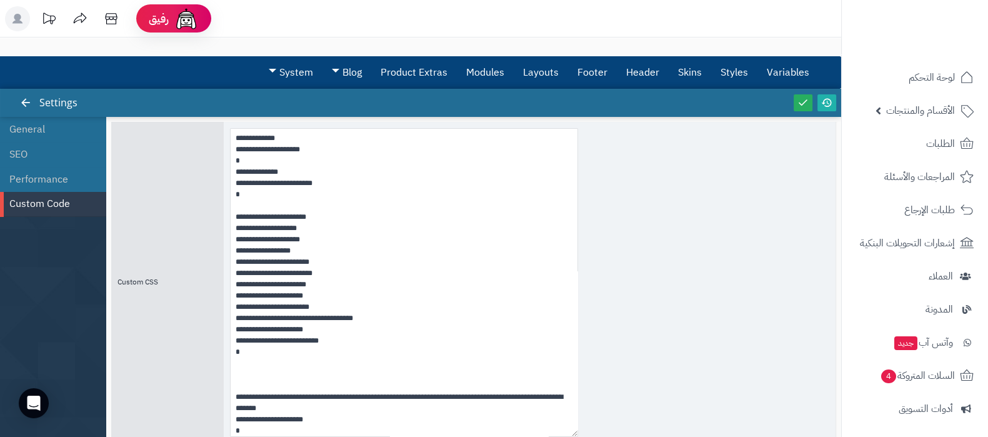
click at [696, 344] on div at bounding box center [530, 282] width 612 height 321
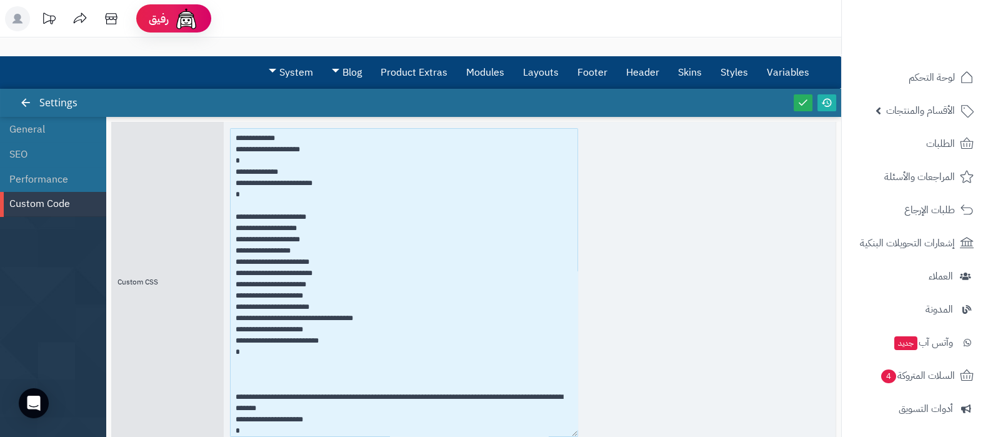
click at [359, 326] on textarea at bounding box center [404, 282] width 348 height 309
drag, startPoint x: 333, startPoint y: 339, endPoint x: 282, endPoint y: 277, distance: 80.3
click at [282, 277] on textarea at bounding box center [404, 282] width 348 height 309
click at [365, 294] on textarea at bounding box center [404, 282] width 348 height 309
drag, startPoint x: 247, startPoint y: 355, endPoint x: 231, endPoint y: 219, distance: 137.2
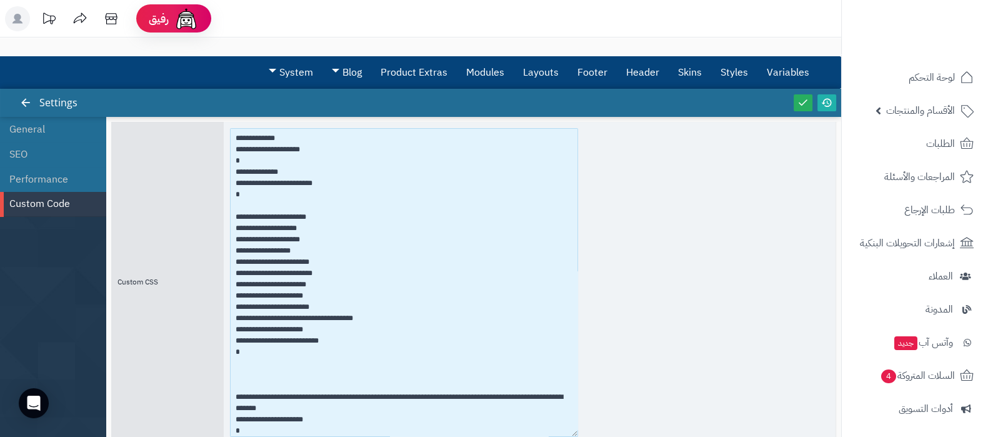
click at [231, 219] on textarea at bounding box center [404, 282] width 348 height 309
click at [312, 364] on textarea at bounding box center [404, 282] width 348 height 309
drag, startPoint x: 246, startPoint y: 359, endPoint x: 236, endPoint y: 217, distance: 142.3
click at [236, 217] on textarea at bounding box center [404, 282] width 348 height 309
paste textarea "**********"
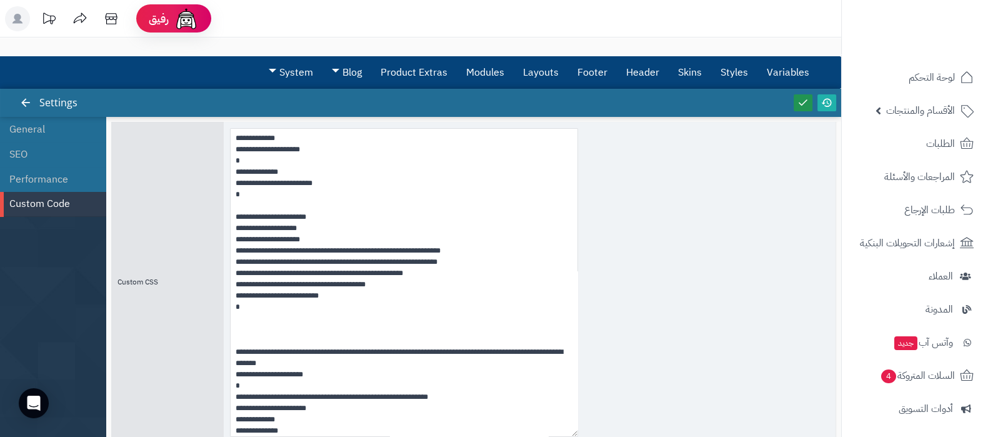
click at [800, 107] on icon at bounding box center [802, 102] width 11 height 11
click at [828, 109] on link at bounding box center [826, 102] width 19 height 17
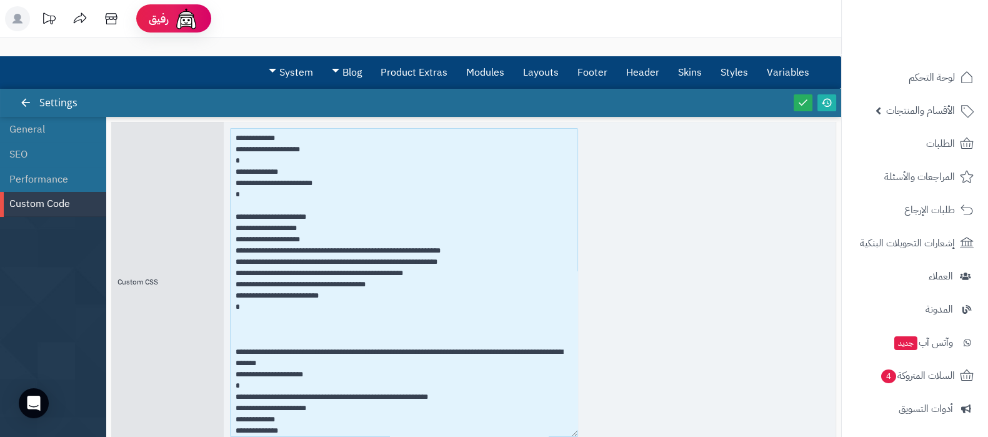
click at [277, 251] on textarea at bounding box center [404, 282] width 348 height 309
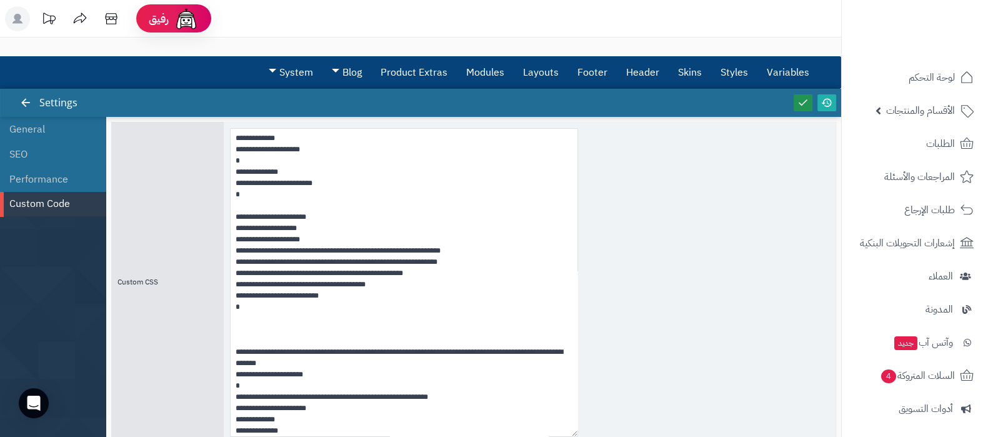
click at [802, 105] on icon at bounding box center [802, 102] width 11 height 11
click at [825, 101] on icon at bounding box center [826, 102] width 11 height 11
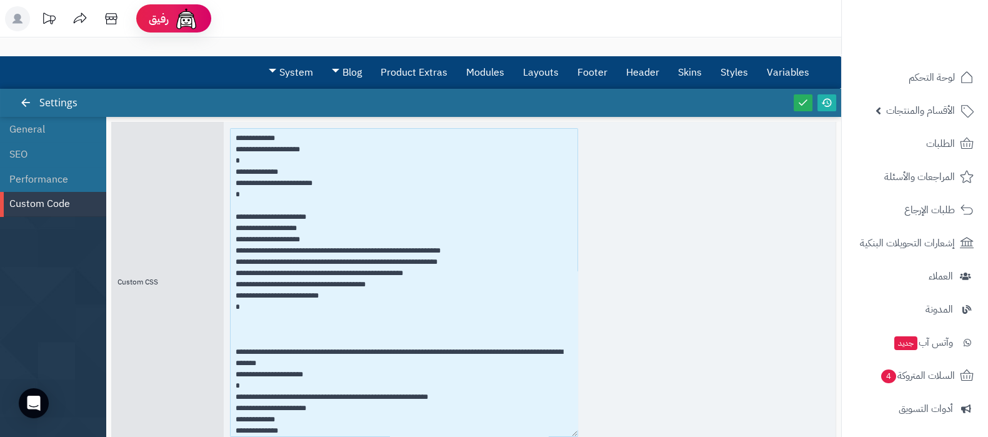
click at [295, 251] on textarea at bounding box center [404, 282] width 348 height 309
click at [311, 251] on textarea at bounding box center [404, 282] width 348 height 309
drag, startPoint x: 311, startPoint y: 250, endPoint x: 277, endPoint y: 252, distance: 33.8
click at [277, 252] on textarea at bounding box center [404, 282] width 348 height 309
click at [312, 249] on textarea at bounding box center [404, 282] width 348 height 309
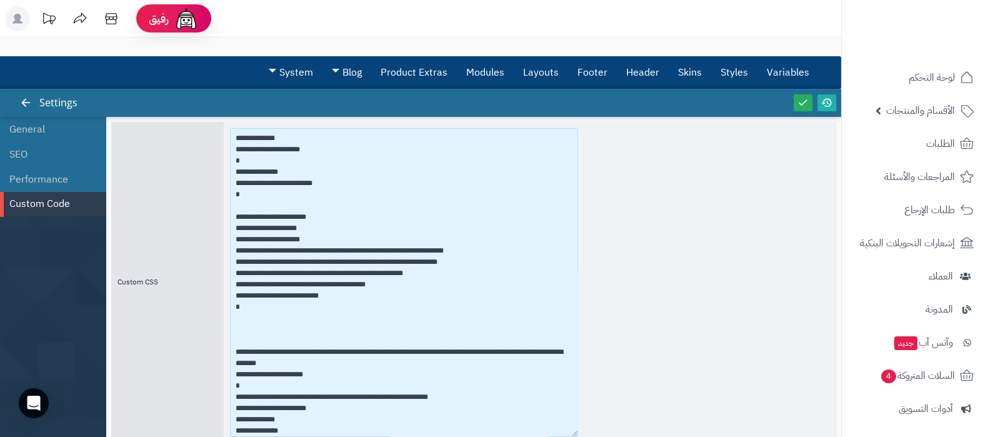
paste textarea "*********"
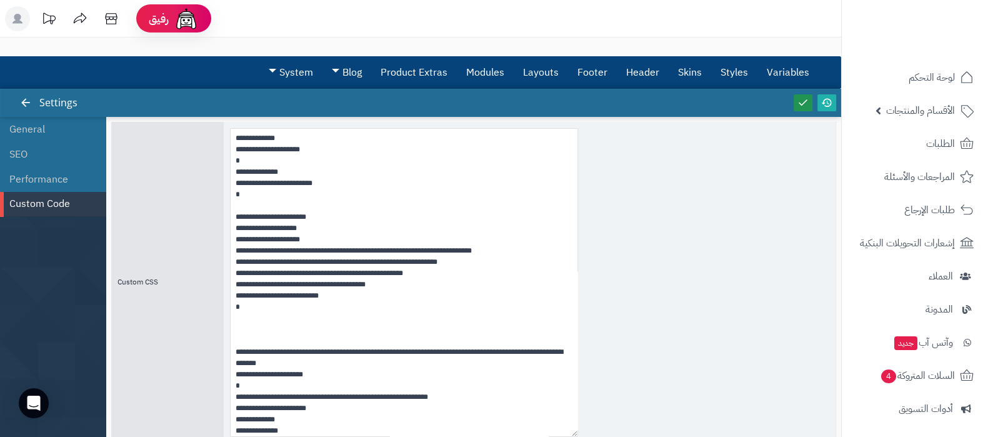
click at [801, 97] on icon at bounding box center [802, 102] width 11 height 11
click at [825, 102] on icon at bounding box center [826, 102] width 11 height 11
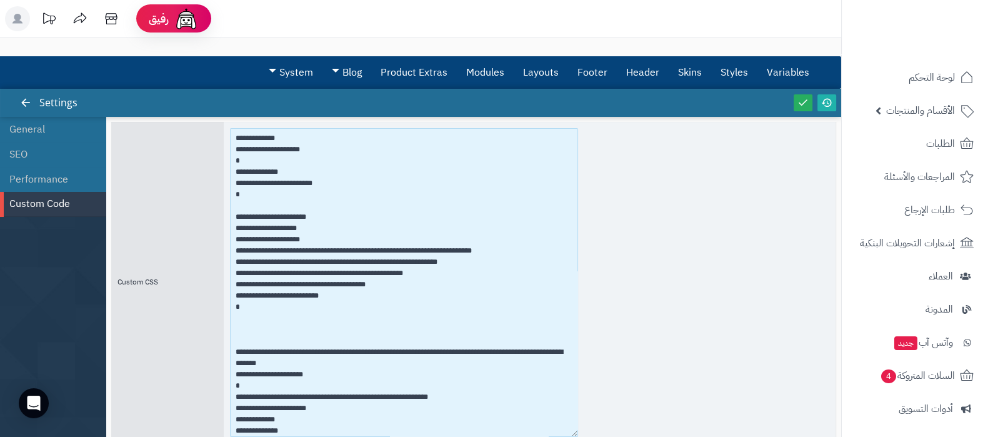
click at [334, 251] on textarea at bounding box center [404, 282] width 348 height 309
click at [294, 252] on textarea at bounding box center [404, 282] width 348 height 309
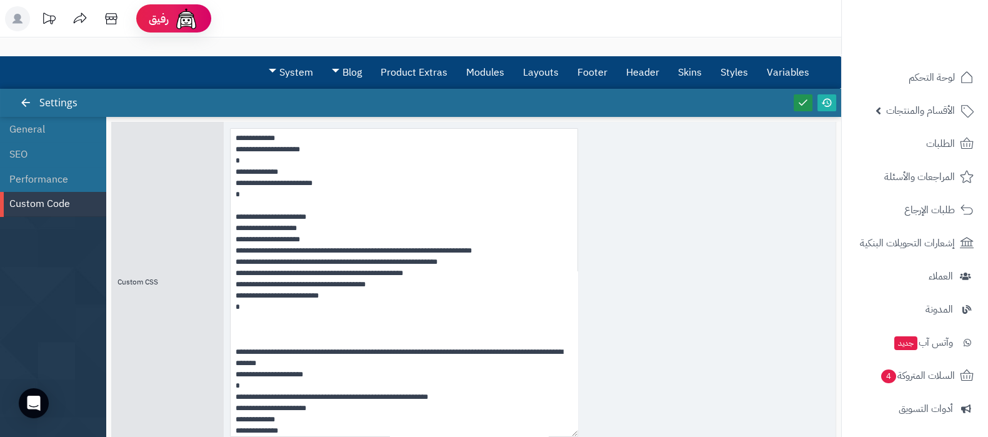
click at [804, 102] on icon at bounding box center [802, 102] width 11 height 11
click at [829, 102] on icon at bounding box center [826, 102] width 11 height 11
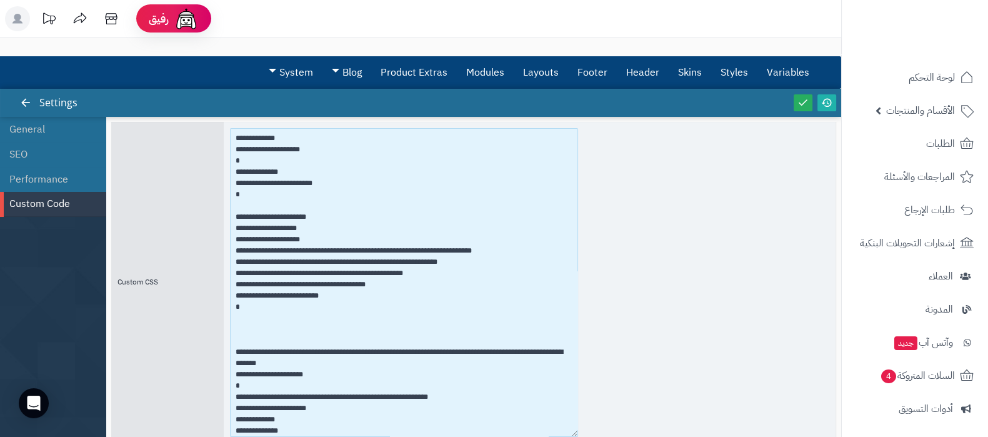
click at [334, 250] on textarea at bounding box center [404, 282] width 348 height 309
click at [297, 249] on textarea at bounding box center [404, 282] width 348 height 309
click at [277, 249] on textarea at bounding box center [404, 282] width 348 height 309
click at [314, 249] on textarea at bounding box center [404, 282] width 348 height 309
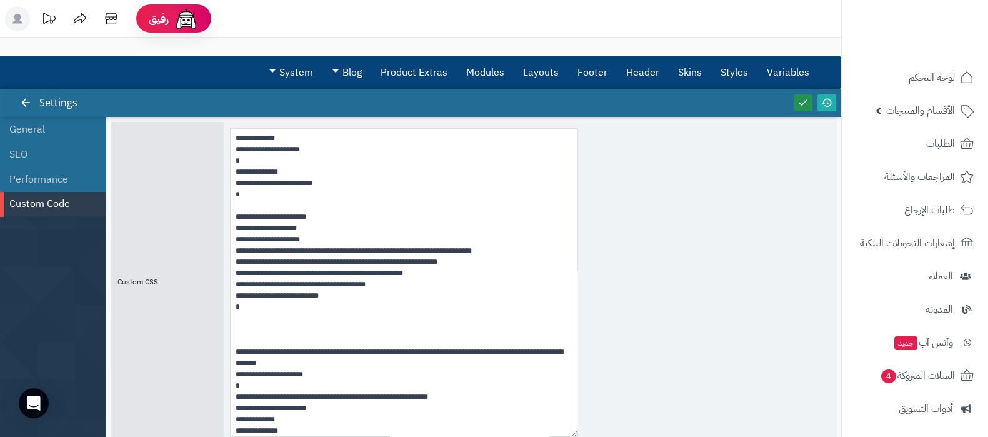
click at [803, 102] on icon at bounding box center [802, 102] width 11 height 11
click at [829, 103] on icon at bounding box center [826, 102] width 11 height 11
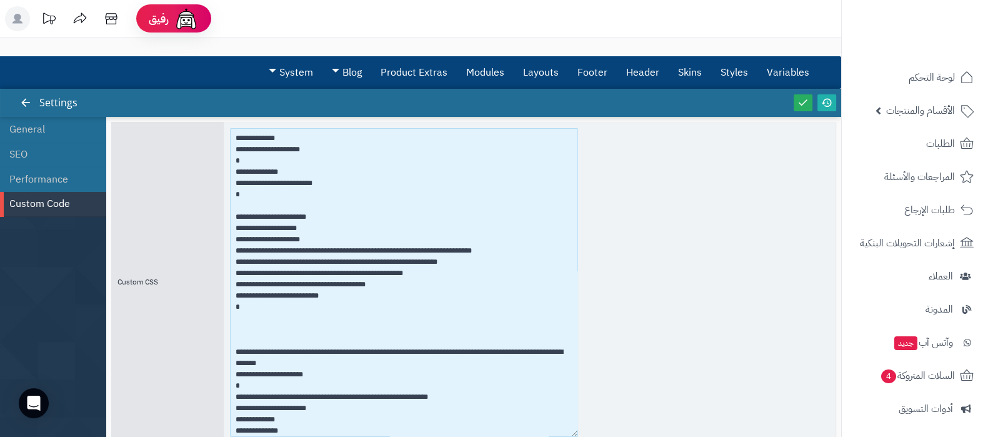
click at [280, 249] on textarea at bounding box center [404, 282] width 348 height 309
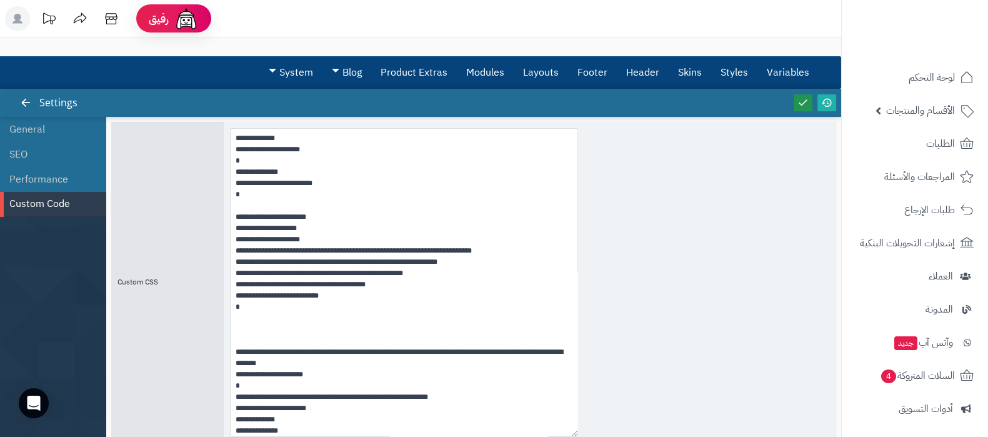
click at [803, 97] on icon at bounding box center [802, 102] width 11 height 11
click at [827, 102] on icon at bounding box center [826, 102] width 11 height 11
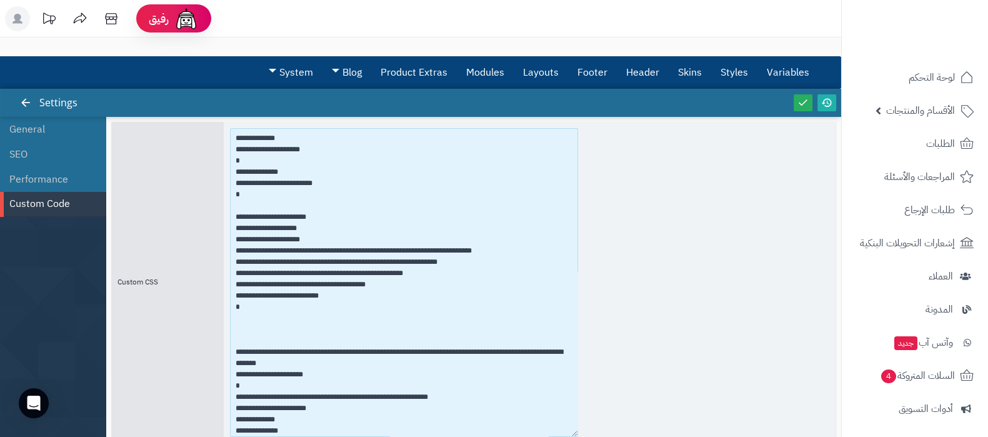
drag, startPoint x: 322, startPoint y: 250, endPoint x: 315, endPoint y: 248, distance: 7.1
click at [315, 248] on textarea at bounding box center [404, 282] width 348 height 309
type textarea "**********"
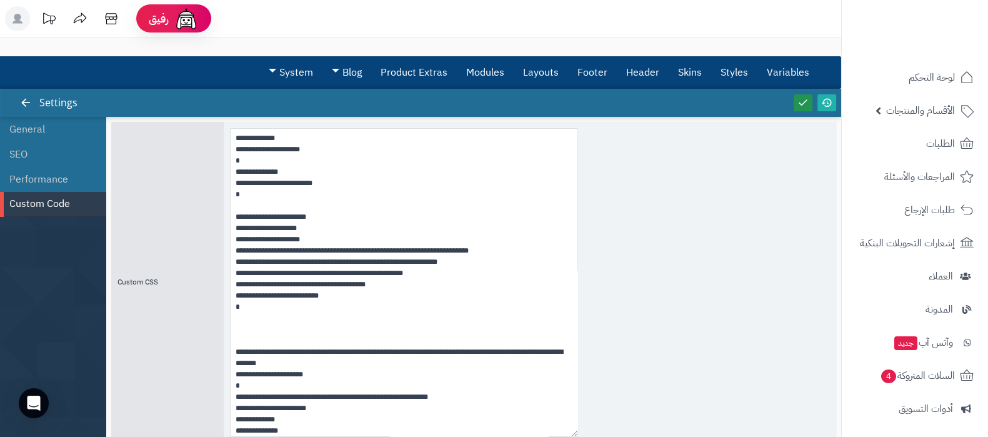
click at [806, 106] on icon at bounding box center [802, 102] width 11 height 11
click at [830, 103] on icon at bounding box center [826, 102] width 11 height 11
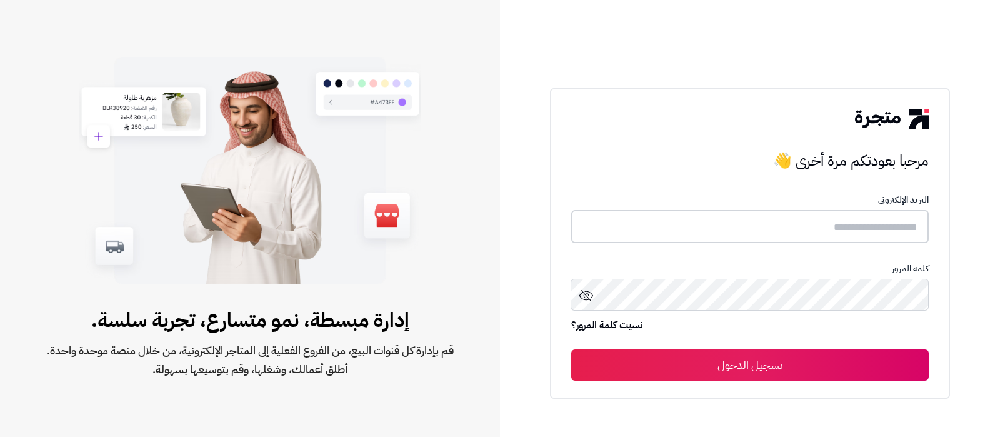
type input "**********"
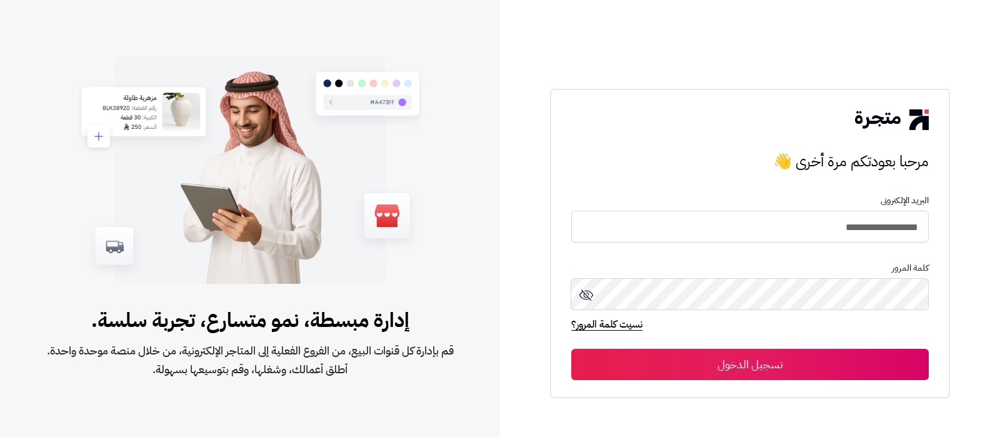
click at [717, 357] on button "تسجيل الدخول" at bounding box center [749, 364] width 357 height 31
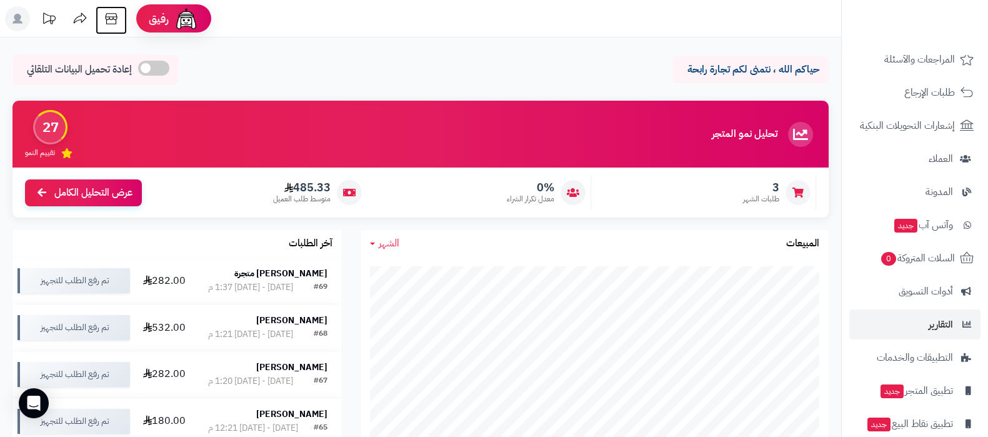
scroll to position [168, 0]
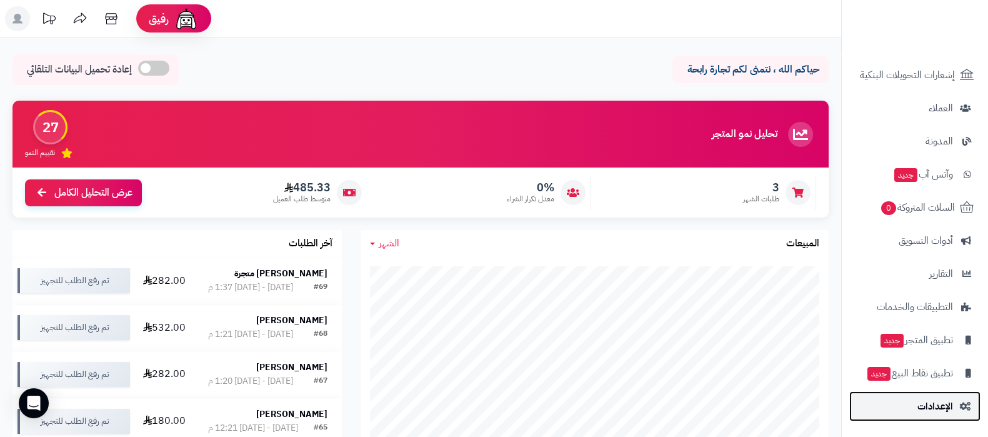
click at [941, 398] on span "الإعدادات" at bounding box center [935, 405] width 36 height 17
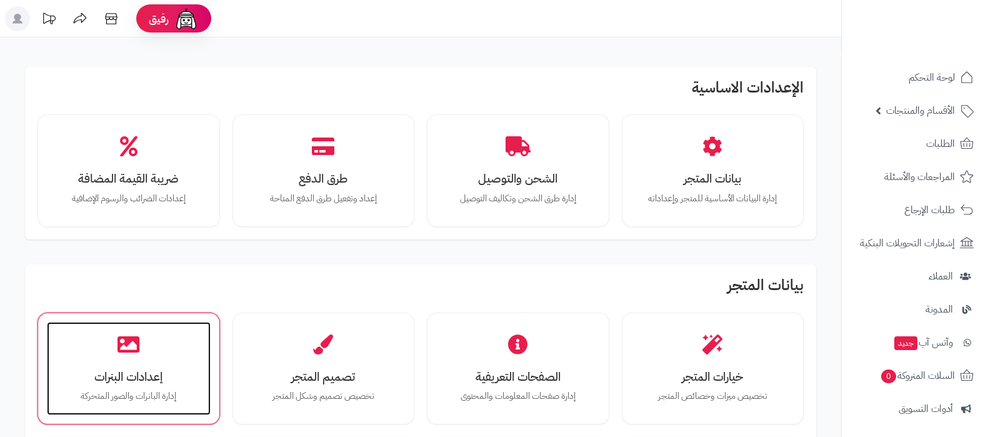
click at [98, 358] on div "إعدادات البنرات إدارة البانرات والصور المتحركة" at bounding box center [129, 369] width 164 height 94
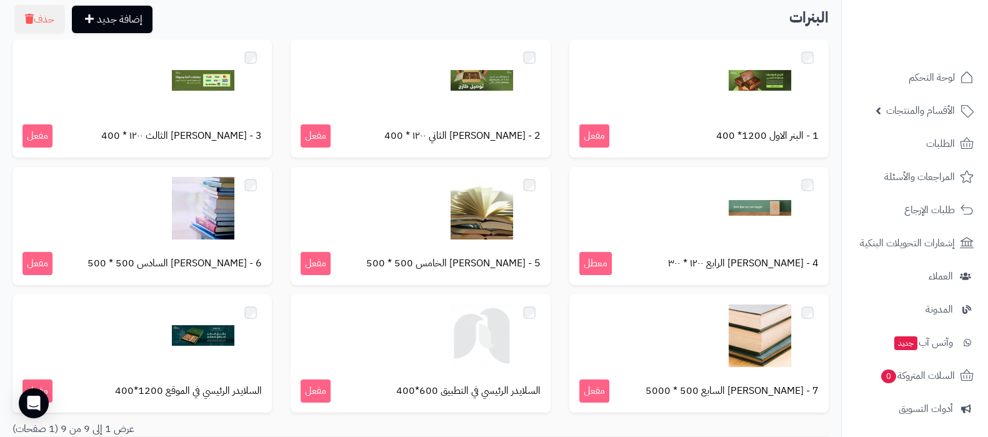
scroll to position [181, 0]
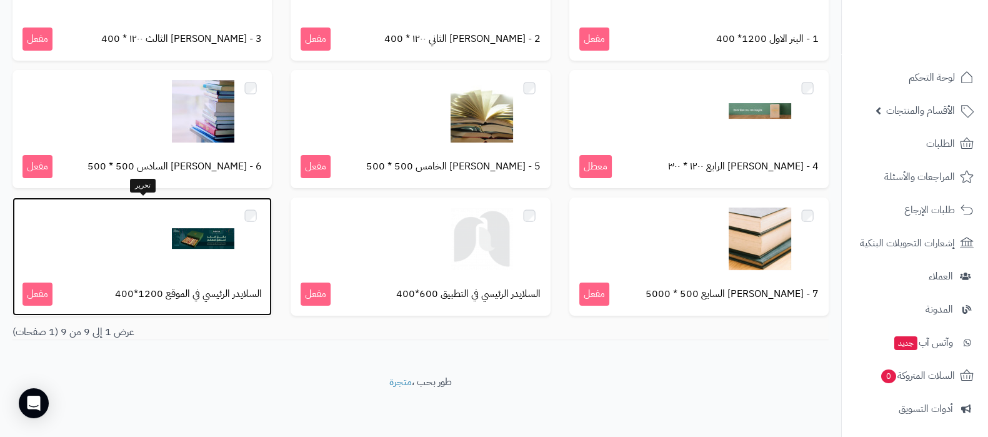
click at [202, 239] on img at bounding box center [203, 238] width 62 height 62
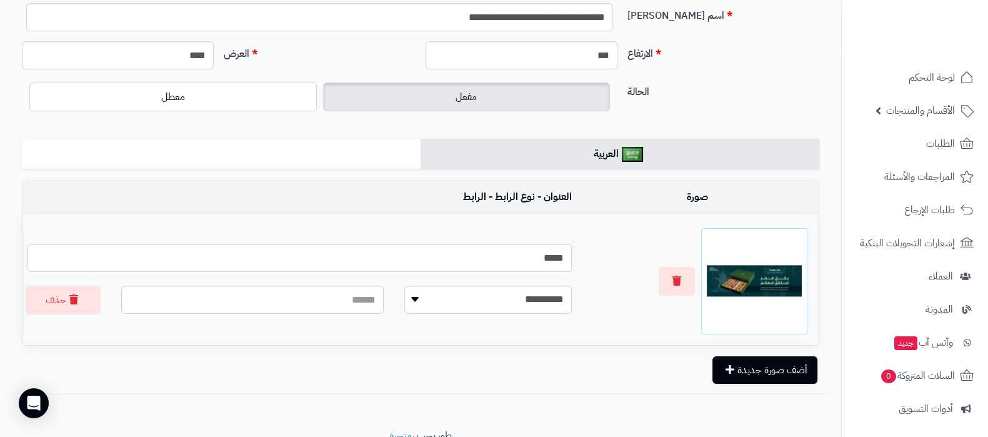
scroll to position [152, 0]
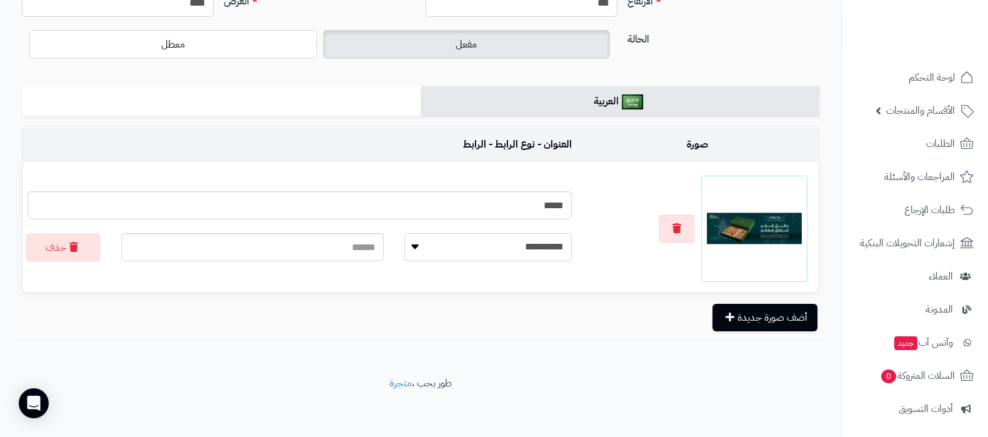
click at [517, 246] on select "**********" at bounding box center [487, 247] width 167 height 28
select select "**********"
click at [404, 233] on select "**********" at bounding box center [487, 247] width 167 height 28
click at [364, 246] on span at bounding box center [303, 245] width 209 height 25
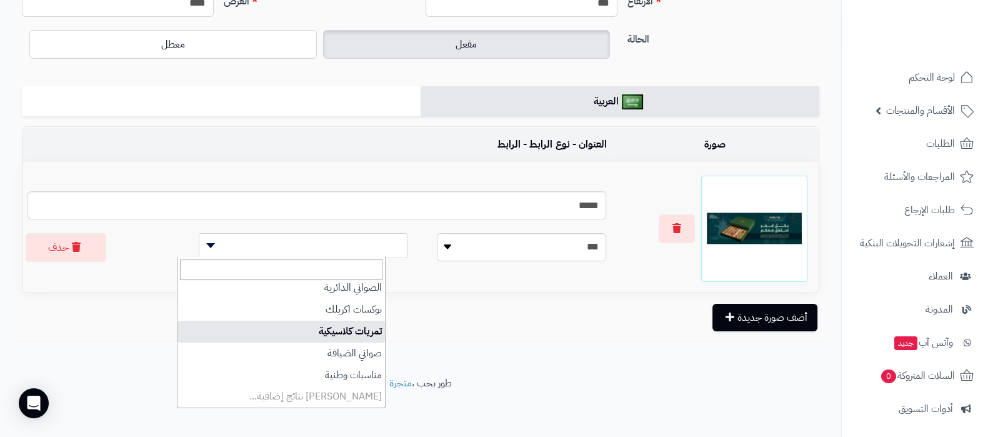
scroll to position [0, 0]
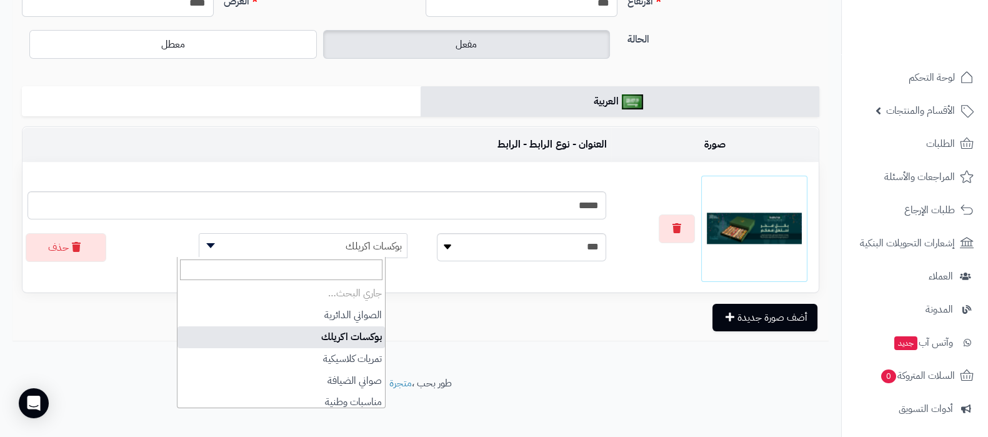
click at [362, 246] on span "بوكسات اكريلك" at bounding box center [302, 246] width 207 height 25
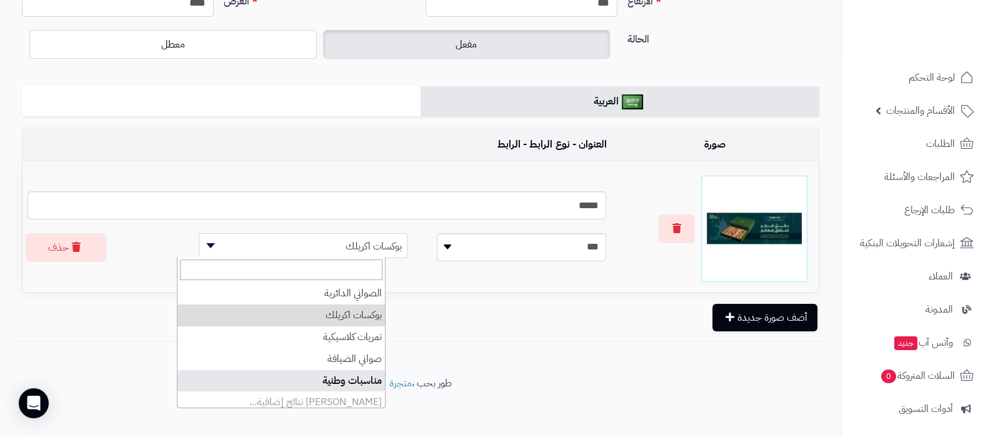
select select "***"
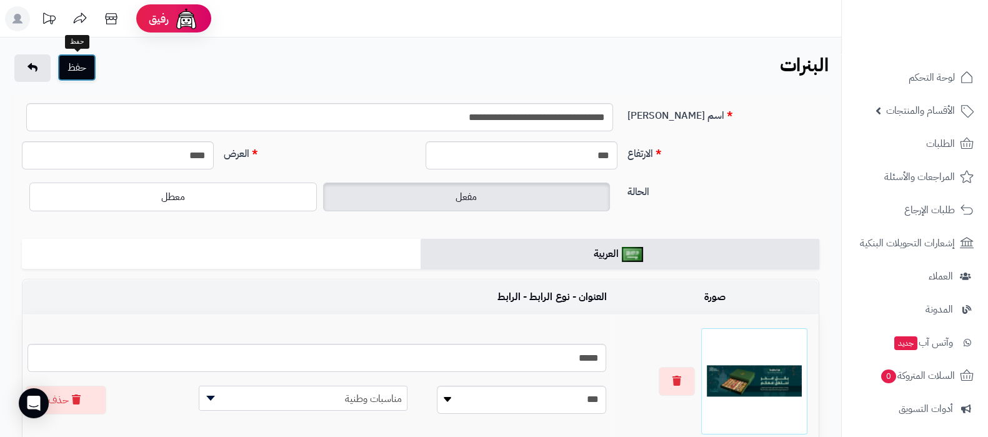
click at [86, 67] on button "حفظ" at bounding box center [76, 67] width 39 height 27
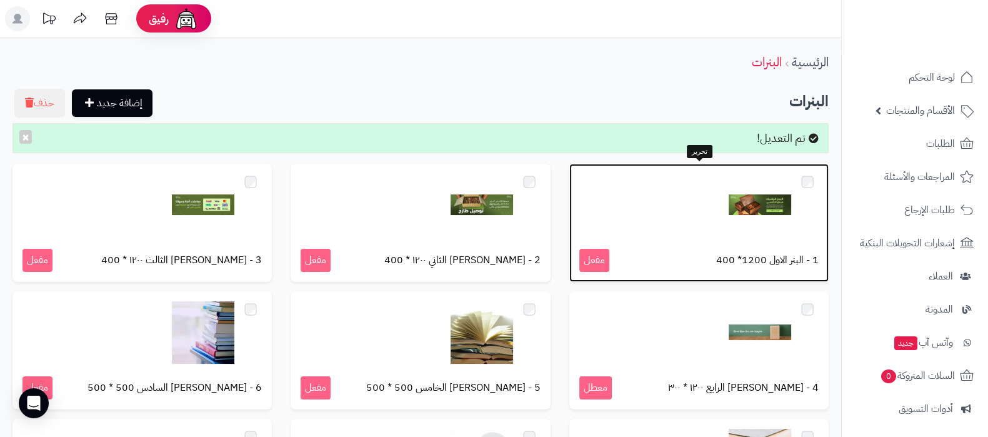
click at [772, 202] on img at bounding box center [760, 205] width 62 height 62
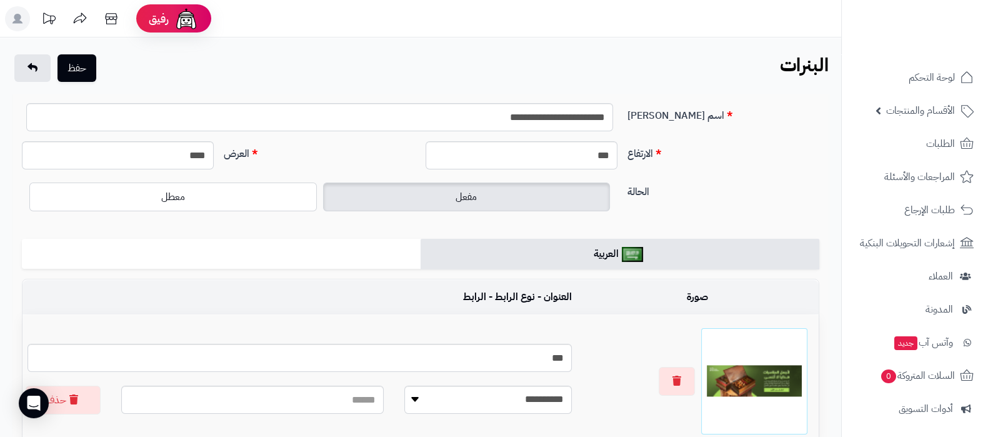
scroll to position [152, 0]
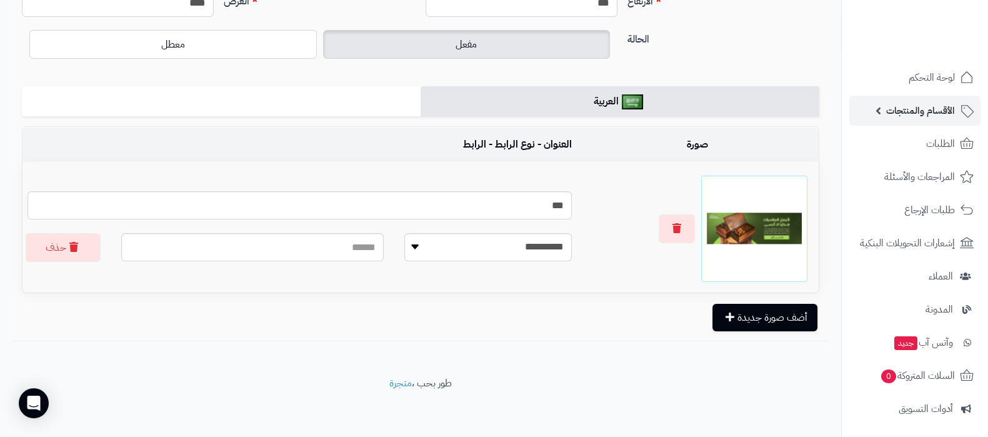
click at [914, 116] on span "الأقسام والمنتجات" at bounding box center [920, 110] width 69 height 17
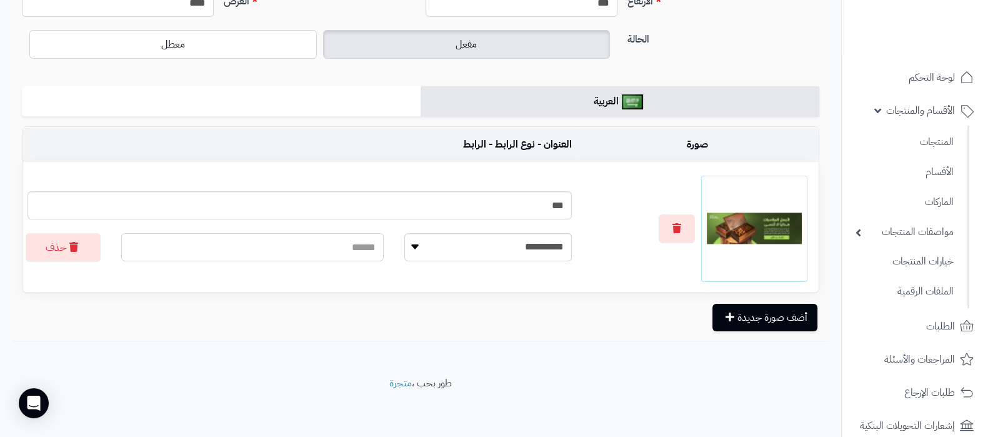
click at [342, 249] on input "text" at bounding box center [252, 247] width 262 height 28
click at [494, 241] on select "**********" at bounding box center [487, 247] width 167 height 28
select select "**********"
click at [404, 233] on select "**********" at bounding box center [487, 247] width 167 height 28
click at [334, 244] on span at bounding box center [303, 245] width 209 height 25
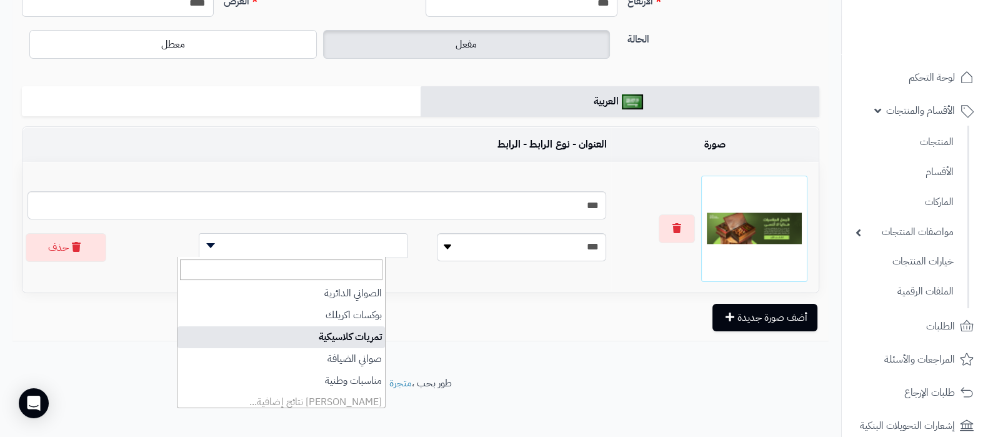
select select "***"
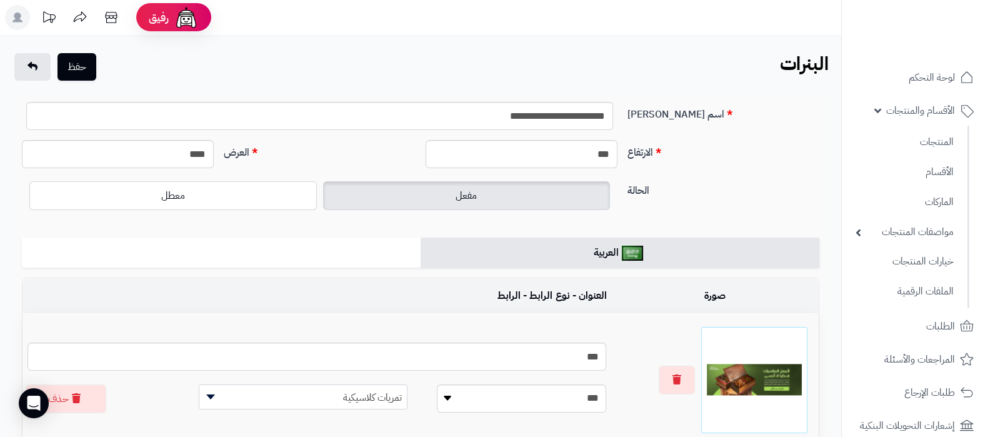
scroll to position [0, 0]
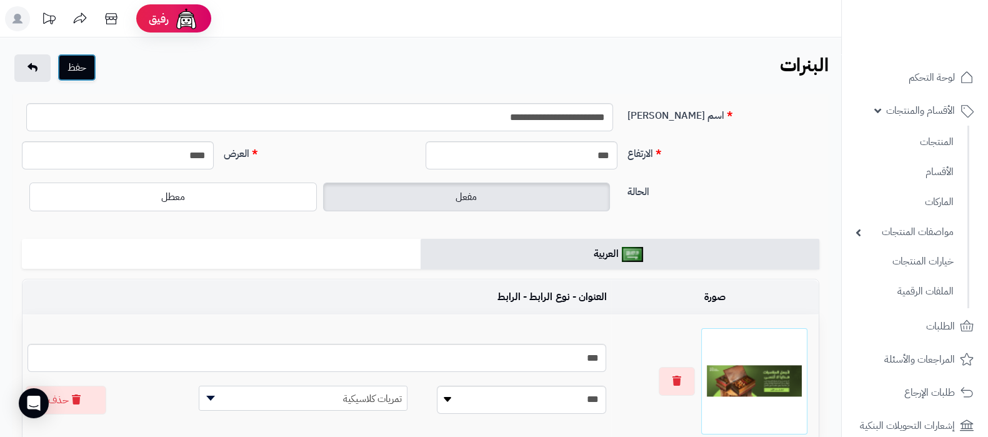
click at [86, 73] on button "حفظ" at bounding box center [76, 67] width 39 height 27
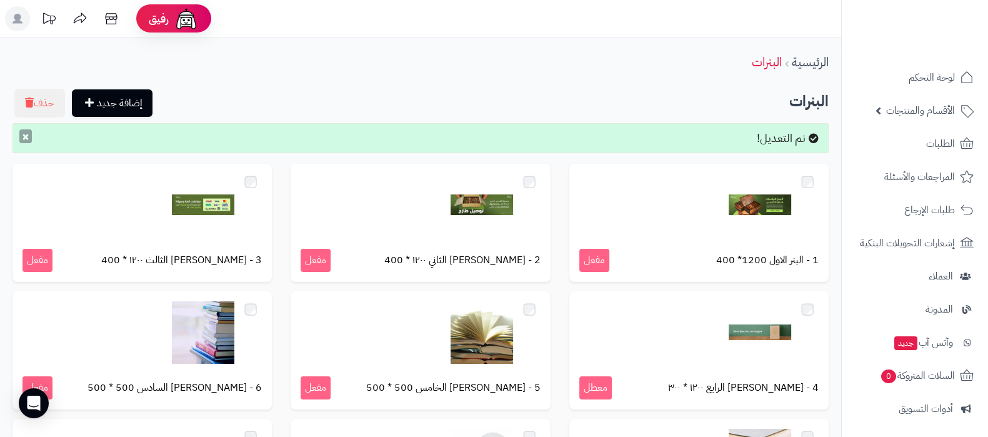
click at [23, 137] on button "×" at bounding box center [25, 136] width 12 height 14
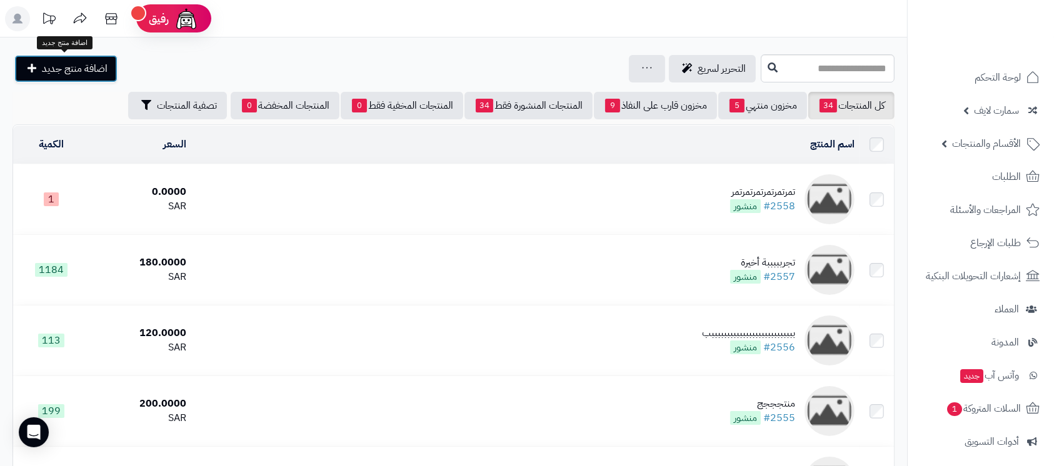
click at [92, 67] on span "اضافة منتج جديد" at bounding box center [75, 68] width 66 height 15
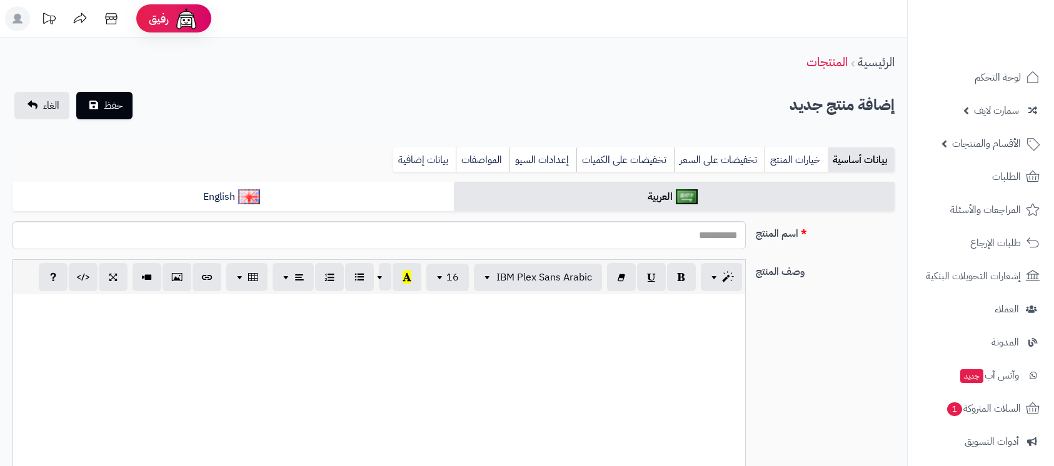
select select
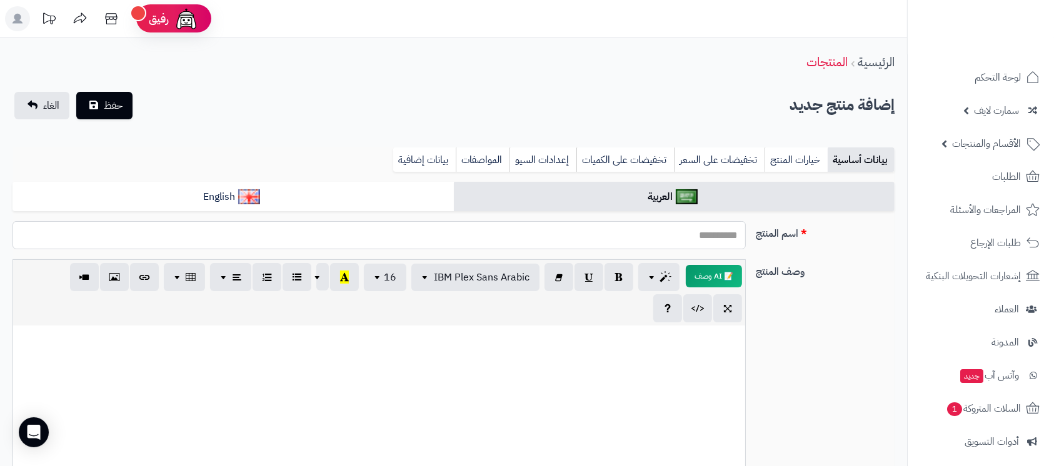
click at [706, 242] on input "اسم المنتج" at bounding box center [378, 235] width 733 height 28
drag, startPoint x: 618, startPoint y: 222, endPoint x: 686, endPoint y: 237, distance: 69.1
click at [686, 237] on input "**********" at bounding box center [378, 235] width 733 height 28
click at [687, 241] on input "**********" at bounding box center [378, 235] width 733 height 28
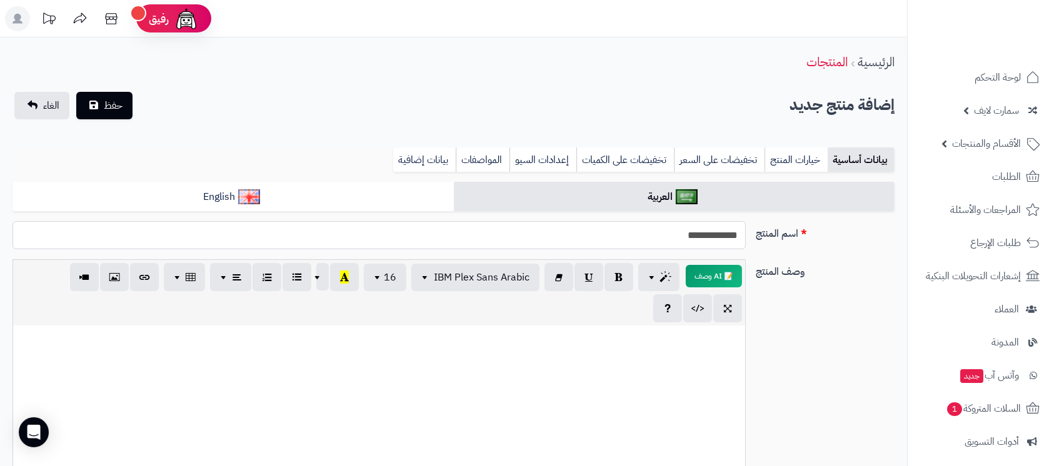
click at [687, 241] on input "**********" at bounding box center [378, 235] width 733 height 28
click at [647, 239] on input "**********" at bounding box center [378, 235] width 733 height 28
paste input "**********"
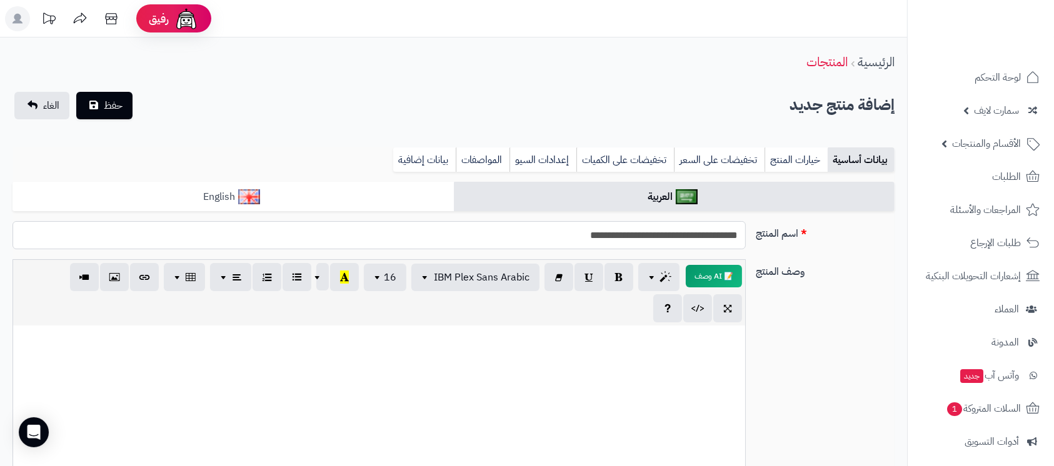
type input "**********"
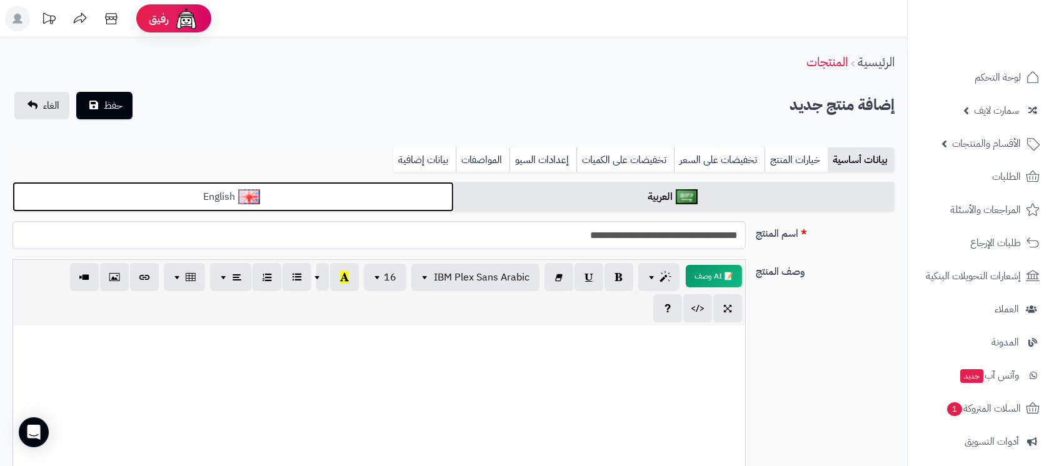
click at [382, 193] on link "English" at bounding box center [232, 197] width 441 height 31
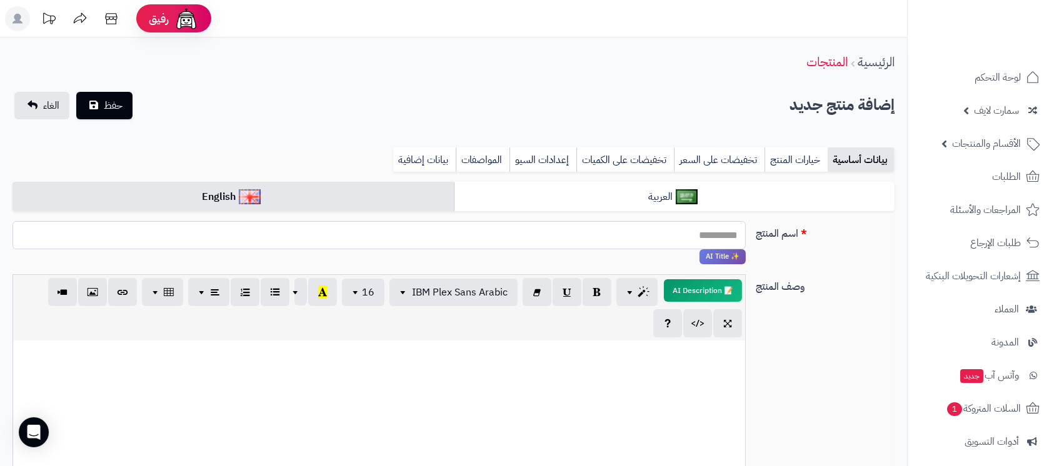
click at [654, 237] on input "اسم المنتج" at bounding box center [378, 235] width 733 height 28
paste input "**********"
type input "**********"
click at [885, 373] on div "وصف المنتج 📝 AI Description p blockquote pre h1 h2 h3 h4 h5 h6 IBM Plex Sans Ar…" at bounding box center [453, 408] width 892 height 269
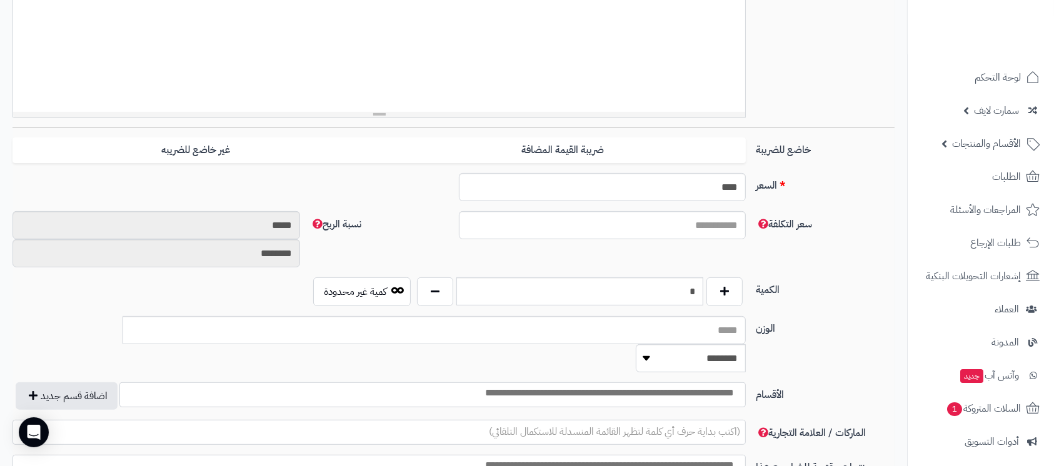
scroll to position [583, 0]
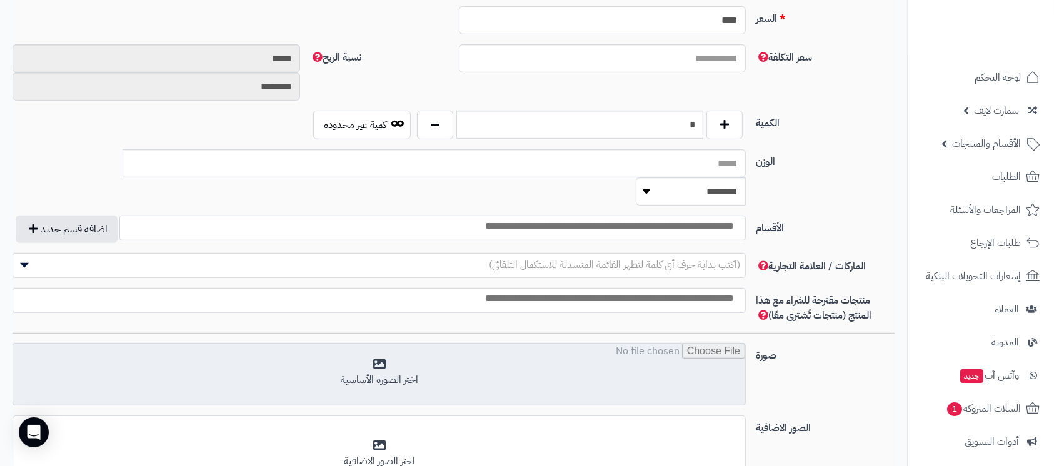
click at [483, 344] on input "file" at bounding box center [379, 375] width 732 height 62
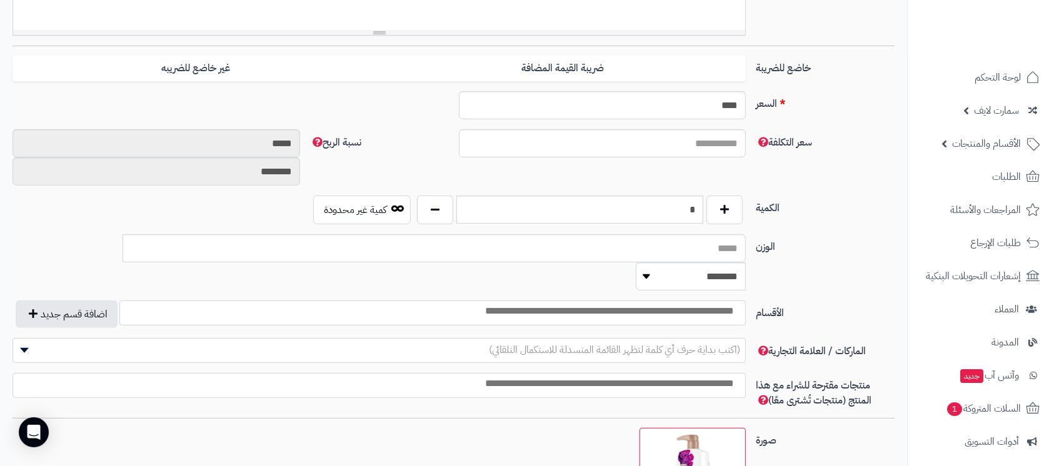
scroll to position [416, 0]
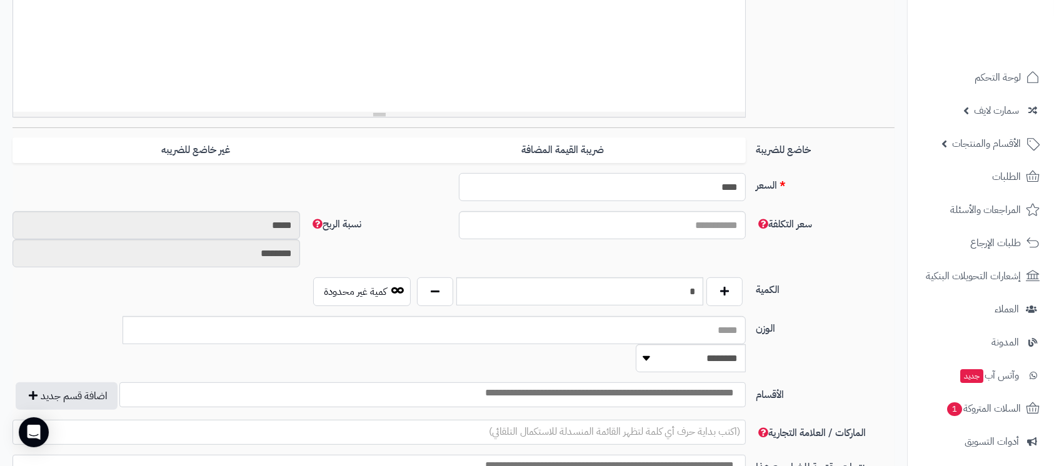
click at [717, 189] on input "****" at bounding box center [602, 187] width 287 height 28
type input "***"
drag, startPoint x: 843, startPoint y: 231, endPoint x: 849, endPoint y: 232, distance: 6.4
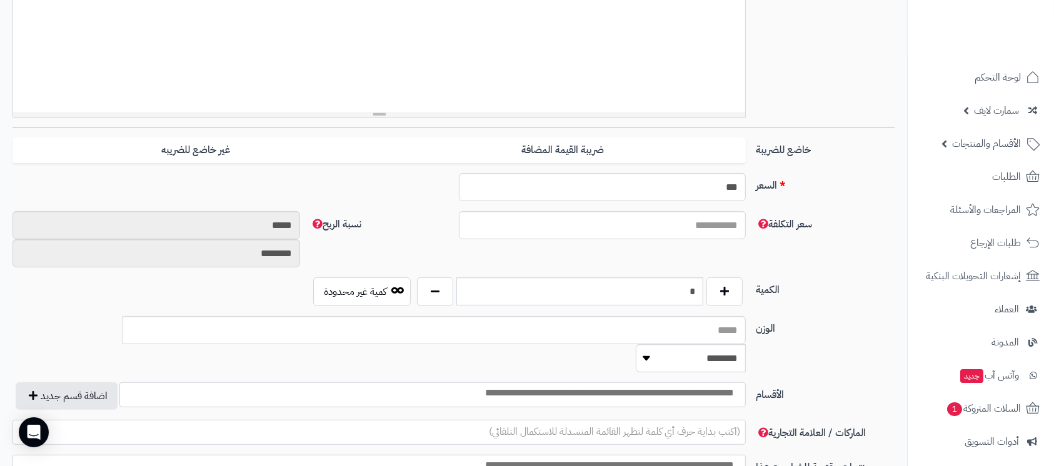
click at [848, 232] on div "سعر التكلفة نسبة الربح ***** ********" at bounding box center [453, 244] width 892 height 66
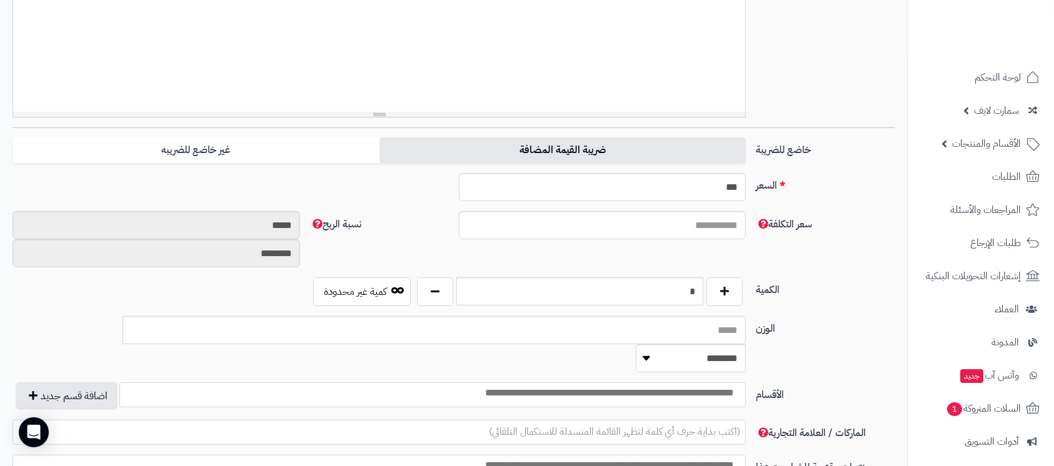
click at [632, 157] on label "ضريبة القيمة المضافة" at bounding box center [562, 150] width 367 height 26
type input "******"
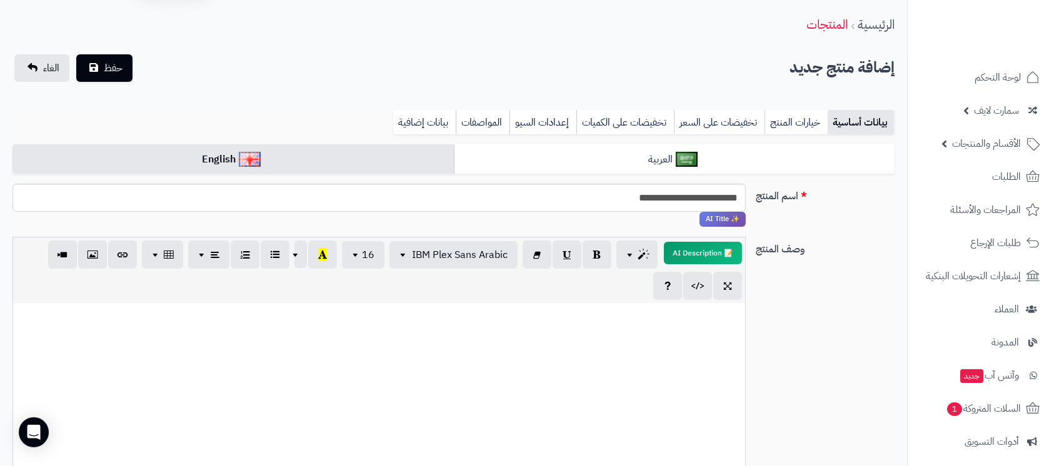
scroll to position [0, 0]
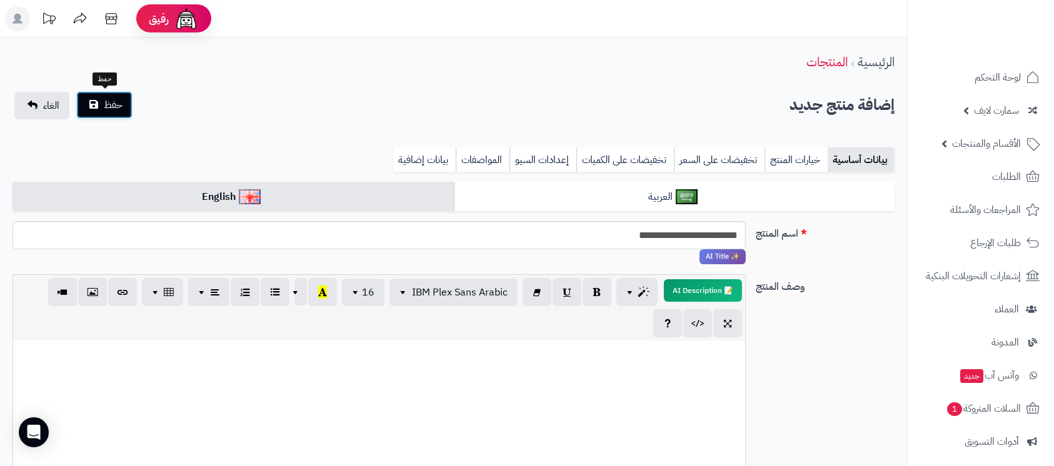
click at [117, 112] on button "حفظ" at bounding box center [104, 104] width 56 height 27
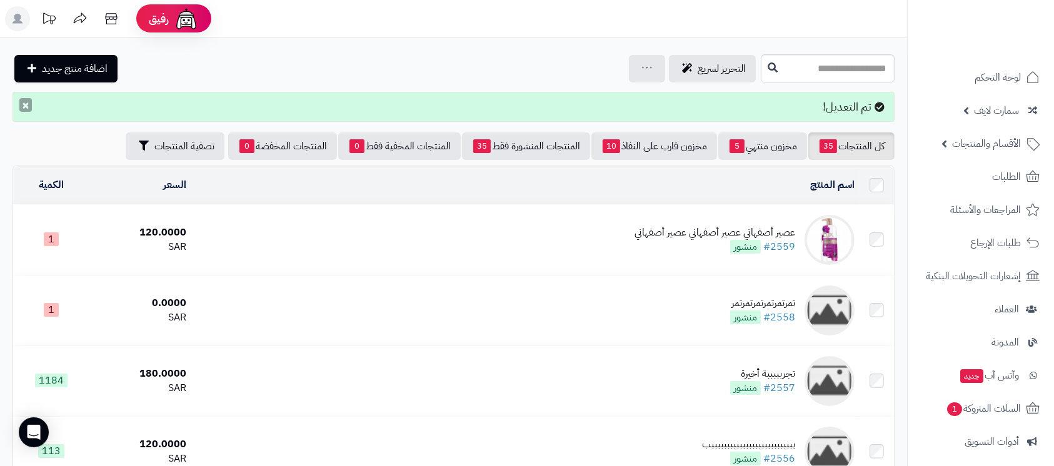
click at [30, 102] on button "×" at bounding box center [25, 105] width 12 height 14
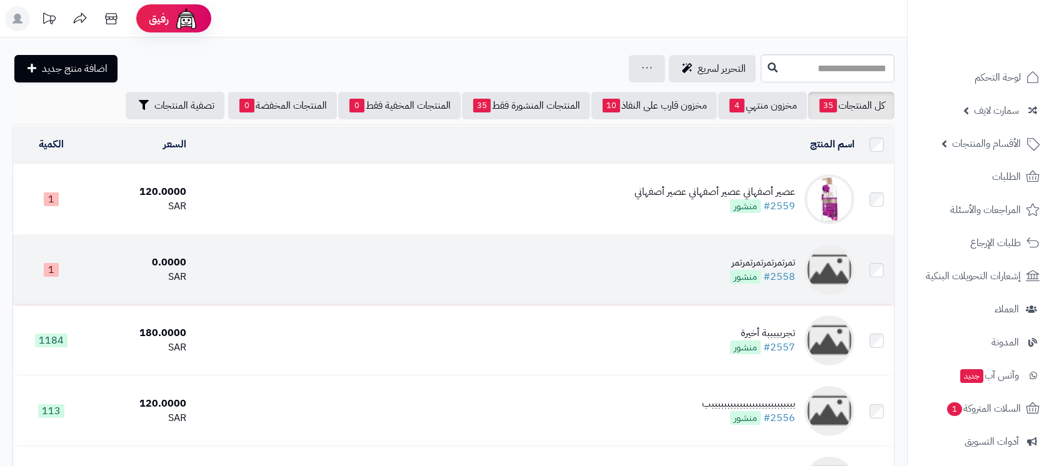
click at [750, 259] on div "تمرتمرتمرتمرتمرتمر" at bounding box center [762, 263] width 65 height 14
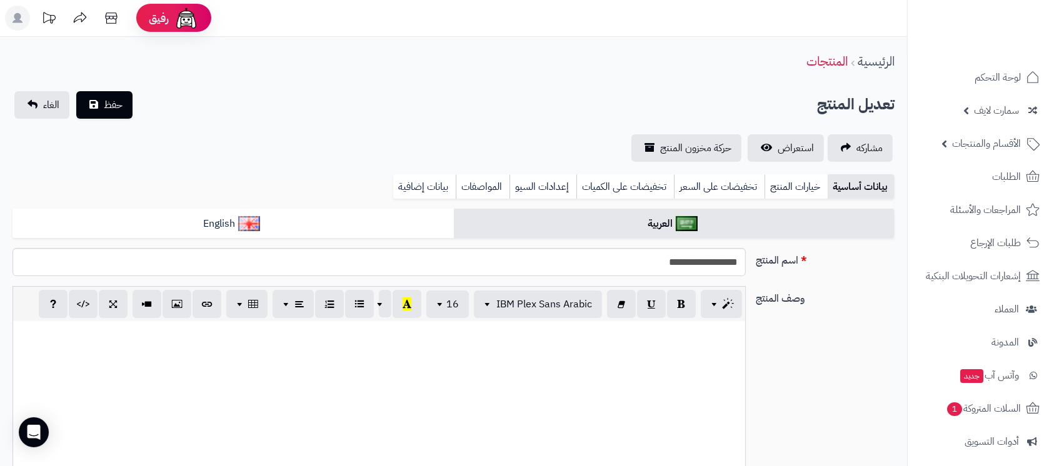
scroll to position [333, 0]
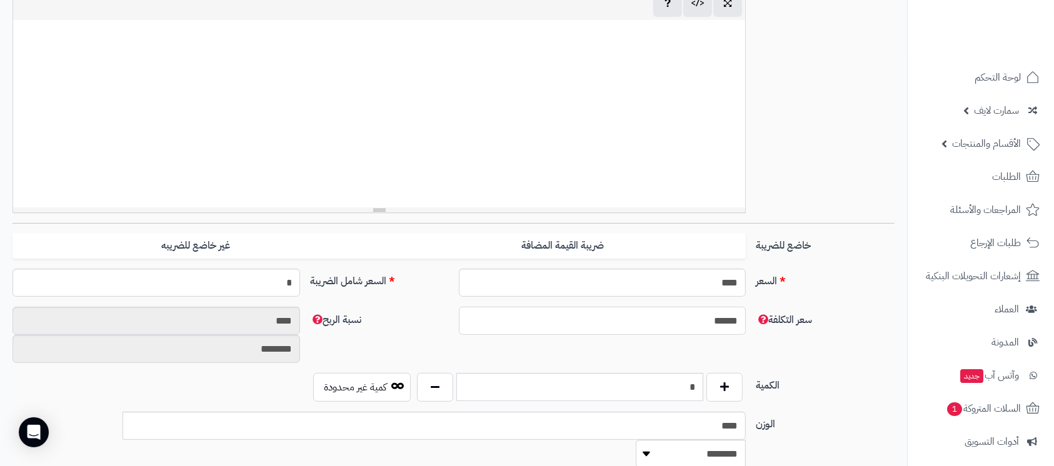
click at [720, 307] on input "******" at bounding box center [602, 321] width 287 height 28
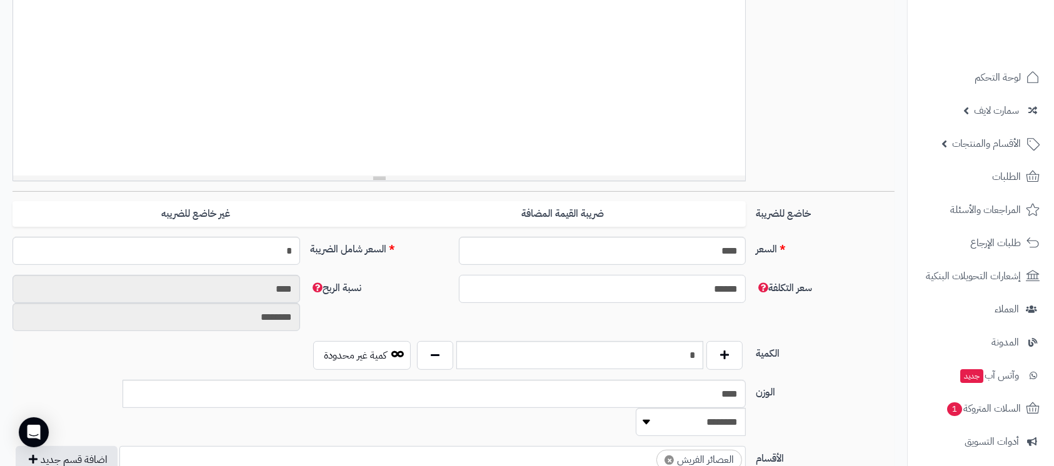
click at [720, 291] on input "******" at bounding box center [602, 289] width 287 height 28
click at [700, 252] on input "****" at bounding box center [602, 251] width 287 height 28
type input "*"
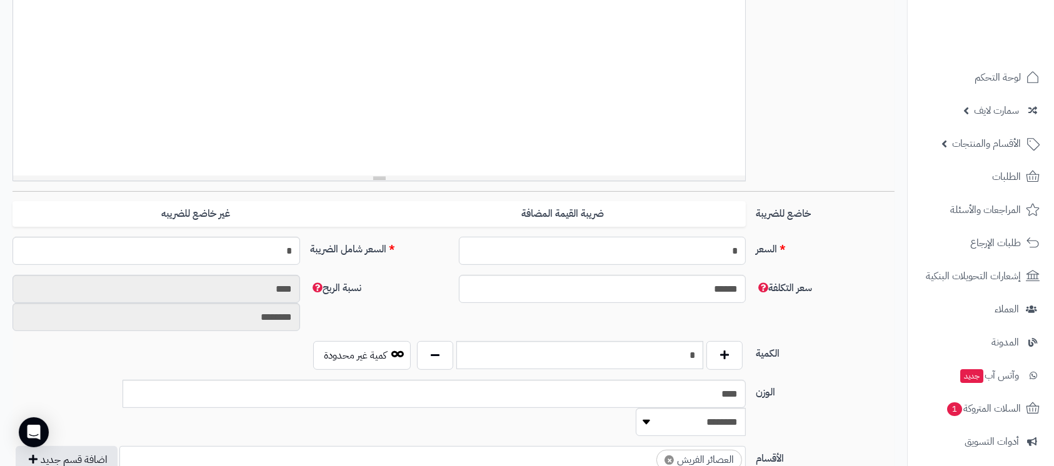
type input "**"
type input "********"
type input "**"
type input "*********"
type input "***"
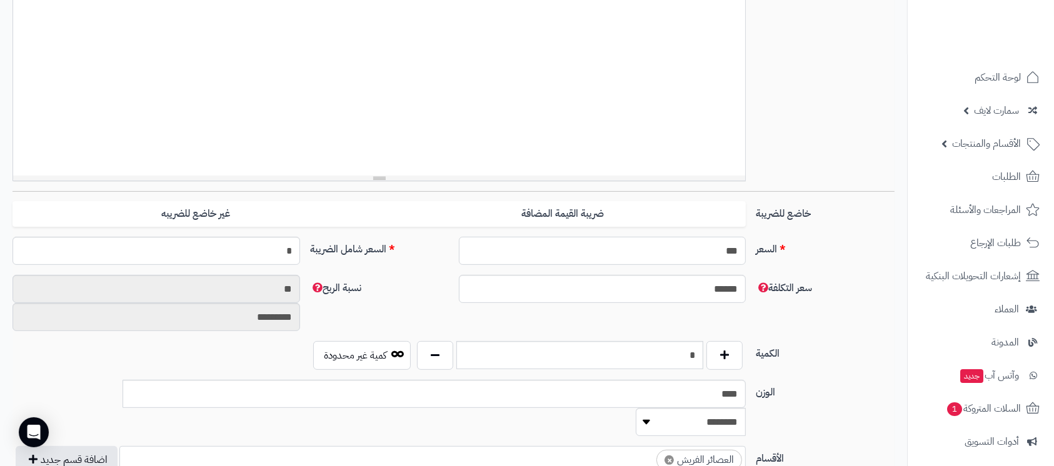
type input "**********"
type input "***"
click at [822, 262] on div "السعر *** اختار الضريبة اولا لحساب السعر السعر شامل الضريبة *" at bounding box center [453, 256] width 892 height 38
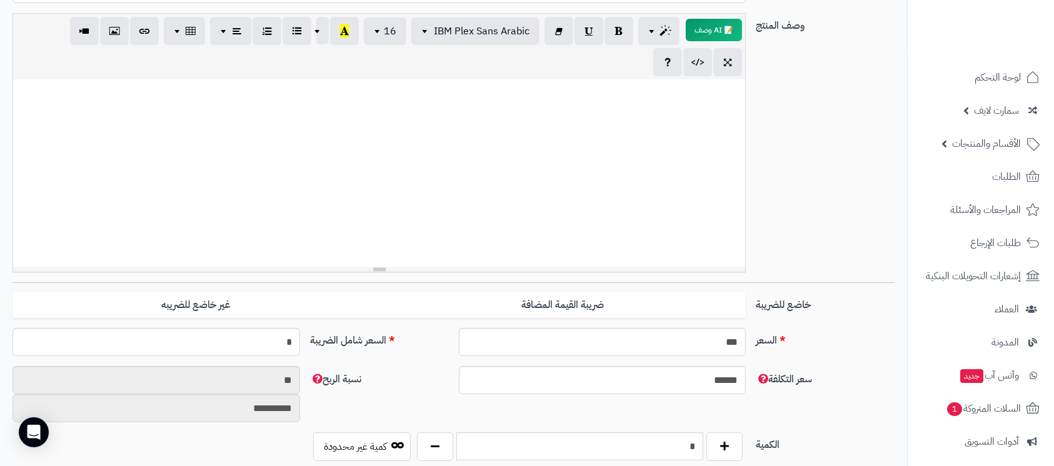
scroll to position [31, 0]
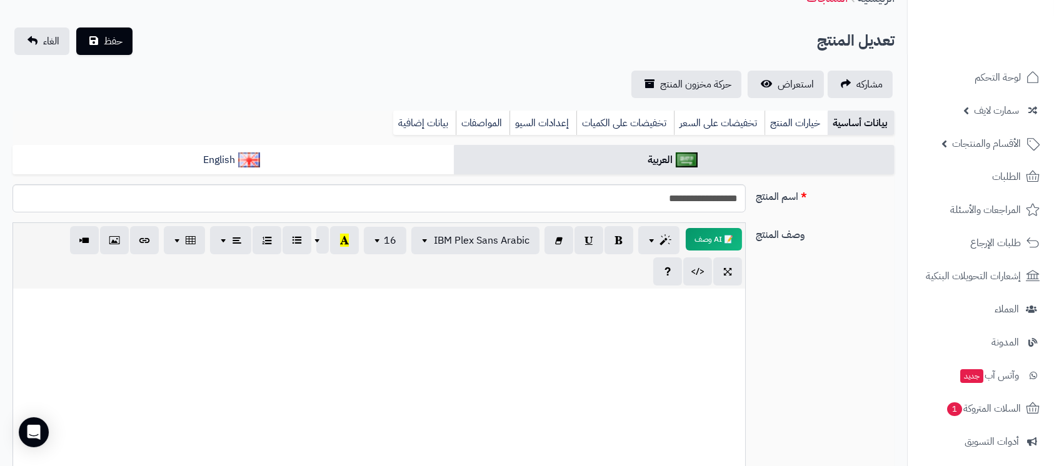
type input "******"
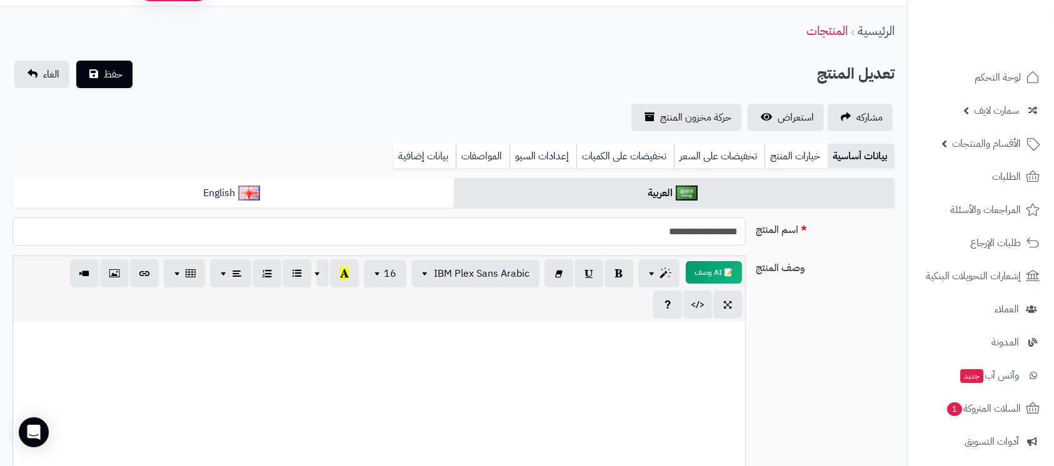
drag, startPoint x: 667, startPoint y: 234, endPoint x: 702, endPoint y: 229, distance: 36.0
click at [702, 229] on input "**********" at bounding box center [378, 231] width 733 height 28
type input "*********"
click at [96, 68] on button "حفظ" at bounding box center [104, 73] width 56 height 27
